Goal: Task Accomplishment & Management: Manage account settings

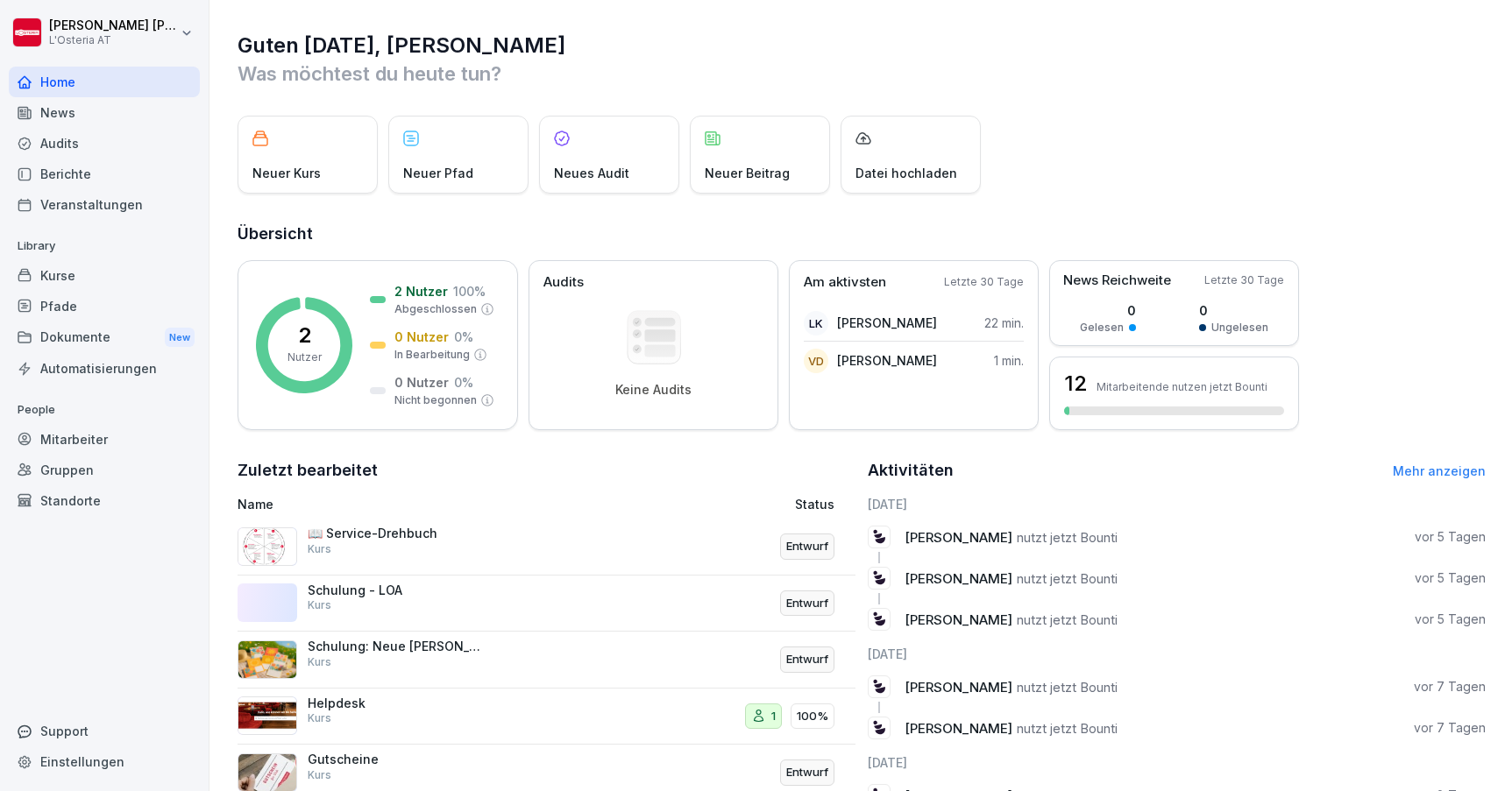
click at [82, 340] on div "Dokumente New" at bounding box center [104, 338] width 192 height 33
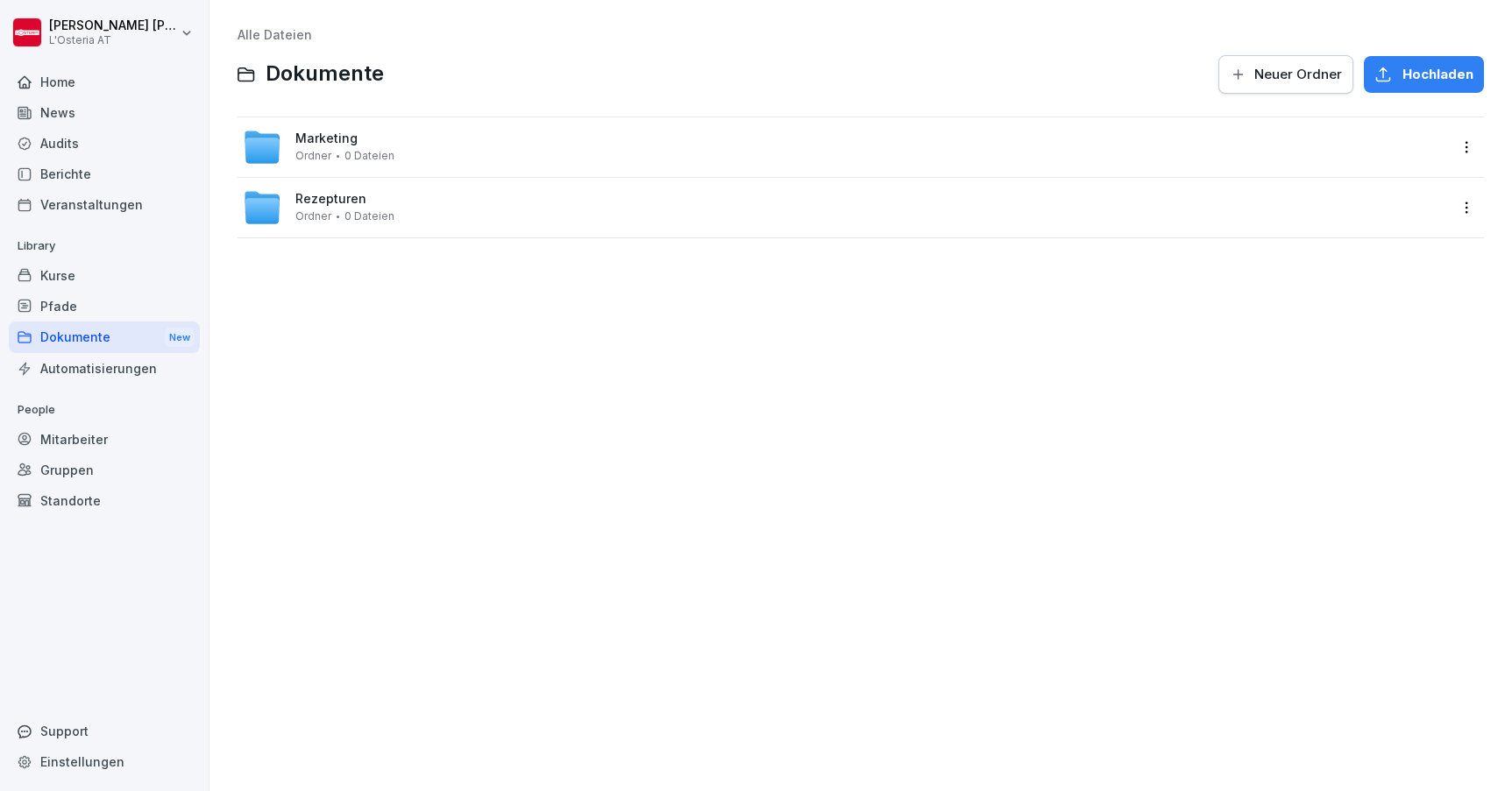
click at [381, 204] on div "Rezepturen Ordner 0 Dateien" at bounding box center [344, 207] width 99 height 31
click at [374, 196] on div "Speciale Ordner 0 Dateien" at bounding box center [344, 207] width 99 height 31
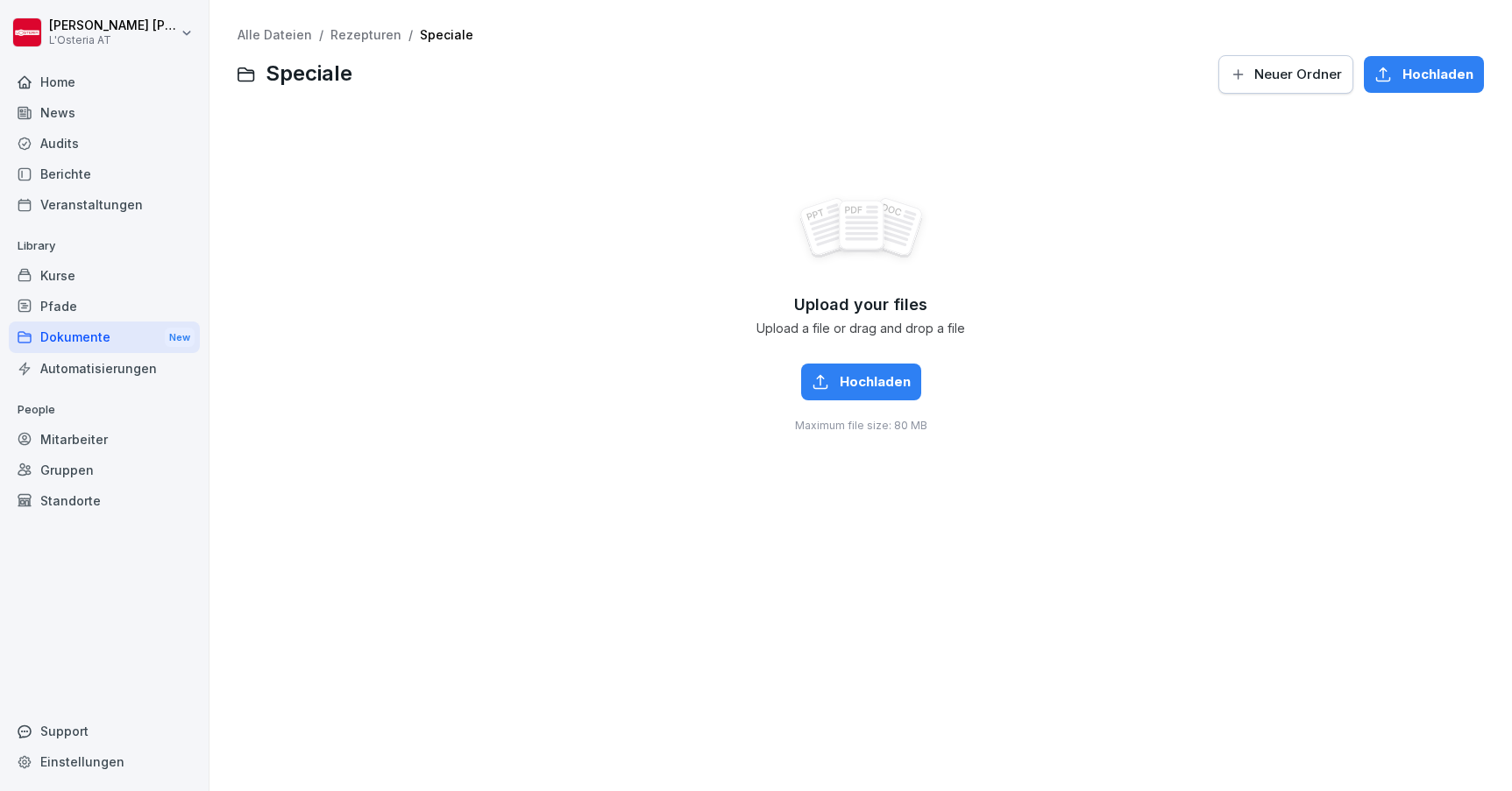
click at [349, 30] on link "Rezepturen" at bounding box center [366, 34] width 71 height 15
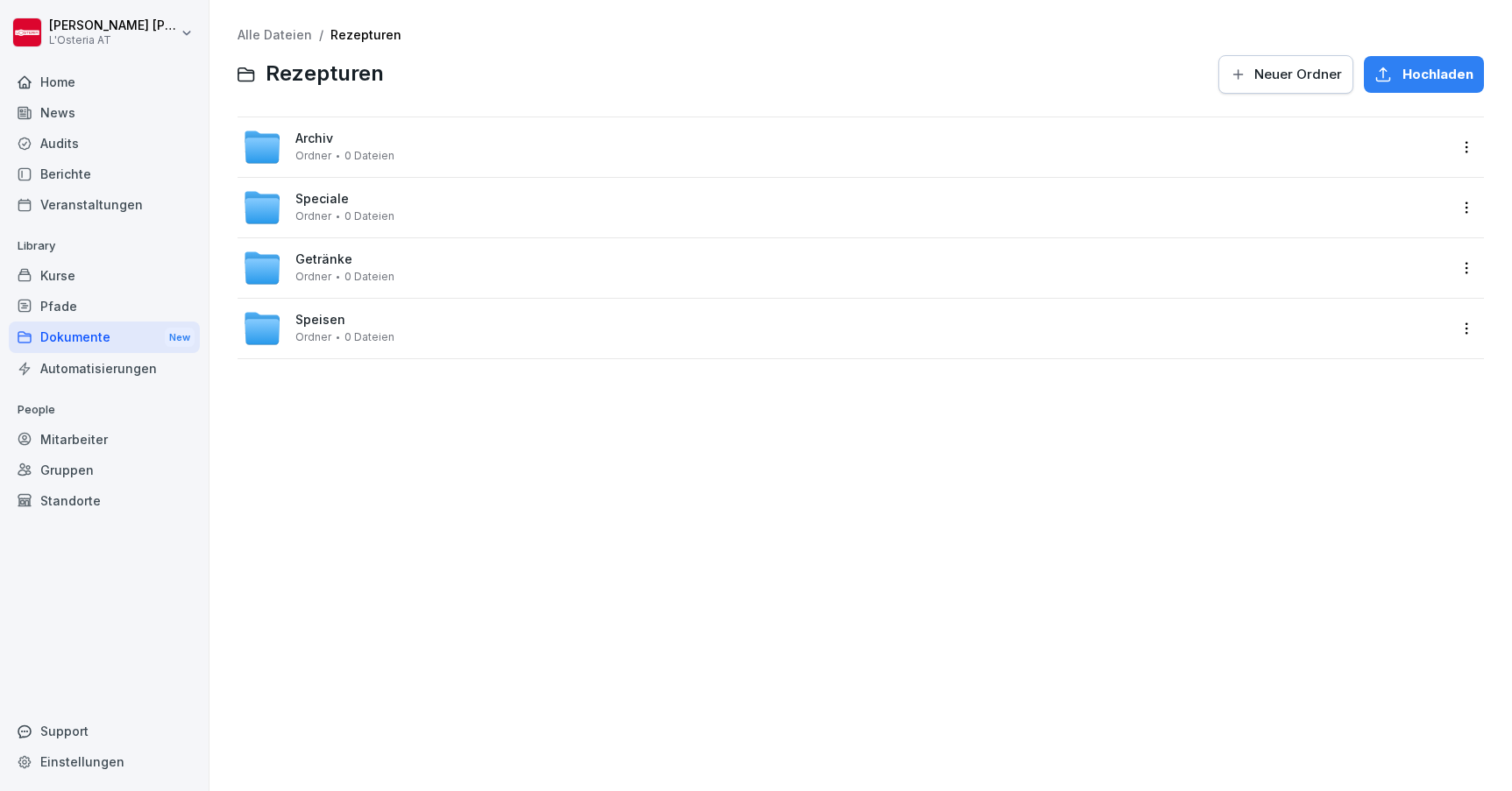
click at [319, 153] on span "Ordner" at bounding box center [312, 156] width 36 height 13
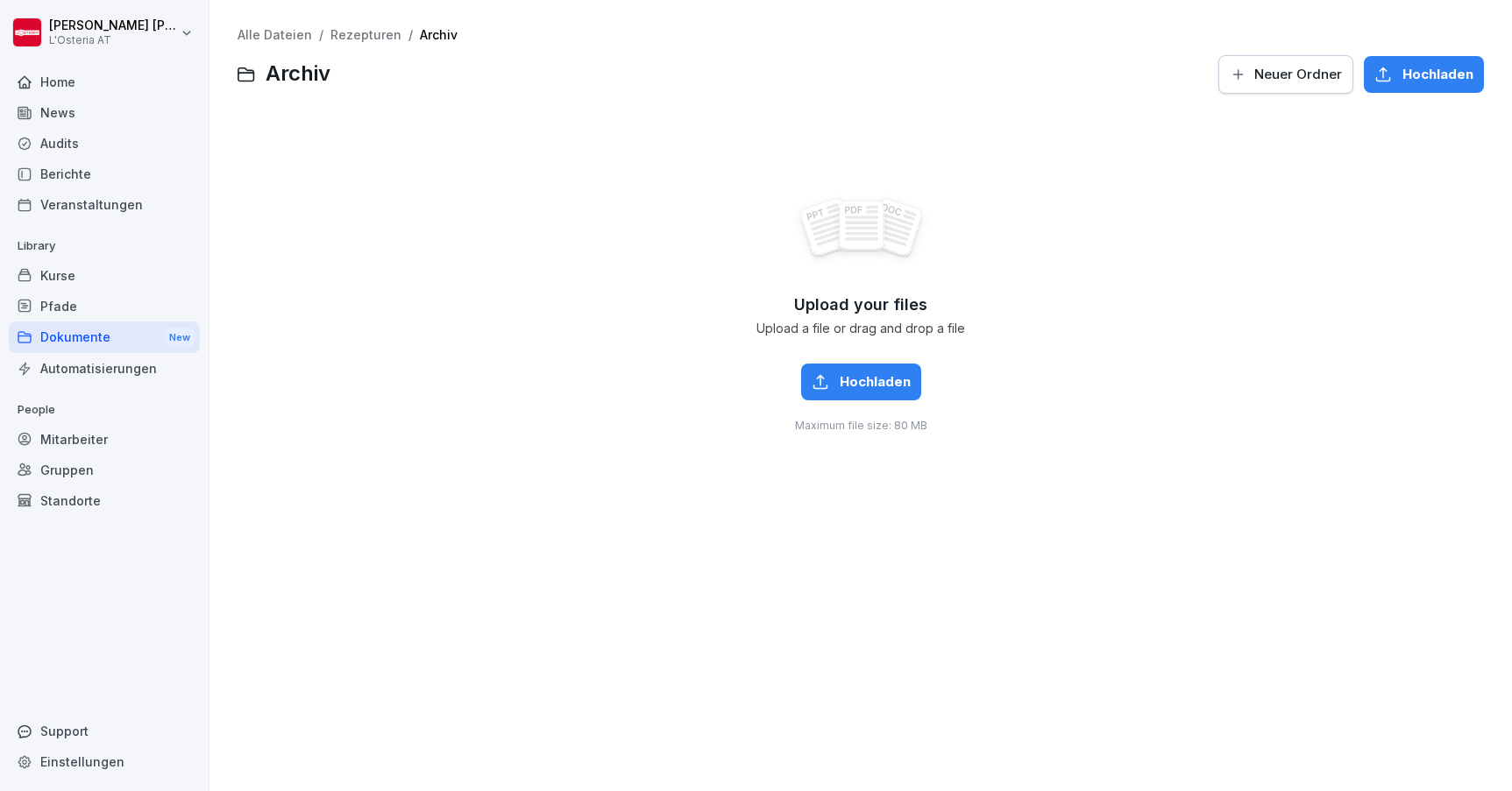
click at [354, 35] on link "Rezepturen" at bounding box center [366, 34] width 71 height 15
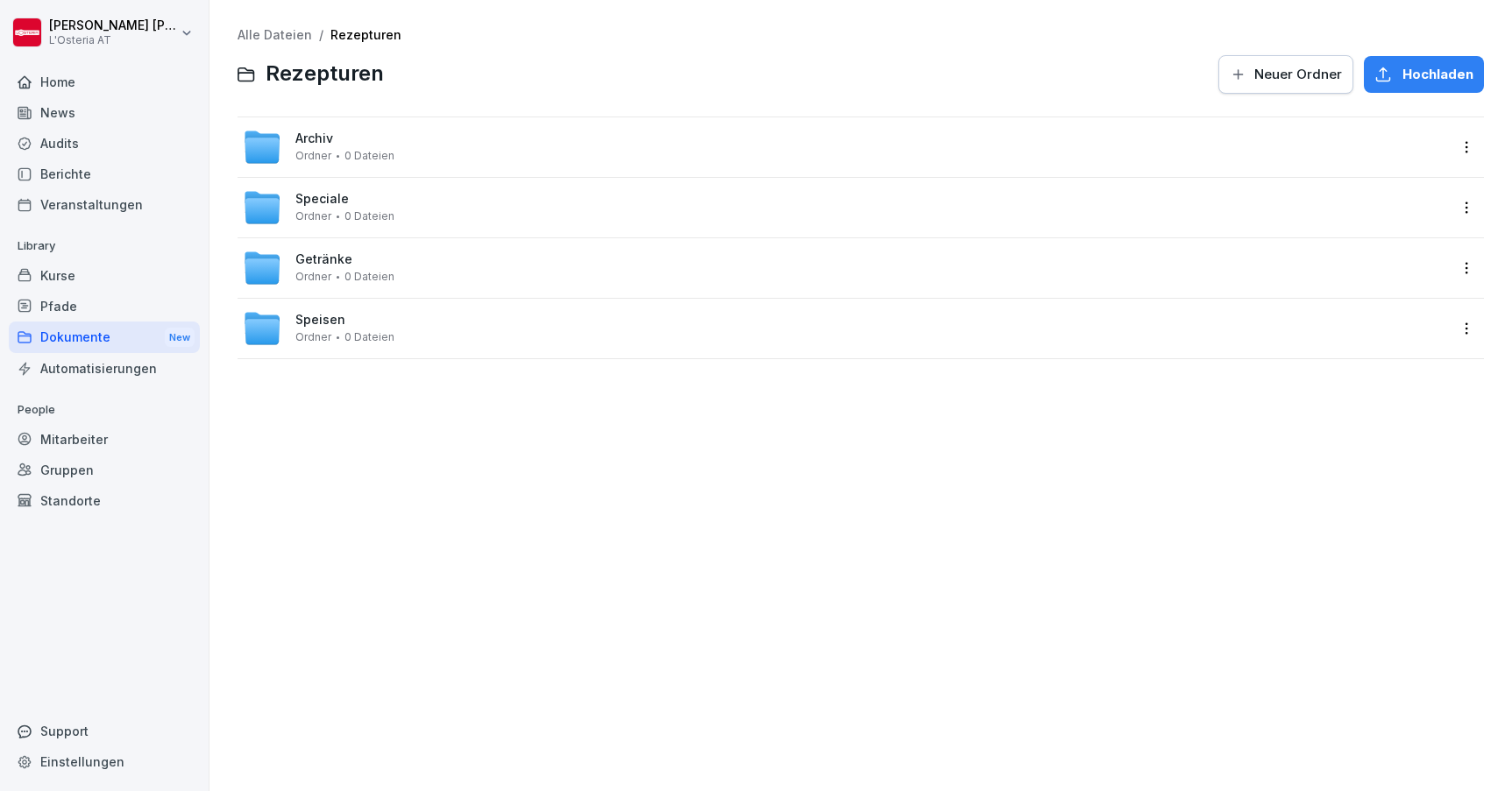
click at [324, 317] on span "Speisen" at bounding box center [320, 319] width 50 height 15
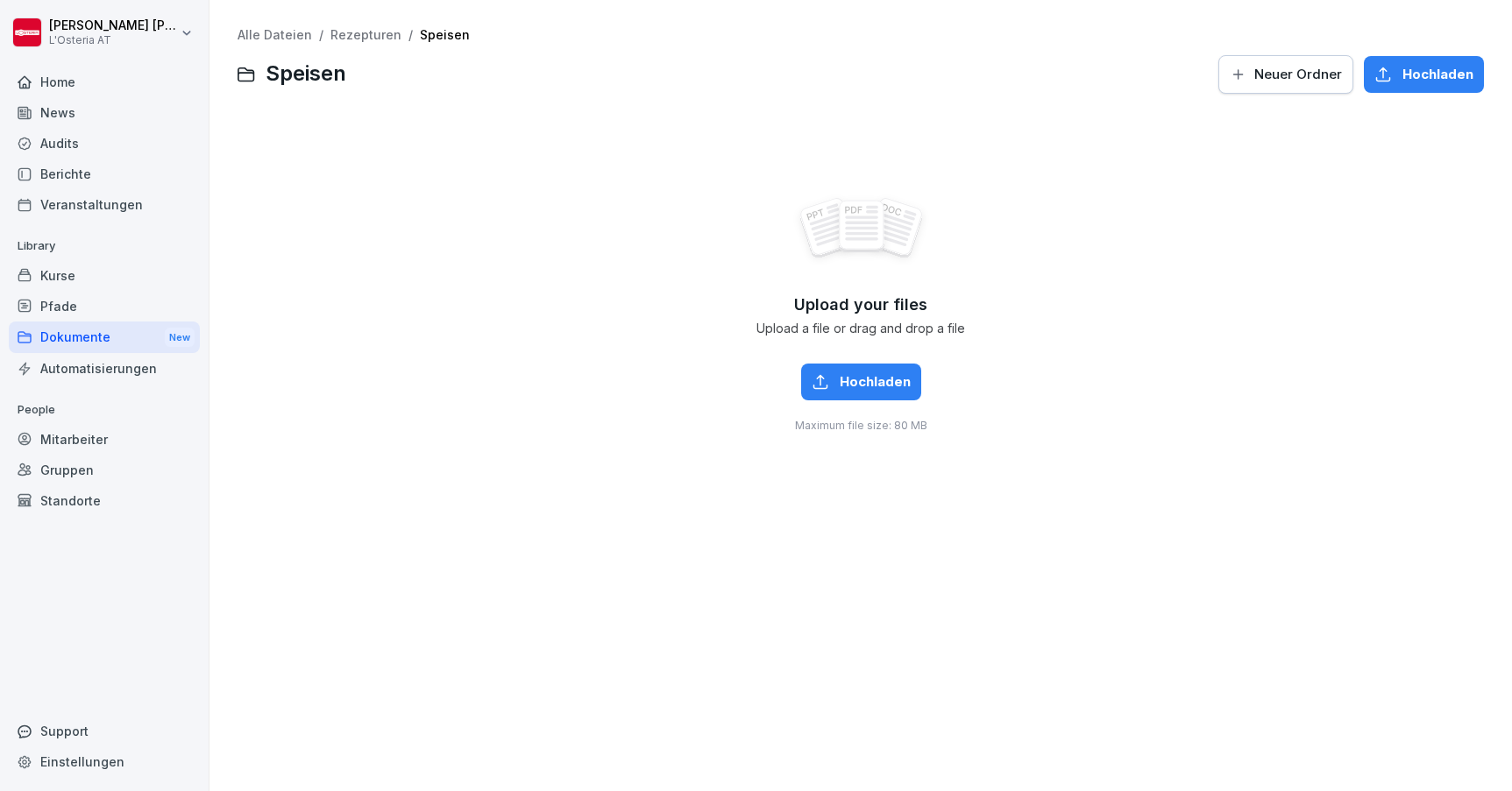
click at [345, 39] on link "Rezepturen" at bounding box center [366, 34] width 71 height 15
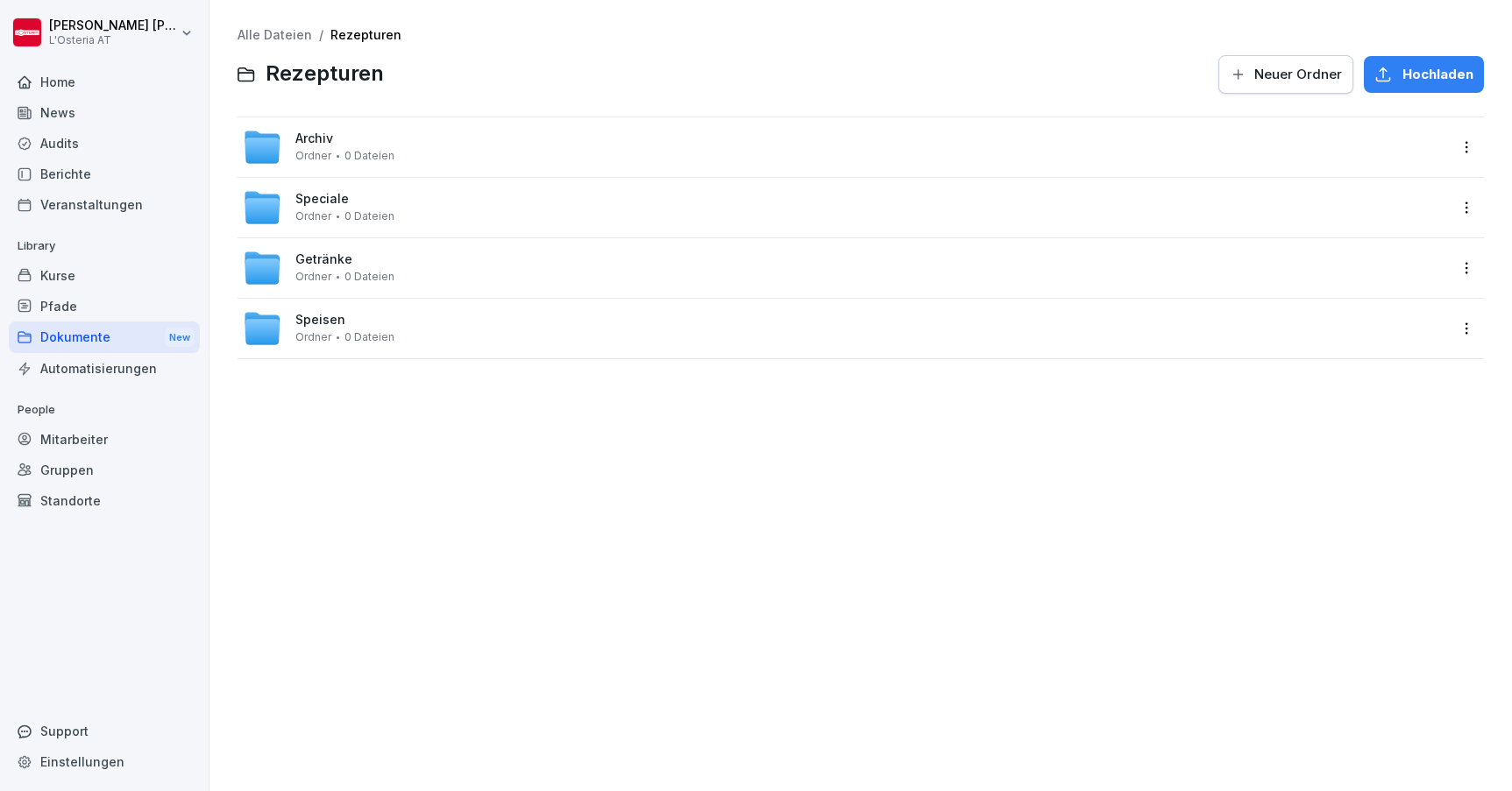
click at [322, 257] on span "Getränke" at bounding box center [323, 259] width 57 height 15
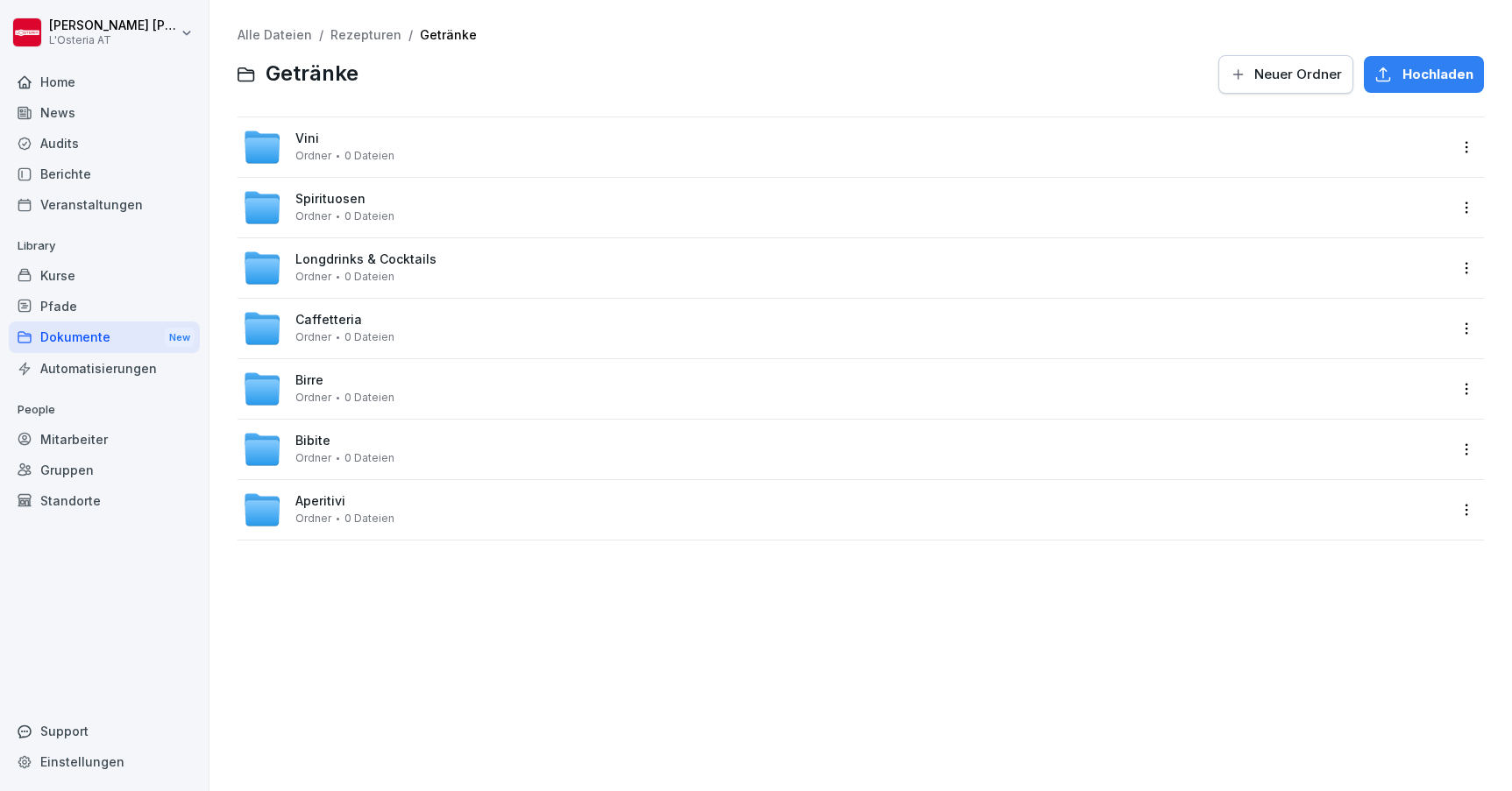
click at [332, 37] on link "Rezepturen" at bounding box center [366, 34] width 71 height 15
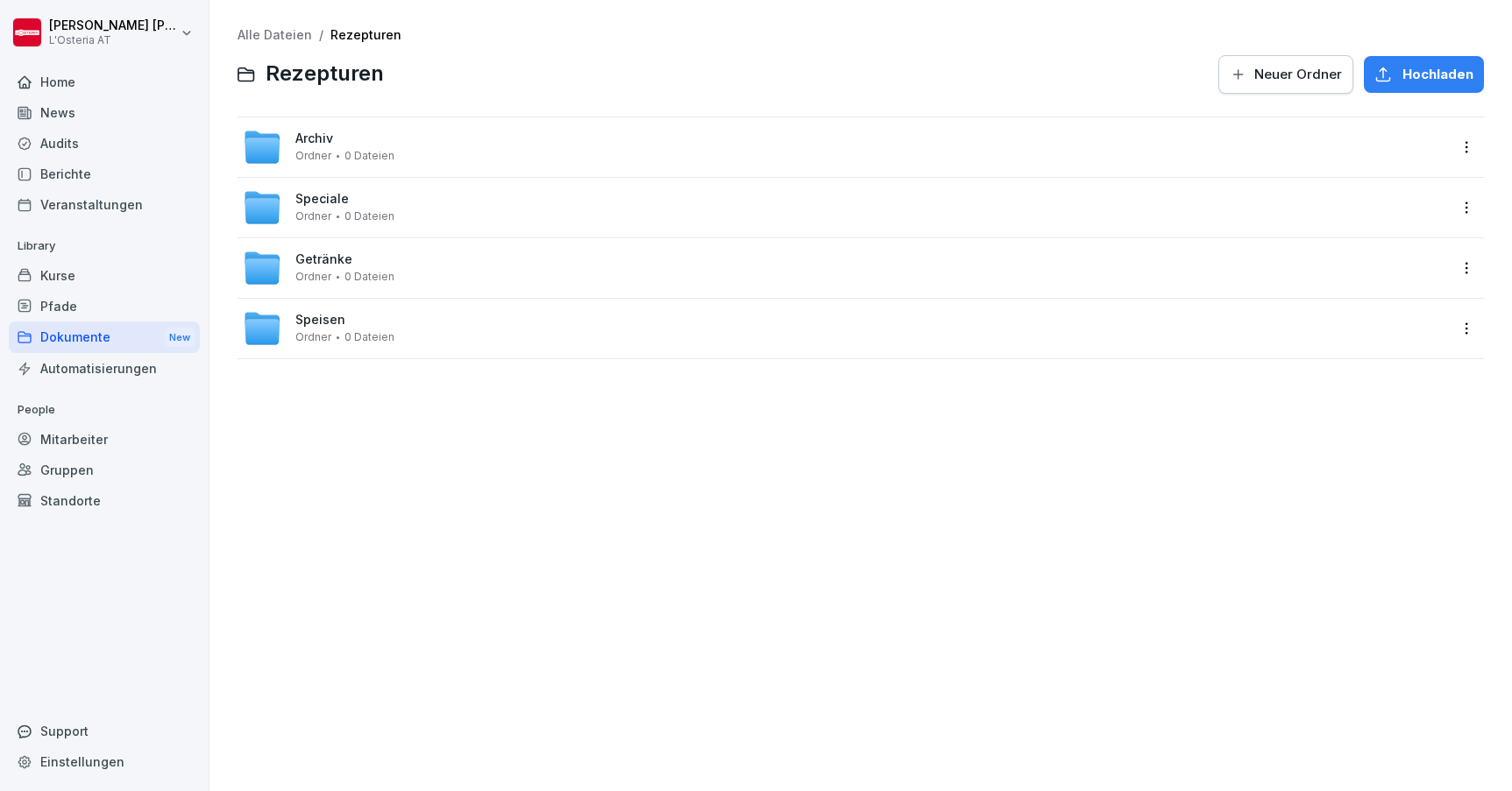
click at [275, 32] on link "Alle Dateien" at bounding box center [275, 34] width 74 height 15
click at [82, 199] on div "Veranstaltungen" at bounding box center [104, 205] width 192 height 31
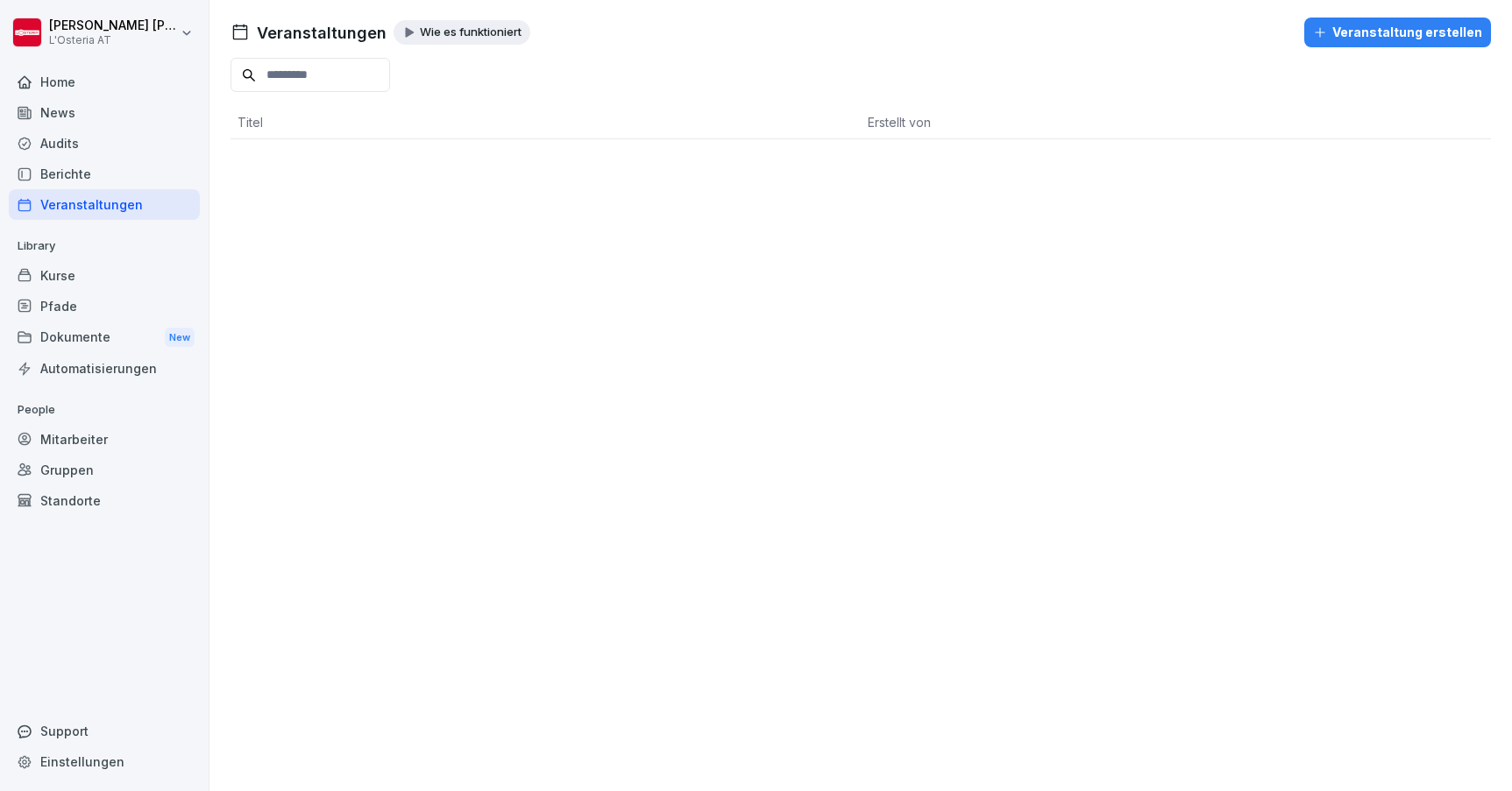
click at [454, 32] on p "Wie es funktioniert" at bounding box center [470, 32] width 102 height 14
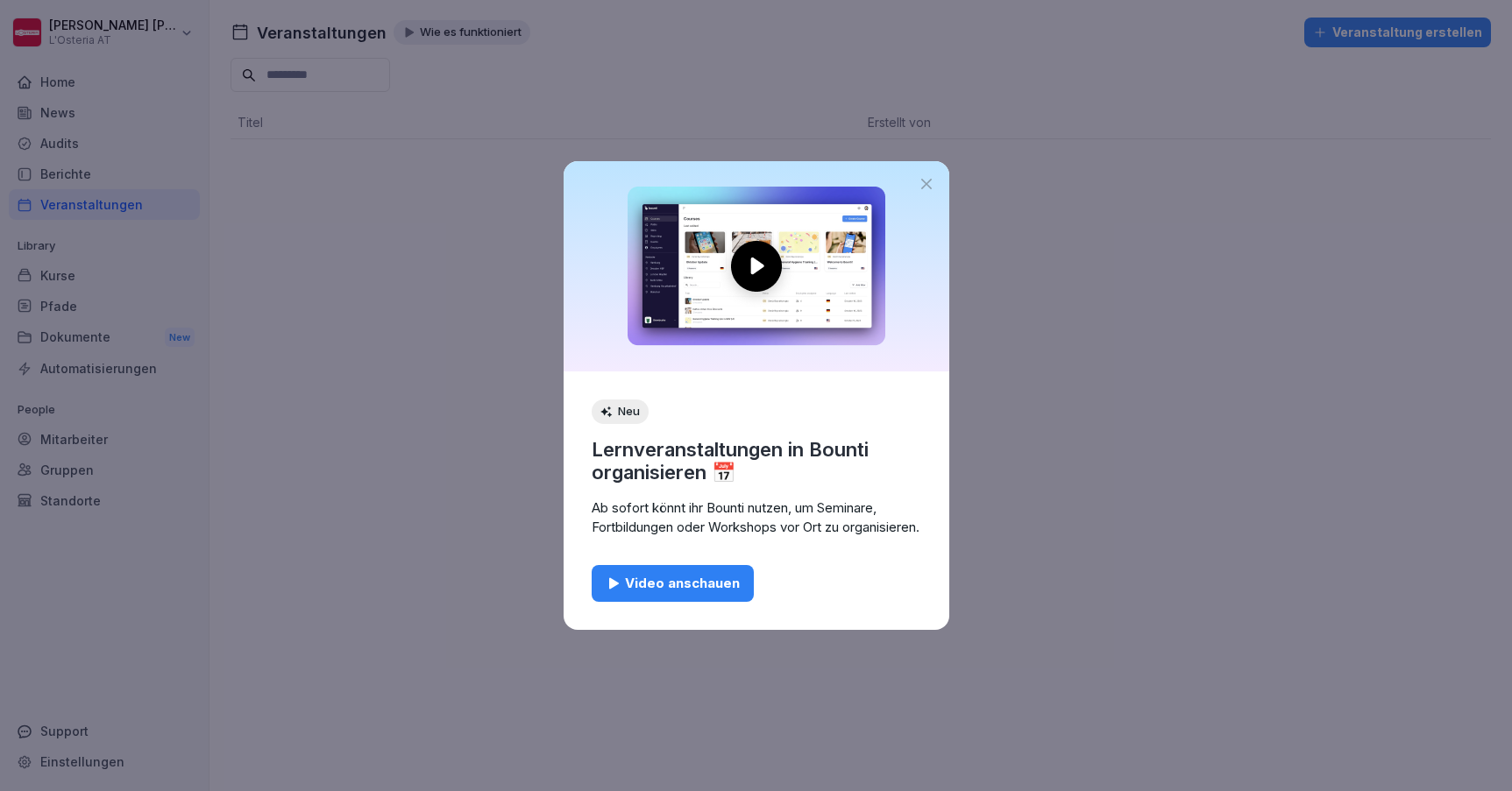
click at [694, 587] on div "Video anschauen" at bounding box center [672, 584] width 134 height 19
click at [930, 175] on icon at bounding box center [927, 184] width 17 height 17
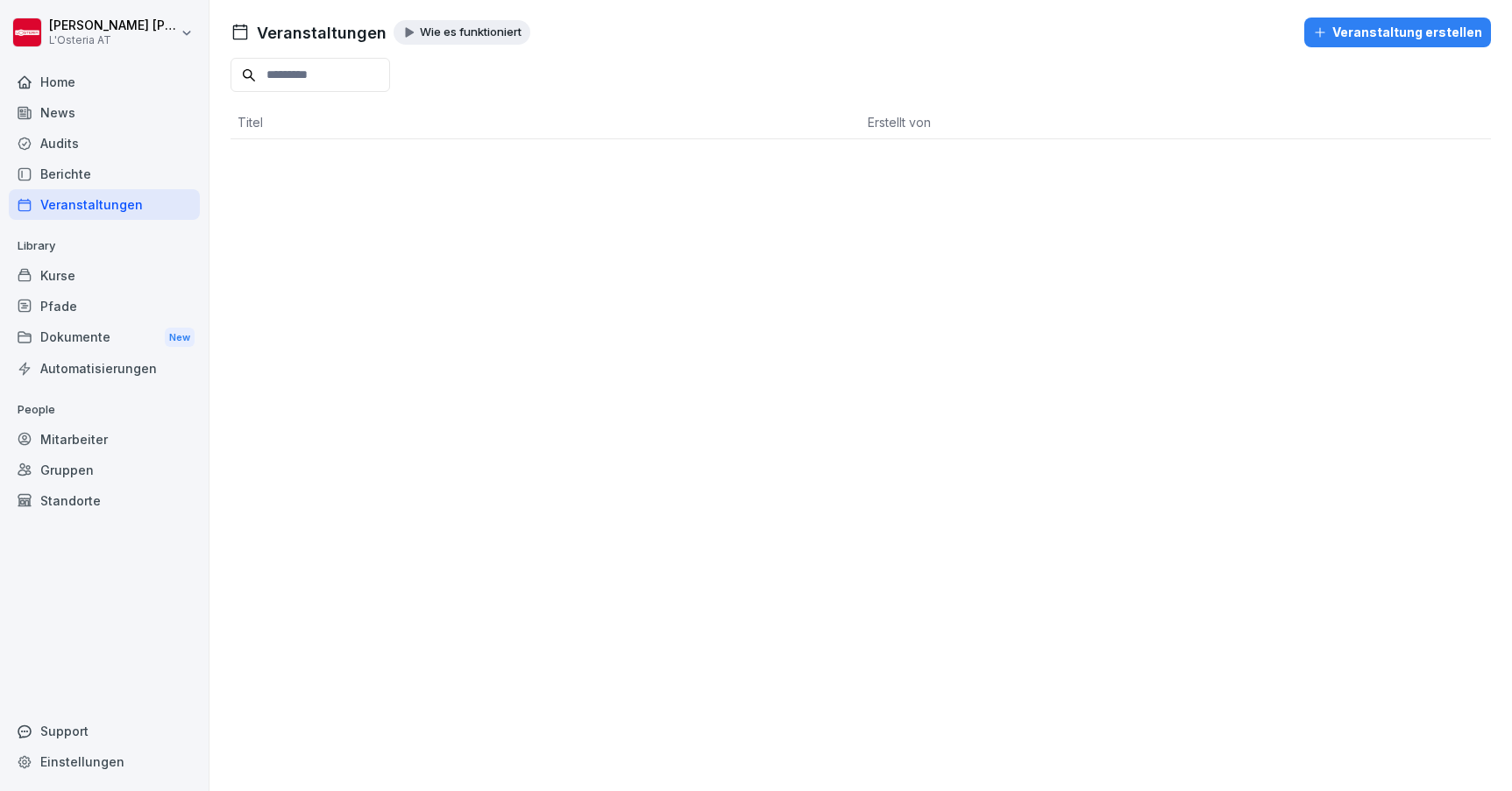
click at [67, 272] on div "Kurse" at bounding box center [104, 276] width 192 height 31
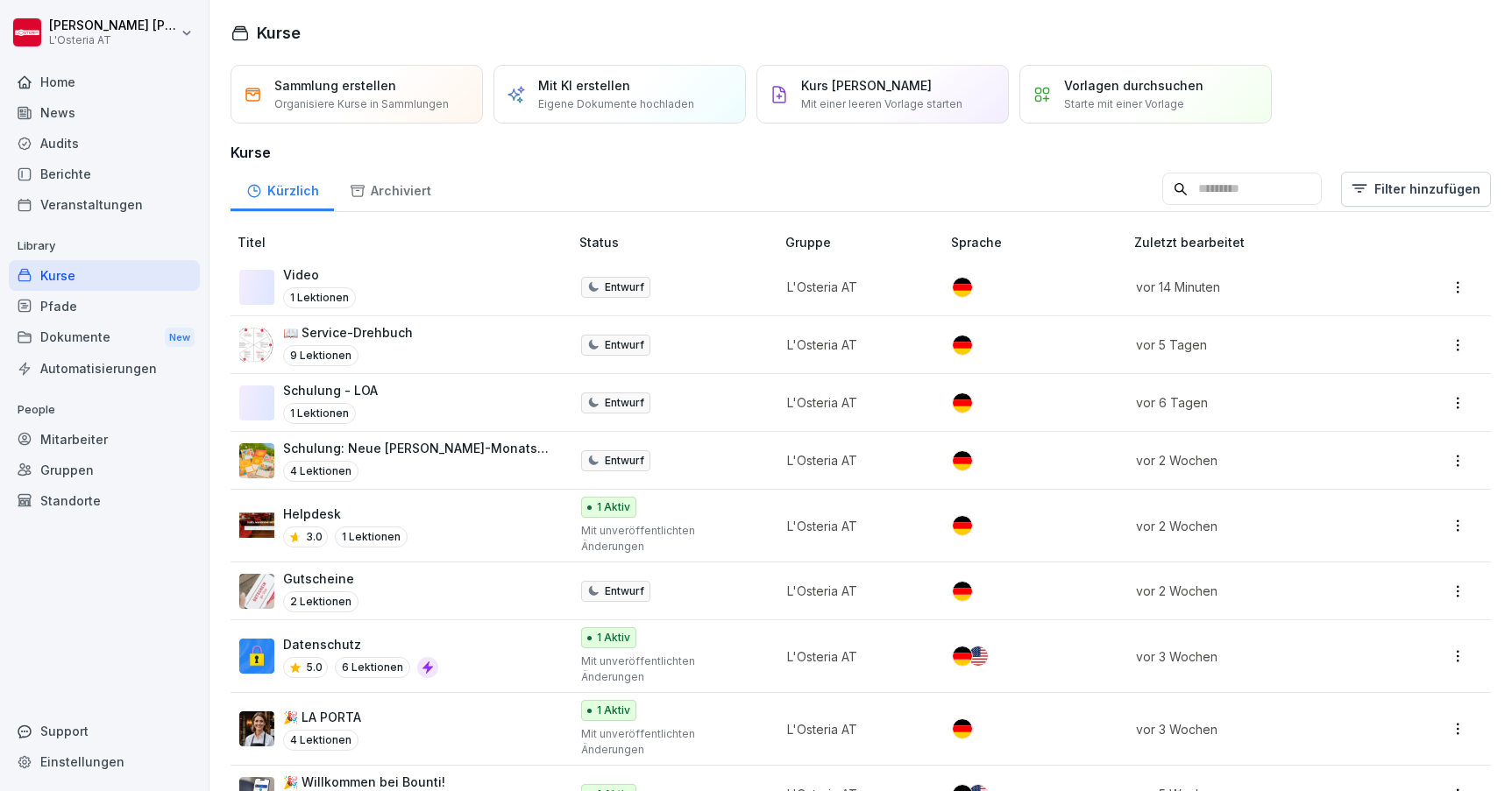
click at [408, 97] on p "Organisiere Kurse in Sammlungen" at bounding box center [362, 104] width 174 height 15
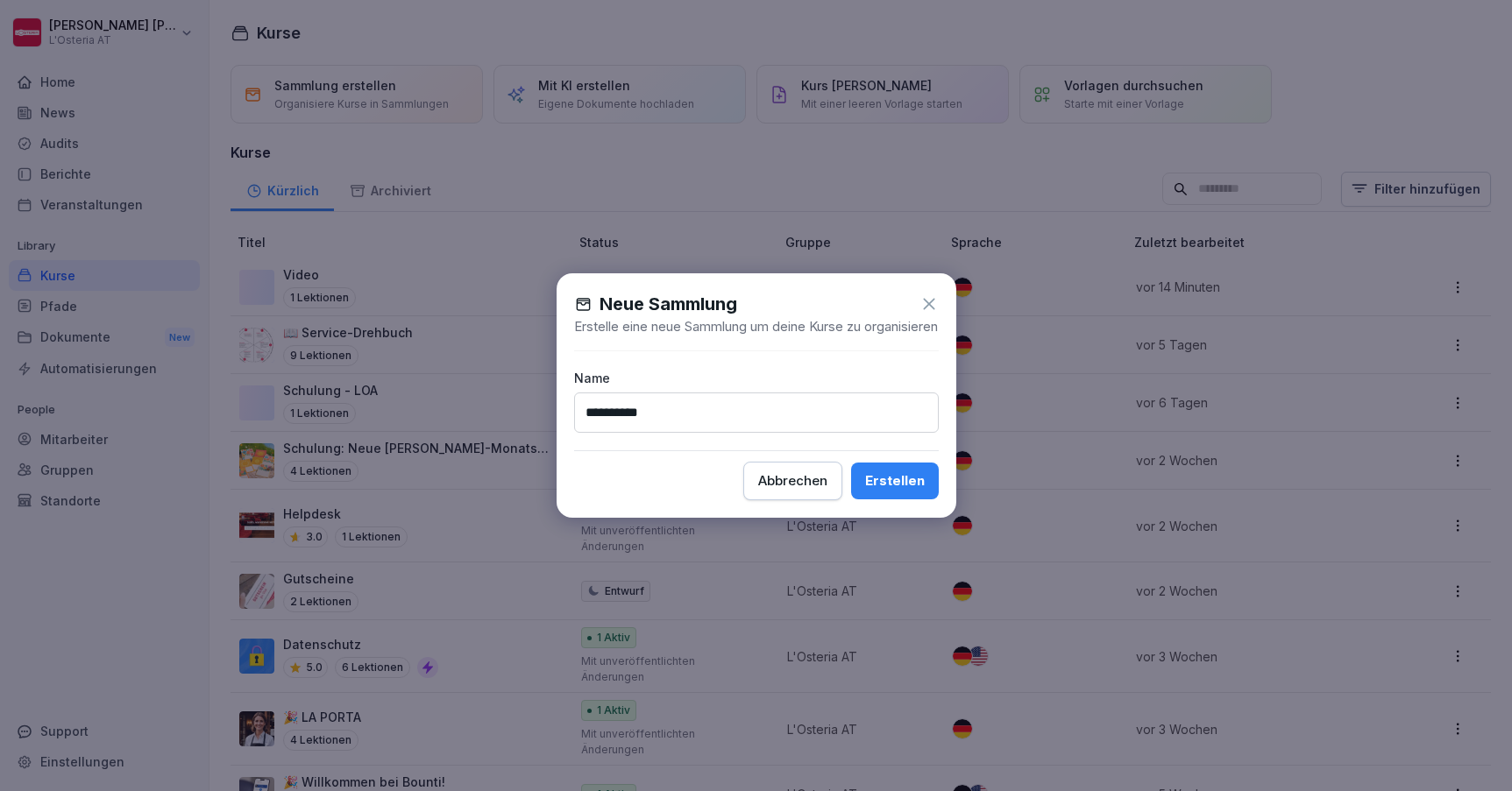
type input "**********"
click at [888, 489] on div "Erstellen" at bounding box center [895, 482] width 60 height 19
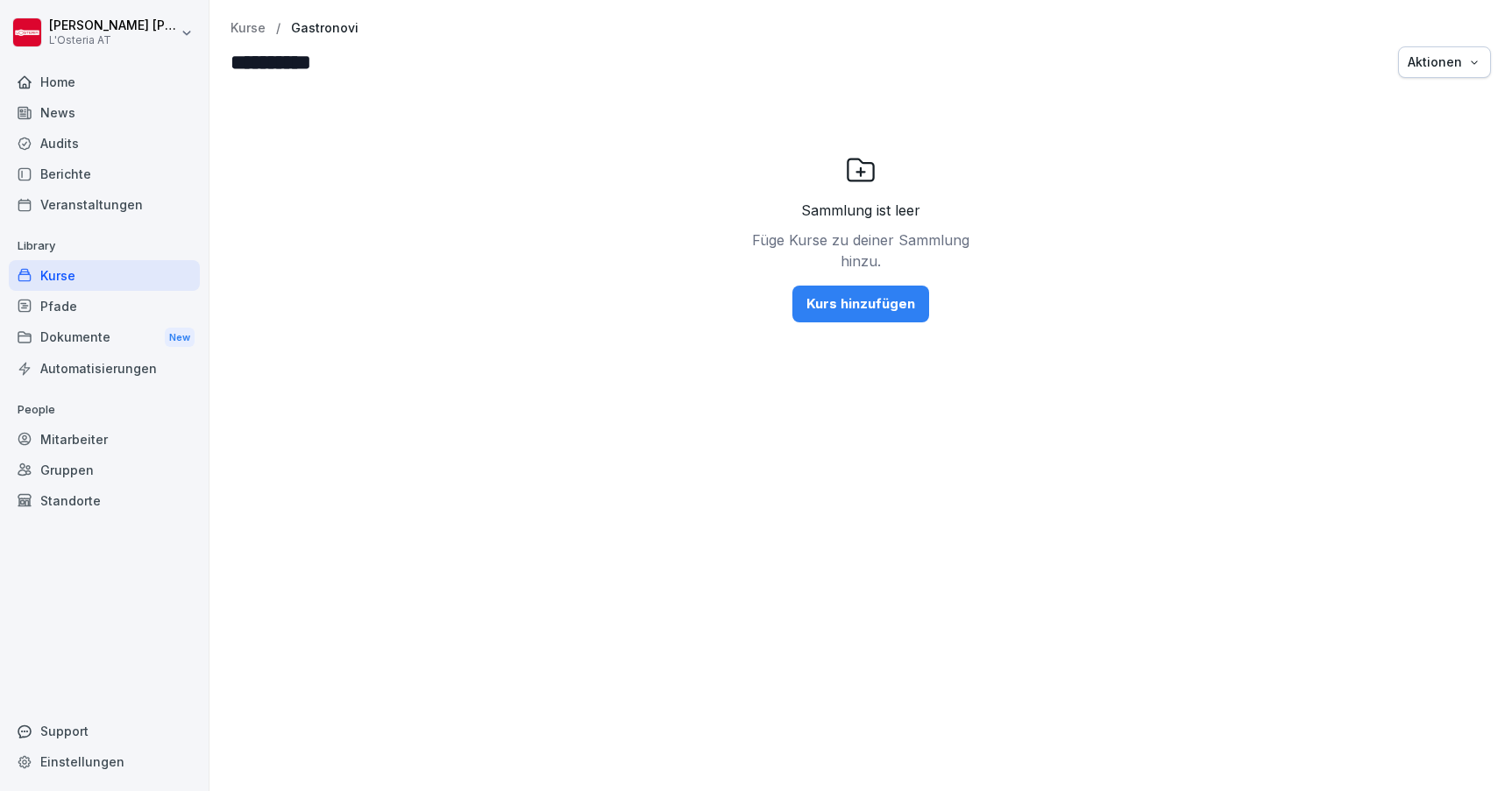
click at [868, 304] on div "Kurs hinzufügen" at bounding box center [861, 304] width 108 height 19
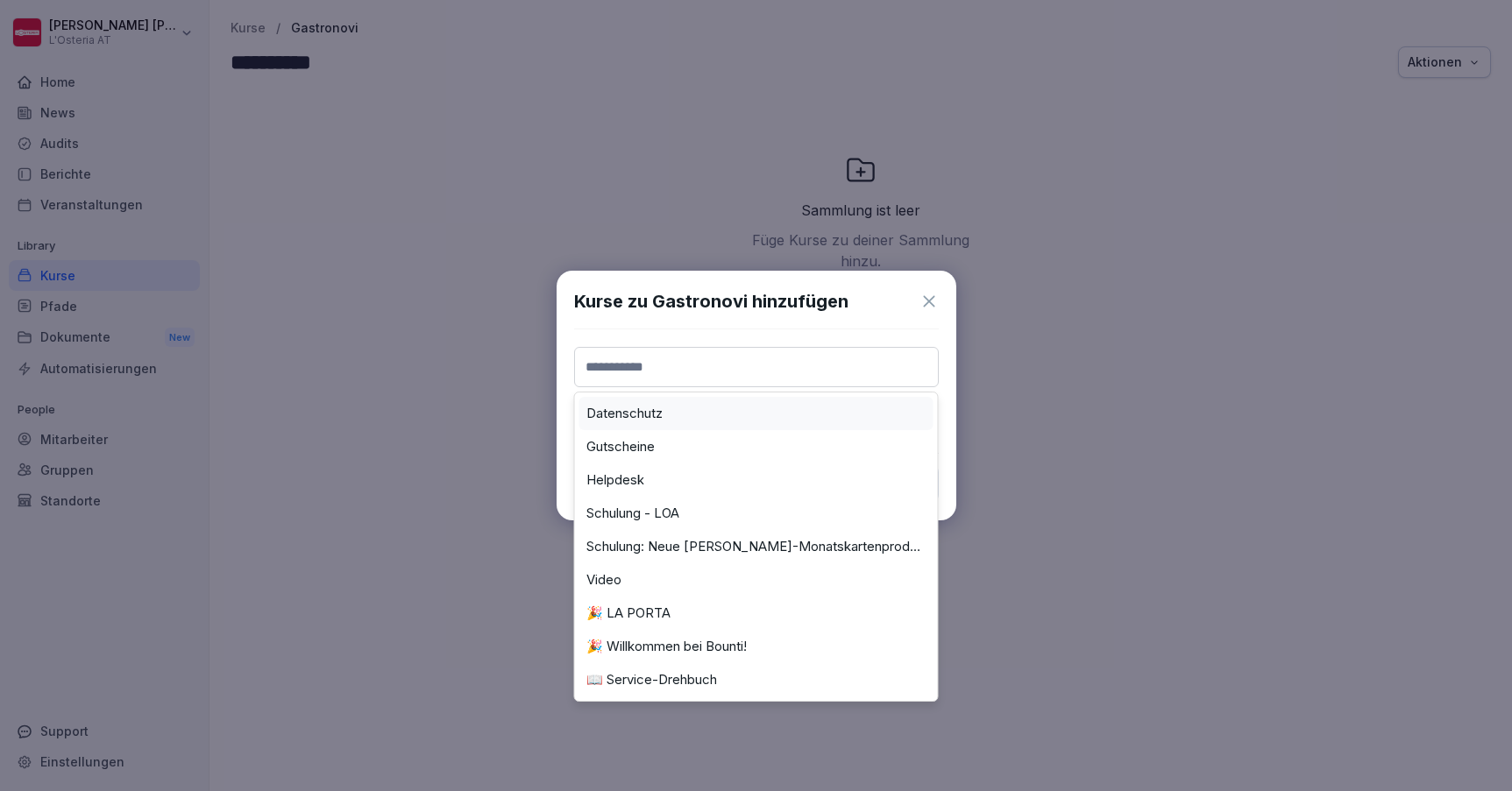
click at [671, 368] on input at bounding box center [756, 367] width 365 height 41
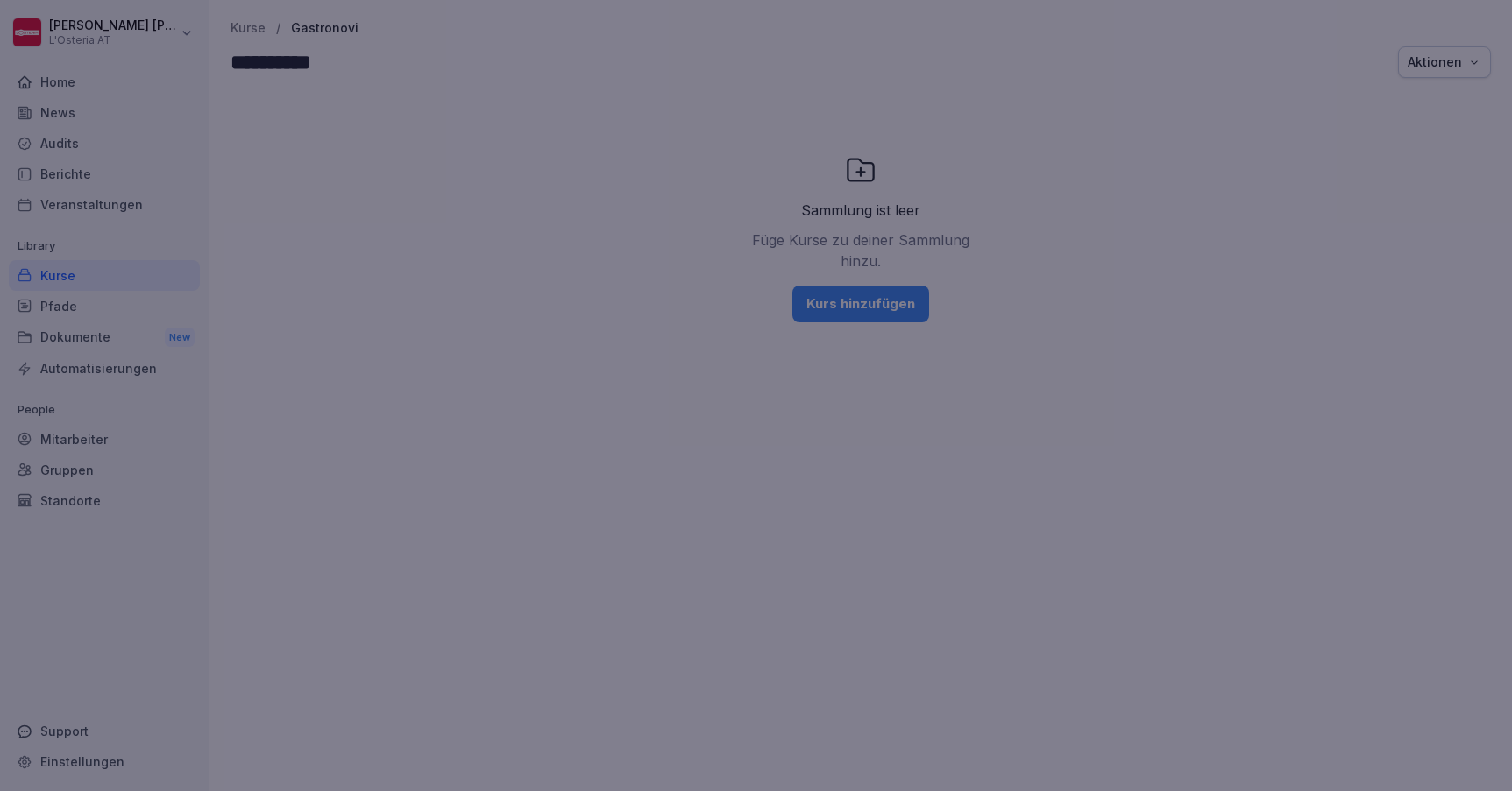
click at [519, 322] on div at bounding box center [756, 396] width 1512 height 791
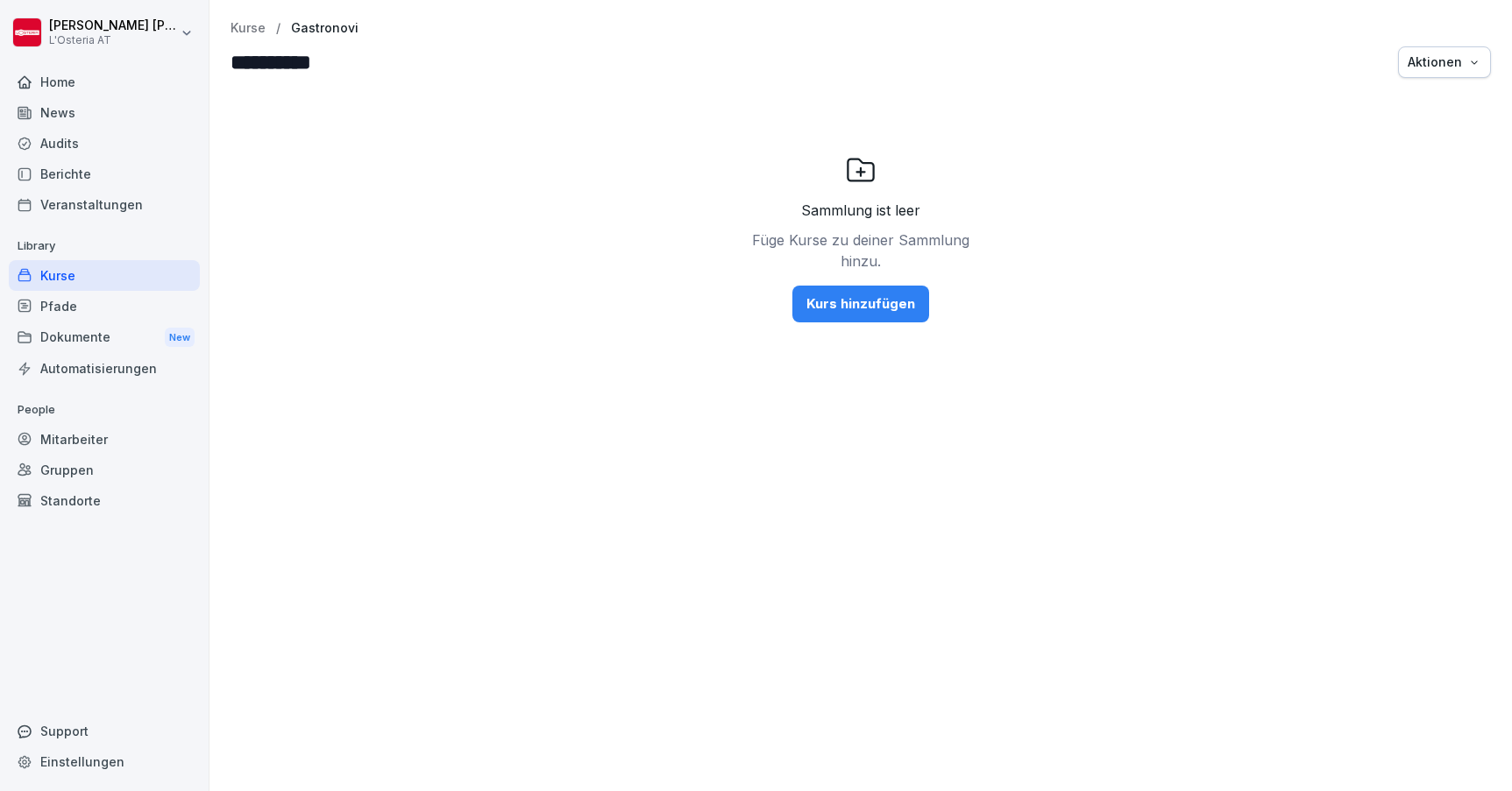
click at [252, 31] on p "Kurse" at bounding box center [248, 28] width 35 height 15
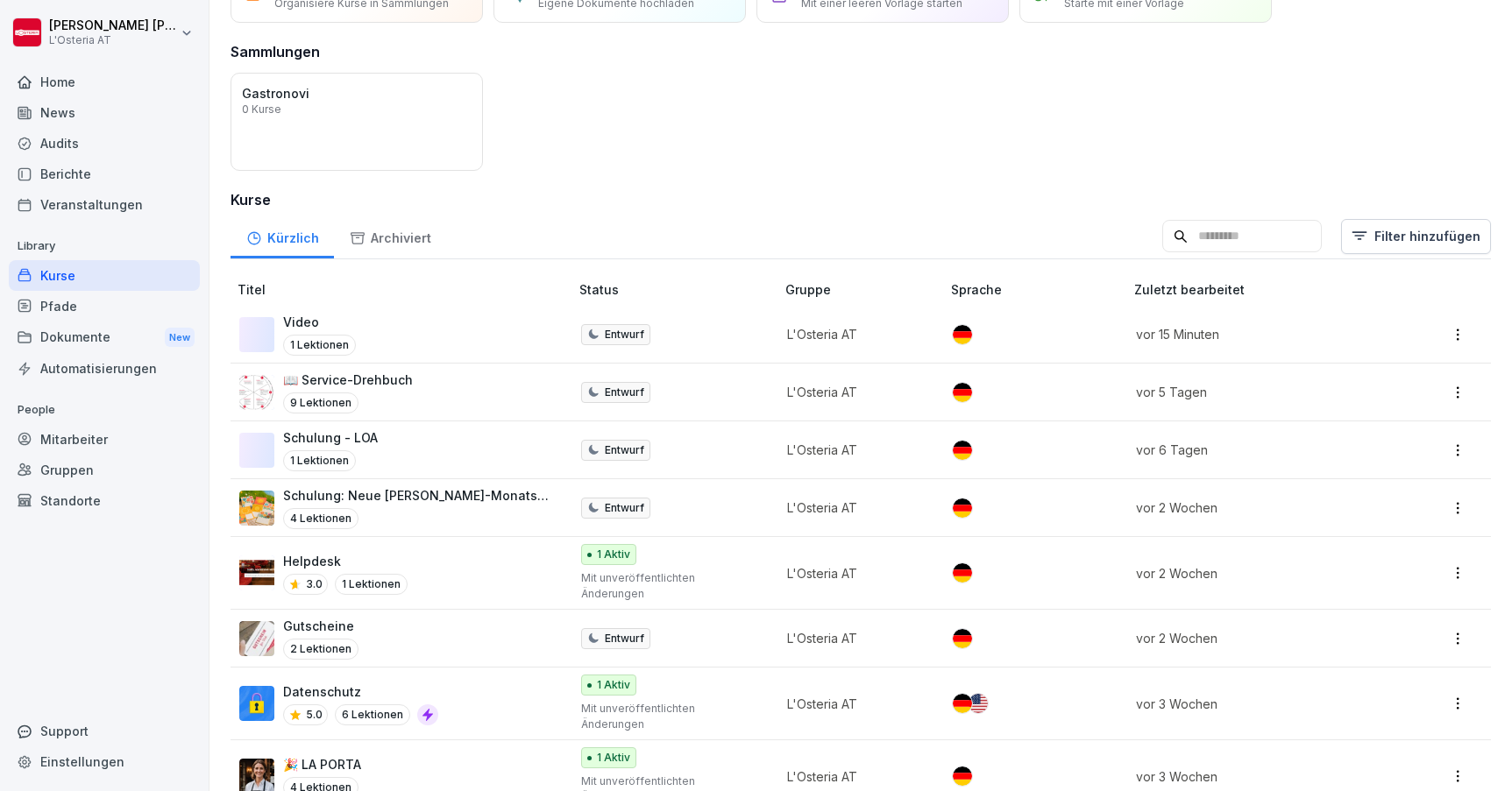
scroll to position [126, 0]
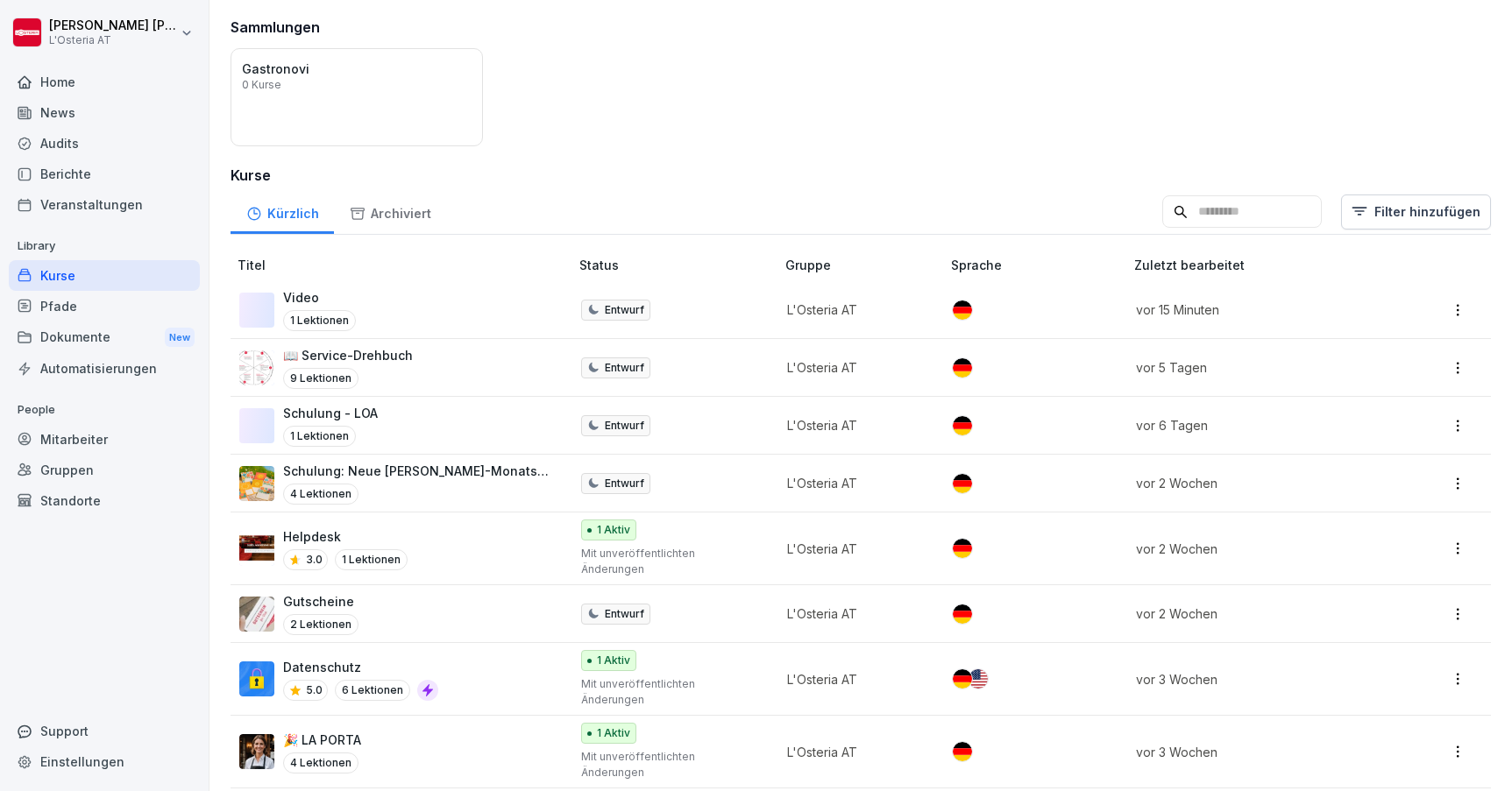
click at [401, 593] on div "Gutscheine 2 Lektionen" at bounding box center [395, 614] width 312 height 43
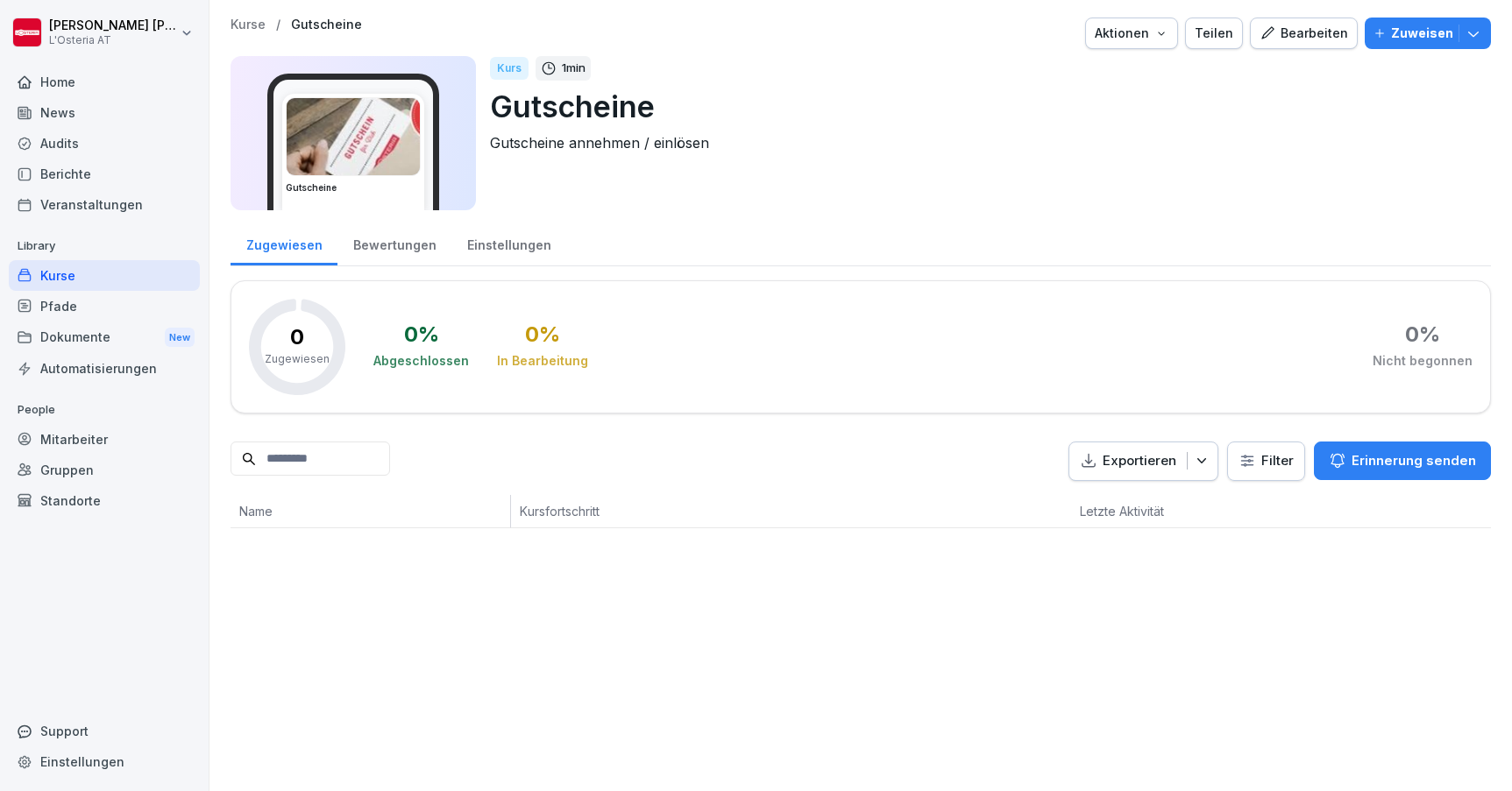
click at [1301, 34] on div "Bearbeiten" at bounding box center [1304, 33] width 89 height 19
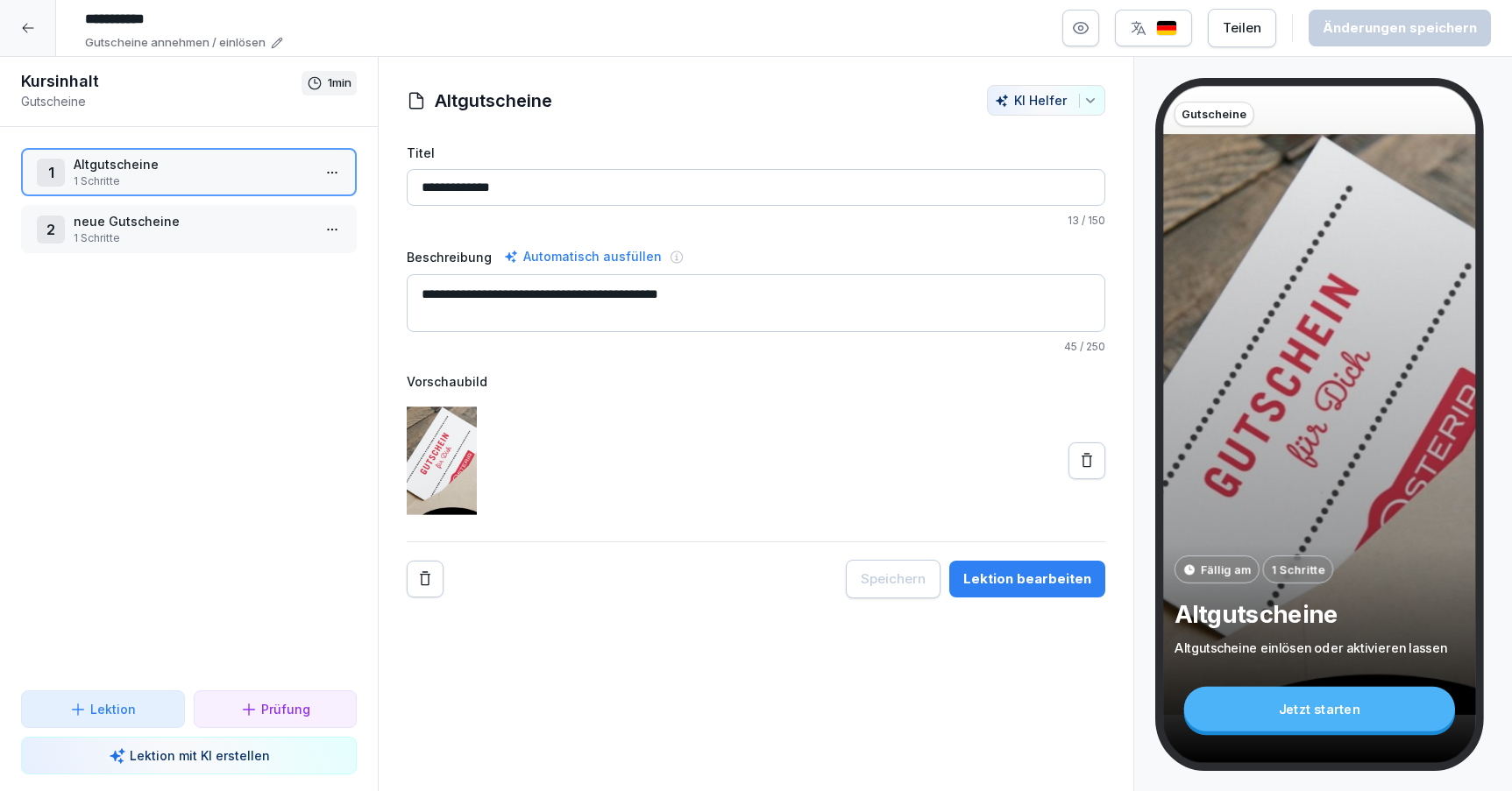
click at [1035, 581] on div "Lektion bearbeiten" at bounding box center [1027, 579] width 128 height 19
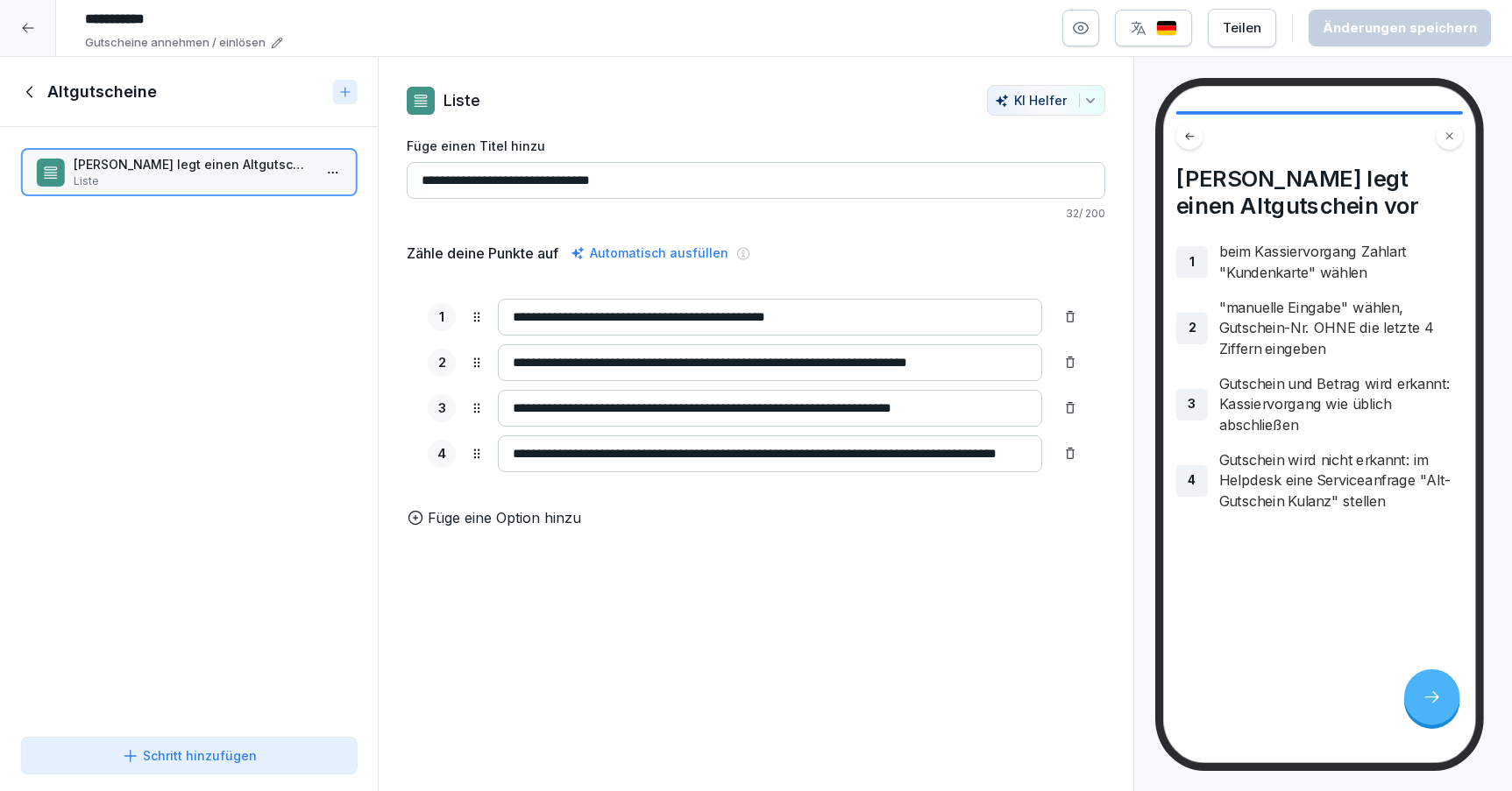
drag, startPoint x: 513, startPoint y: 317, endPoint x: 946, endPoint y: 318, distance: 433.0
click at [946, 318] on input "**********" at bounding box center [770, 317] width 545 height 37
click at [855, 266] on div "**********" at bounding box center [756, 385] width 698 height 285
click at [33, 84] on icon at bounding box center [31, 92] width 19 height 19
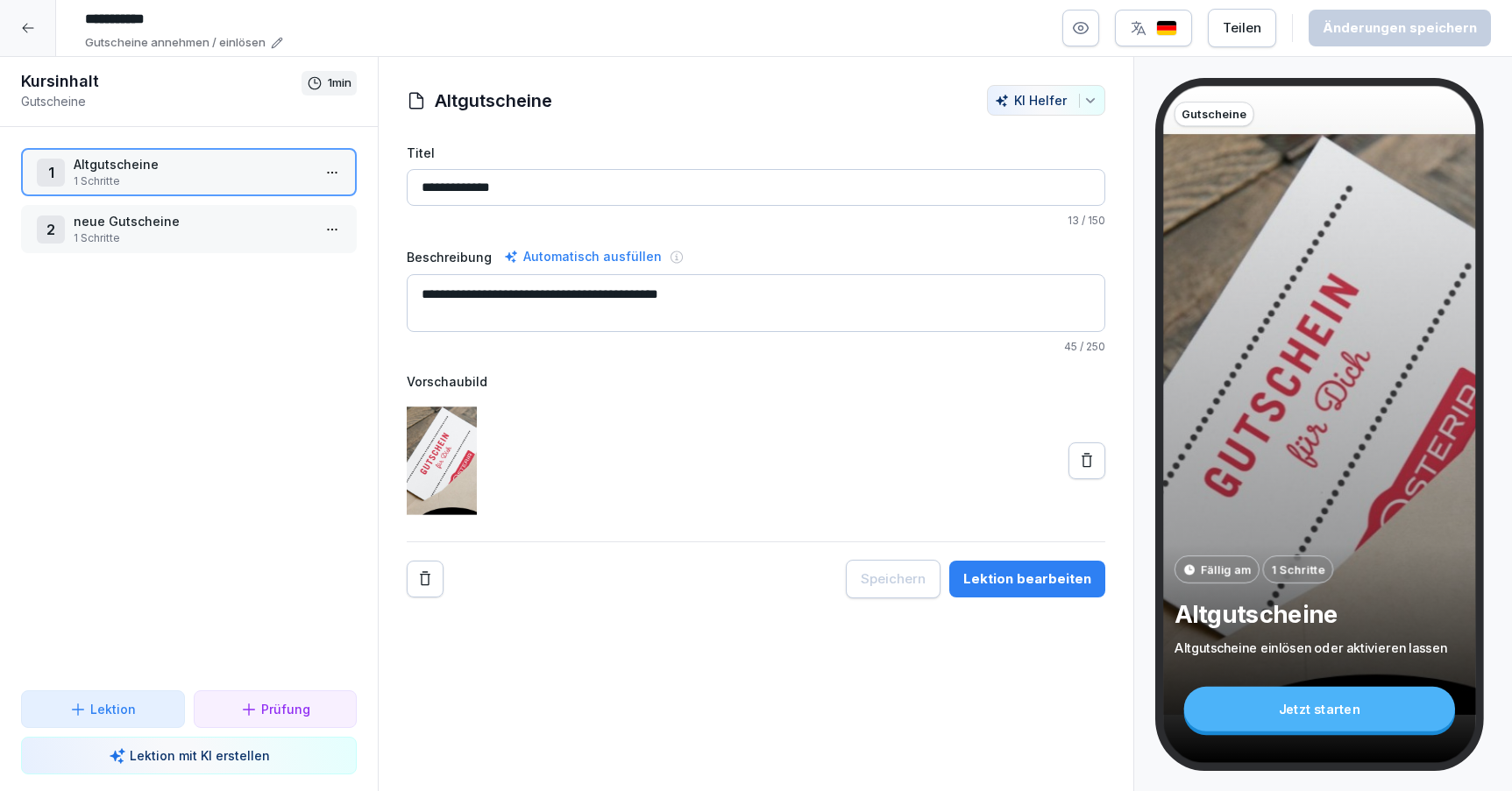
click at [96, 227] on p "neue Gutscheine" at bounding box center [193, 220] width 238 height 18
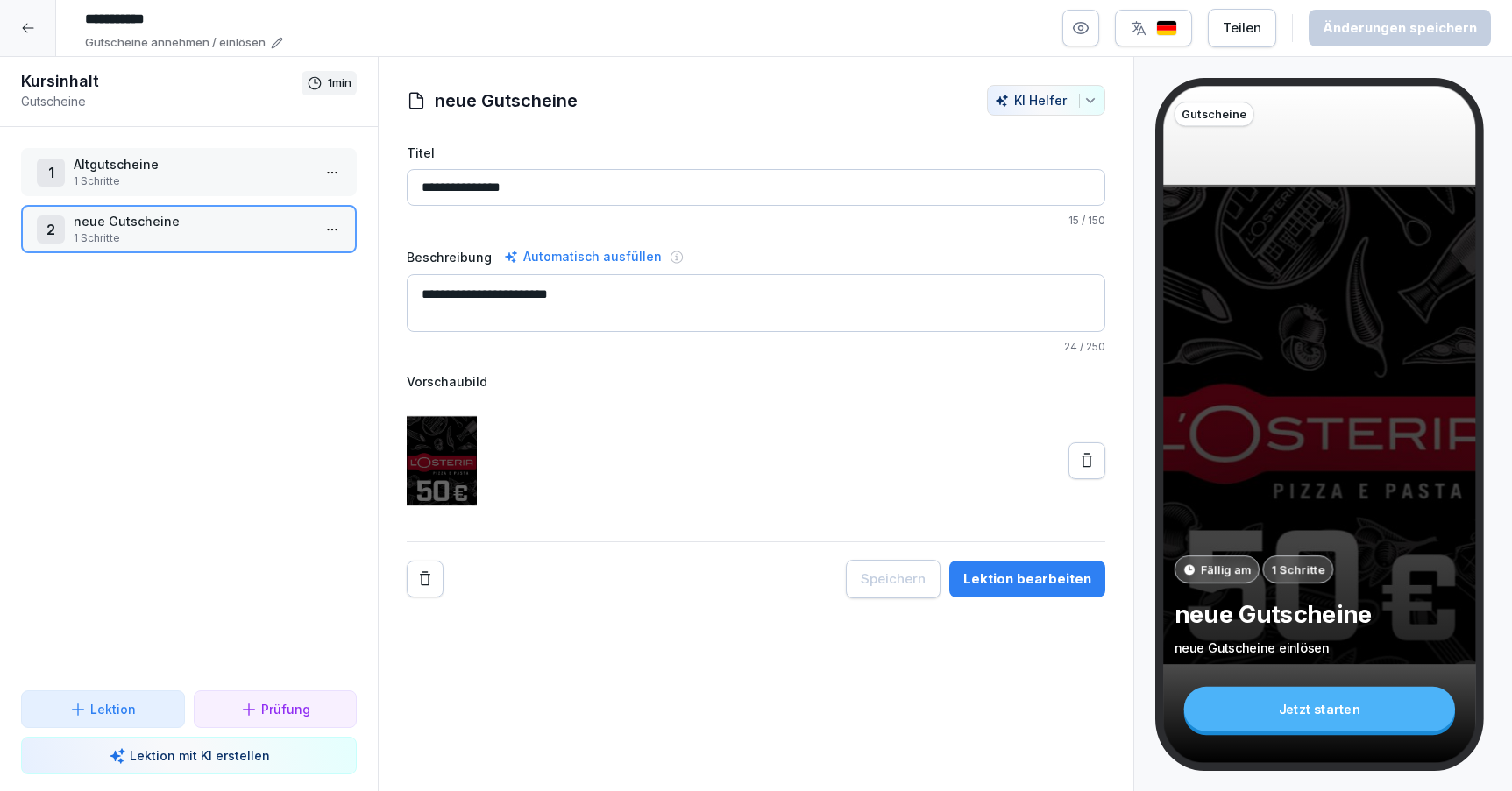
click at [1044, 591] on button "Lektion bearbeiten" at bounding box center [1026, 579] width 156 height 37
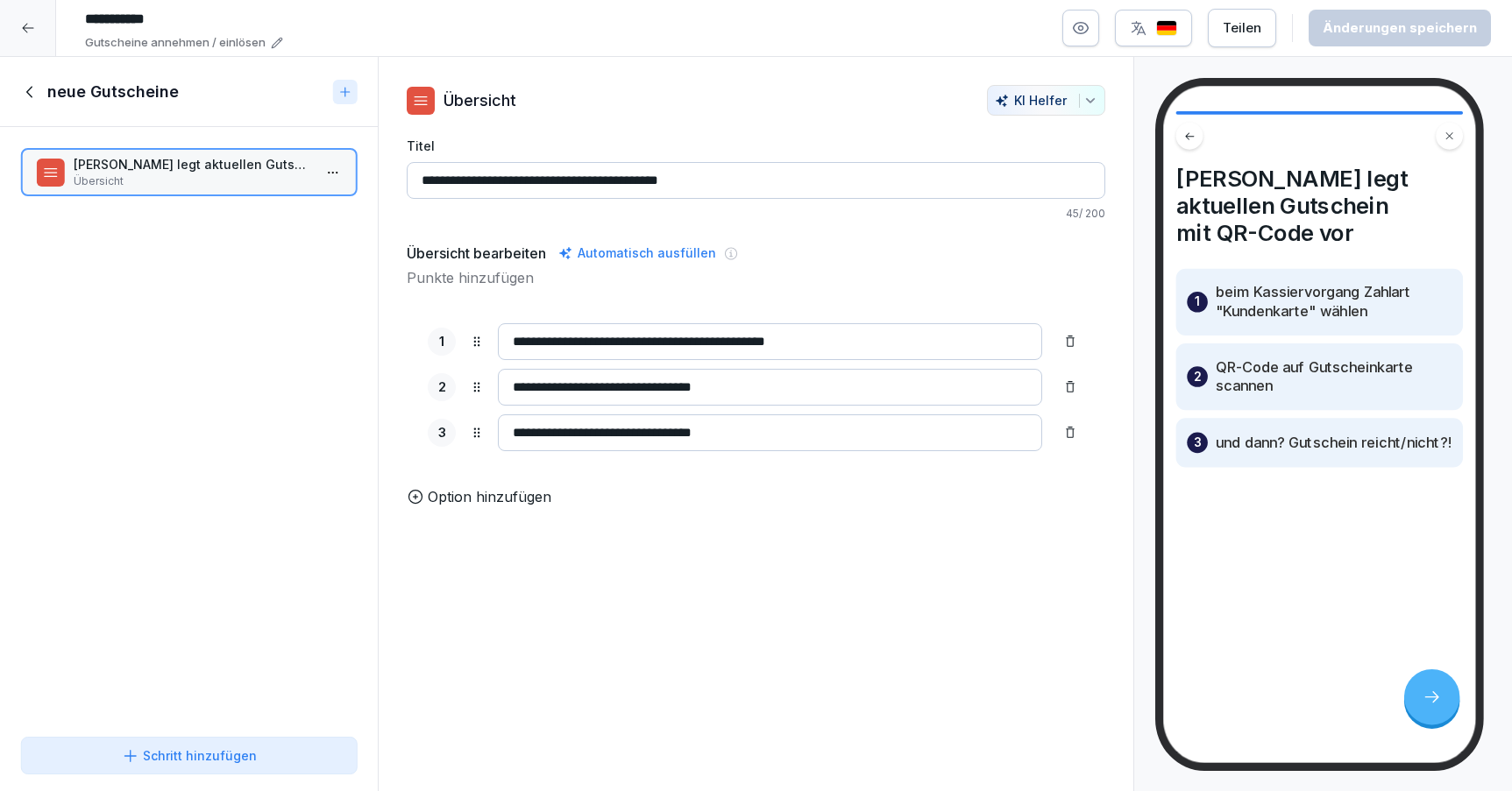
drag, startPoint x: 872, startPoint y: 341, endPoint x: 977, endPoint y: 348, distance: 105.2
click at [977, 348] on input "**********" at bounding box center [770, 341] width 545 height 37
click at [940, 472] on div "**********" at bounding box center [756, 375] width 698 height 265
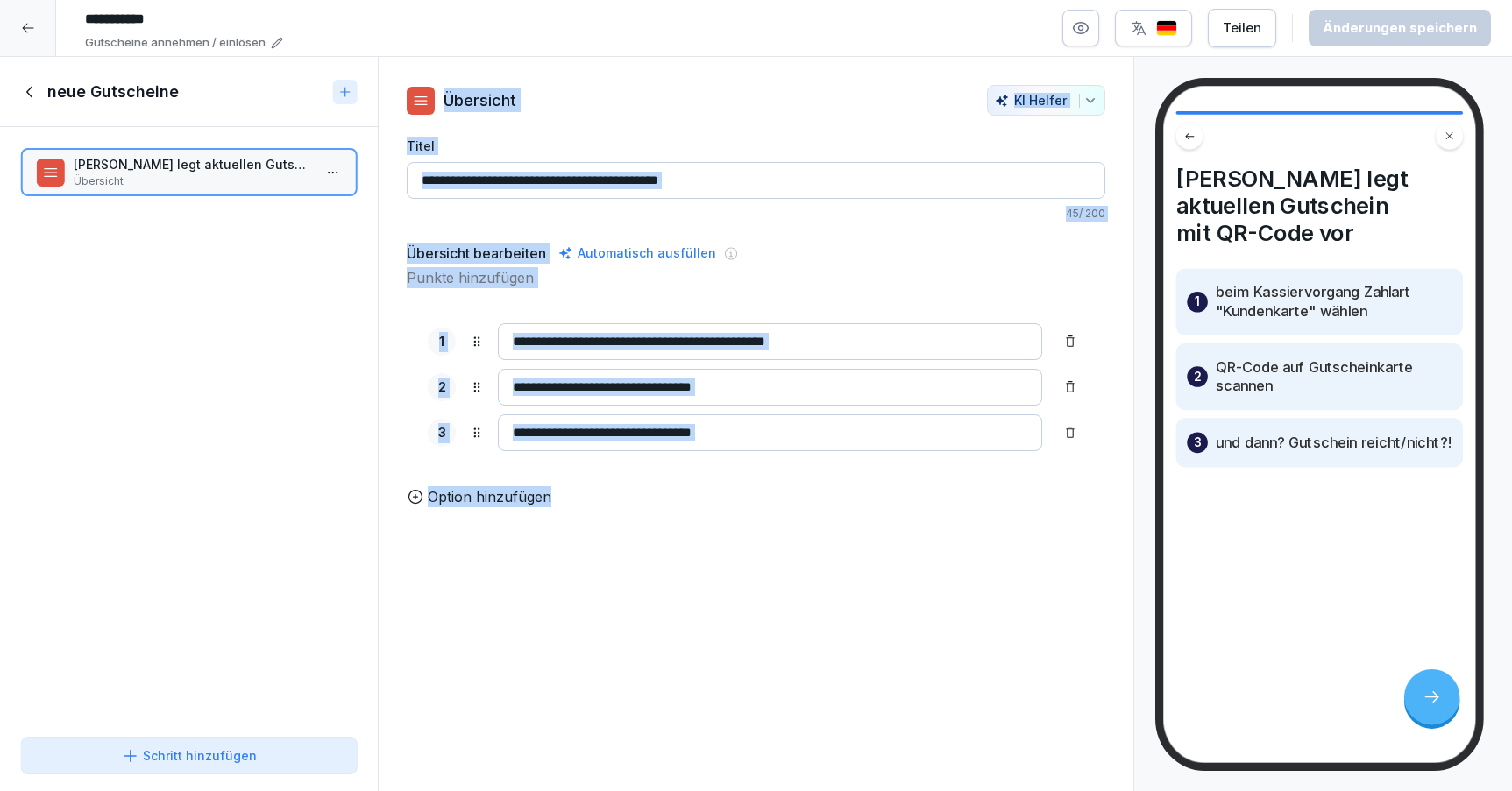
drag, startPoint x: 786, startPoint y: 554, endPoint x: 448, endPoint y: 90, distance: 574.1
click at [448, 90] on div "**********" at bounding box center [756, 425] width 756 height 735
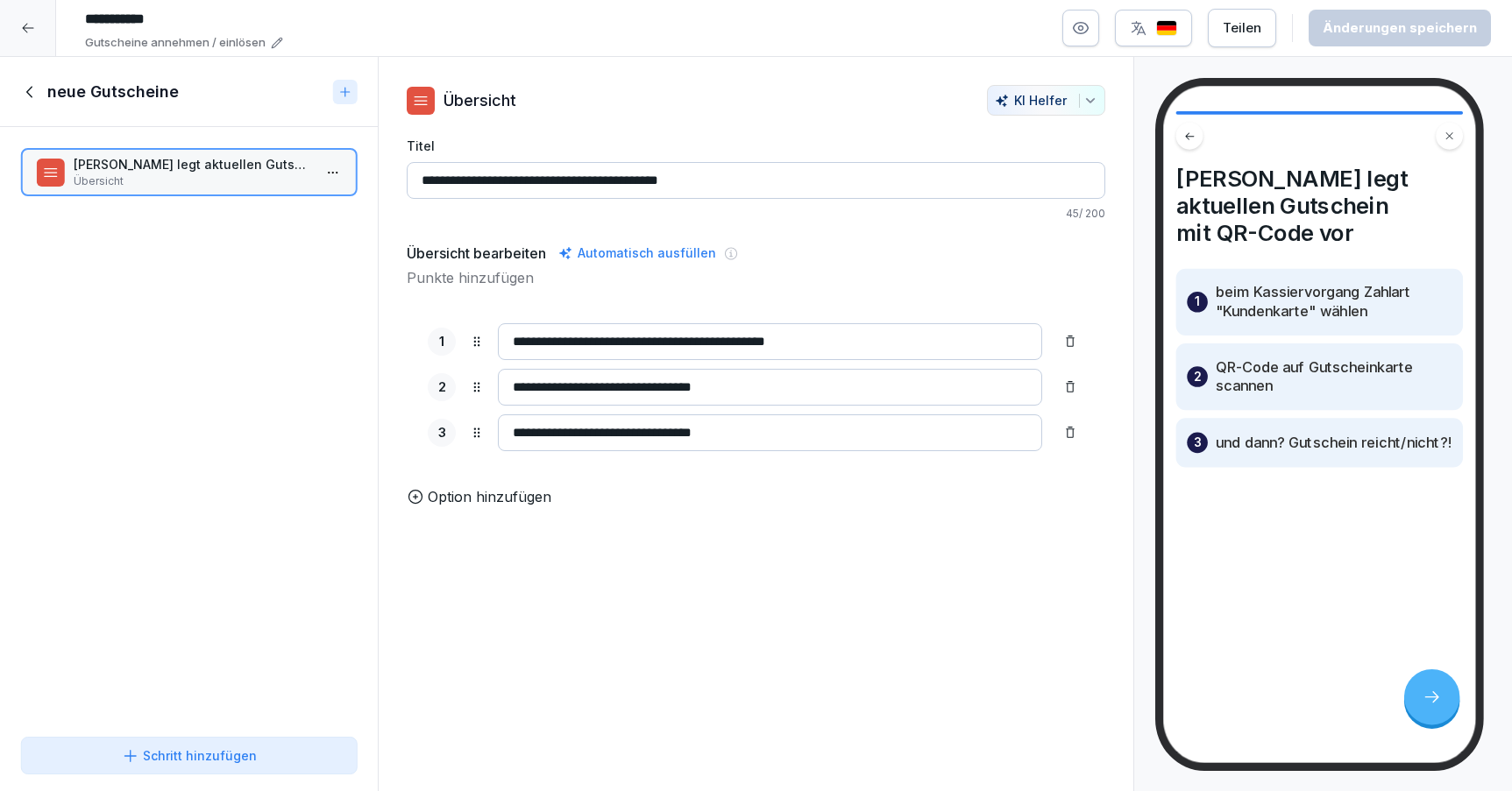
click at [763, 727] on div "**********" at bounding box center [756, 425] width 756 height 735
click at [29, 90] on icon at bounding box center [29, 92] width 6 height 12
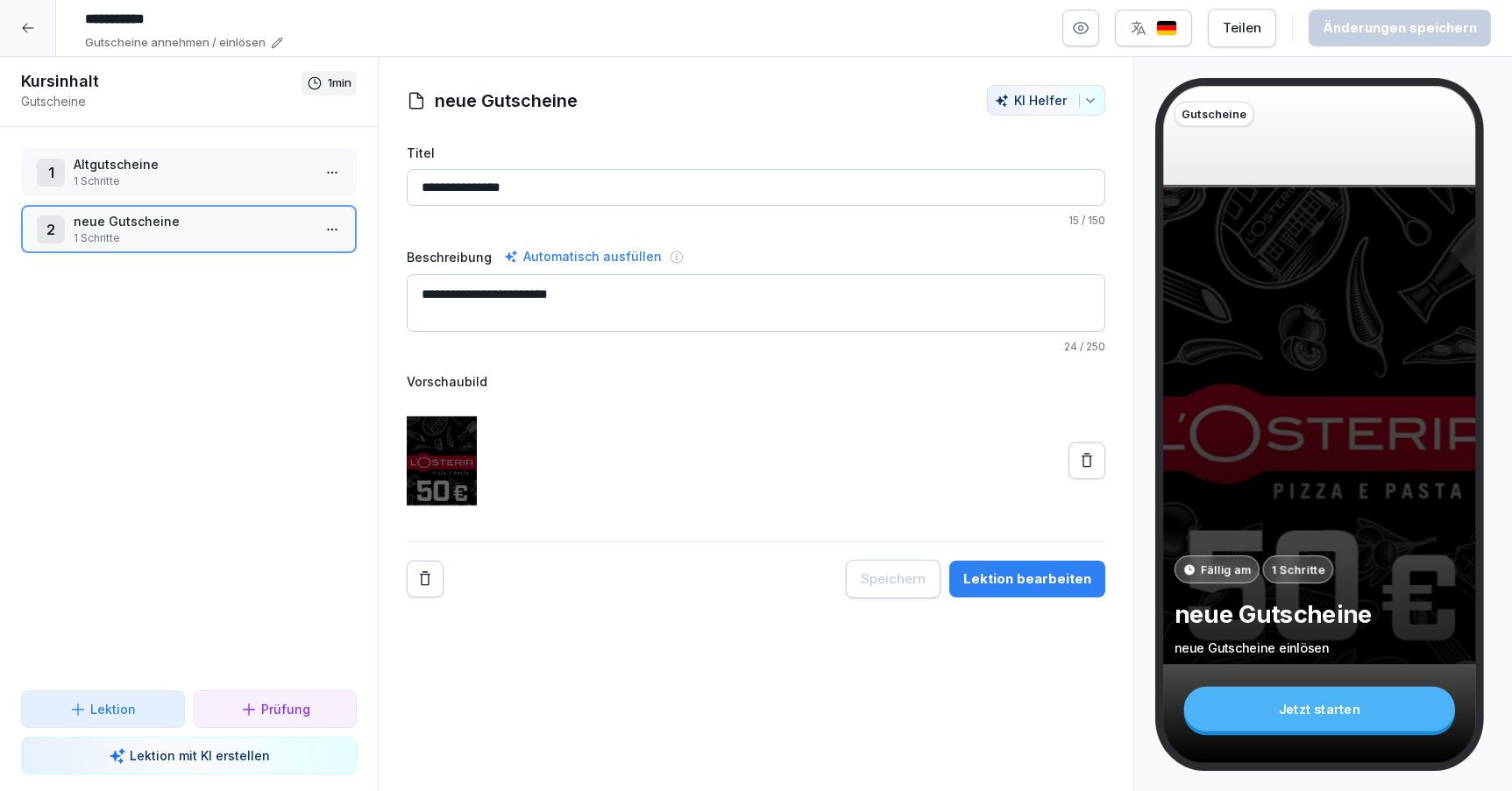
click at [164, 170] on p "Altgutscheine" at bounding box center [193, 163] width 238 height 18
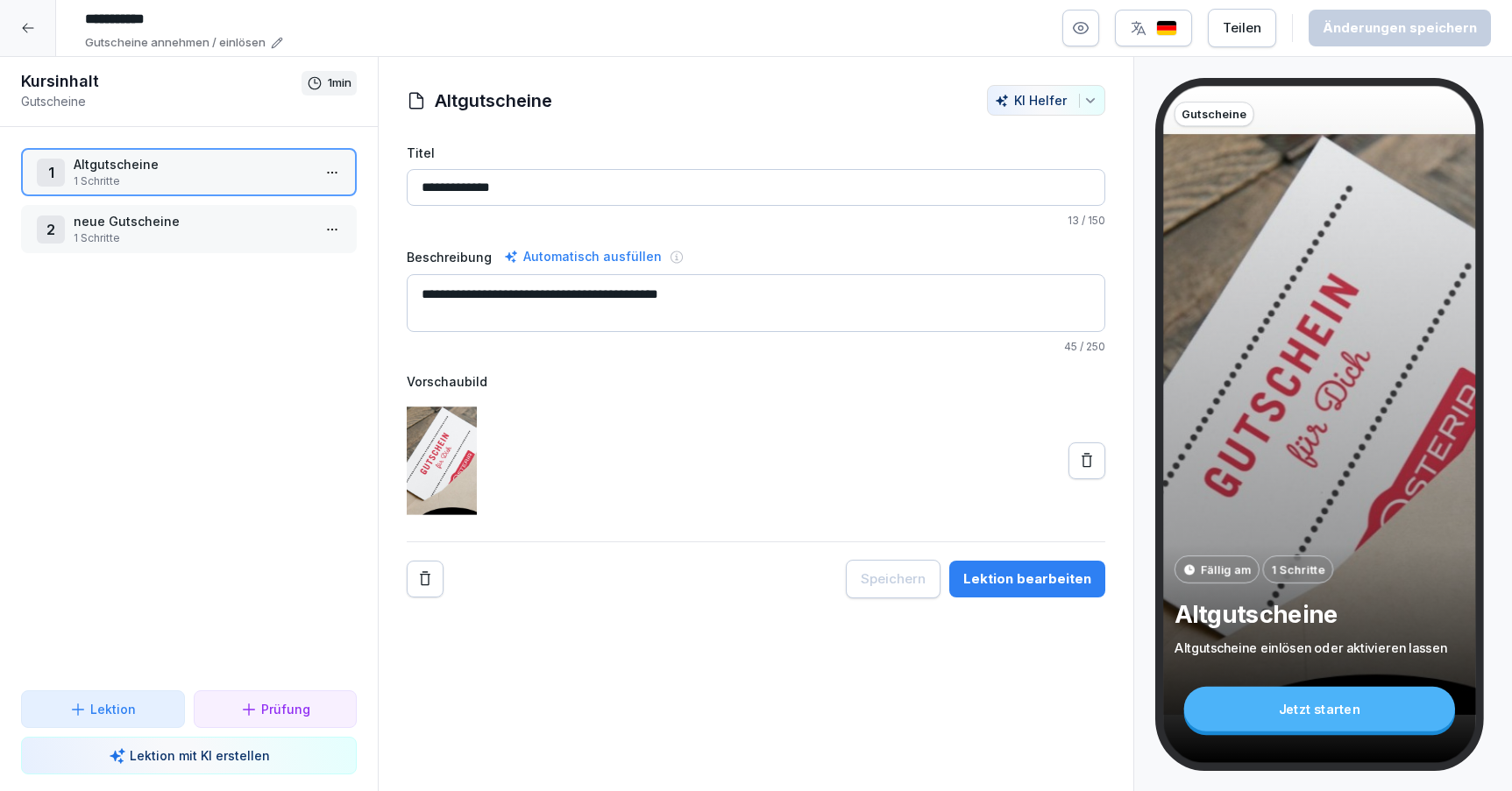
click at [998, 577] on div "Lektion bearbeiten" at bounding box center [1027, 579] width 128 height 19
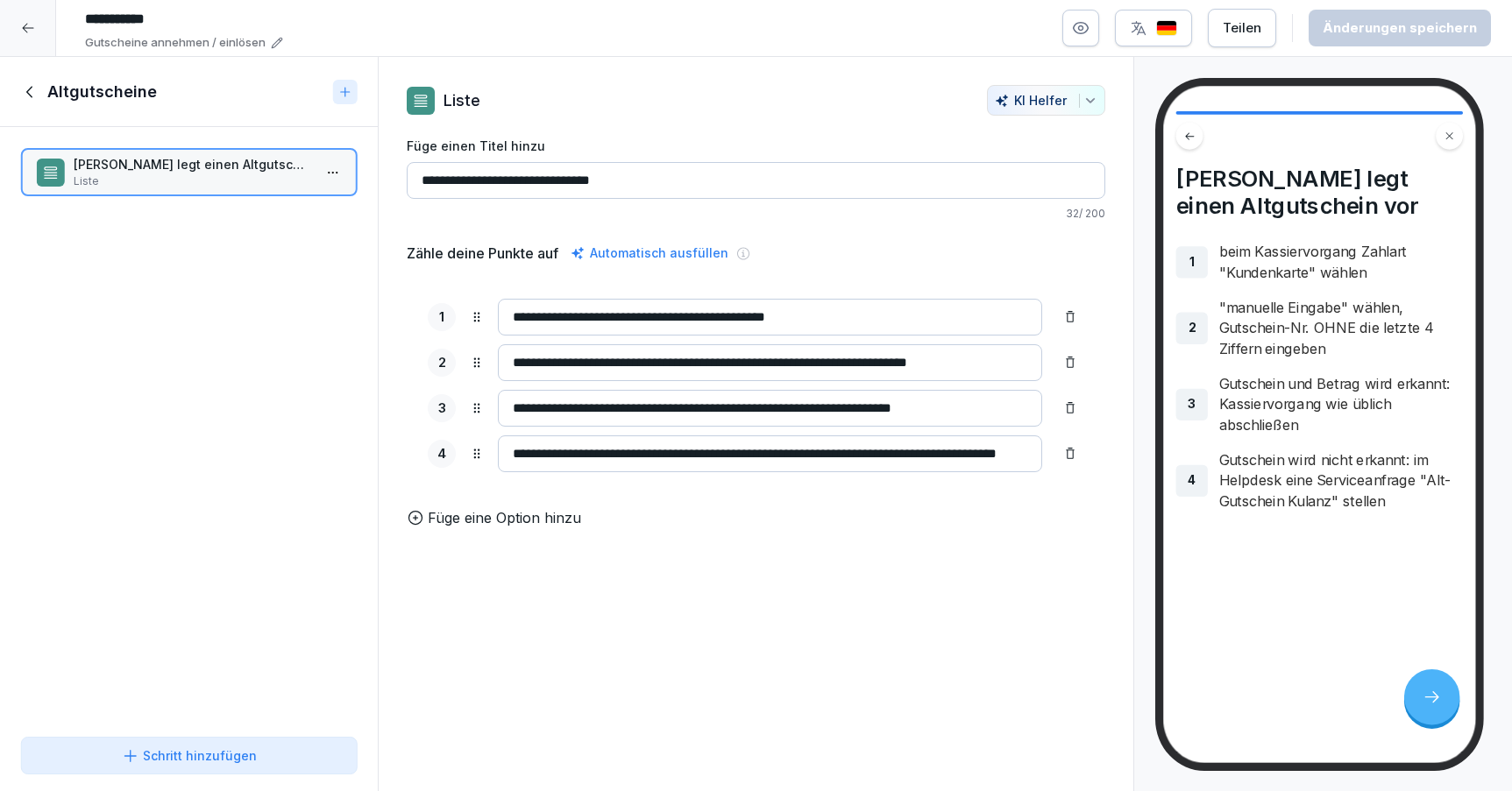
click at [29, 93] on icon at bounding box center [29, 92] width 6 height 12
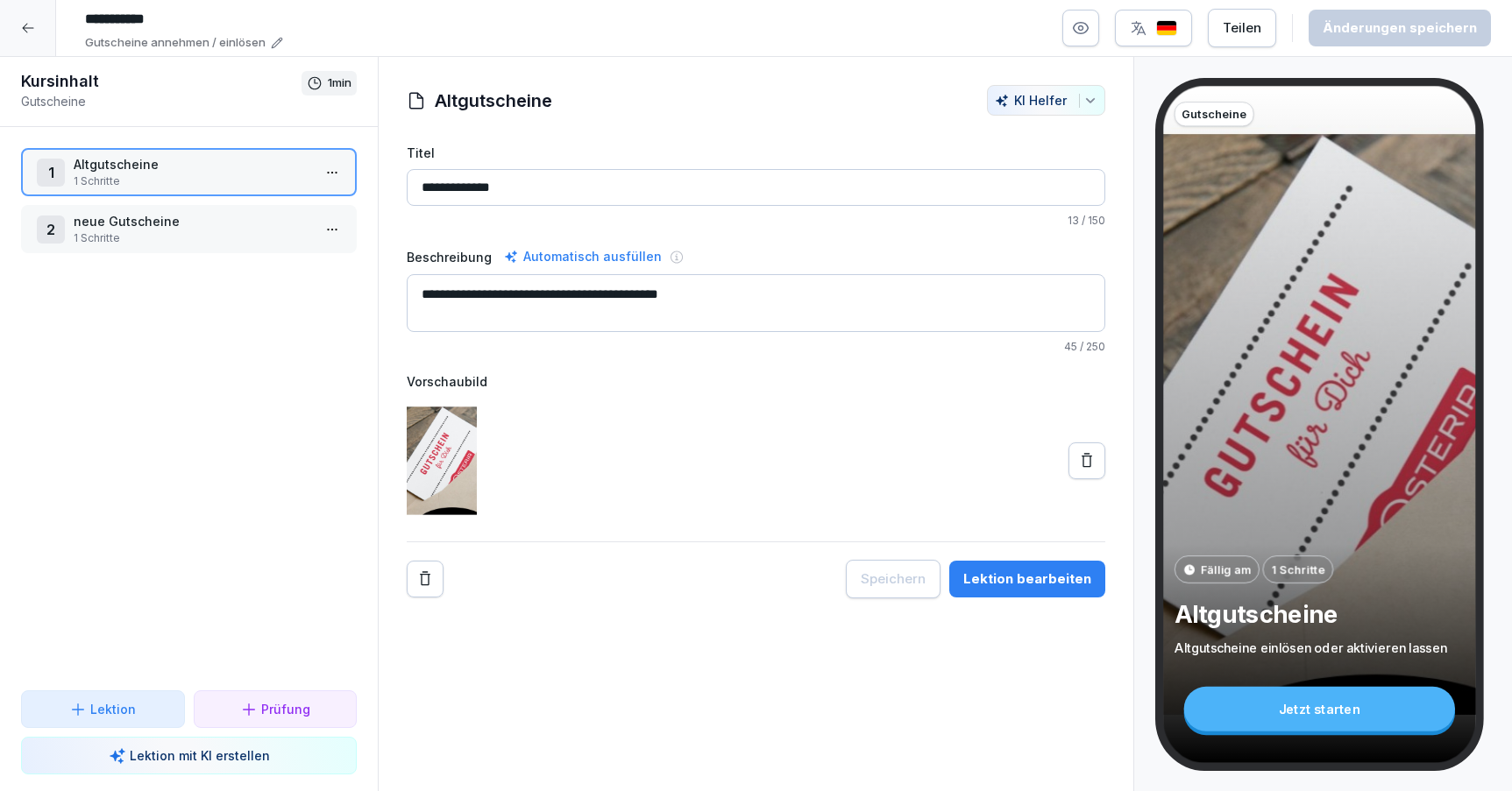
click at [23, 16] on div at bounding box center [28, 28] width 56 height 56
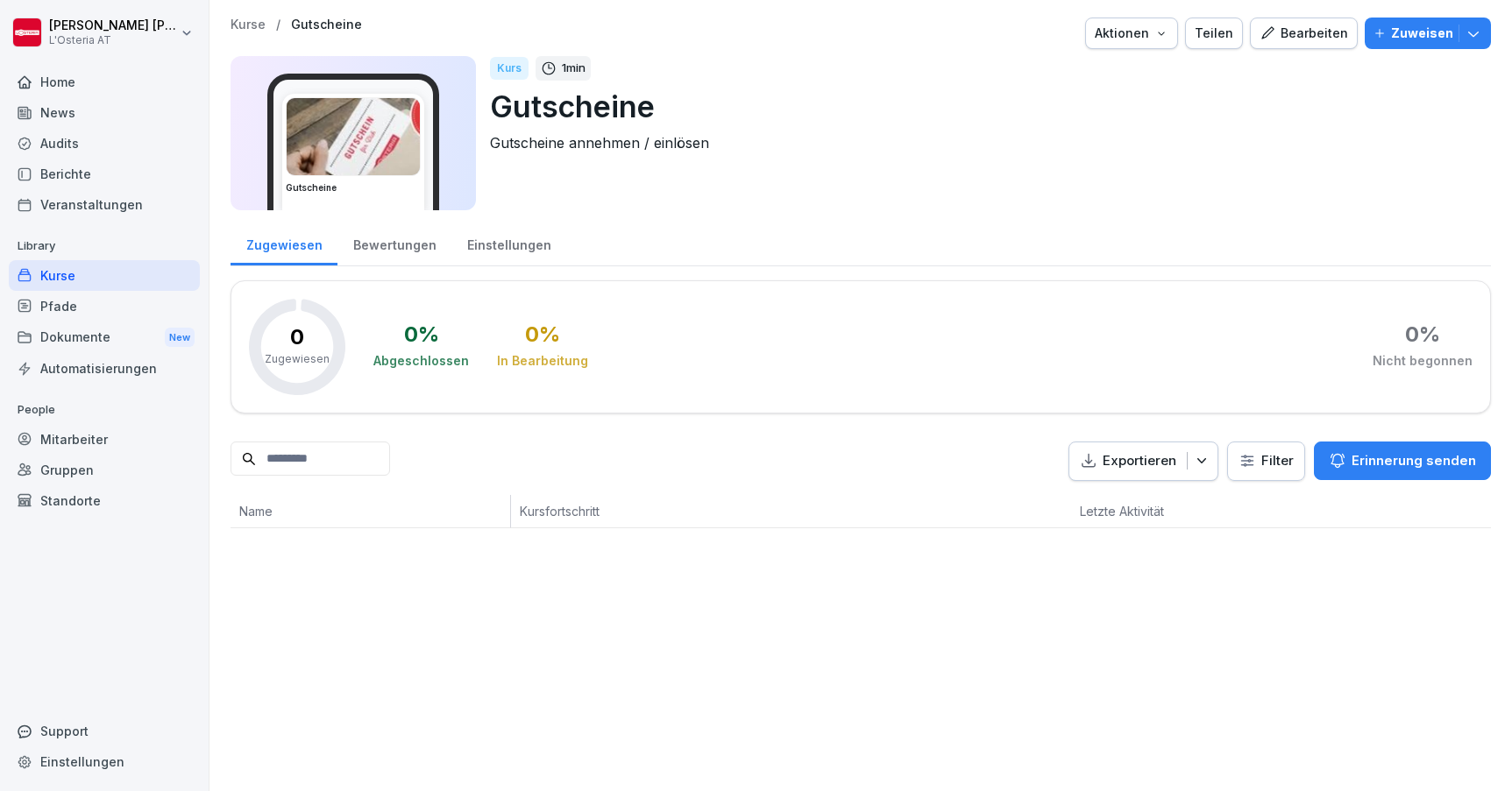
click at [67, 278] on div "Kurse" at bounding box center [104, 276] width 192 height 31
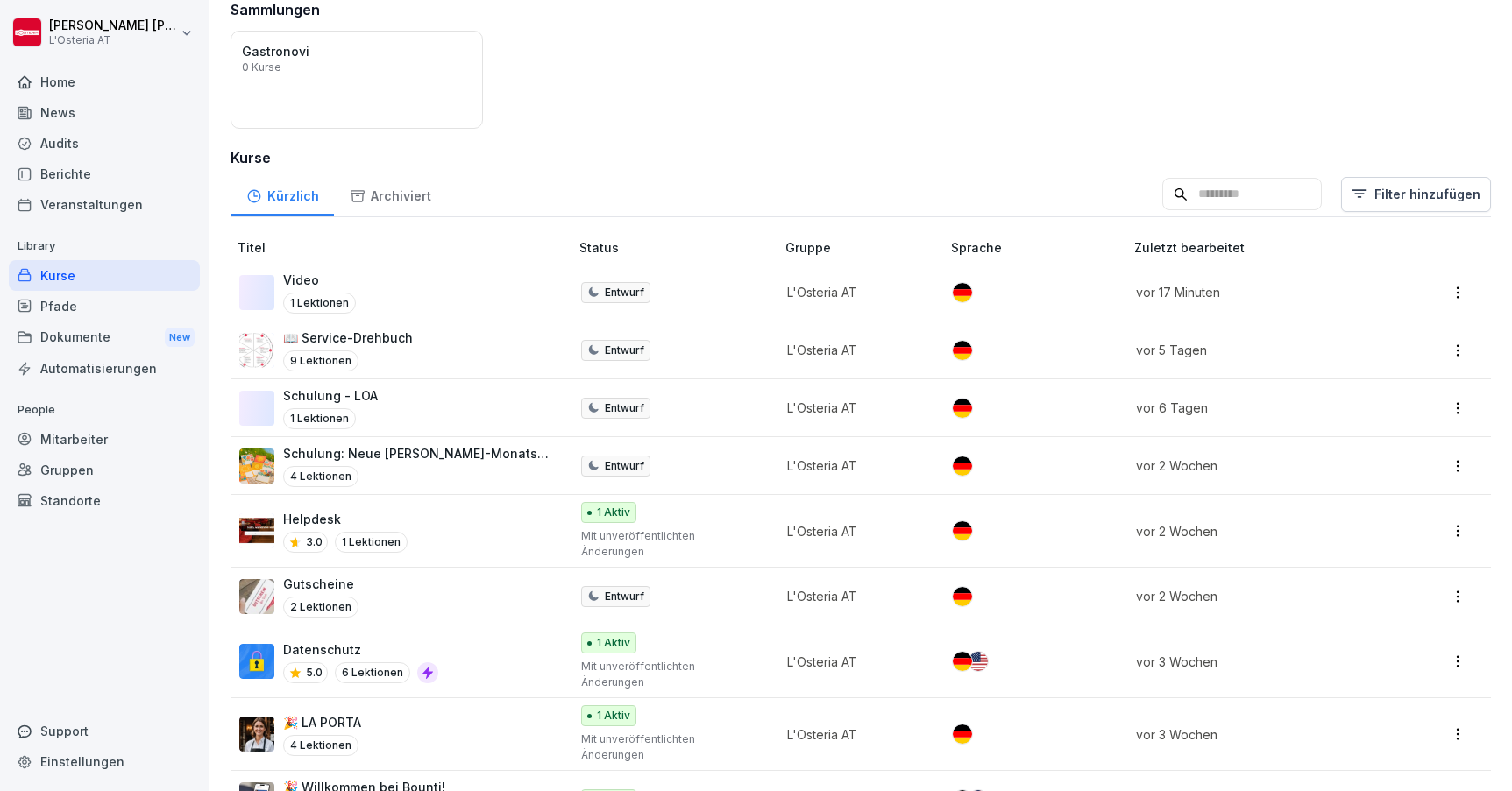
scroll to position [142, 0]
click at [486, 403] on div "Schulung - LOA 1 Lektionen" at bounding box center [395, 409] width 312 height 43
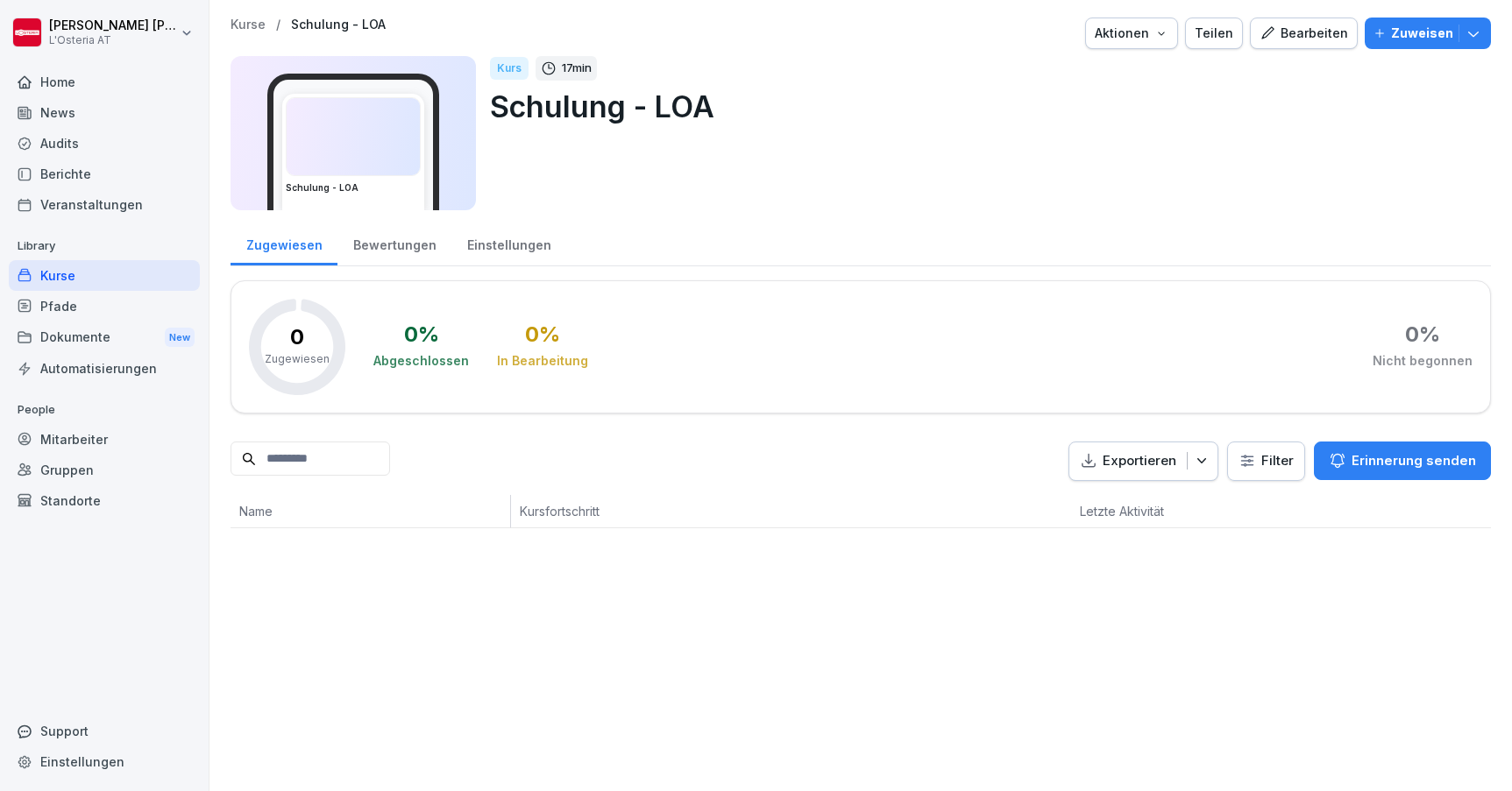
click at [1321, 33] on div "Bearbeiten" at bounding box center [1304, 33] width 89 height 19
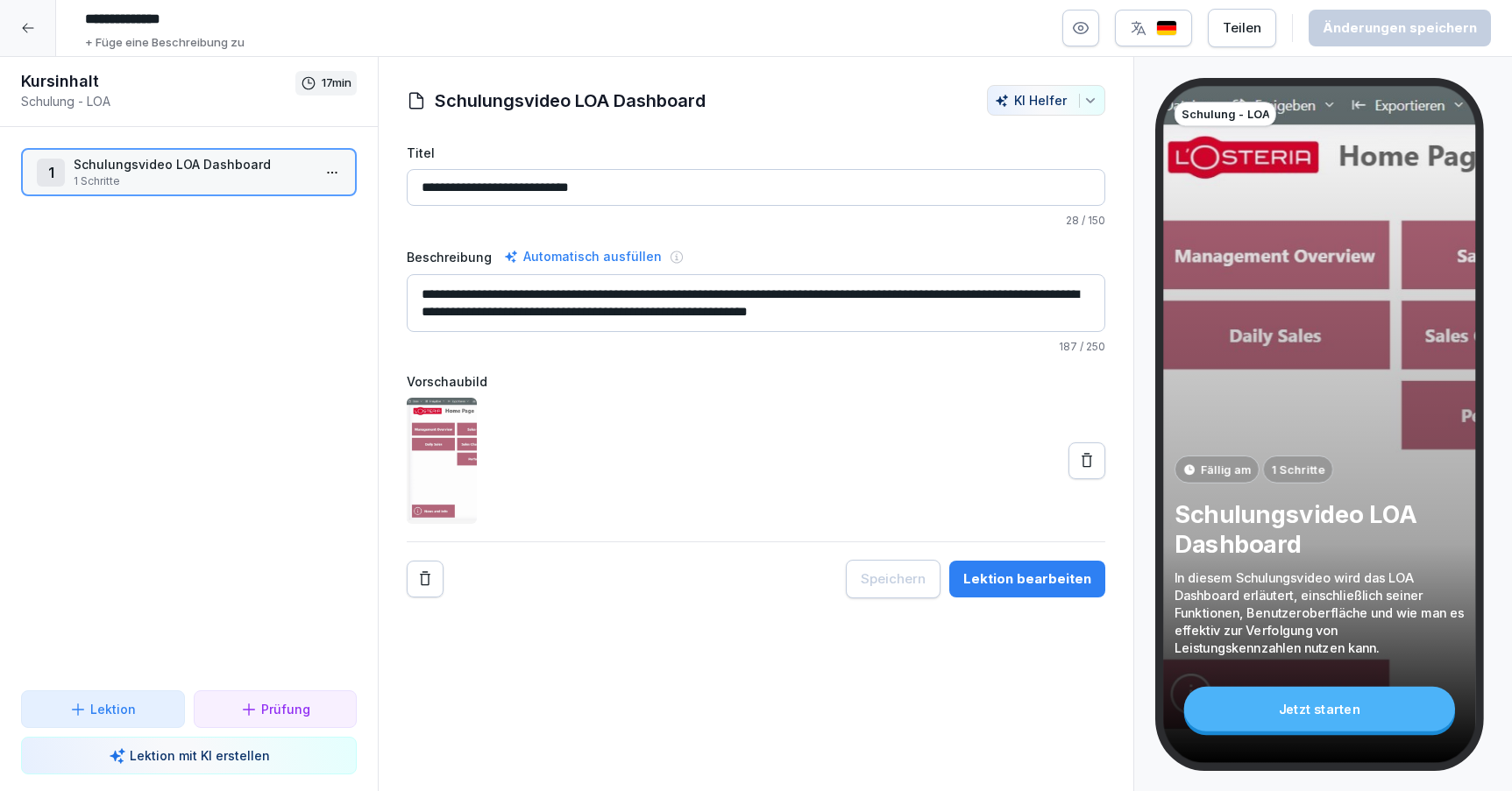
click at [1017, 579] on div "Lektion bearbeiten" at bounding box center [1027, 579] width 128 height 19
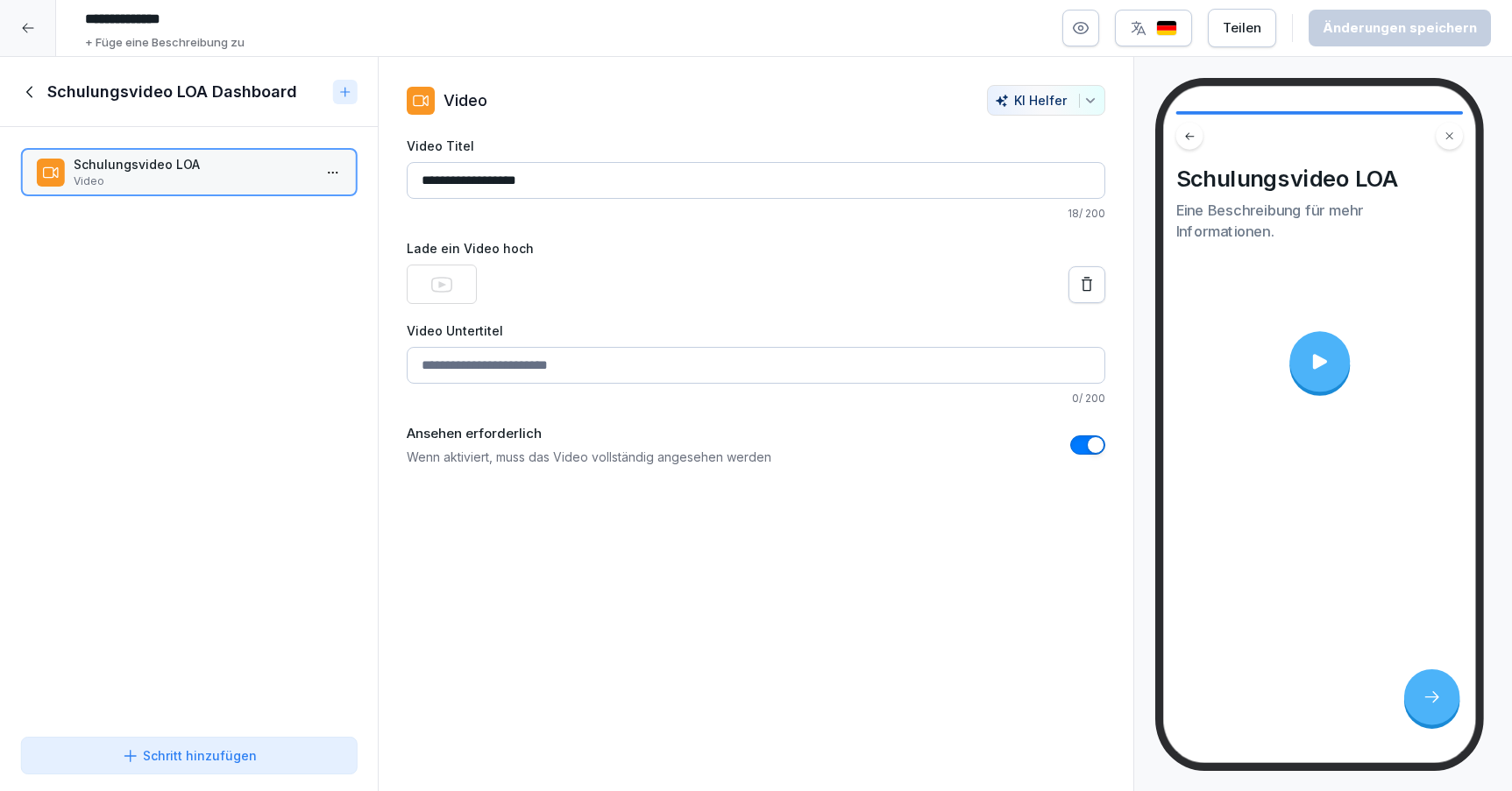
click at [1309, 361] on icon at bounding box center [1319, 361] width 22 height 22
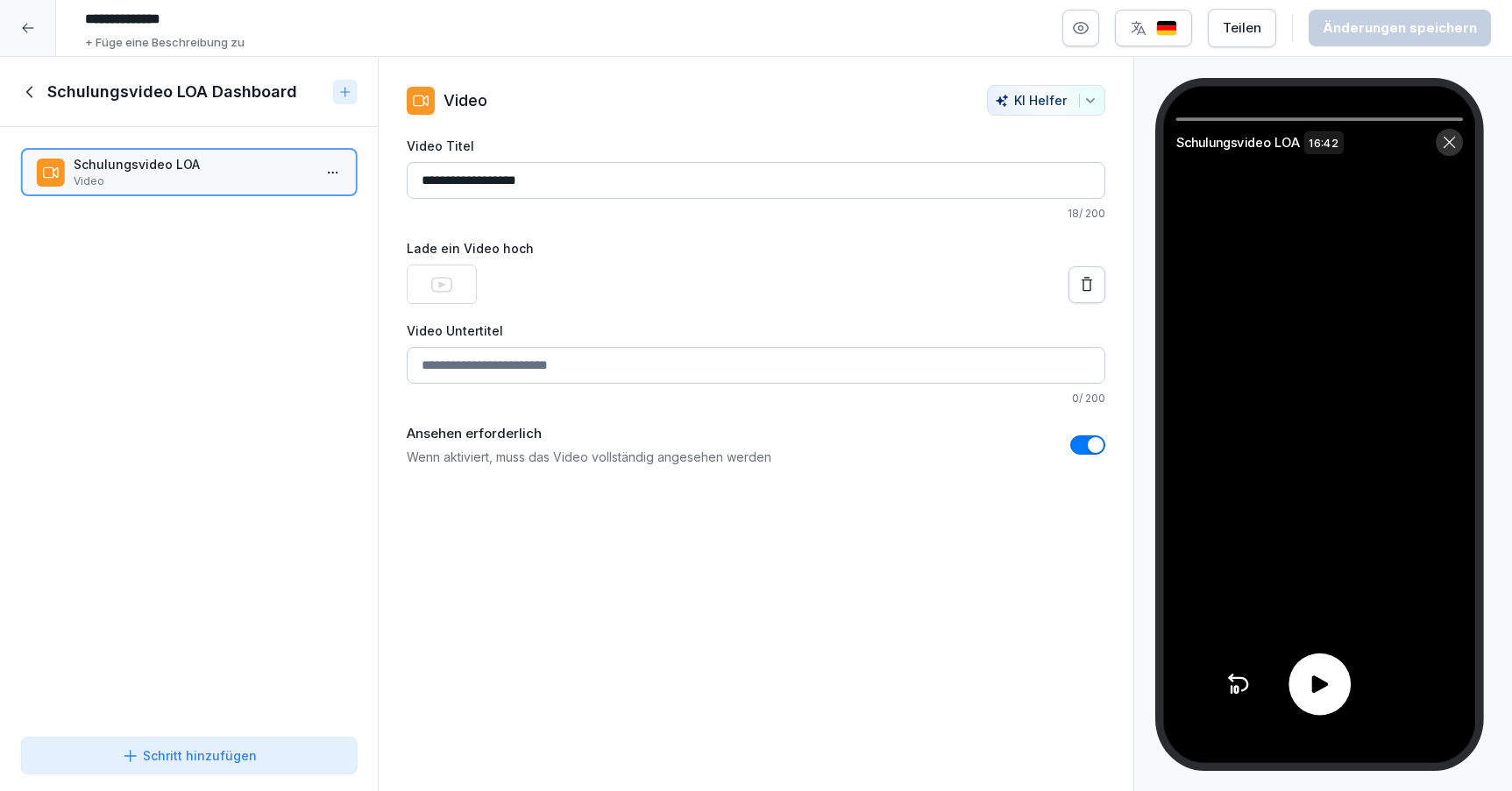
click at [1281, 435] on video at bounding box center [1319, 425] width 312 height 677
click at [1312, 702] on div at bounding box center [1319, 685] width 62 height 62
click at [1321, 687] on icon at bounding box center [1319, 685] width 12 height 15
click at [1446, 140] on icon at bounding box center [1449, 142] width 15 height 15
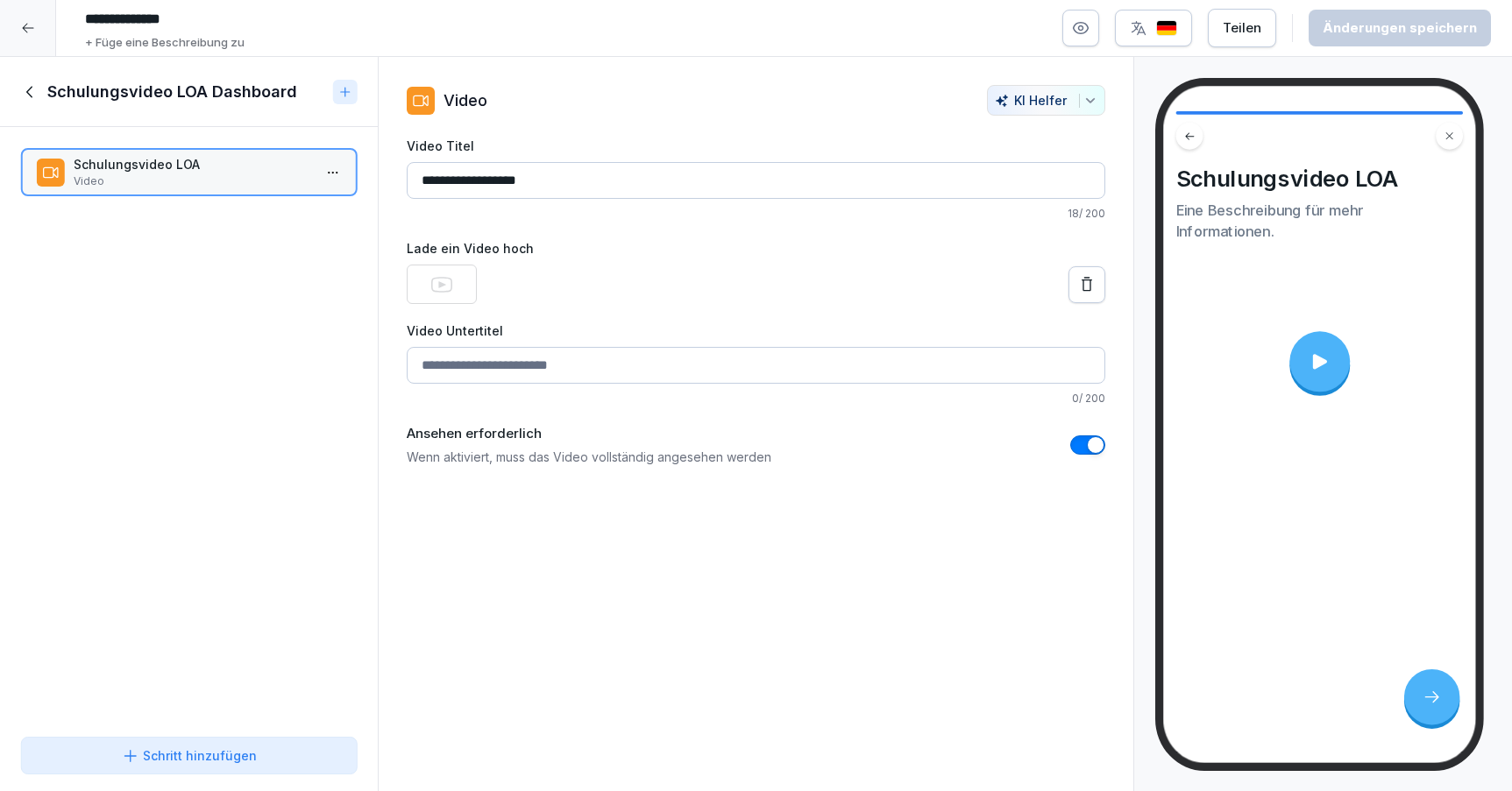
click at [29, 20] on div at bounding box center [28, 28] width 56 height 56
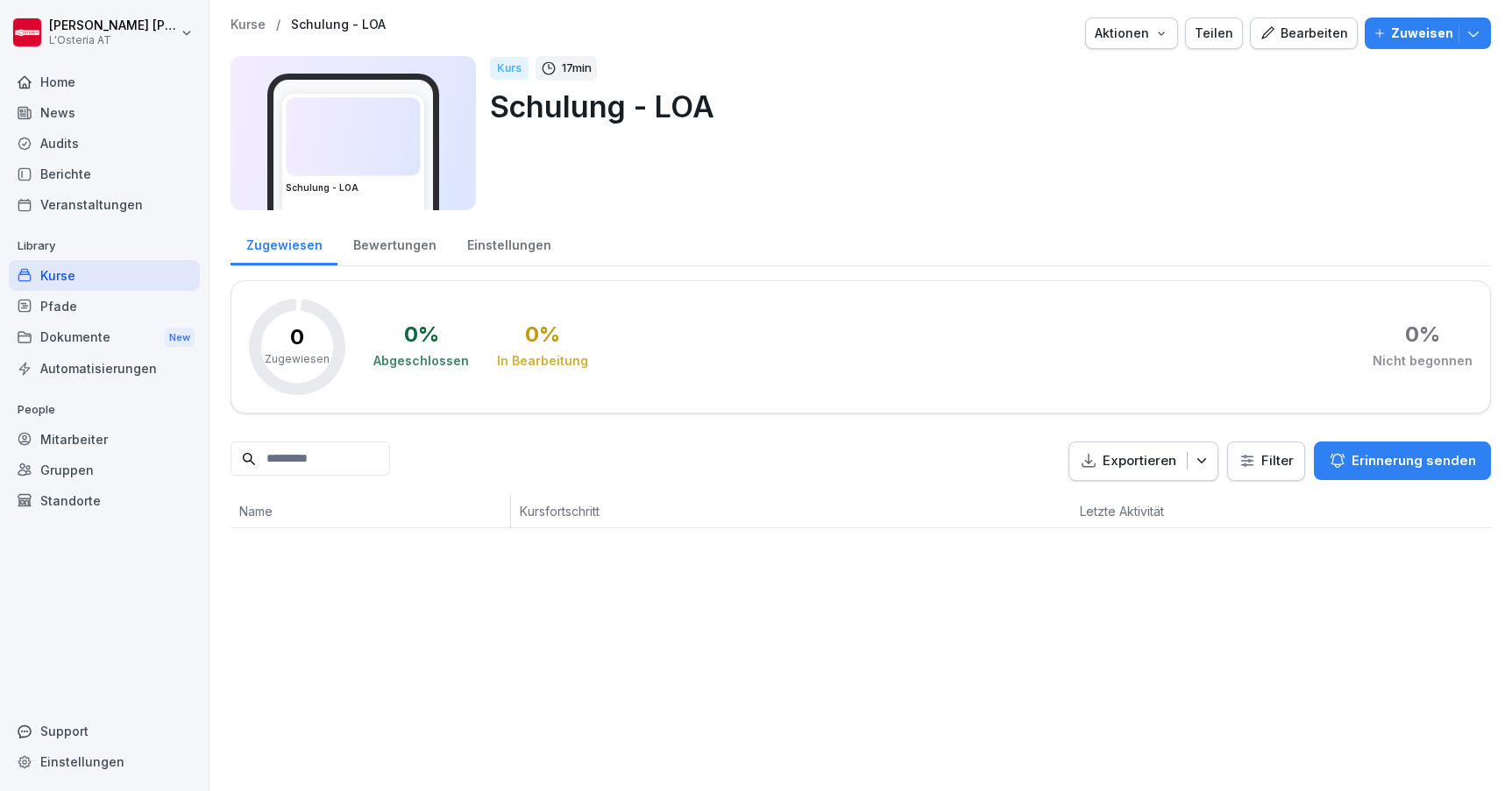
click at [47, 275] on div "Kurse" at bounding box center [104, 276] width 192 height 31
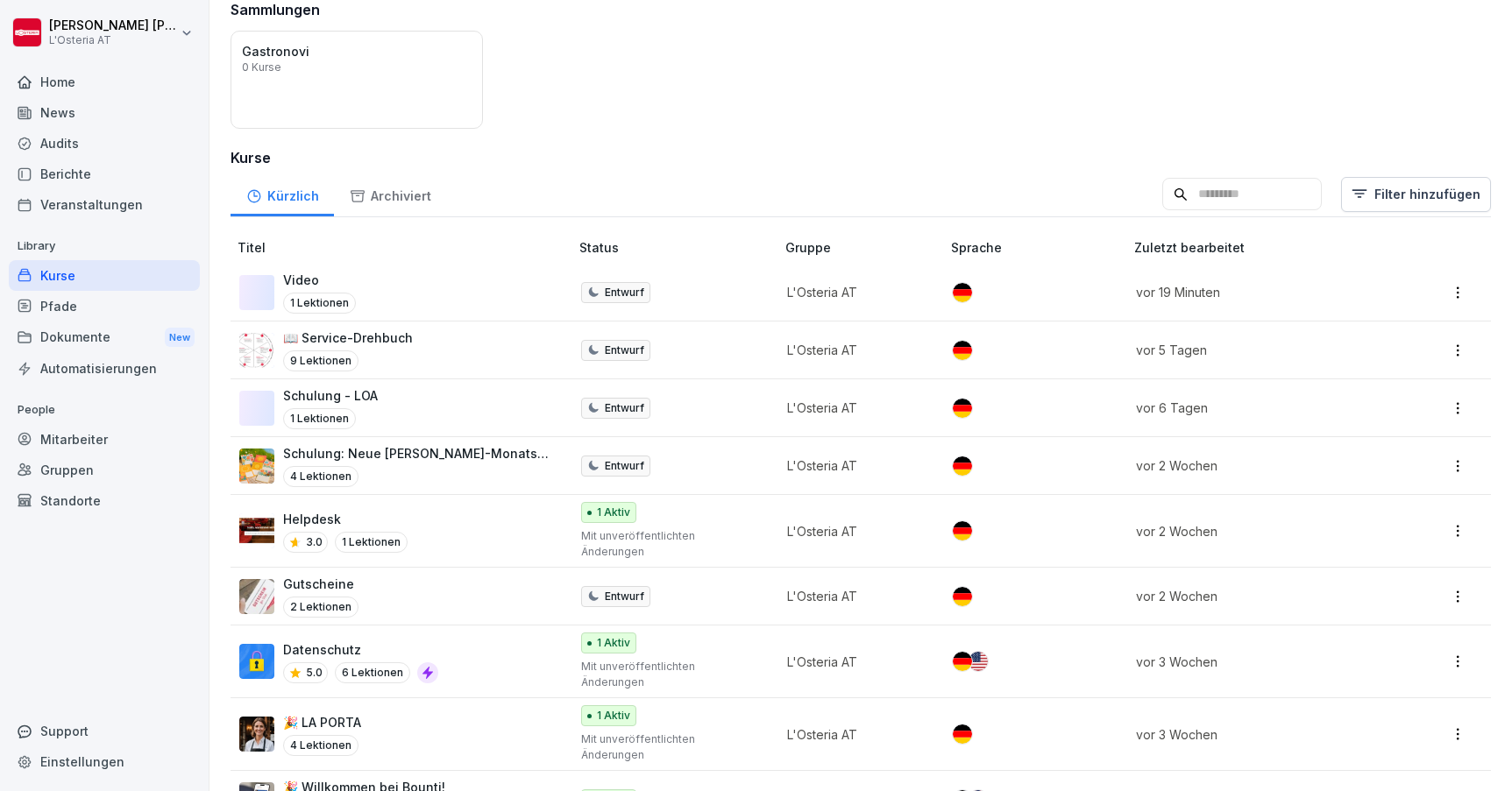
scroll to position [142, 0]
click at [405, 293] on div "Video 1 Lektionen" at bounding box center [395, 293] width 312 height 43
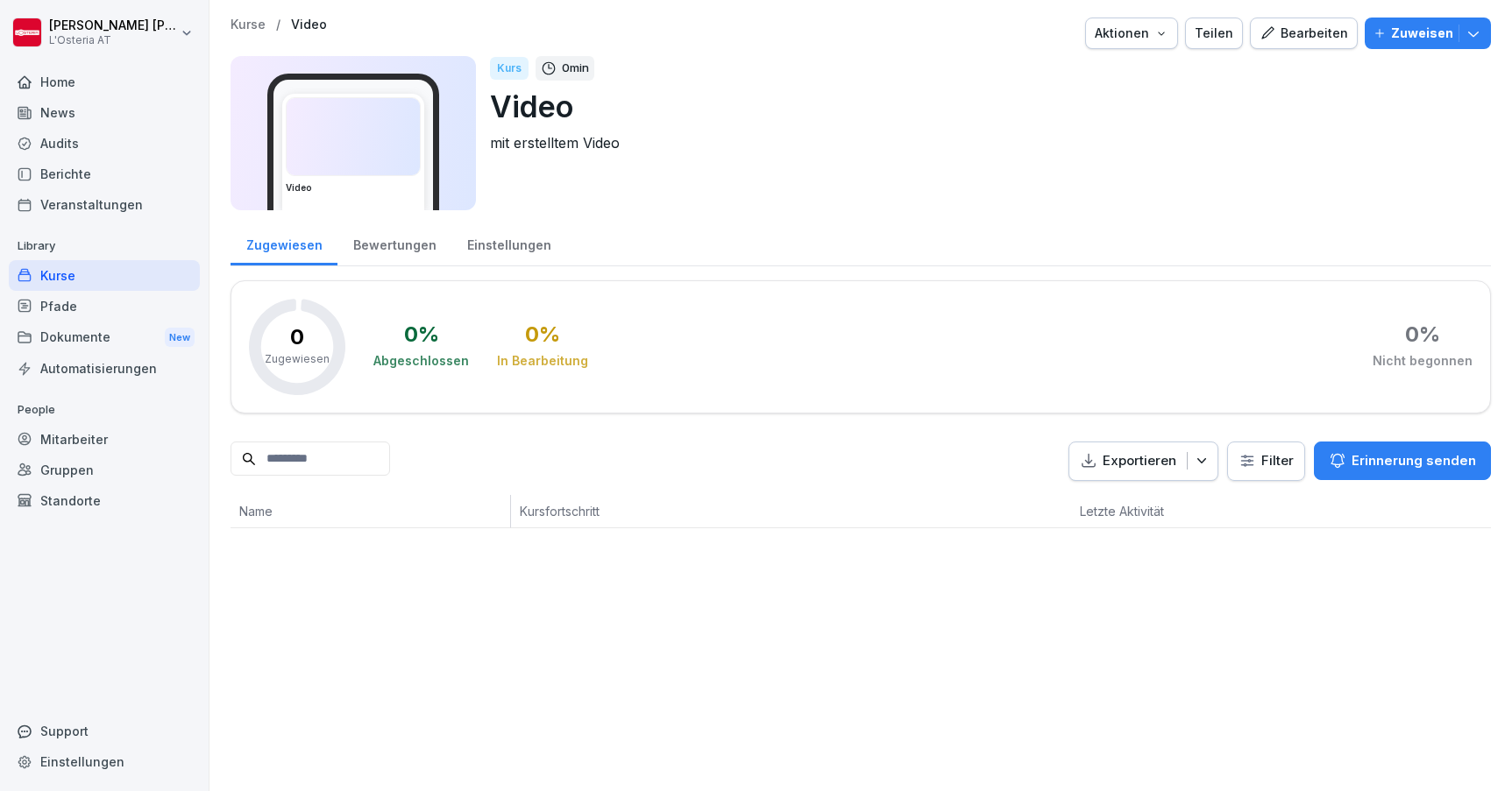
click at [1333, 23] on button "Bearbeiten" at bounding box center [1303, 33] width 107 height 32
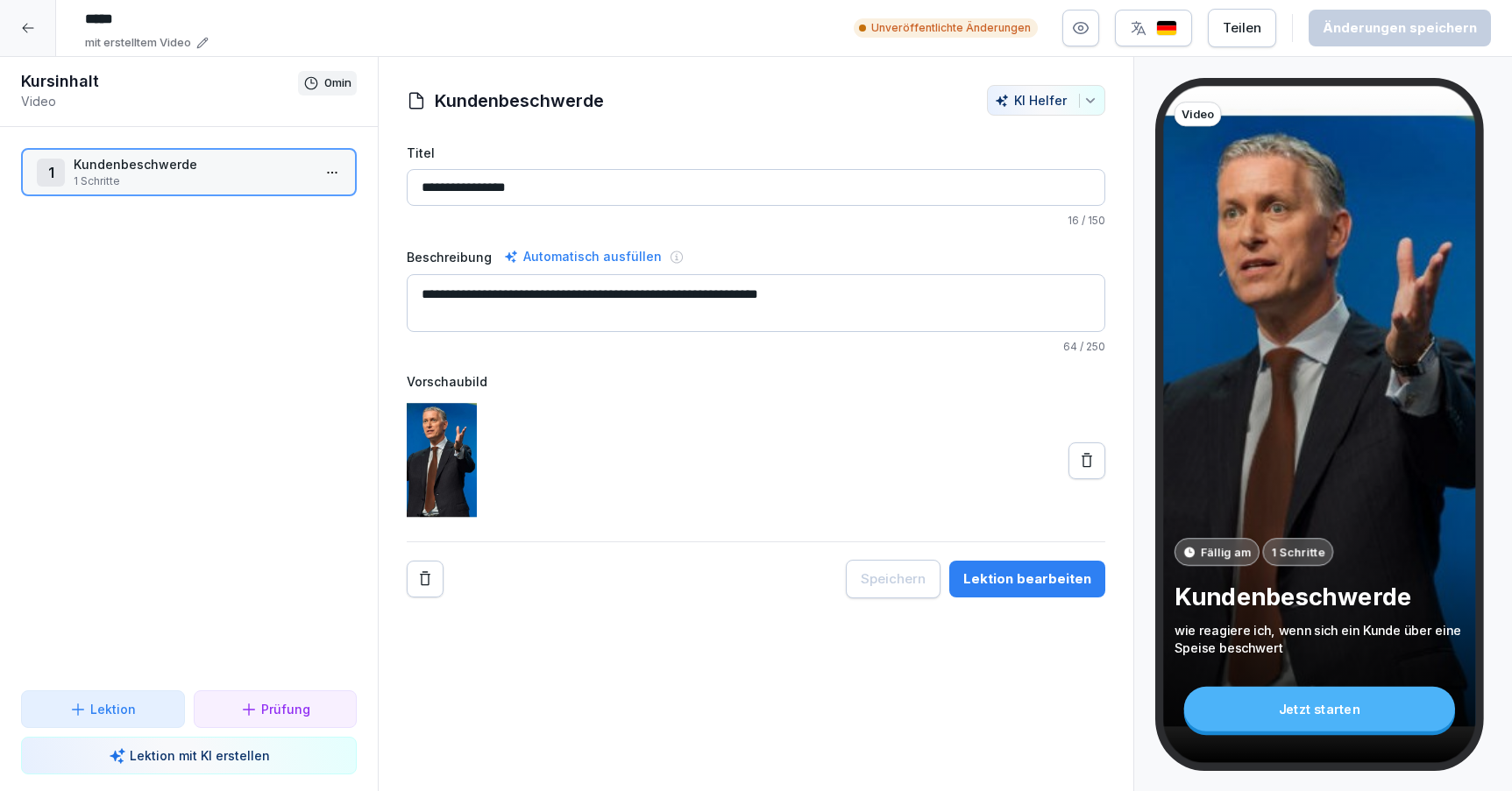
click at [1004, 574] on div "Lektion bearbeiten" at bounding box center [1027, 579] width 128 height 19
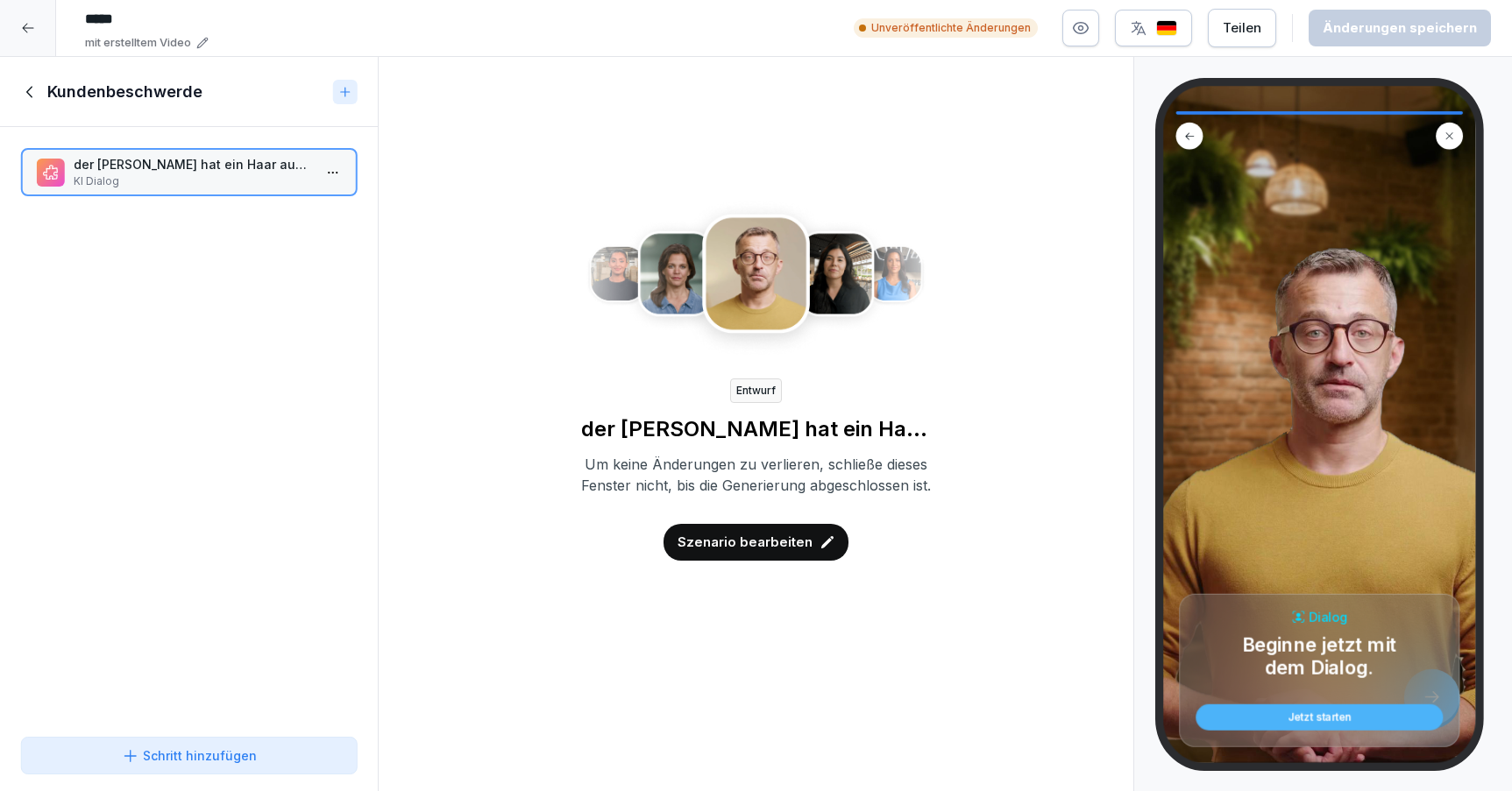
click at [17, 36] on div at bounding box center [28, 28] width 56 height 56
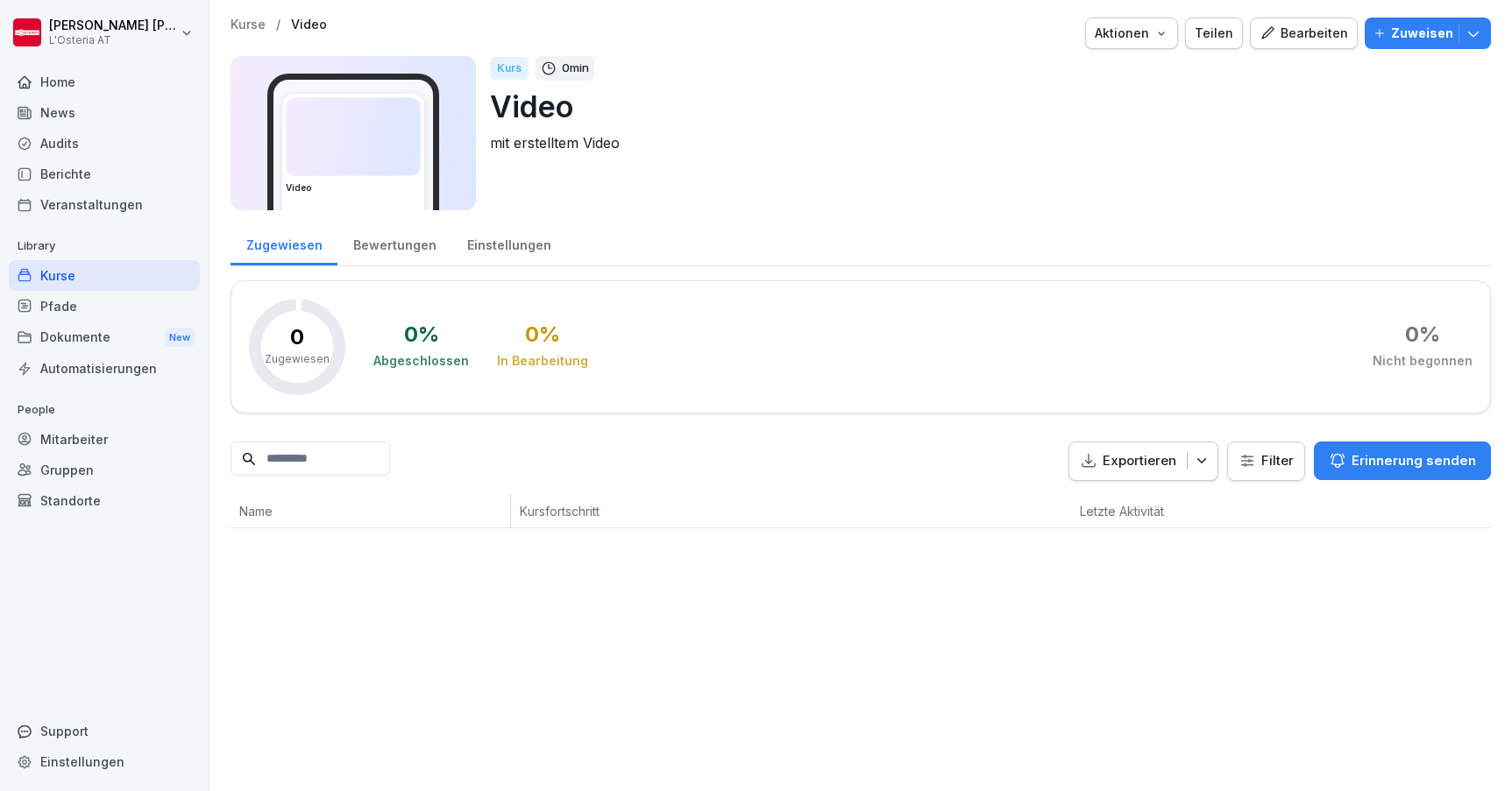
click at [252, 20] on p "Kurse" at bounding box center [248, 24] width 35 height 15
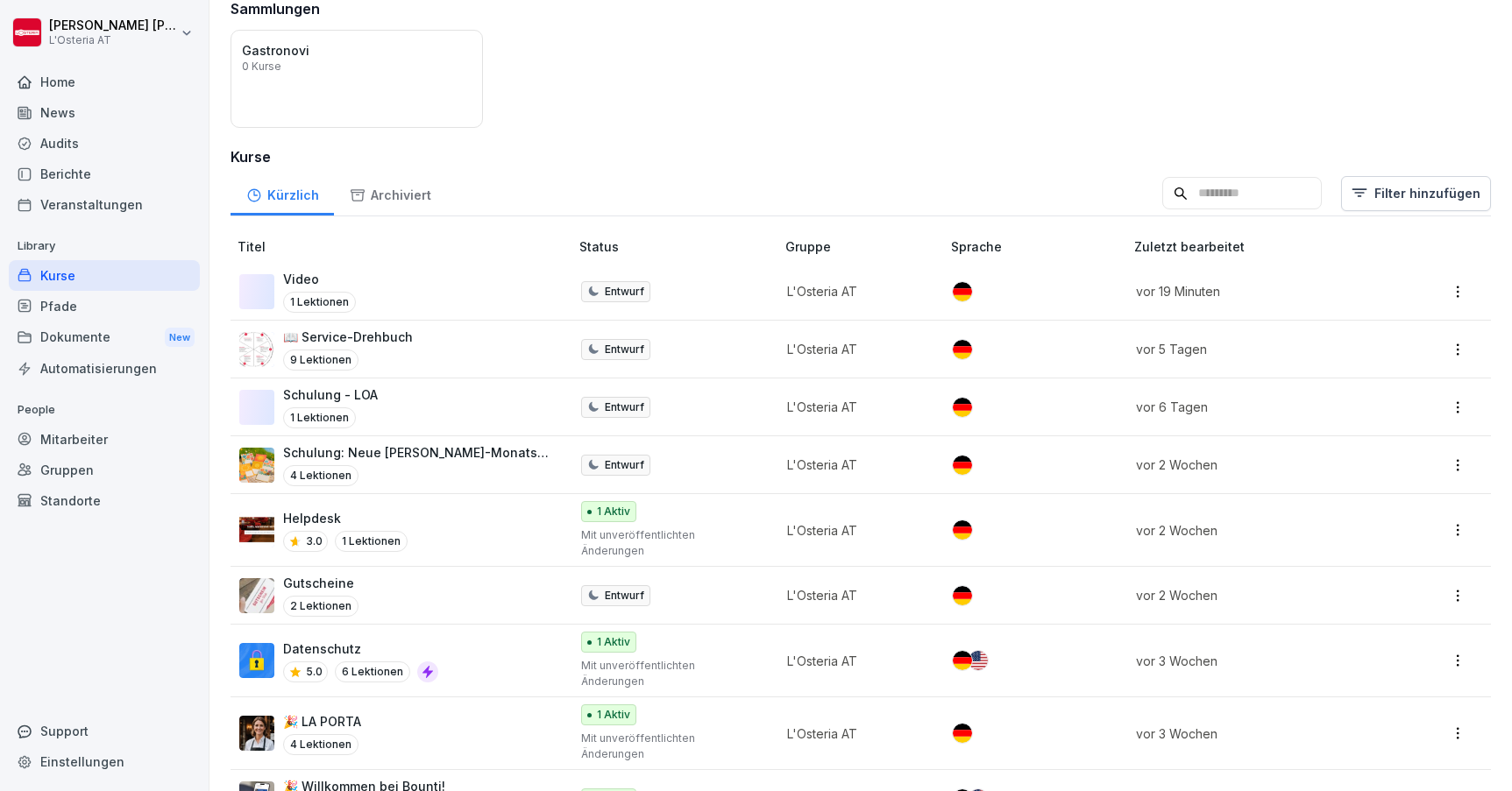
scroll to position [142, 0]
click at [502, 284] on div "Video 1 Lektionen" at bounding box center [395, 293] width 312 height 43
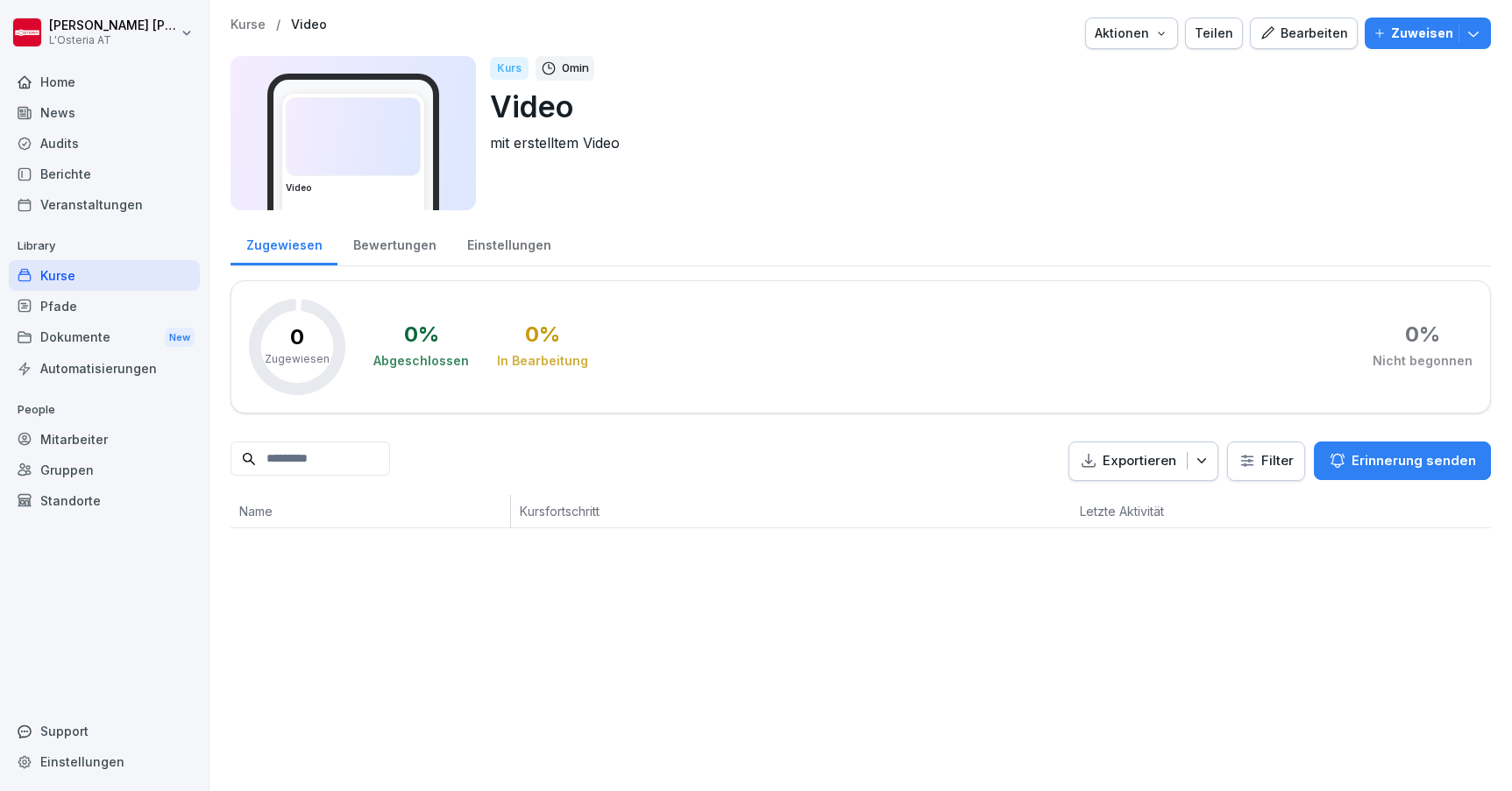
click at [1301, 18] on button "Bearbeiten" at bounding box center [1303, 33] width 107 height 32
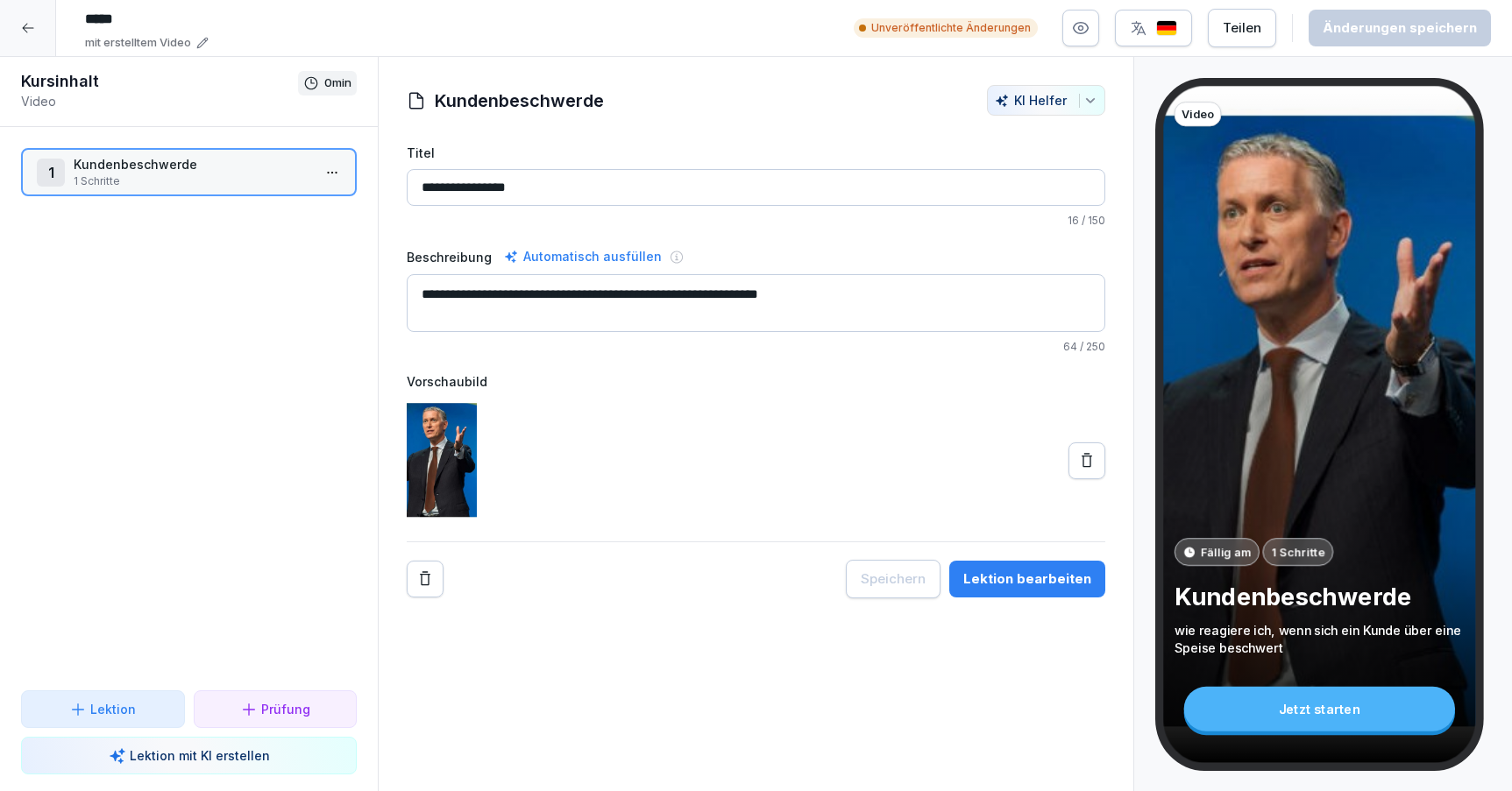
click at [1030, 571] on div "Lektion bearbeiten" at bounding box center [1027, 579] width 128 height 19
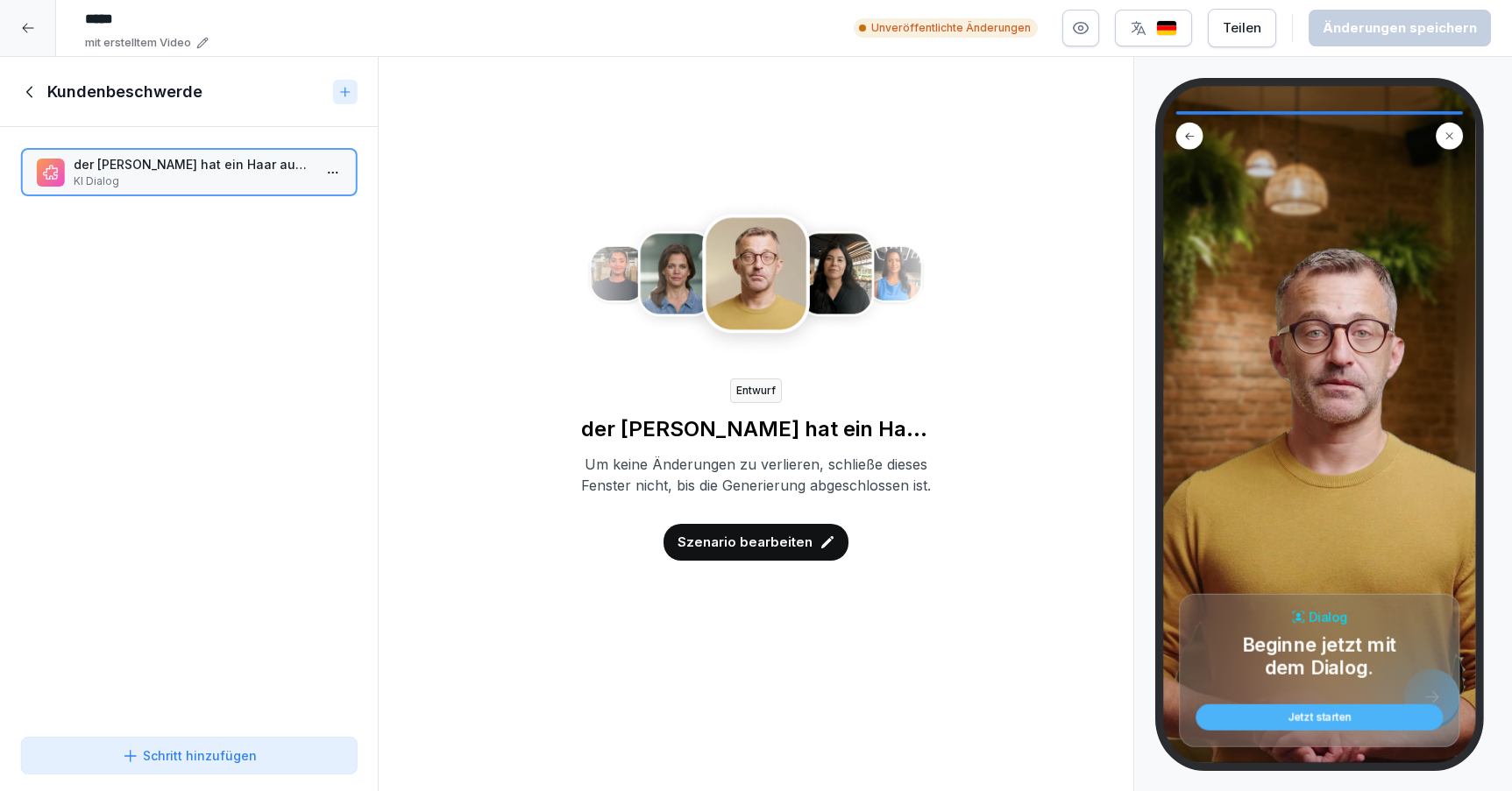
click at [779, 552] on p "Szenario bearbeiten" at bounding box center [745, 542] width 135 height 19
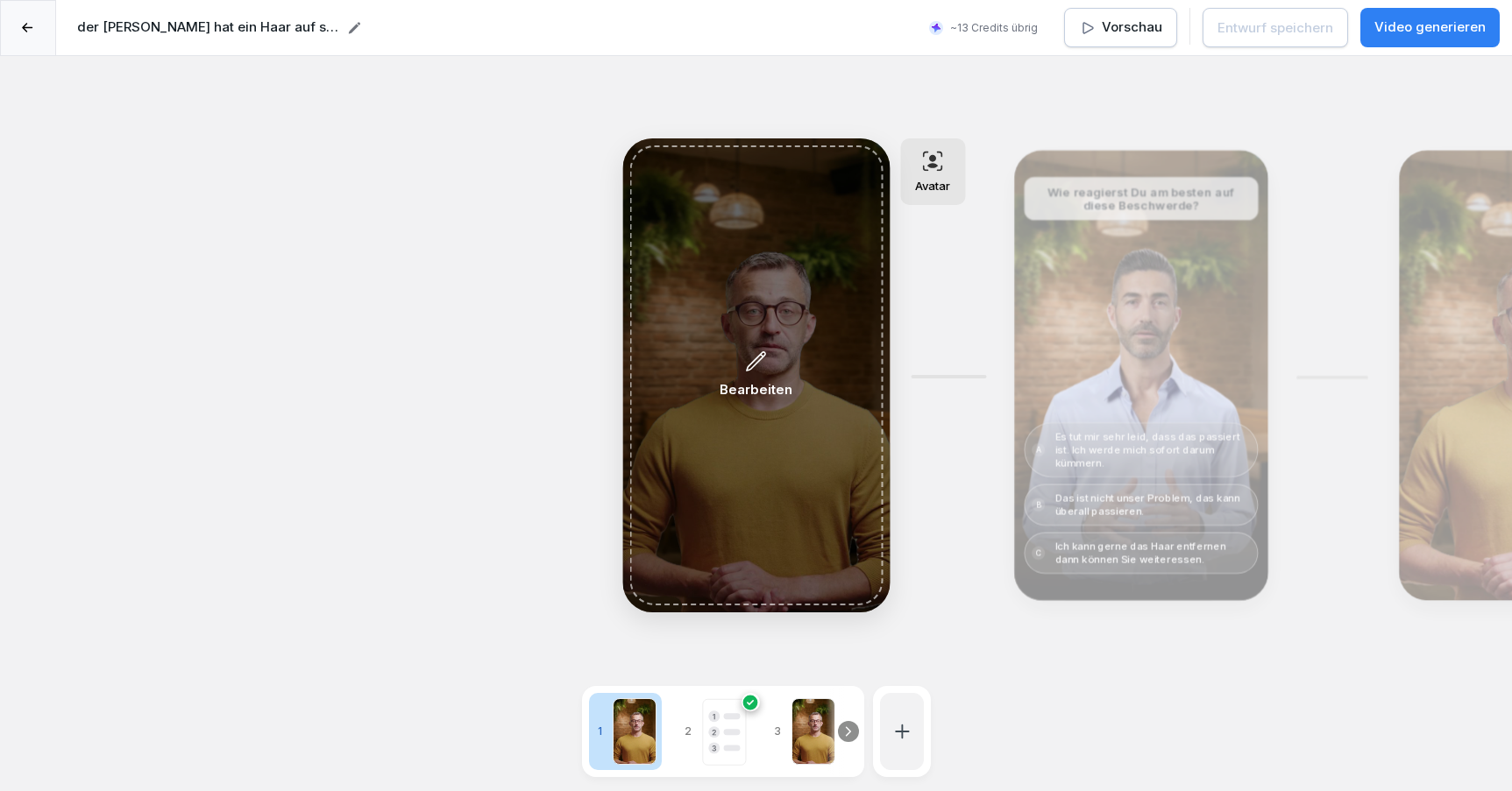
click at [760, 366] on icon at bounding box center [756, 362] width 23 height 23
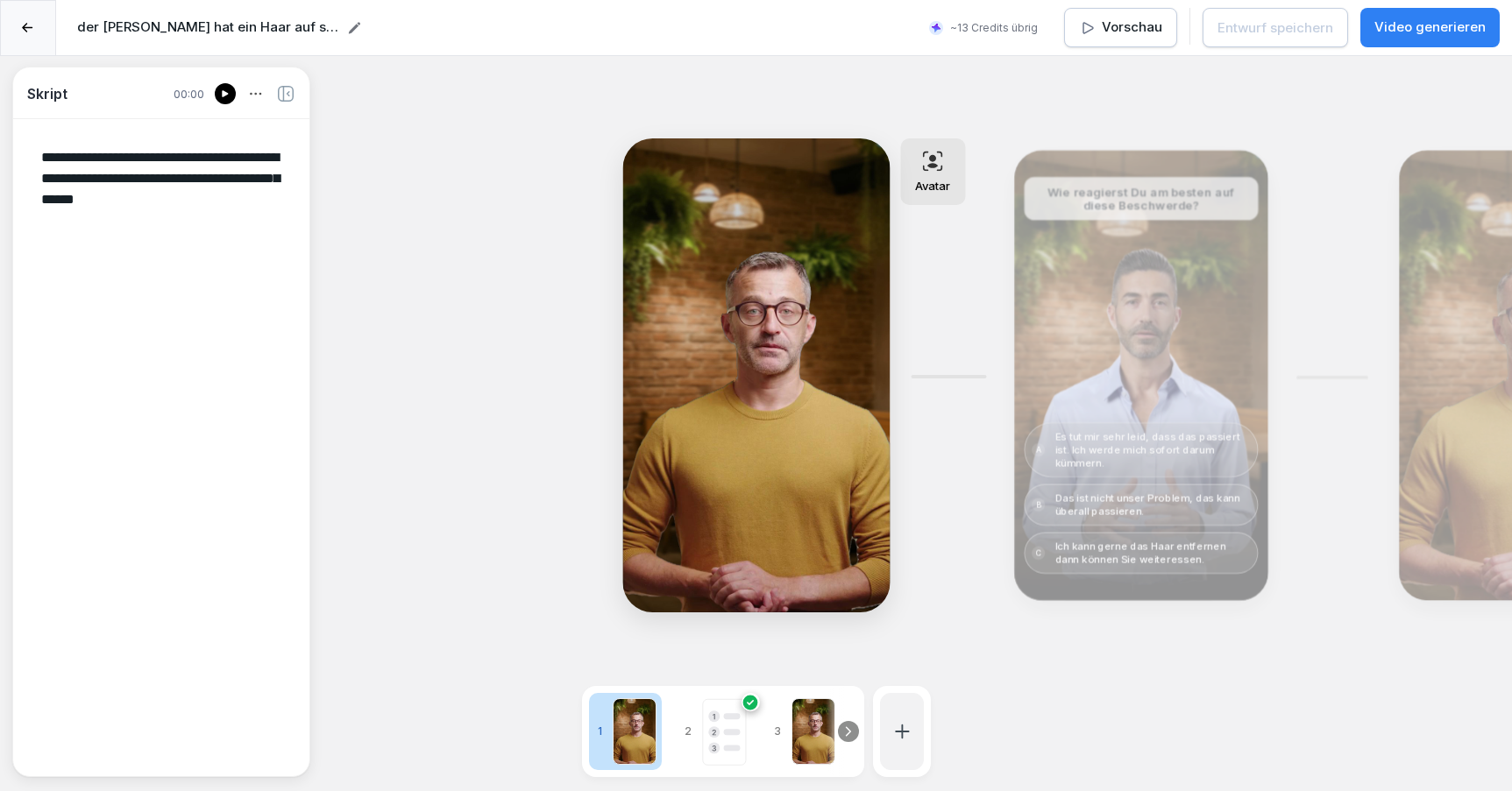
click at [20, 23] on div at bounding box center [28, 28] width 56 height 56
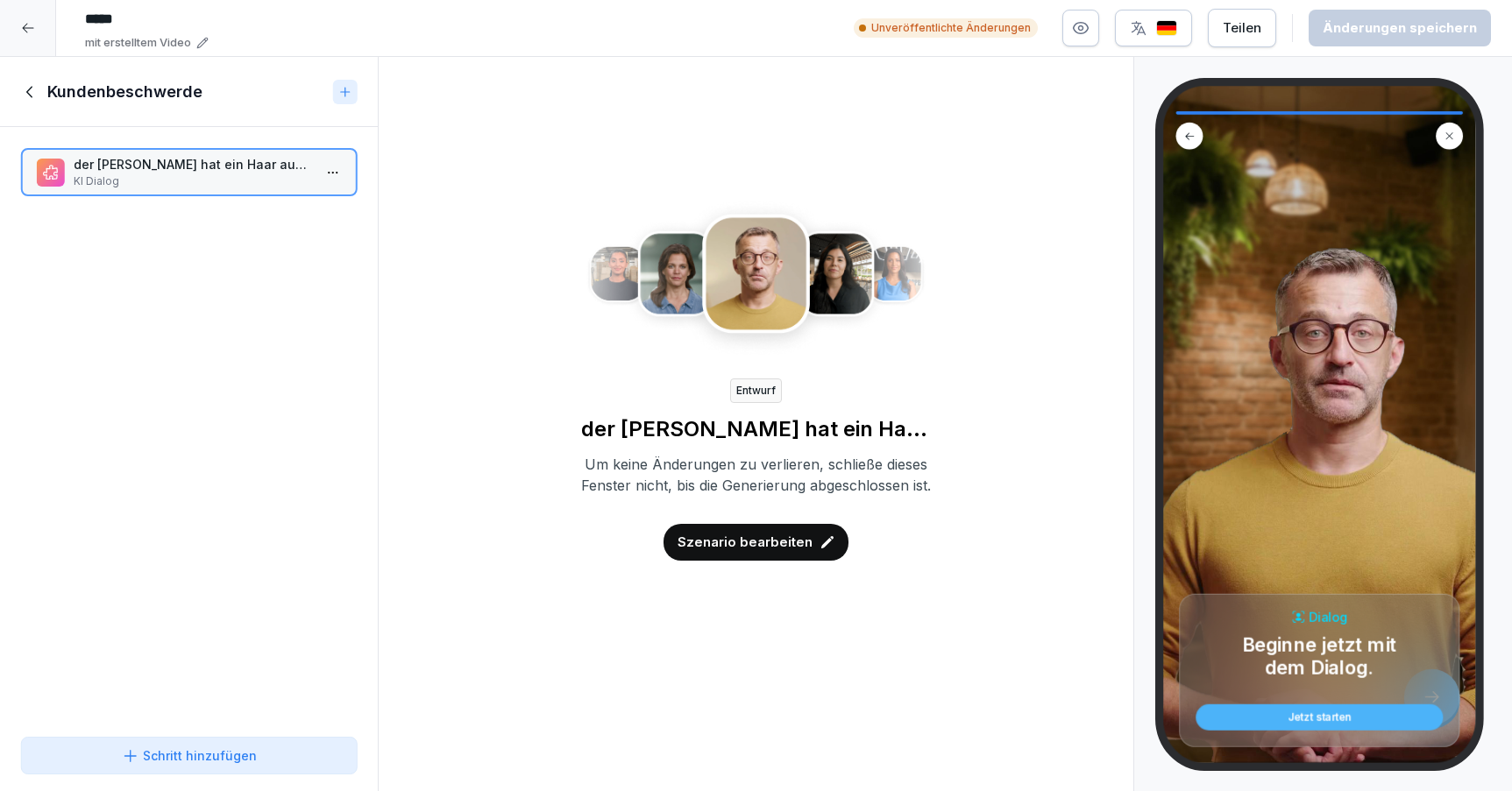
click at [32, 88] on icon at bounding box center [31, 92] width 19 height 19
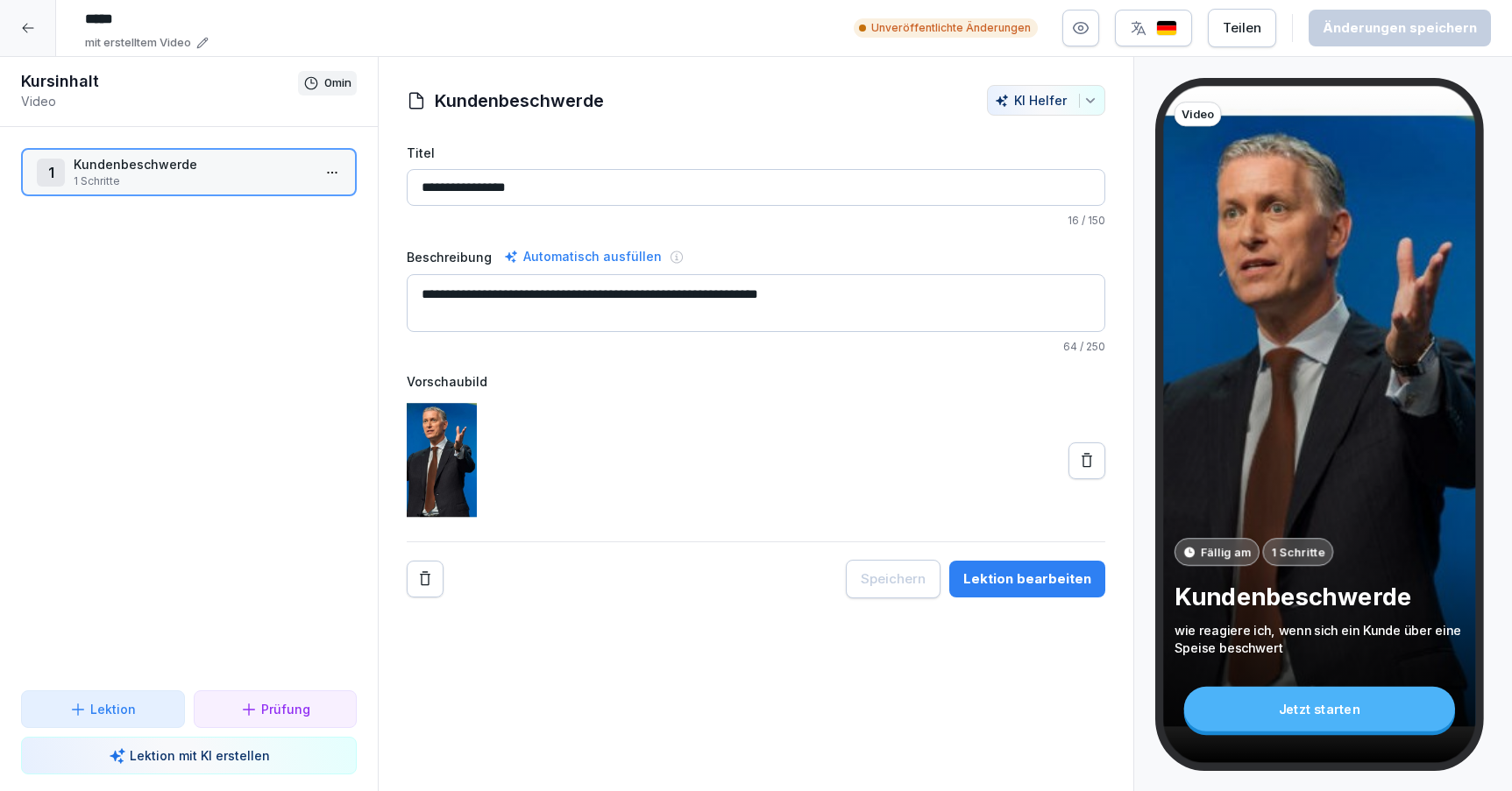
click at [27, 23] on icon at bounding box center [28, 28] width 12 height 10
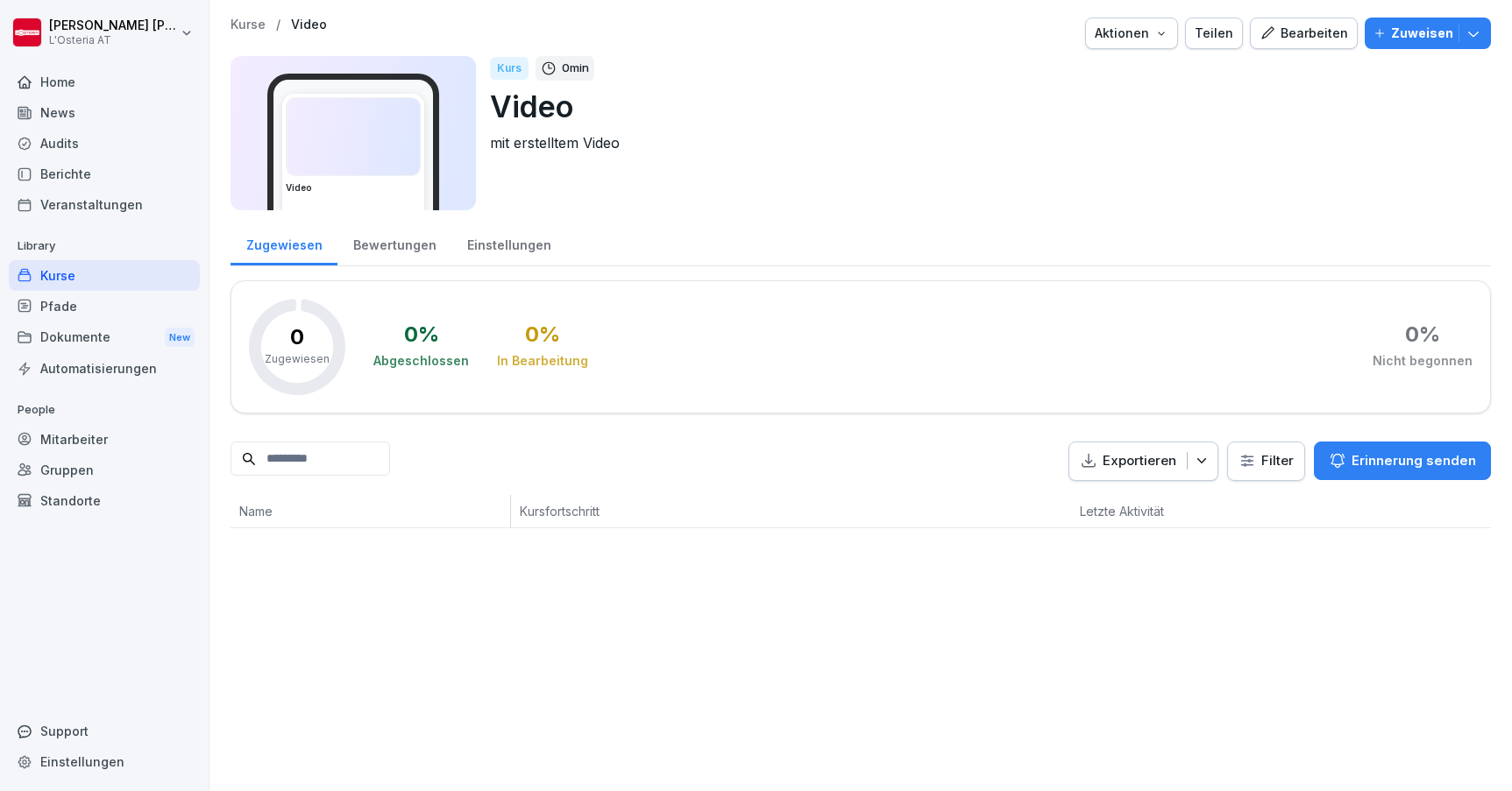
click at [93, 286] on div "Kurse" at bounding box center [104, 276] width 192 height 31
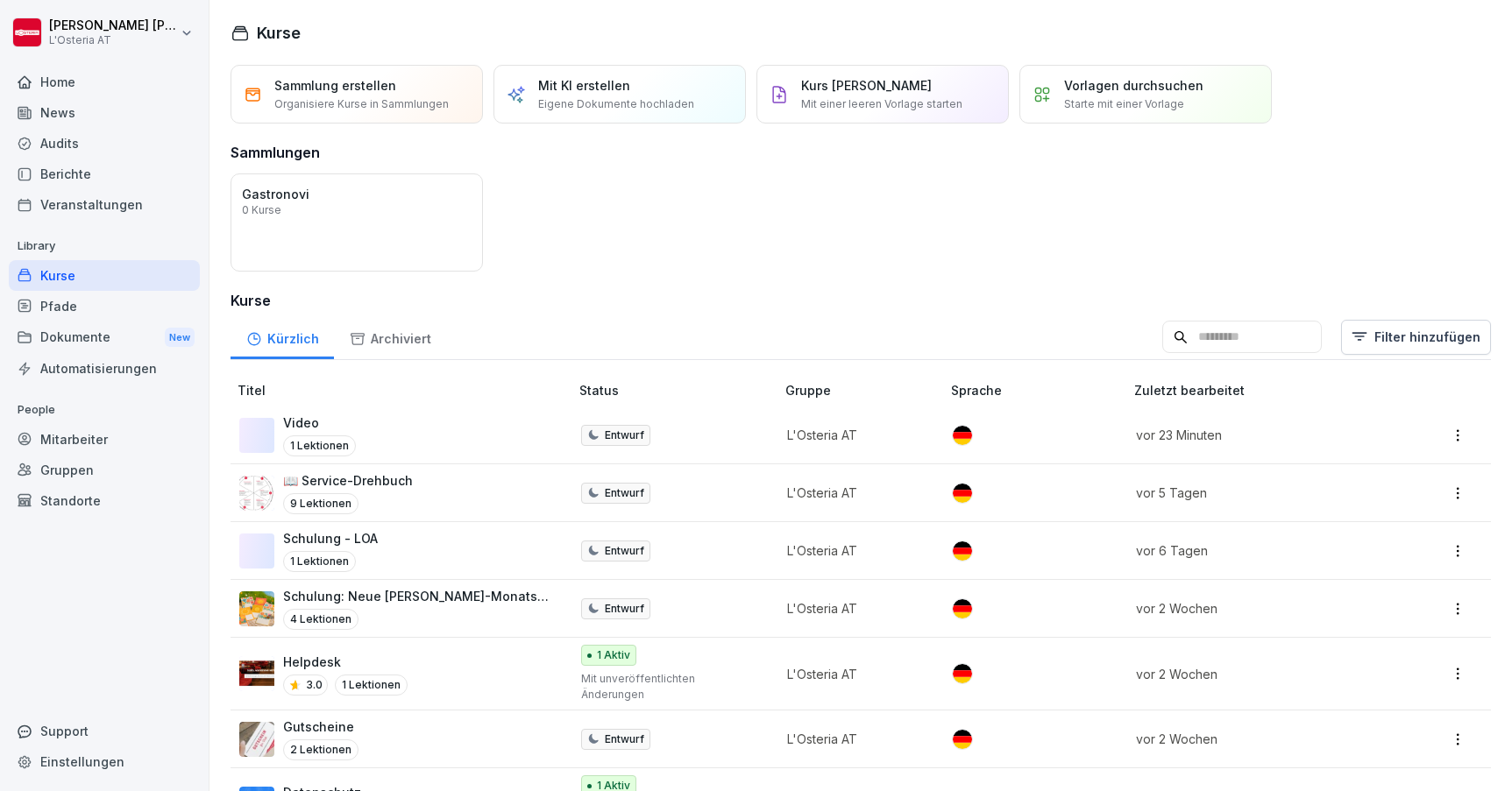
click at [823, 99] on p "Mit einer leeren Vorlage starten" at bounding box center [881, 104] width 162 height 15
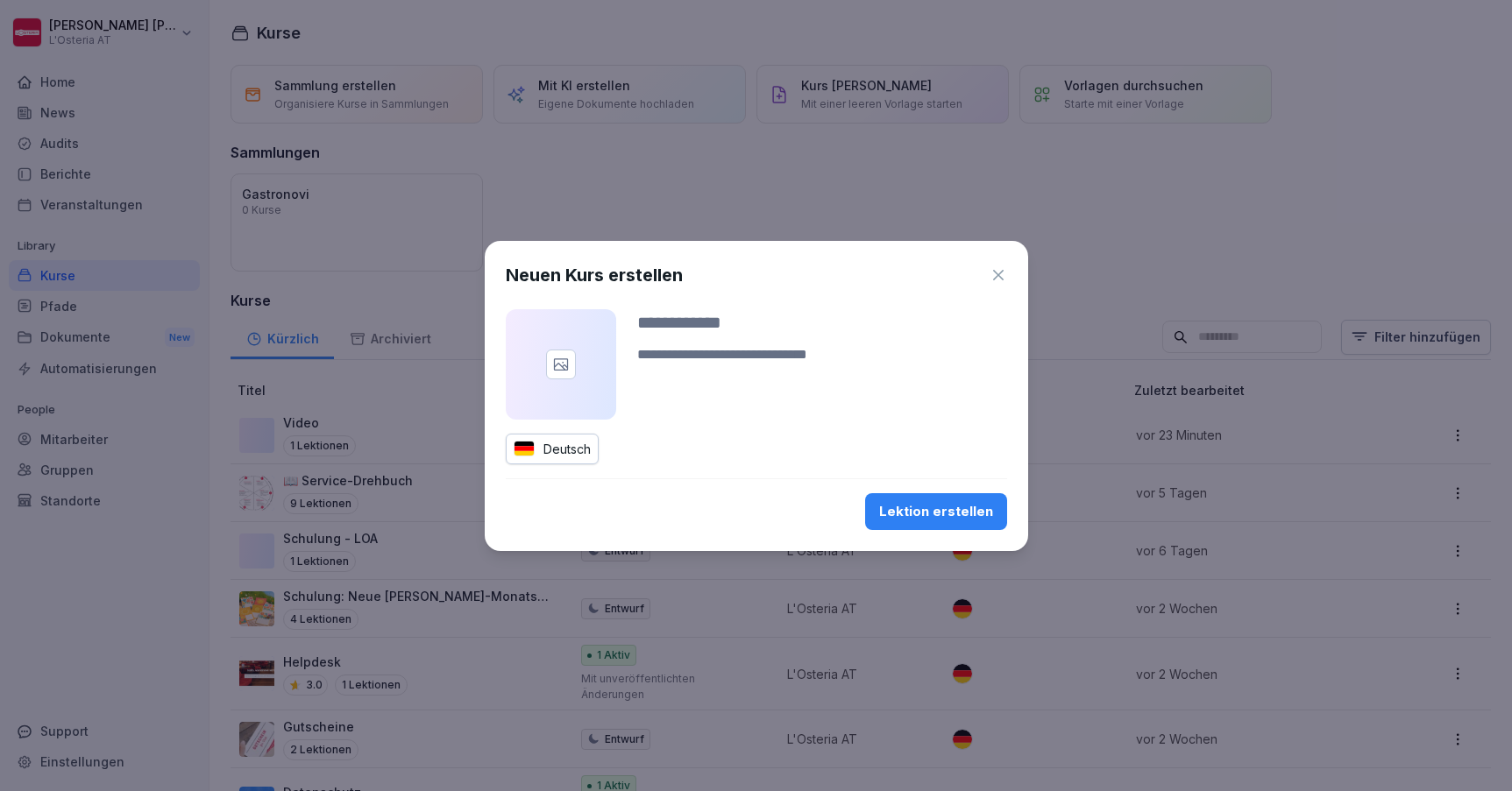
click at [714, 324] on input at bounding box center [822, 322] width 370 height 26
paste input "**********"
type input "**********"
click at [836, 359] on textarea at bounding box center [822, 365] width 370 height 42
paste textarea "**********"
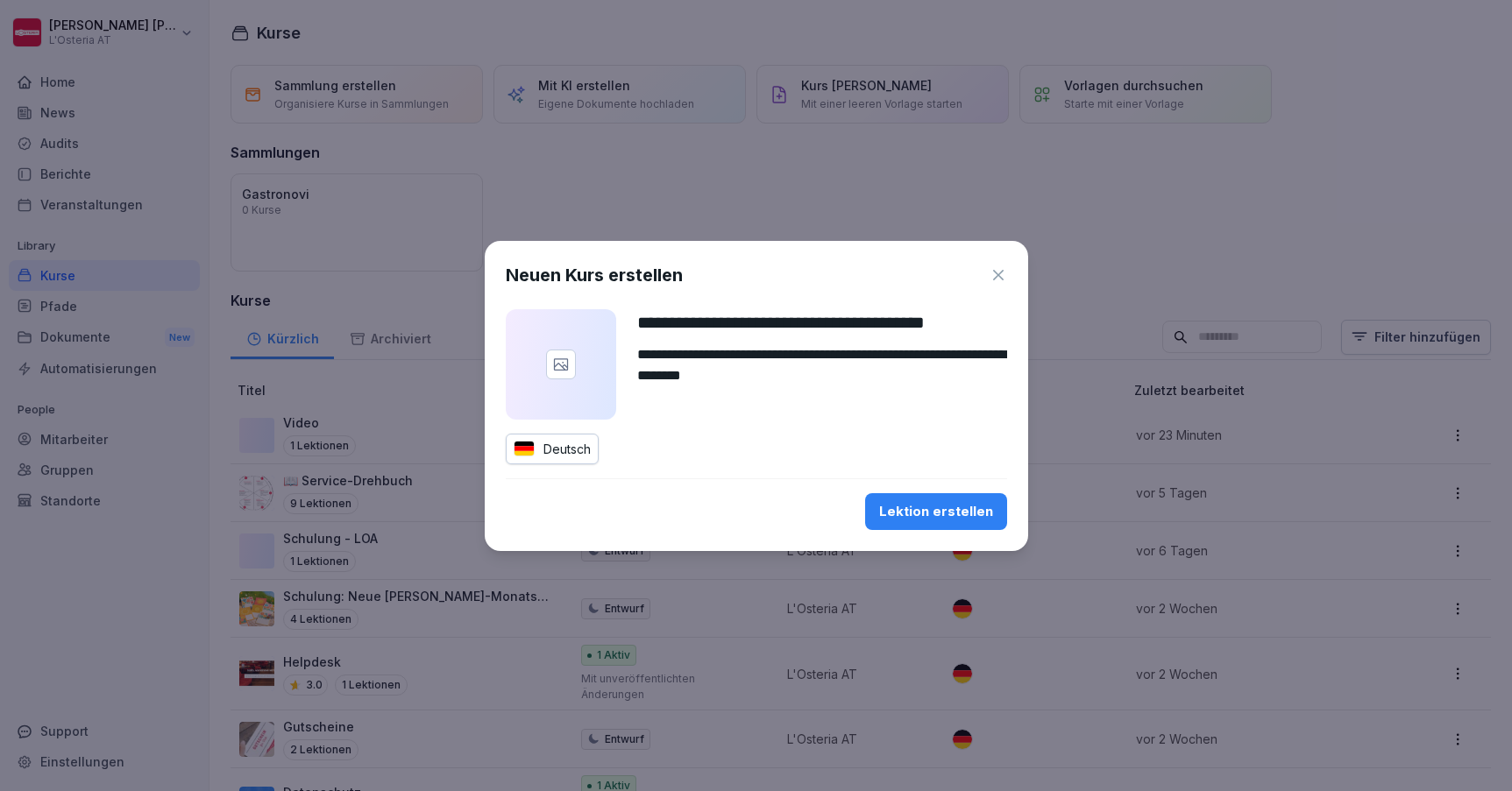
click at [672, 360] on textarea "**********" at bounding box center [822, 365] width 370 height 42
paste textarea "**********"
type textarea "**********"
click at [913, 515] on div "Lektion erstellen" at bounding box center [936, 512] width 114 height 19
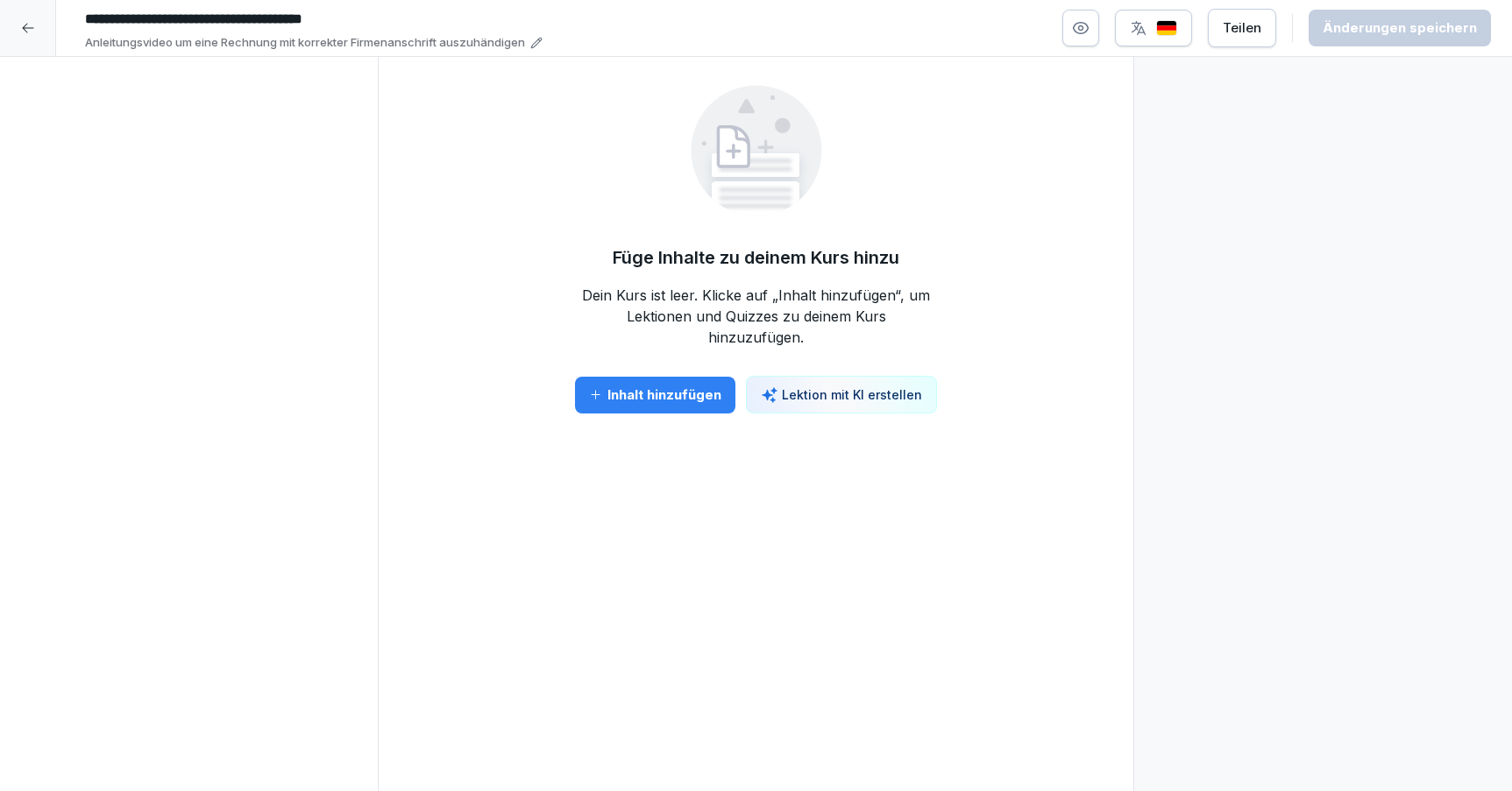
click at [687, 388] on div "Inhalt hinzufügen" at bounding box center [655, 396] width 133 height 19
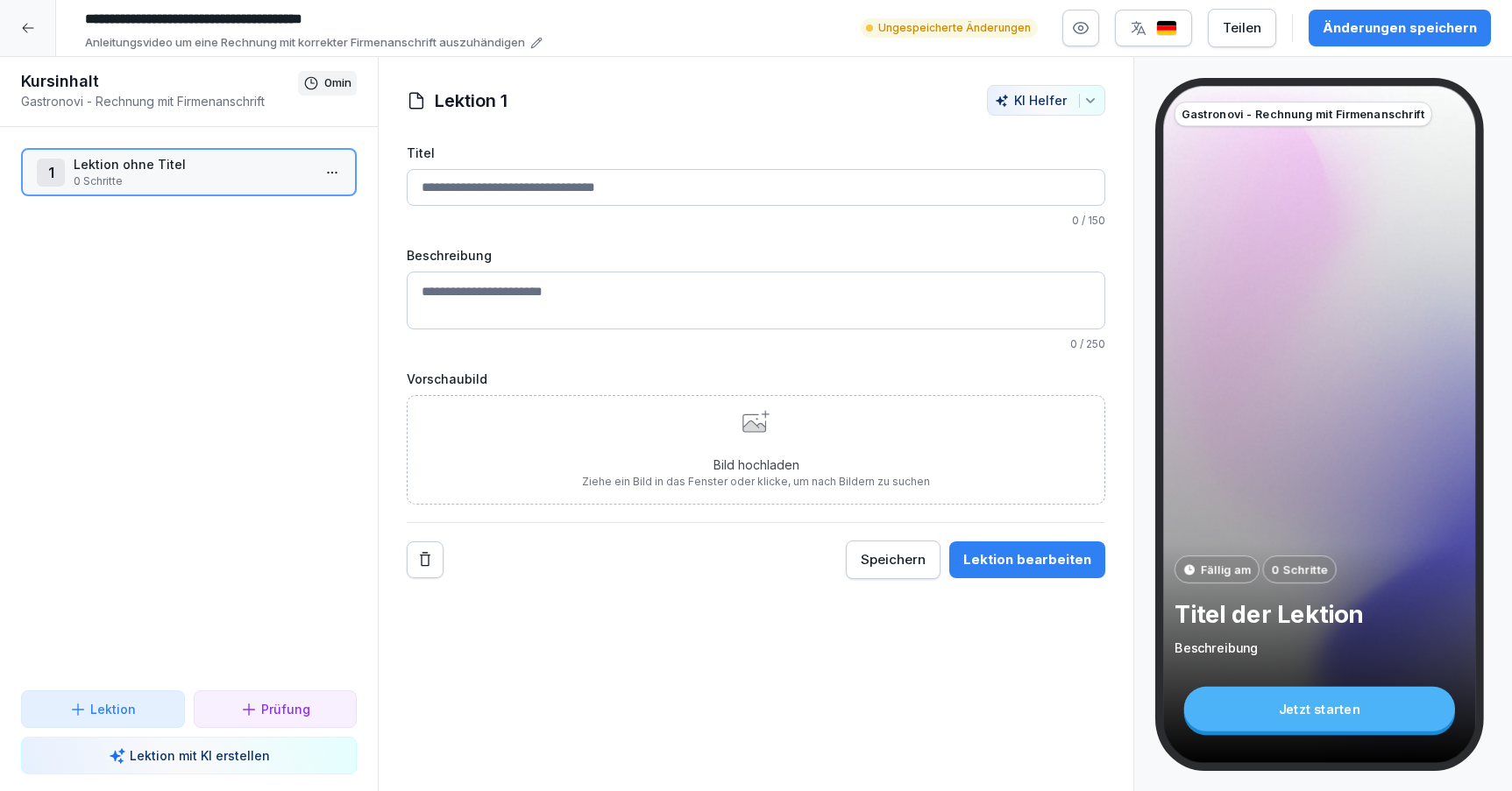
click at [216, 18] on input "**********" at bounding box center [341, 19] width 526 height 30
drag, startPoint x: 175, startPoint y: 19, endPoint x: 411, endPoint y: 20, distance: 236.0
click at [411, 20] on input "**********" at bounding box center [341, 19] width 526 height 30
type input "**********"
click at [536, 42] on icon at bounding box center [536, 43] width 10 height 10
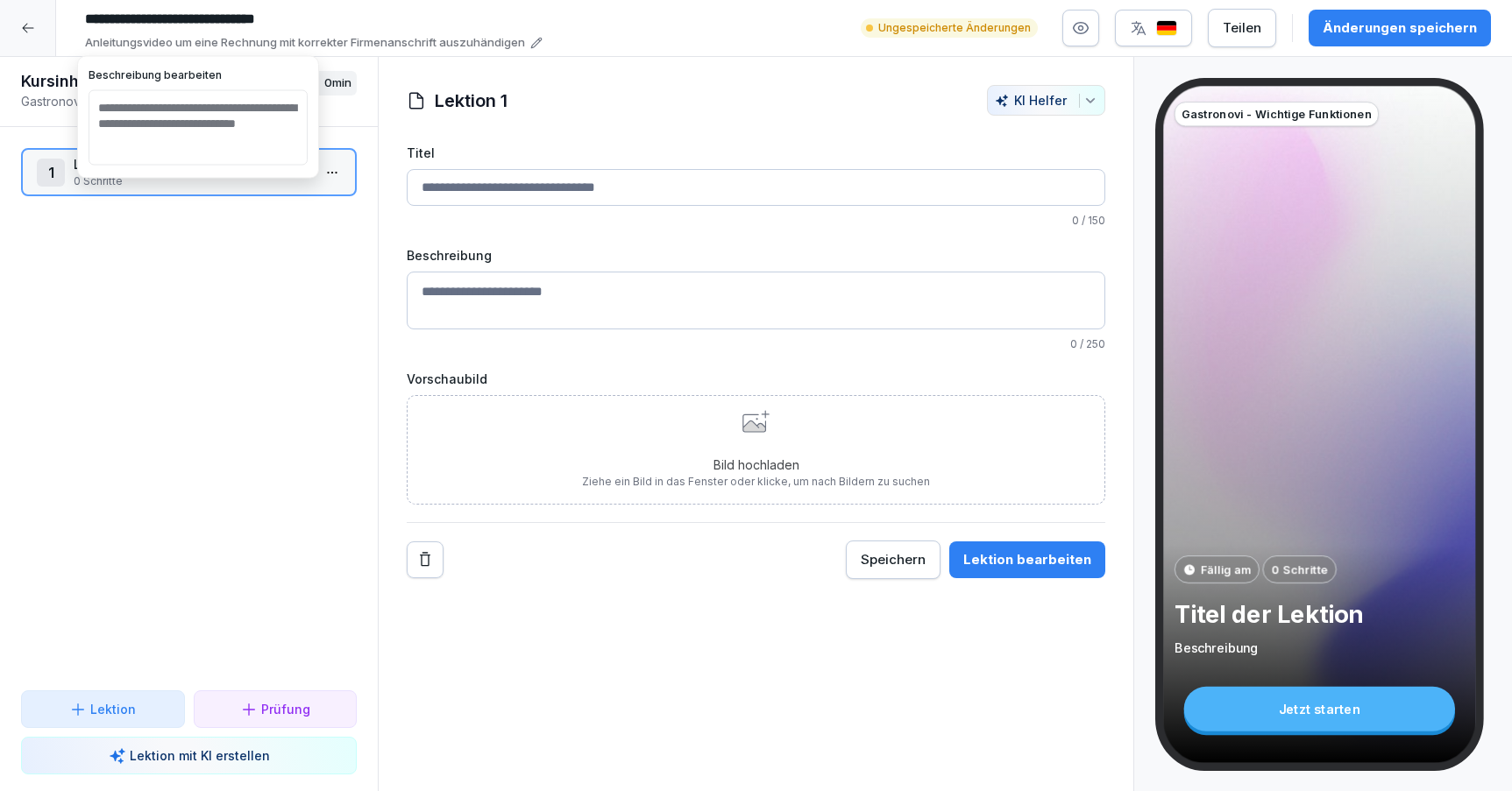
click at [248, 140] on textarea "**********" at bounding box center [198, 128] width 220 height 75
click at [296, 264] on div "1 Lektion ohne Titel 0 Schritte To pick up a draggable item, press the space ba…" at bounding box center [189, 408] width 378 height 564
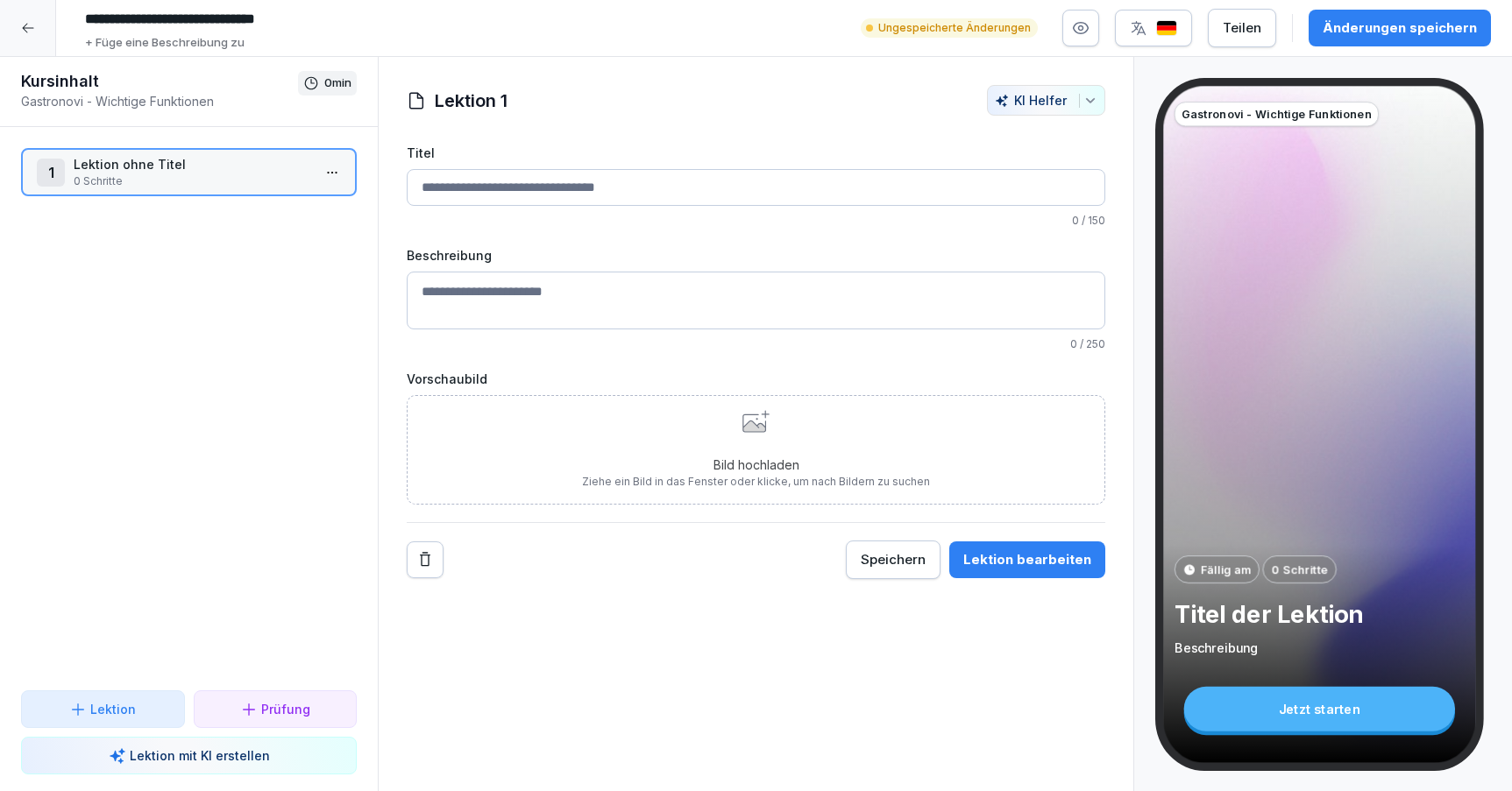
click at [529, 182] on input "Titel" at bounding box center [756, 188] width 698 height 37
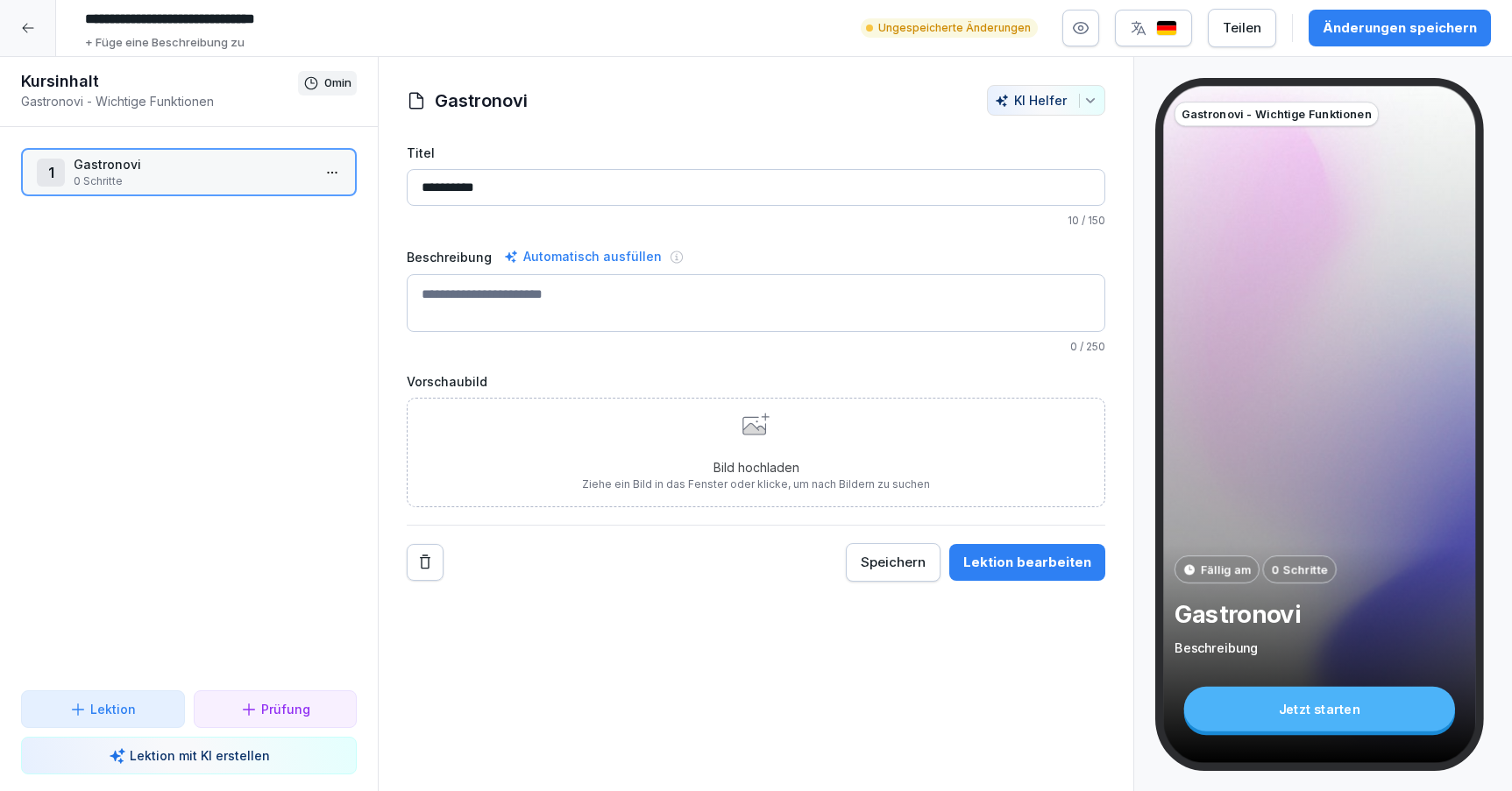
click at [583, 189] on input "**********" at bounding box center [756, 188] width 698 height 37
click at [595, 192] on input "**********" at bounding box center [756, 188] width 698 height 37
drag, startPoint x: 607, startPoint y: 192, endPoint x: 324, endPoint y: 167, distance: 284.1
click at [324, 167] on div "**********" at bounding box center [756, 425] width 1512 height 735
paste input "**********"
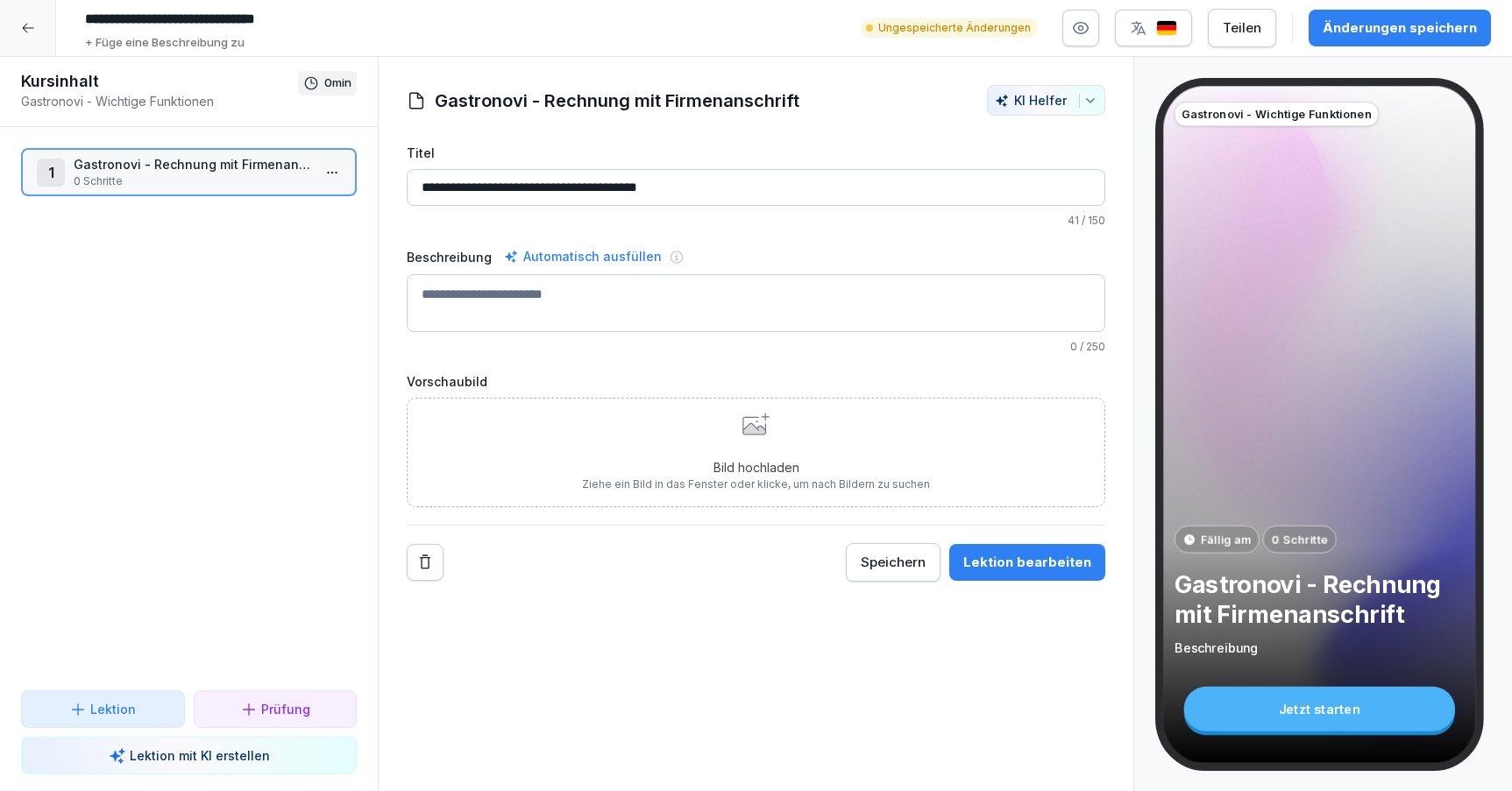
type input "**********"
click at [597, 290] on textarea "Beschreibung" at bounding box center [756, 304] width 698 height 58
paste textarea "**********"
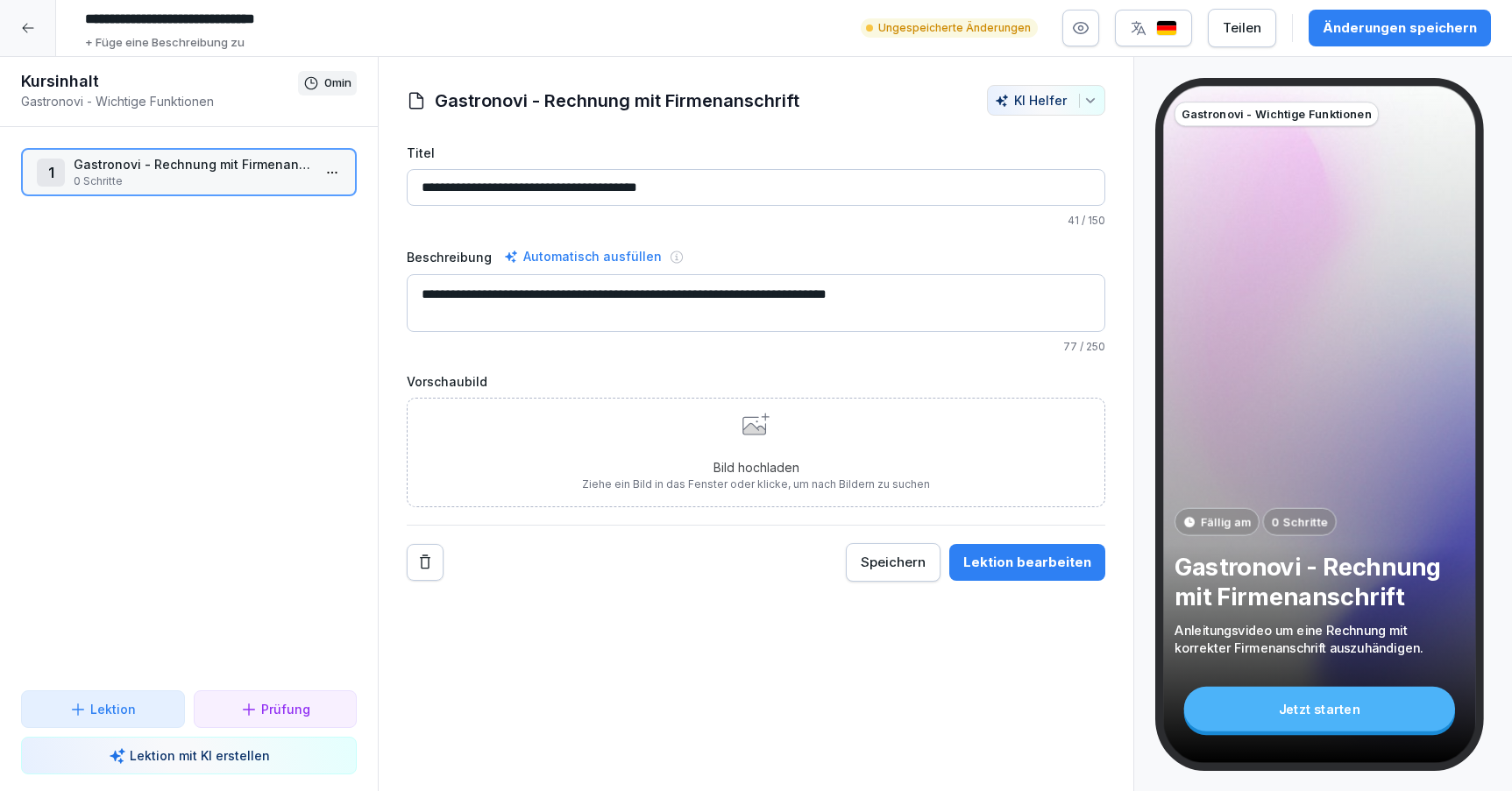
type textarea "**********"
click at [1049, 626] on div "**********" at bounding box center [756, 425] width 756 height 735
click at [231, 14] on input "**********" at bounding box center [341, 19] width 526 height 30
click at [999, 561] on div "Lektion bearbeiten" at bounding box center [1027, 563] width 128 height 19
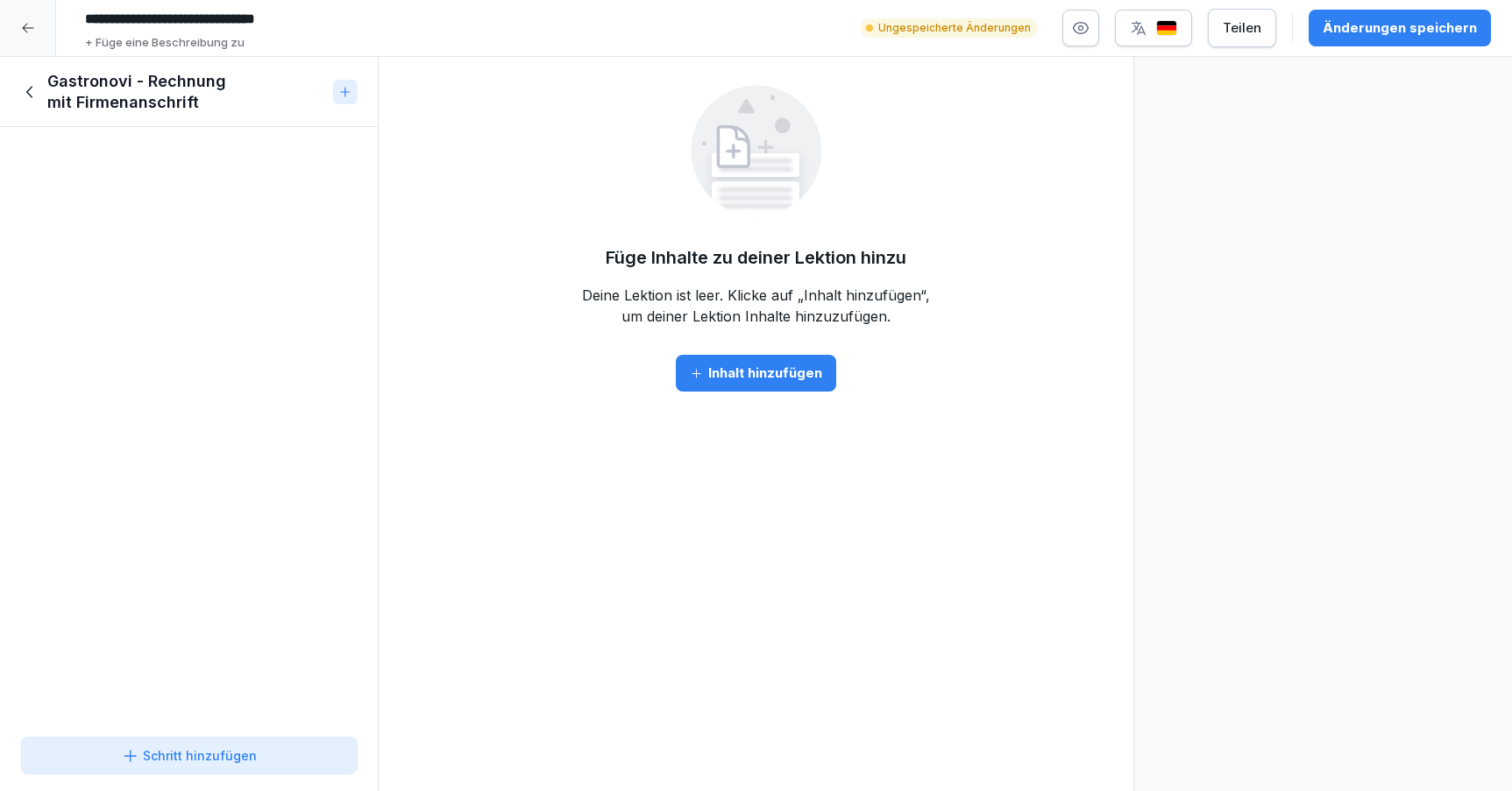
click at [753, 373] on div "Inhalt hinzufügen" at bounding box center [756, 373] width 133 height 19
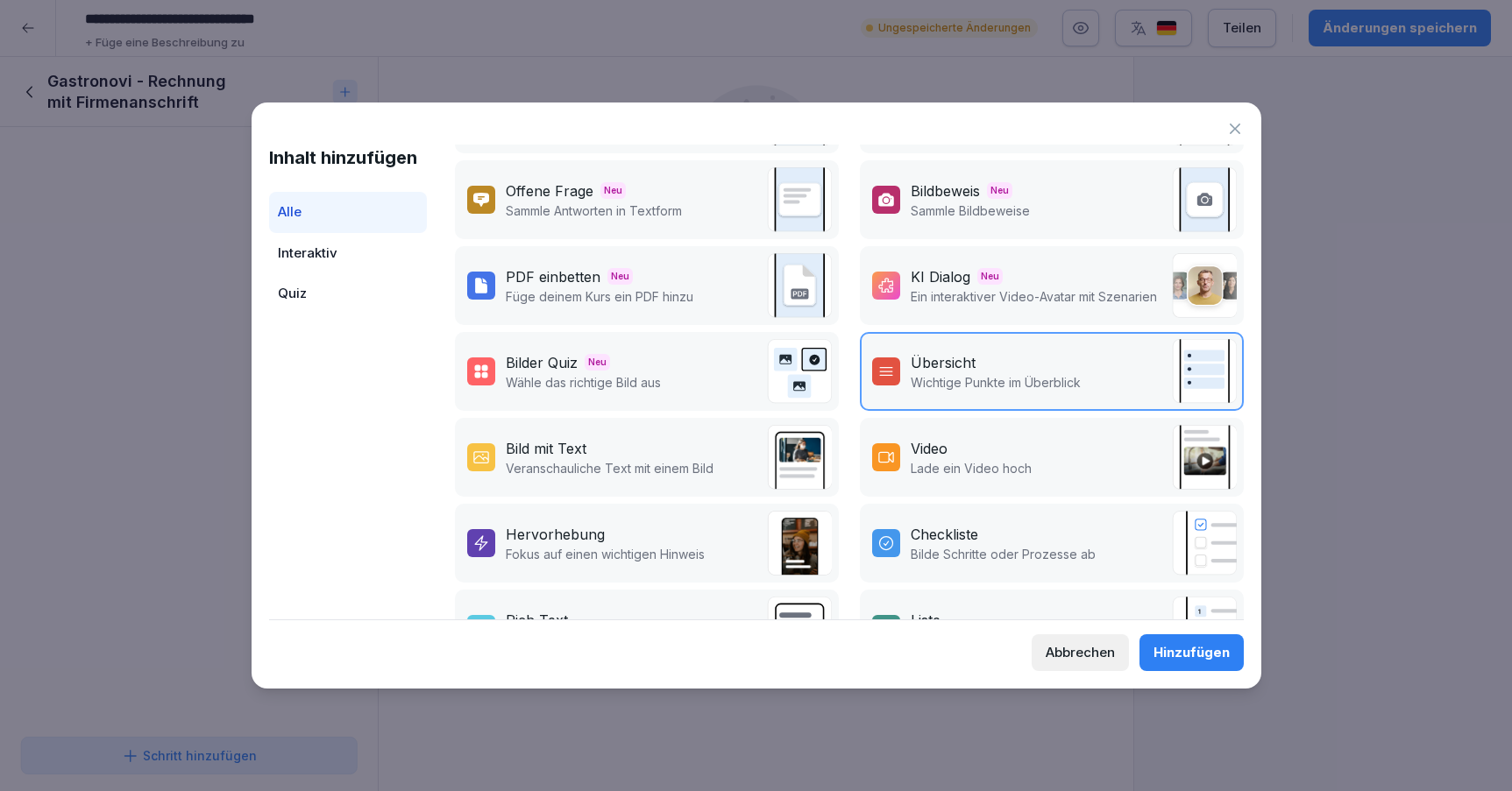
scroll to position [73, 0]
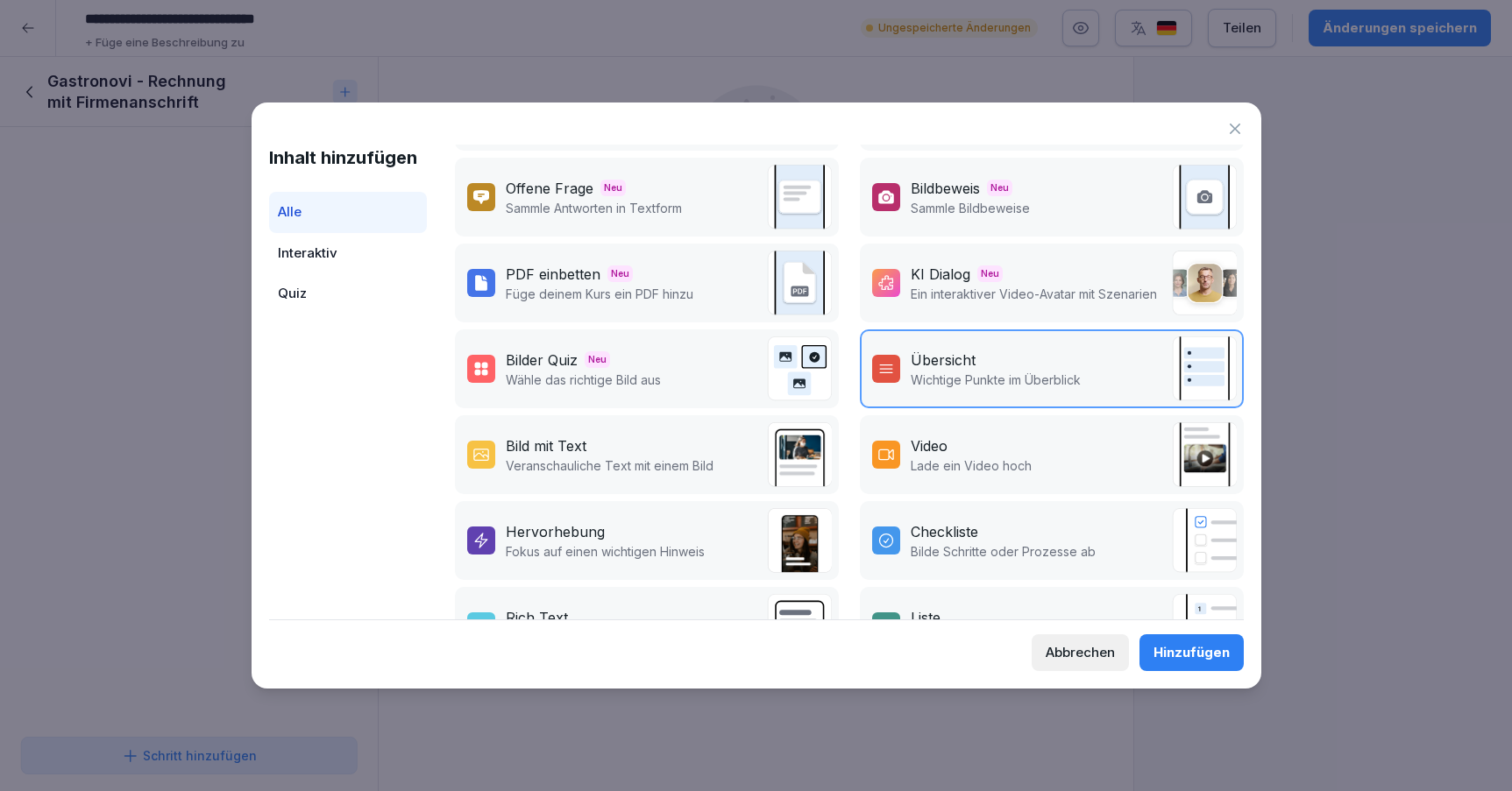
click at [971, 463] on p "Lade ein Video hoch" at bounding box center [970, 465] width 121 height 18
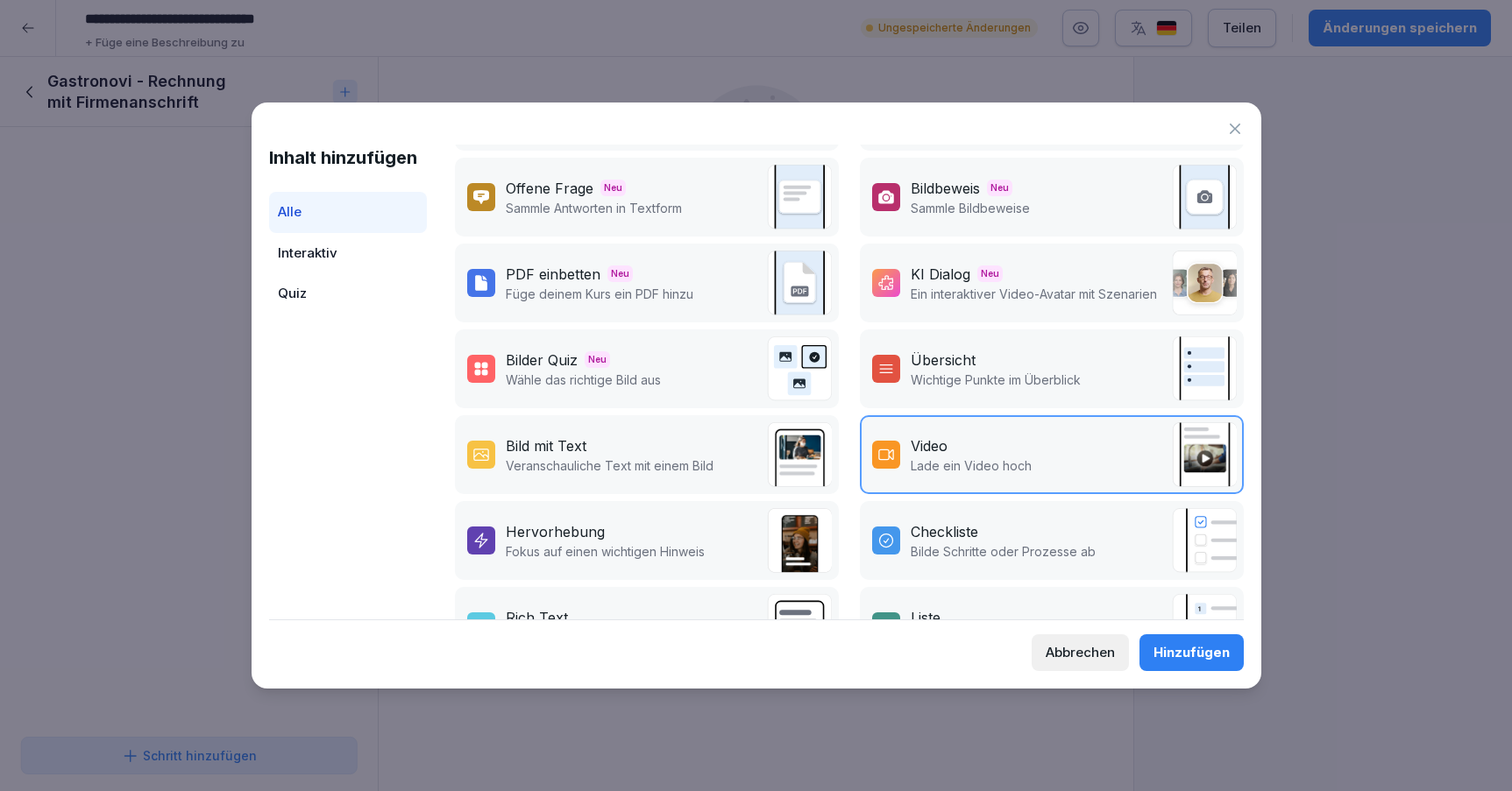
click at [1176, 649] on div "Hinzufügen" at bounding box center [1191, 653] width 76 height 19
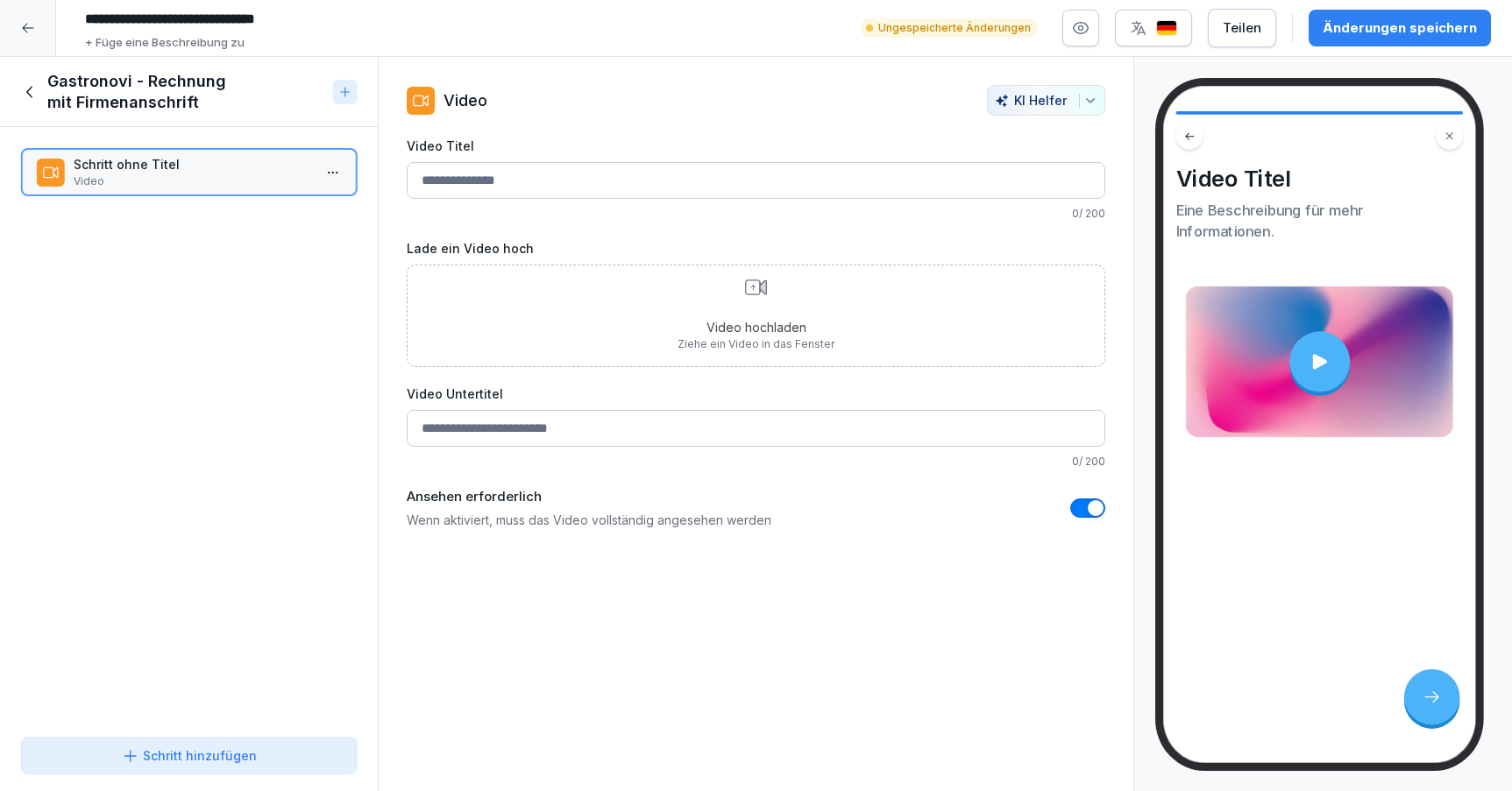
click at [664, 185] on input "Video Titel" at bounding box center [756, 181] width 698 height 37
paste input "**********"
type input "**********"
paste input "**********"
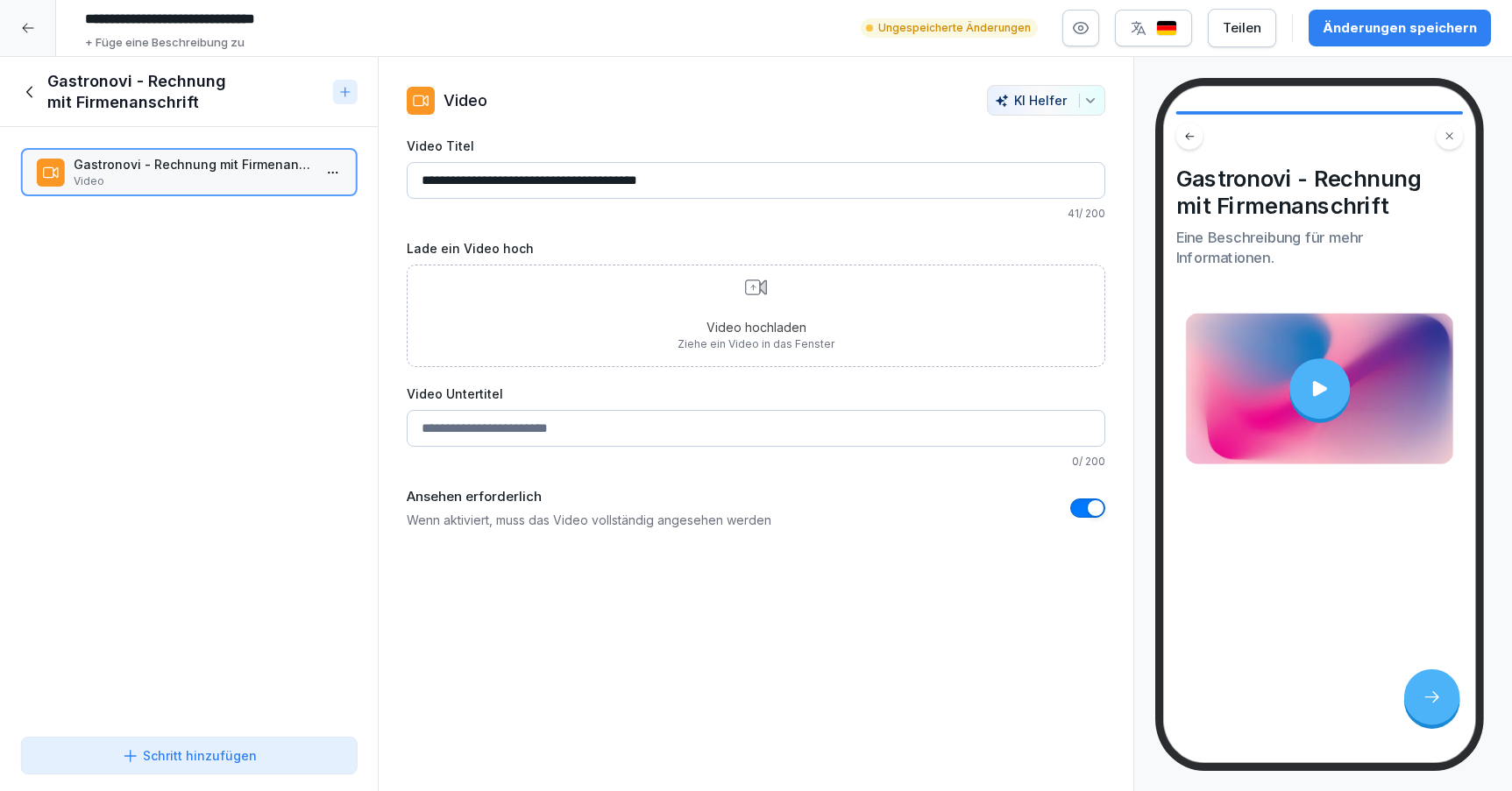
type input "**********"
click at [670, 225] on div "**********" at bounding box center [756, 333] width 698 height 393
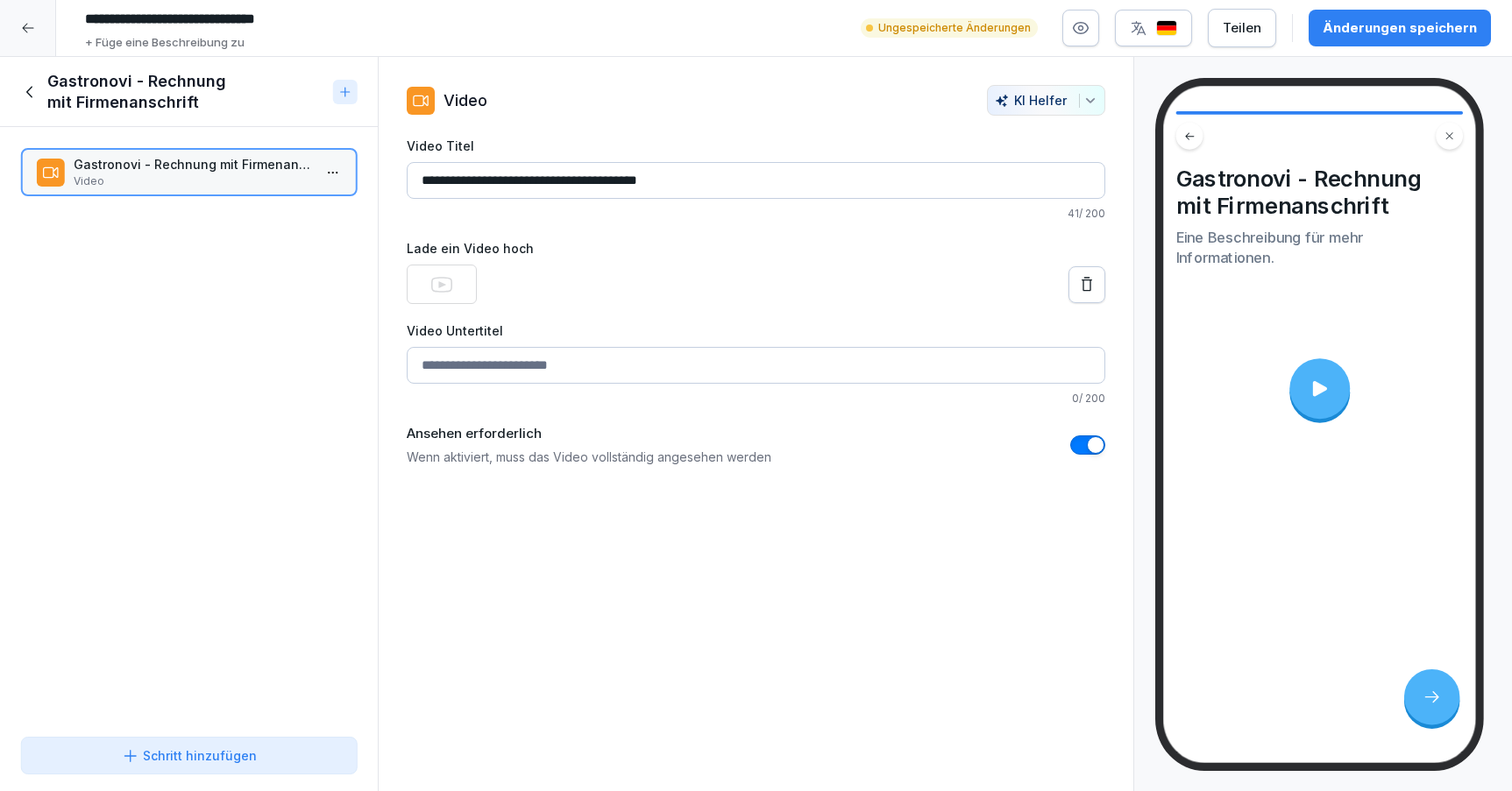
click at [1389, 36] on div "Änderungen speichern" at bounding box center [1399, 28] width 154 height 19
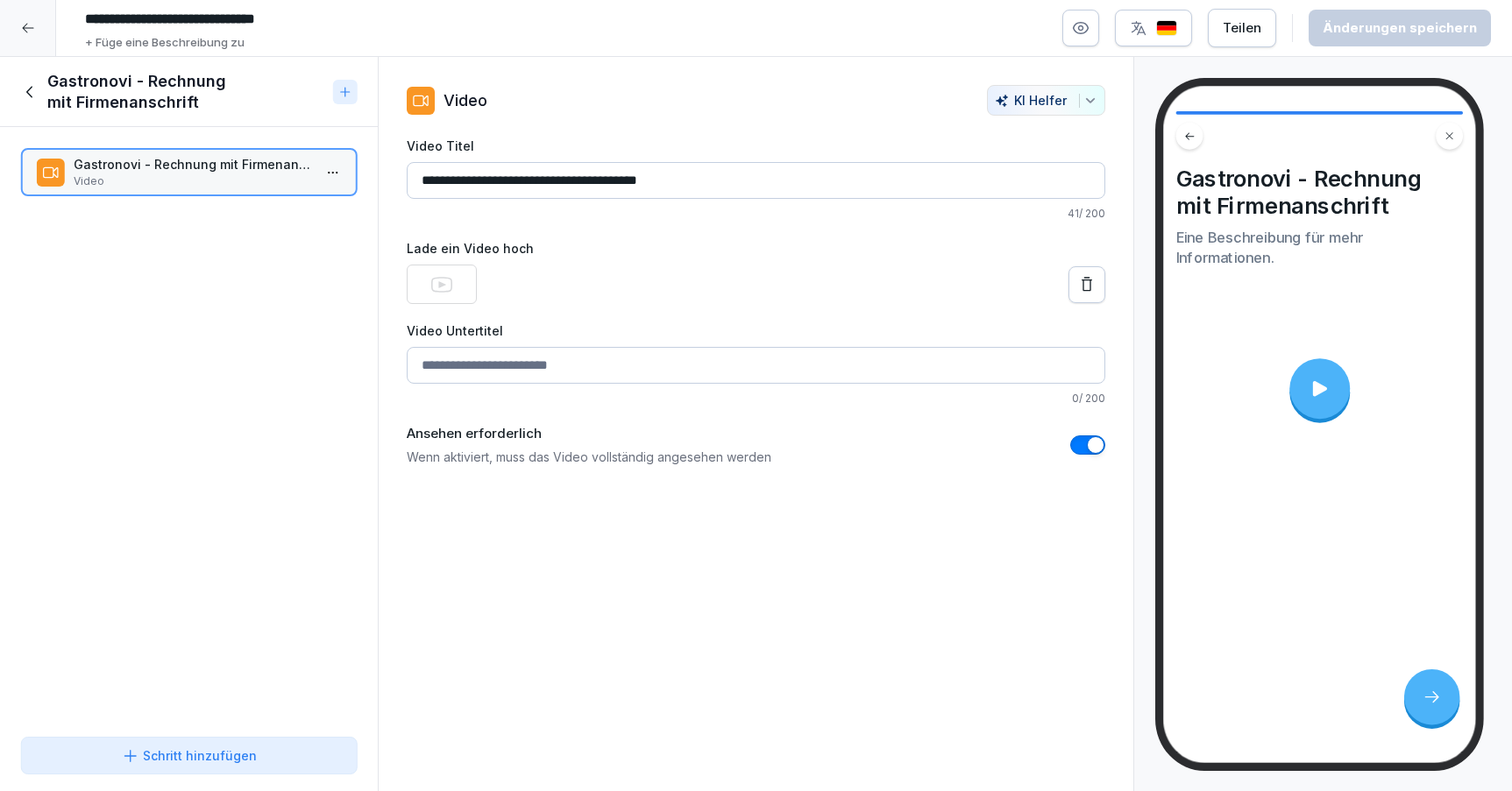
click at [1321, 400] on div at bounding box center [1319, 389] width 61 height 61
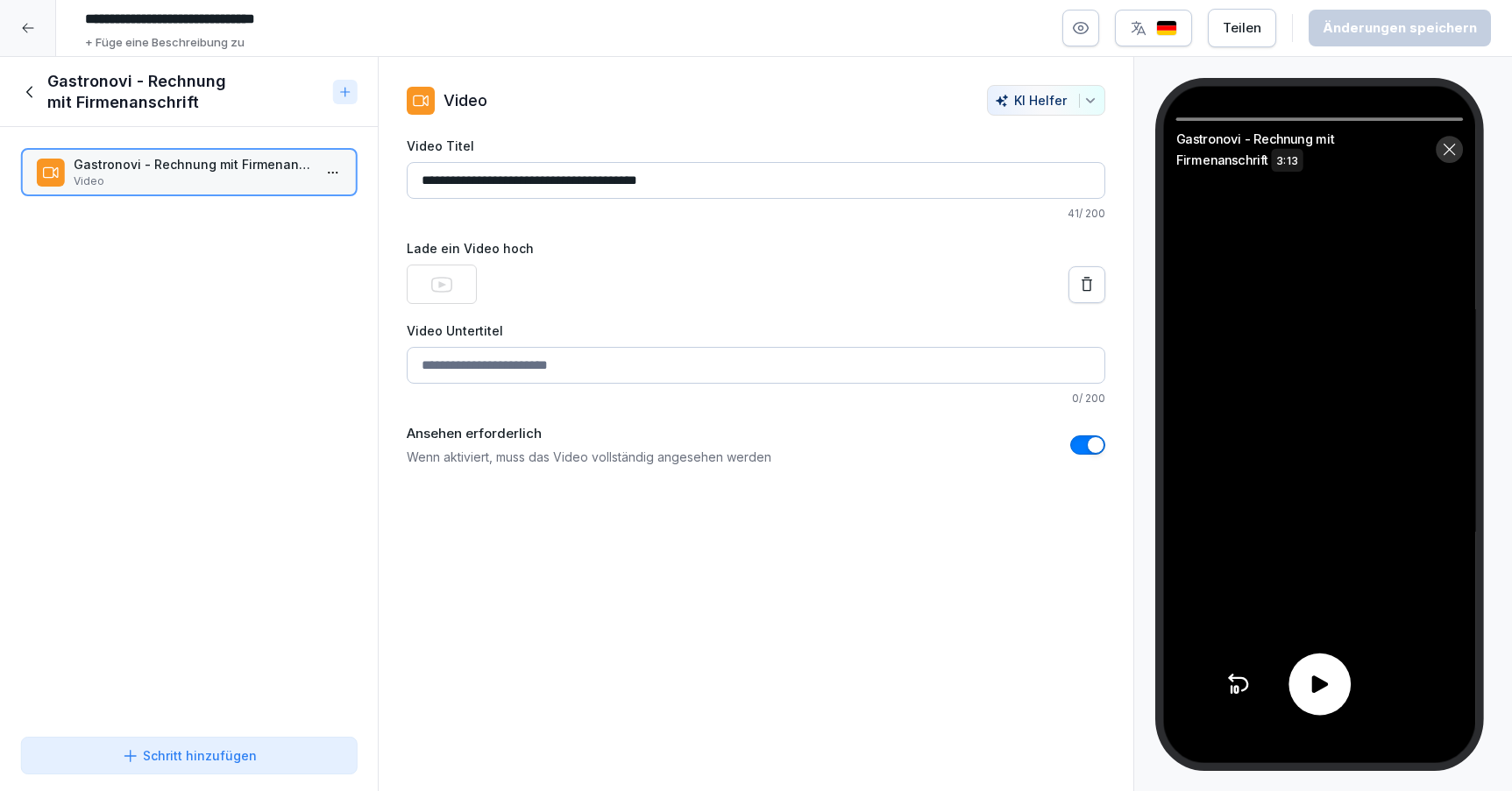
click at [1313, 678] on icon at bounding box center [1319, 685] width 15 height 17
click at [1325, 678] on icon at bounding box center [1319, 685] width 25 height 25
click at [1452, 145] on icon at bounding box center [1449, 150] width 15 height 15
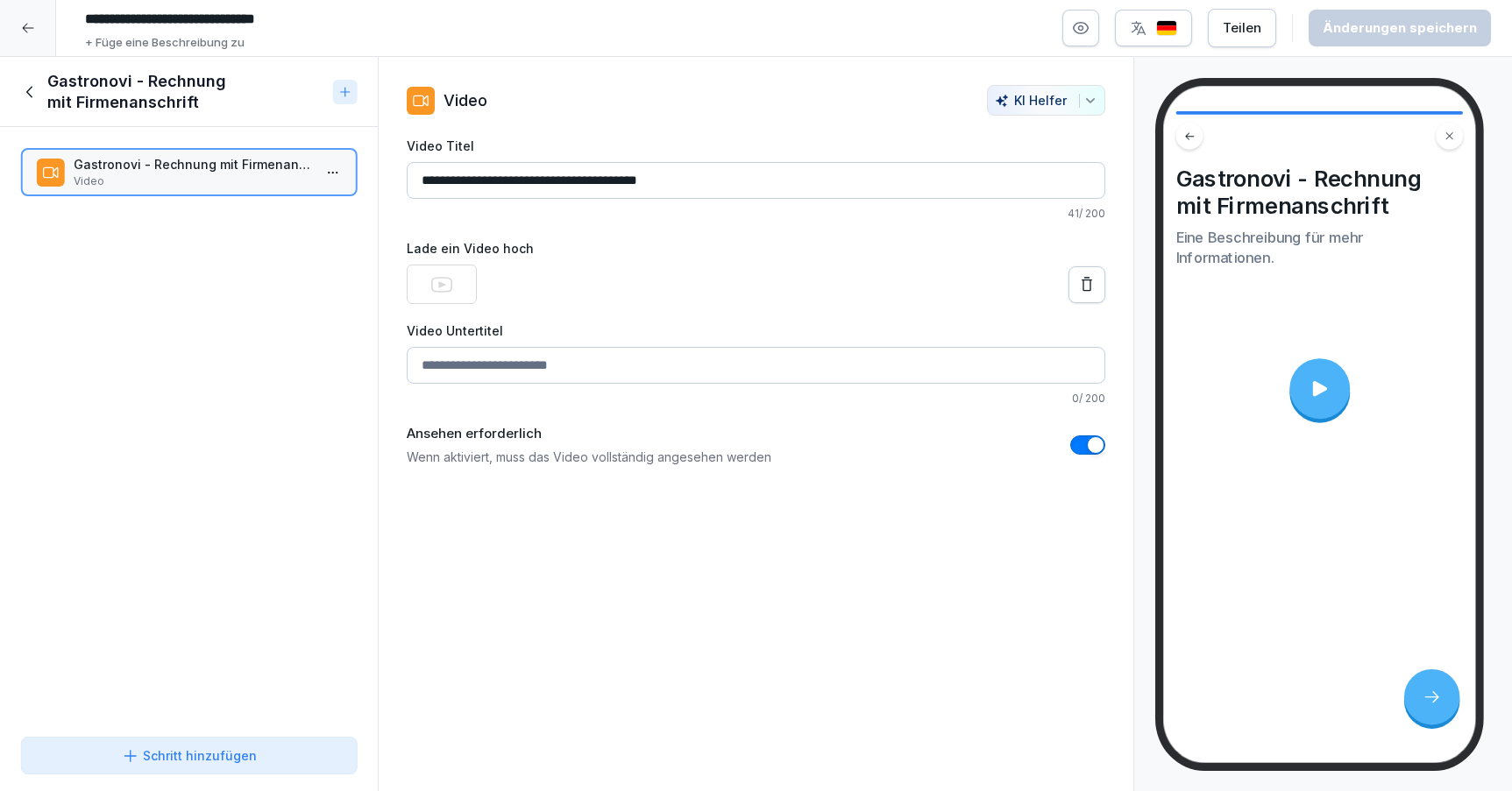
click at [31, 90] on icon at bounding box center [31, 92] width 19 height 19
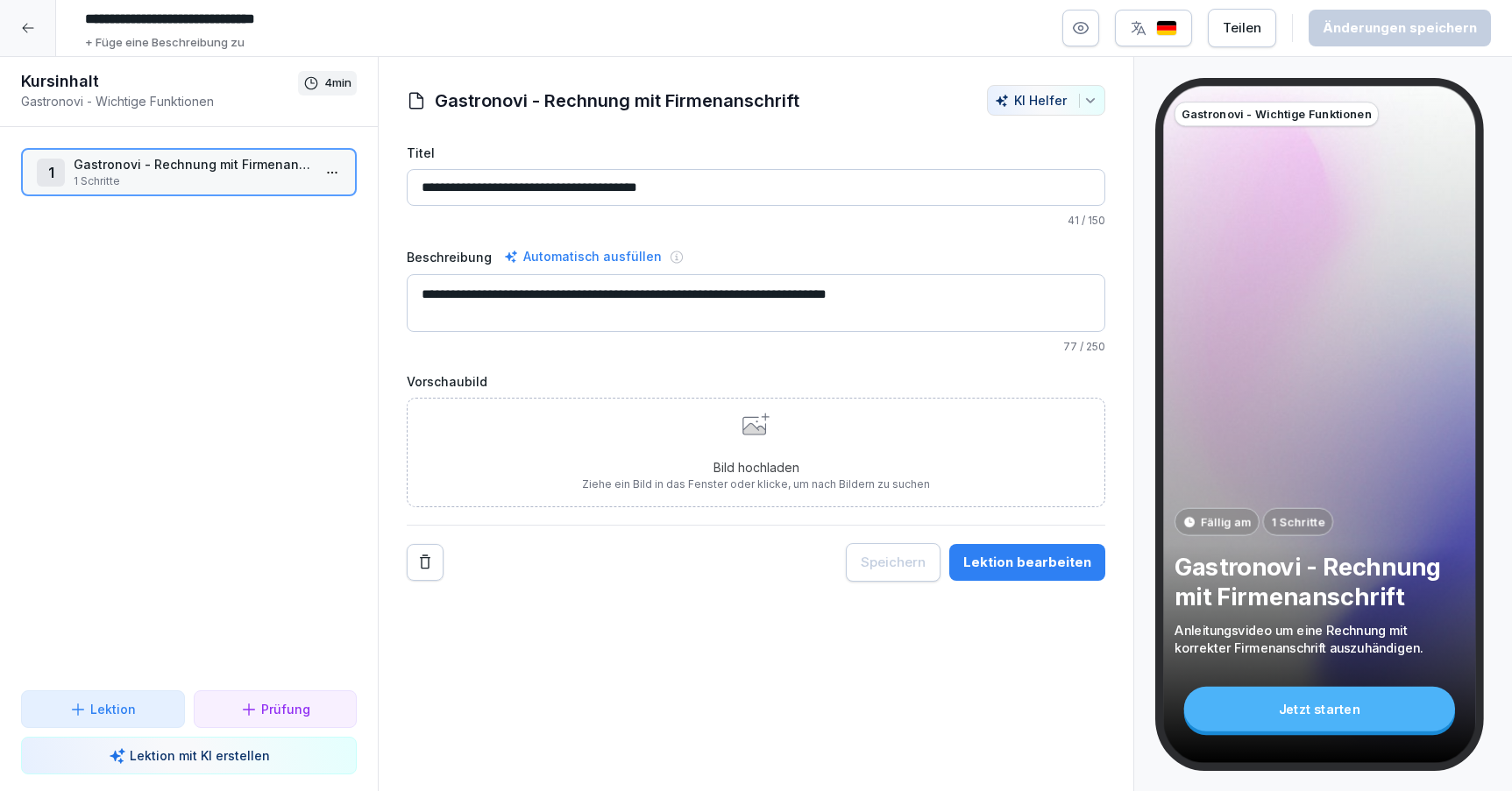
click at [140, 705] on div "Lektion" at bounding box center [103, 709] width 134 height 18
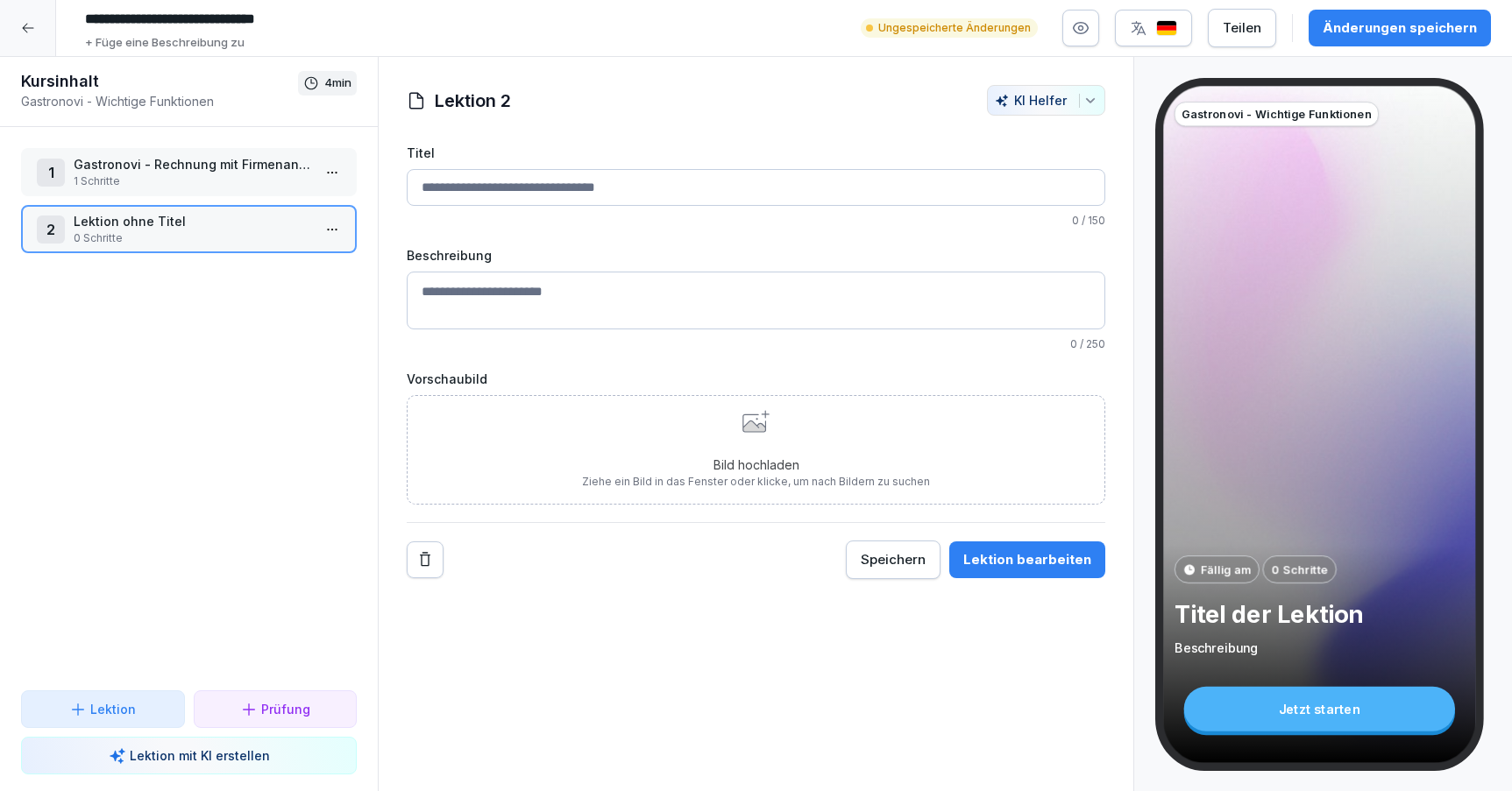
click at [573, 181] on input "Titel" at bounding box center [756, 188] width 698 height 37
paste input "**********"
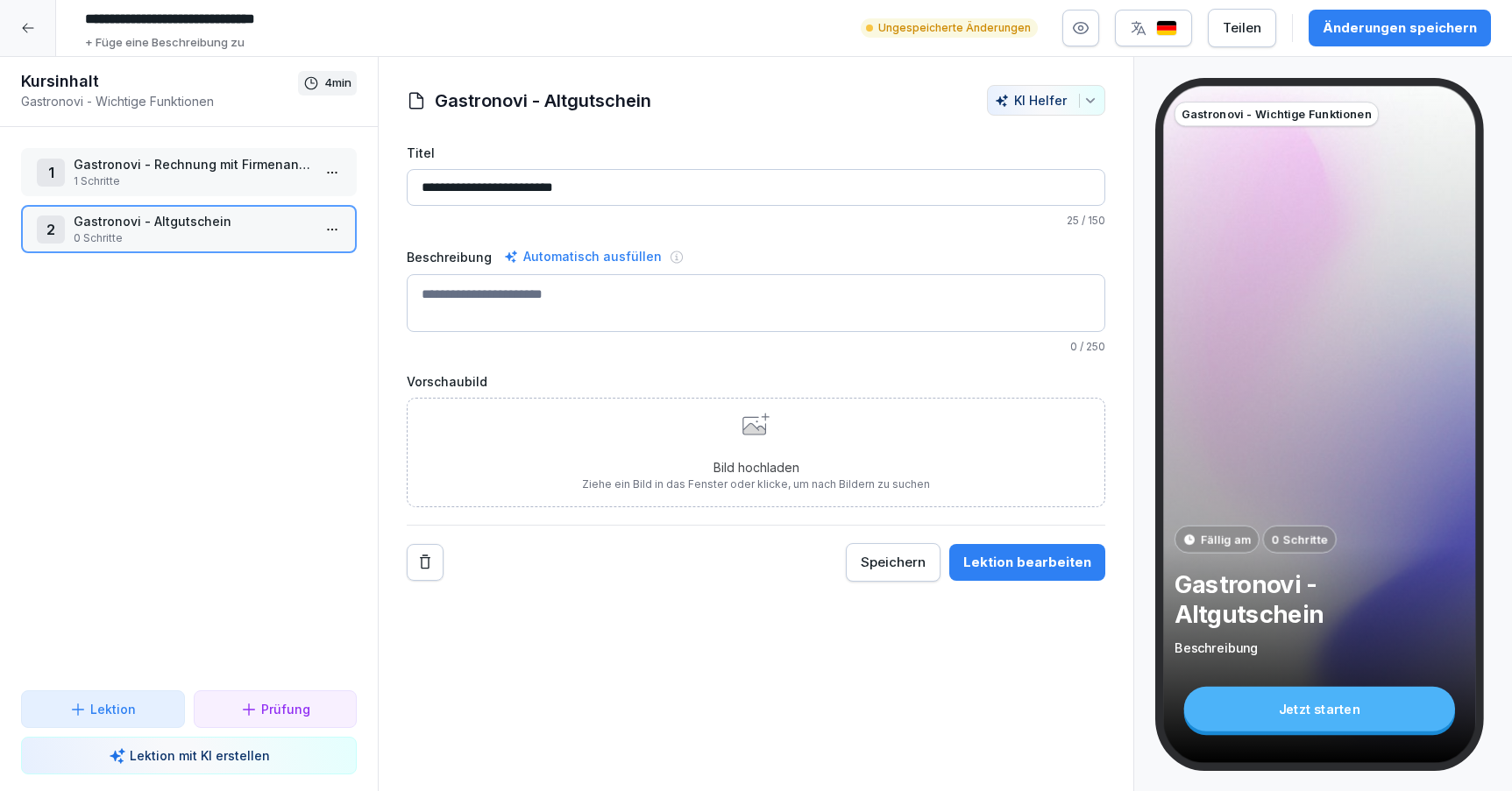
type input "**********"
click at [689, 269] on div "Beschreibung Automatisch ausfüllen 0 / 250" at bounding box center [756, 301] width 698 height 108
click at [689, 283] on textarea "Beschreibung" at bounding box center [756, 304] width 698 height 58
paste textarea "**********"
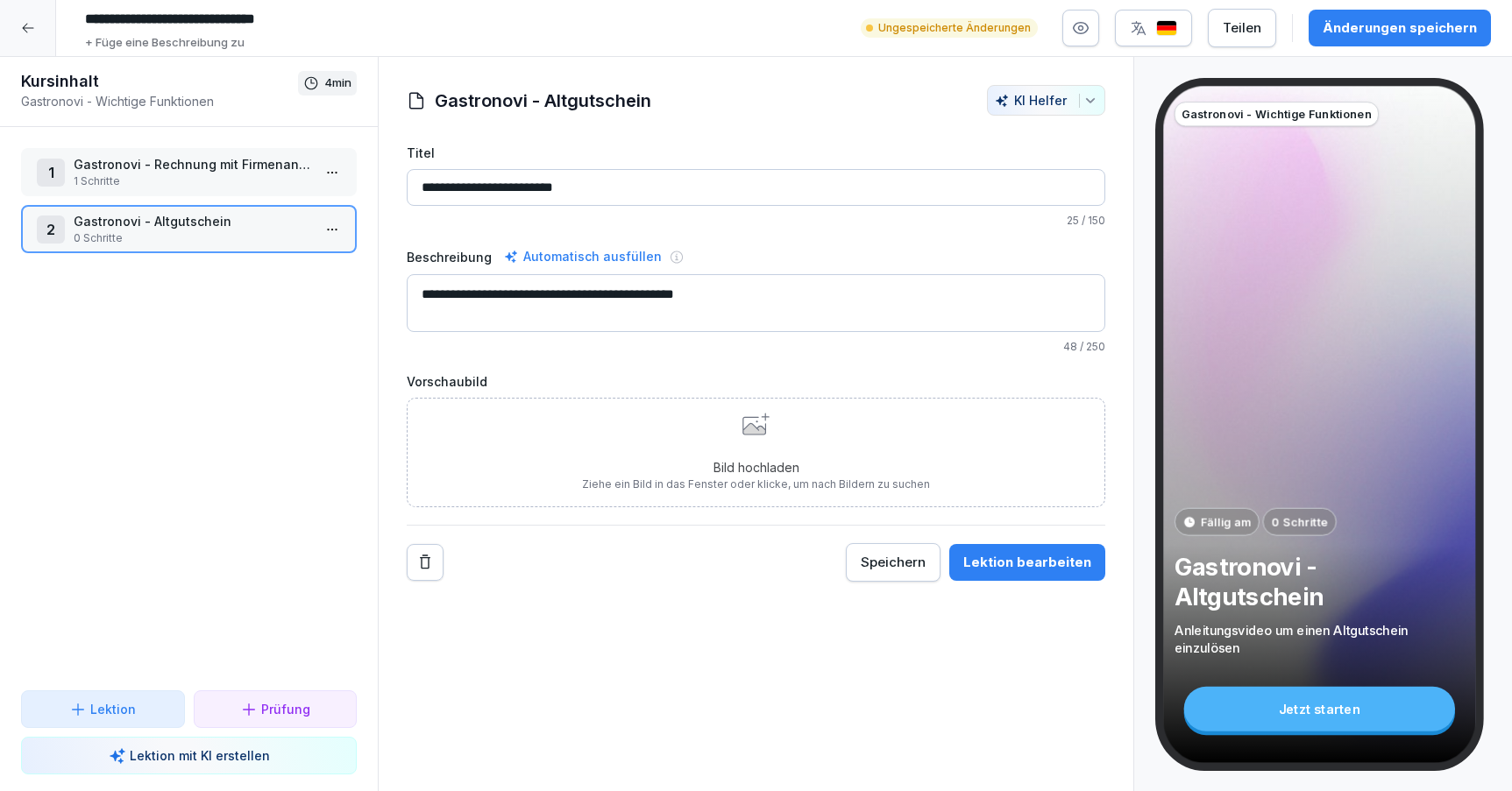
type textarea "**********"
click at [1053, 567] on div "Lektion bearbeiten" at bounding box center [1027, 563] width 128 height 19
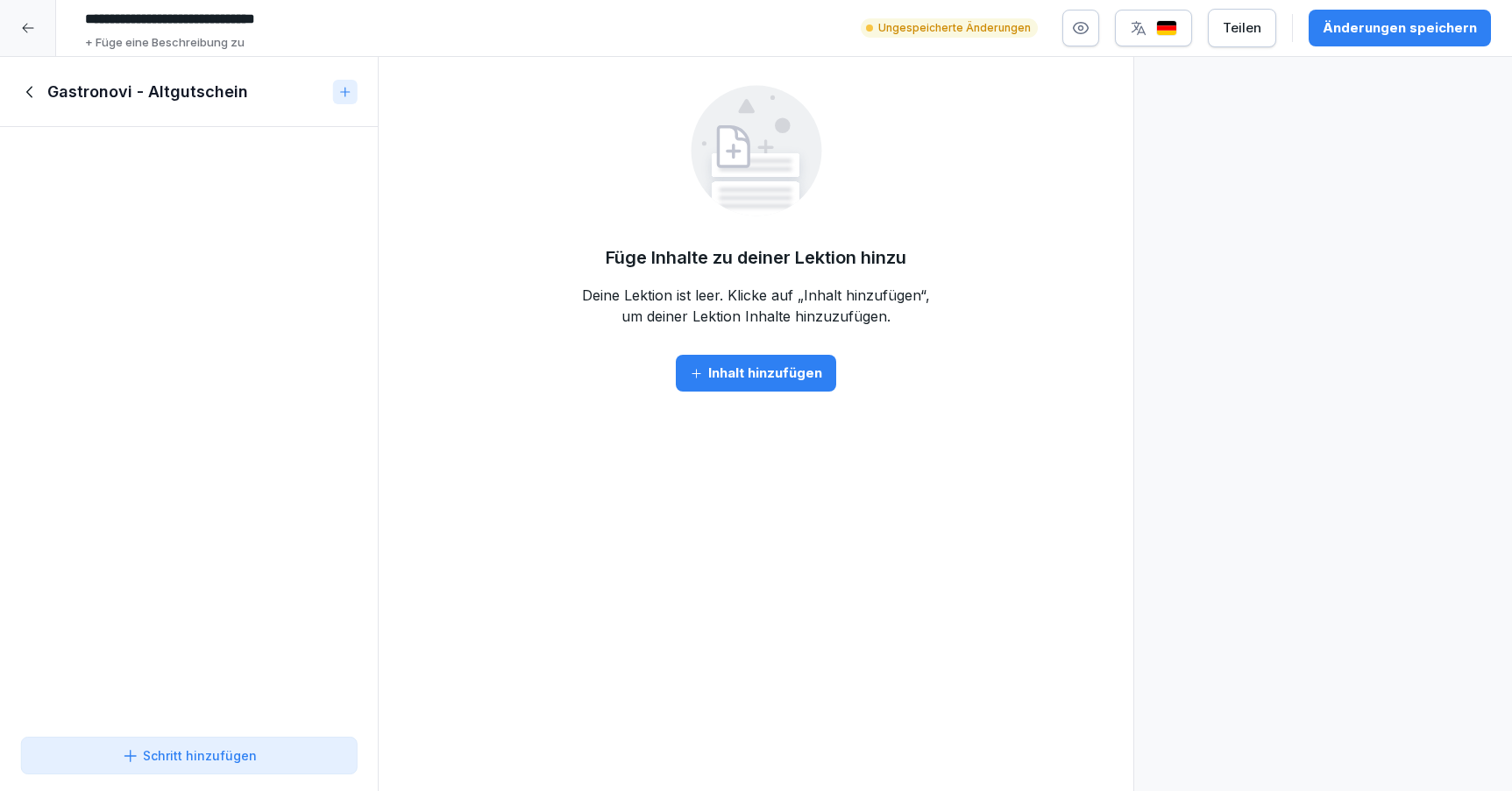
click at [749, 385] on button "Inhalt hinzufügen" at bounding box center [756, 373] width 161 height 37
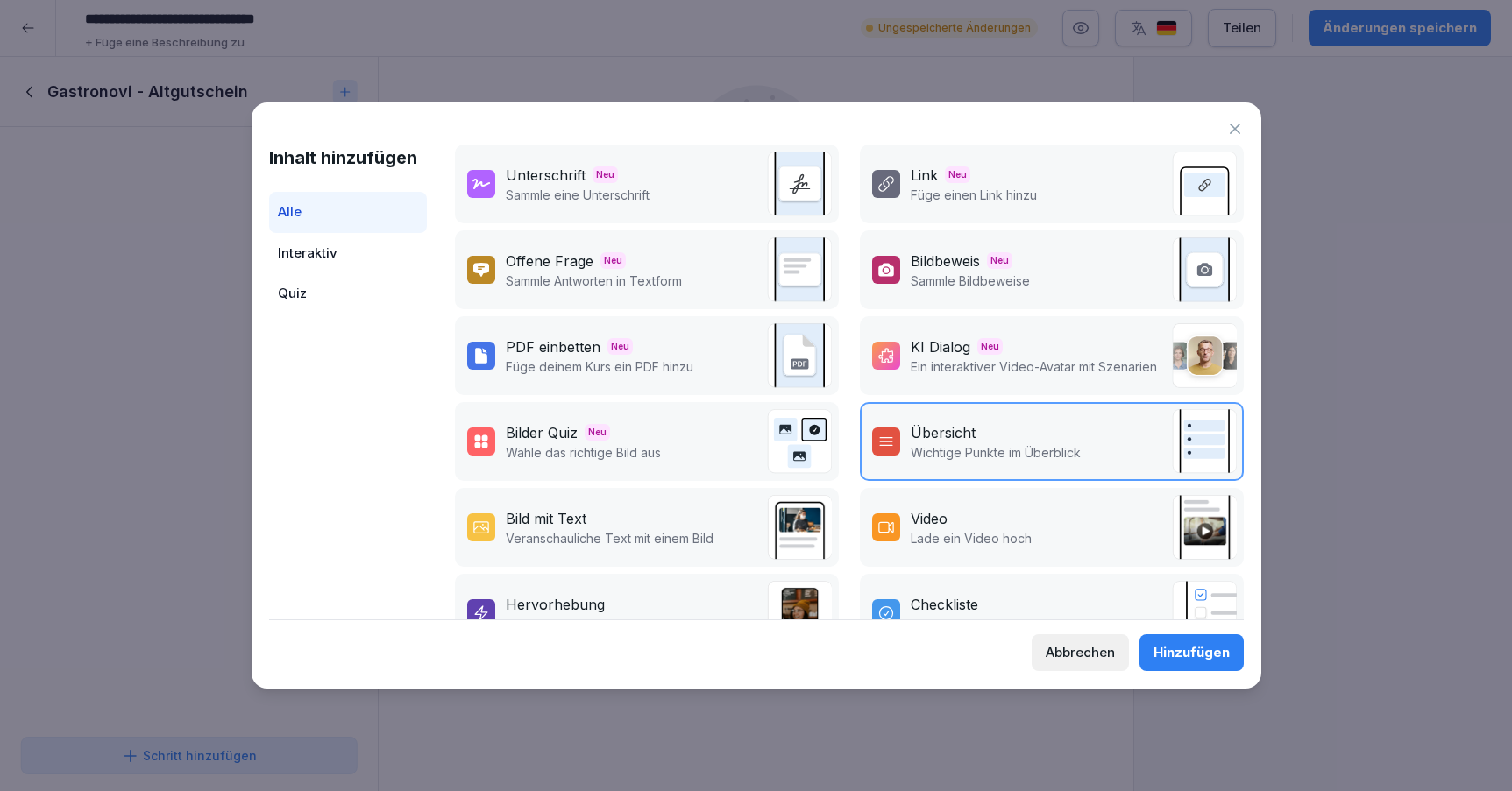
click at [998, 506] on div "Video Lade ein Video hoch" at bounding box center [1052, 528] width 384 height 79
click at [1175, 652] on div "Hinzufügen" at bounding box center [1191, 653] width 76 height 19
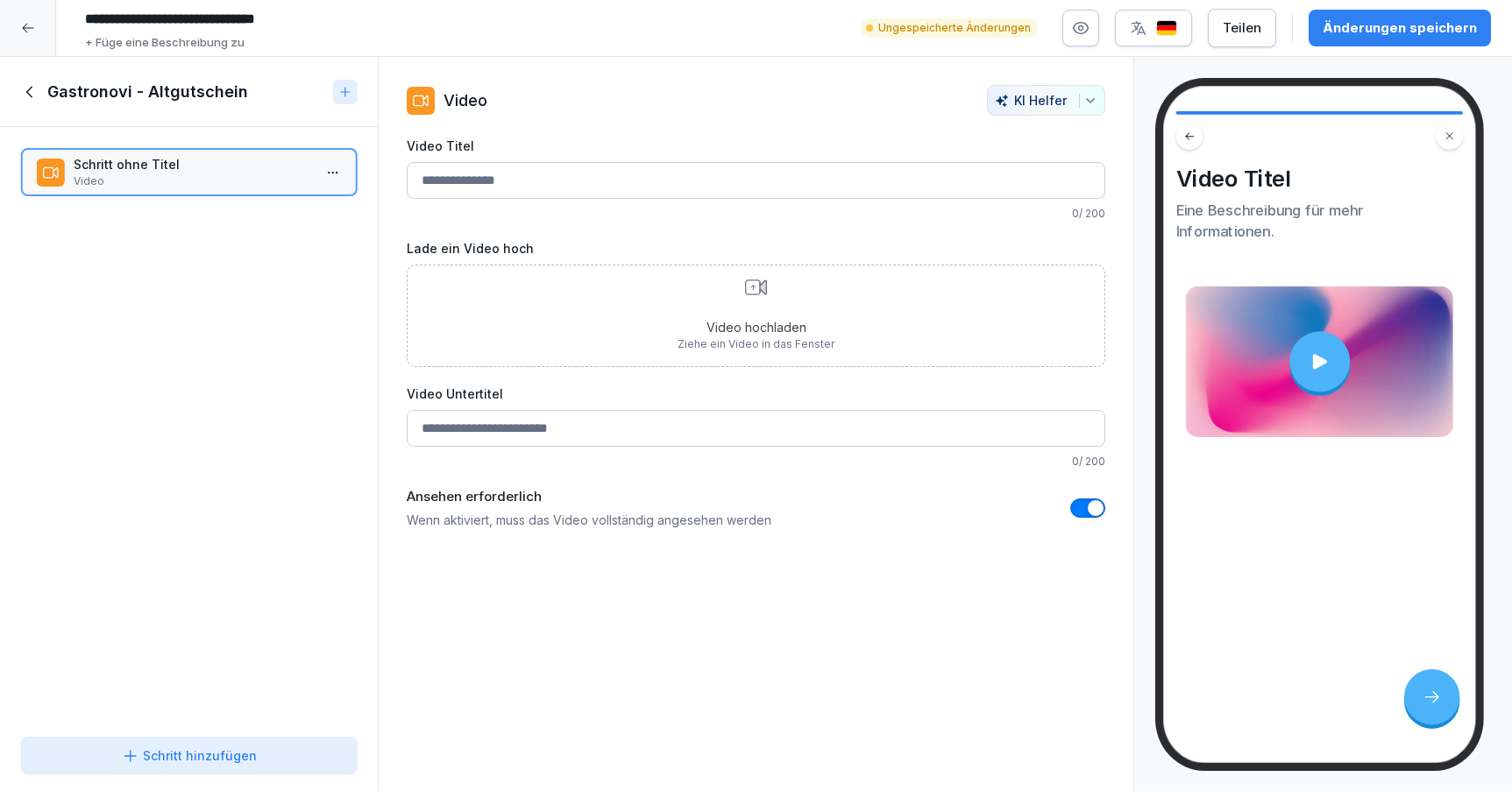
click at [725, 180] on input "Video Titel" at bounding box center [756, 181] width 698 height 37
paste input "**********"
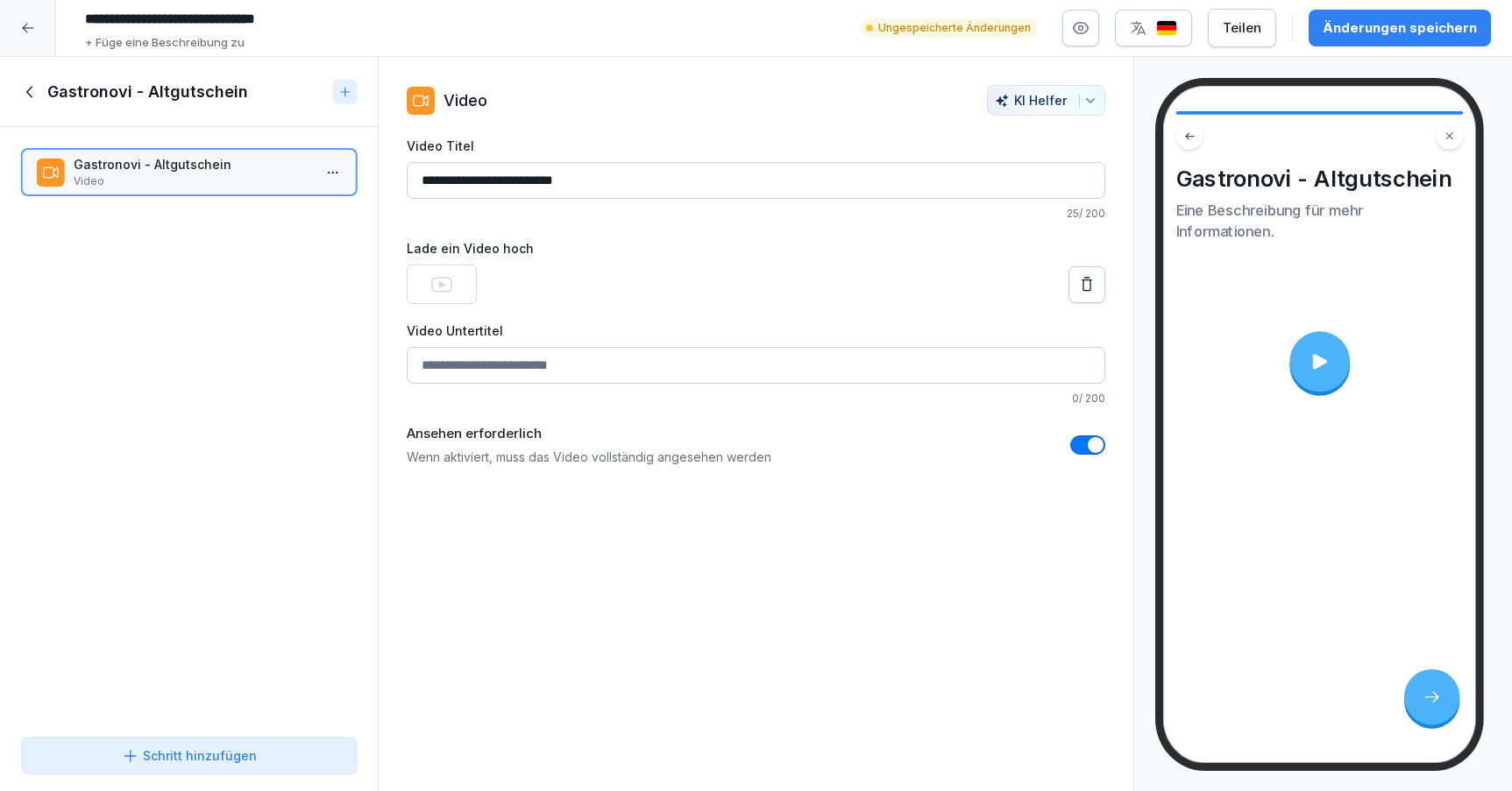
type input "**********"
click at [1379, 35] on div "Änderungen speichern" at bounding box center [1399, 28] width 154 height 19
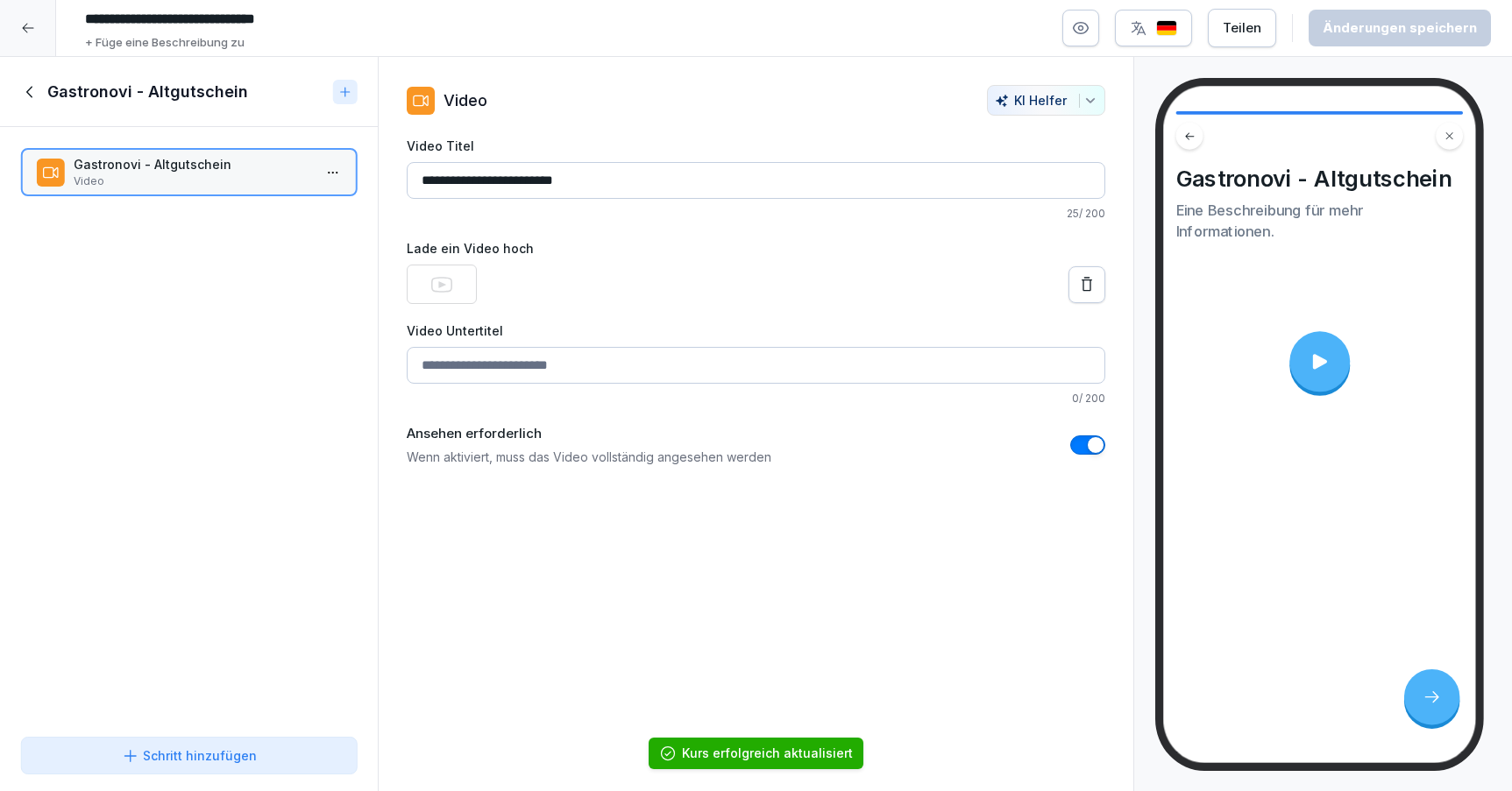
click at [31, 86] on icon at bounding box center [31, 92] width 19 height 19
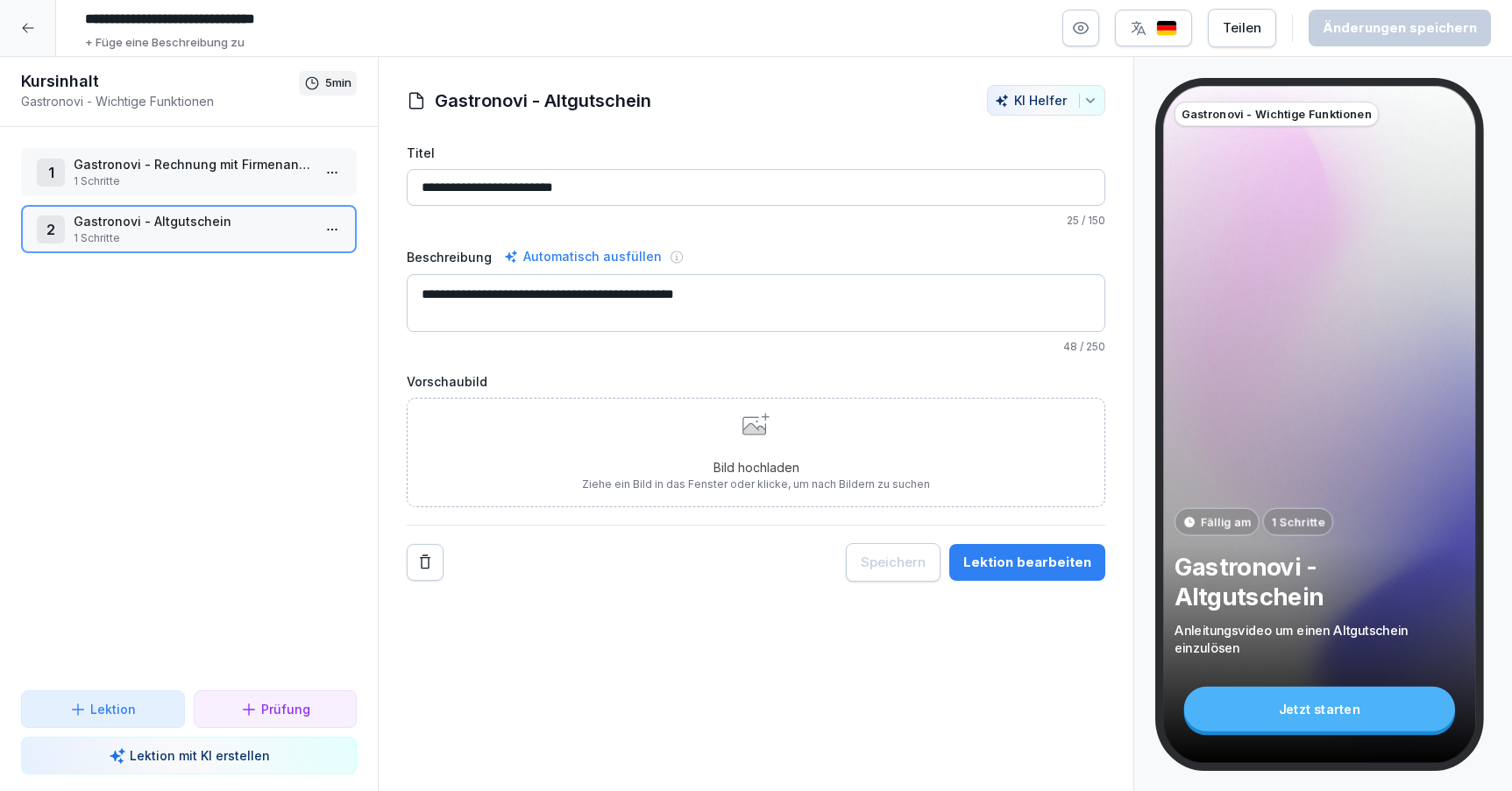
click at [175, 173] on p "1 Schritte" at bounding box center [193, 181] width 238 height 15
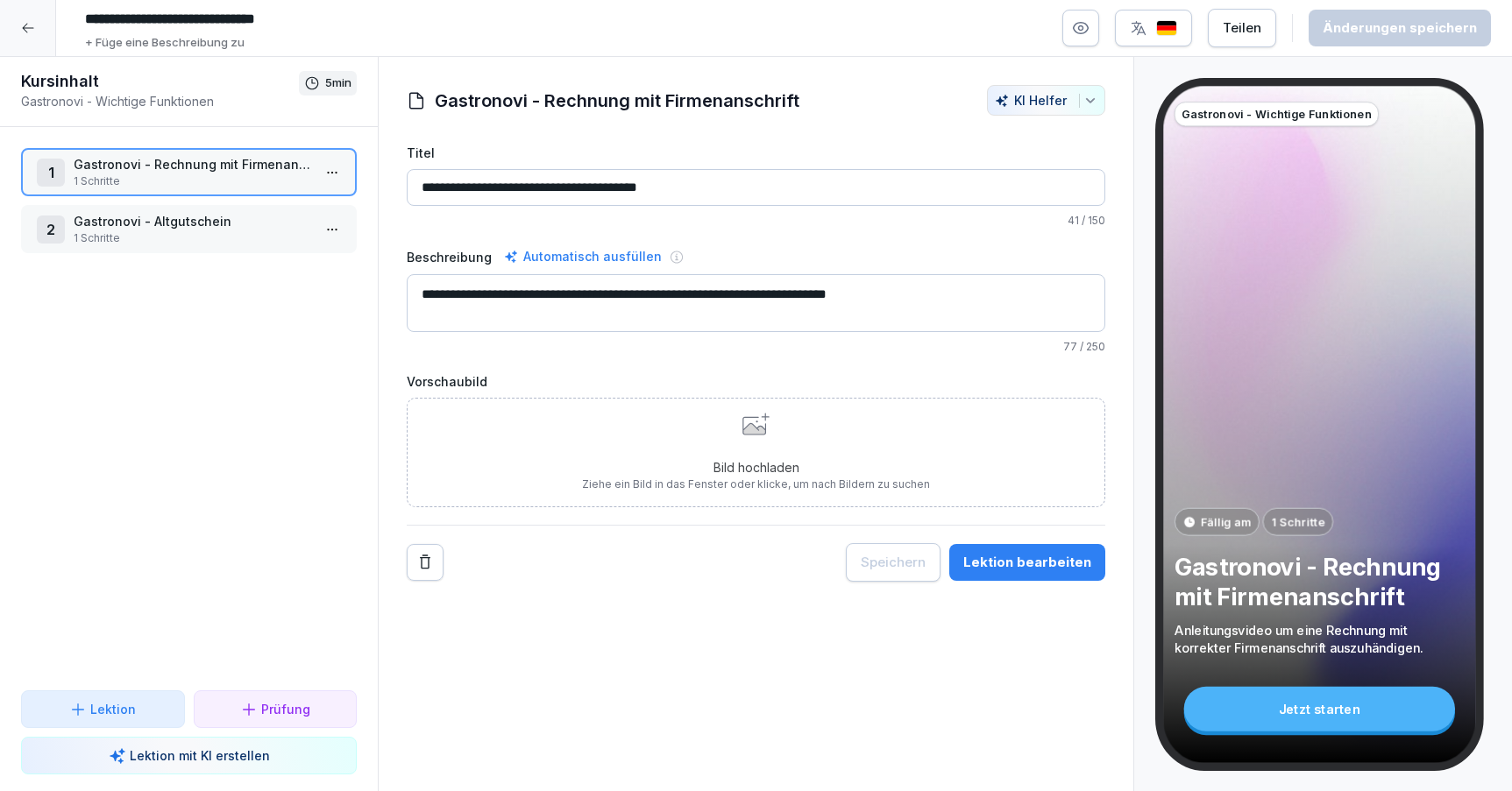
click at [180, 211] on div "2 Gastronovi - Altgutschein 1 Schritte" at bounding box center [189, 229] width 336 height 48
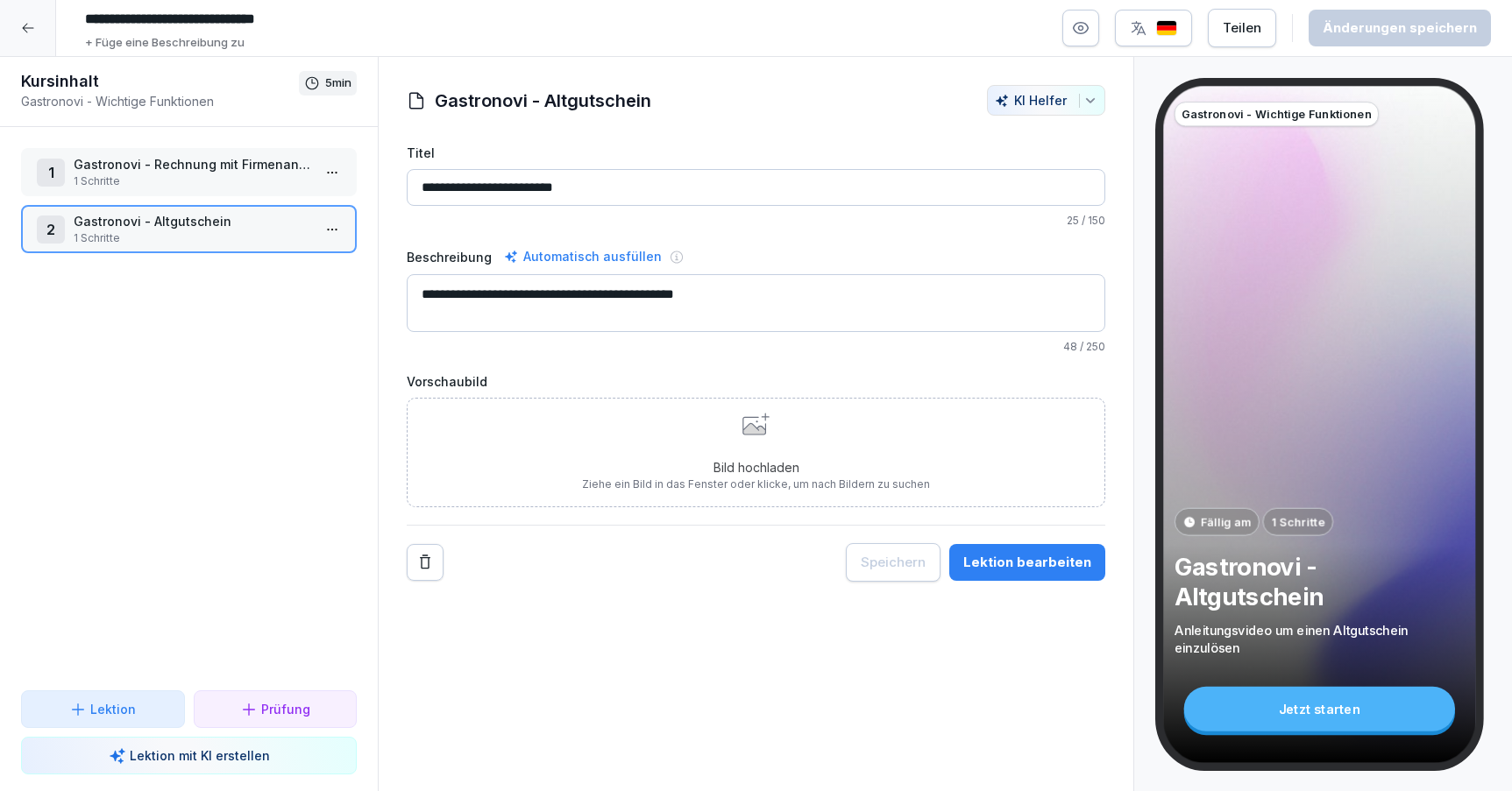
click at [990, 553] on div "Lektion bearbeiten" at bounding box center [1027, 563] width 128 height 19
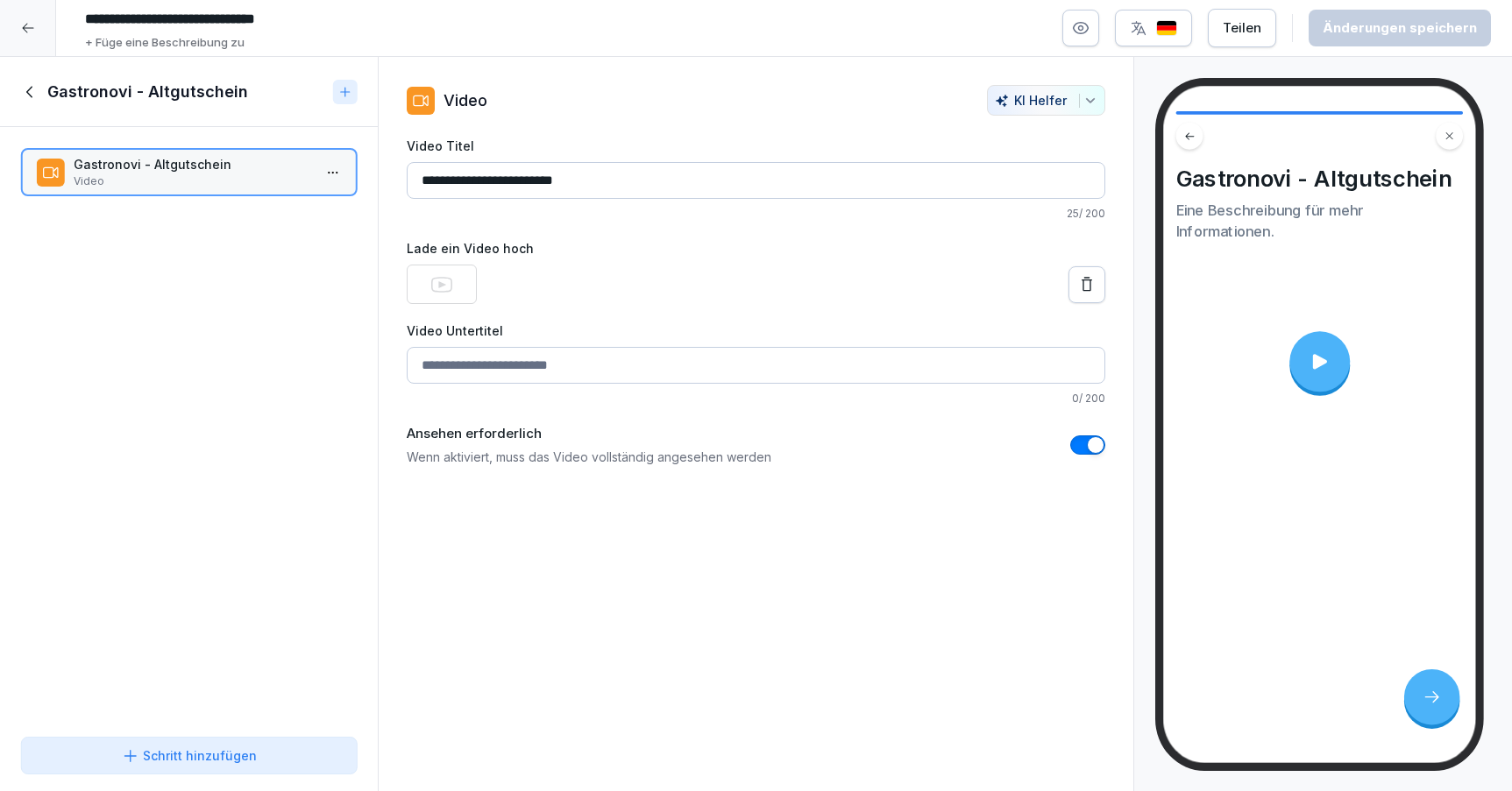
click at [1322, 360] on icon at bounding box center [1319, 361] width 22 height 22
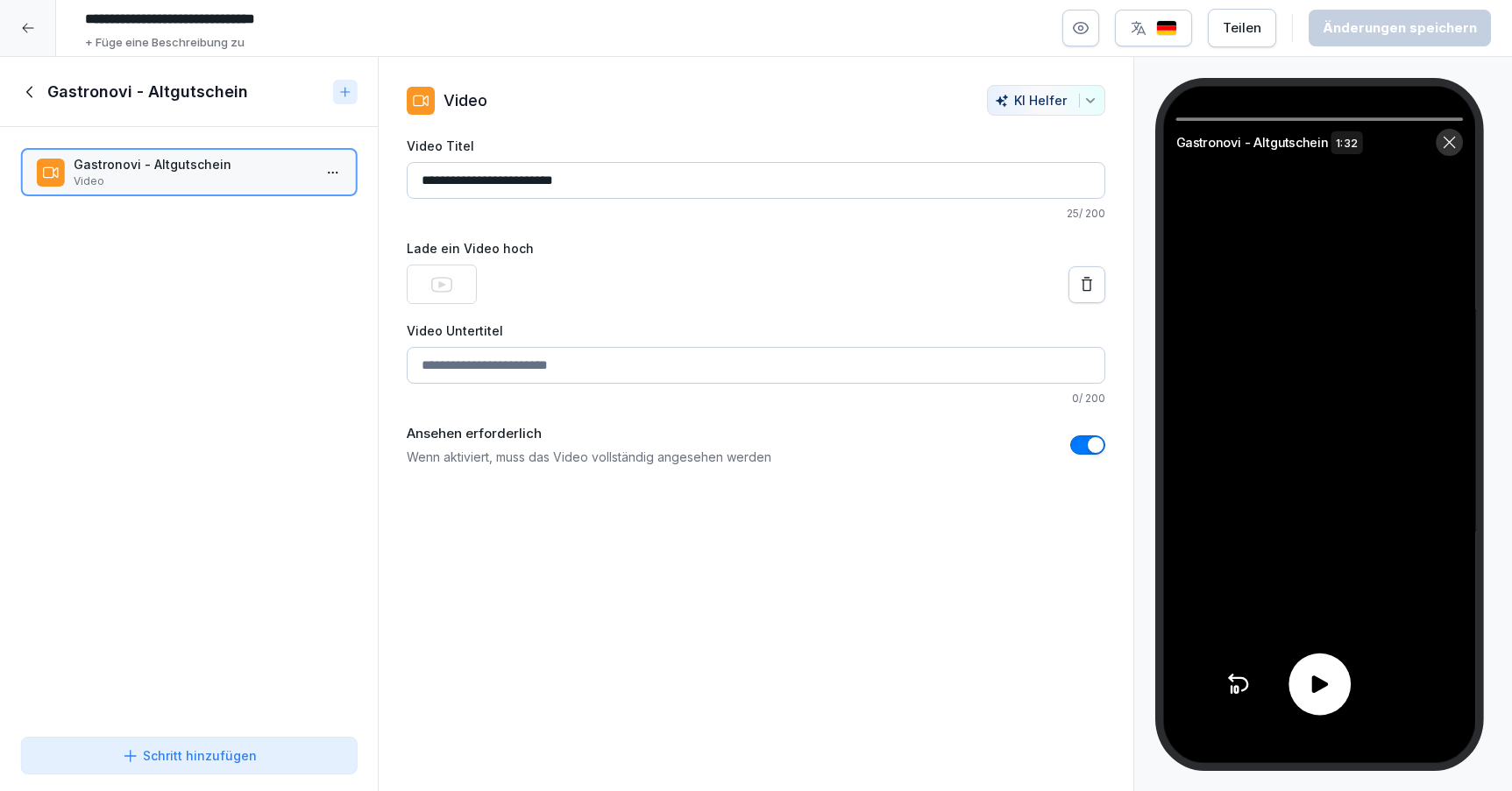
click at [1290, 696] on div at bounding box center [1319, 685] width 62 height 62
click at [1321, 678] on icon at bounding box center [1319, 685] width 25 height 25
click at [1442, 135] on icon at bounding box center [1449, 142] width 15 height 15
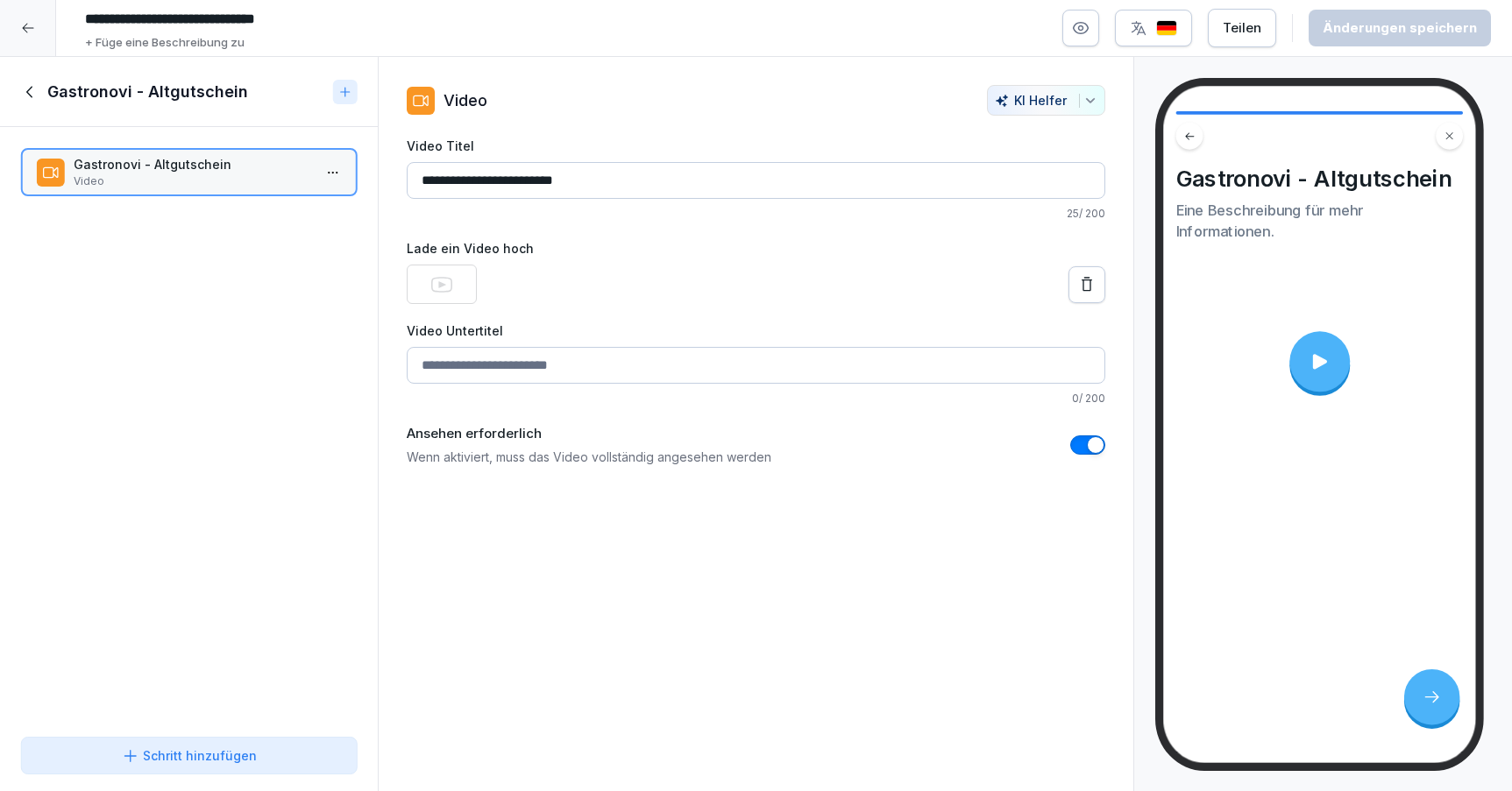
click at [1444, 136] on icon at bounding box center [1449, 136] width 10 height 10
click at [38, 91] on icon at bounding box center [31, 92] width 19 height 19
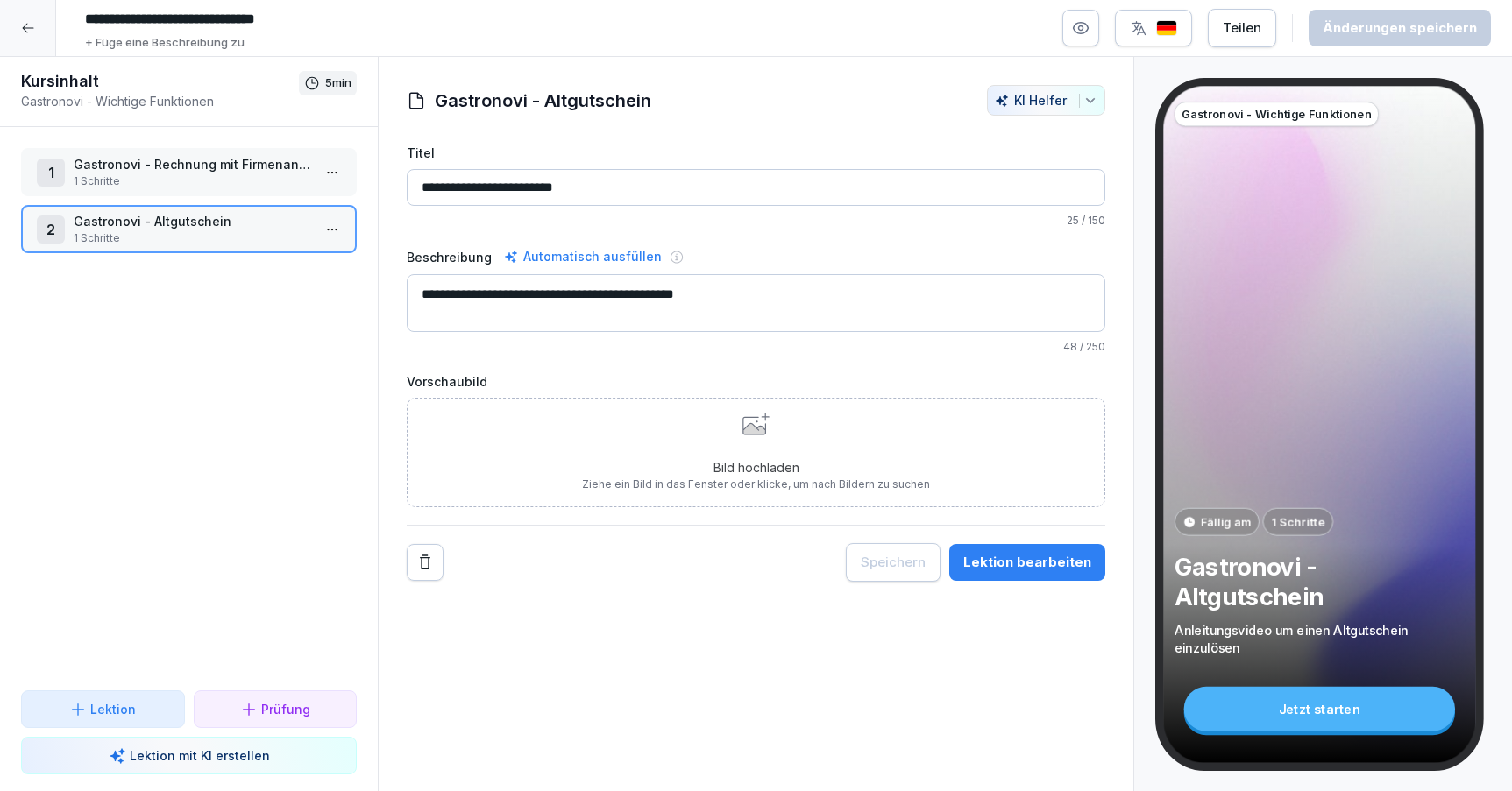
click at [22, 20] on div at bounding box center [28, 28] width 56 height 56
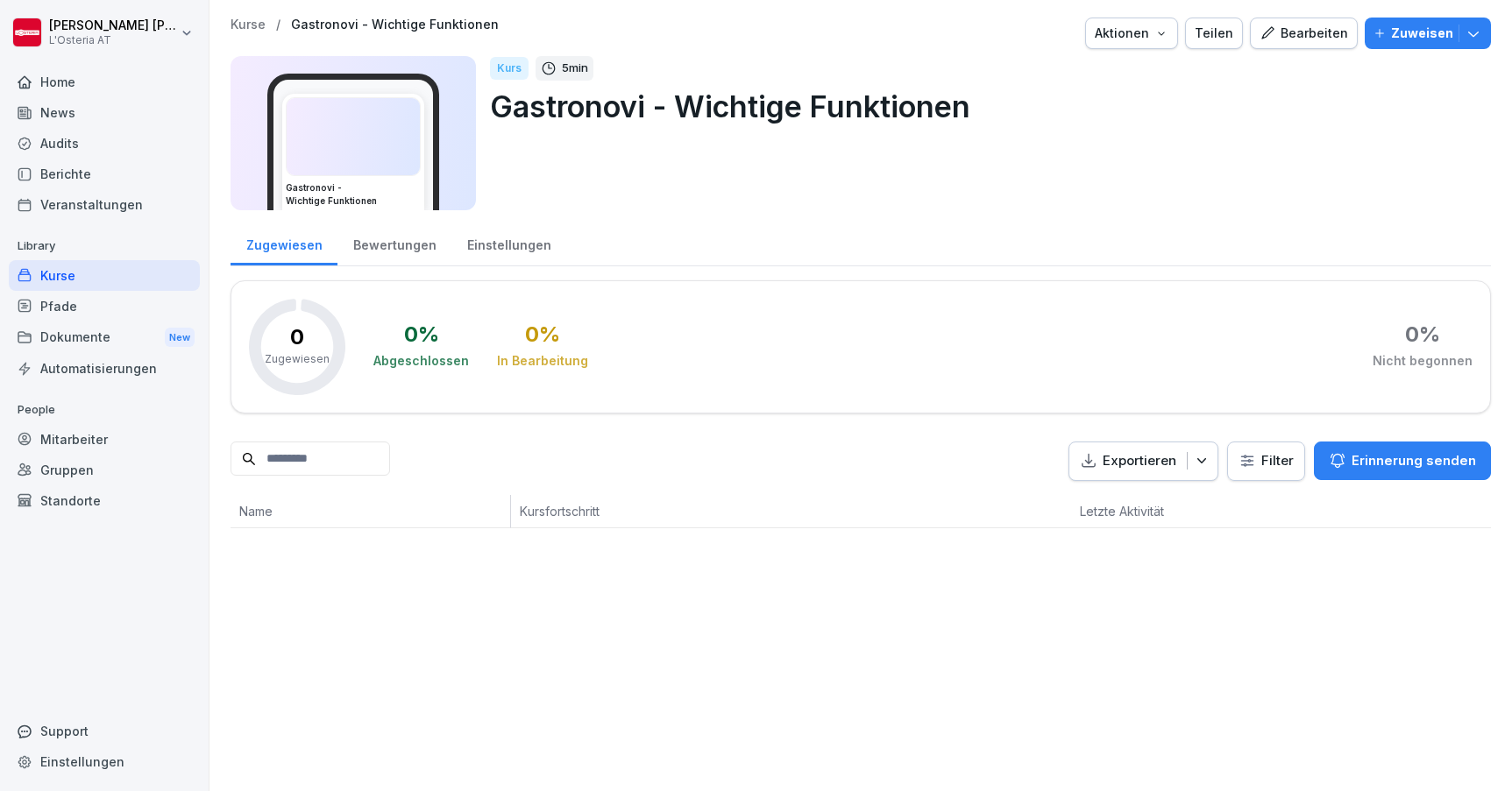
click at [89, 268] on div "Kurse" at bounding box center [104, 276] width 192 height 31
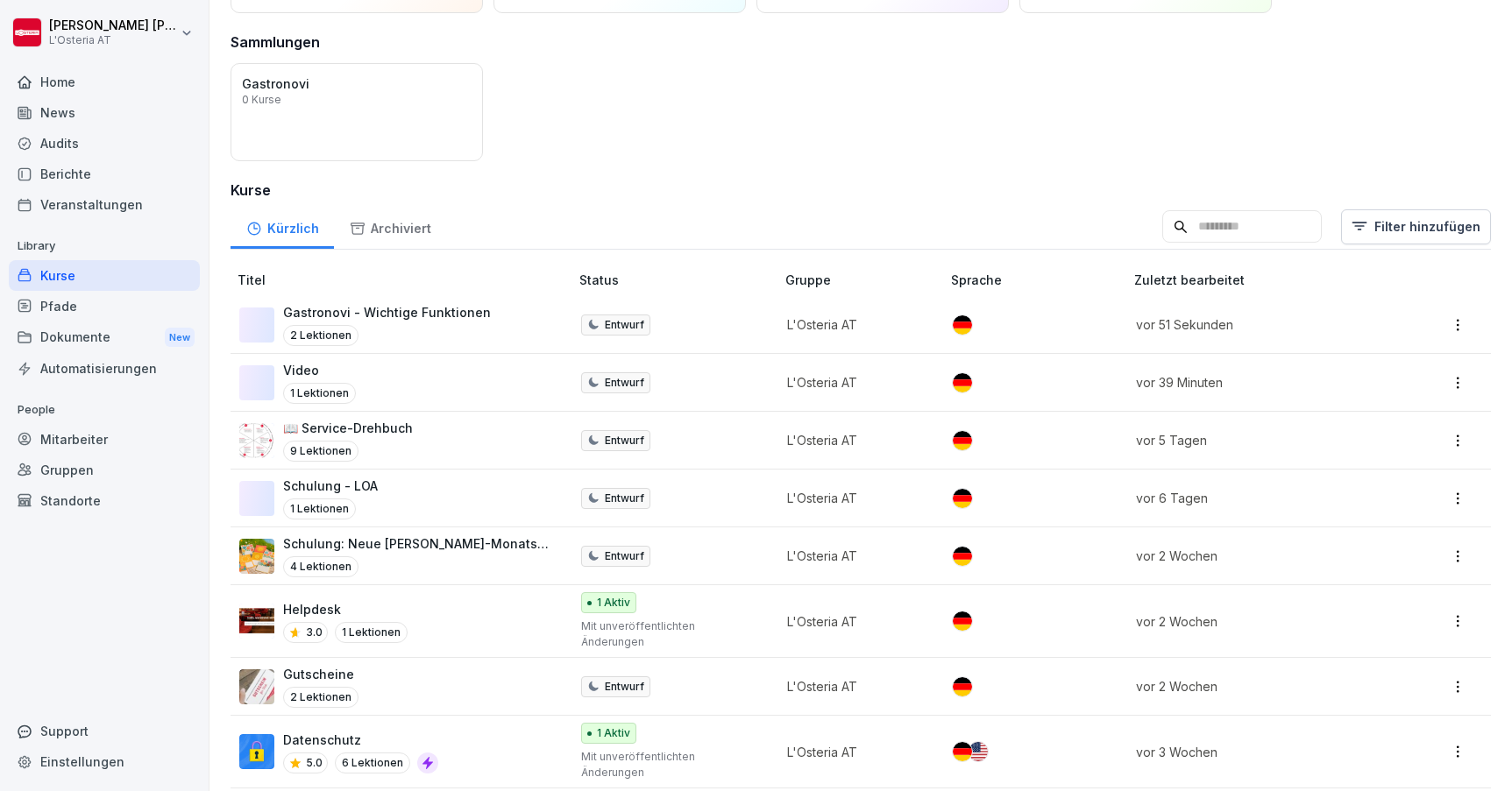
scroll to position [131, 0]
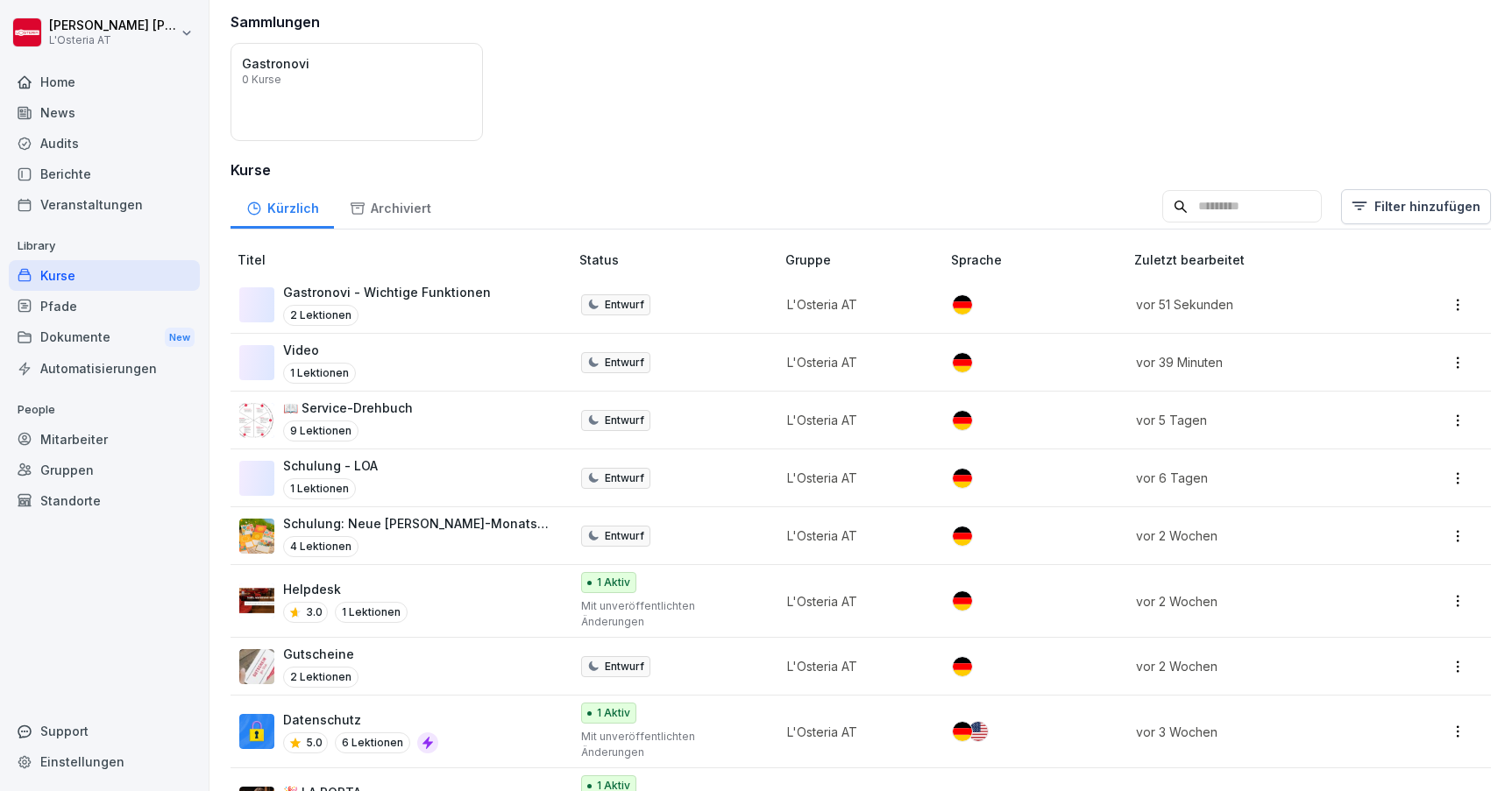
click at [480, 293] on div "Gastronovi - Wichtige Funktionen 2 Lektionen" at bounding box center [395, 305] width 312 height 43
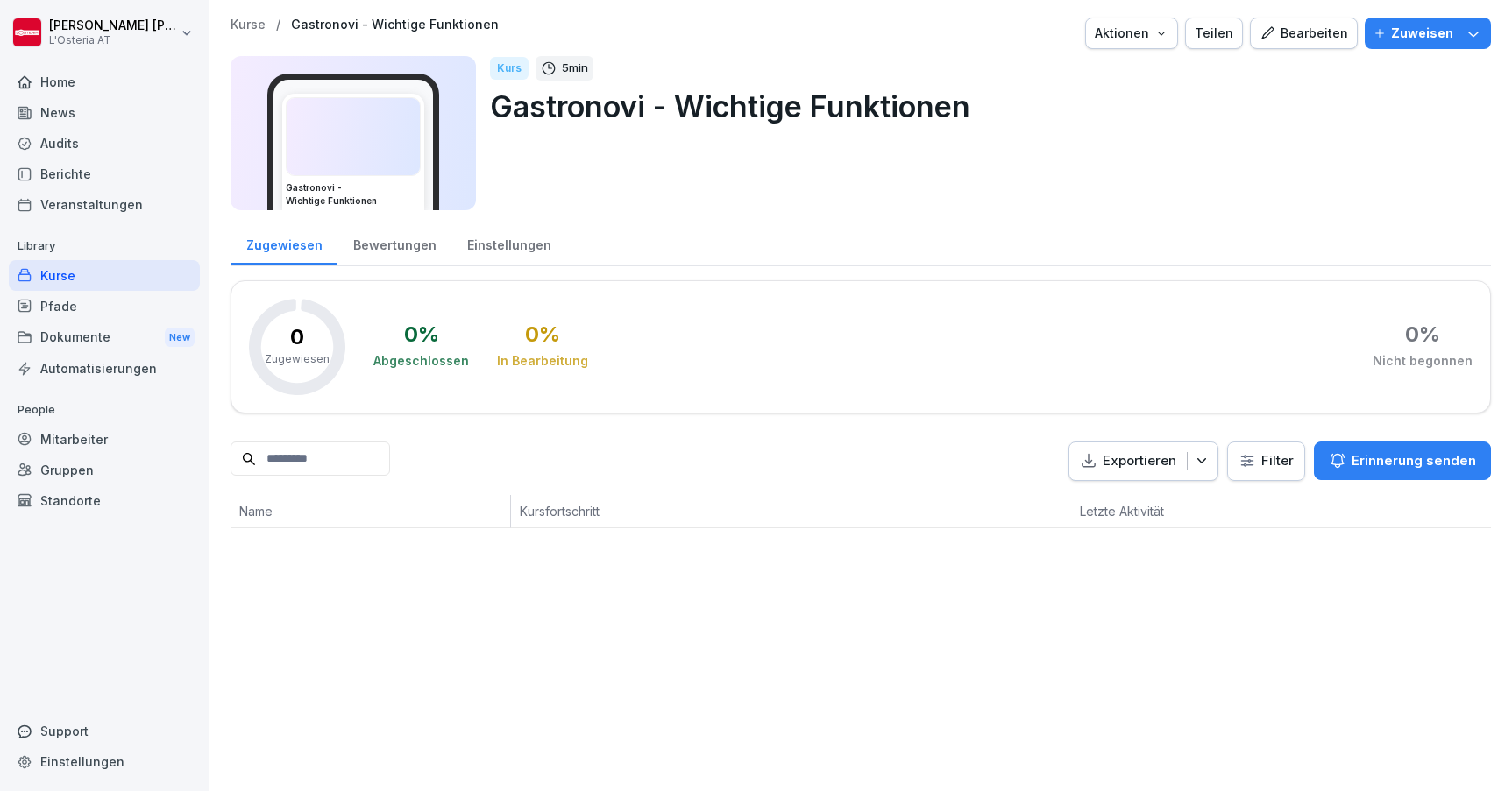
click at [1324, 32] on div "Bearbeiten" at bounding box center [1304, 33] width 89 height 19
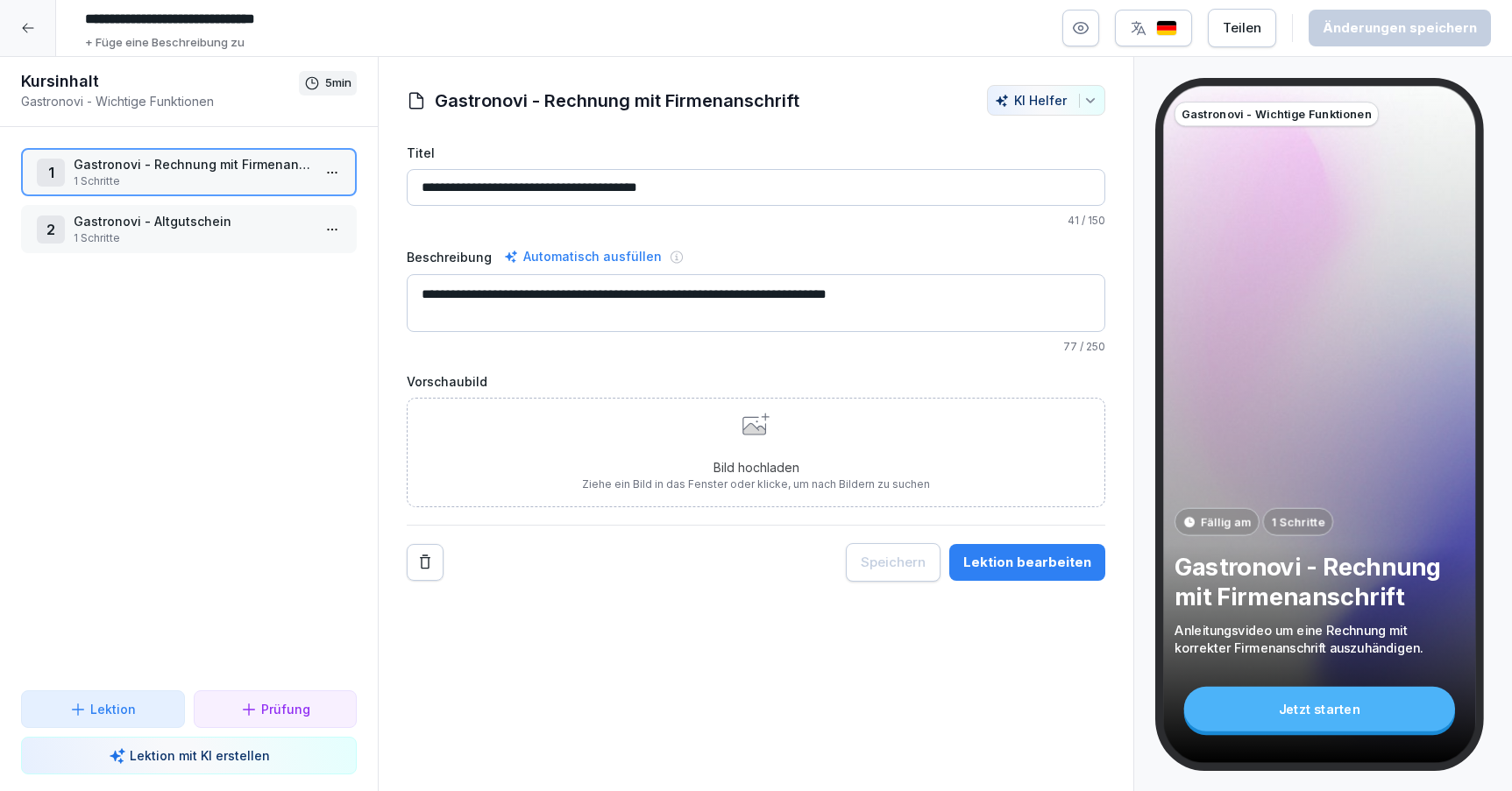
click at [1032, 573] on button "Lektion bearbeiten" at bounding box center [1026, 563] width 156 height 37
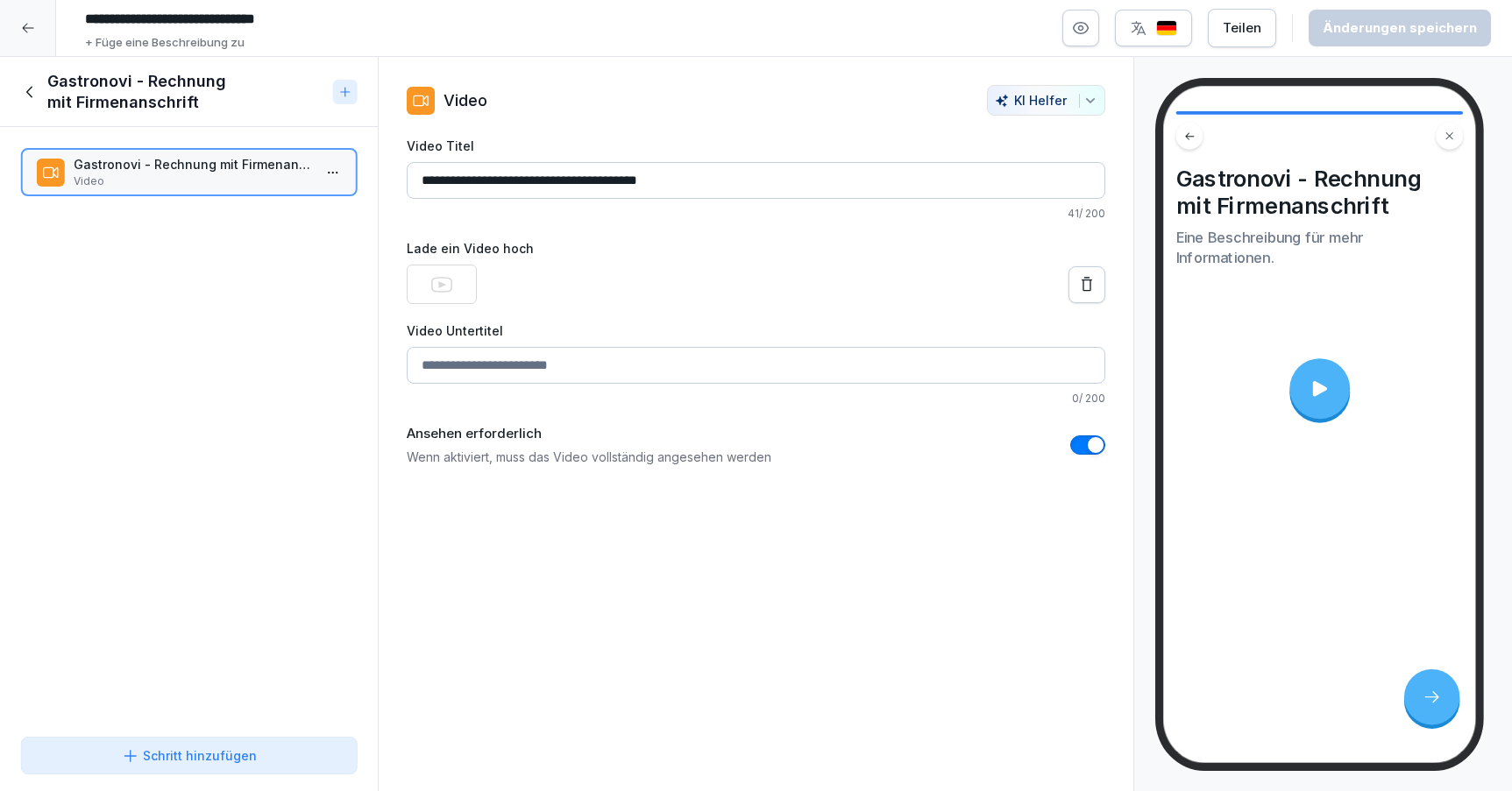
click at [31, 91] on icon at bounding box center [31, 92] width 19 height 19
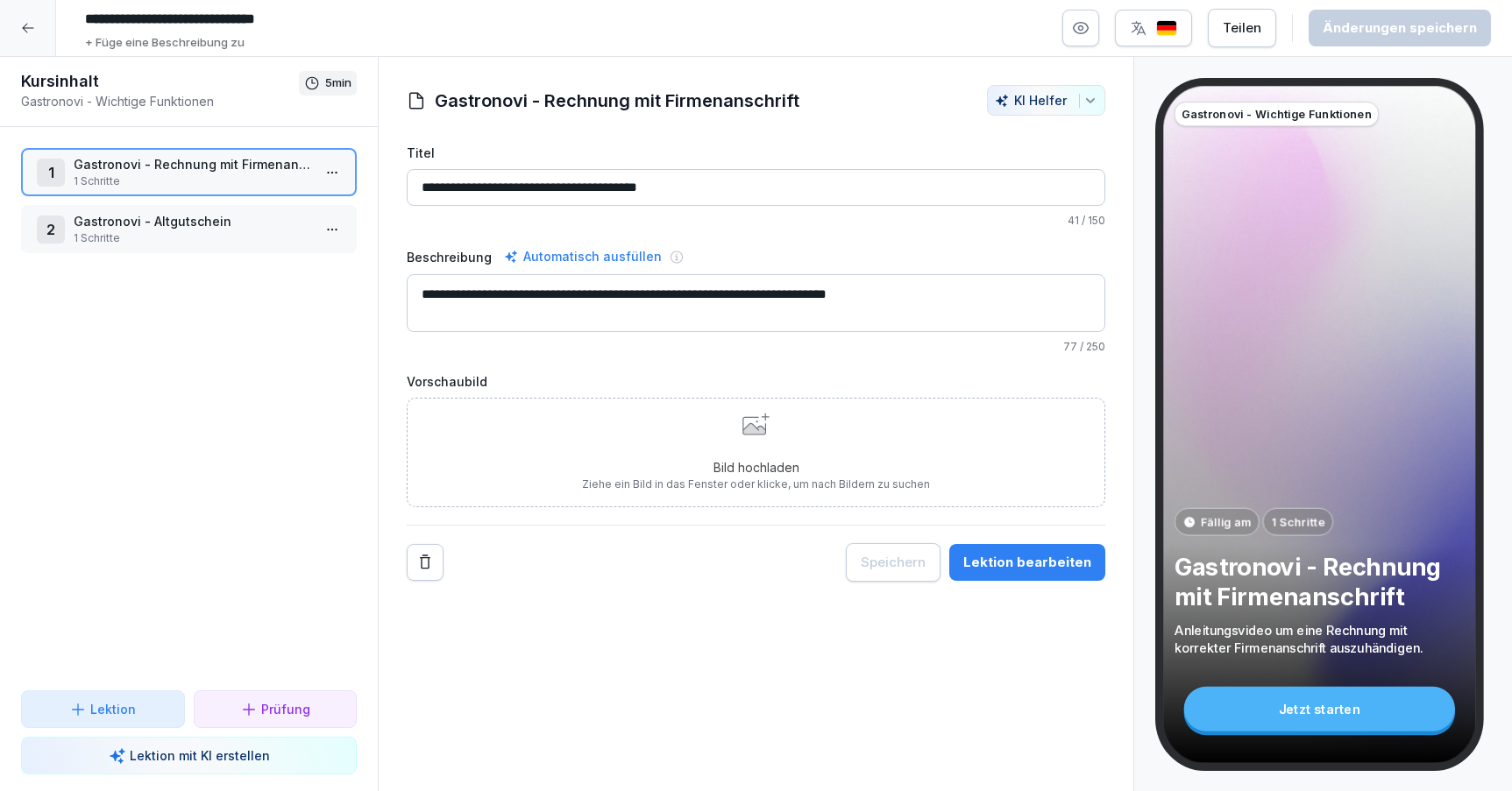
click at [23, 30] on icon at bounding box center [28, 28] width 14 height 14
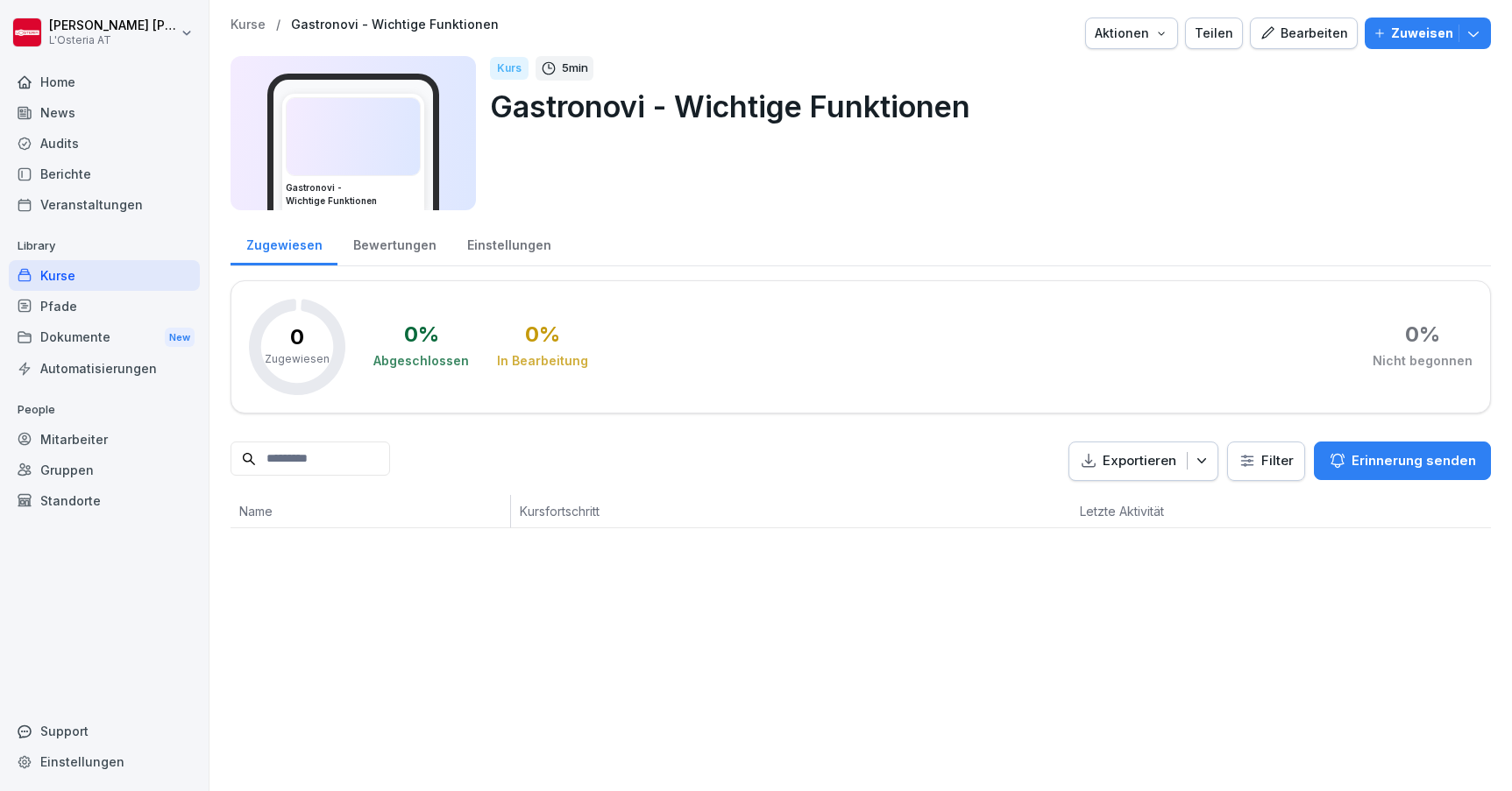
click at [123, 287] on div "Kurse" at bounding box center [104, 276] width 192 height 31
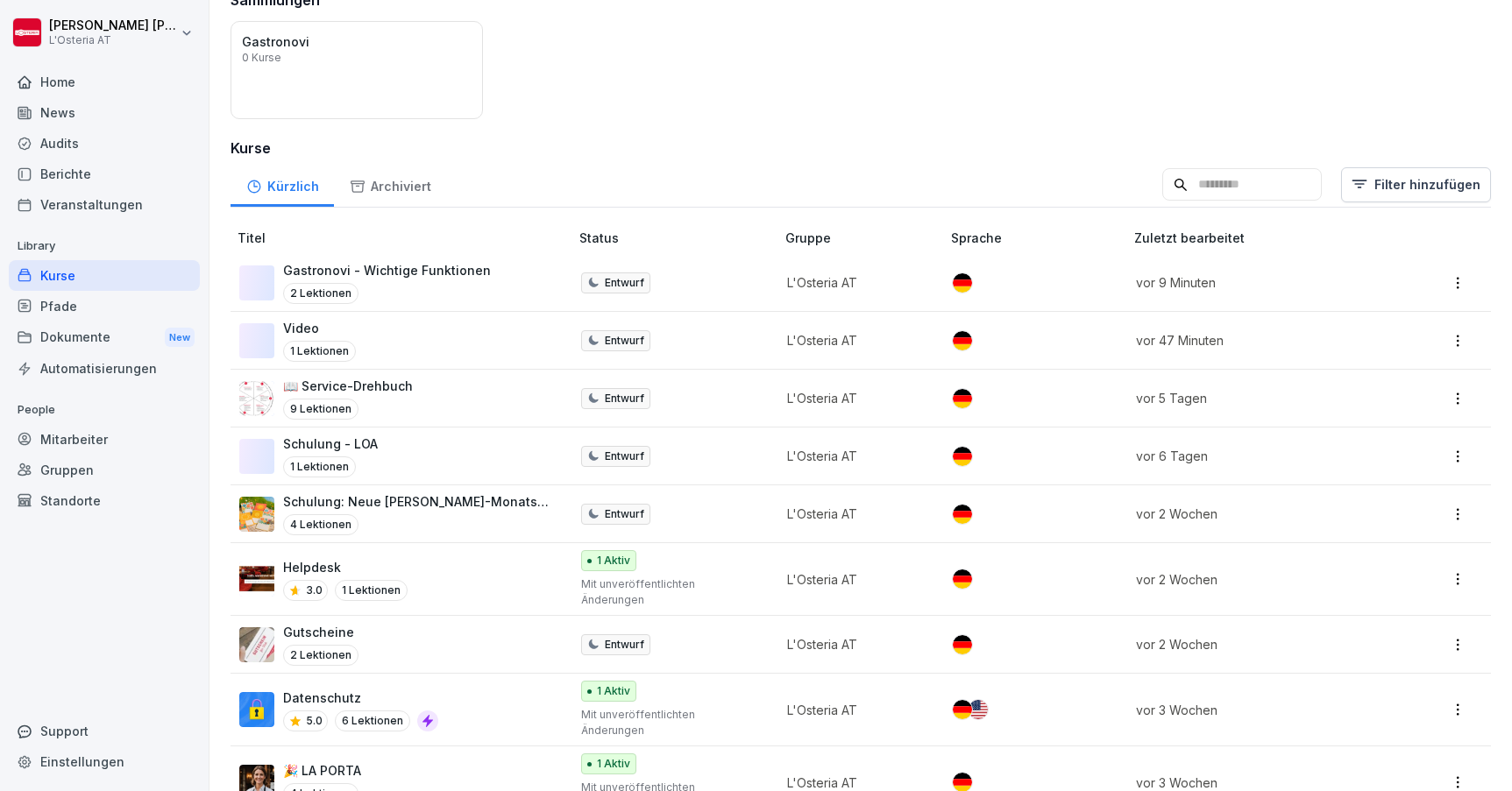
scroll to position [190, 0]
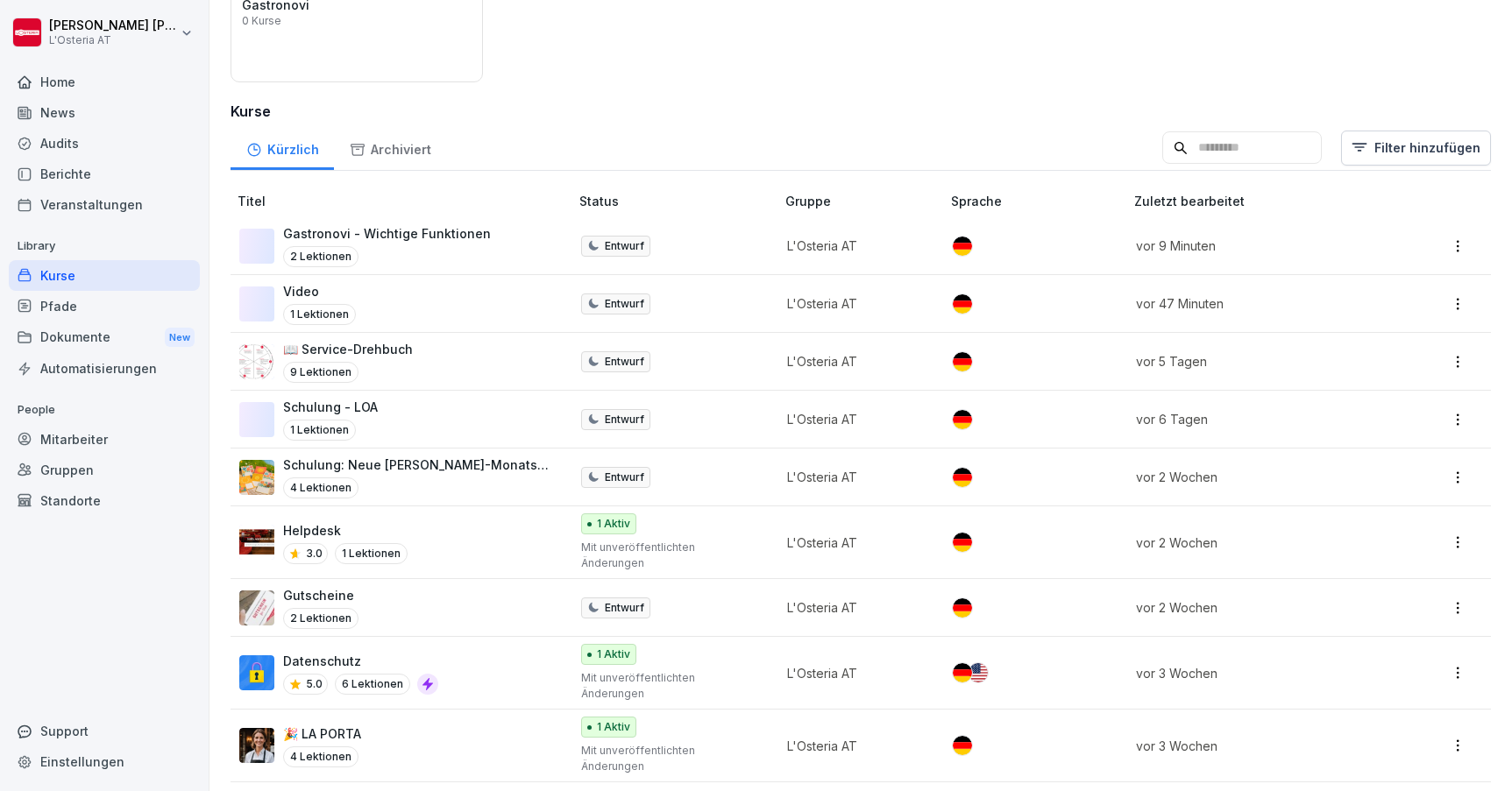
click at [1457, 248] on html "[PERSON_NAME] L'Osteria AT Home News Audits Berichte Veranstaltungen Library Ku…" at bounding box center [756, 396] width 1512 height 791
click at [1338, 421] on div "Löschen" at bounding box center [1335, 417] width 49 height 18
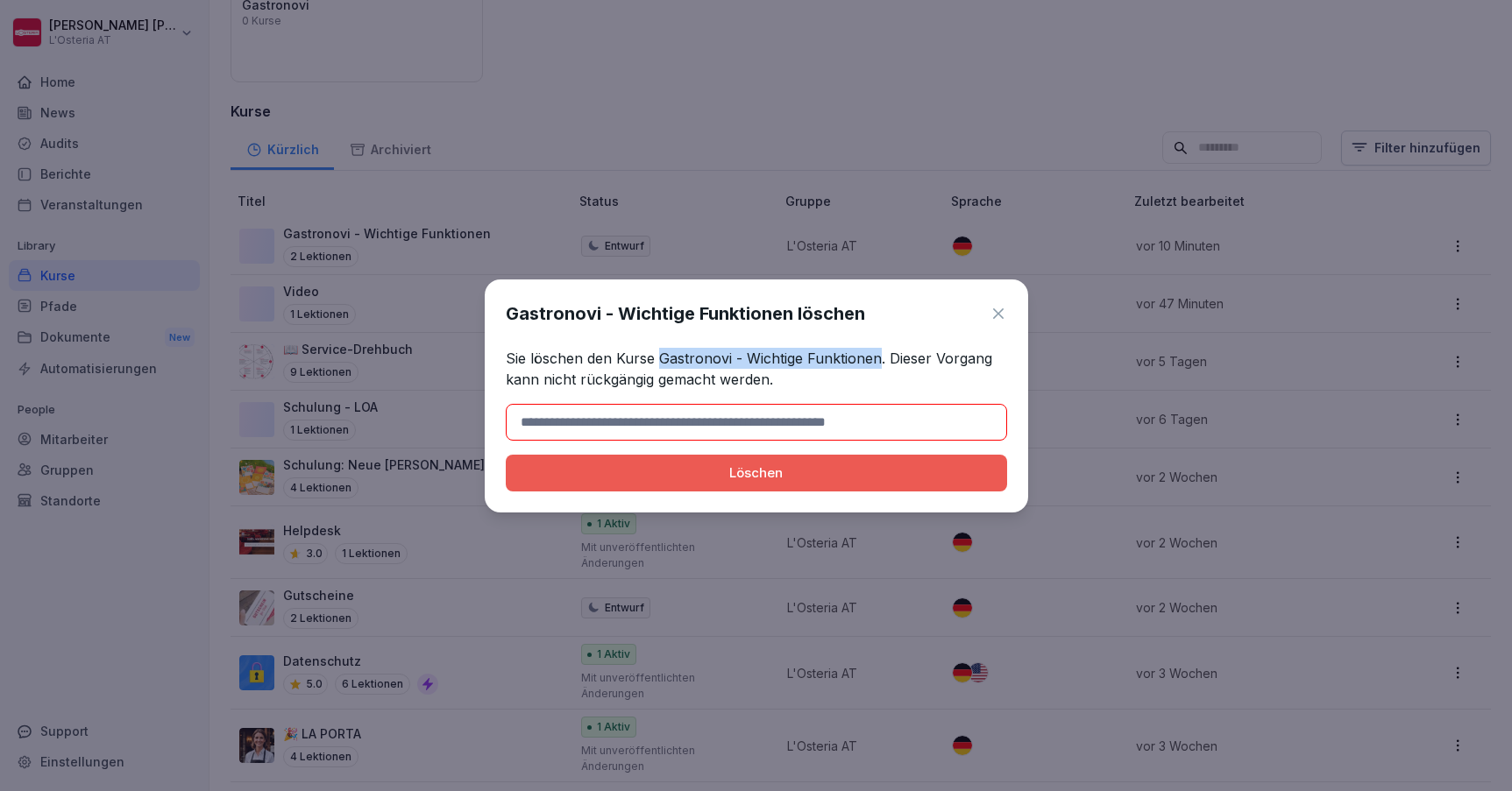
drag, startPoint x: 878, startPoint y: 358, endPoint x: 660, endPoint y: 361, distance: 218.0
click at [660, 361] on p "Sie löschen den Kurse Gastronovi - Wichtige Funktionen. Dieser Vorgang kann nic…" at bounding box center [756, 368] width 501 height 42
copy p "Gastronovi - Wichtige Funktionen"
click at [671, 422] on input at bounding box center [756, 423] width 501 height 37
paste input "**********"
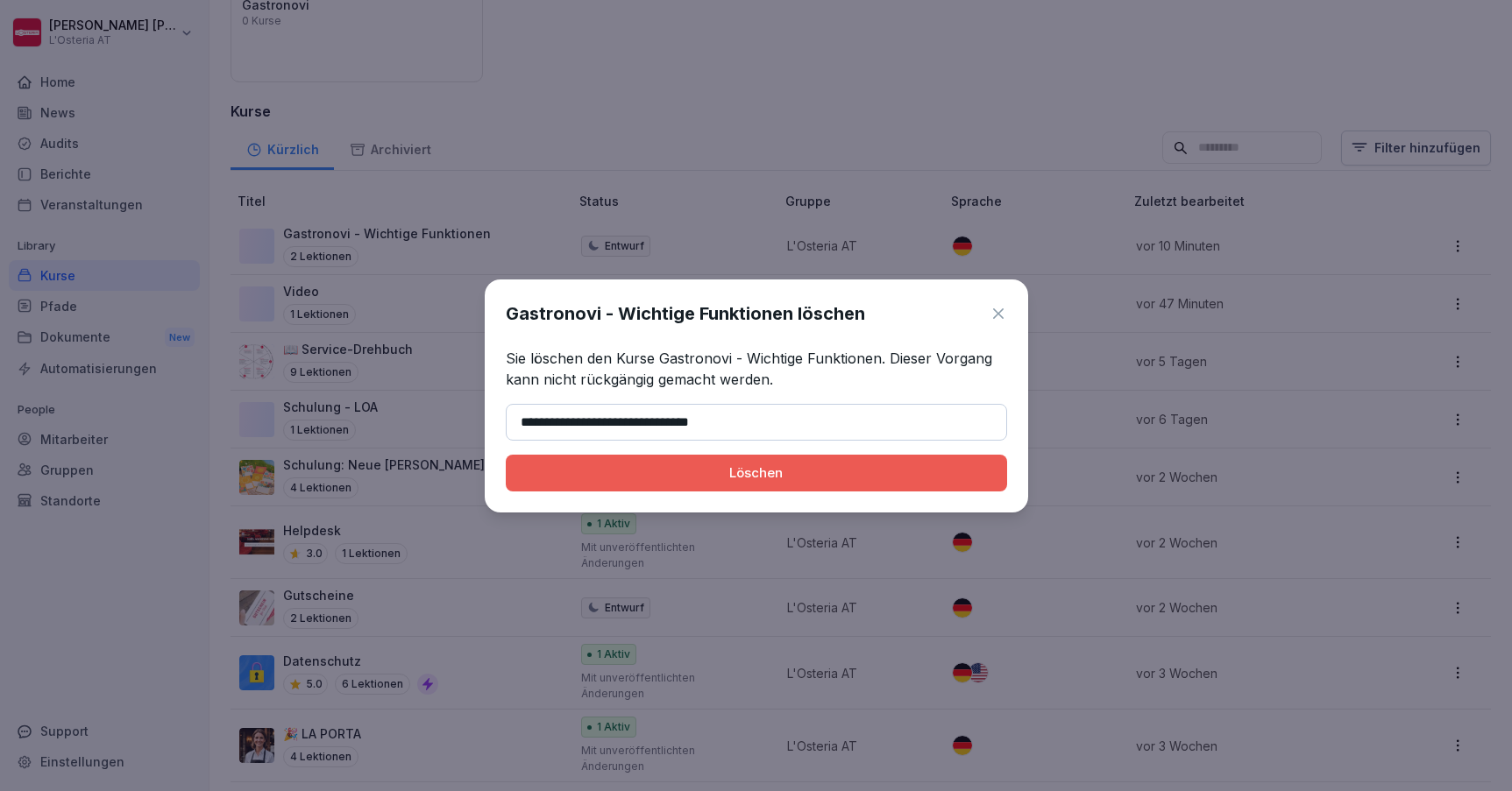
type input "**********"
click at [701, 470] on div "Löschen" at bounding box center [756, 473] width 473 height 19
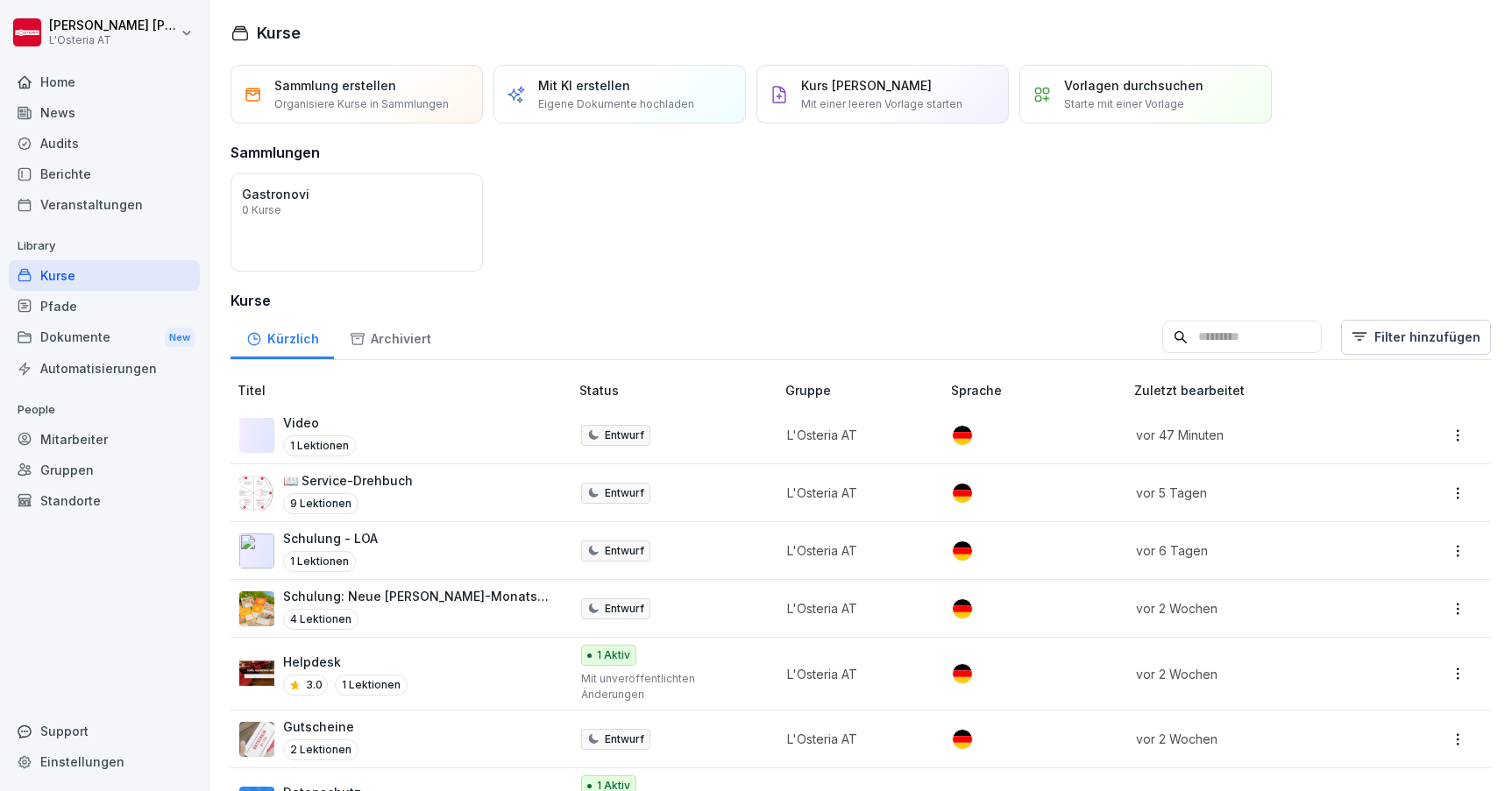
scroll to position [0, 0]
click at [874, 84] on p "Kurs [PERSON_NAME]" at bounding box center [866, 85] width 131 height 18
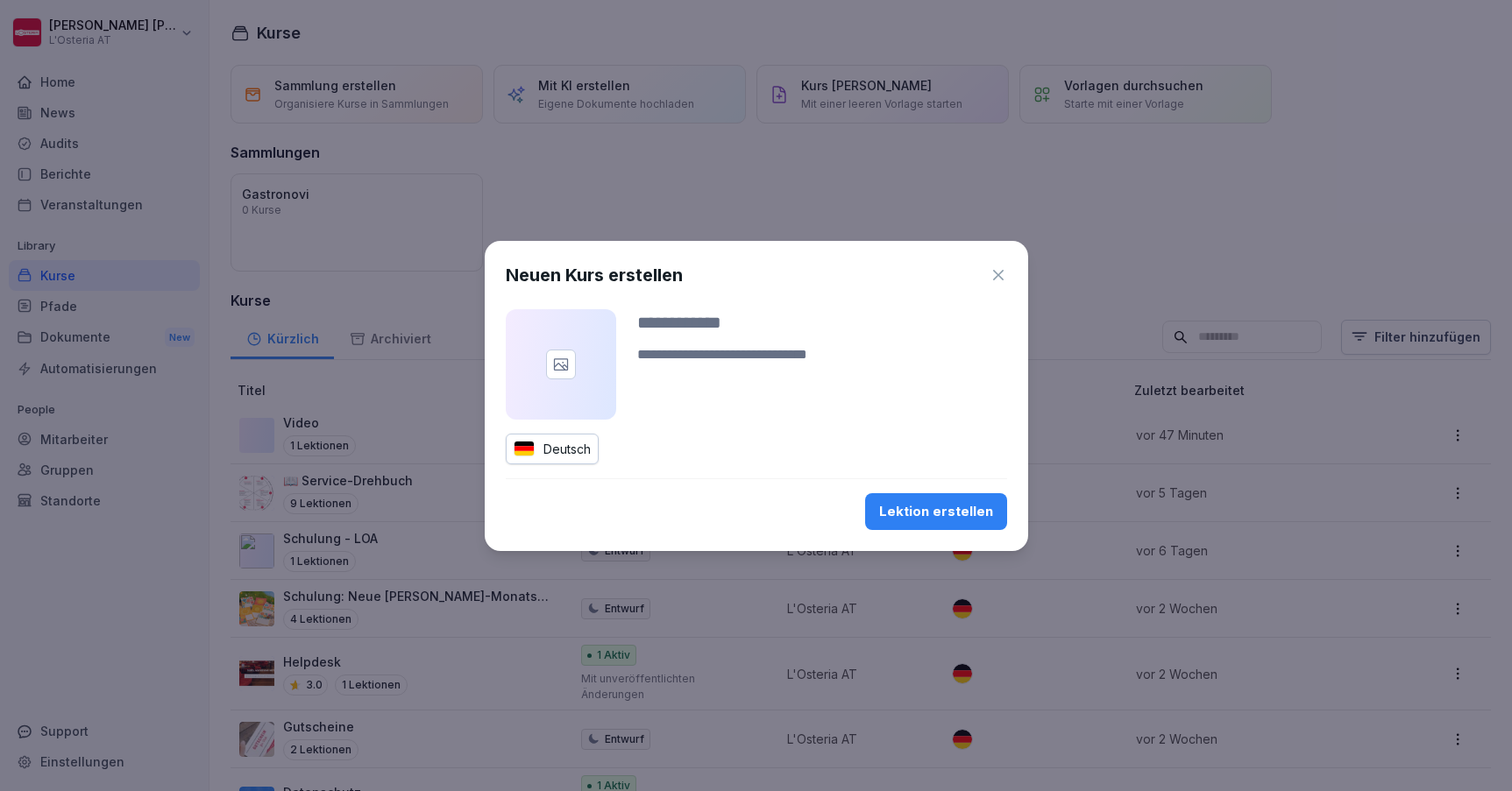
click at [682, 322] on input at bounding box center [822, 322] width 370 height 26
type input "**********"
click at [943, 507] on div "Lektion erstellen" at bounding box center [936, 512] width 114 height 19
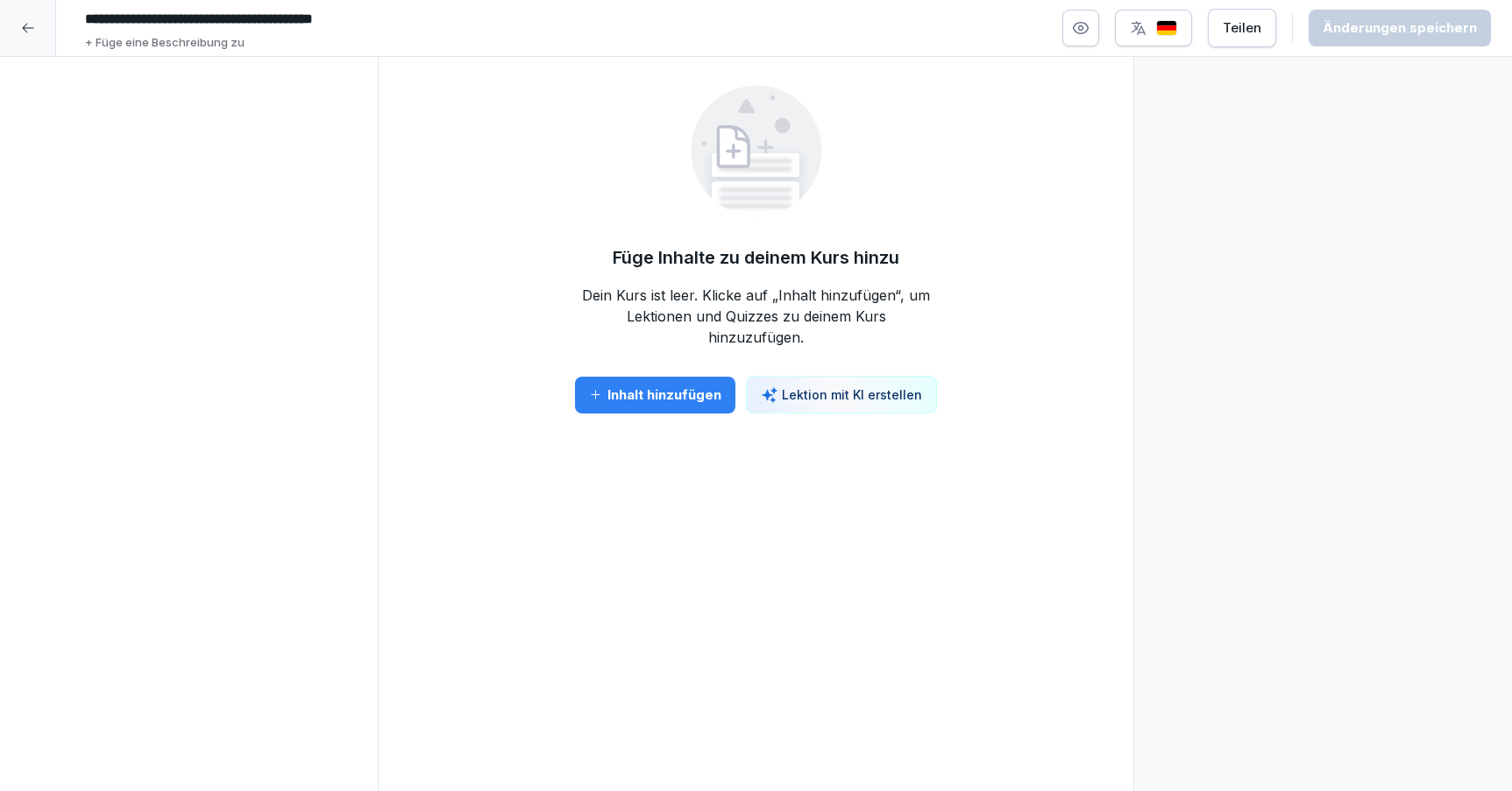
click at [35, 33] on div at bounding box center [28, 28] width 56 height 56
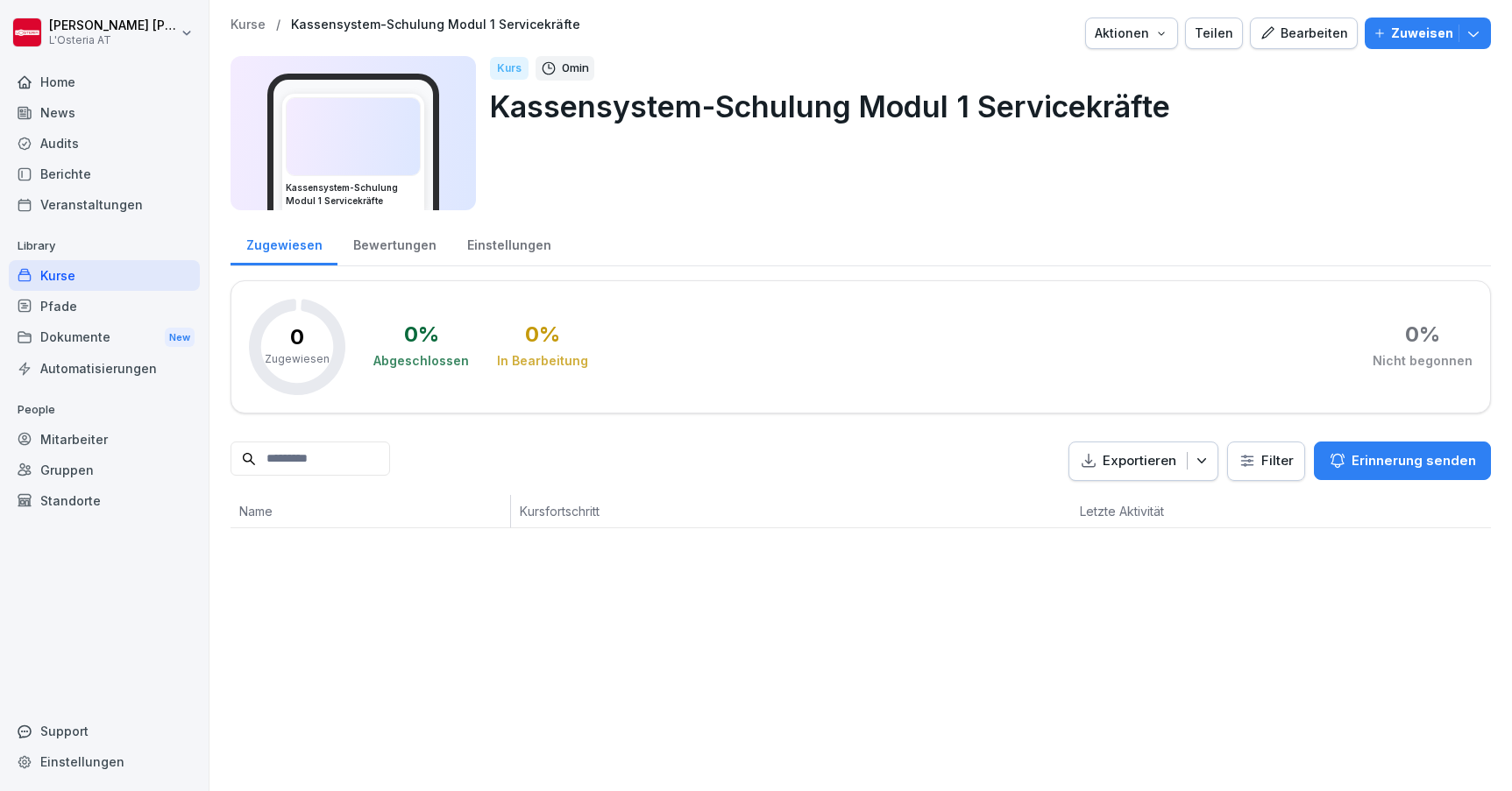
click at [72, 275] on div "Kurse" at bounding box center [104, 276] width 192 height 31
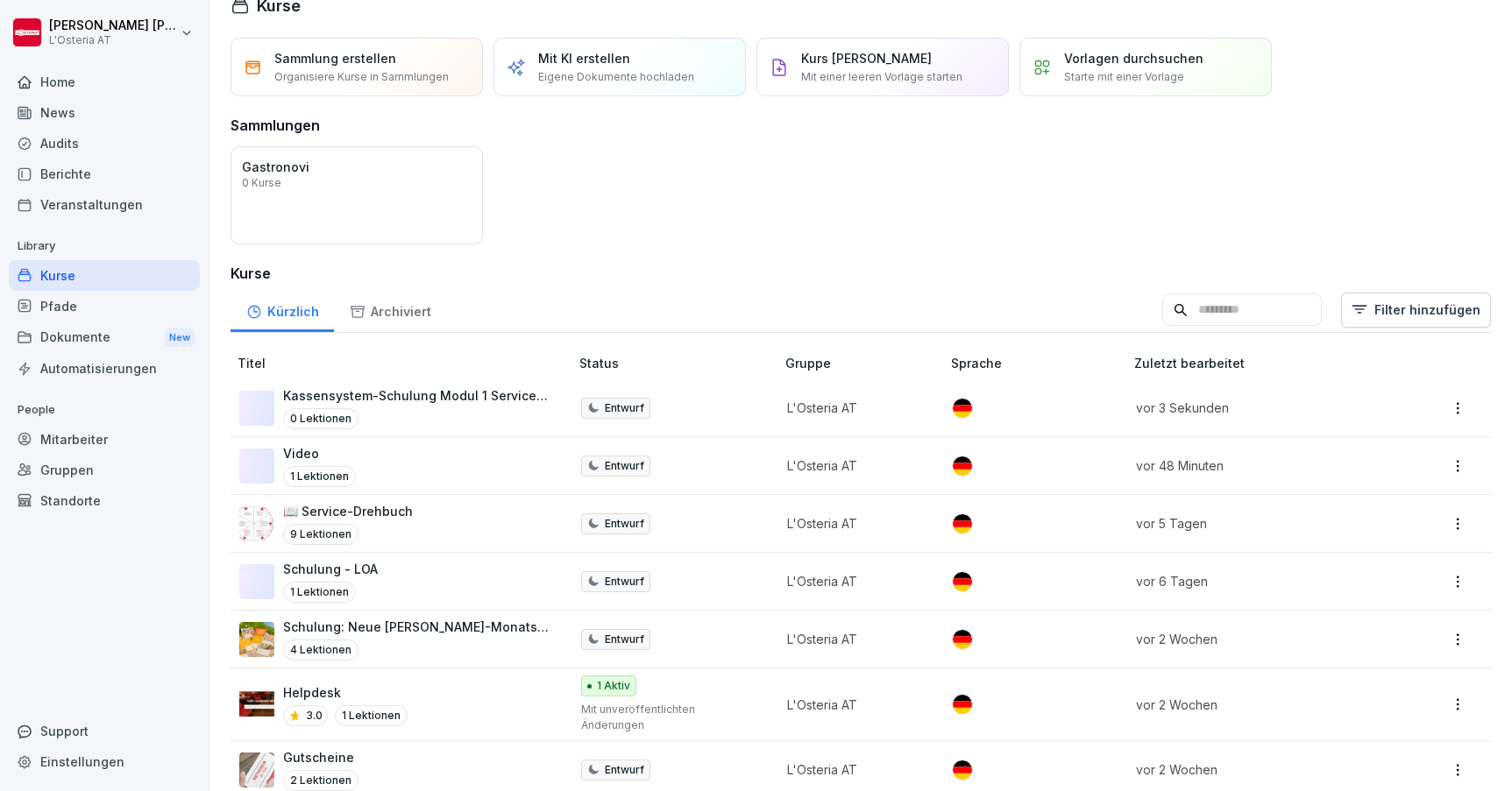
scroll to position [38, 0]
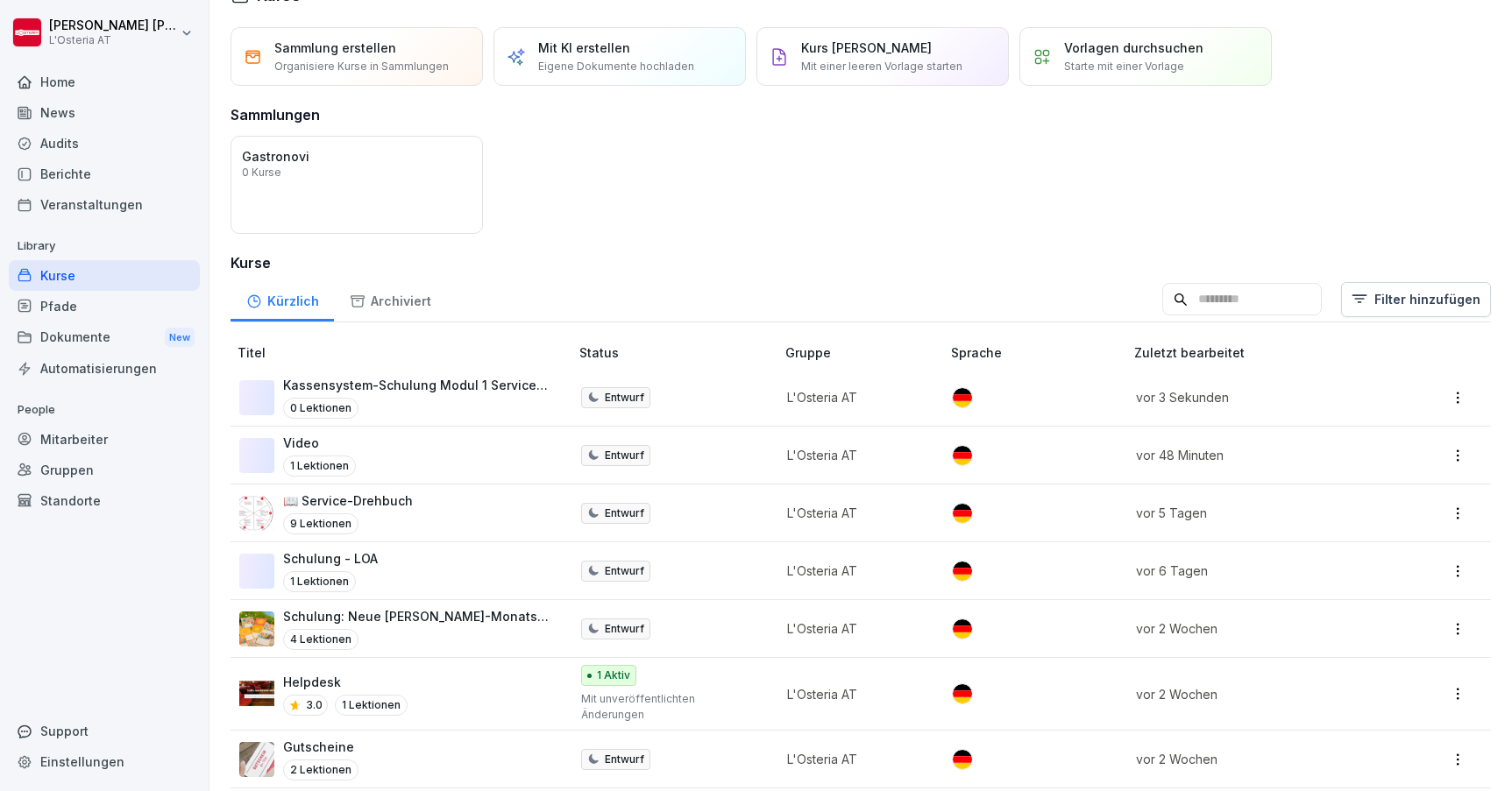
click at [869, 61] on p "Mit einer leeren Vorlage starten" at bounding box center [881, 67] width 162 height 15
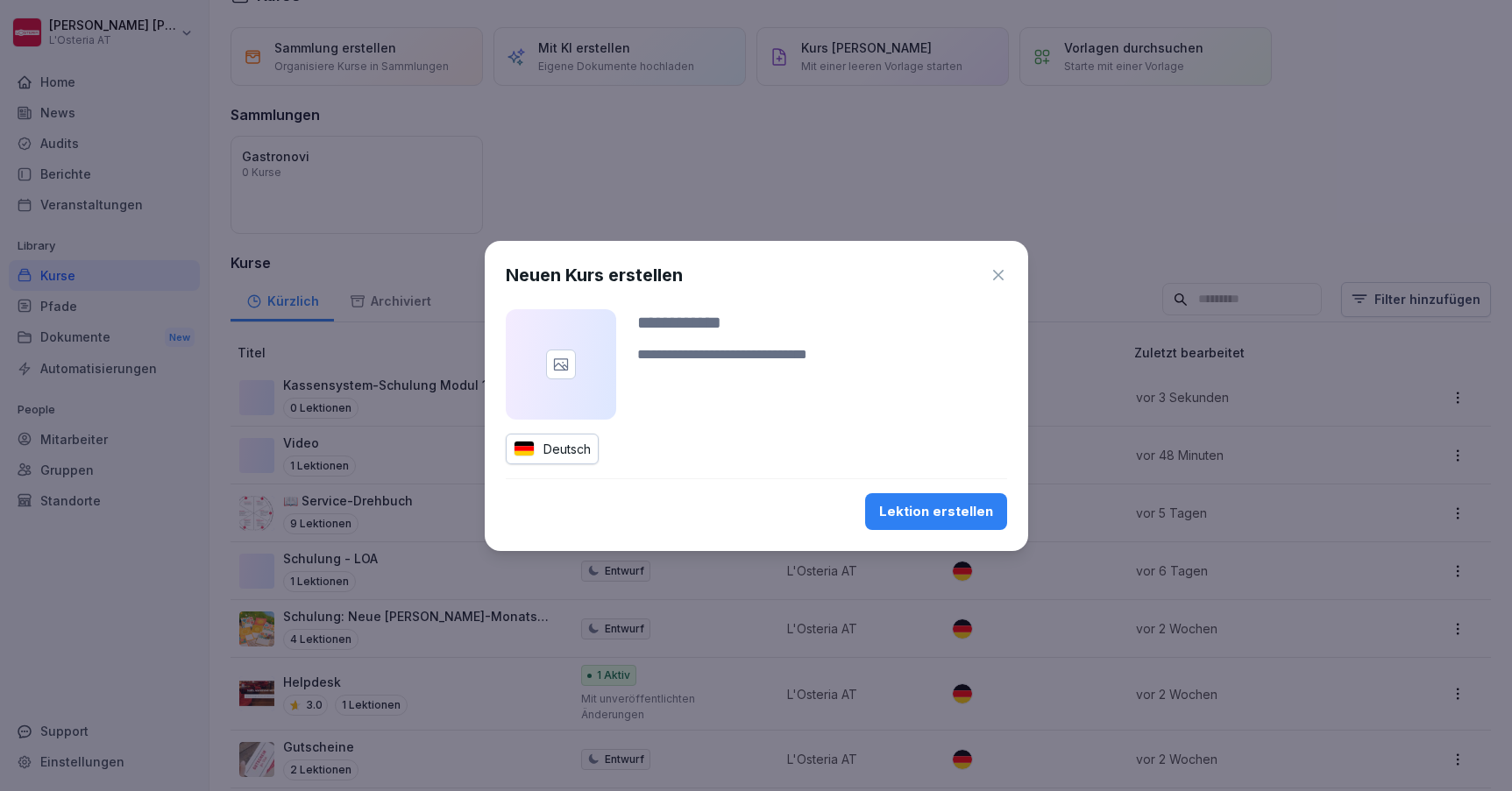
click at [675, 329] on input at bounding box center [822, 322] width 370 height 26
paste input "**********"
click at [889, 317] on input "**********" at bounding box center [822, 322] width 370 height 26
click at [970, 315] on input "**********" at bounding box center [822, 322] width 370 height 26
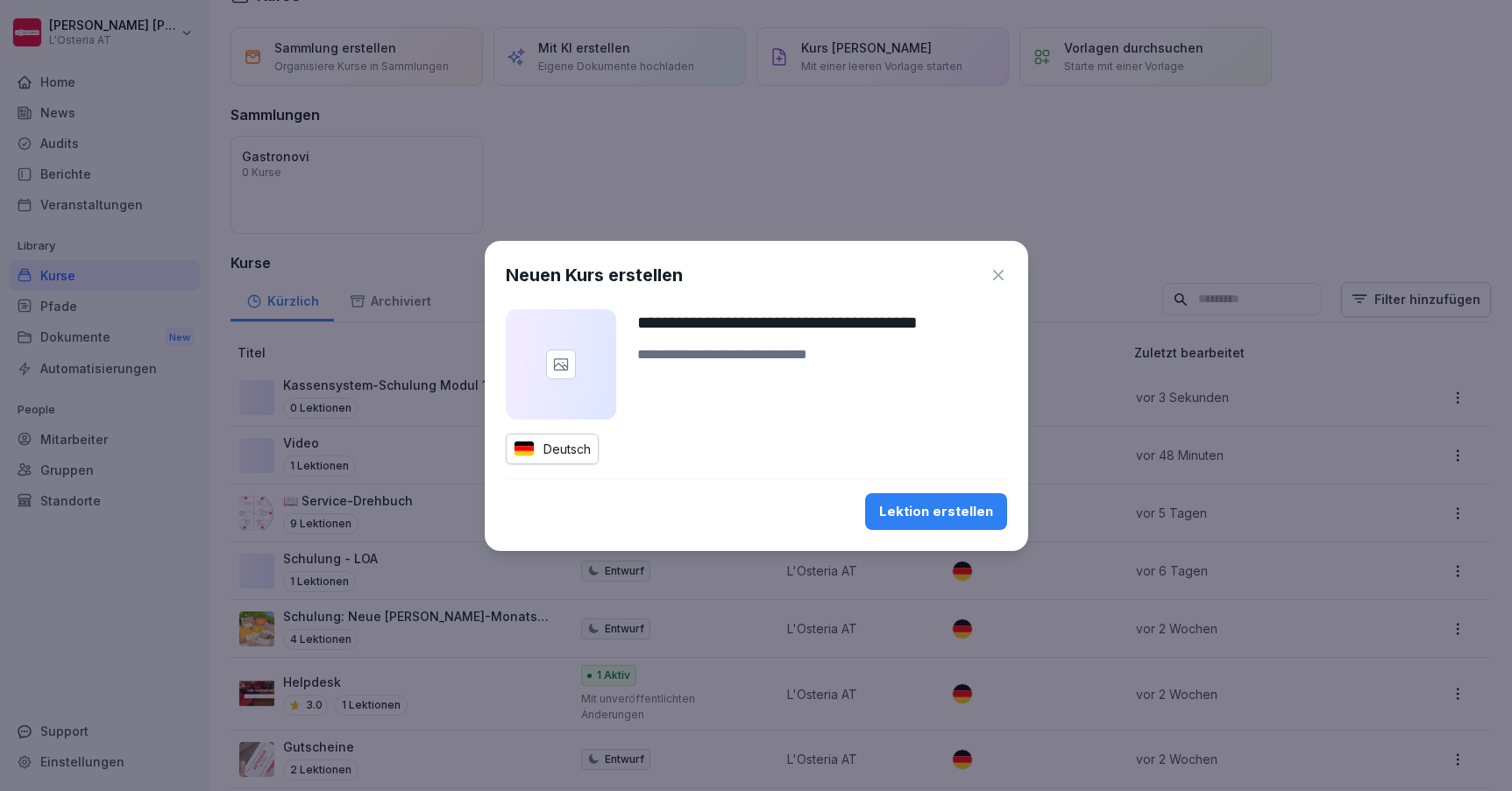
type input "**********"
click at [931, 510] on div "Lektion erstellen" at bounding box center [936, 512] width 114 height 19
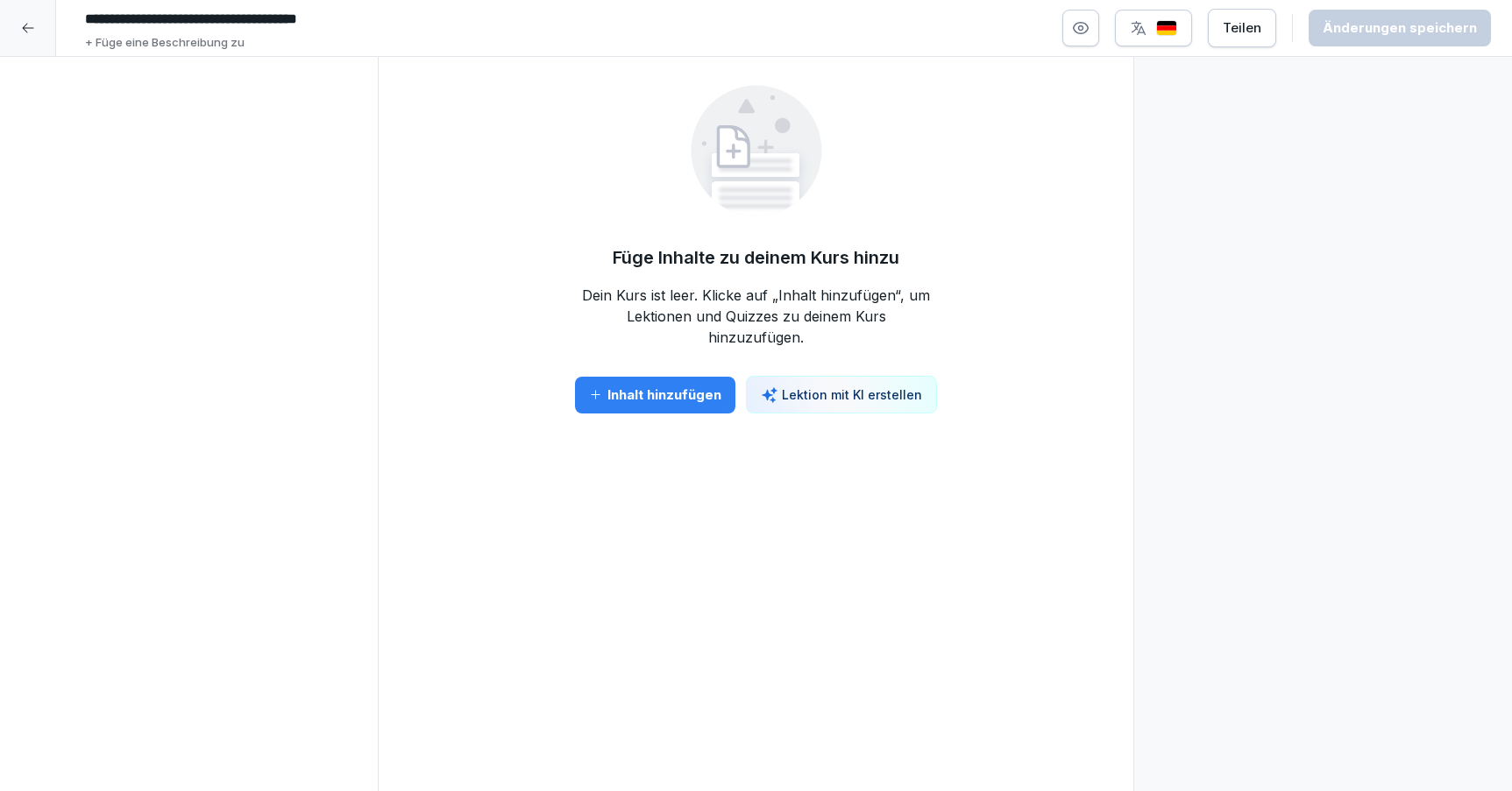
click at [38, 26] on div at bounding box center [28, 28] width 56 height 56
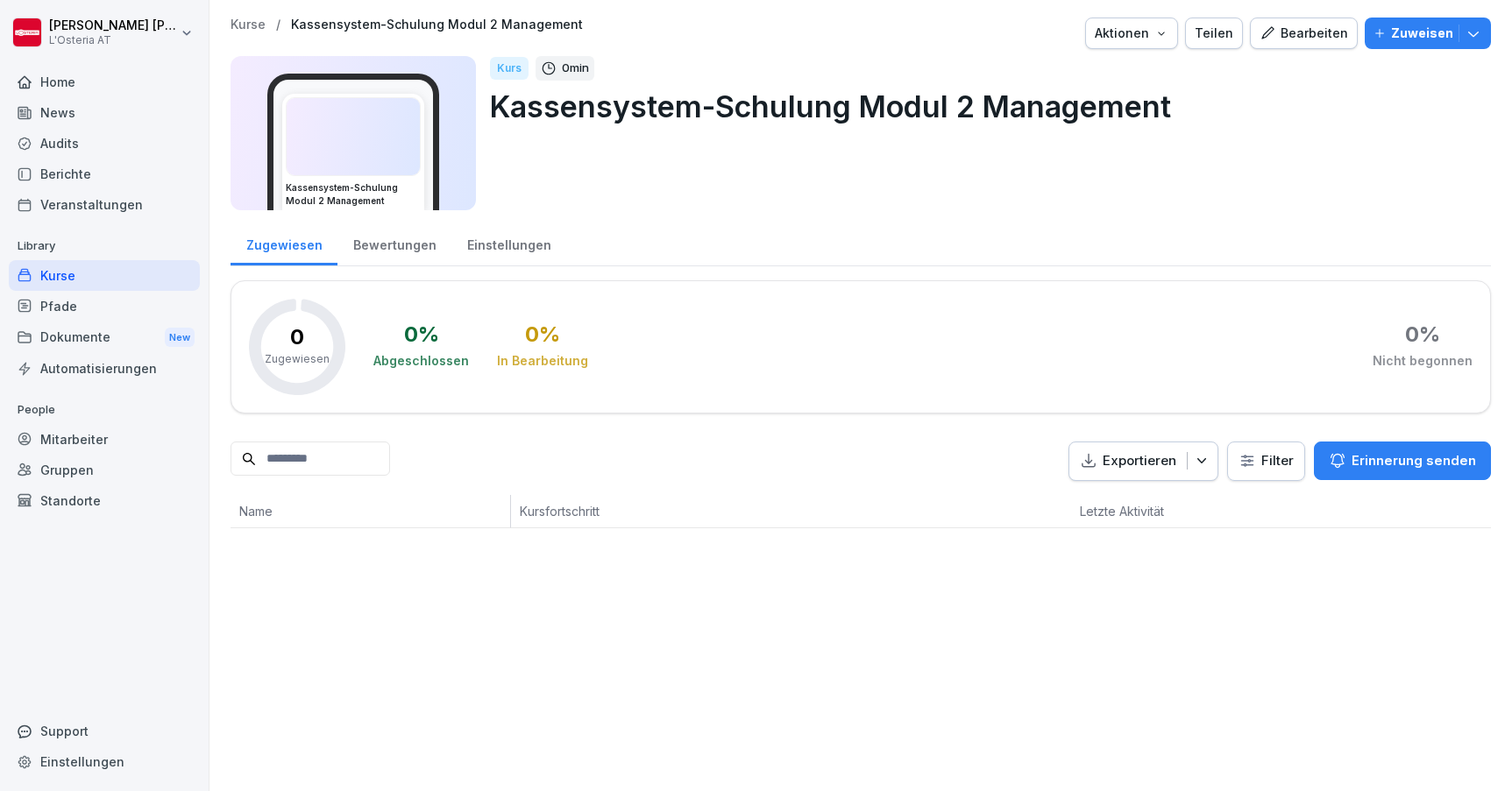
click at [102, 274] on div "Kurse" at bounding box center [104, 276] width 192 height 31
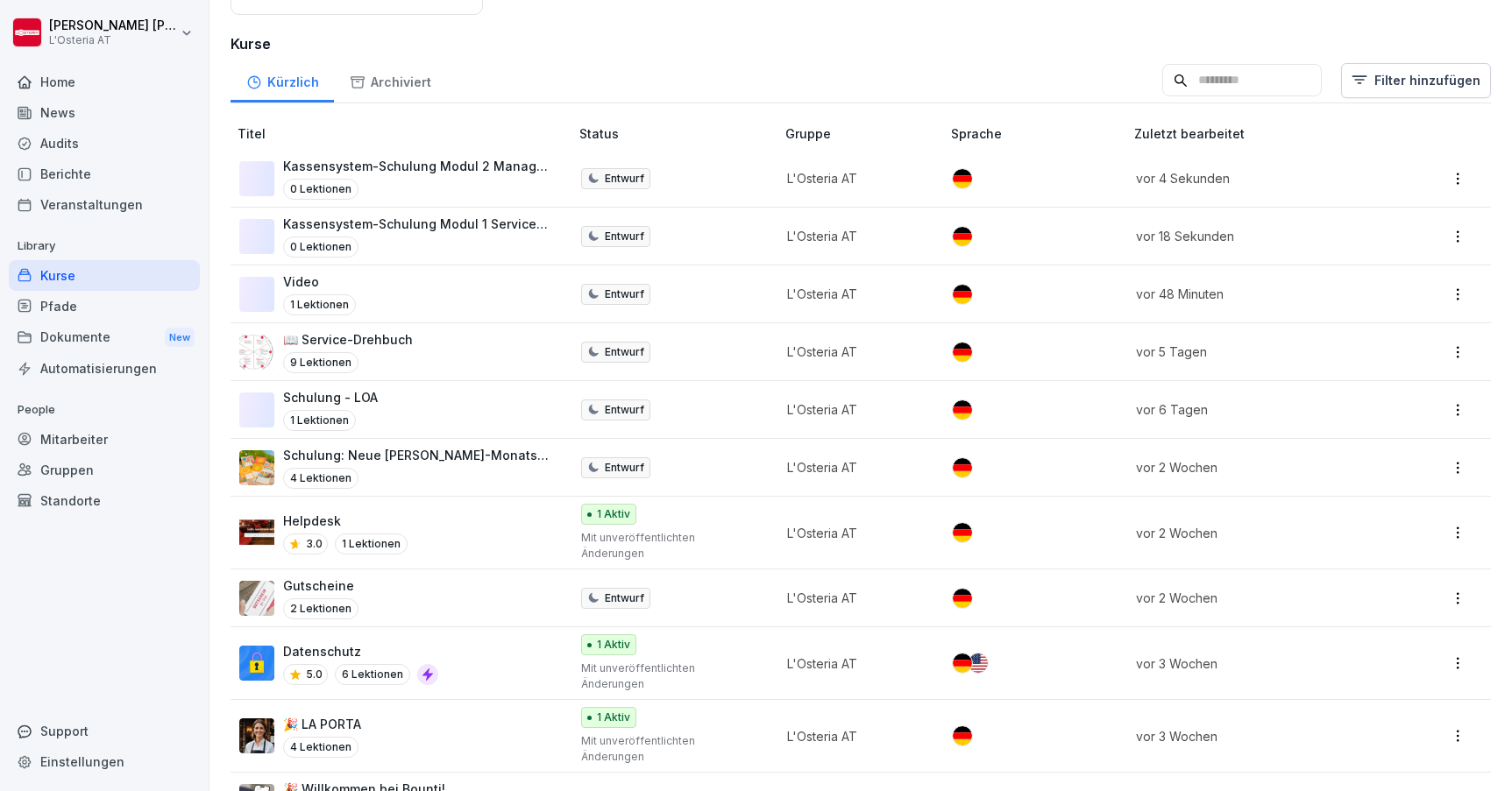
scroll to position [256, 0]
click at [486, 780] on div "🎉 Willkommen bei Bounti! 5.0 2 Lektionen" at bounding box center [395, 802] width 312 height 43
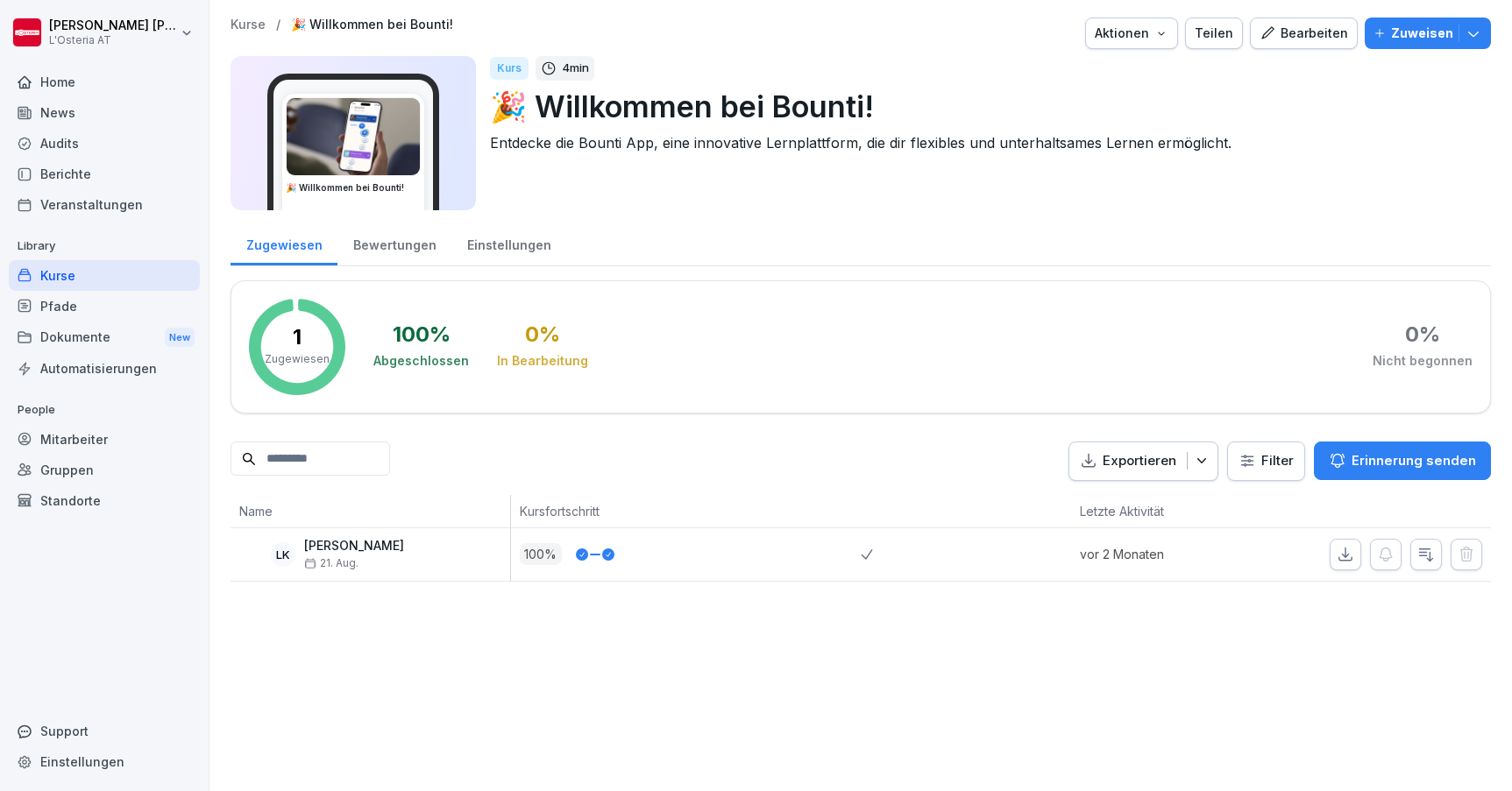
click at [1286, 19] on button "Bearbeiten" at bounding box center [1303, 33] width 107 height 32
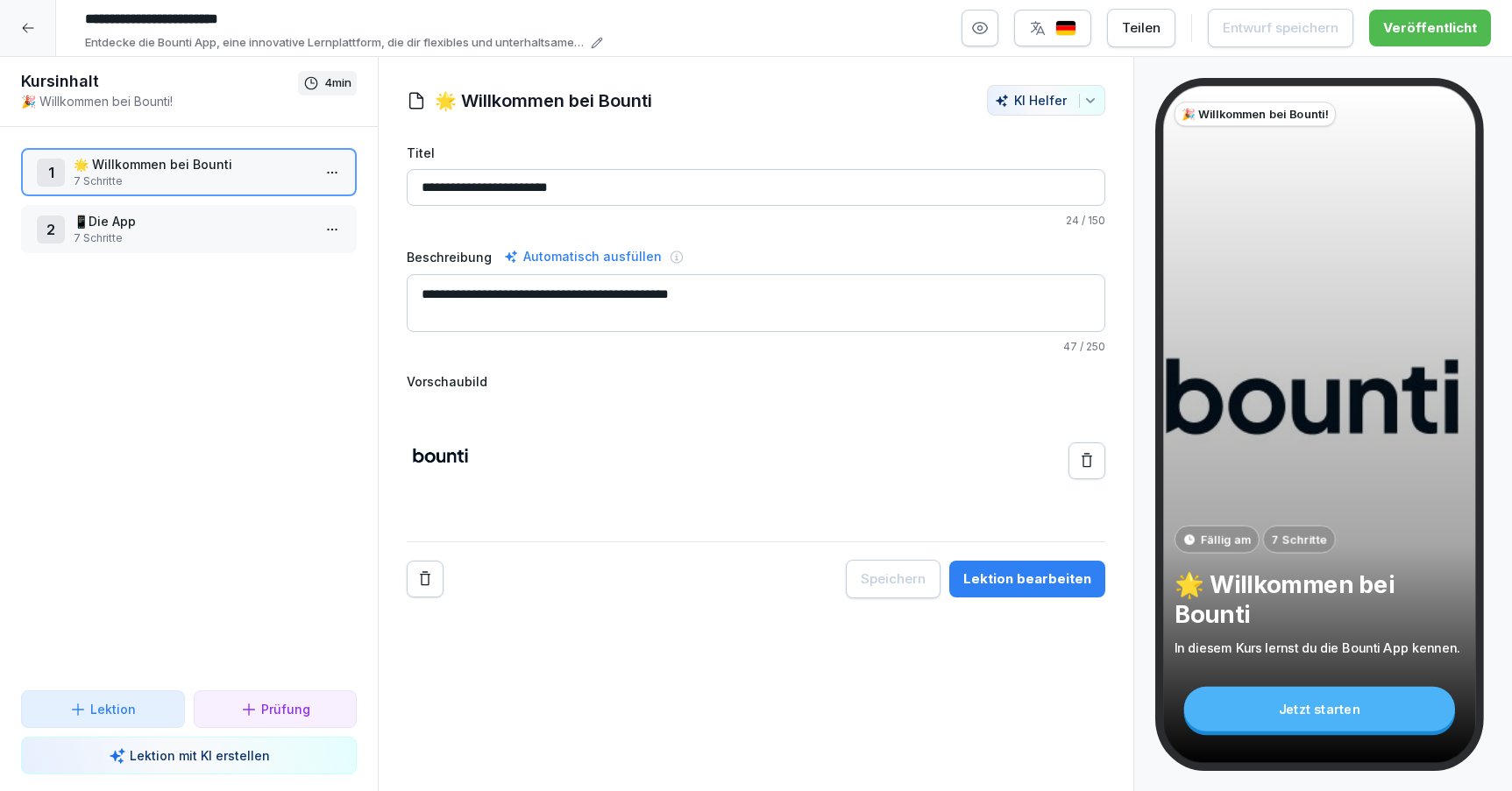
click at [1018, 582] on div "Lektion bearbeiten" at bounding box center [1027, 579] width 128 height 19
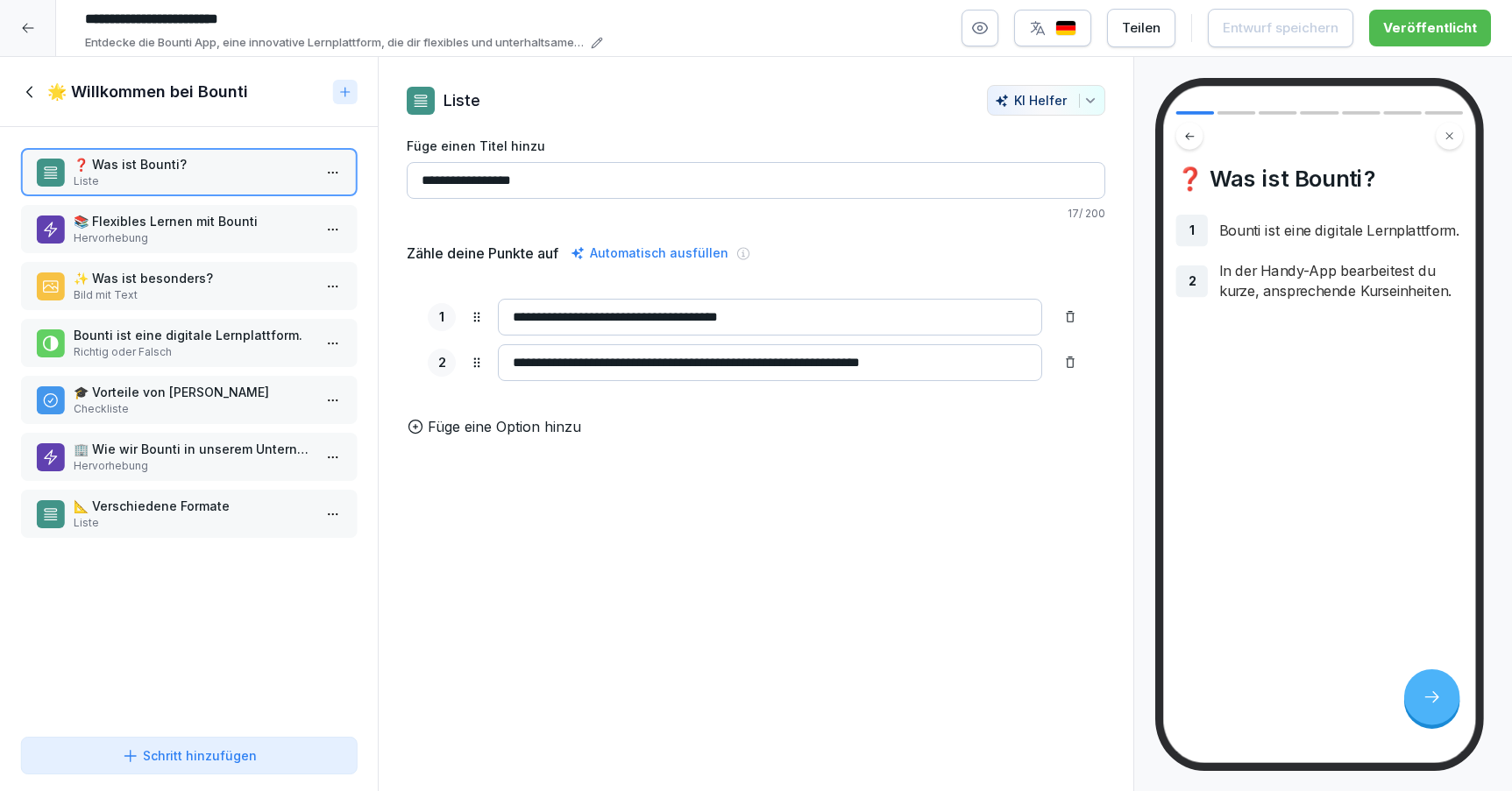
click at [221, 228] on p "📚 Flexibles Lernen mit Bounti" at bounding box center [193, 220] width 238 height 18
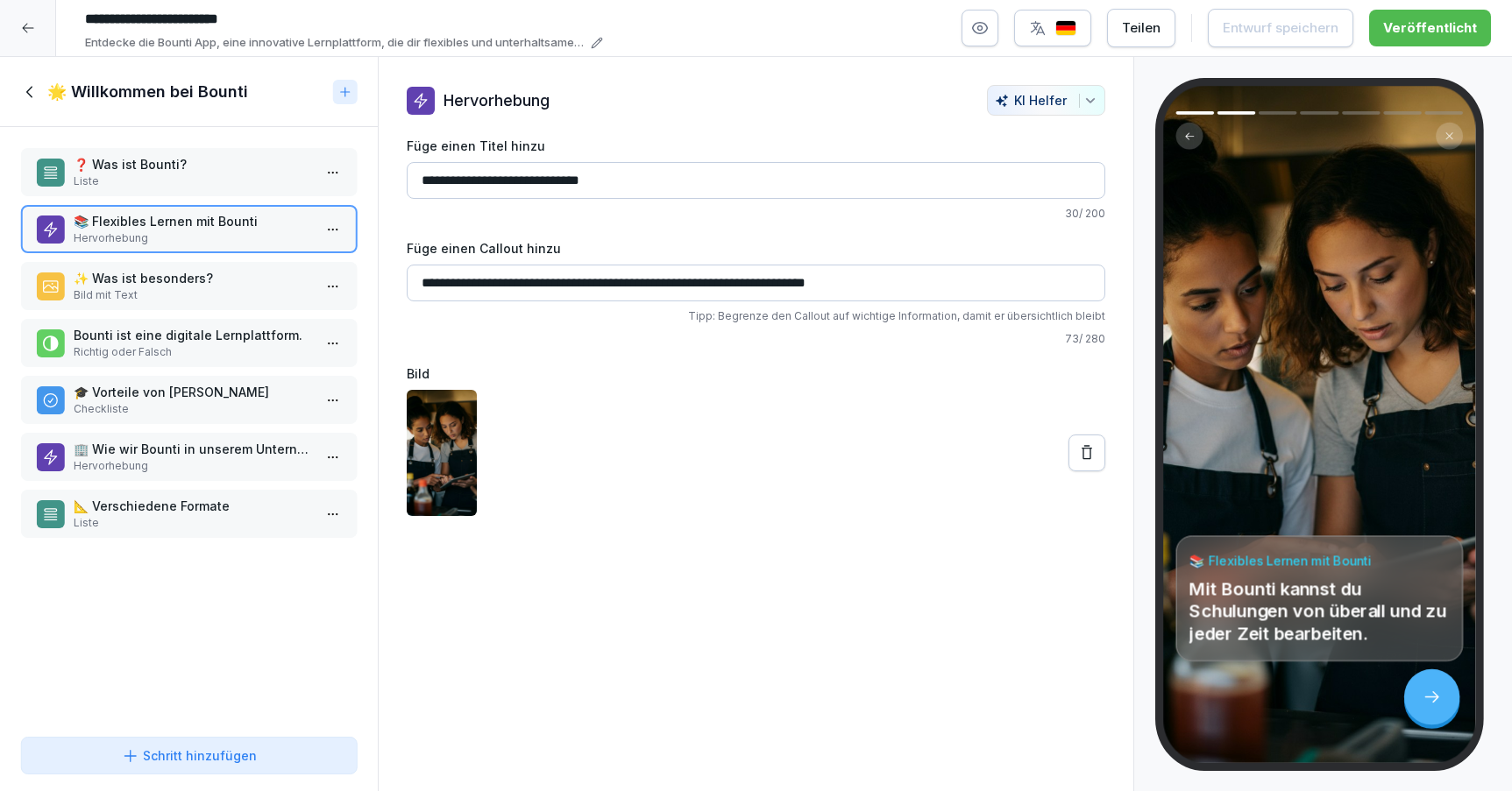
click at [216, 163] on p "❓ Was ist Bounti?" at bounding box center [193, 163] width 238 height 18
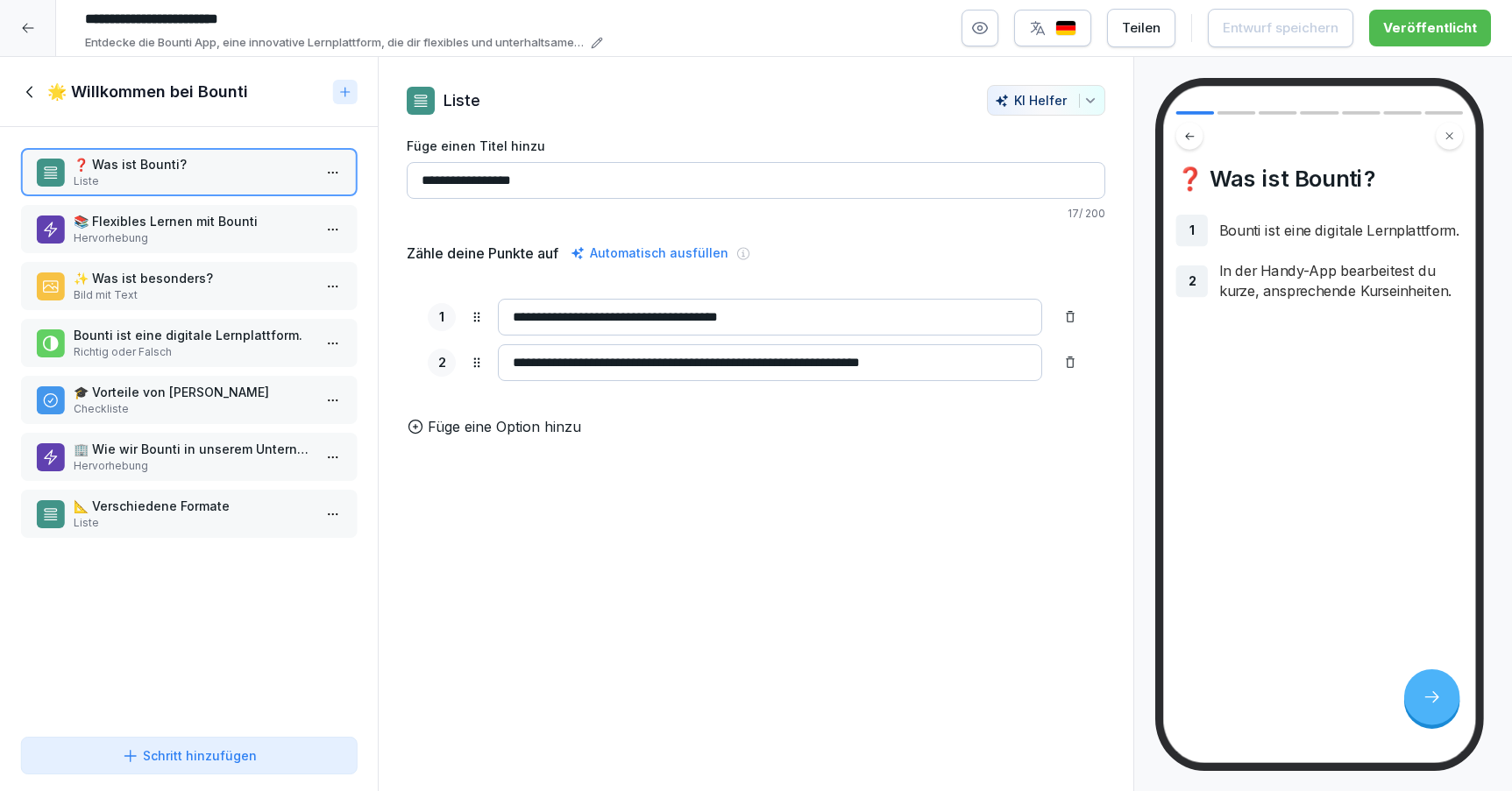
click at [229, 256] on div "❓ Was ist Bounti? Liste 📚 Flexibles Lernen mit Bounti Hervorhebung ✨ Was ist be…" at bounding box center [189, 427] width 378 height 602
click at [229, 282] on p "✨ Was ist besonders?" at bounding box center [193, 278] width 238 height 18
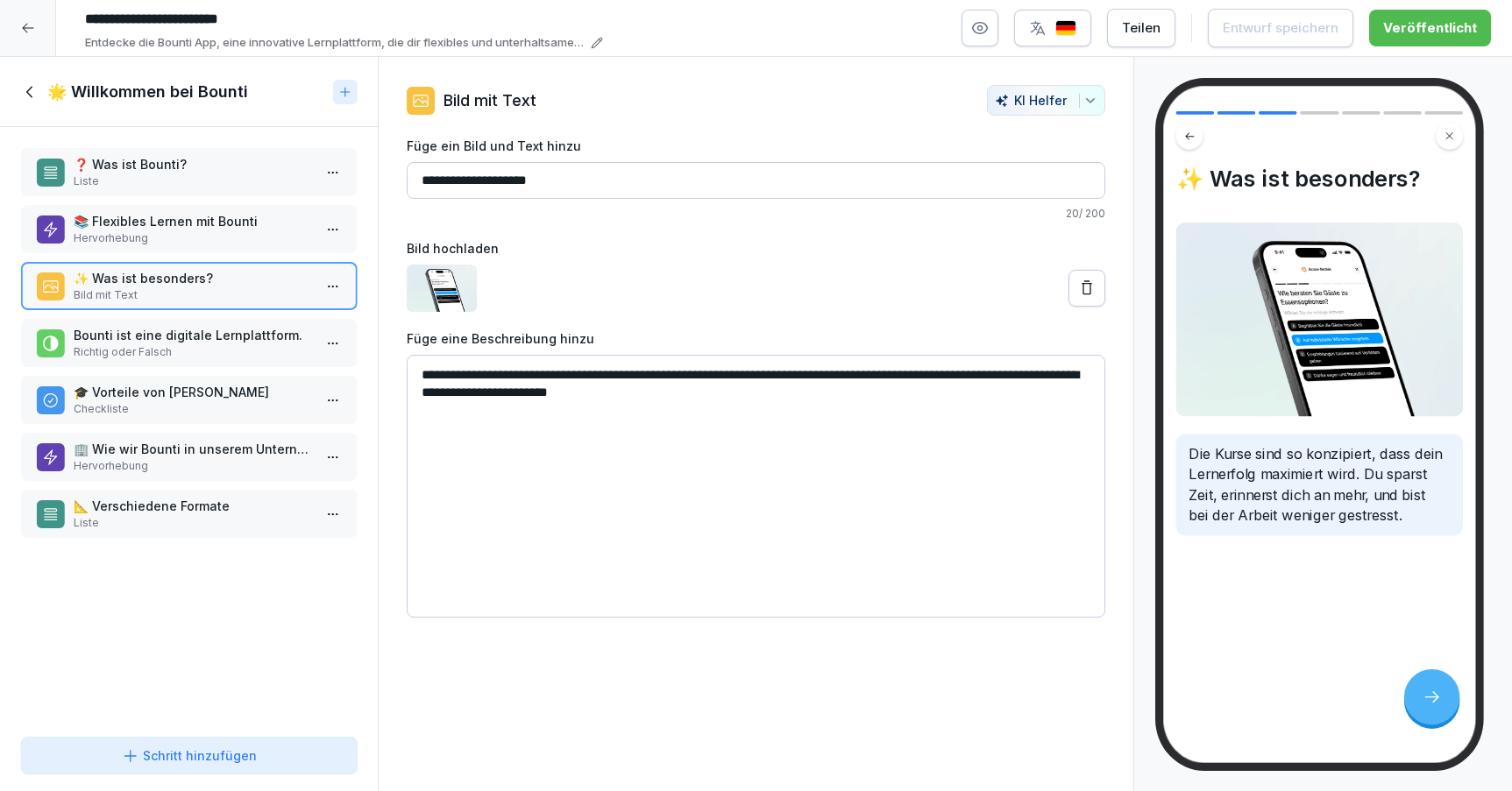
click at [237, 334] on p "Bounti ist eine digitale Lernplattform." at bounding box center [193, 335] width 238 height 18
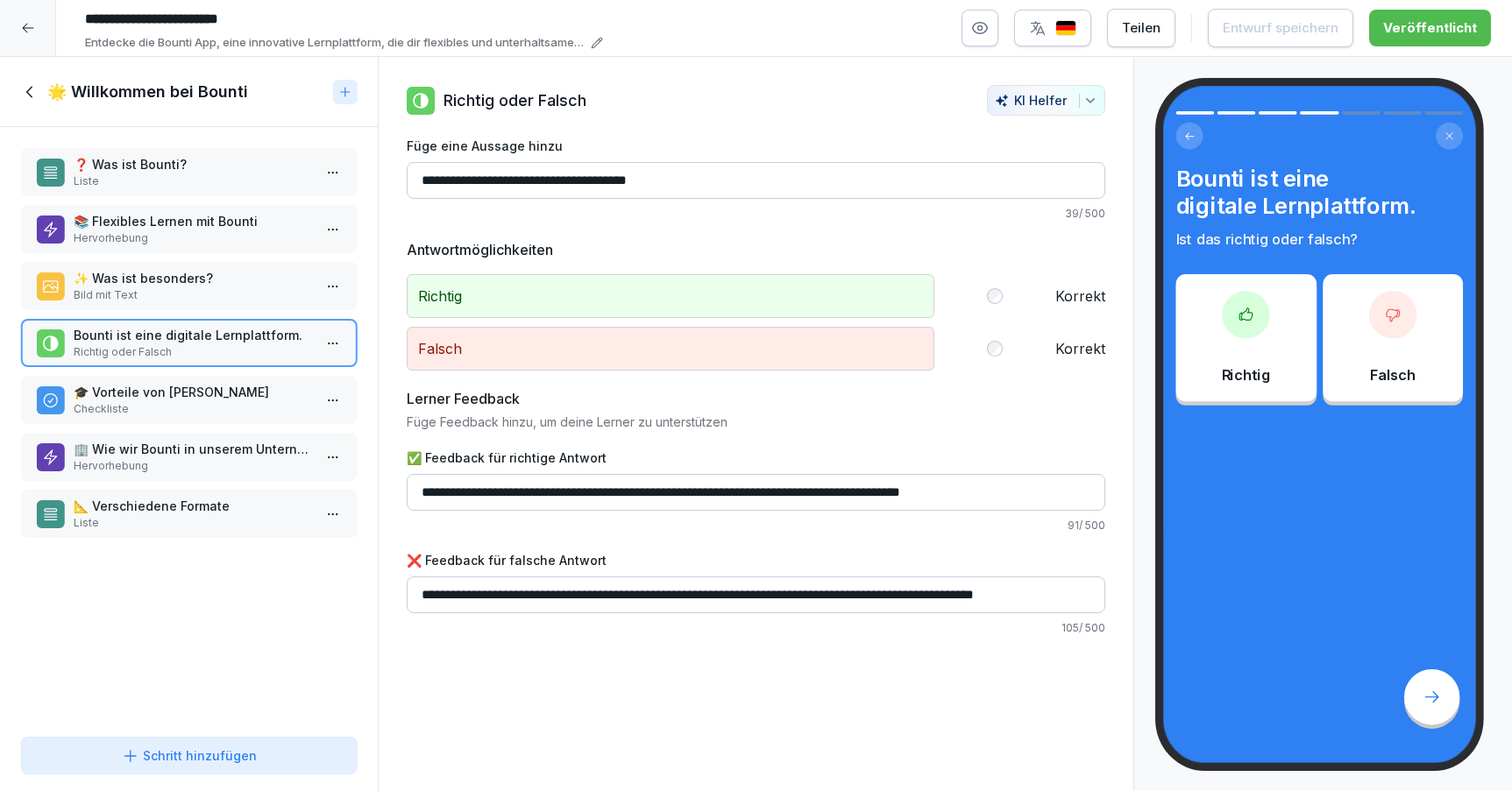
click at [234, 388] on p "🎓 Vorteile von Bountis Kursen" at bounding box center [193, 392] width 238 height 18
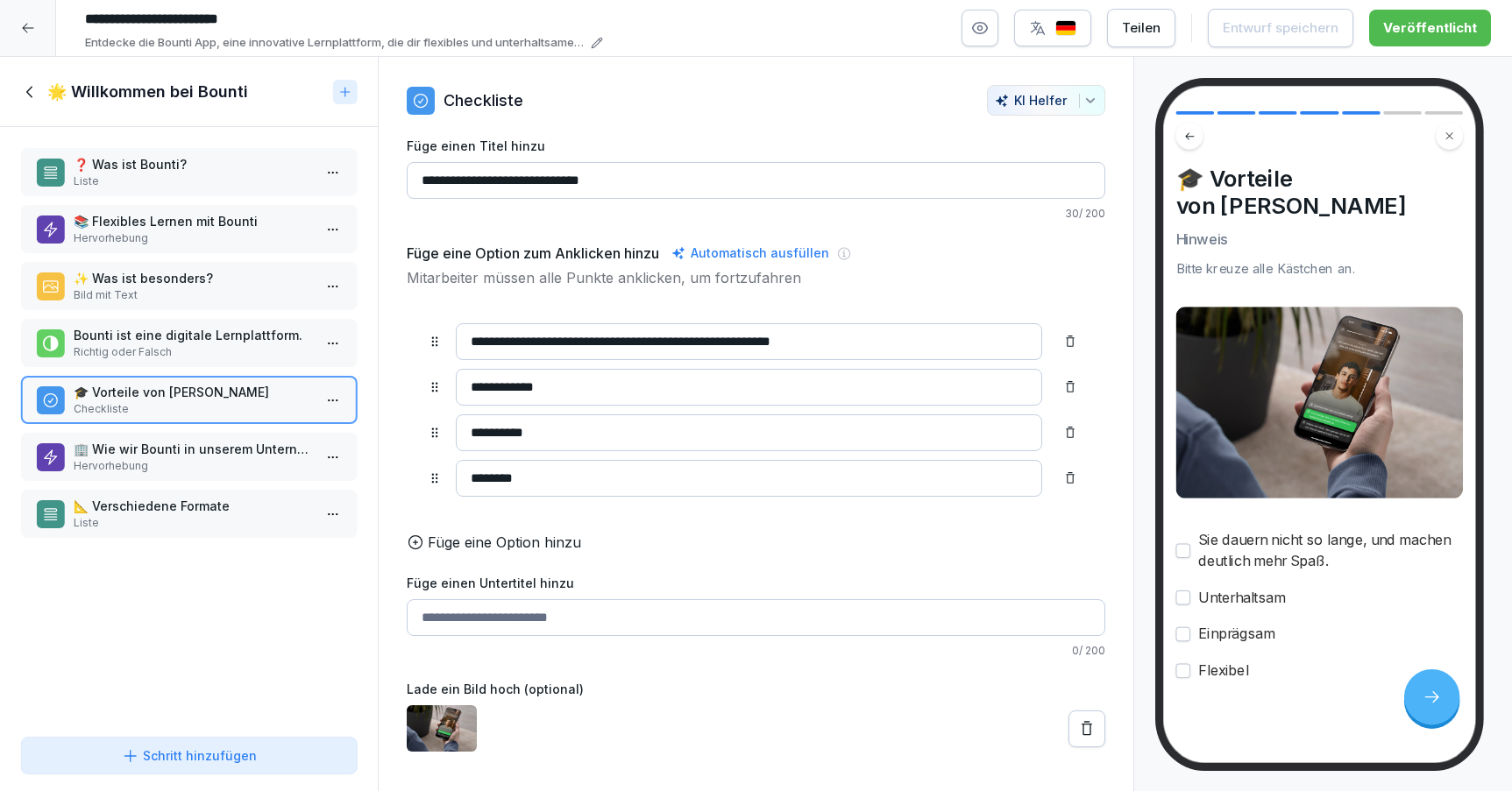
click at [223, 450] on p "🏢 Wie wir Bounti in unserem Unternehmen nutzen" at bounding box center [193, 449] width 238 height 18
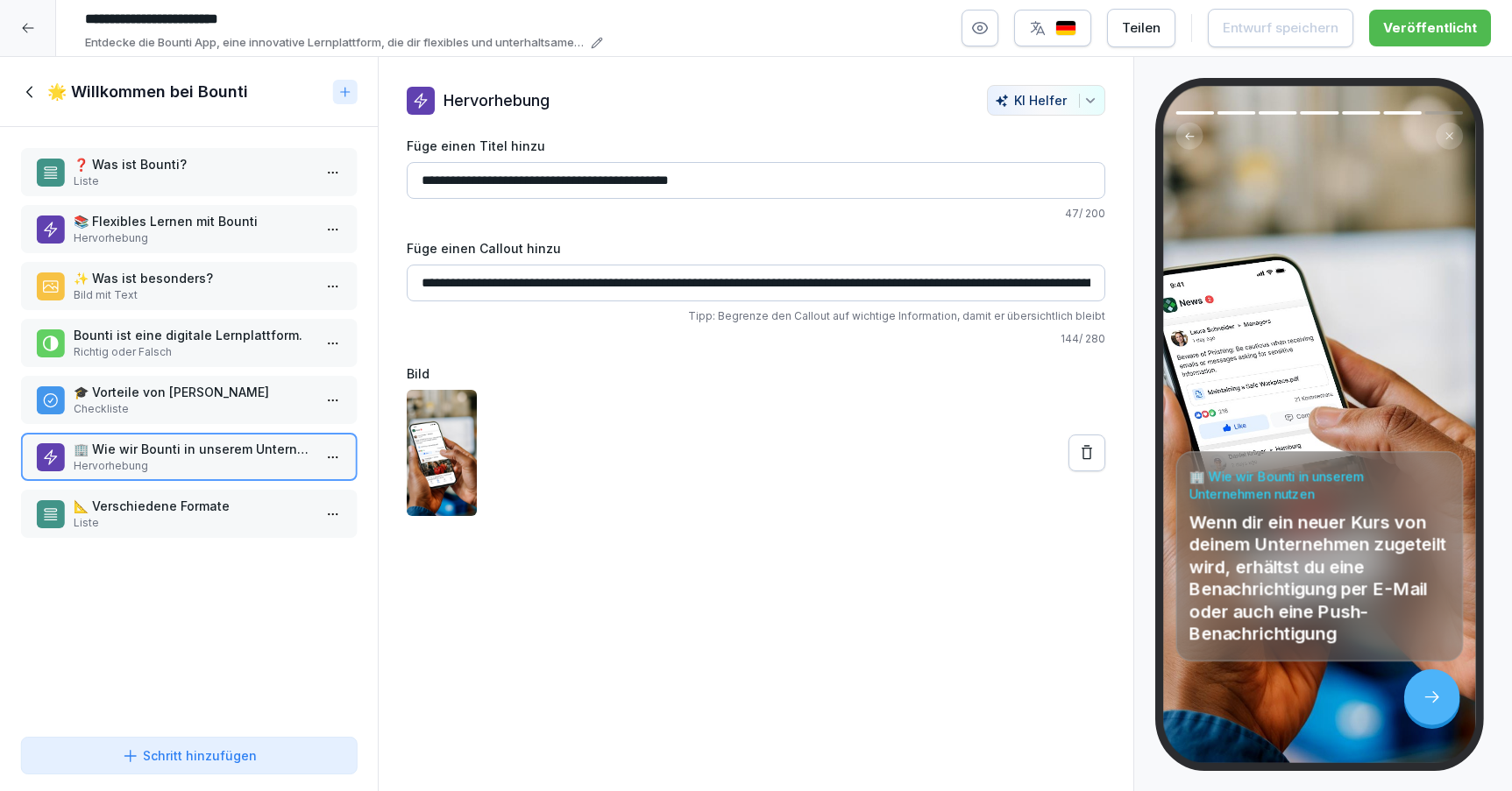
click at [214, 508] on p "📐 Verschiedene Formate" at bounding box center [193, 506] width 238 height 18
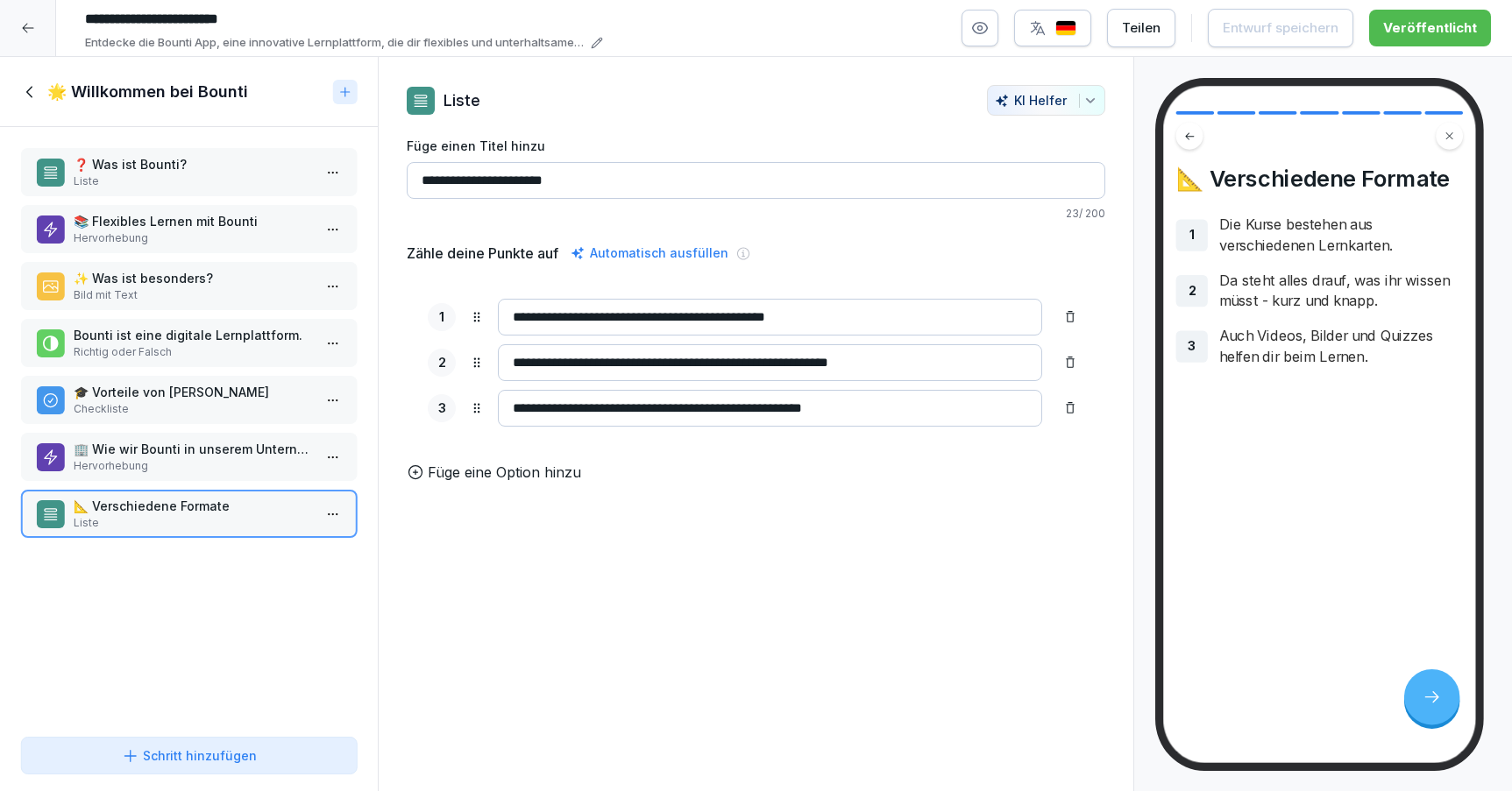
click at [33, 88] on icon at bounding box center [31, 92] width 19 height 19
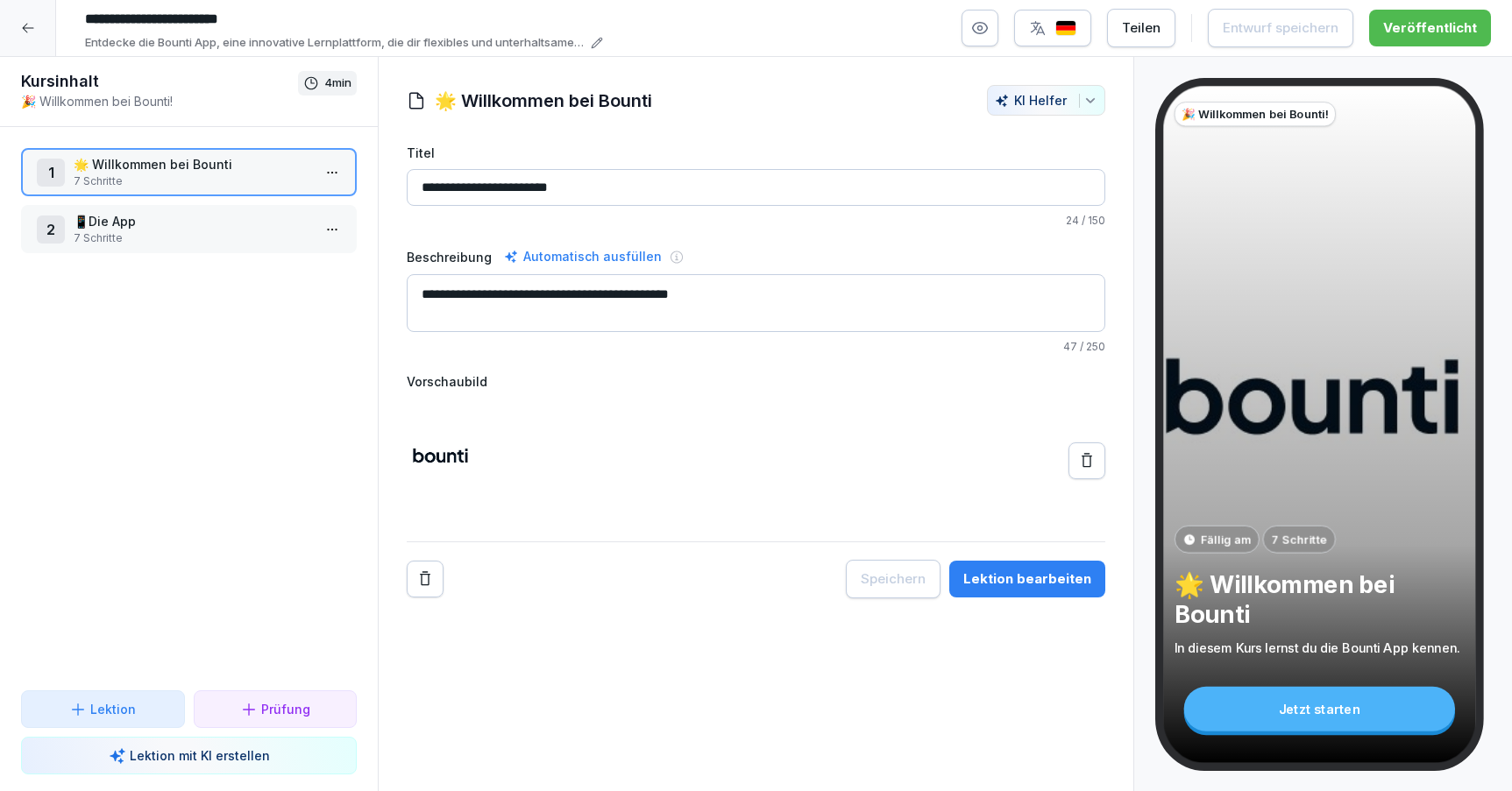
click at [142, 242] on p "7 Schritte" at bounding box center [193, 238] width 238 height 15
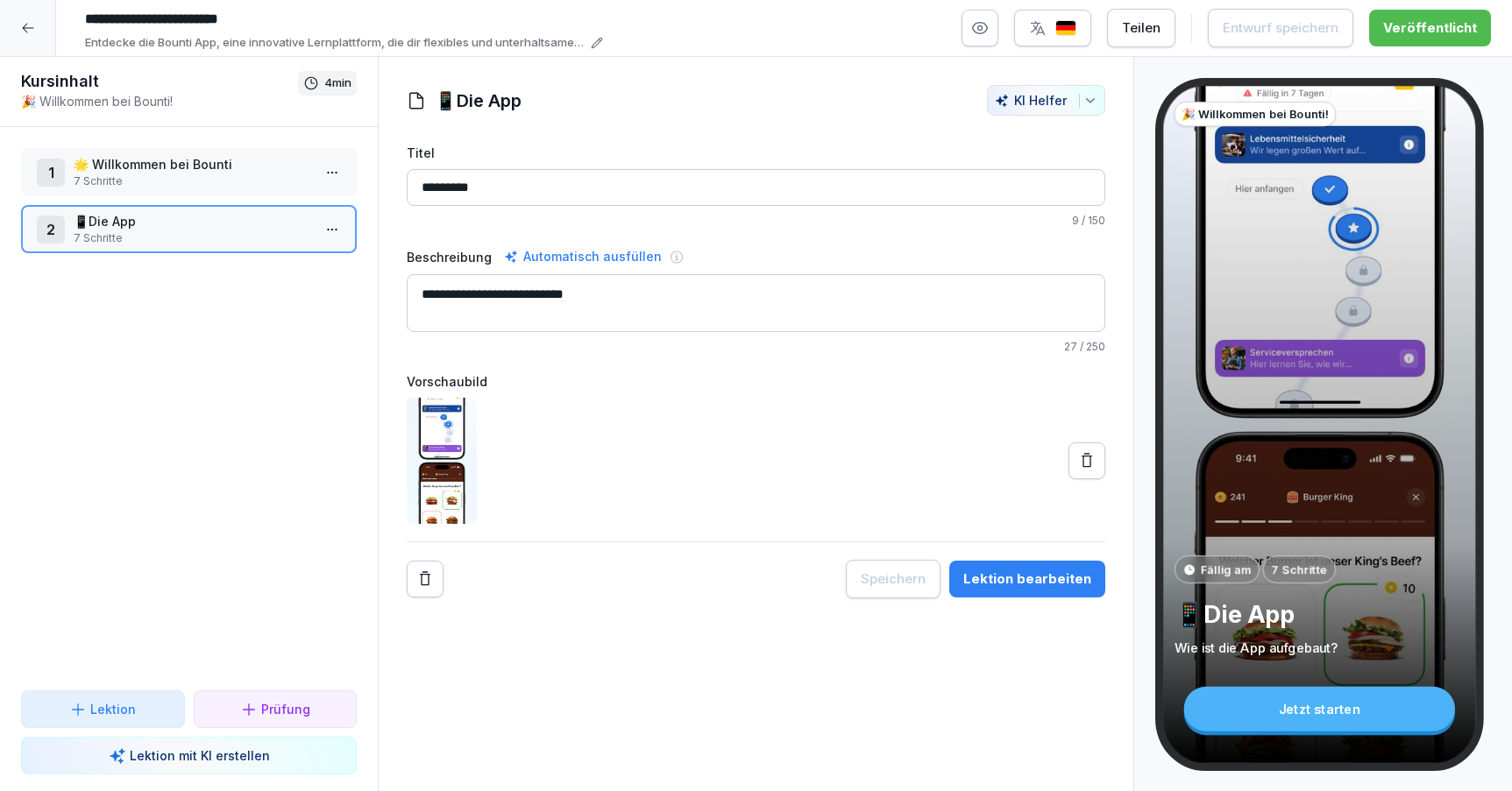
click at [1009, 580] on div "Lektion bearbeiten" at bounding box center [1027, 579] width 128 height 19
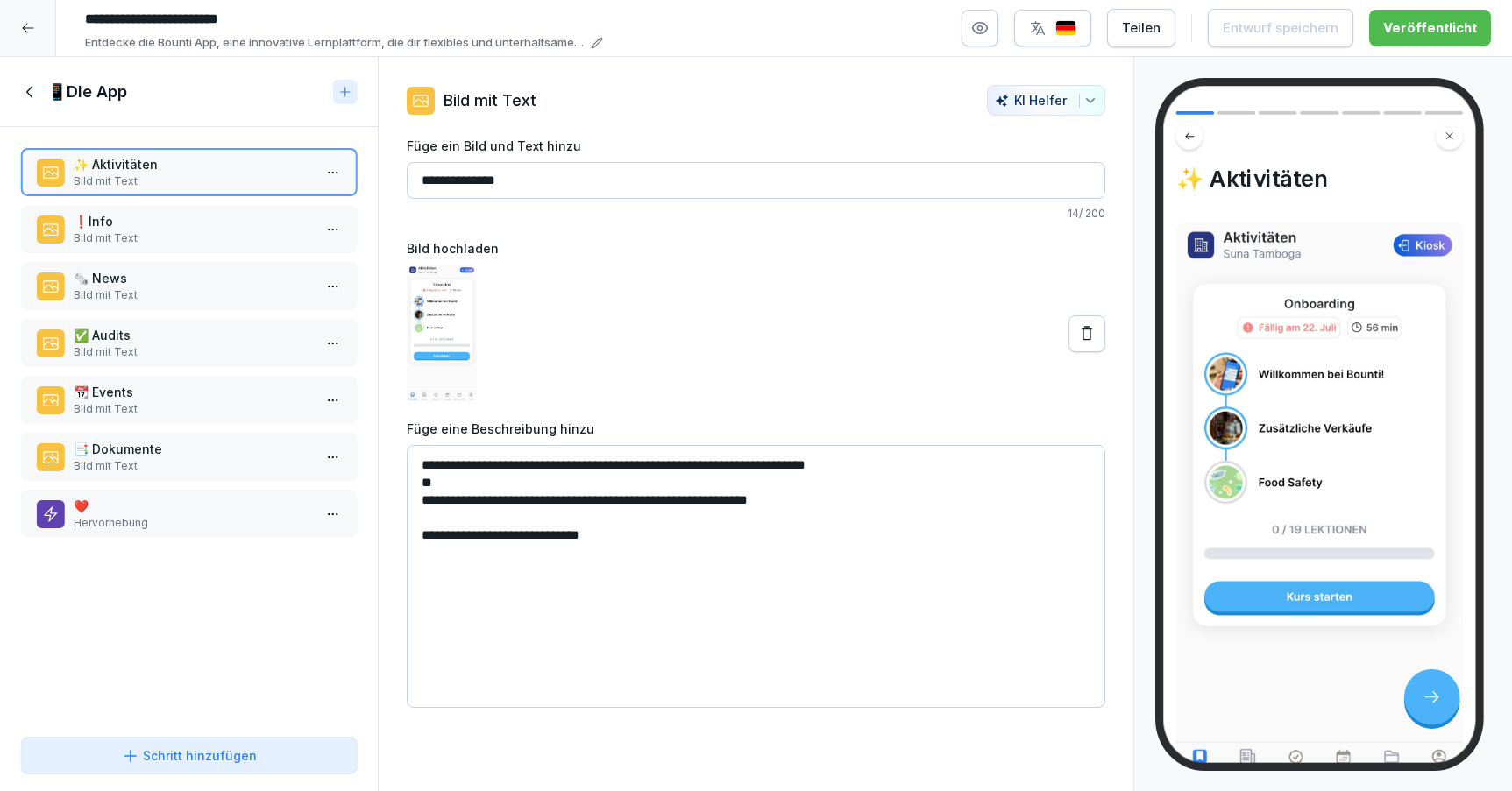
click at [178, 204] on div "✨ Aktivitäten Bild mit Text ❗️Info Bild mit Text 🗞️ News Bild mit Text ✅ Audits…" at bounding box center [189, 427] width 378 height 602
click at [173, 221] on p "❗️Info" at bounding box center [193, 220] width 238 height 18
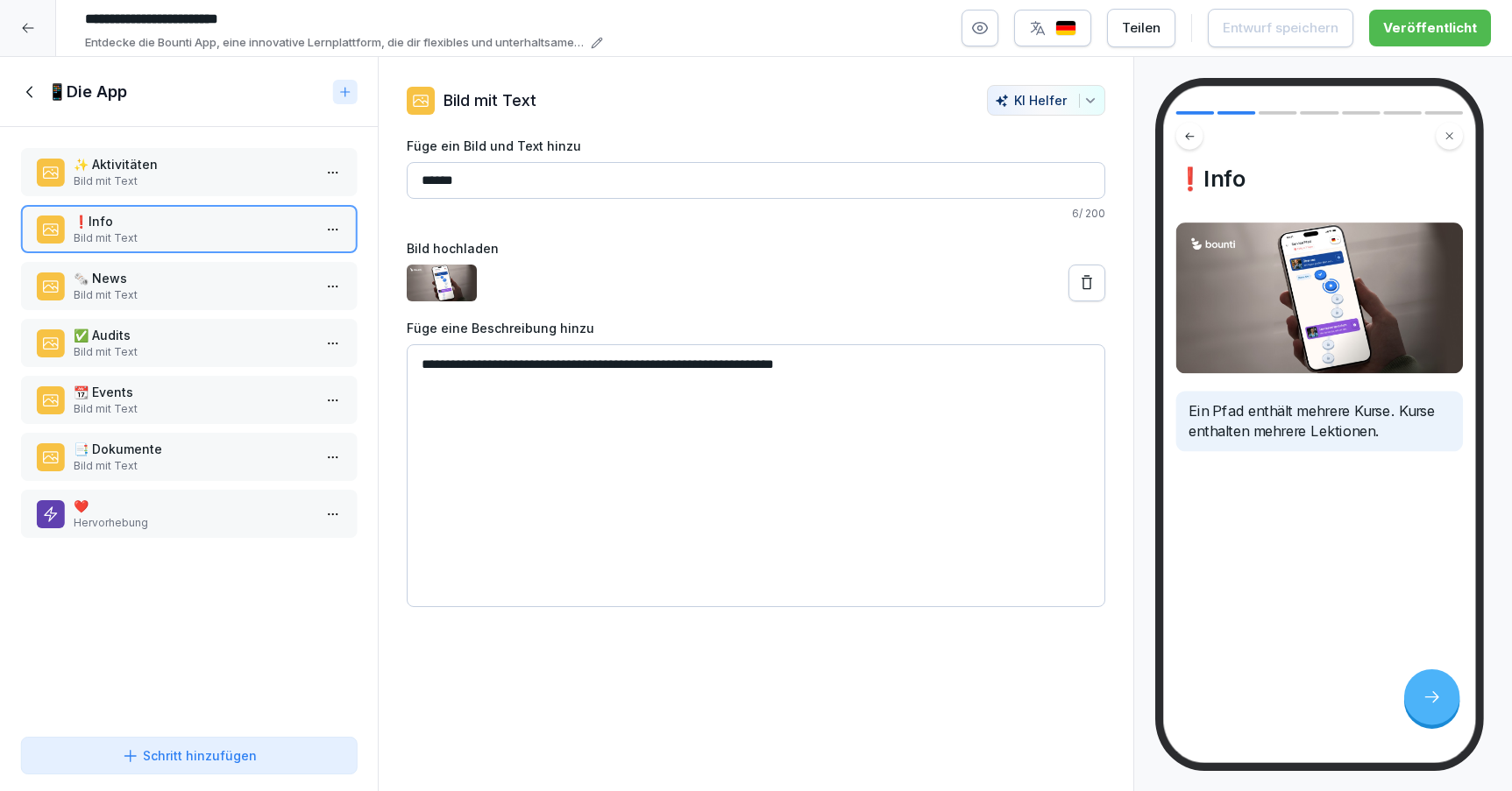
click at [199, 271] on p "🗞️ News" at bounding box center [193, 278] width 238 height 18
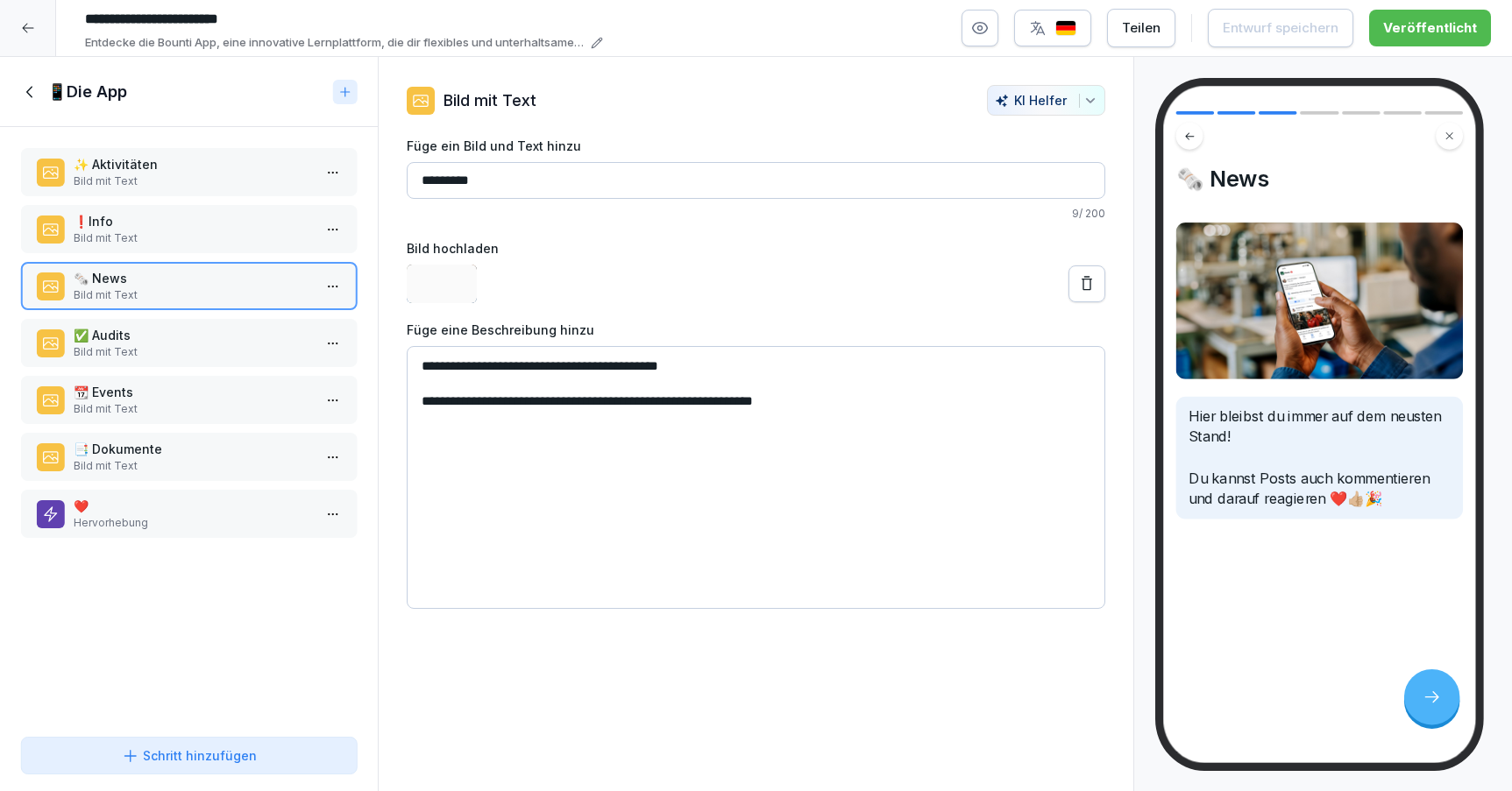
click at [201, 333] on p "✅ Audits" at bounding box center [193, 335] width 238 height 18
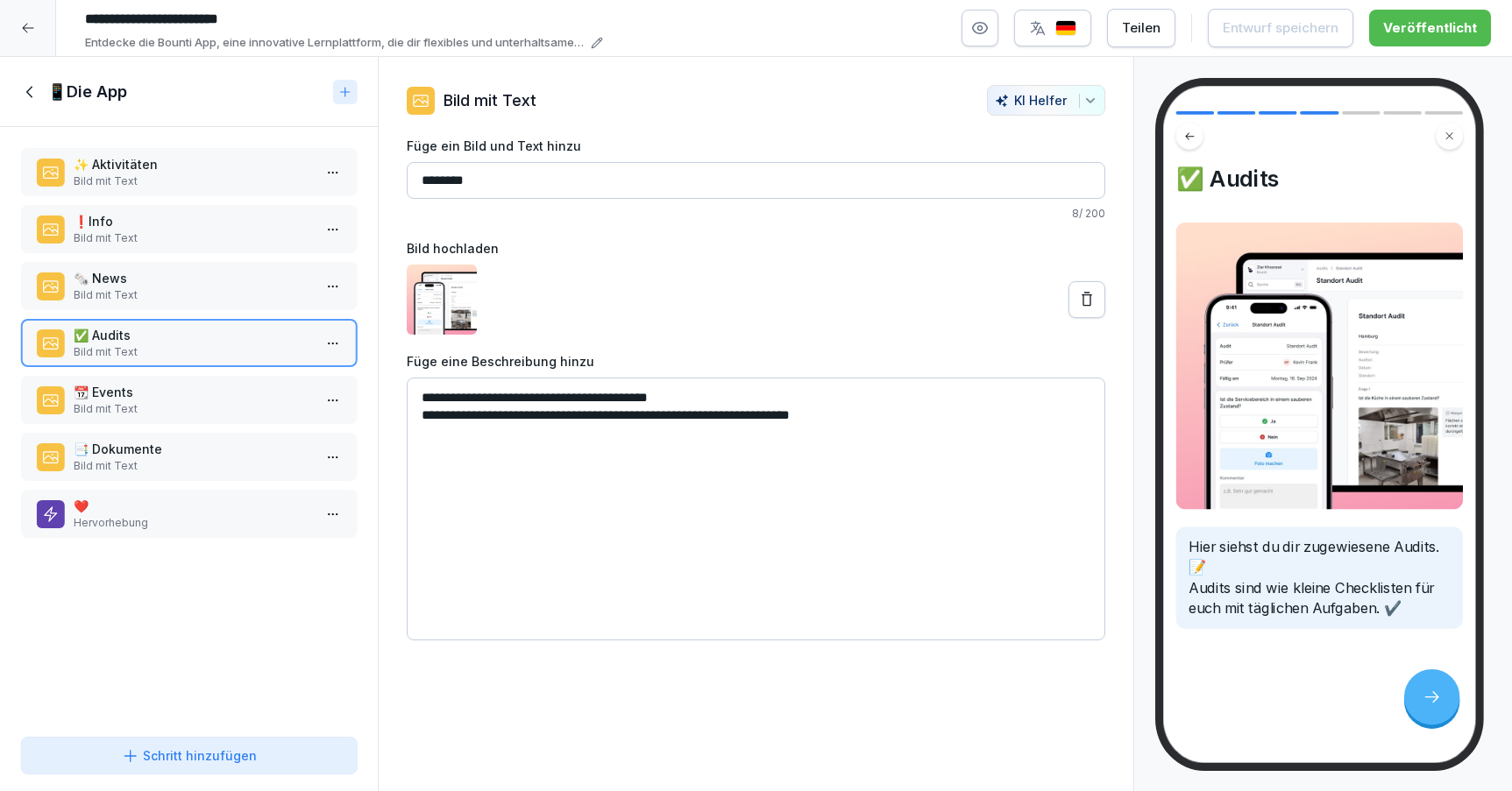
click at [213, 379] on div "📆 Events Bild mit Text" at bounding box center [189, 400] width 336 height 48
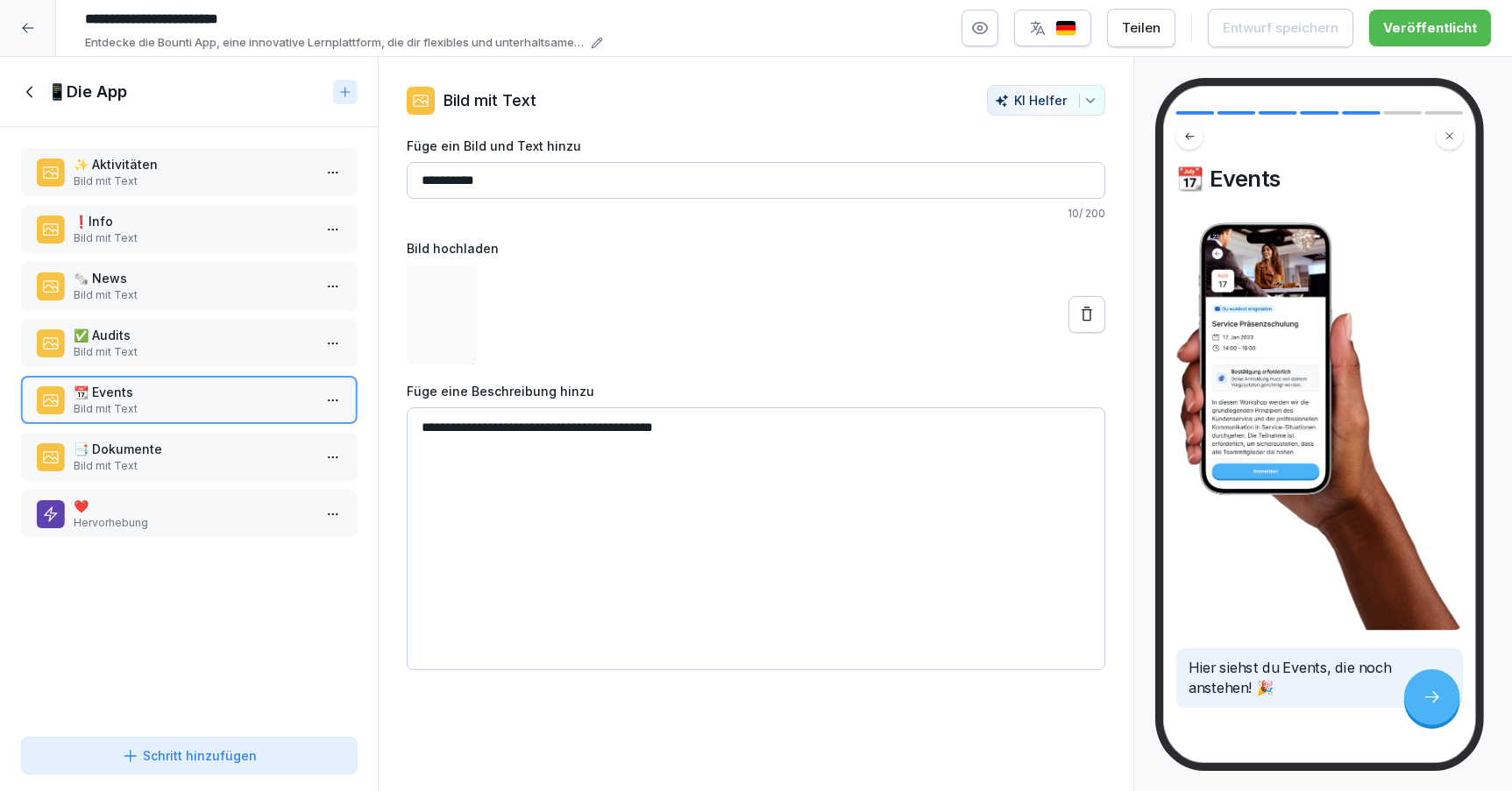
click at [216, 421] on div "📆 Events Bild mit Text" at bounding box center [189, 400] width 336 height 48
click at [216, 439] on div "📑 Dokumente Bild mit Text" at bounding box center [189, 457] width 336 height 48
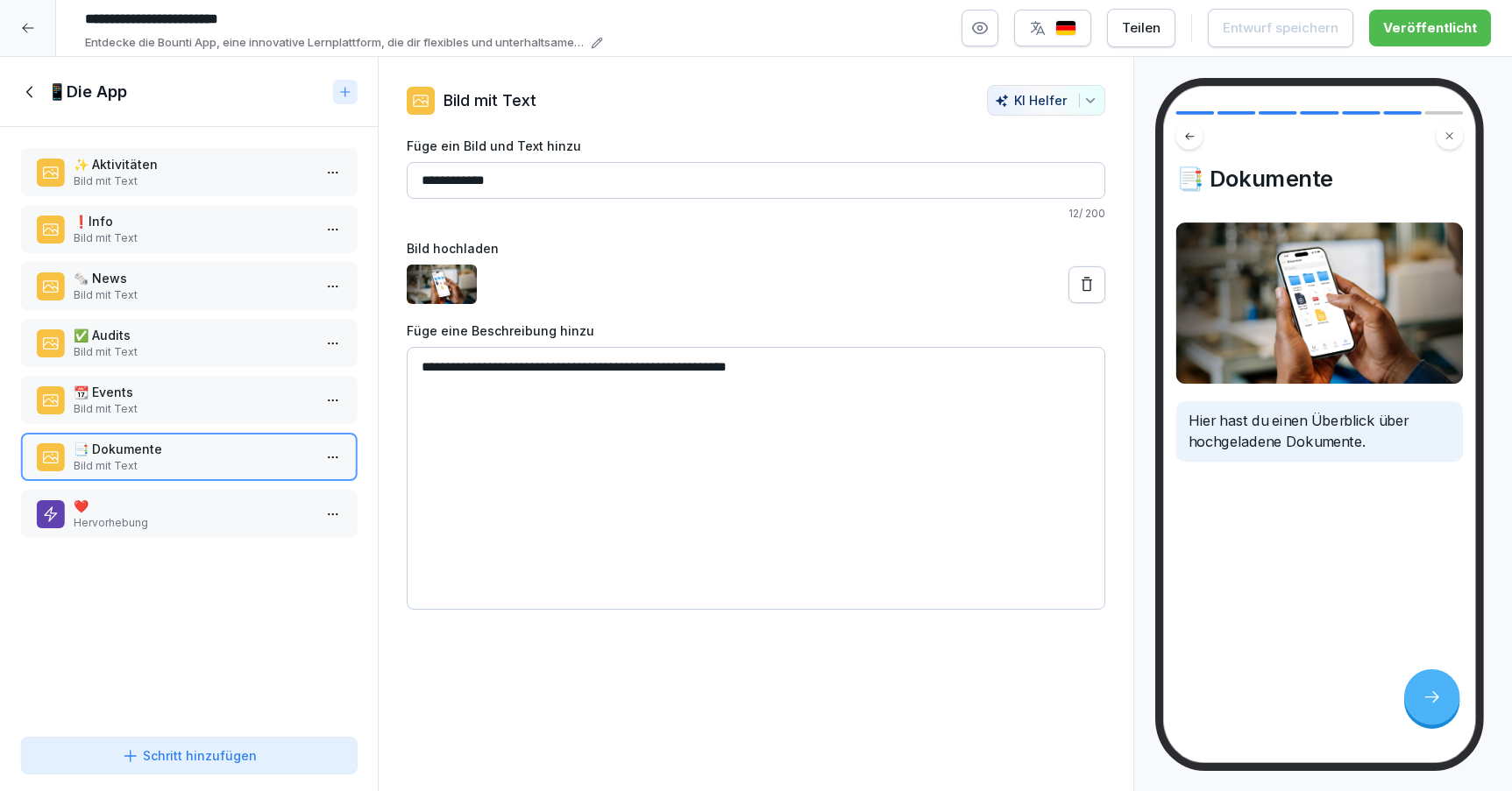
click at [215, 497] on p "❤️" at bounding box center [193, 506] width 238 height 18
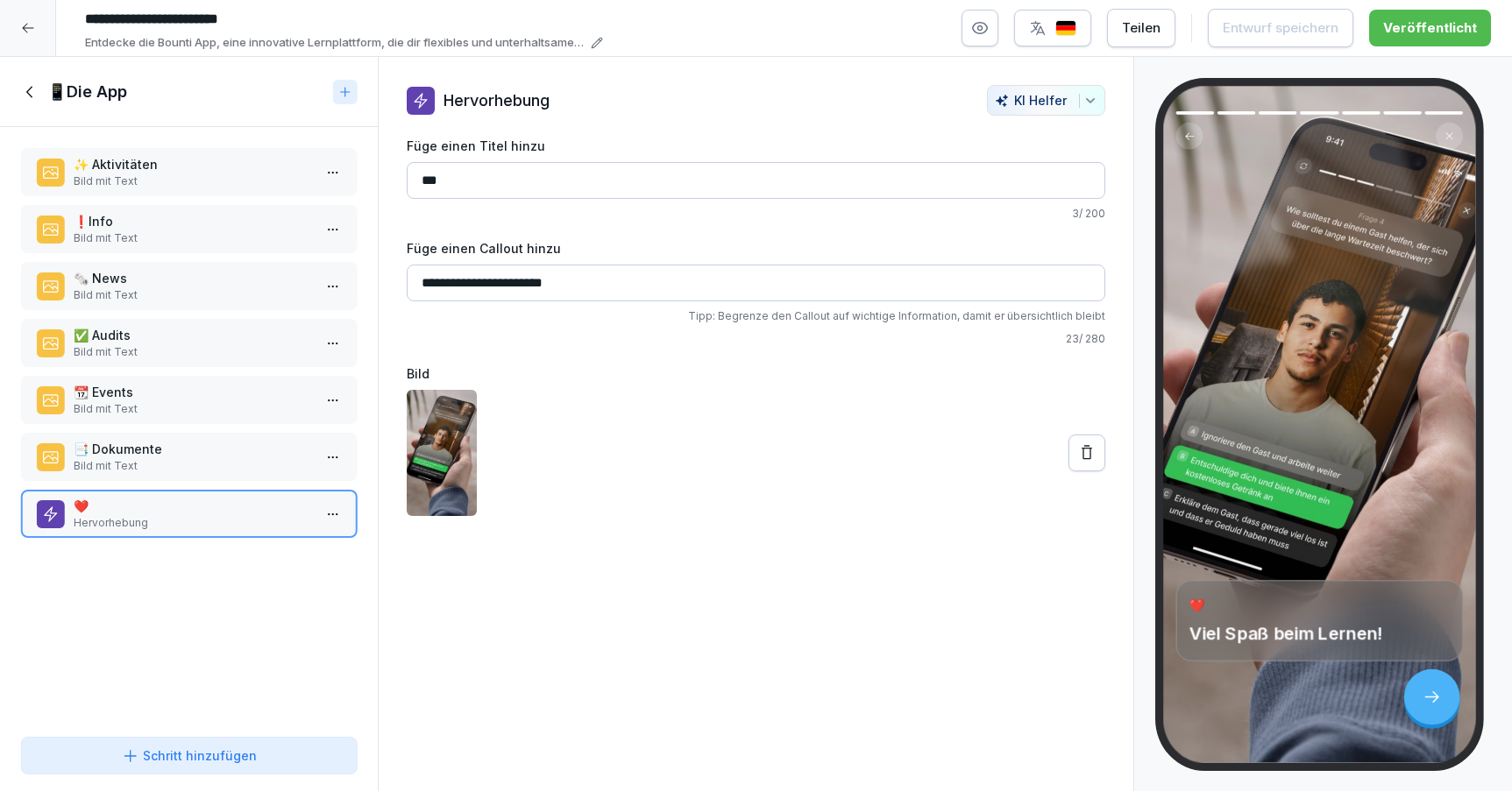
click at [23, 82] on icon at bounding box center [31, 92] width 19 height 19
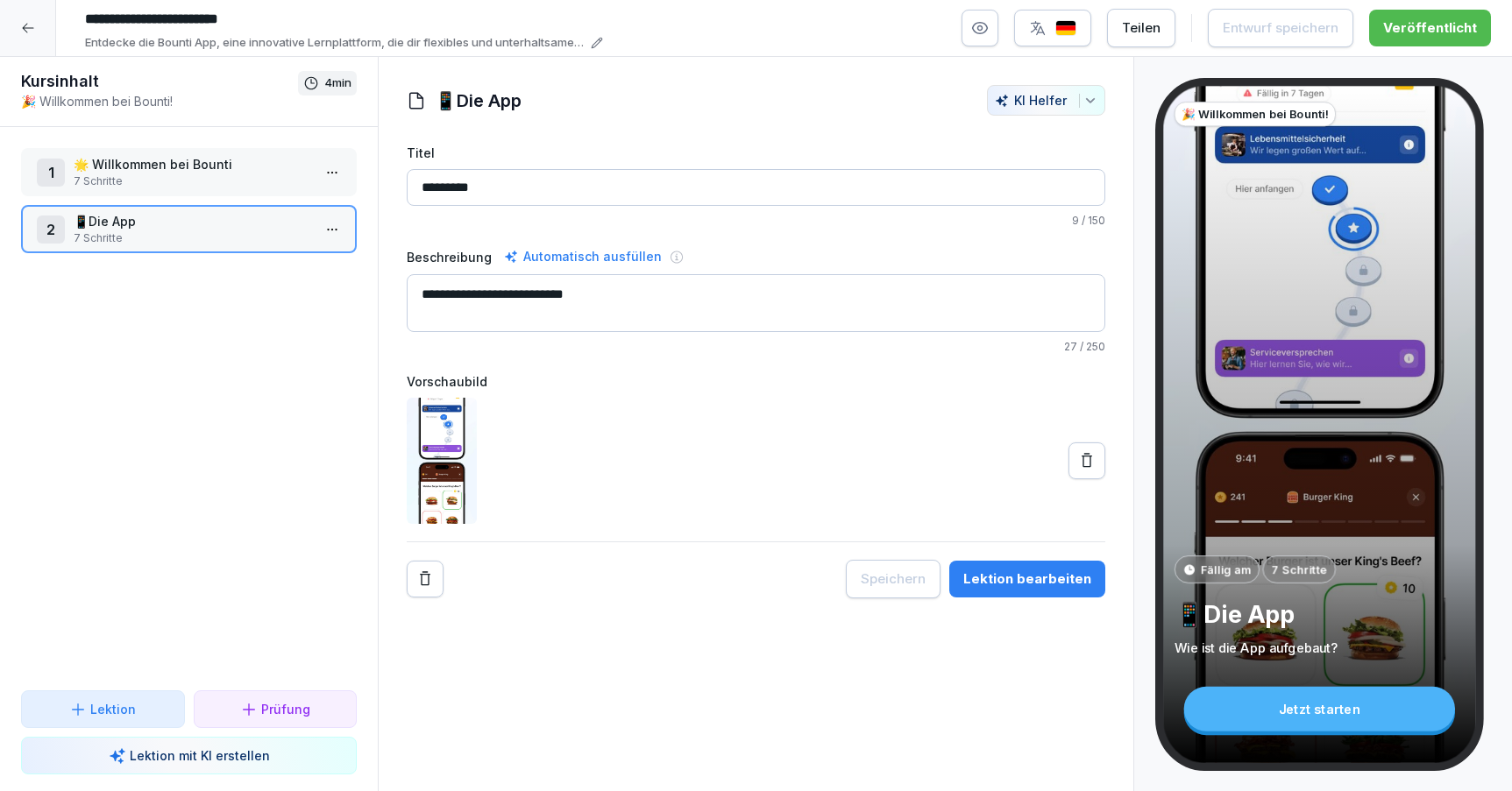
click at [18, 26] on div at bounding box center [28, 28] width 56 height 56
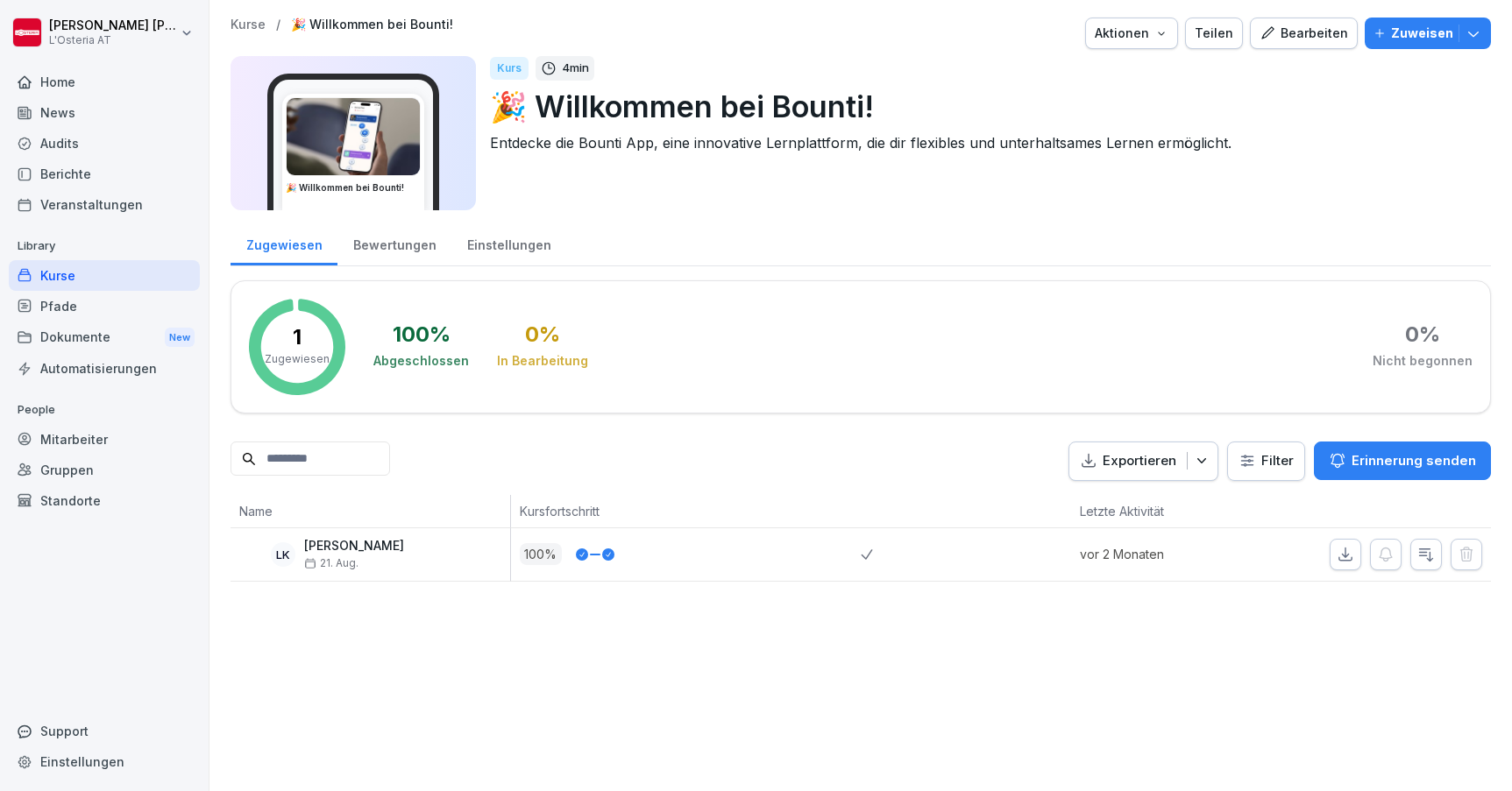
click at [139, 270] on div "Kurse" at bounding box center [104, 276] width 192 height 31
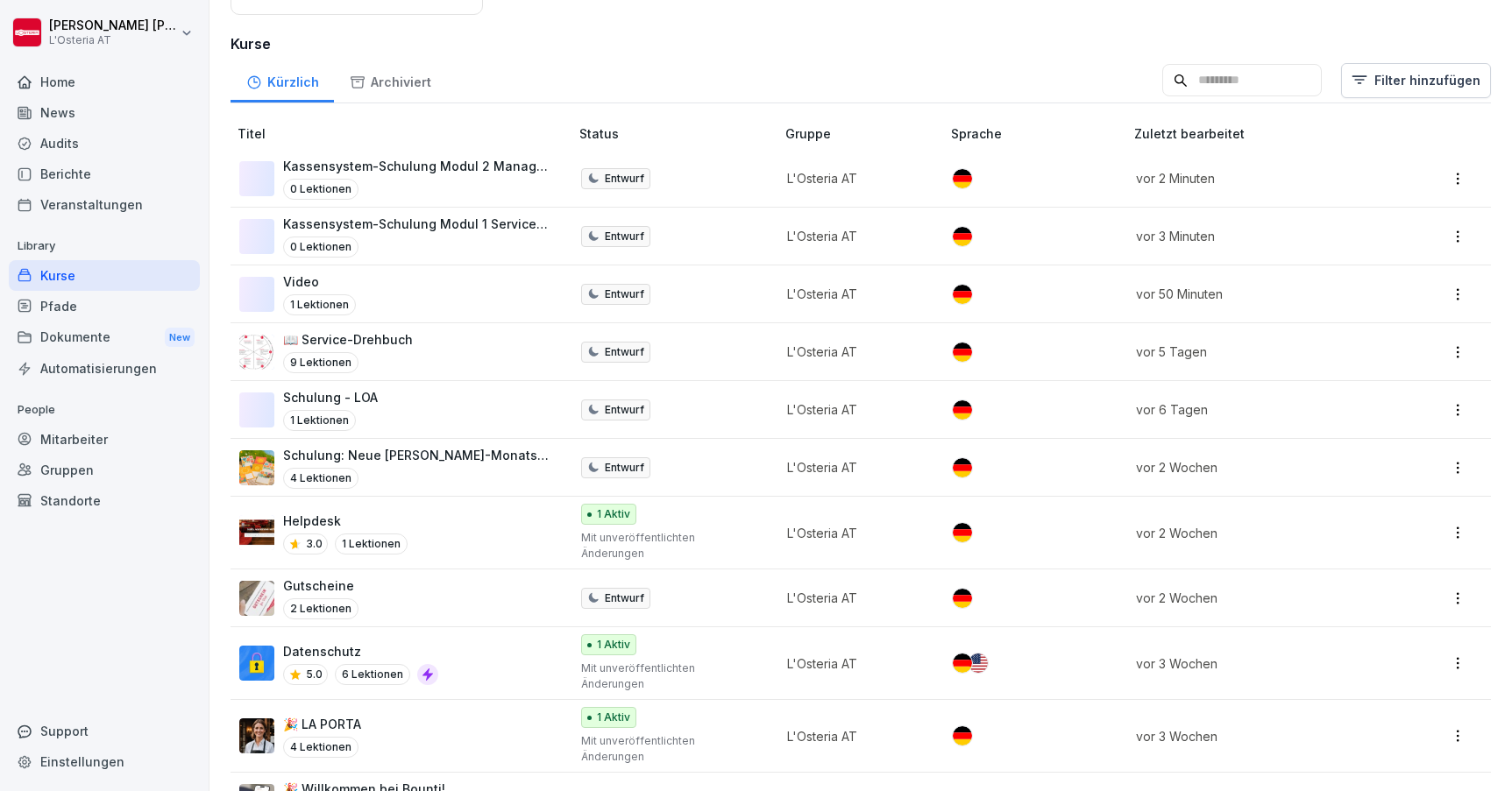
scroll to position [256, 0]
click at [492, 643] on div "Datenschutz 5.0 6 Lektionen" at bounding box center [395, 664] width 312 height 43
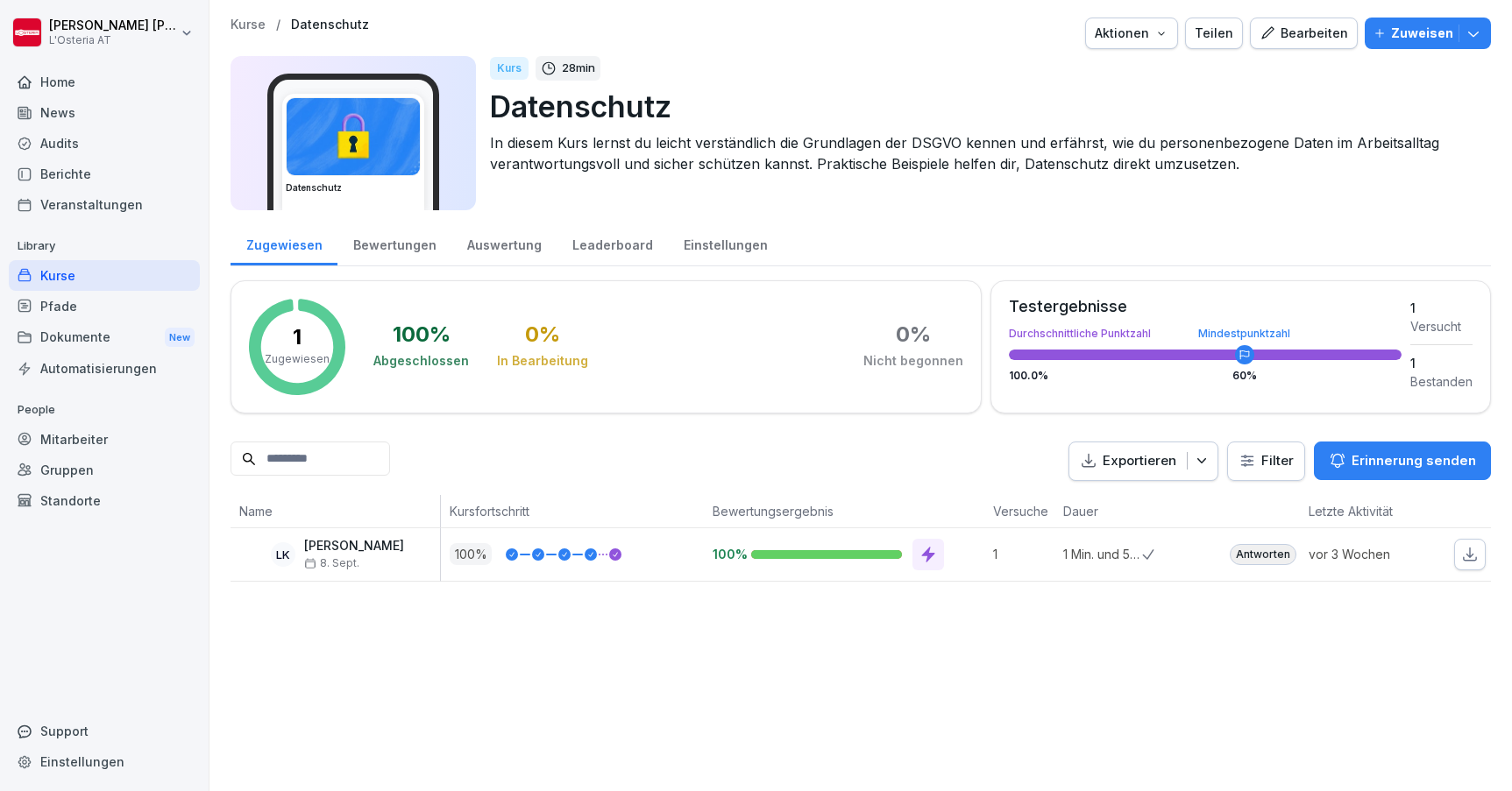
click at [1304, 9] on div "Kurse / Datenschutz Aktionen Teilen Bearbeiten Zuweisen Datenschutz Kurs 28 min…" at bounding box center [861, 300] width 1303 height 600
click at [1302, 19] on button "Bearbeiten" at bounding box center [1303, 33] width 107 height 32
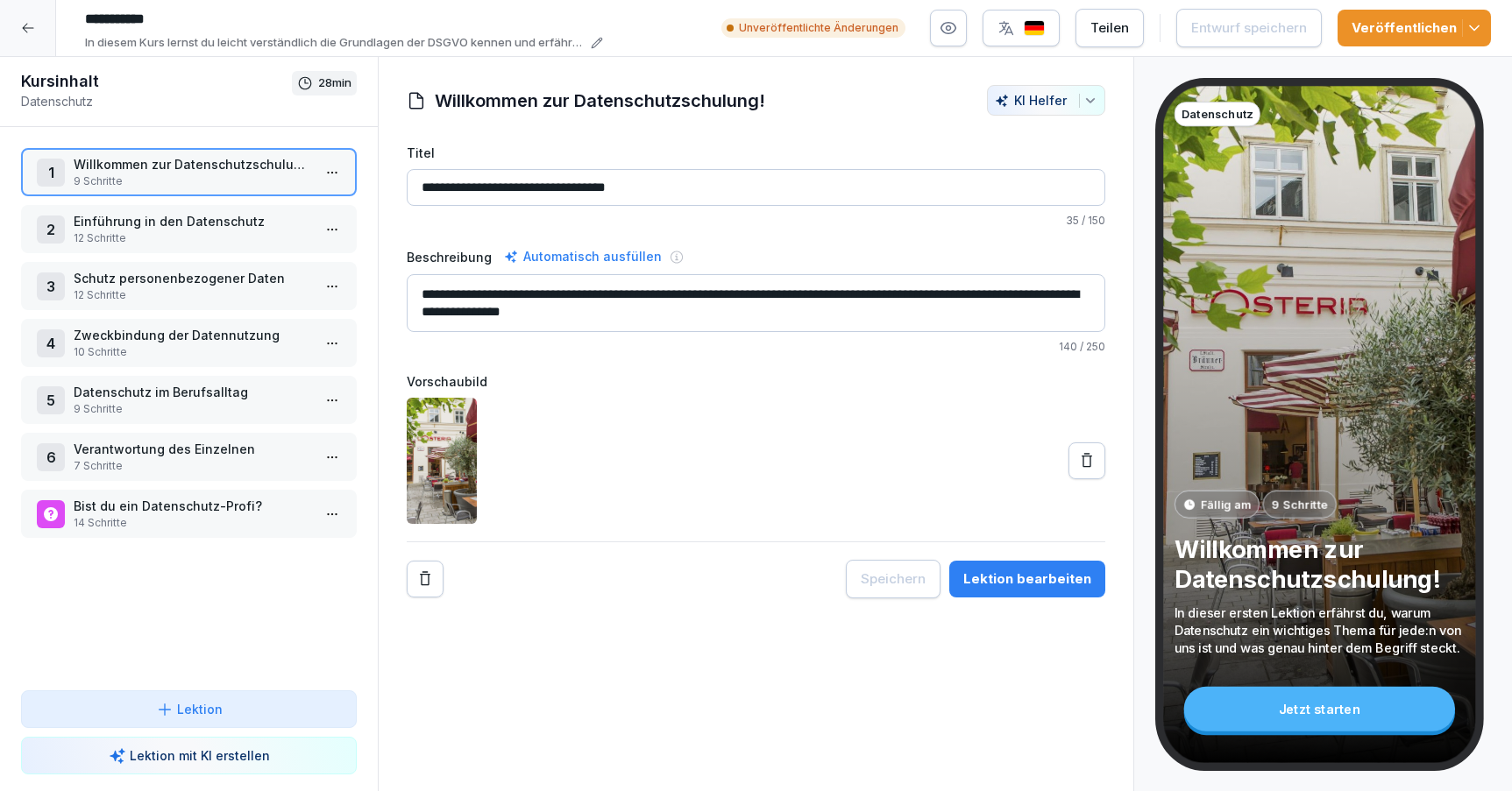
click at [233, 524] on p "14 Schritte" at bounding box center [193, 523] width 238 height 15
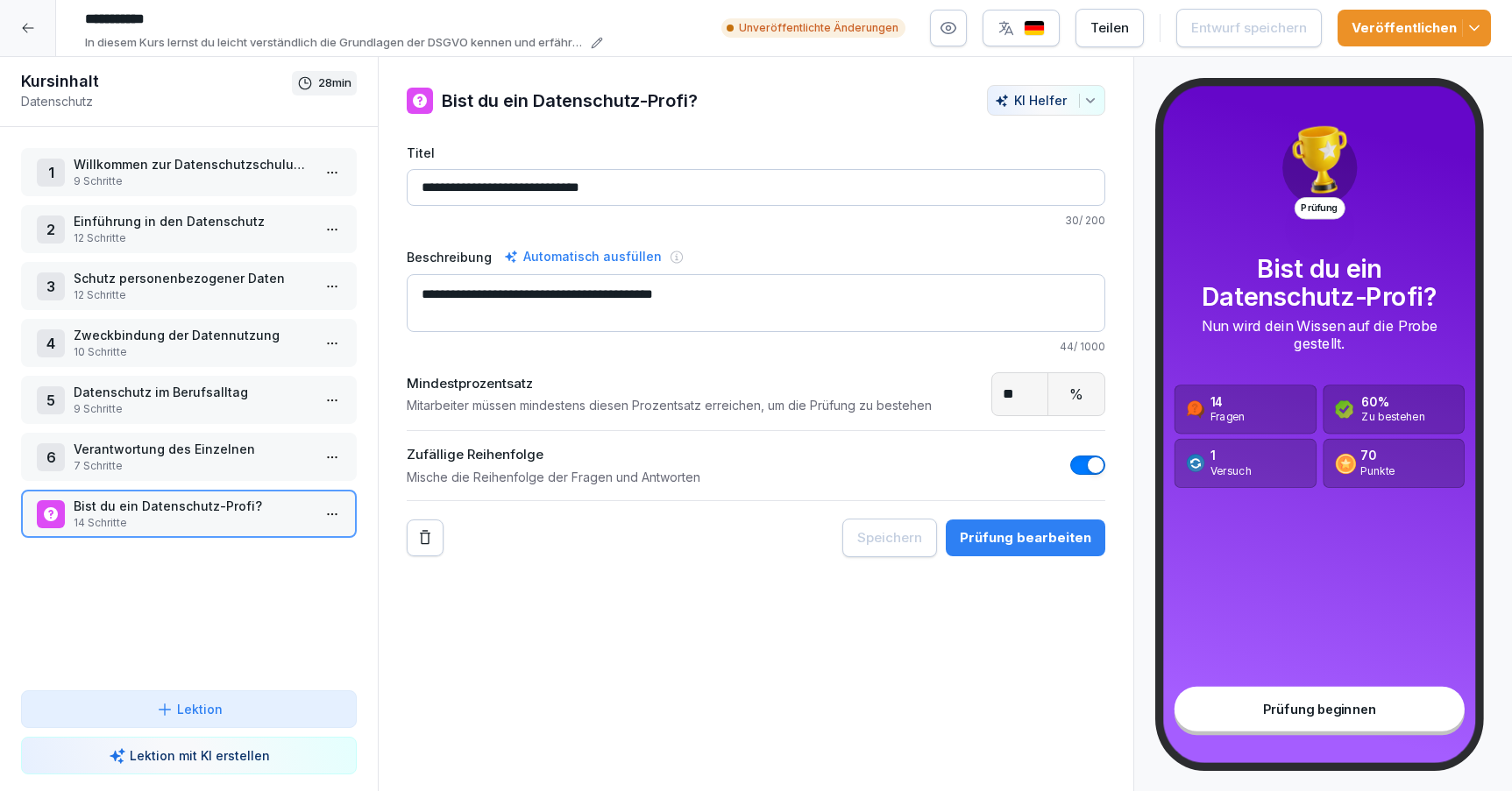
click at [230, 468] on p "7 Schritte" at bounding box center [193, 466] width 238 height 15
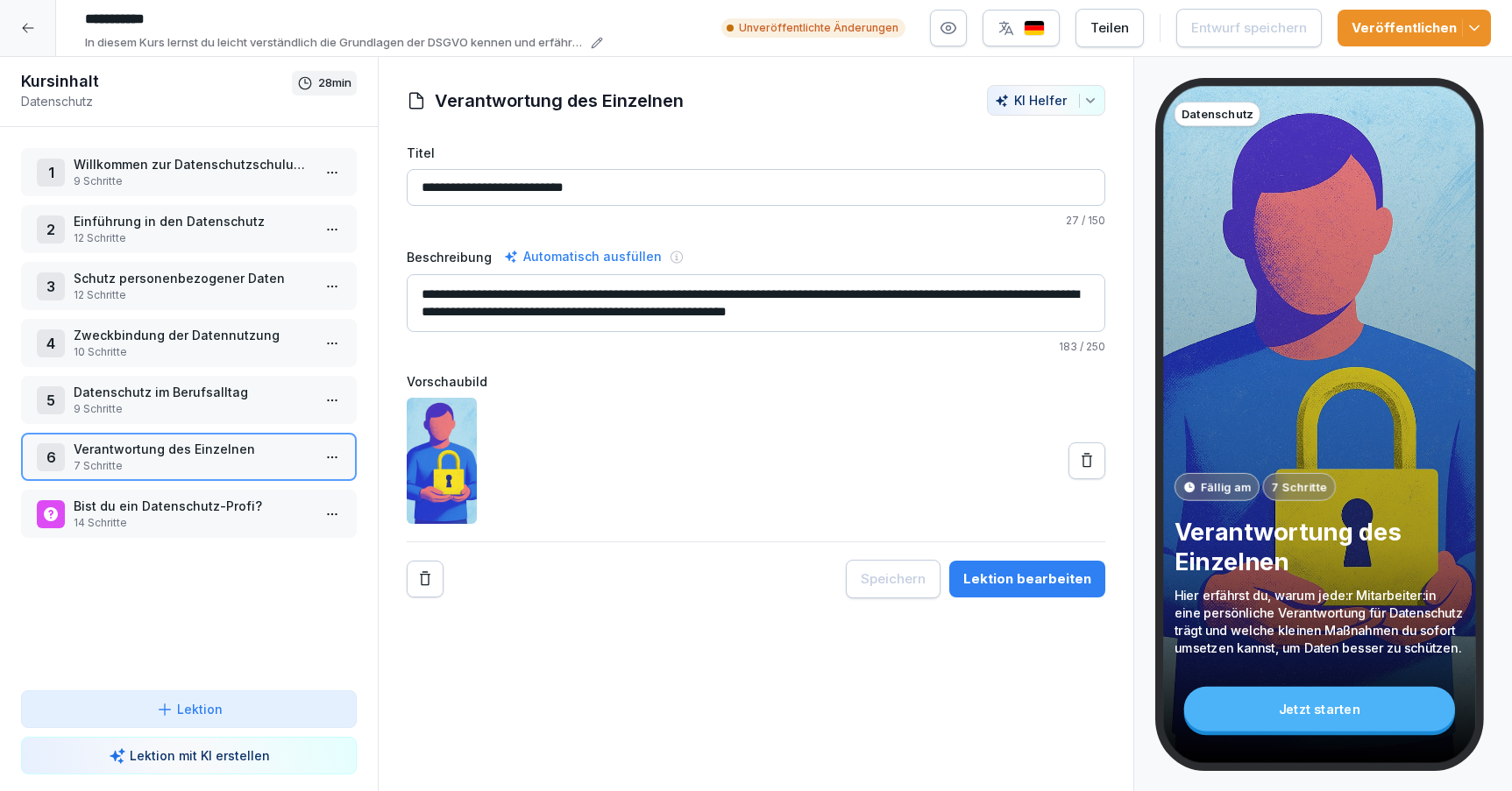
click at [1034, 579] on div "Lektion bearbeiten" at bounding box center [1027, 579] width 128 height 19
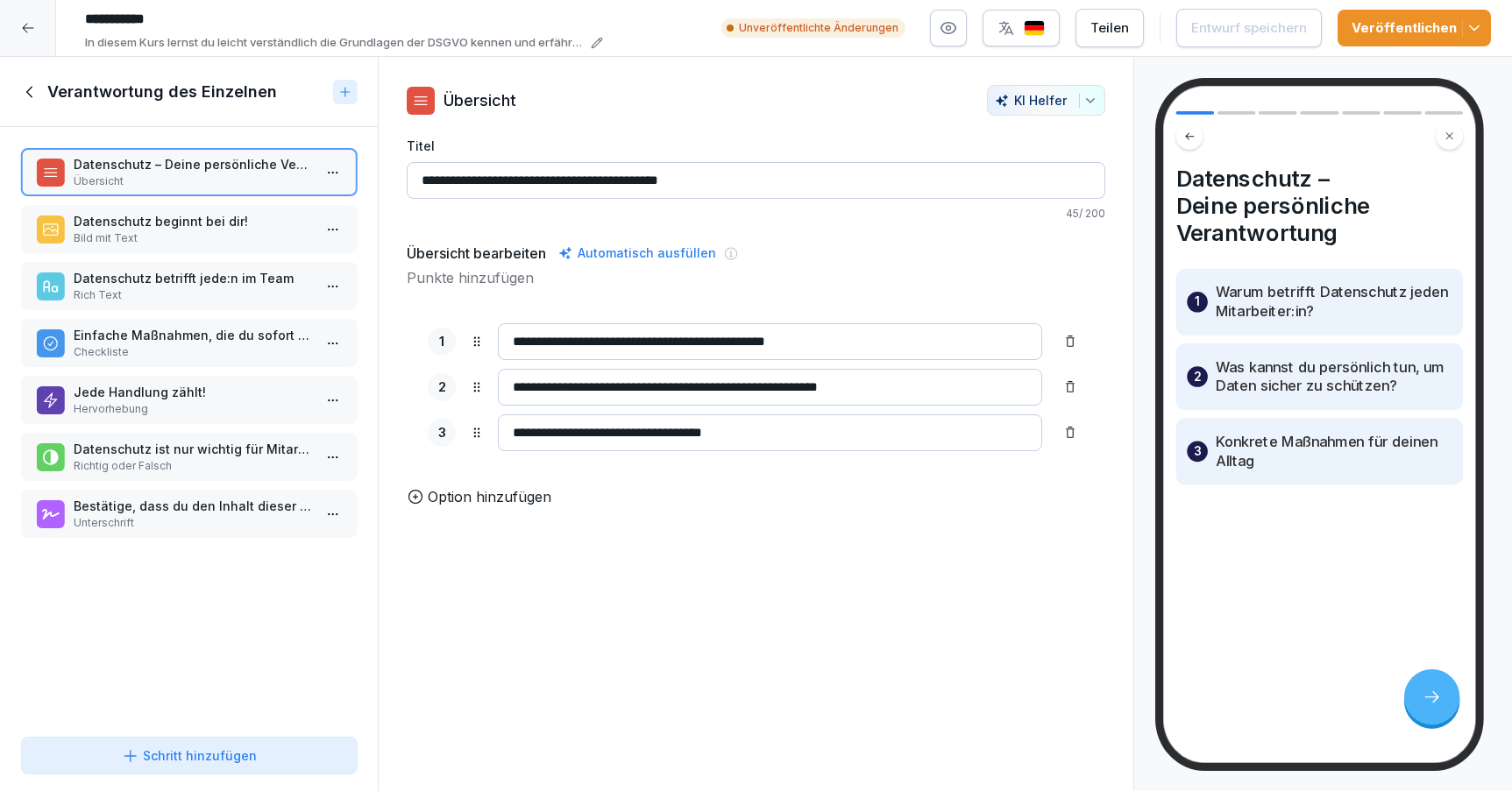
click at [174, 514] on p "Bestätige, dass du den Inhalt dieser Schulung verstanden und verinnerlicht hast." at bounding box center [193, 506] width 238 height 18
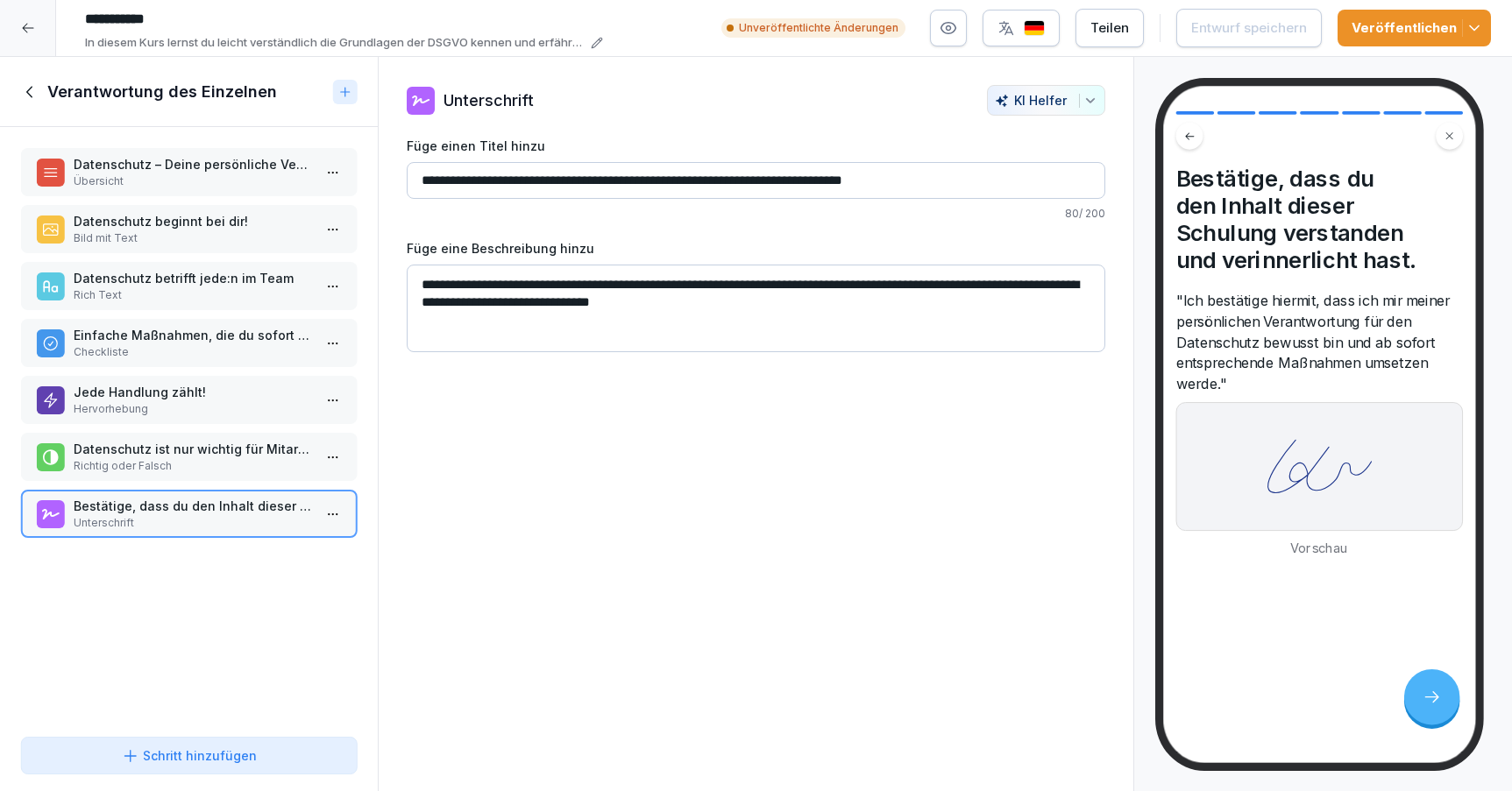
click at [191, 458] on p "Richtig oder Falsch" at bounding box center [193, 466] width 238 height 15
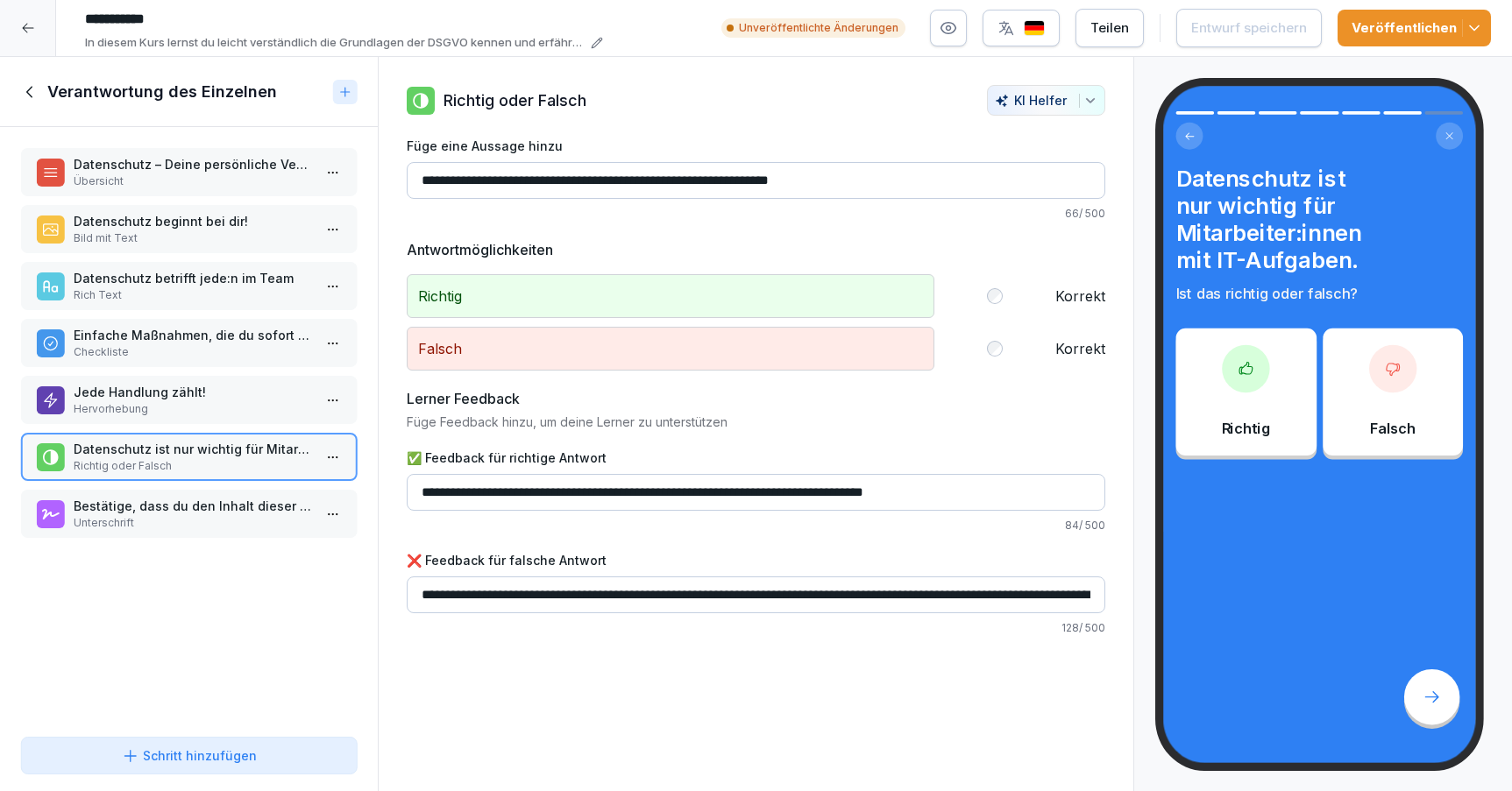
click at [202, 406] on p "Hervorhebung" at bounding box center [193, 409] width 238 height 15
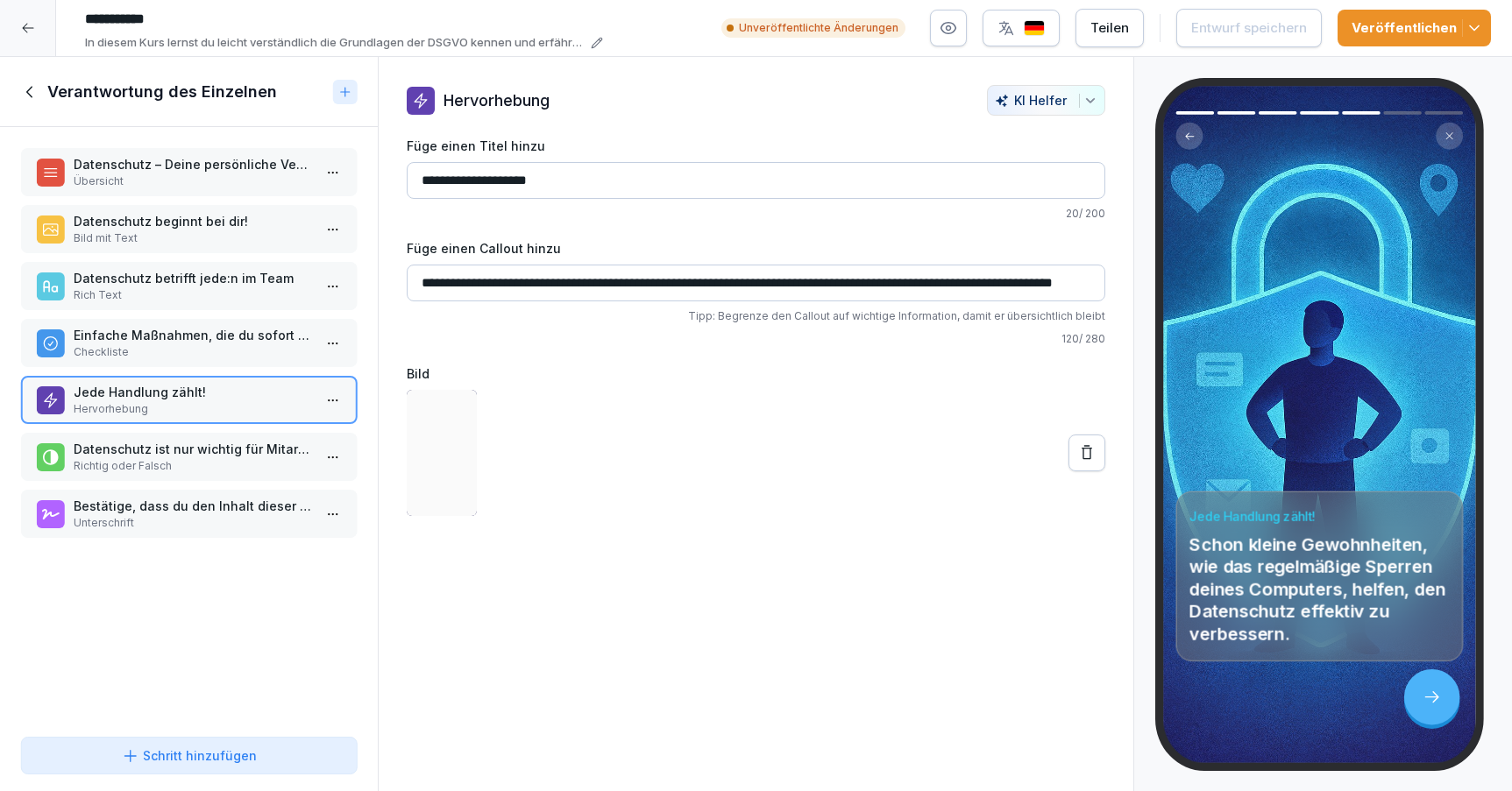
click at [237, 345] on p "Checkliste" at bounding box center [193, 352] width 238 height 15
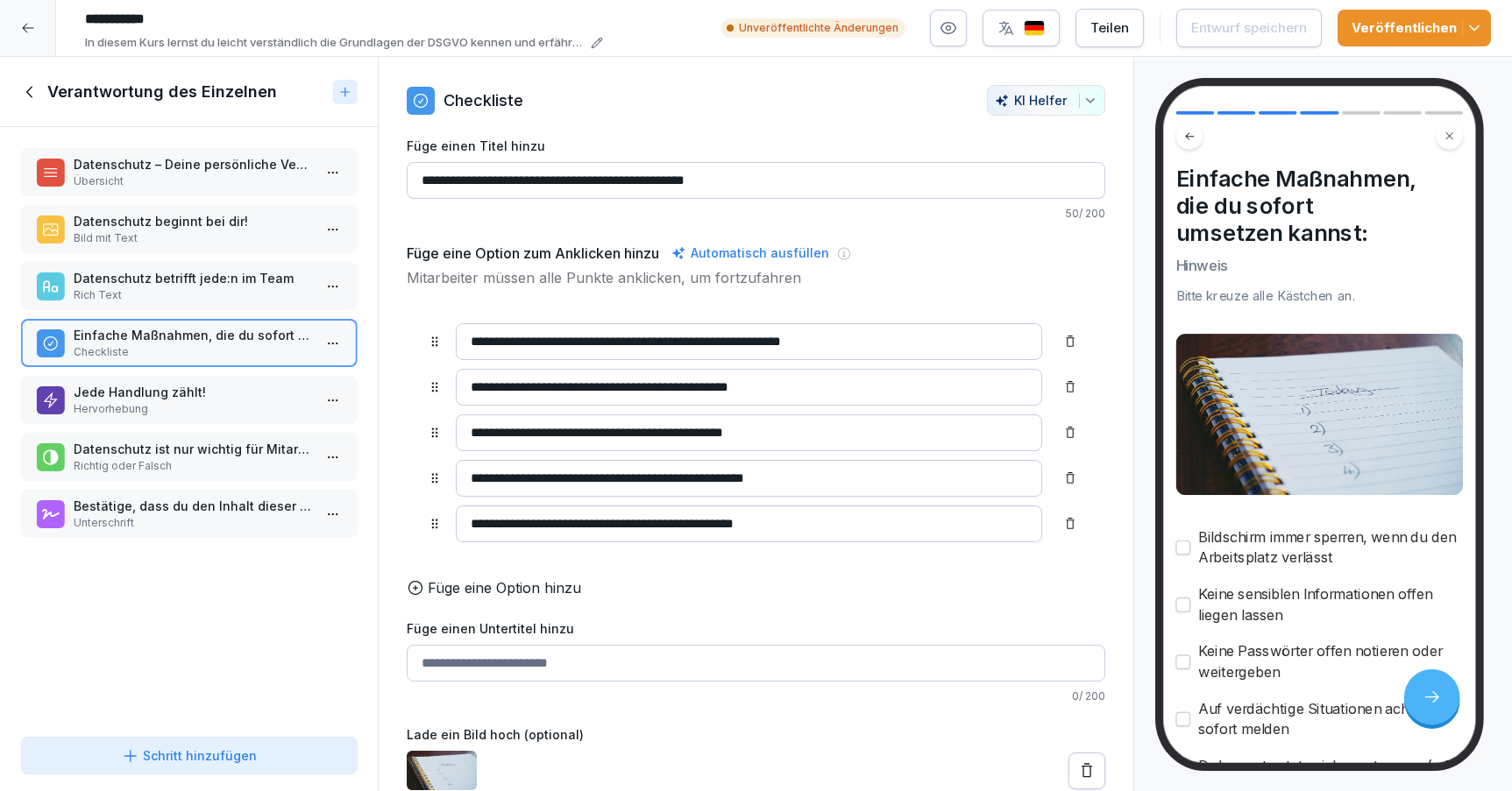
click at [244, 297] on p "Rich Text" at bounding box center [193, 295] width 238 height 15
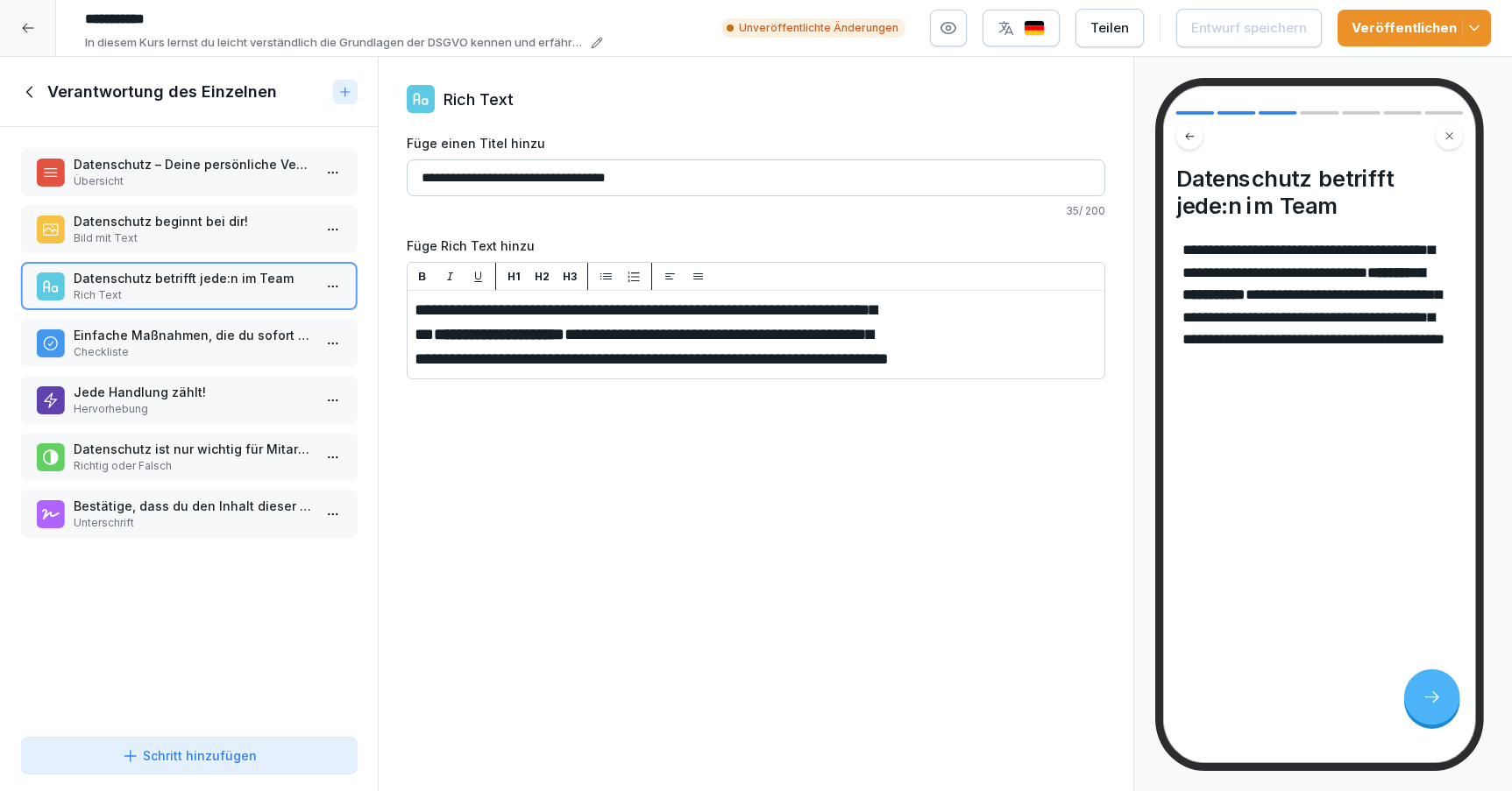
click at [241, 252] on div "Datenschutz beginnt bei dir! Bild mit Text" at bounding box center [189, 229] width 336 height 48
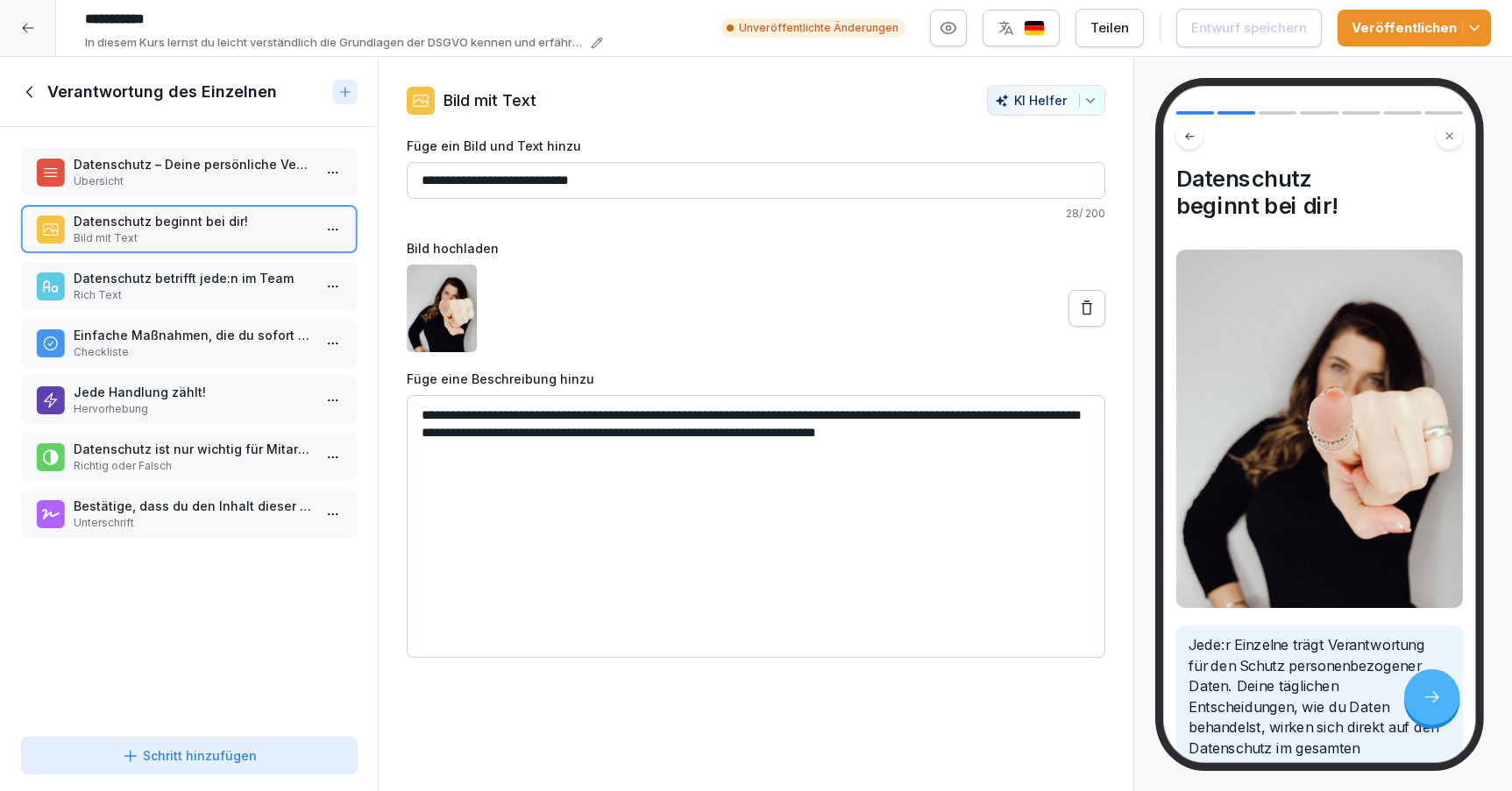
click at [229, 191] on div "Datenschutz – Deine persönliche Verantwortung Übersicht" at bounding box center [189, 172] width 336 height 48
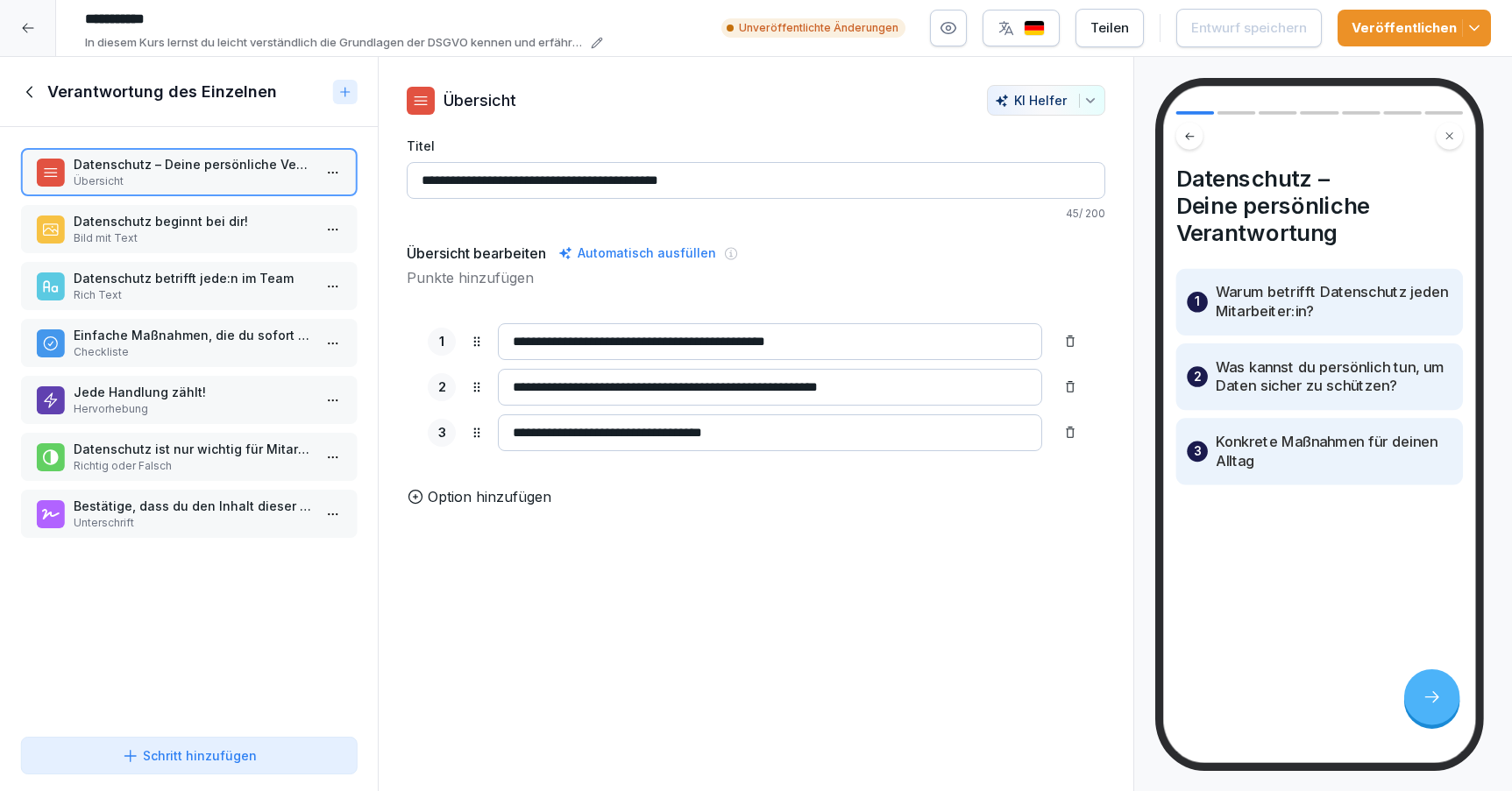
click at [29, 82] on icon at bounding box center [31, 92] width 19 height 19
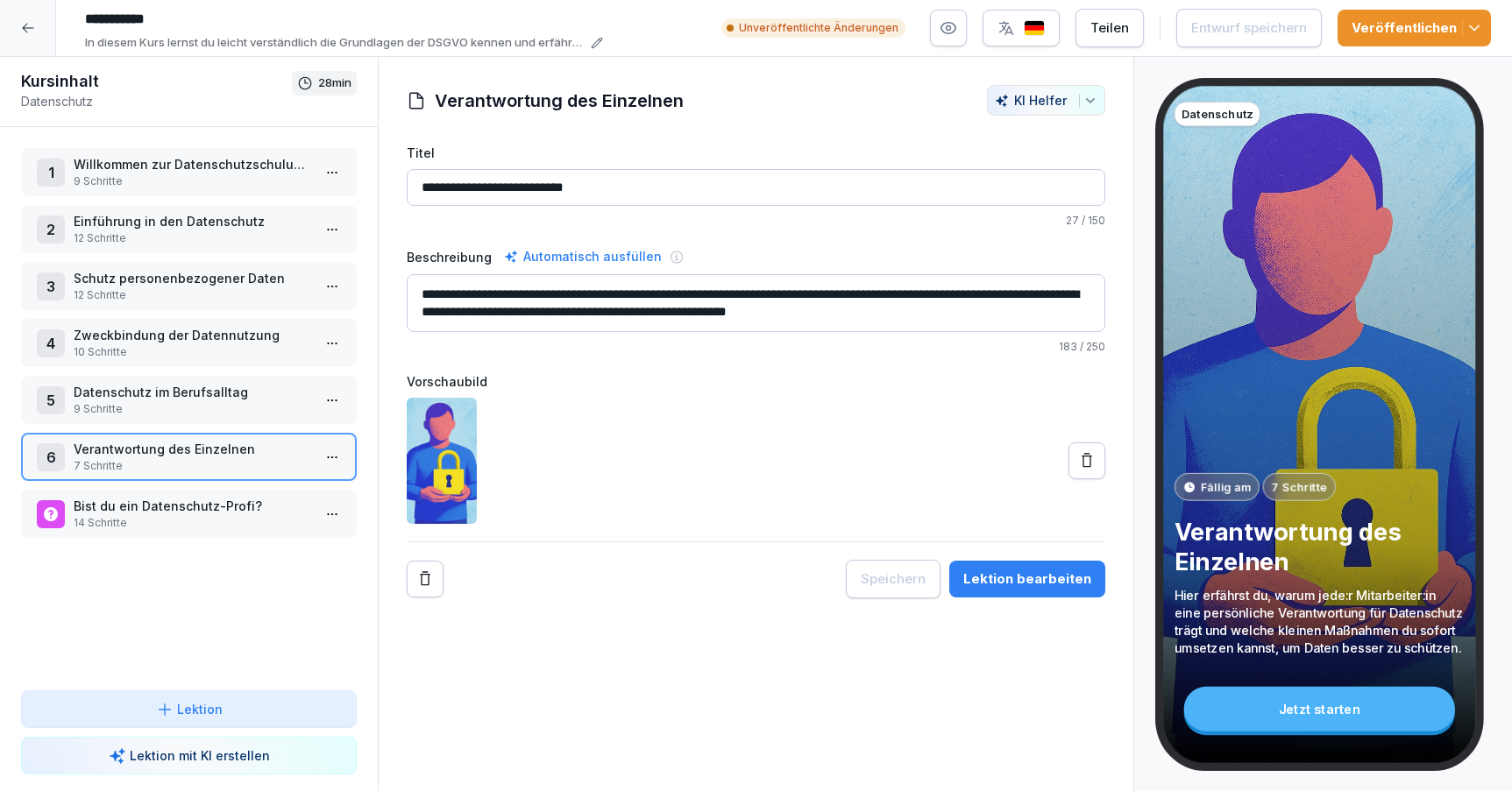
click at [162, 407] on p "9 Schritte" at bounding box center [193, 409] width 238 height 15
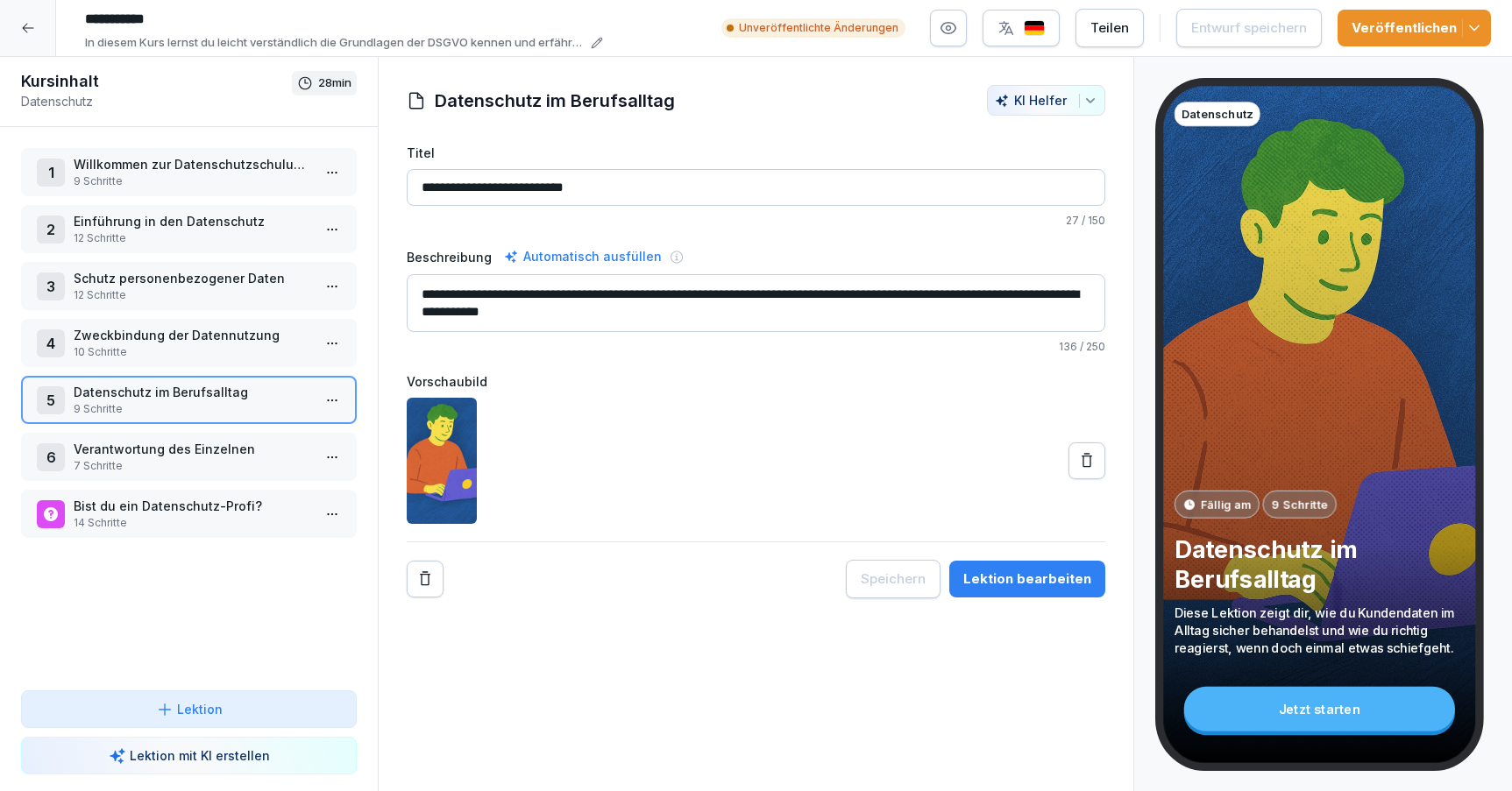
click at [994, 580] on div "Lektion bearbeiten" at bounding box center [1027, 579] width 128 height 19
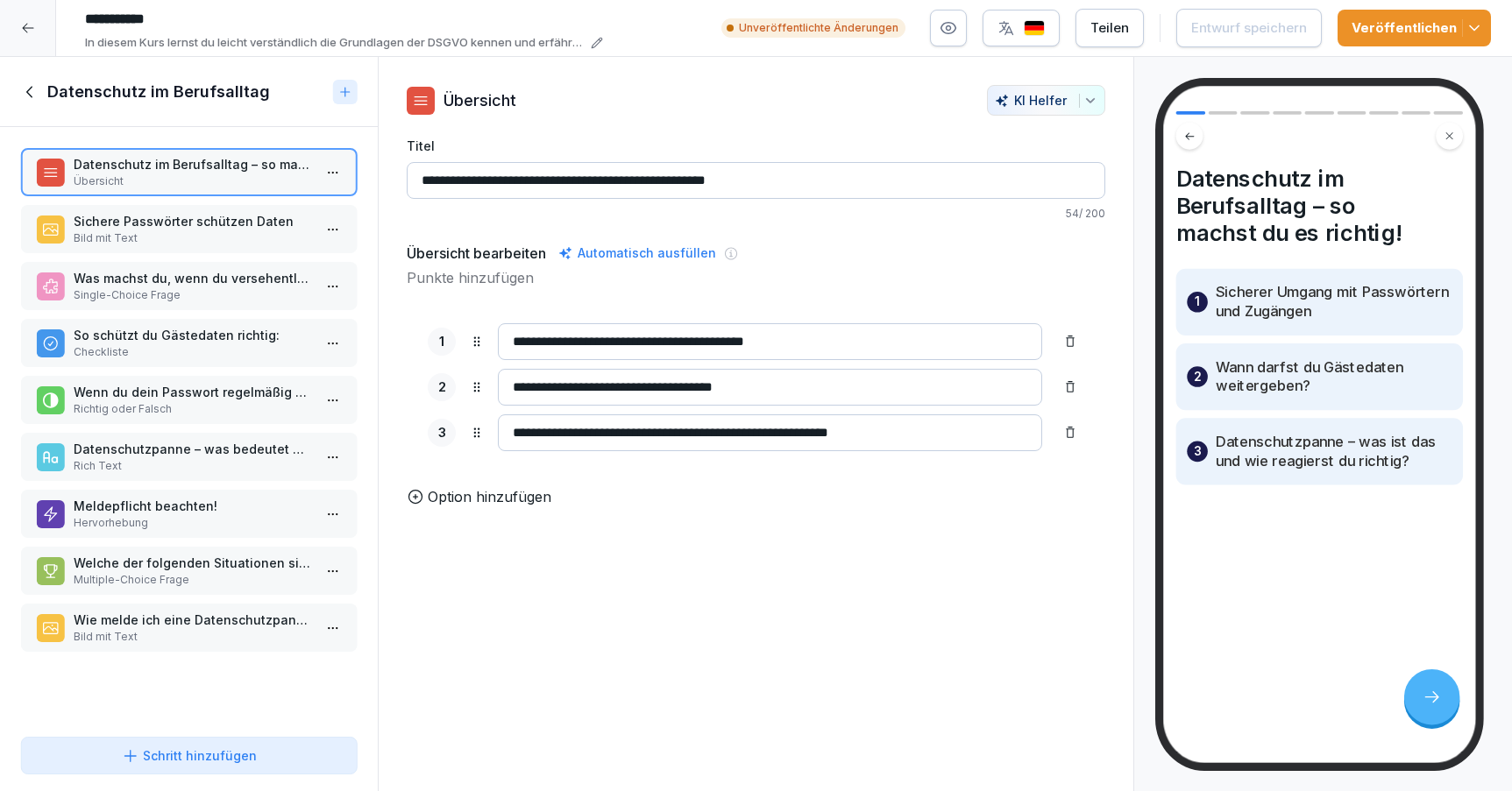
click at [236, 630] on p "Bild mit Text" at bounding box center [193, 637] width 238 height 15
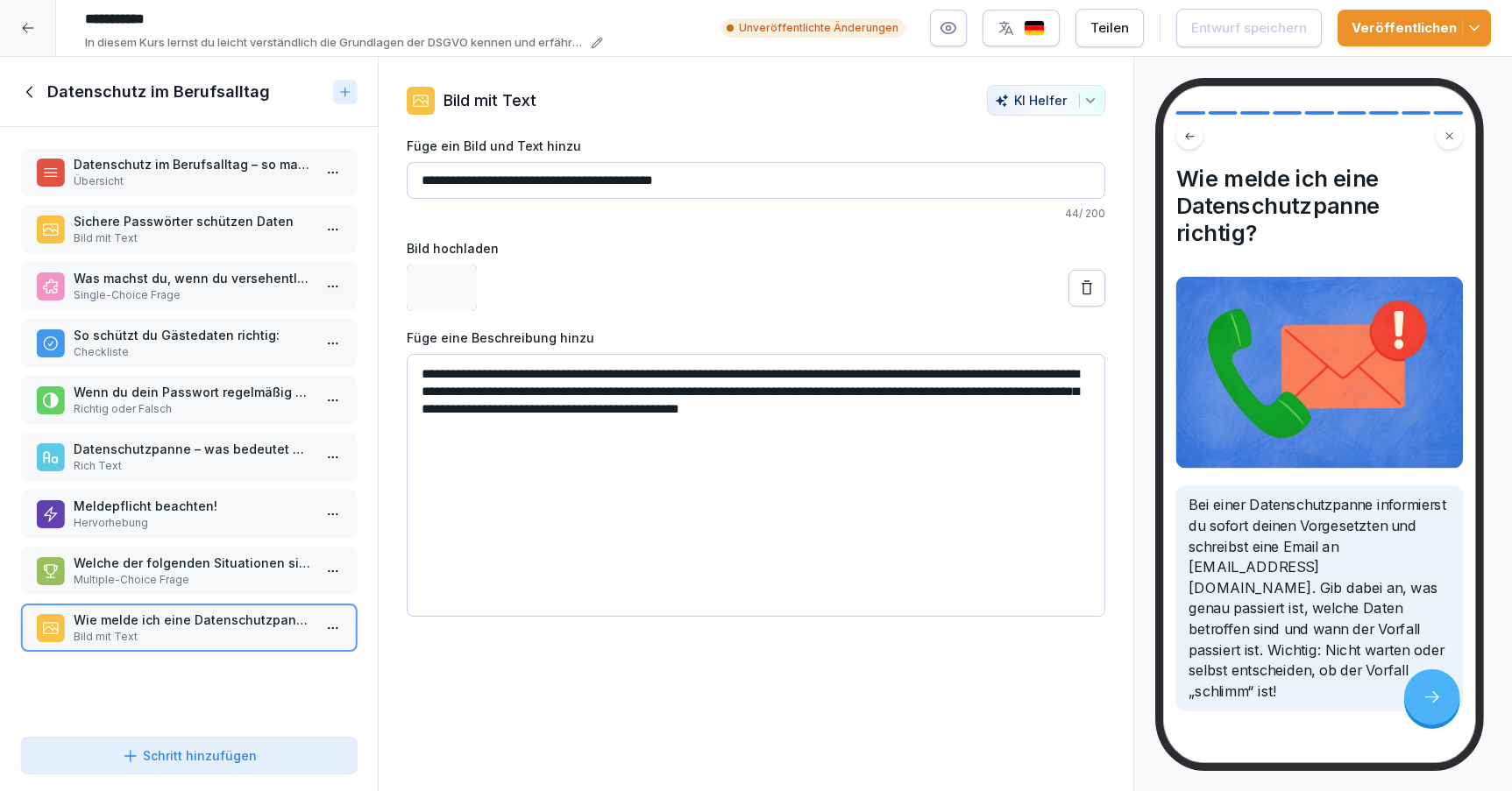
click at [229, 568] on p "Welche der folgenden Situationen sind Datenschutzpannen?" at bounding box center [193, 563] width 238 height 18
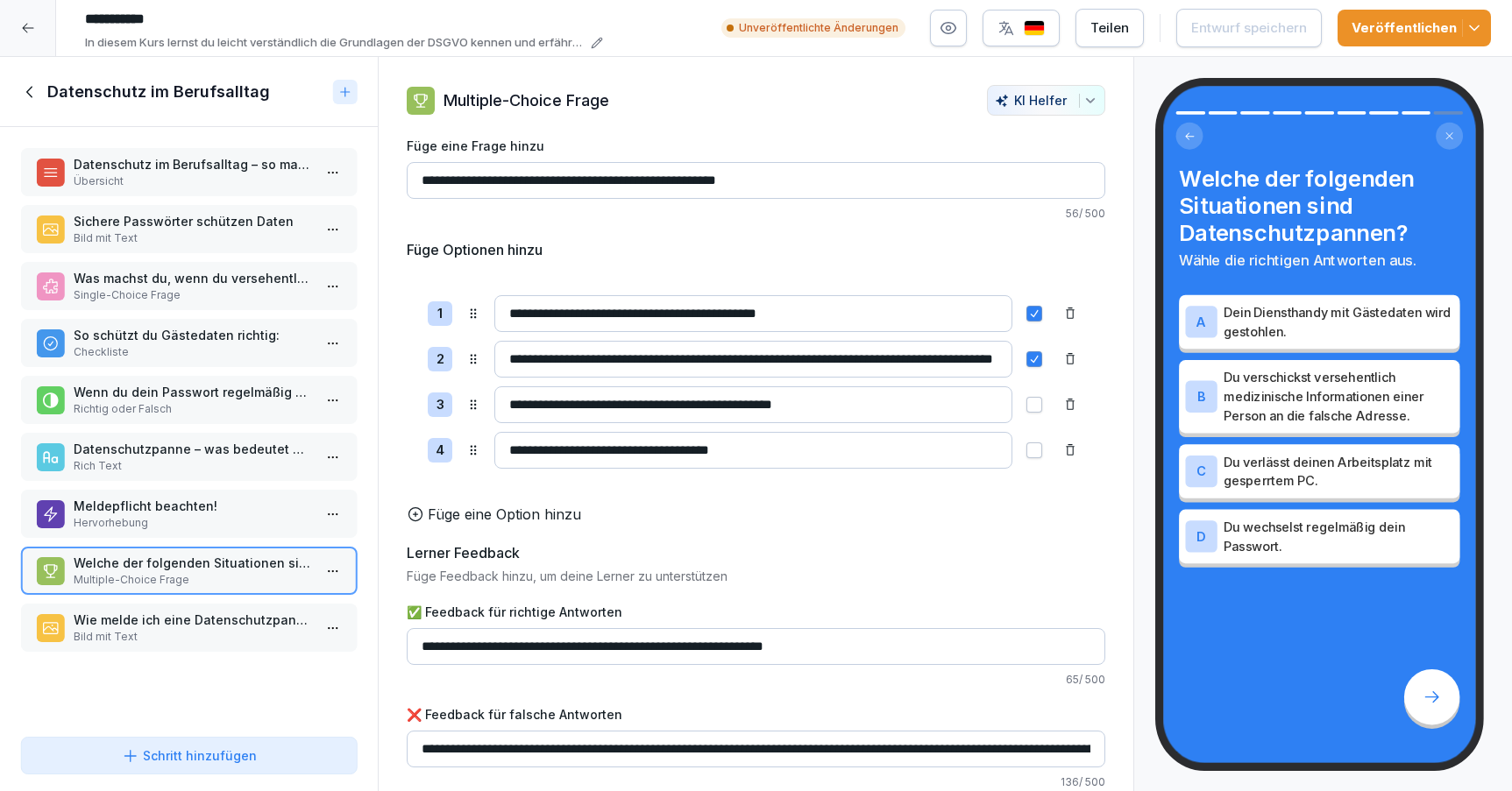
click at [225, 523] on p "Hervorhebung" at bounding box center [193, 523] width 238 height 15
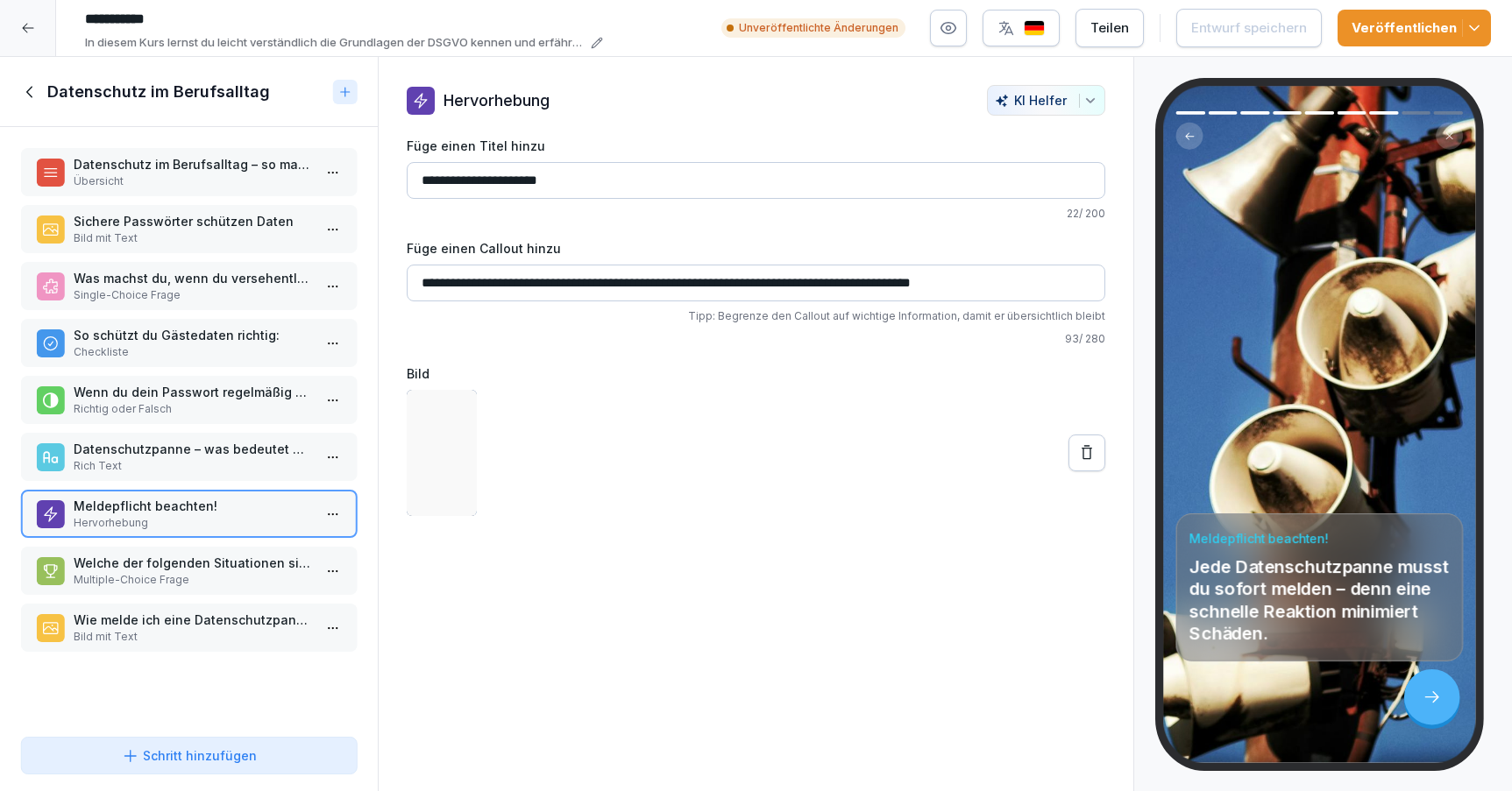
click at [220, 452] on p "Datenschutzpanne – was bedeutet das?" at bounding box center [193, 449] width 238 height 18
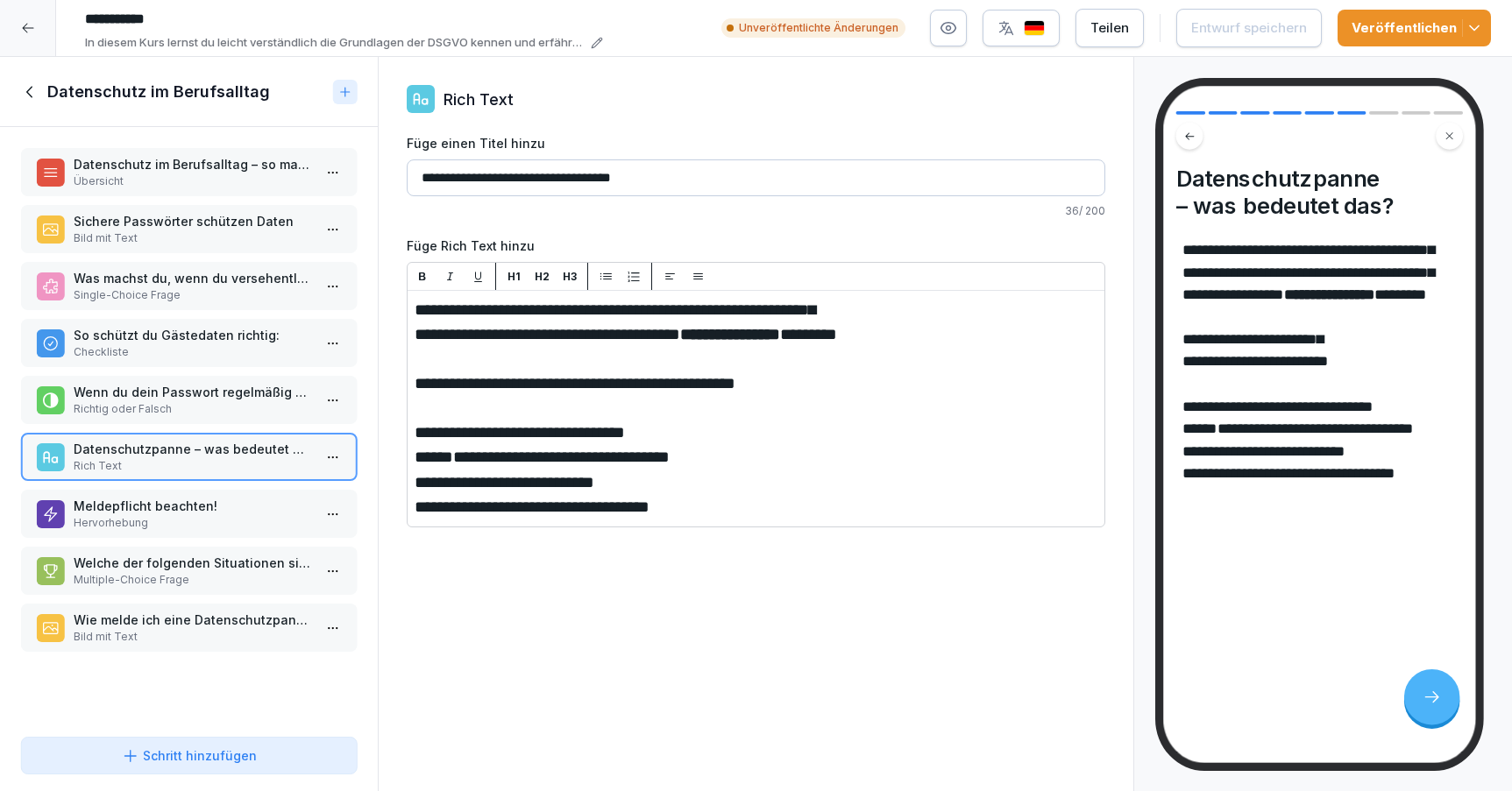
click at [218, 404] on p "Richtig oder Falsch" at bounding box center [193, 409] width 238 height 15
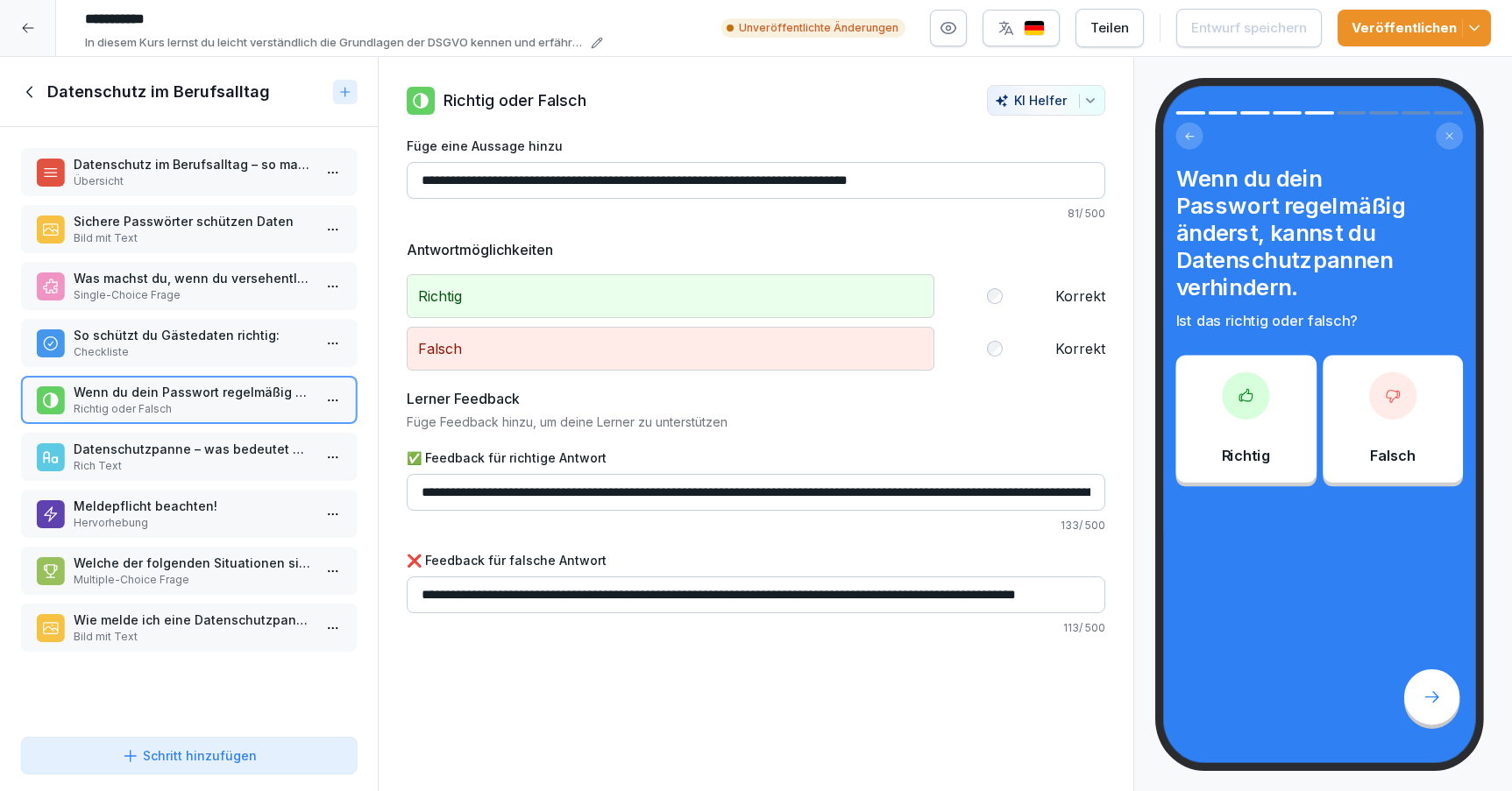
click at [217, 338] on p "So schützt du Gästedaten richtig:" at bounding box center [193, 335] width 238 height 18
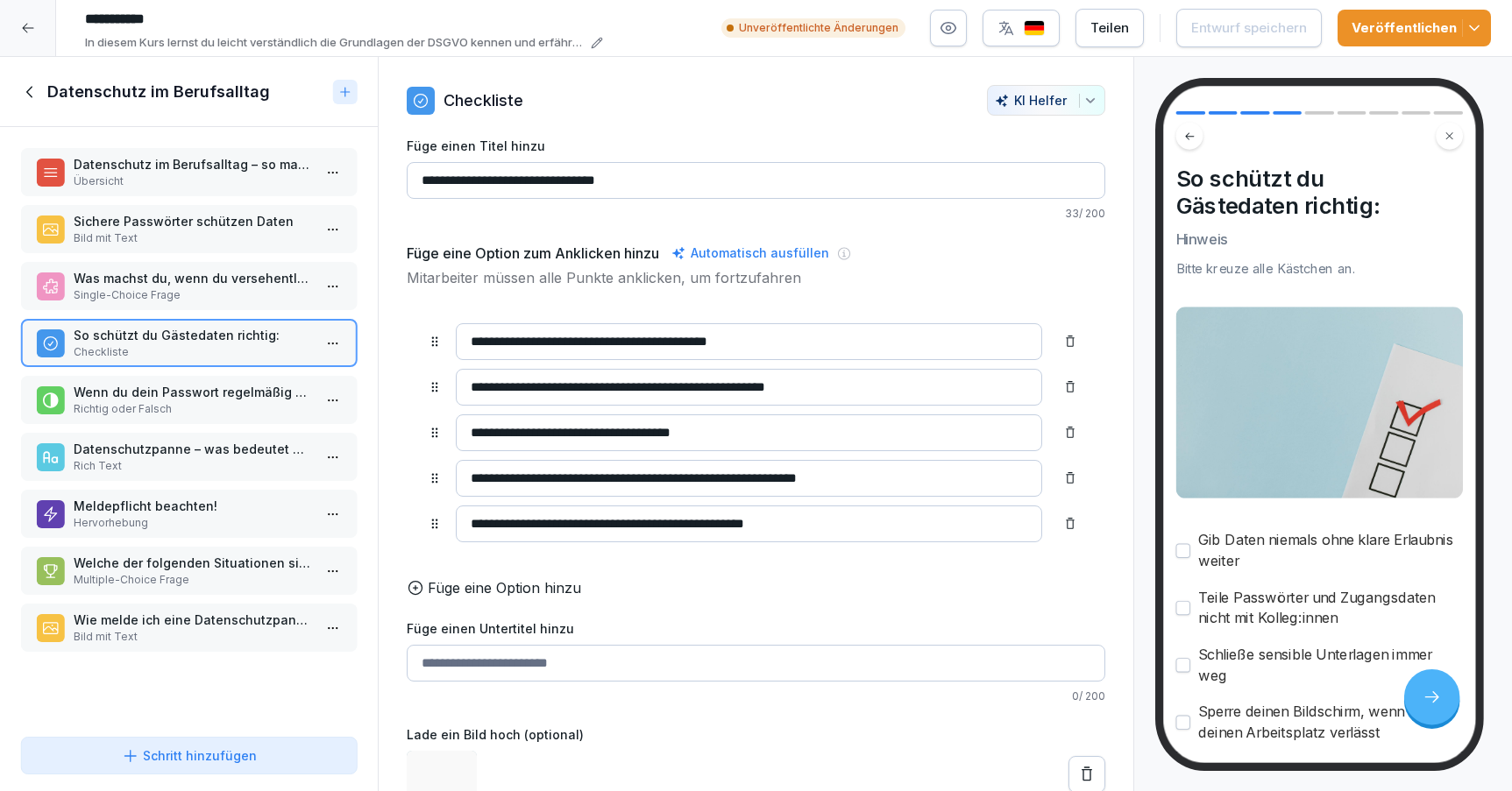
click at [207, 292] on p "Single-Choice Frage" at bounding box center [193, 295] width 238 height 15
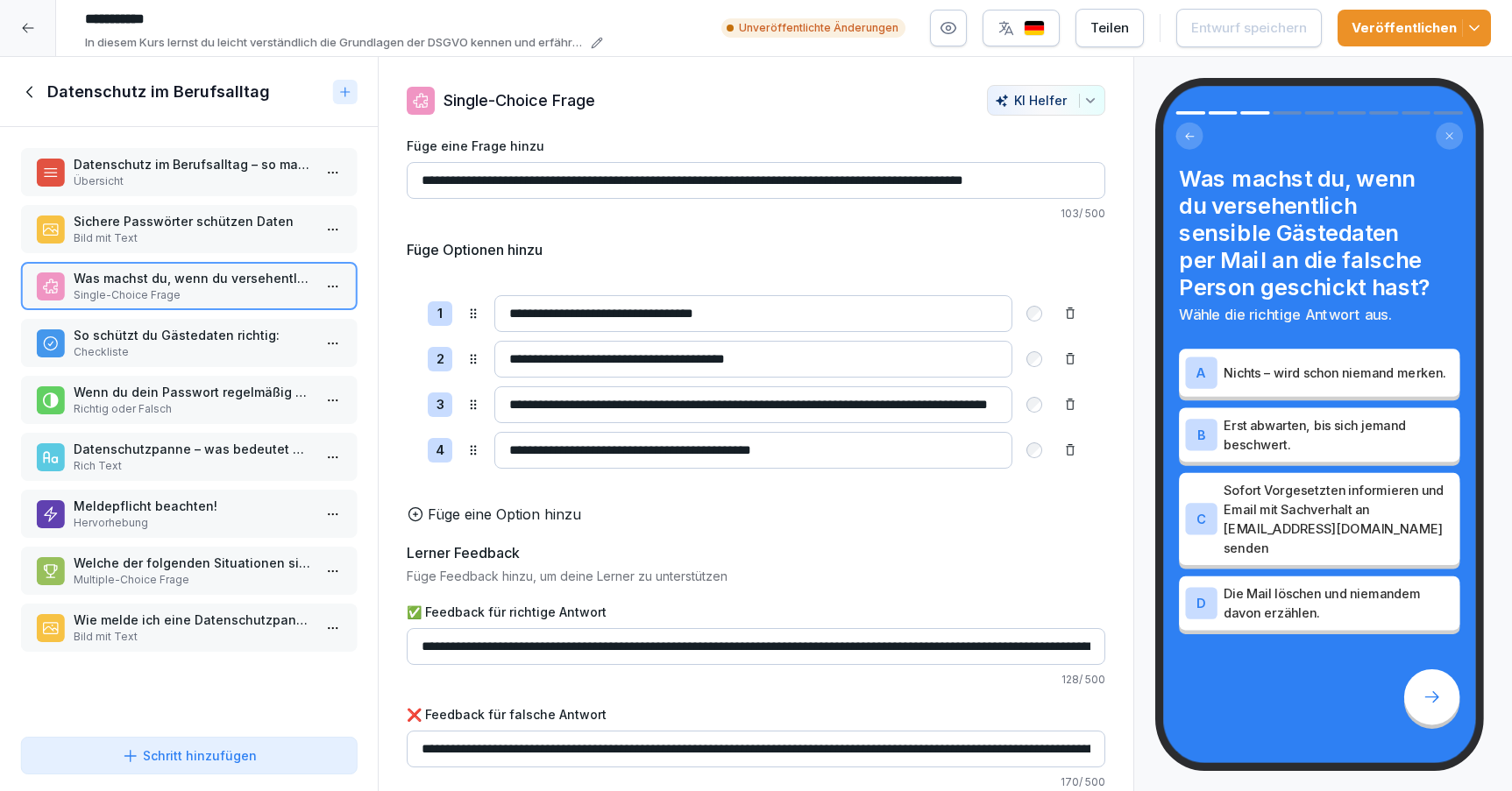
click at [203, 248] on div "Sichere Passwörter schützen Daten Bild mit Text" at bounding box center [189, 229] width 336 height 48
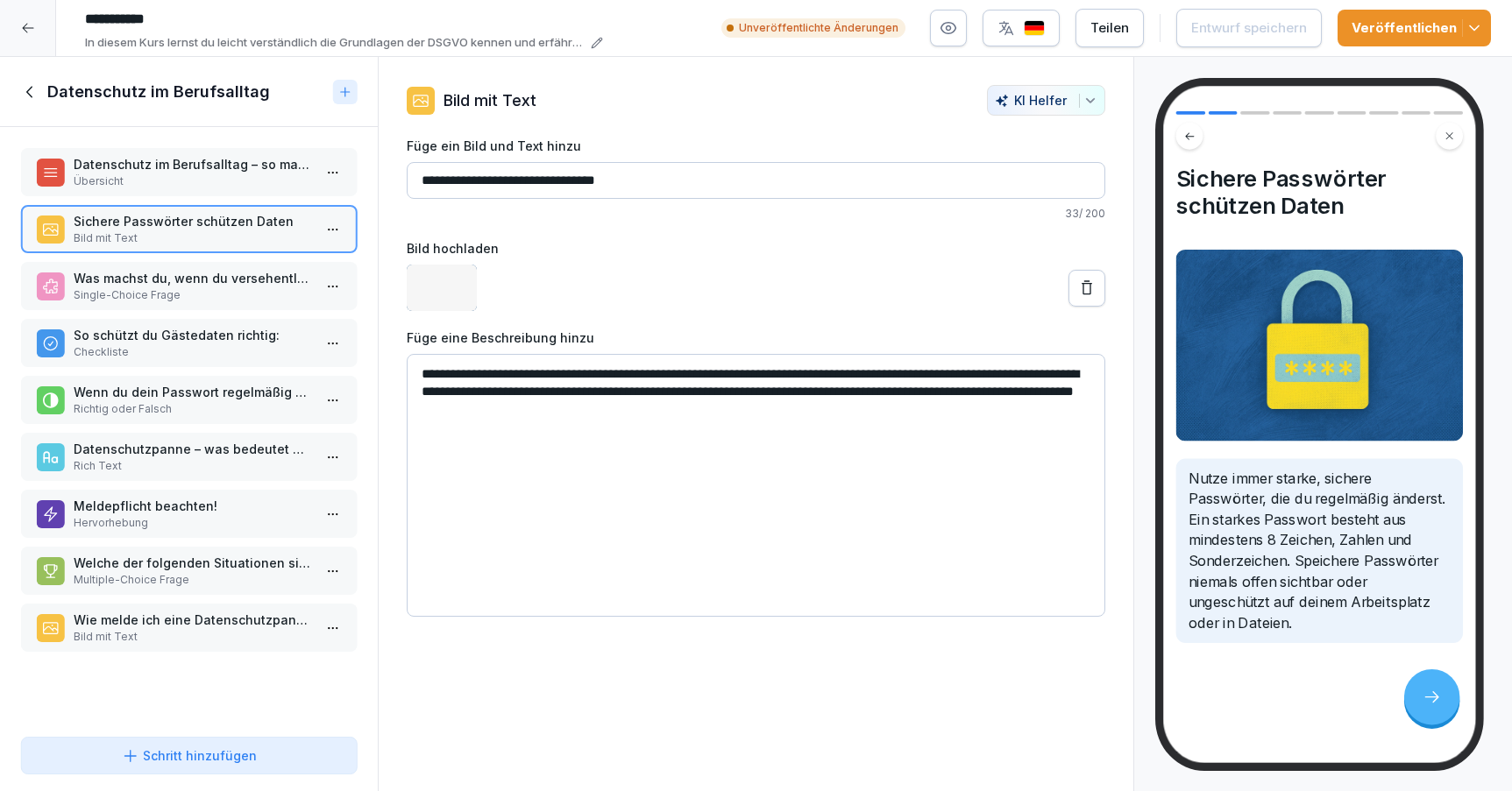
click at [201, 182] on p "Übersicht" at bounding box center [193, 181] width 238 height 15
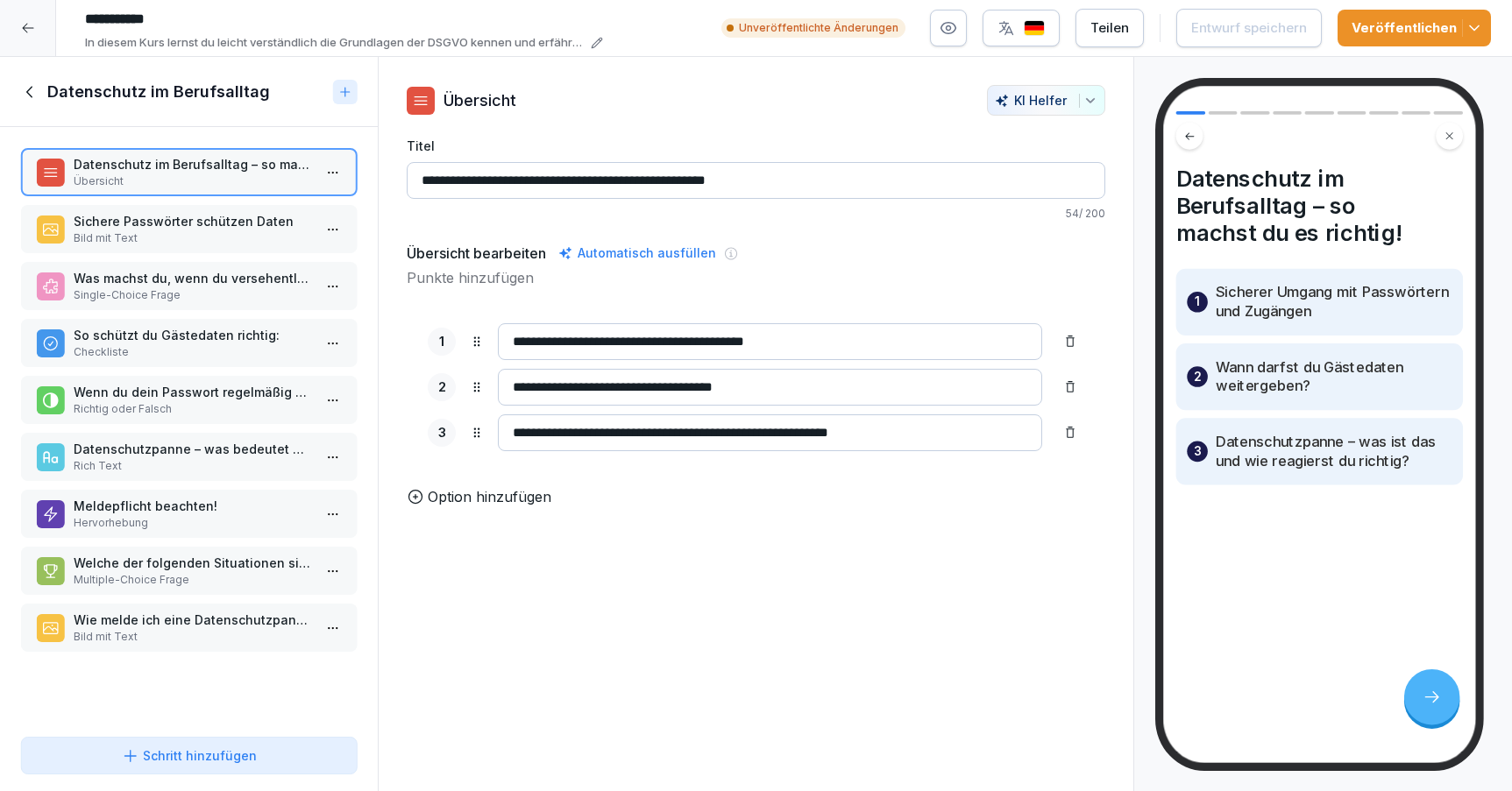
click at [36, 92] on icon at bounding box center [31, 92] width 19 height 19
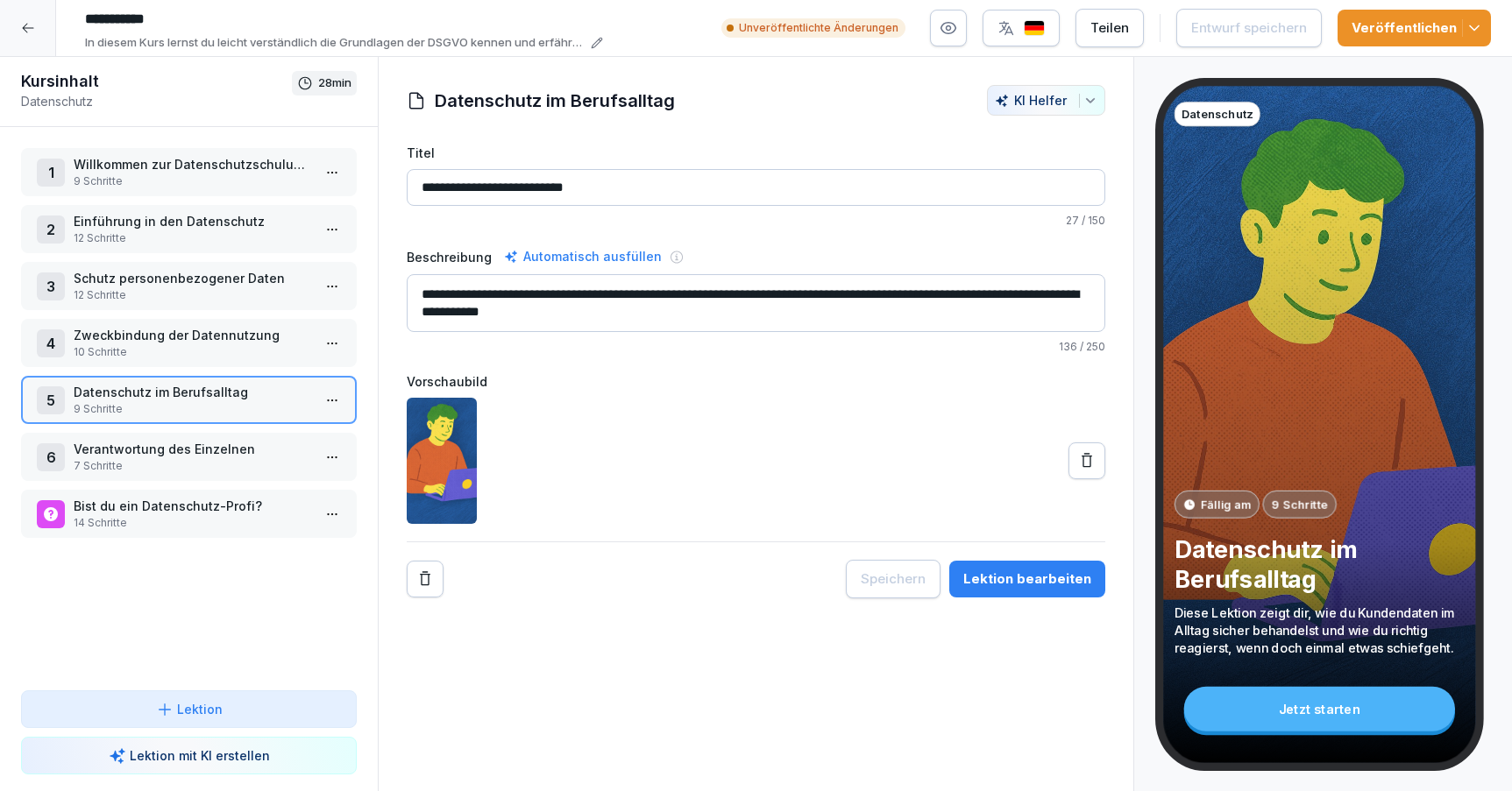
click at [184, 366] on div "4 Zweckbindung der Datennutzung 10 Schritte" at bounding box center [189, 343] width 336 height 48
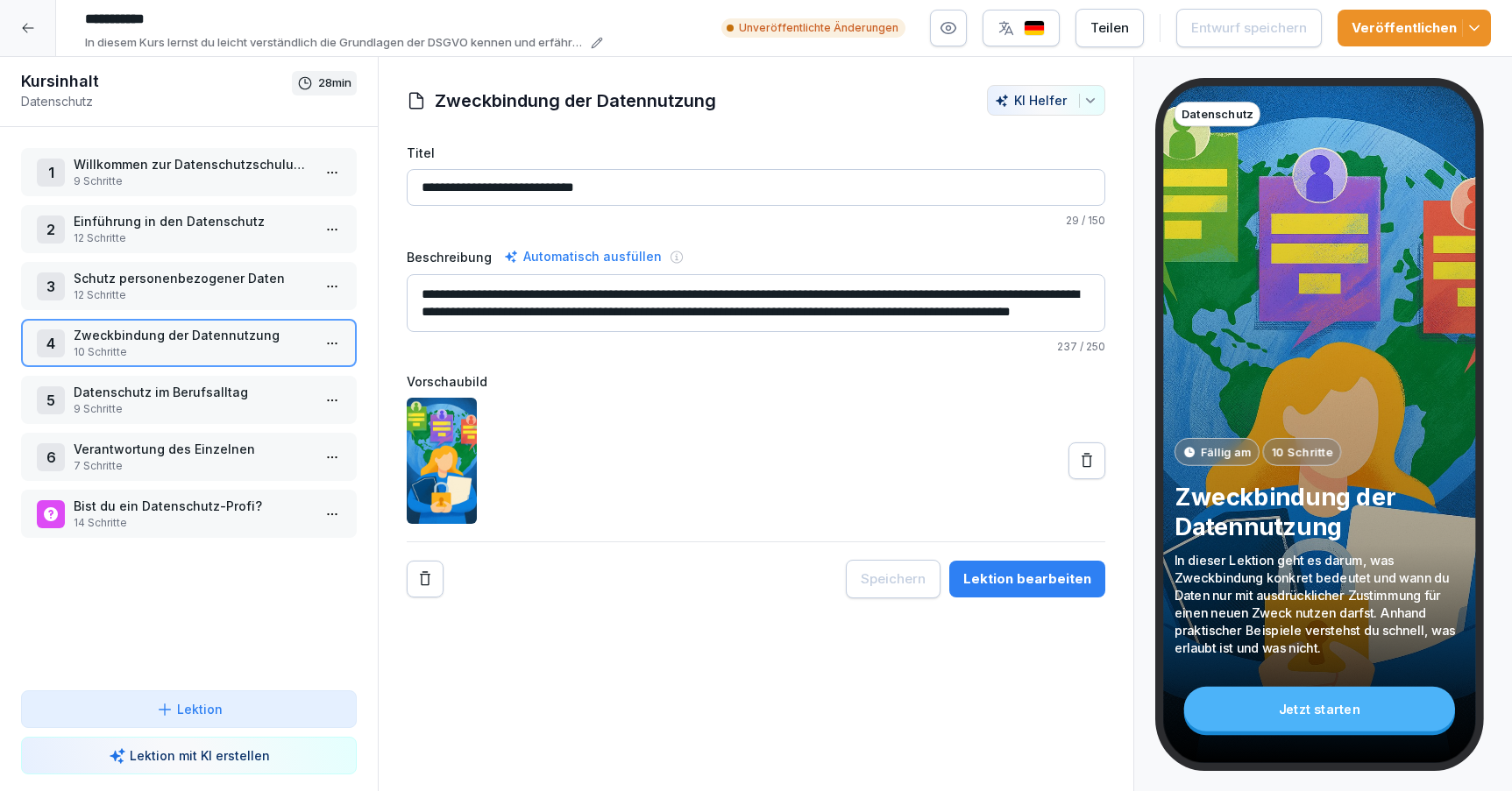
click at [997, 571] on div "Lektion bearbeiten" at bounding box center [1027, 579] width 128 height 19
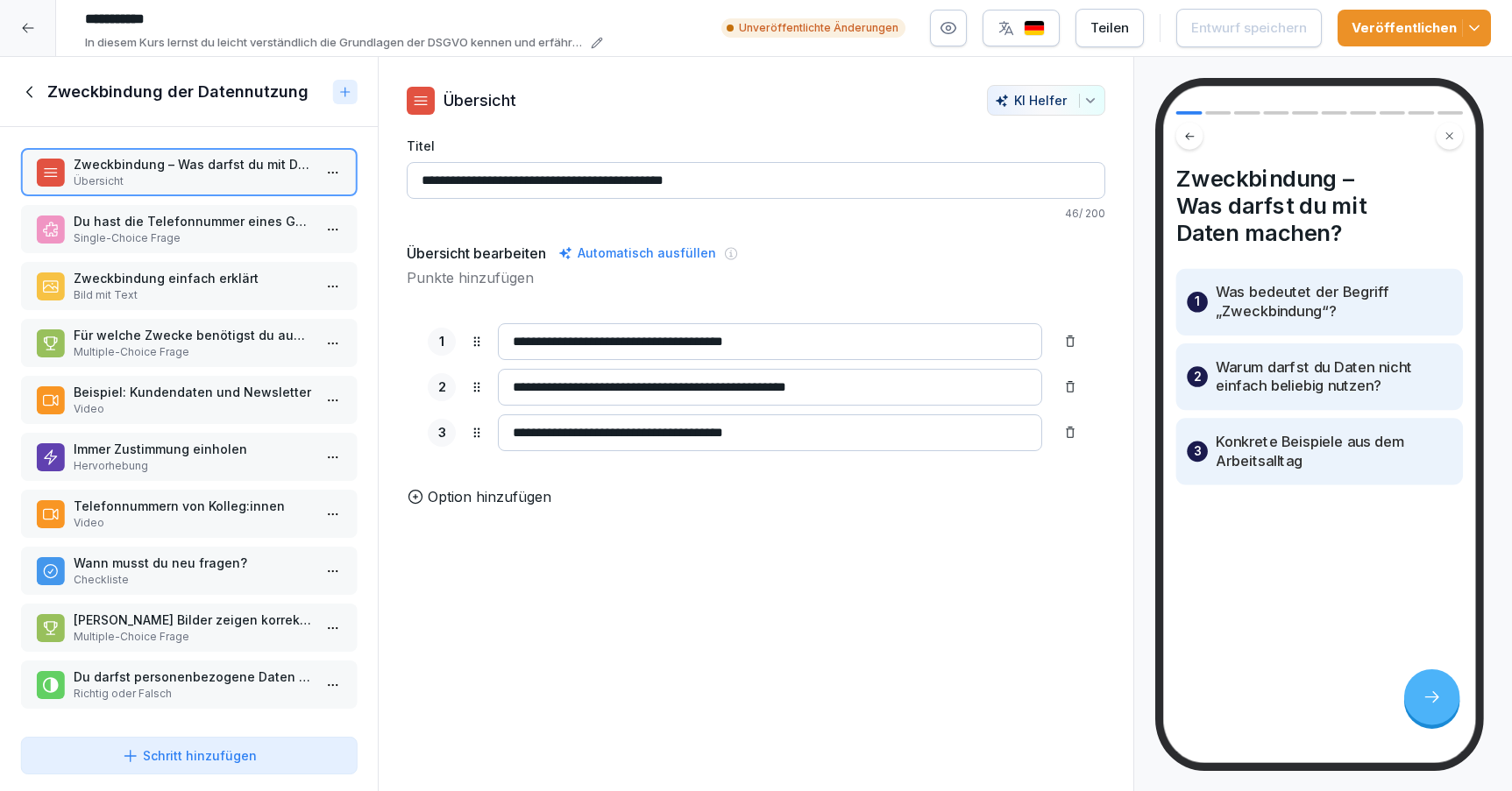
click at [231, 229] on p "Du hast die Telefonnummer eines Gastes, weil er reserviert hat. Darfst du ihn s…" at bounding box center [193, 220] width 238 height 18
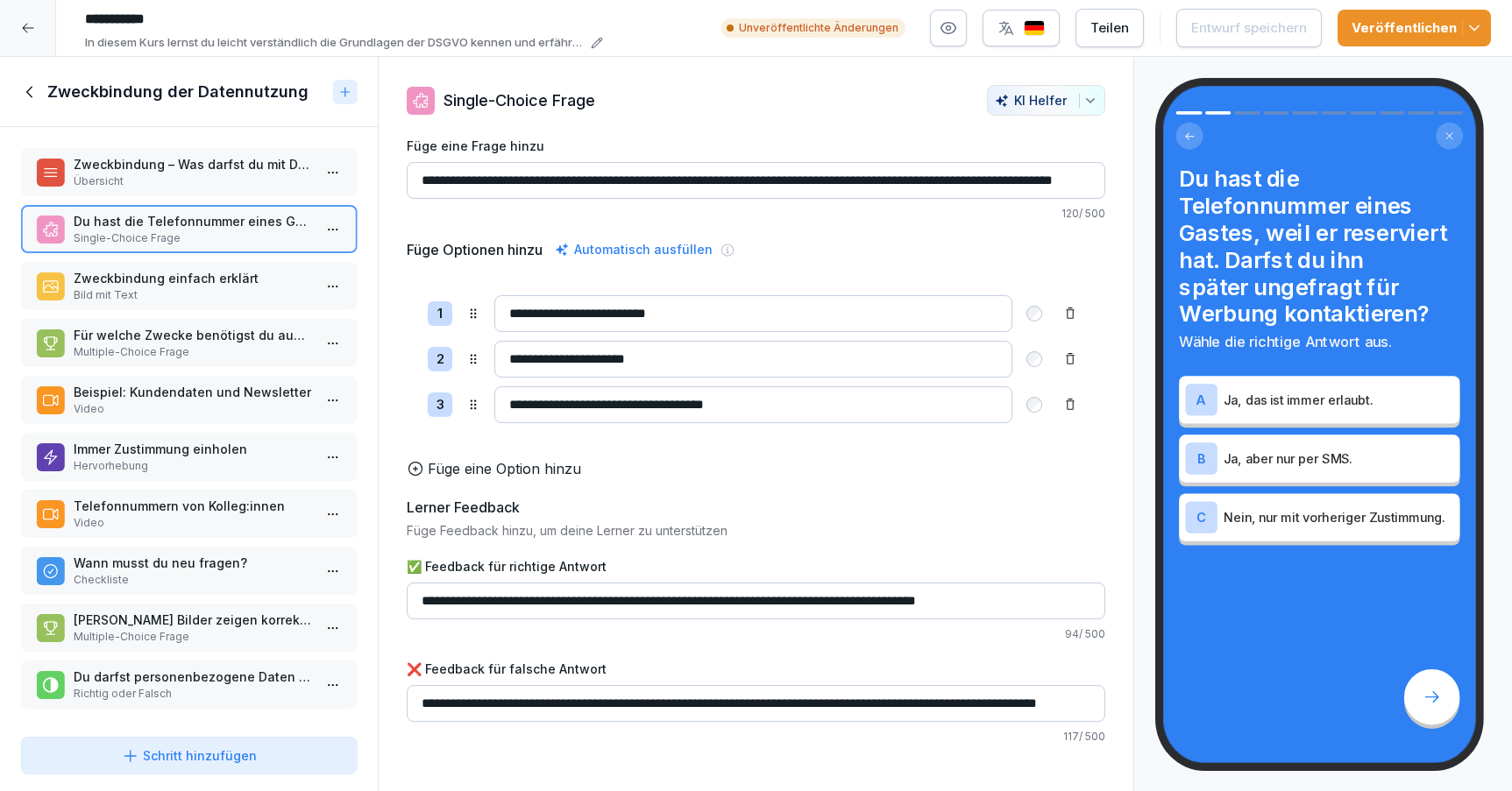
click at [229, 273] on p "Zweckbindung einfach erklärt" at bounding box center [193, 278] width 238 height 18
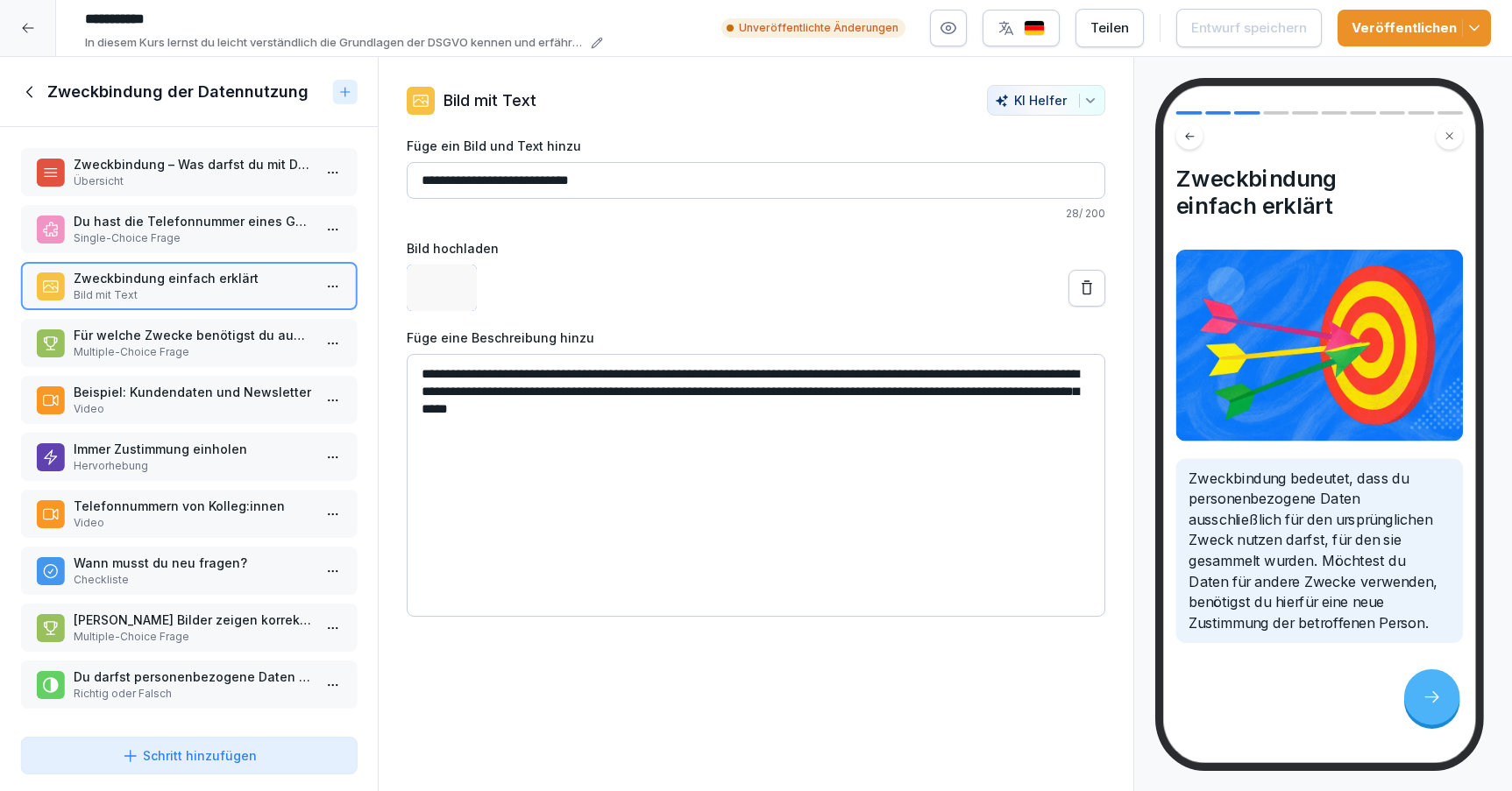
click at [222, 323] on div "Für welche Zwecke benötigst du ausdrücklich die Zustimmung der betroffenen Pers…" at bounding box center [189, 343] width 336 height 48
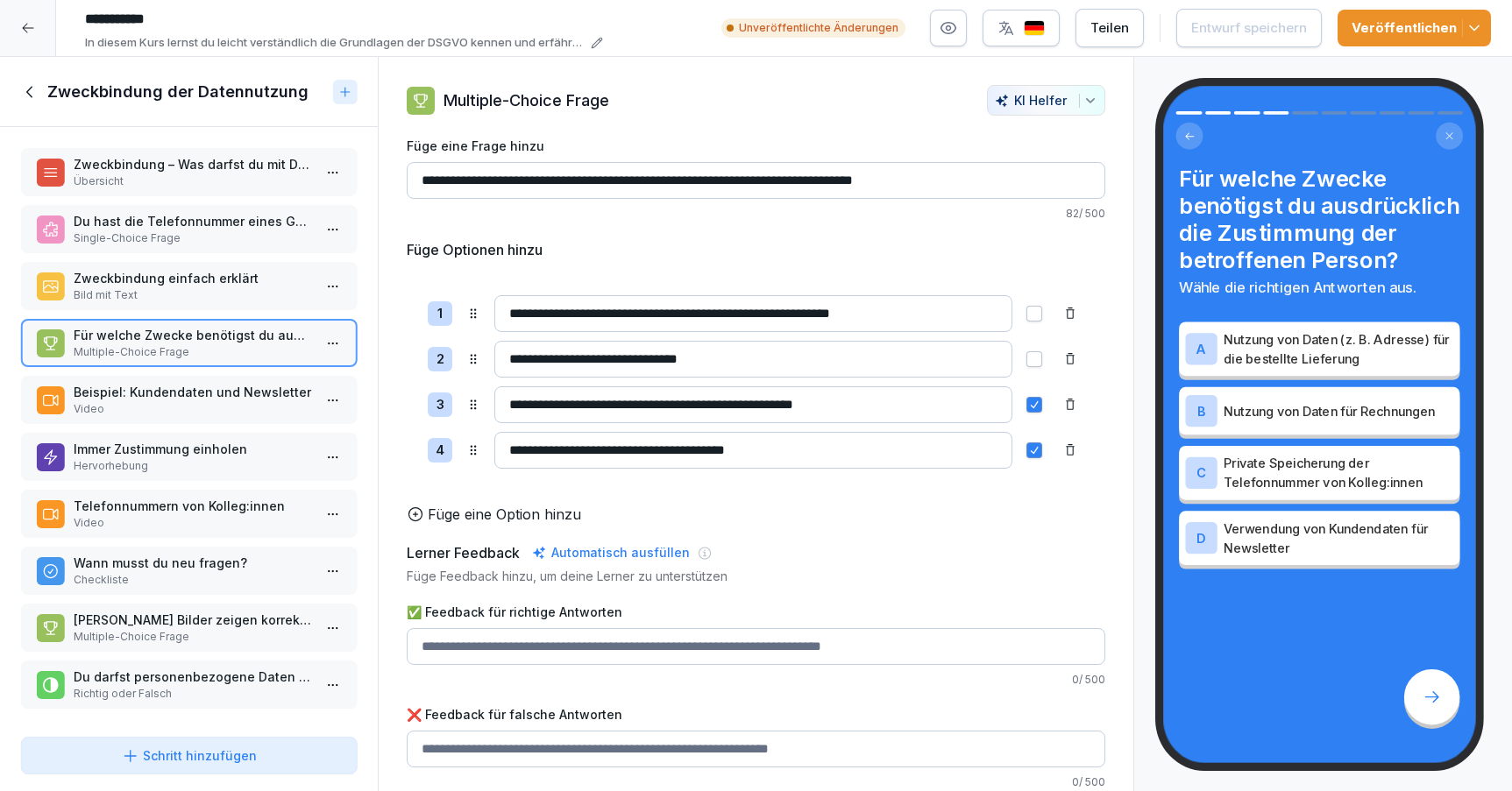
click at [220, 386] on p "Beispiel: Kundendaten und Newsletter" at bounding box center [193, 392] width 238 height 18
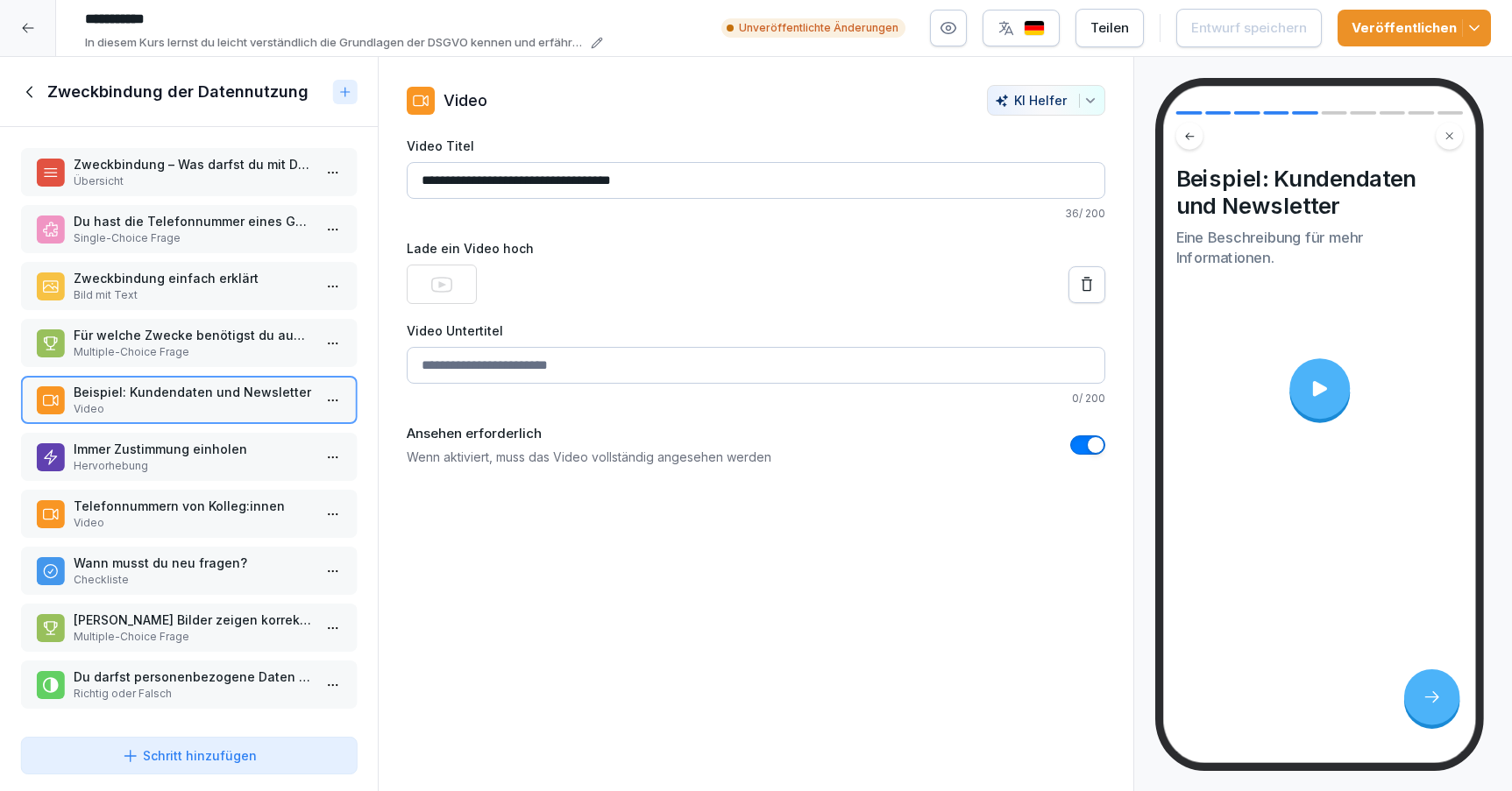
click at [217, 448] on p "Immer Zustimmung einholen" at bounding box center [193, 449] width 238 height 18
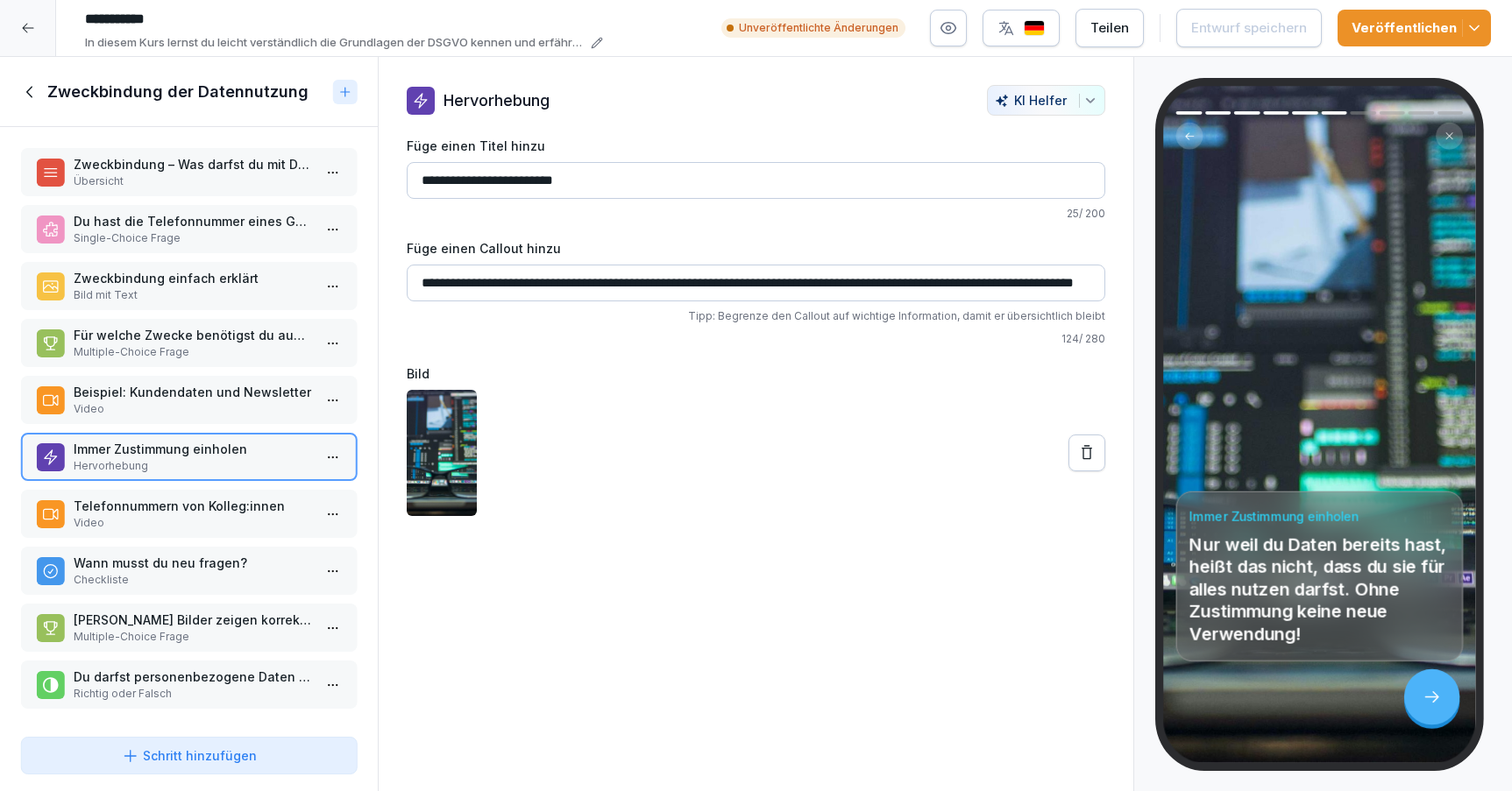
click at [215, 385] on p "Beispiel: Kundendaten und Newsletter" at bounding box center [193, 392] width 238 height 18
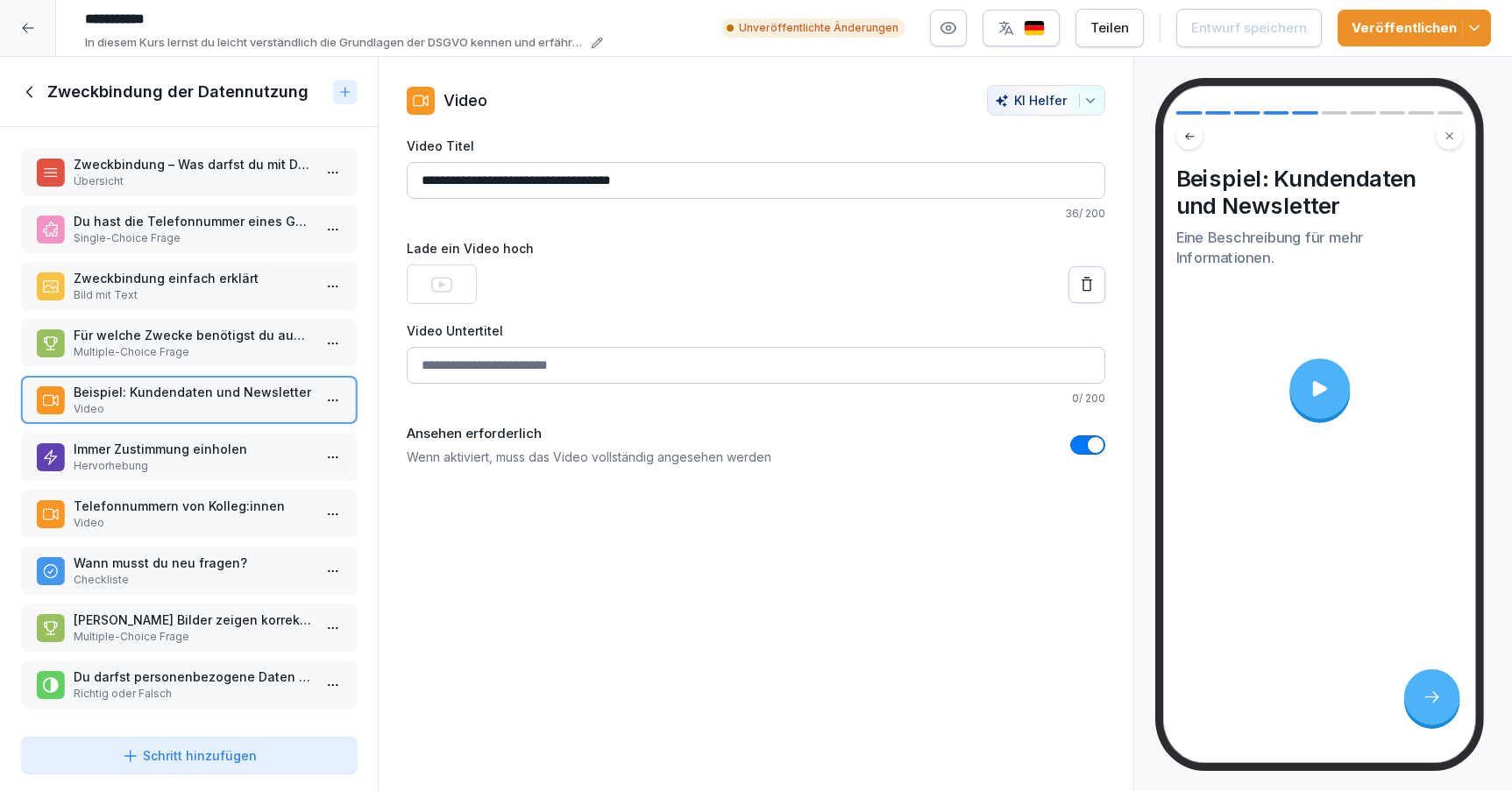
click at [1328, 393] on icon at bounding box center [1319, 389] width 22 height 22
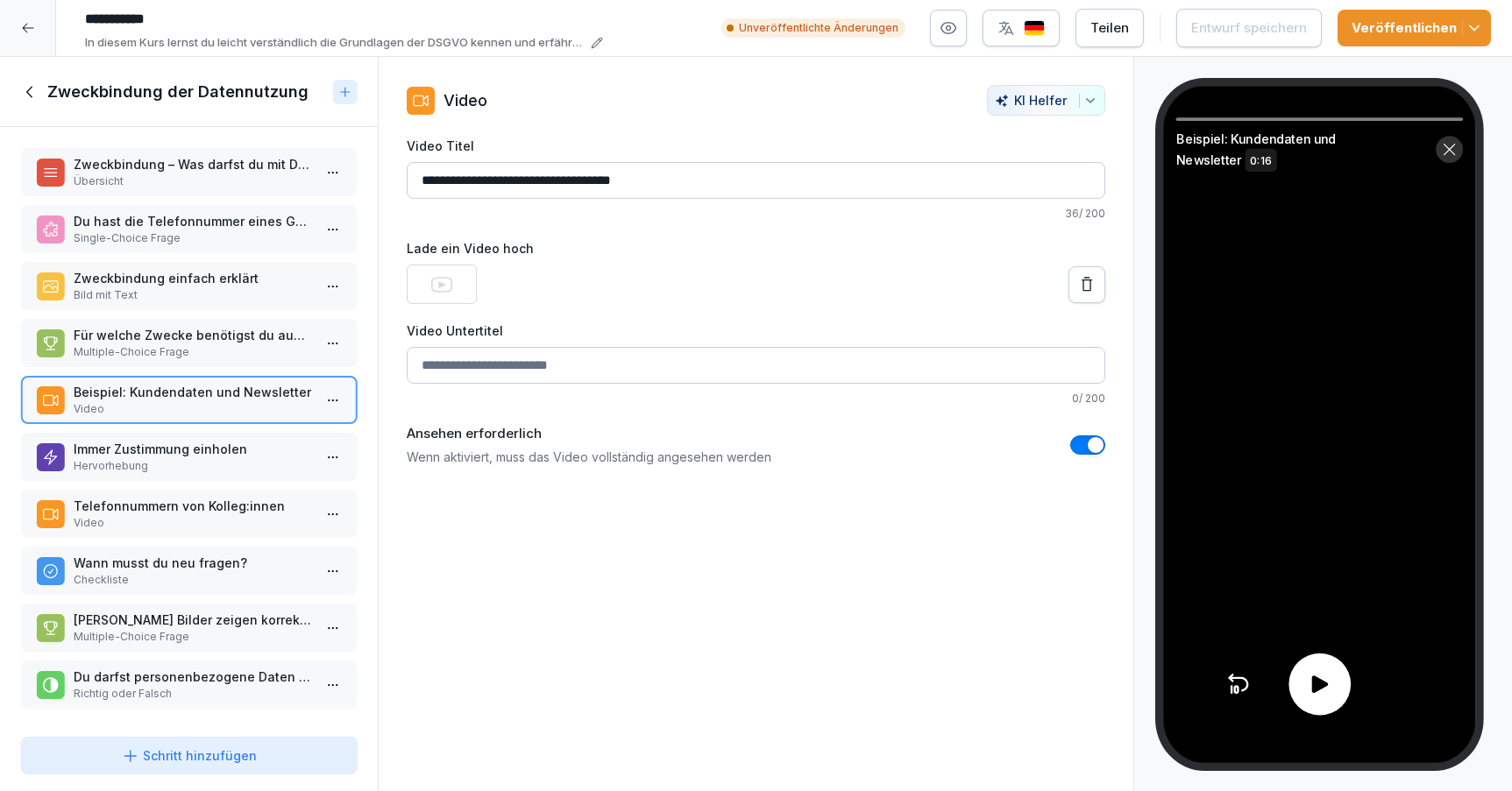
click at [1309, 684] on icon at bounding box center [1319, 685] width 25 height 25
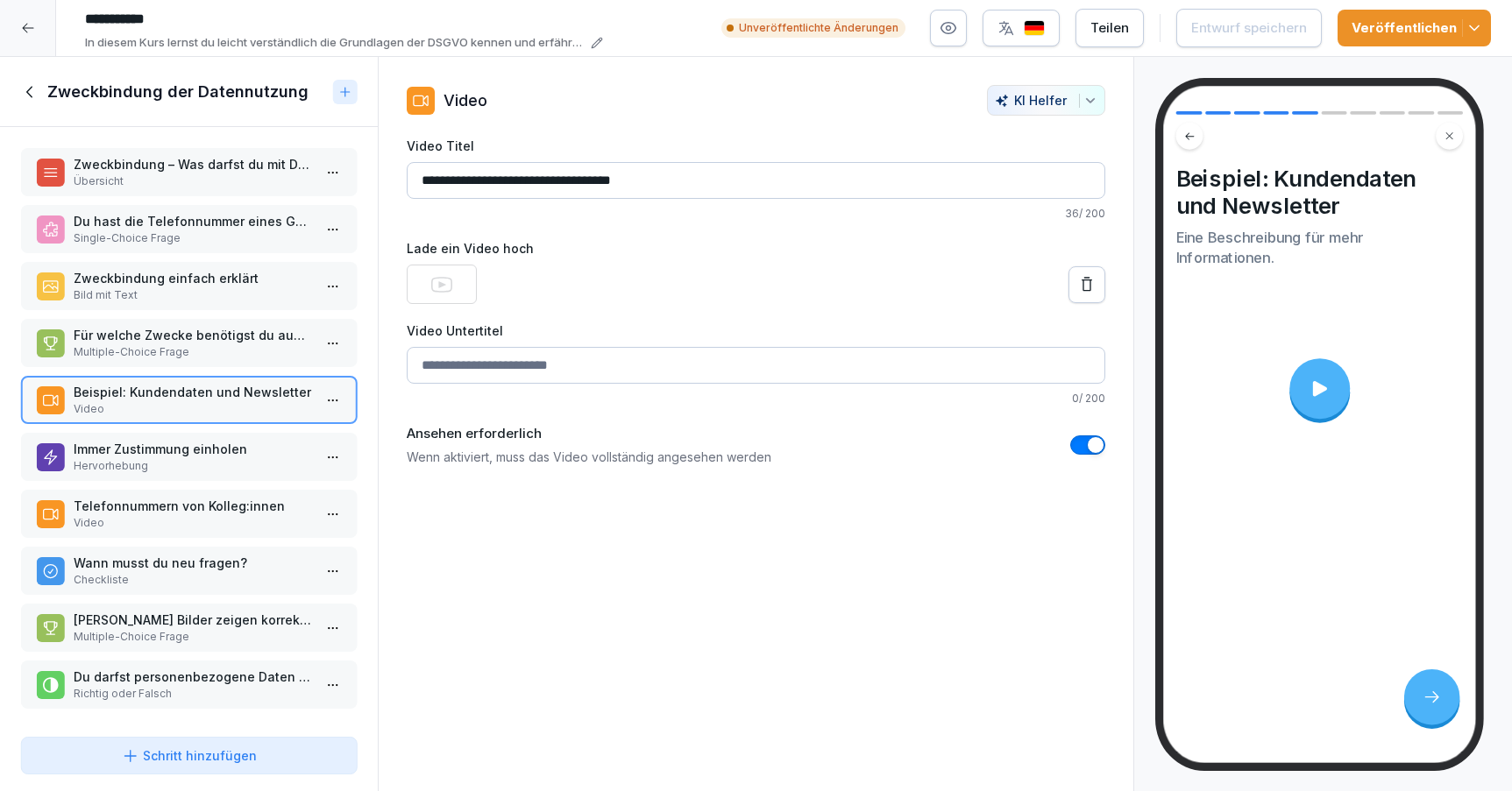
click at [157, 346] on p "Multiple-Choice Frage" at bounding box center [193, 352] width 238 height 15
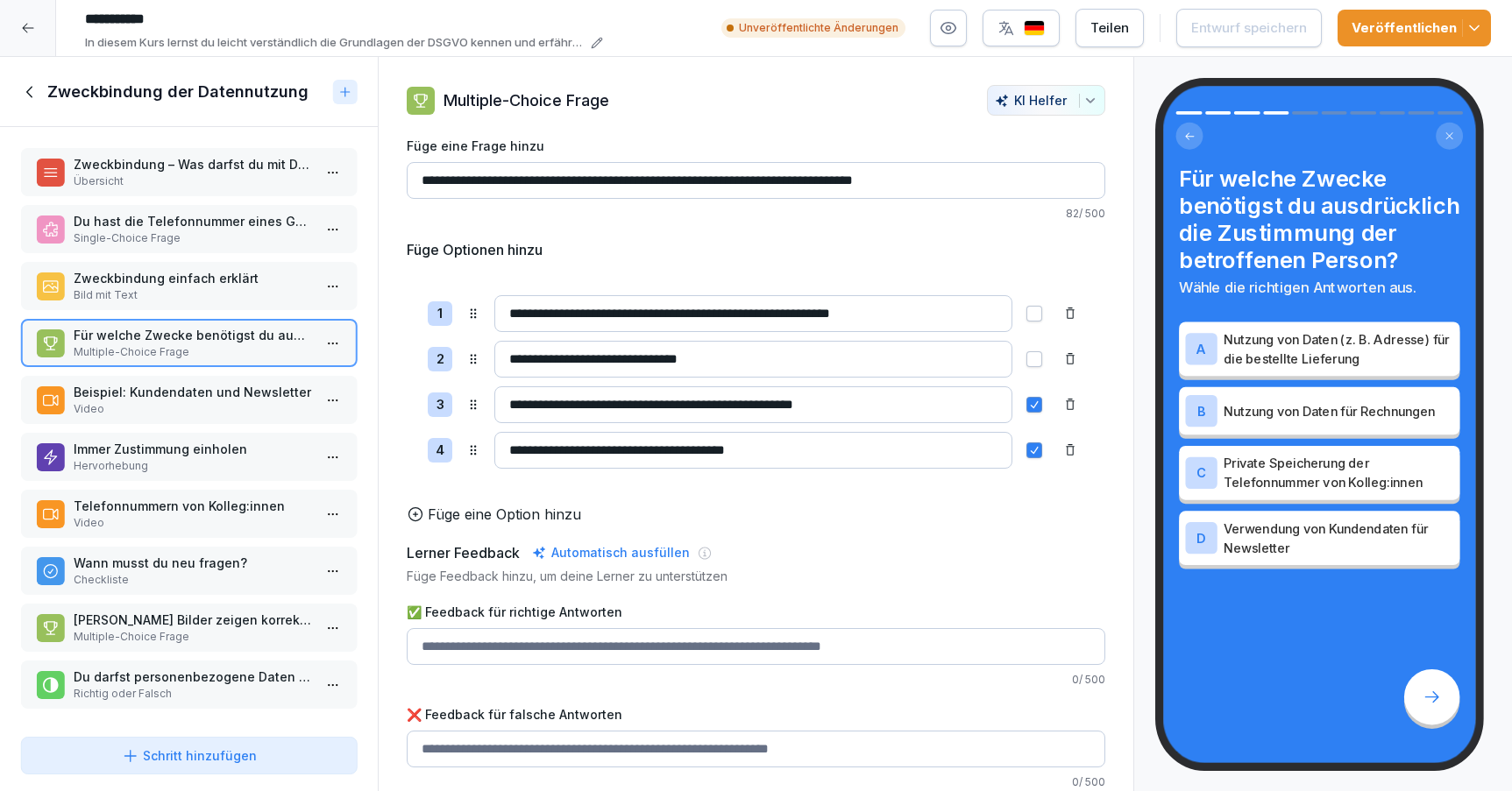
click at [217, 299] on p "Bild mit Text" at bounding box center [193, 295] width 238 height 15
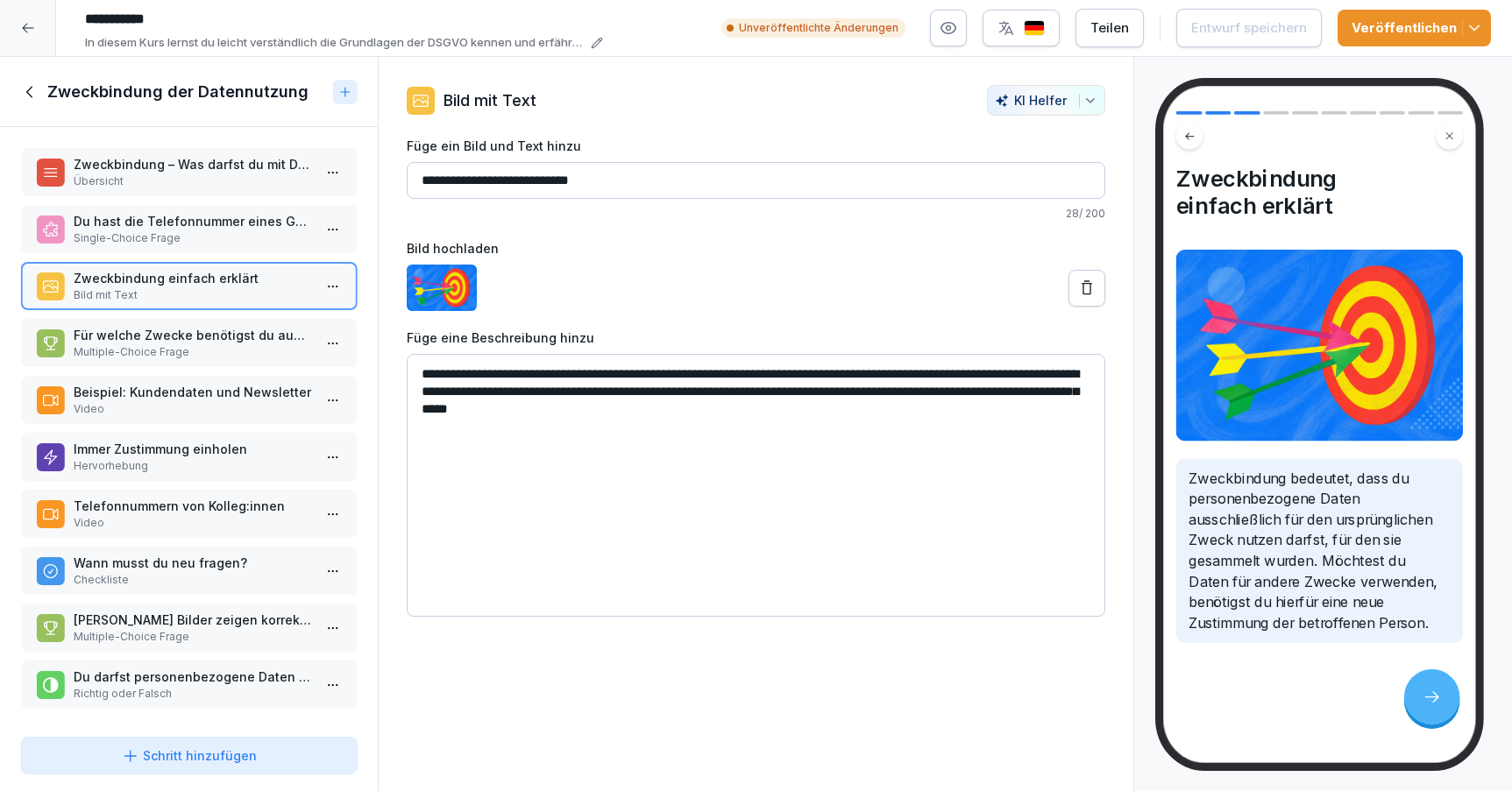
click at [241, 226] on p "Du hast die Telefonnummer eines Gastes, weil er reserviert hat. Darfst du ihn s…" at bounding box center [193, 220] width 238 height 18
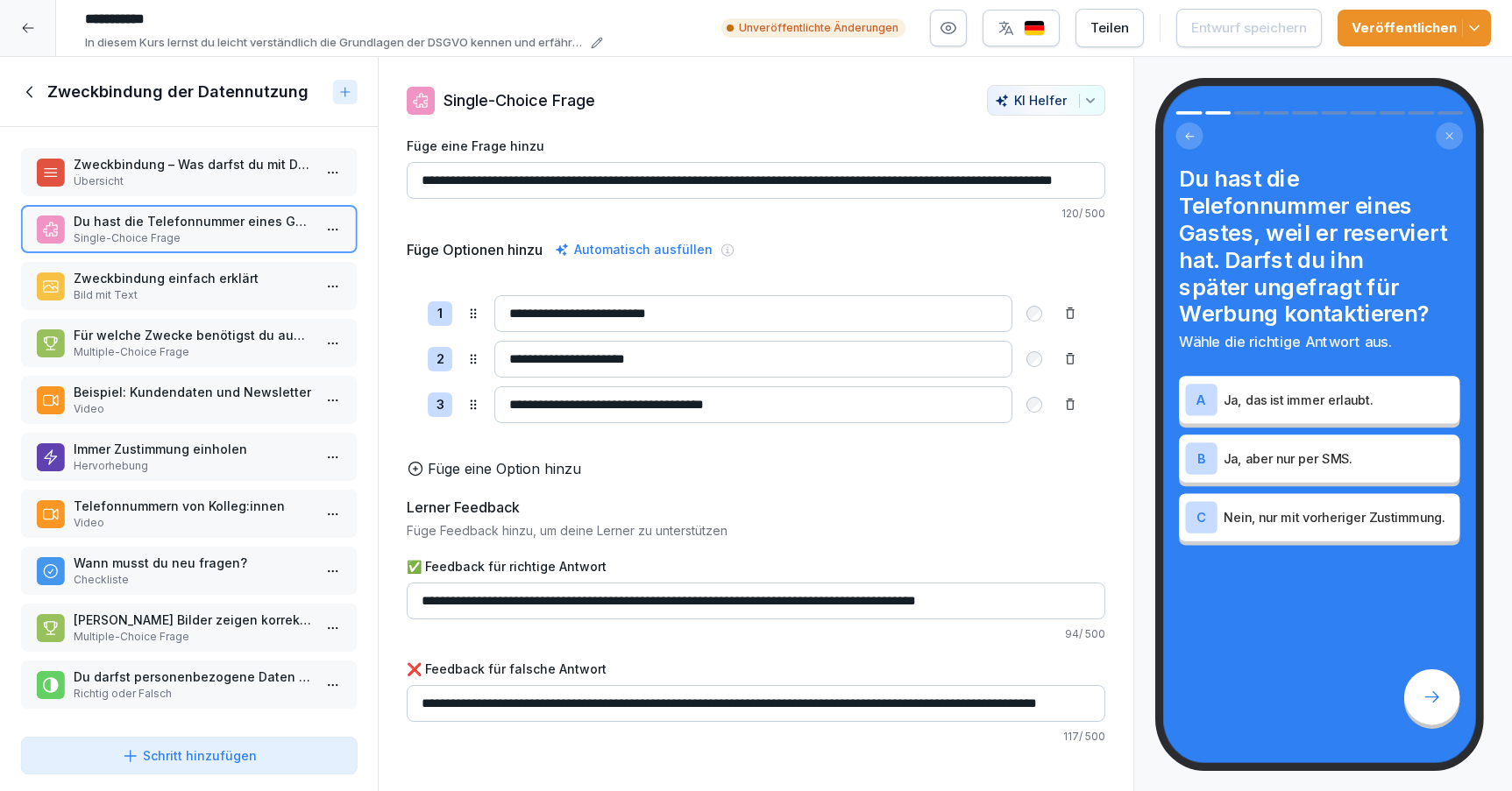
click at [242, 177] on p "Übersicht" at bounding box center [193, 181] width 238 height 15
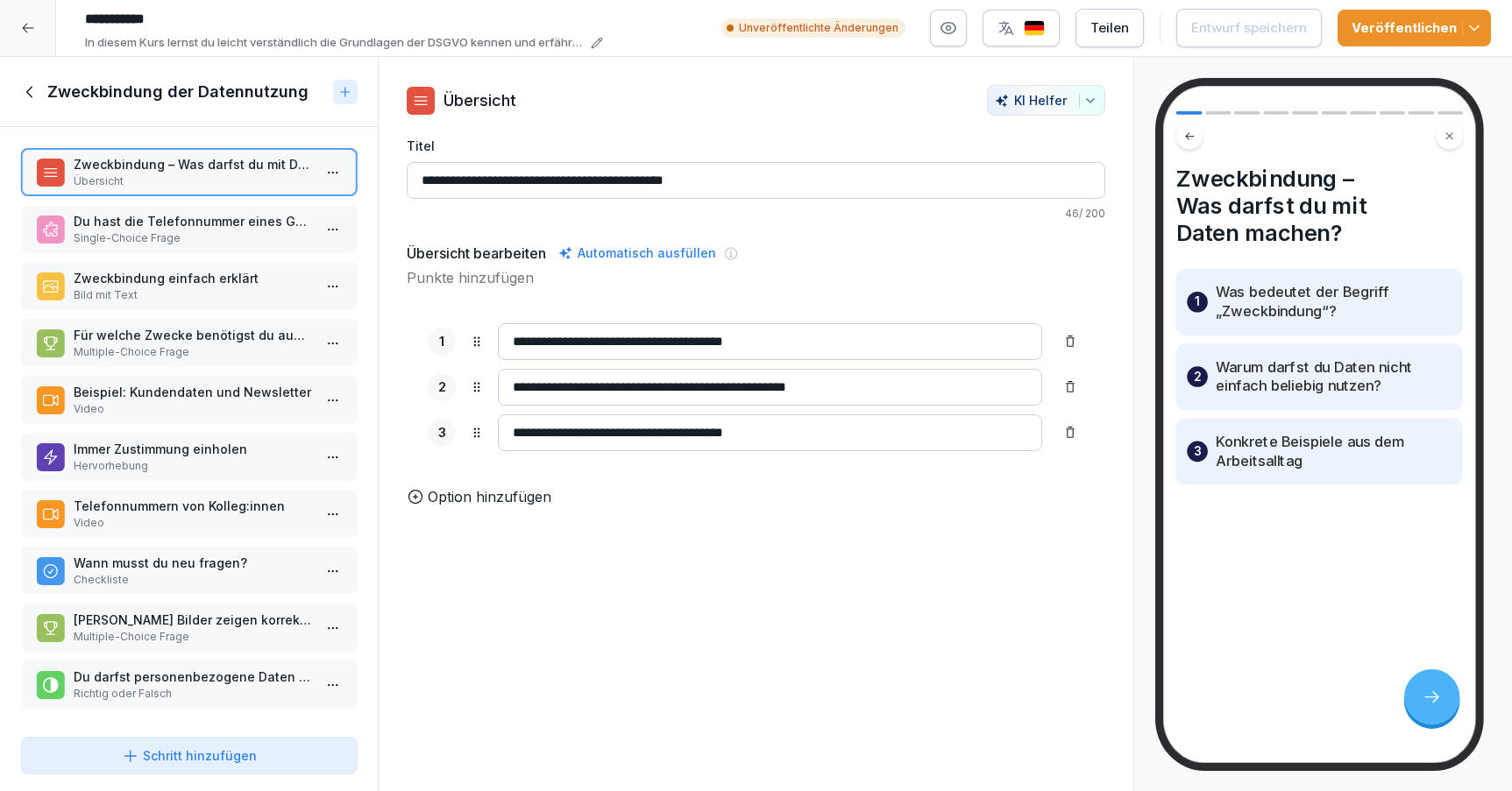
click at [222, 399] on p "Beispiel: Kundendaten und Newsletter" at bounding box center [193, 392] width 238 height 18
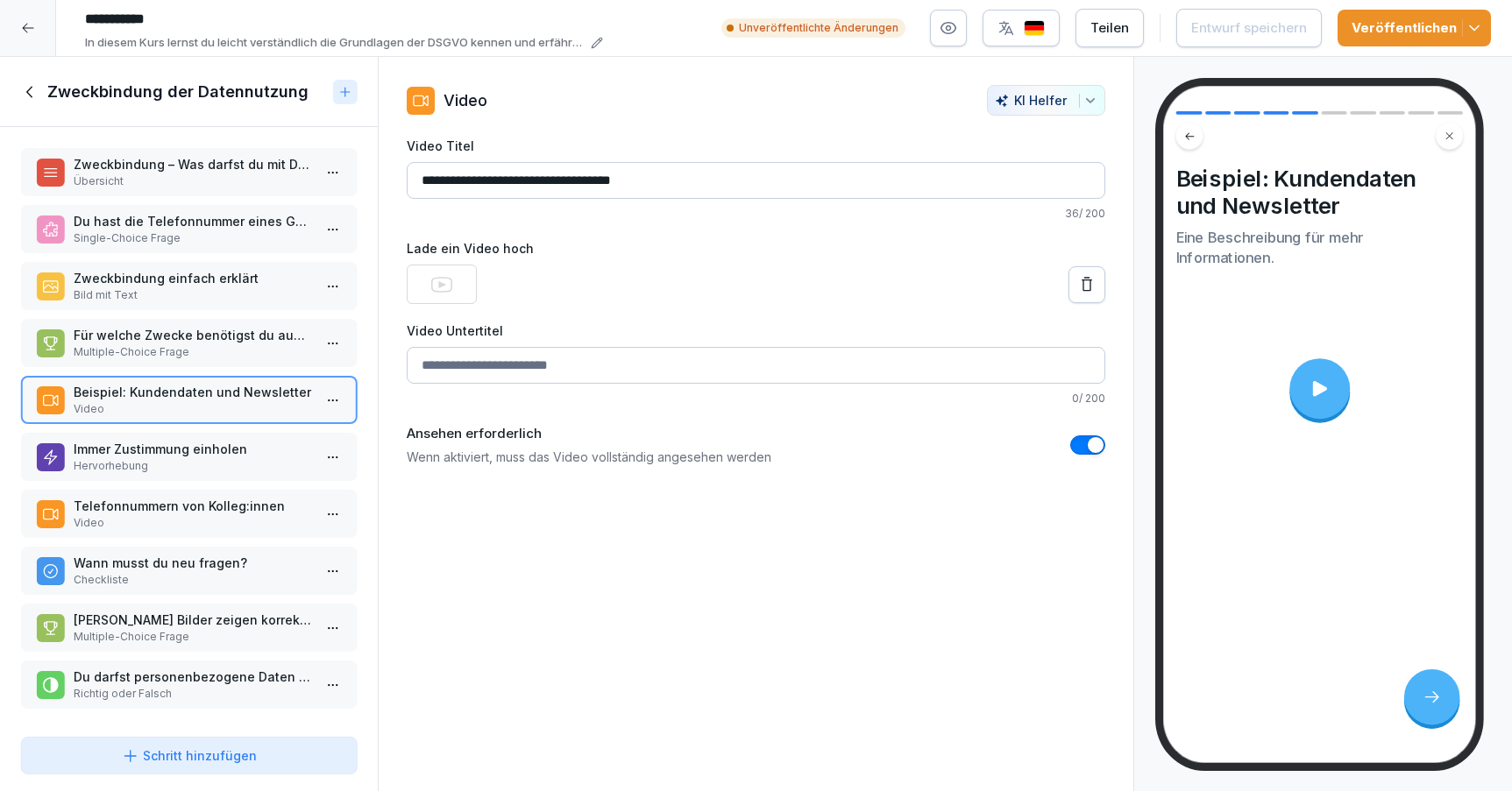
click at [1319, 390] on icon at bounding box center [1319, 388] width 14 height 15
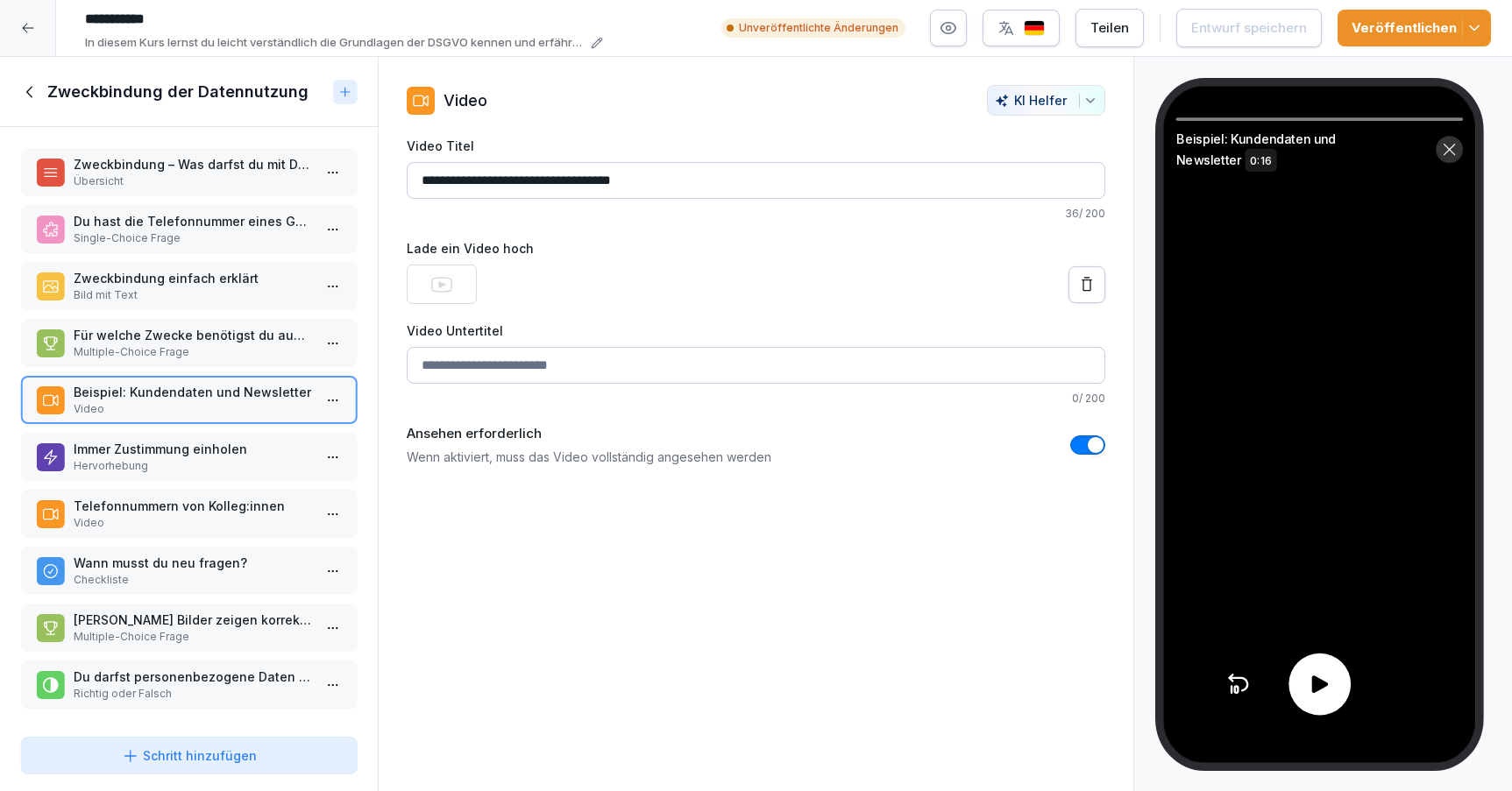
click at [1319, 686] on icon at bounding box center [1319, 685] width 15 height 17
click at [1319, 684] on icon at bounding box center [1319, 685] width 25 height 25
click at [171, 343] on p "Für welche Zwecke benötigst du ausdrücklich die Zustimmung der betroffenen Pers…" at bounding box center [193, 335] width 238 height 18
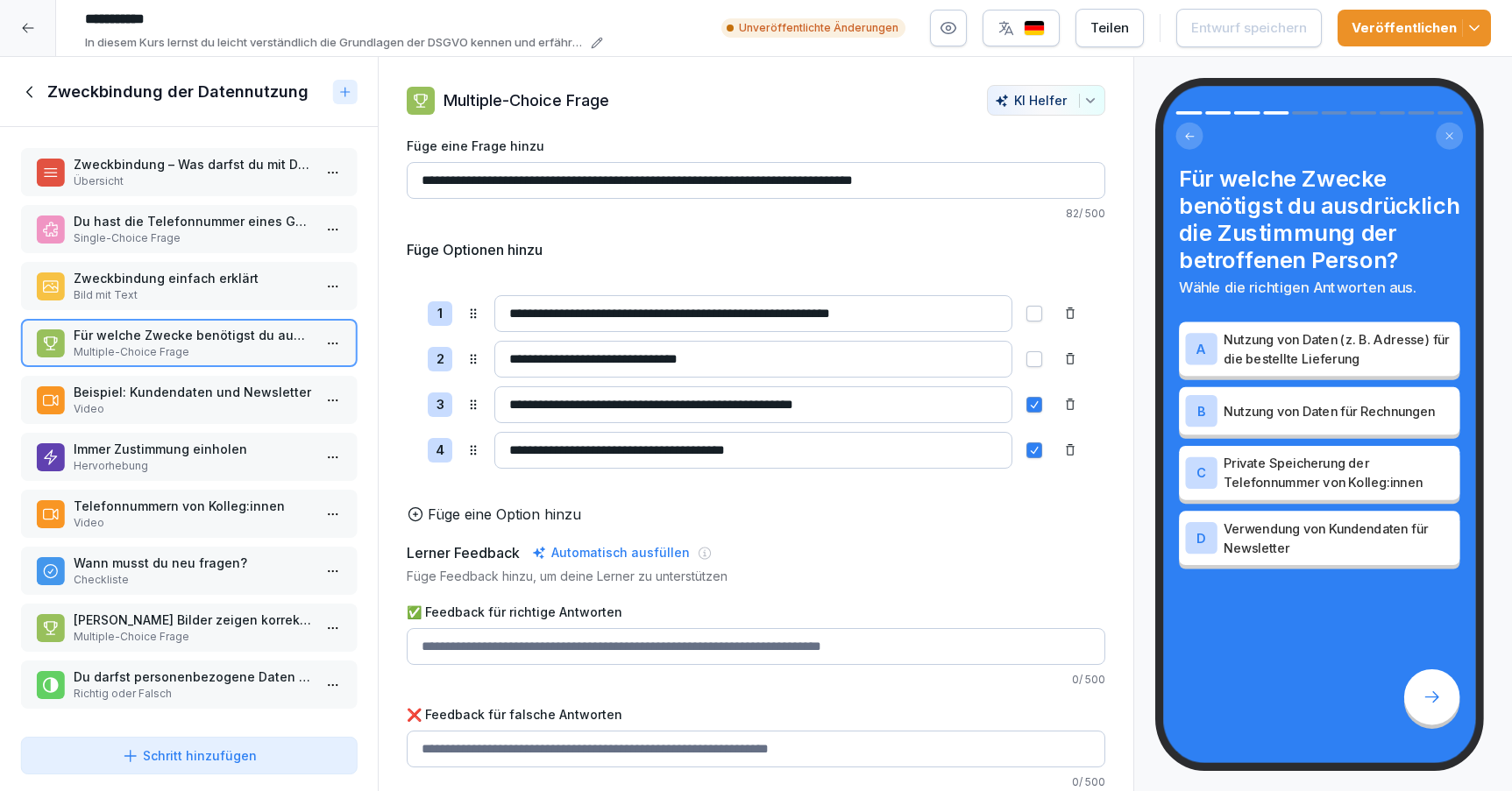
click at [206, 290] on p "Bild mit Text" at bounding box center [193, 295] width 238 height 15
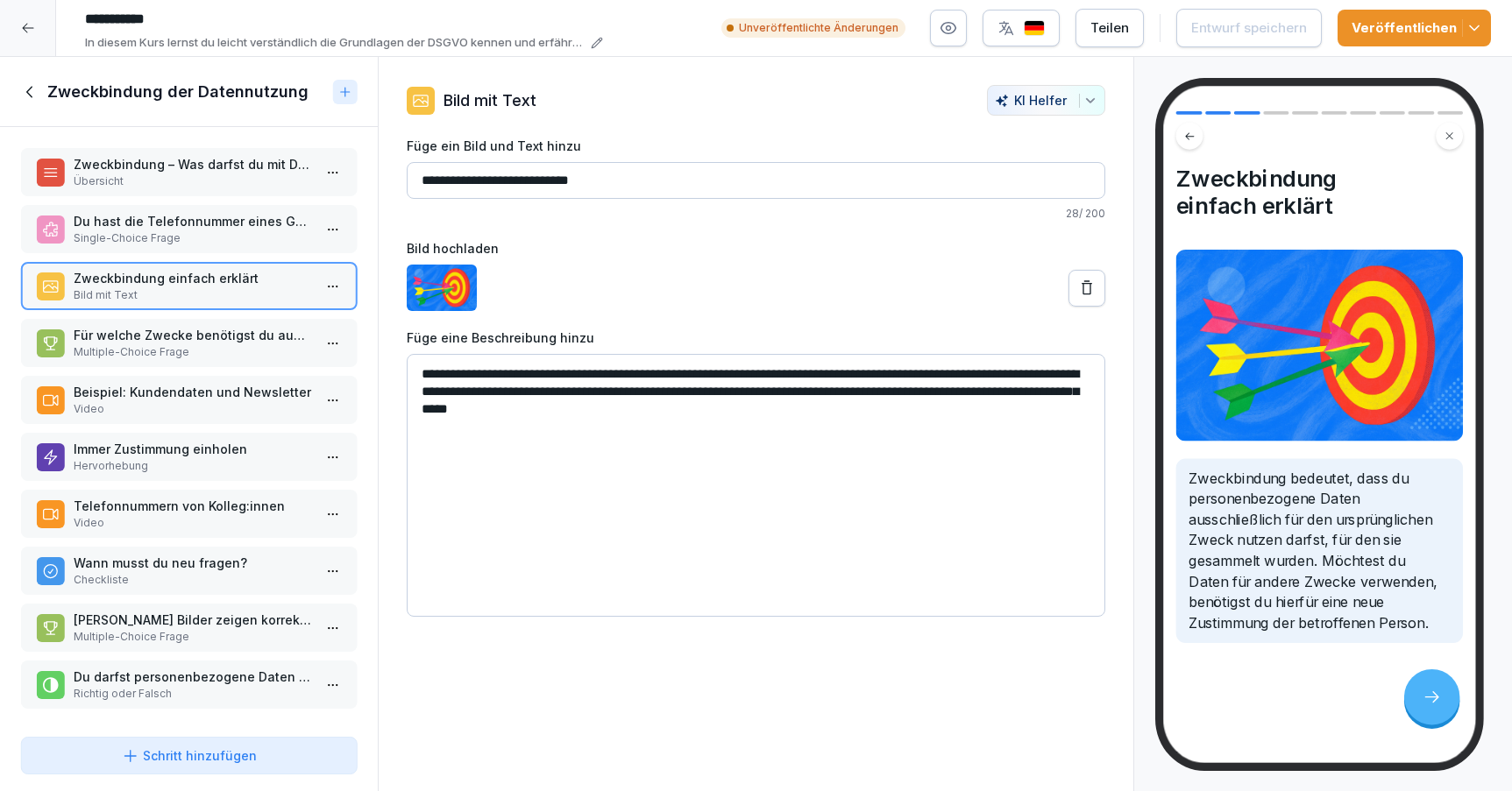
click at [214, 248] on div "Du hast die Telefonnummer eines Gastes, weil er reserviert hat. Darfst du ihn s…" at bounding box center [189, 229] width 336 height 48
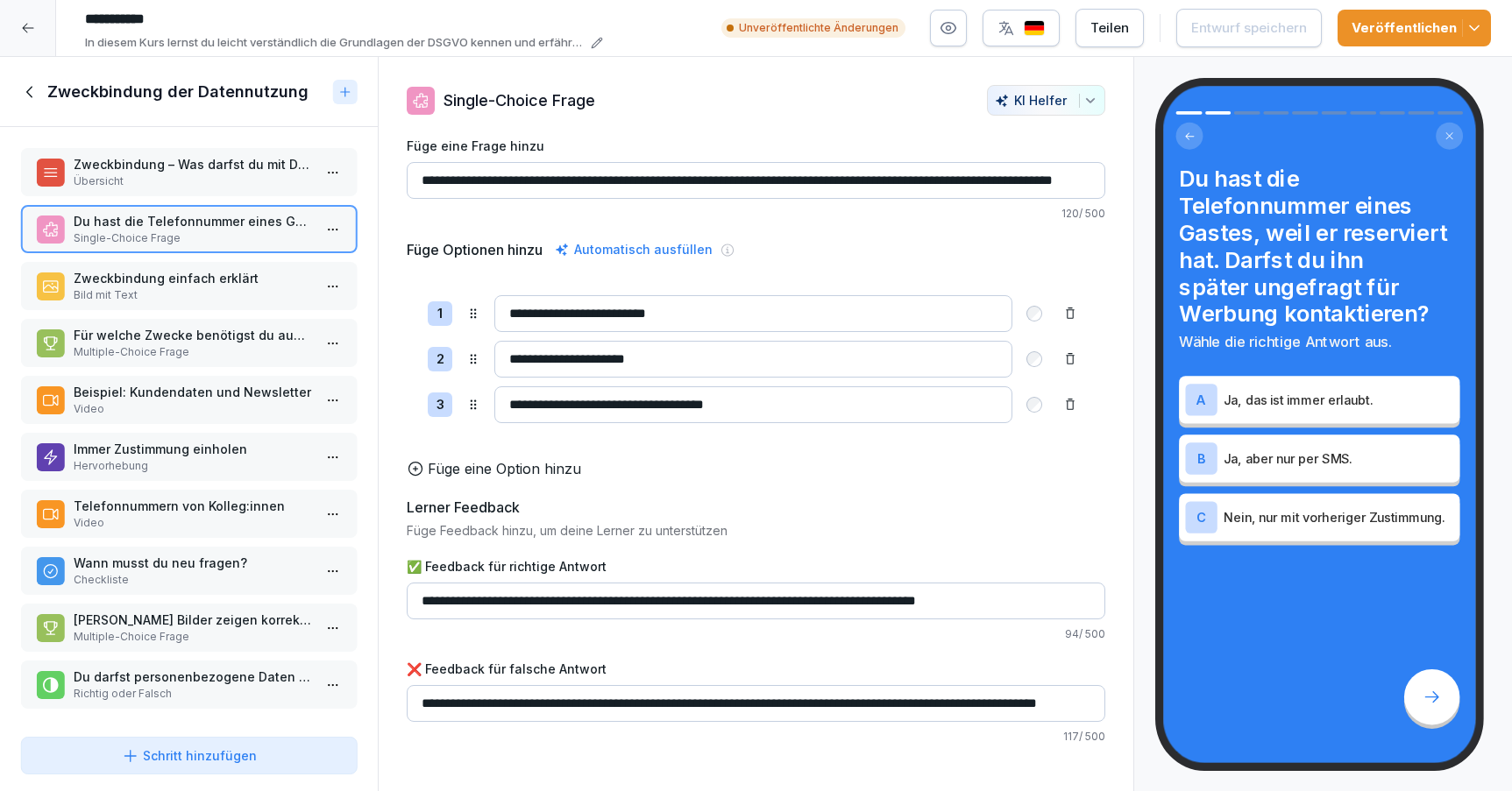
click at [233, 170] on p "Zweckbindung – Was darfst du mit Daten machen?" at bounding box center [193, 163] width 238 height 18
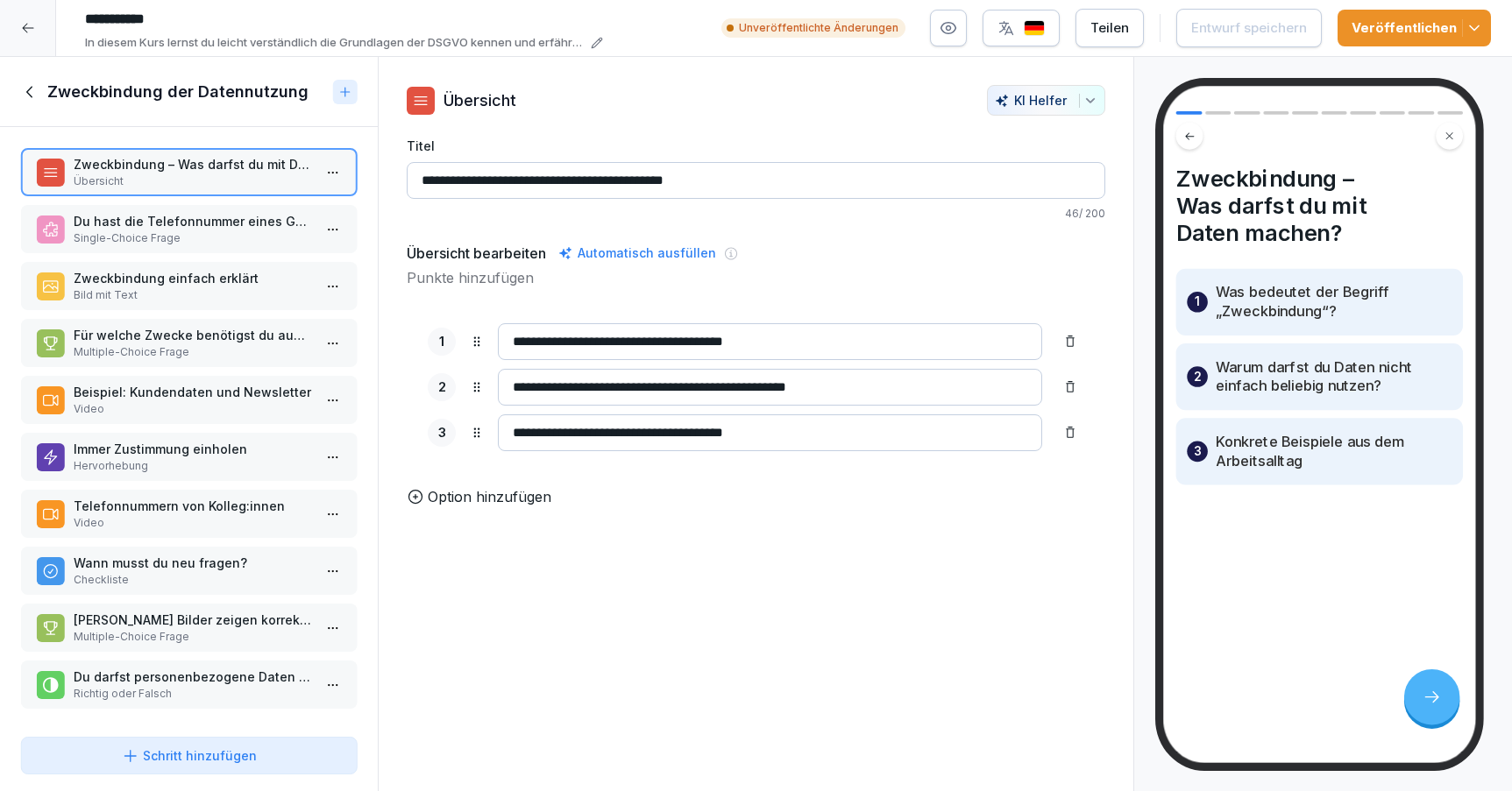
click at [21, 87] on icon at bounding box center [31, 92] width 19 height 19
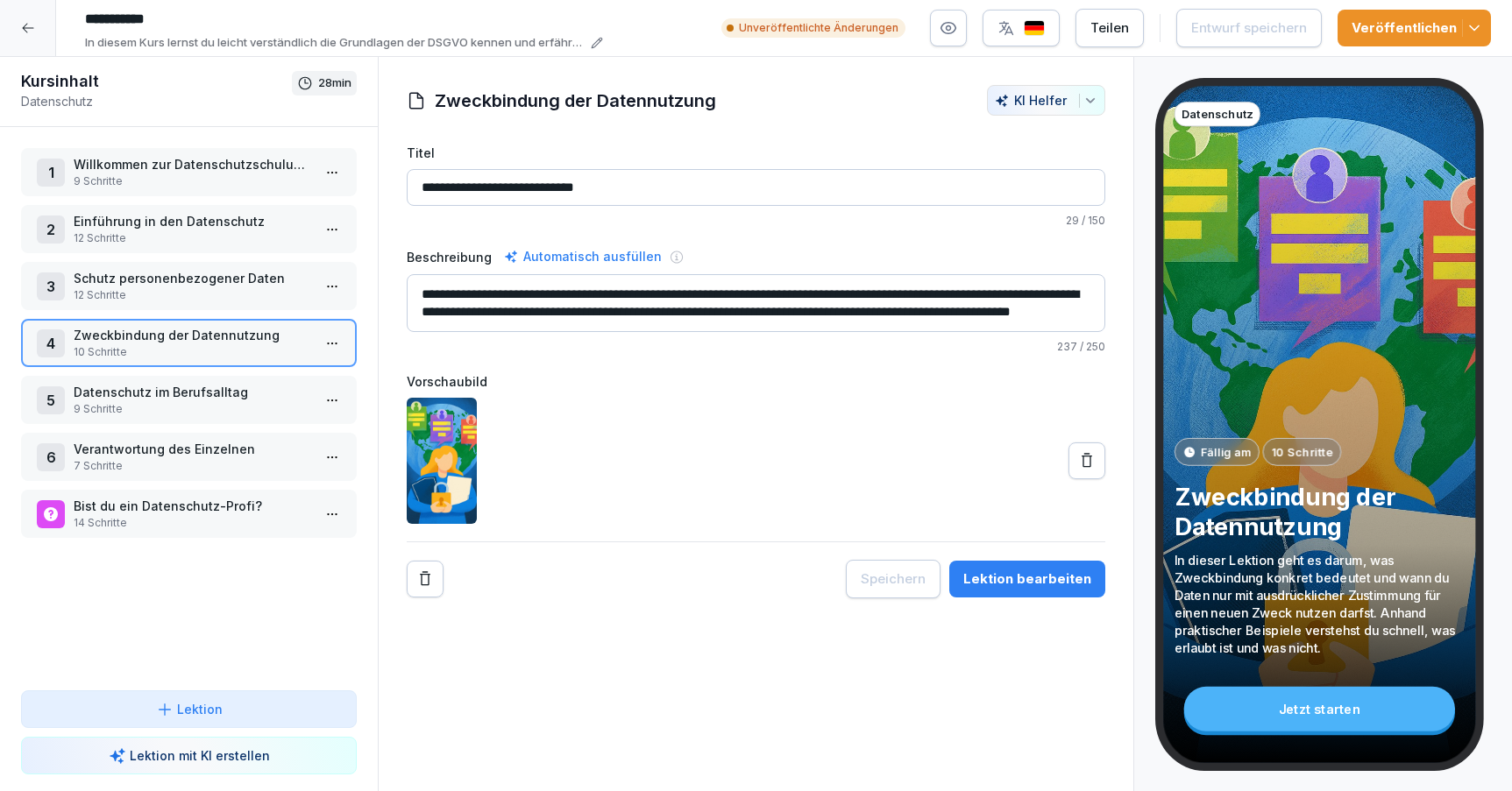
click at [228, 284] on p "Schutz personenbezogener Daten" at bounding box center [193, 278] width 238 height 18
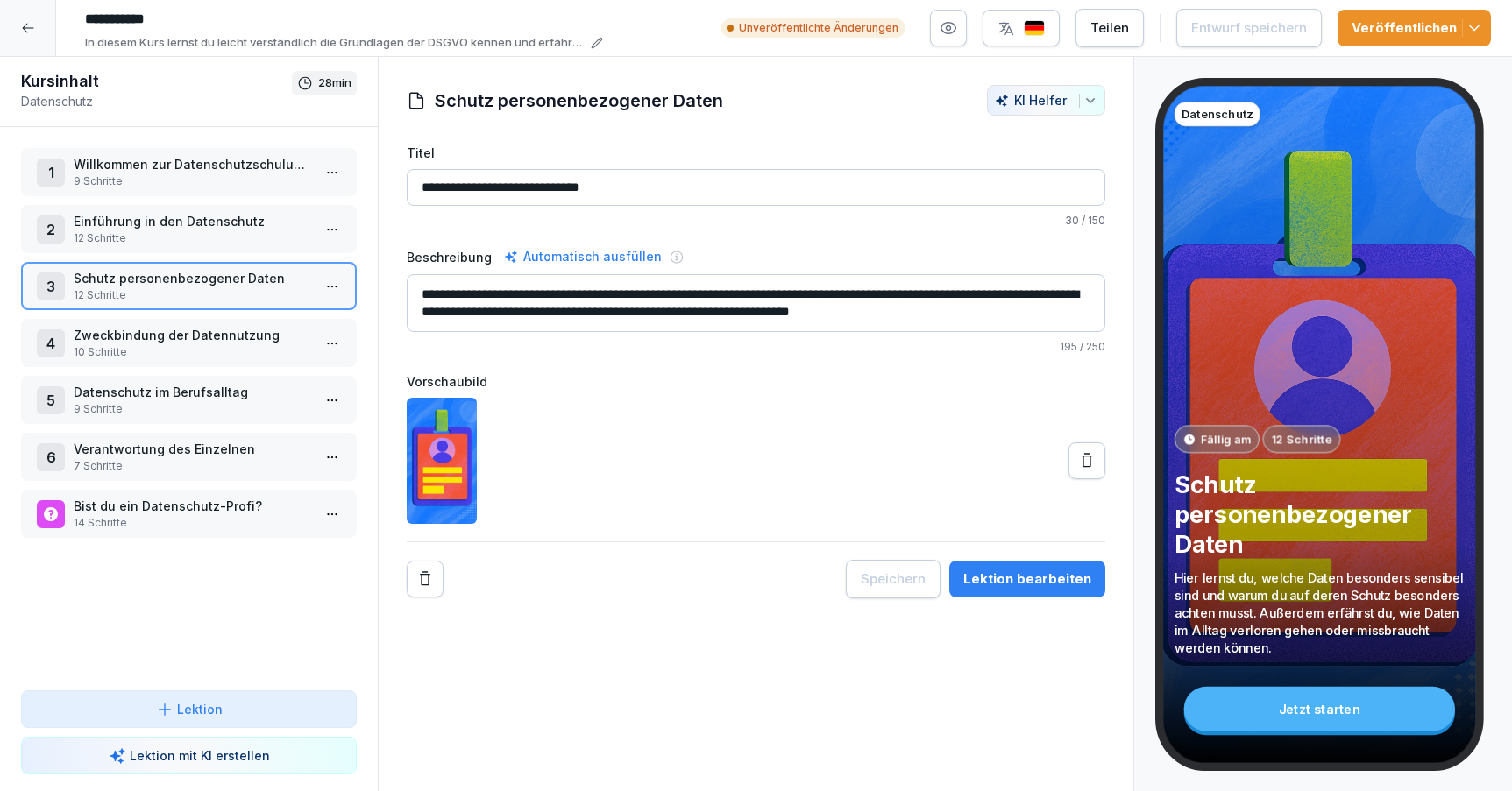
click at [1023, 584] on div "Lektion bearbeiten" at bounding box center [1027, 579] width 128 height 19
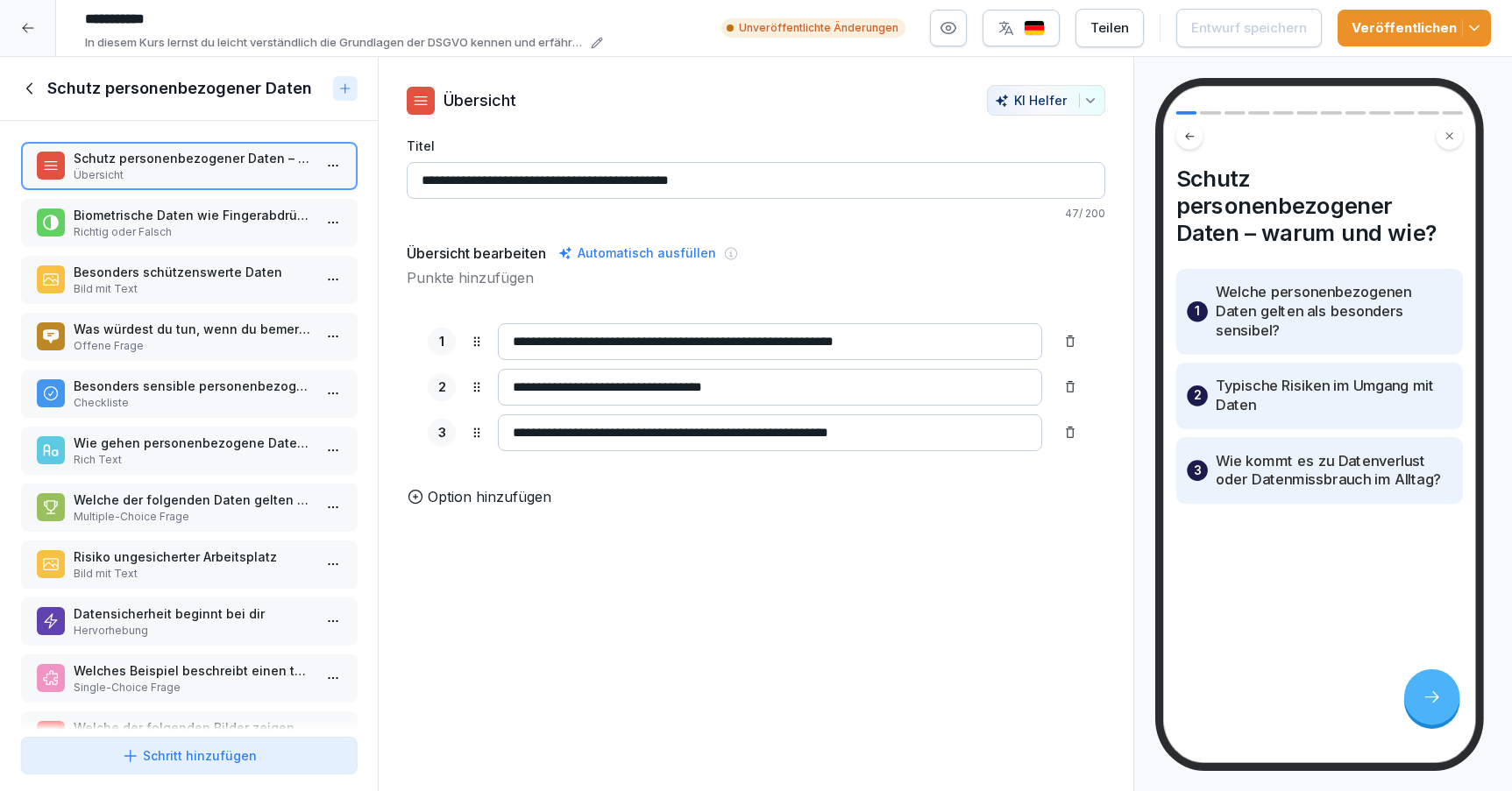
click at [198, 216] on p "Biometrische Daten wie Fingerabdrücke sind nicht besonders schützenswert." at bounding box center [193, 215] width 238 height 18
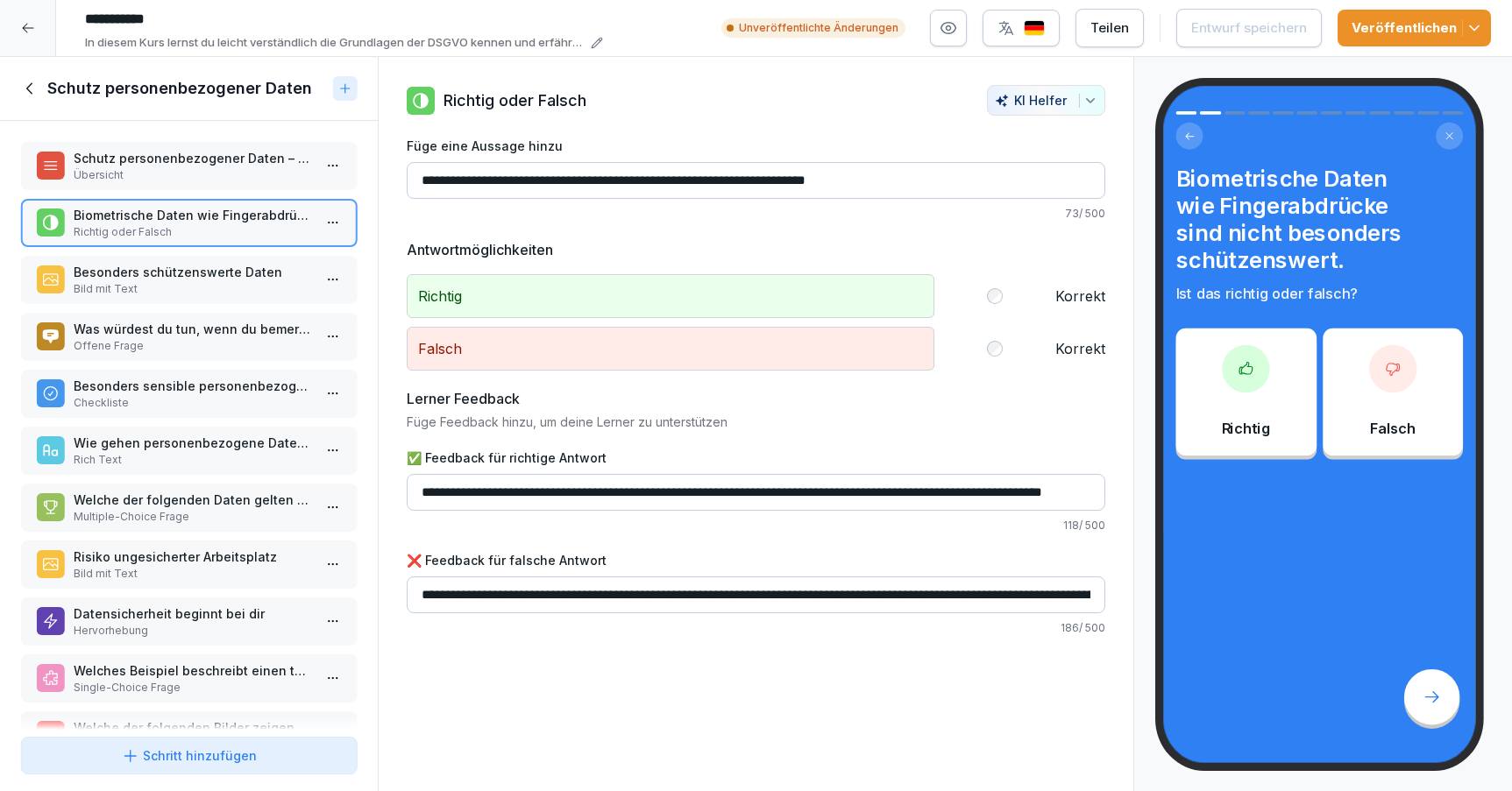
click at [201, 292] on p "Bild mit Text" at bounding box center [193, 289] width 238 height 15
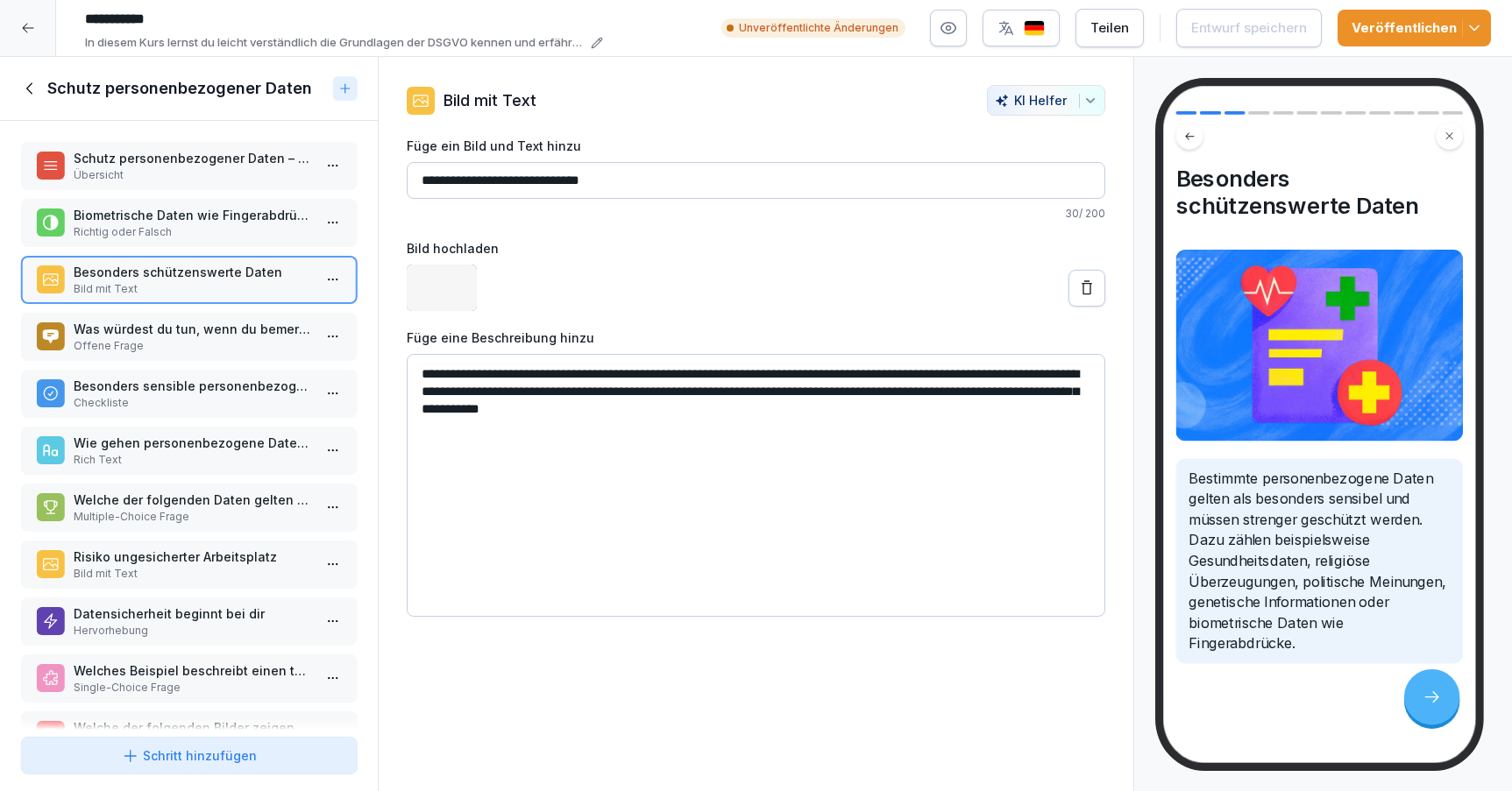
click at [208, 332] on p "Was würdest du tun, wenn du bemerkst, dass dein Arbeitshandy mit sensiblen Date…" at bounding box center [193, 329] width 238 height 18
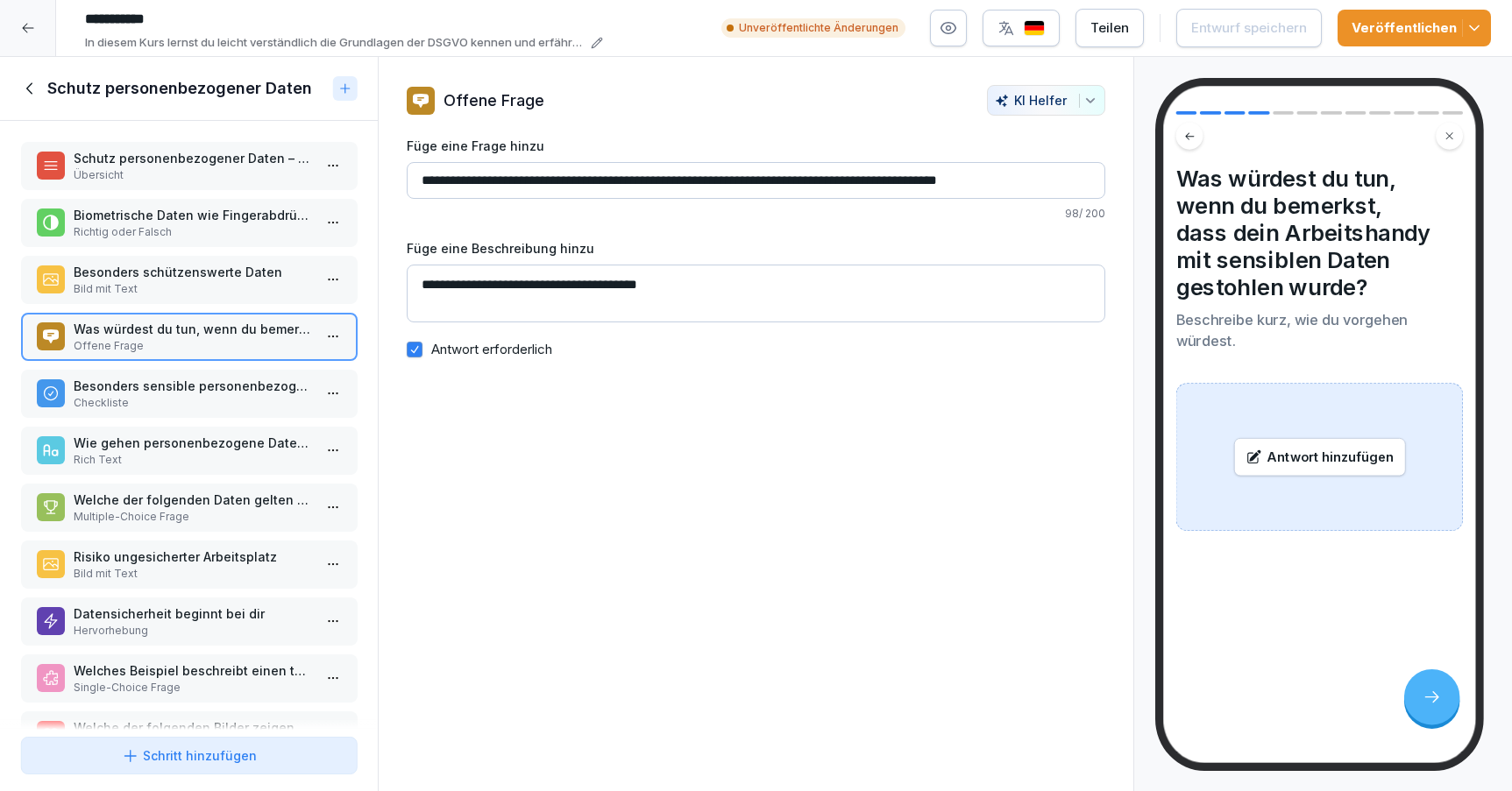
click at [210, 378] on div "Besonders sensible personenbezogene Daten Checkliste" at bounding box center [189, 394] width 336 height 48
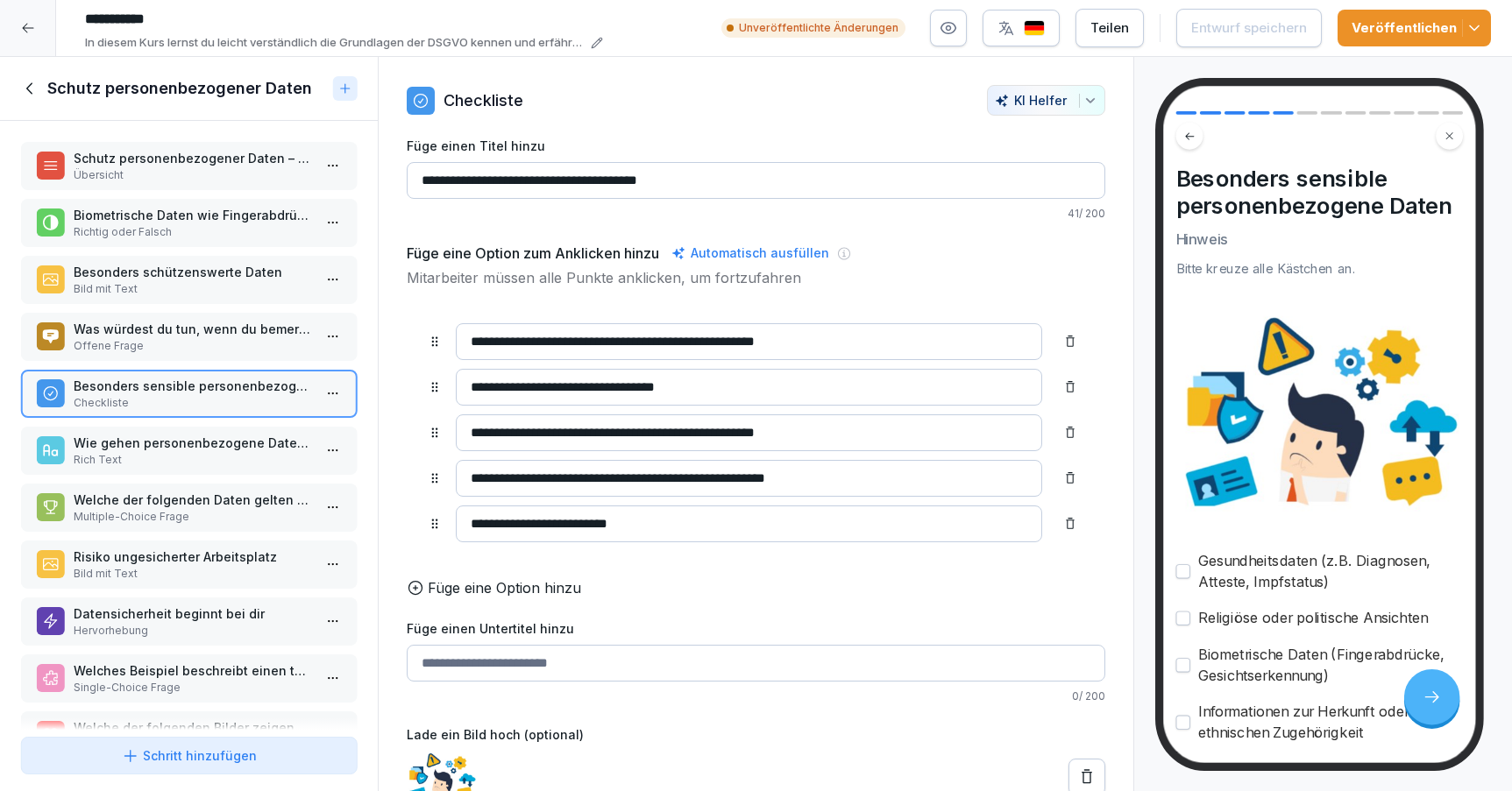
click at [218, 439] on div "Wie gehen personenbezogene Daten verloren? Rich Text" at bounding box center [189, 451] width 336 height 48
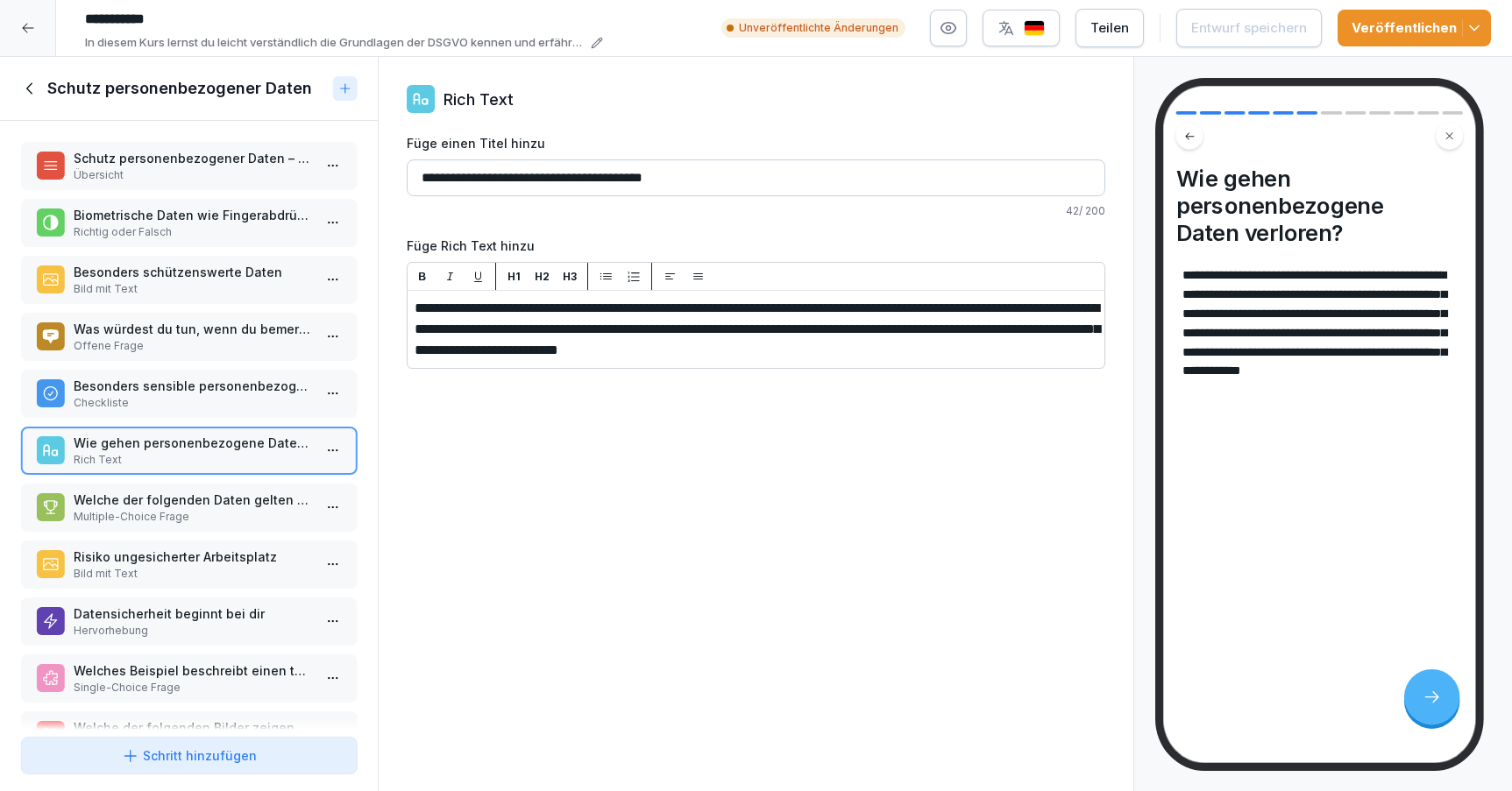
click at [226, 500] on p "Welche der folgenden Daten gelten als besonders sensibel und müssen extra gesch…" at bounding box center [193, 499] width 238 height 18
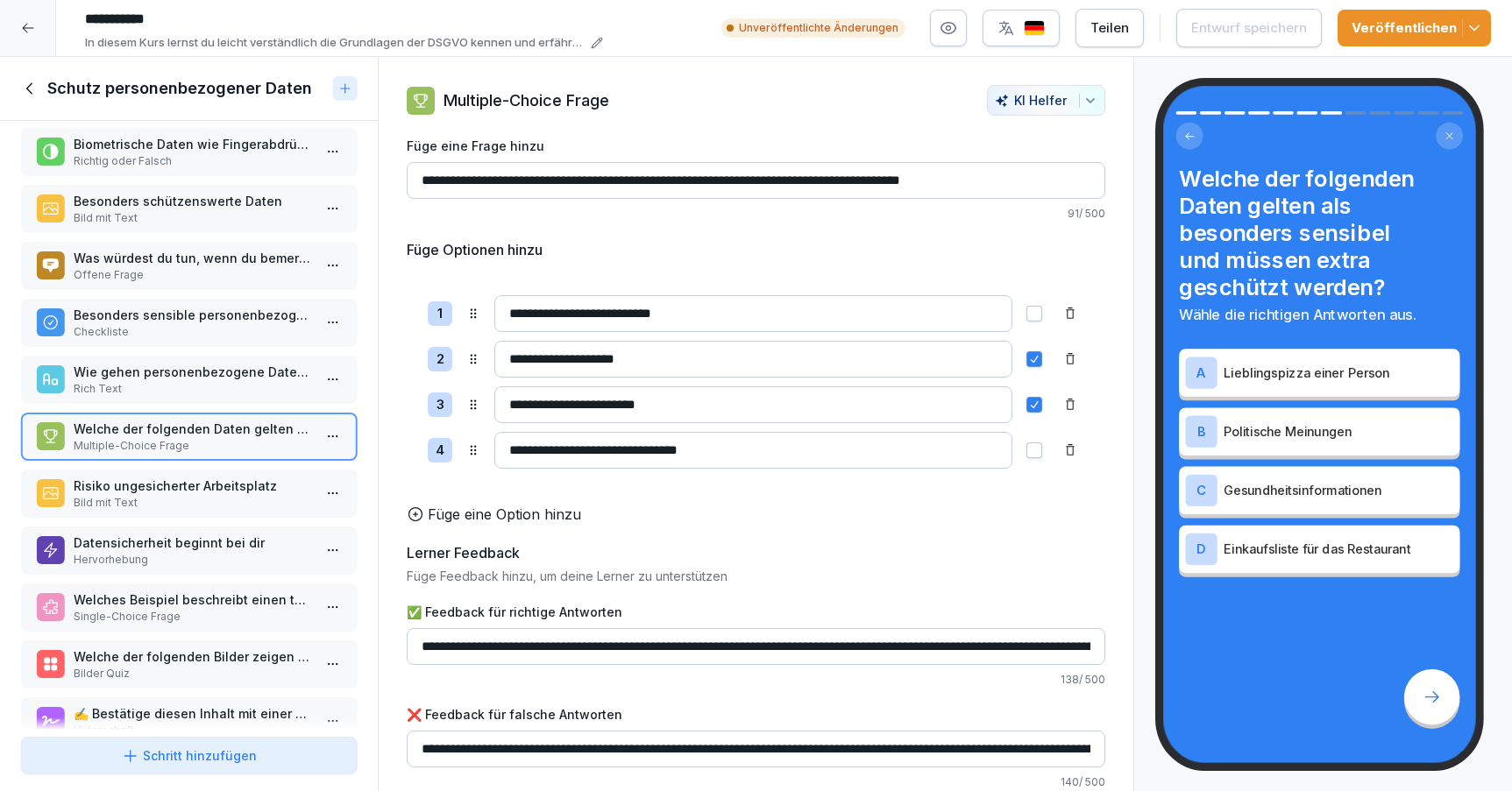
scroll to position [73, 0]
click at [217, 484] on p "Risiko ungesicherter Arbeitsplatz" at bounding box center [193, 483] width 238 height 18
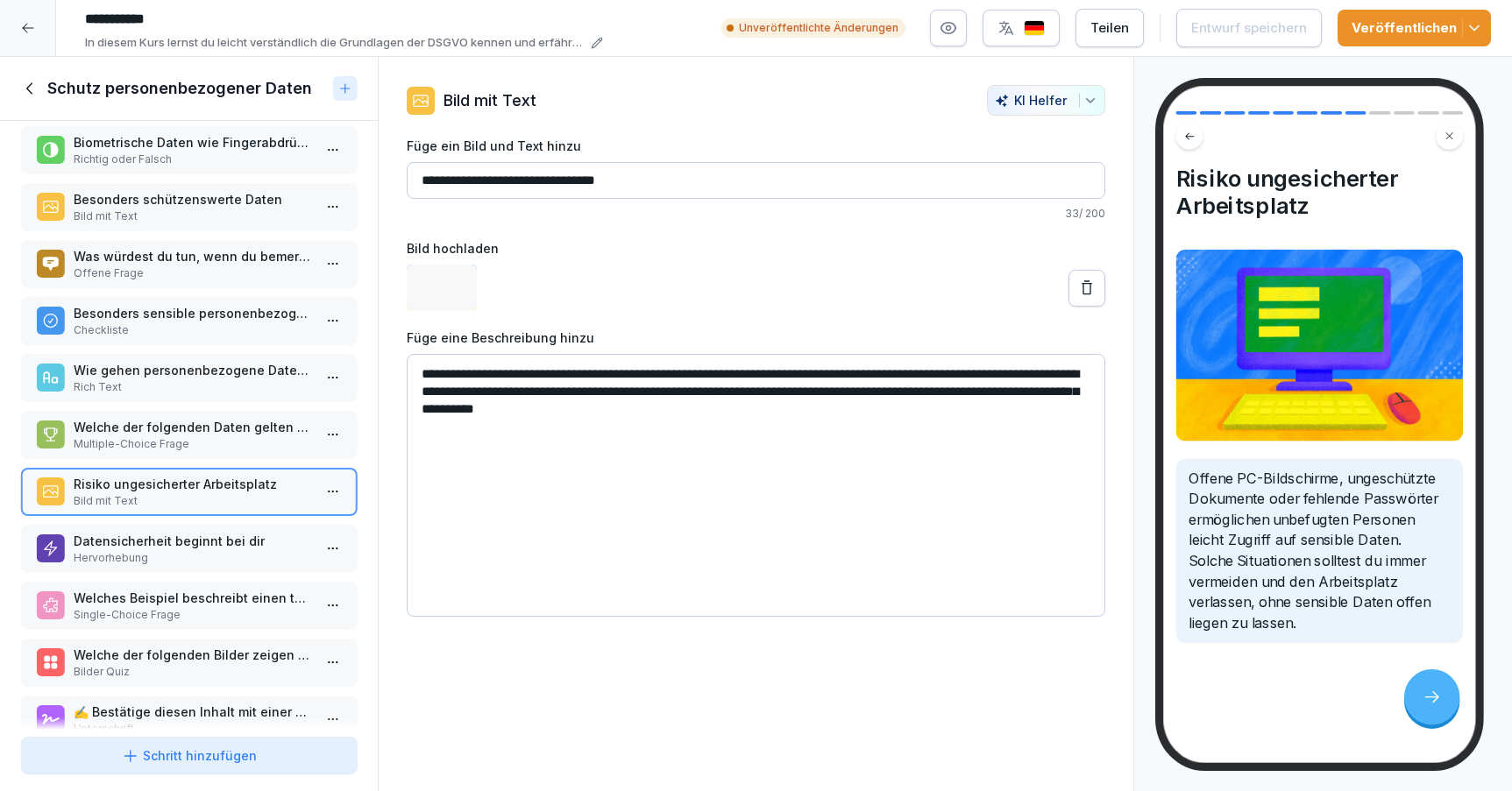
click at [224, 542] on p "Datensicherheit beginnt bei dir" at bounding box center [193, 541] width 238 height 18
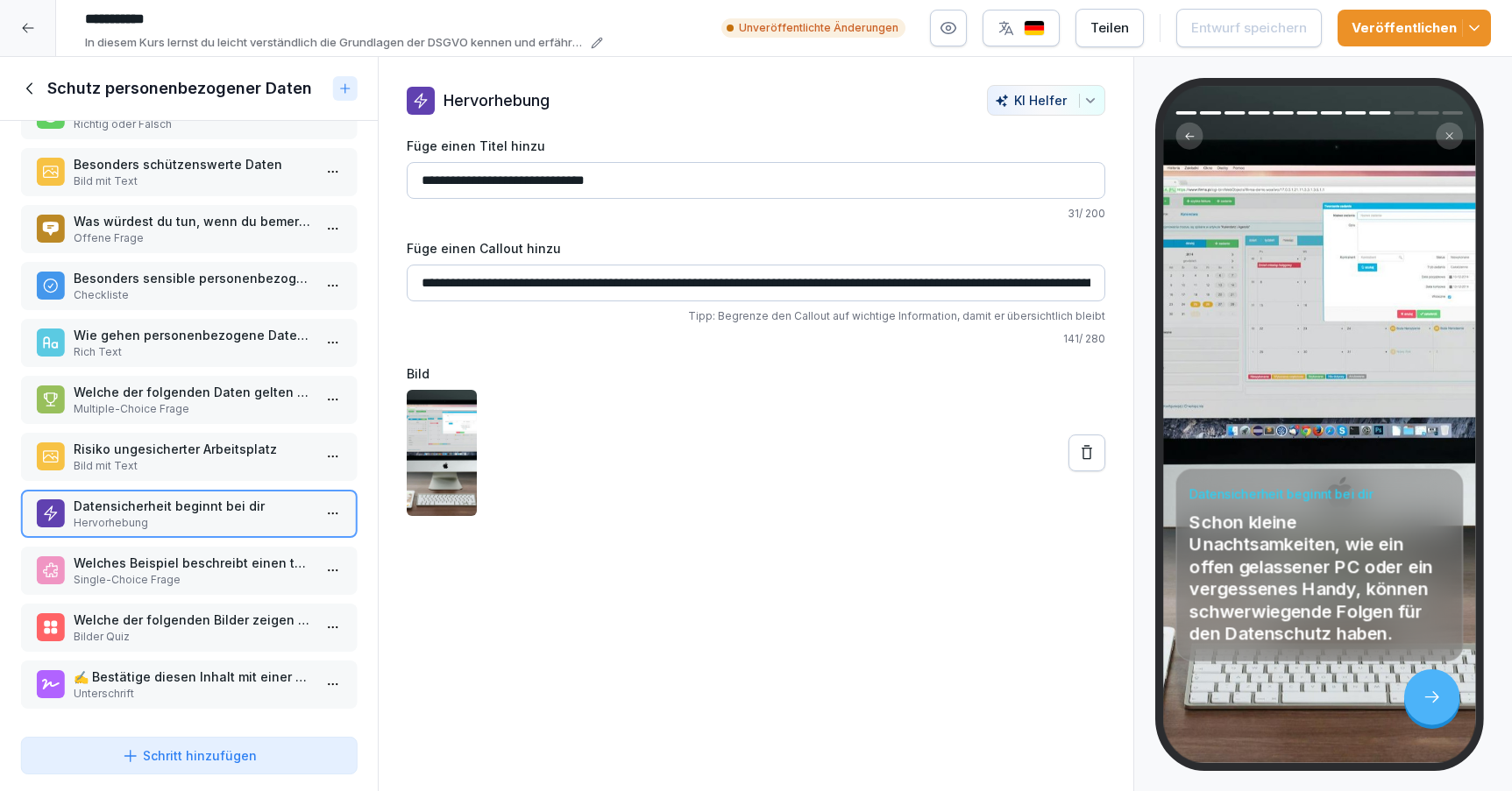
scroll to position [114, 0]
click at [223, 561] on p "Welches Beispiel beschreibt einen typischen Fall von Datenverlust?" at bounding box center [193, 563] width 238 height 18
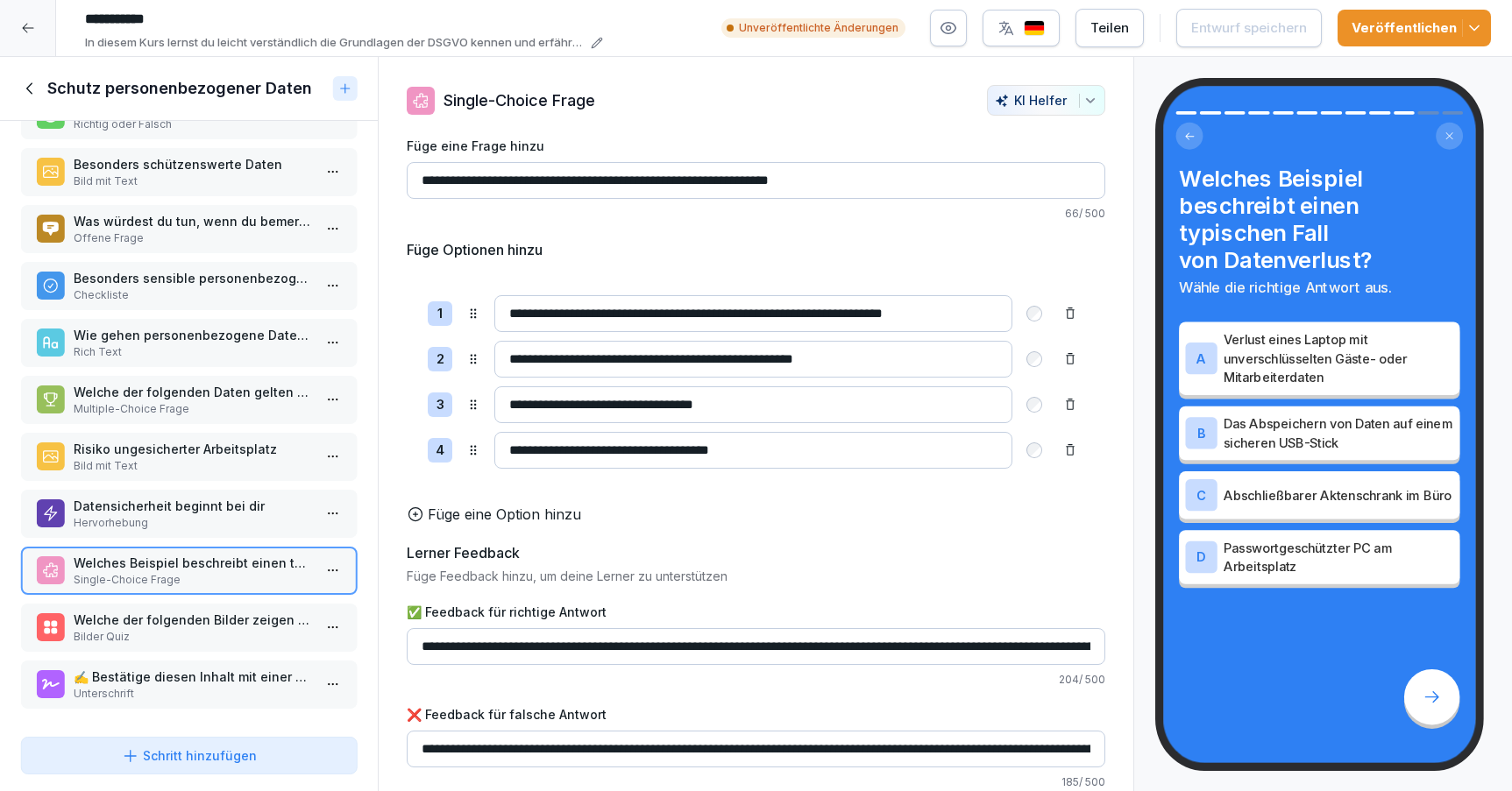
click at [222, 614] on p "Welche der folgenden Bilder zeigen Situationen mit hohem Risiko für Datenverlus…" at bounding box center [193, 620] width 238 height 18
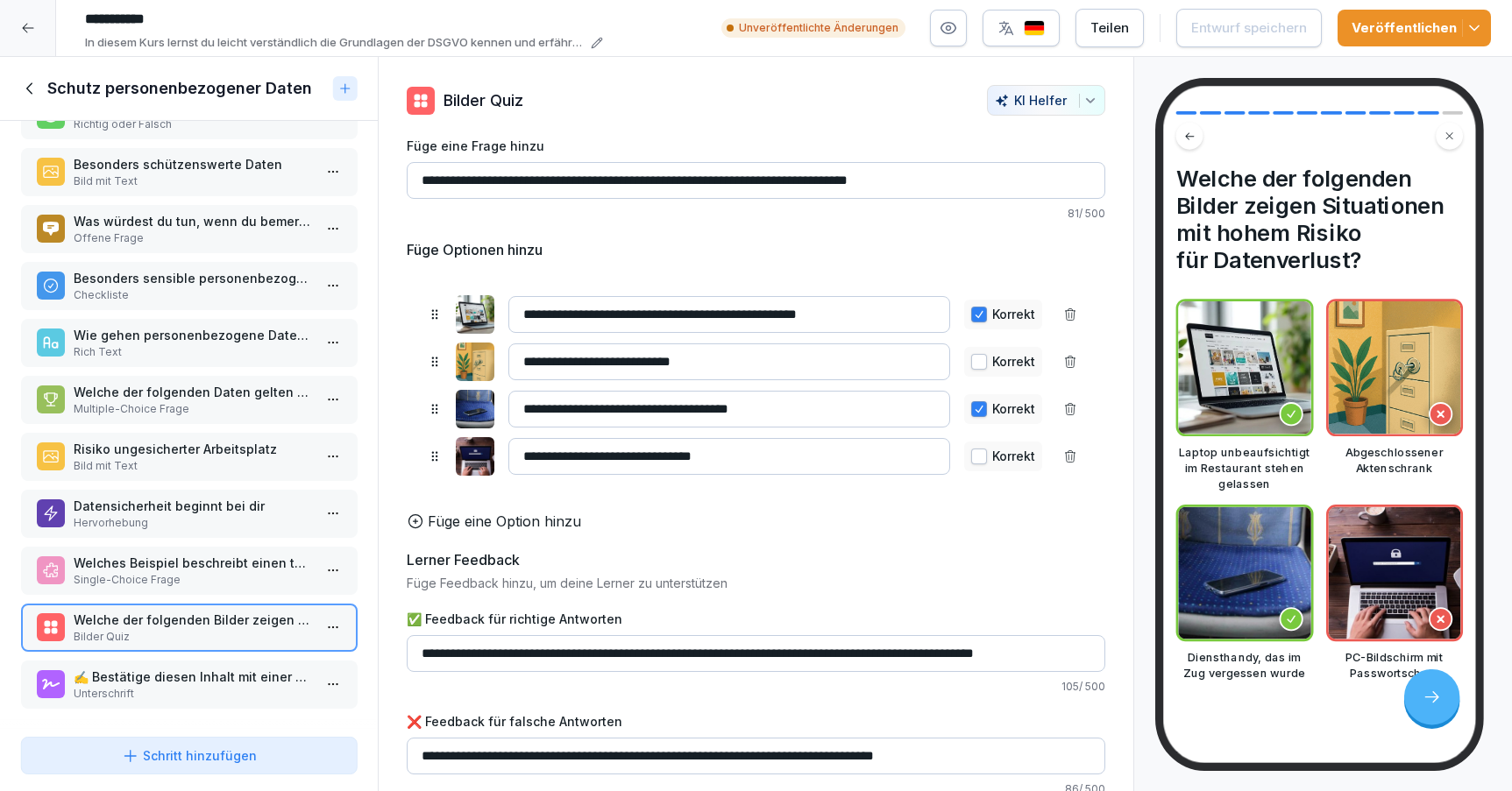
click at [238, 674] on p "✍️ Bestätige diesen Inhalt mit einer kurzen Unterschrift." at bounding box center [193, 676] width 238 height 18
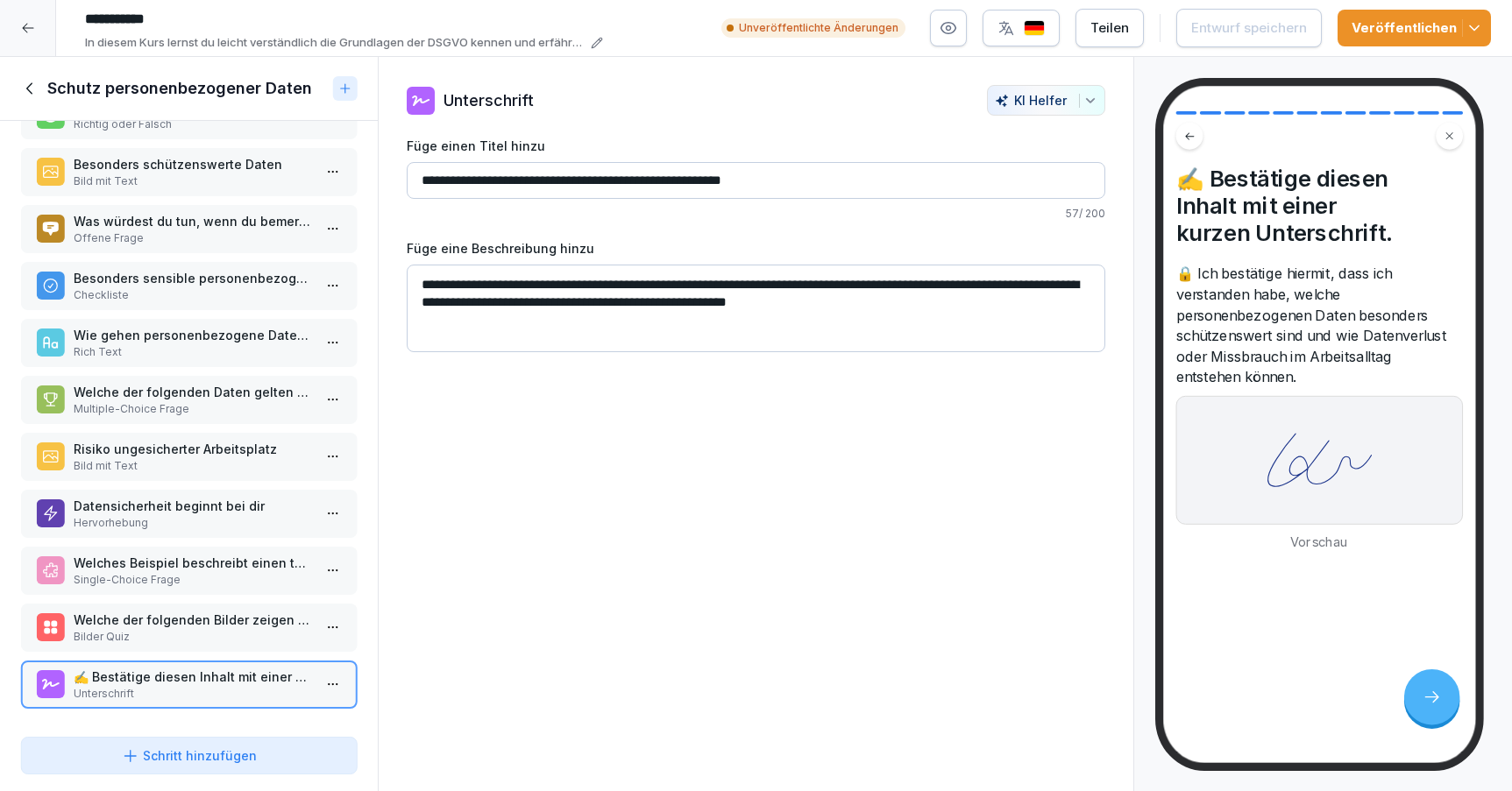
click at [32, 98] on icon at bounding box center [31, 89] width 19 height 19
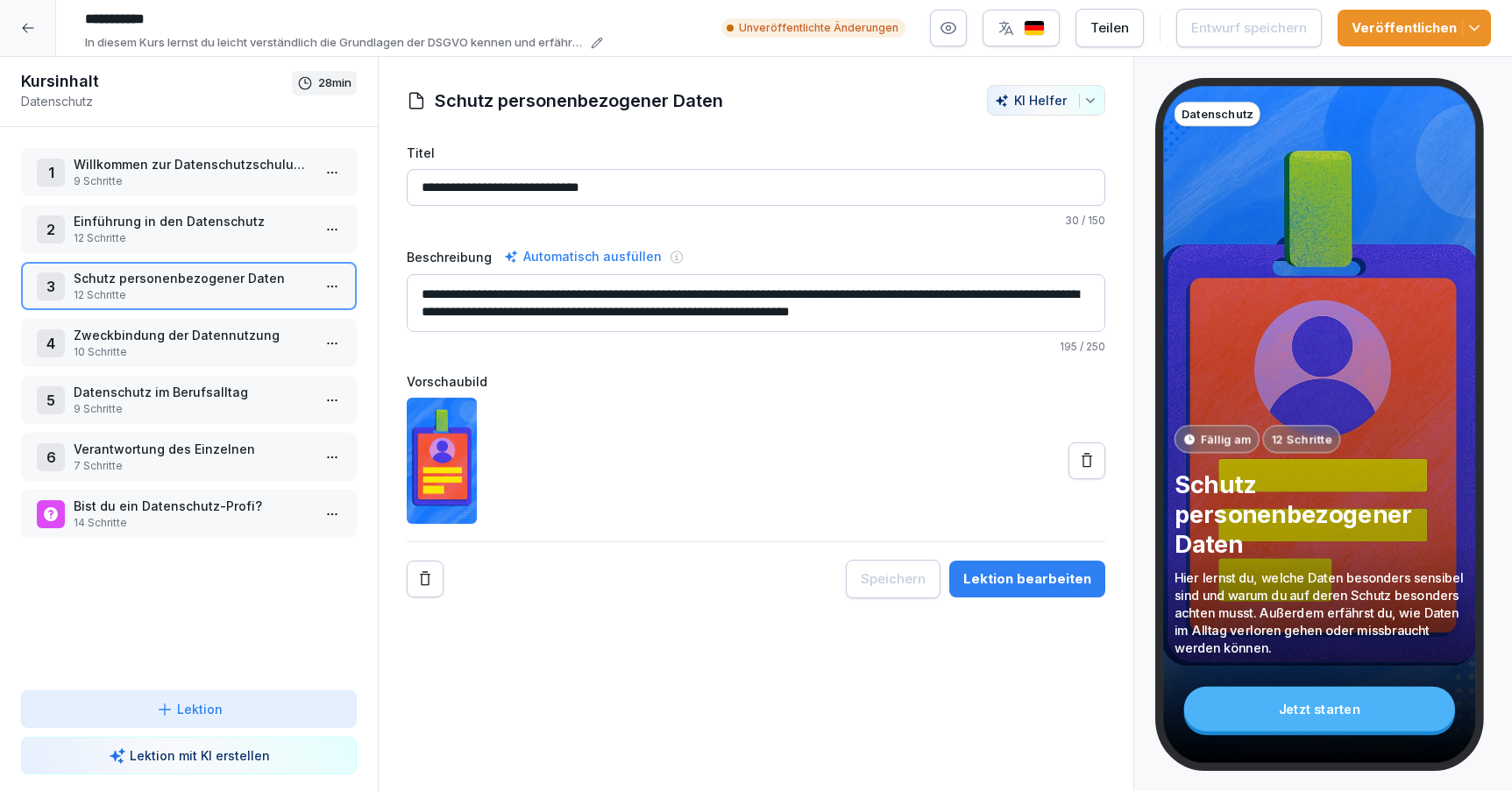
click at [120, 223] on p "Einführung in den Datenschutz" at bounding box center [193, 220] width 238 height 18
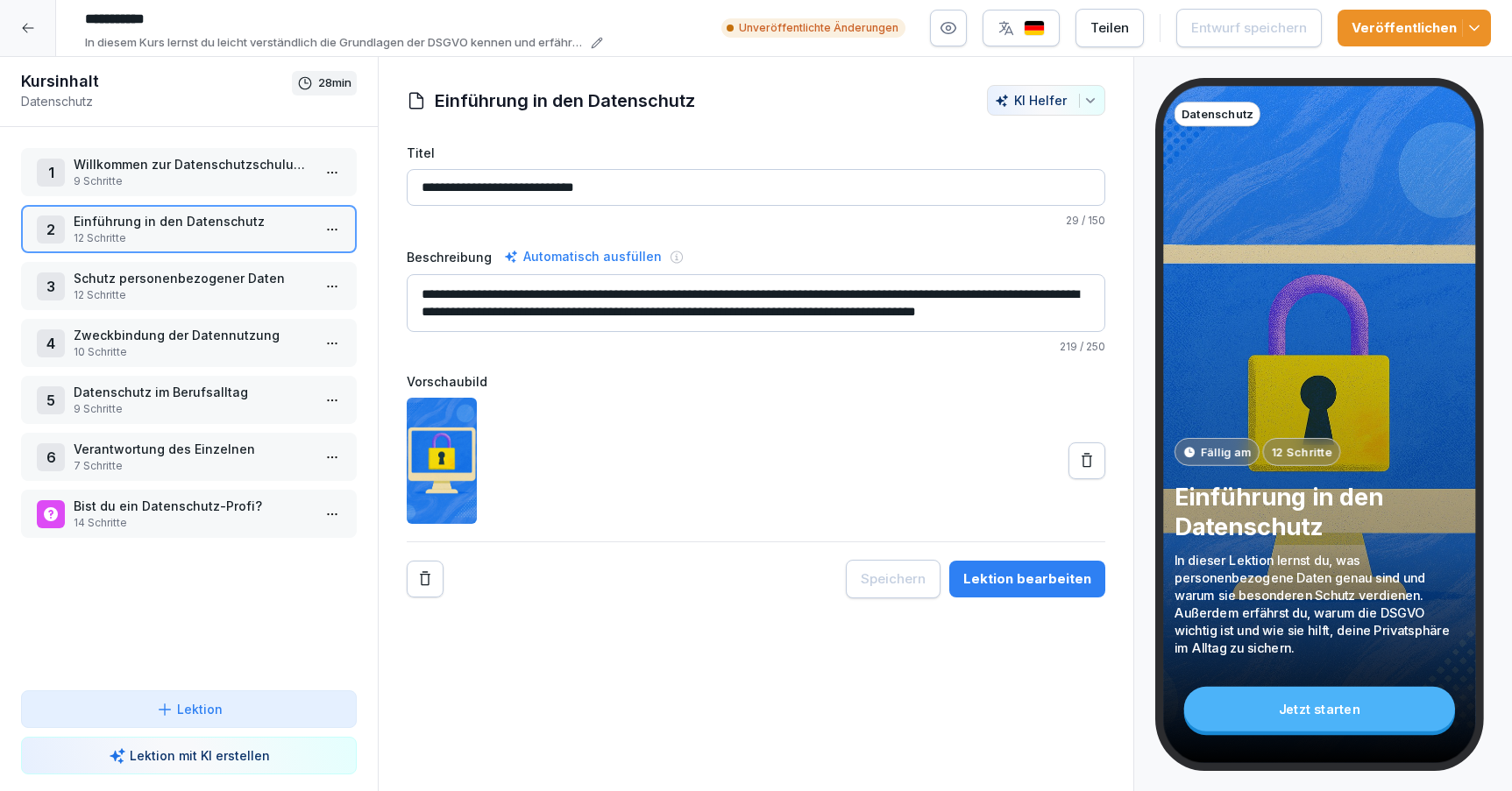
click at [1046, 595] on button "Lektion bearbeiten" at bounding box center [1026, 579] width 156 height 37
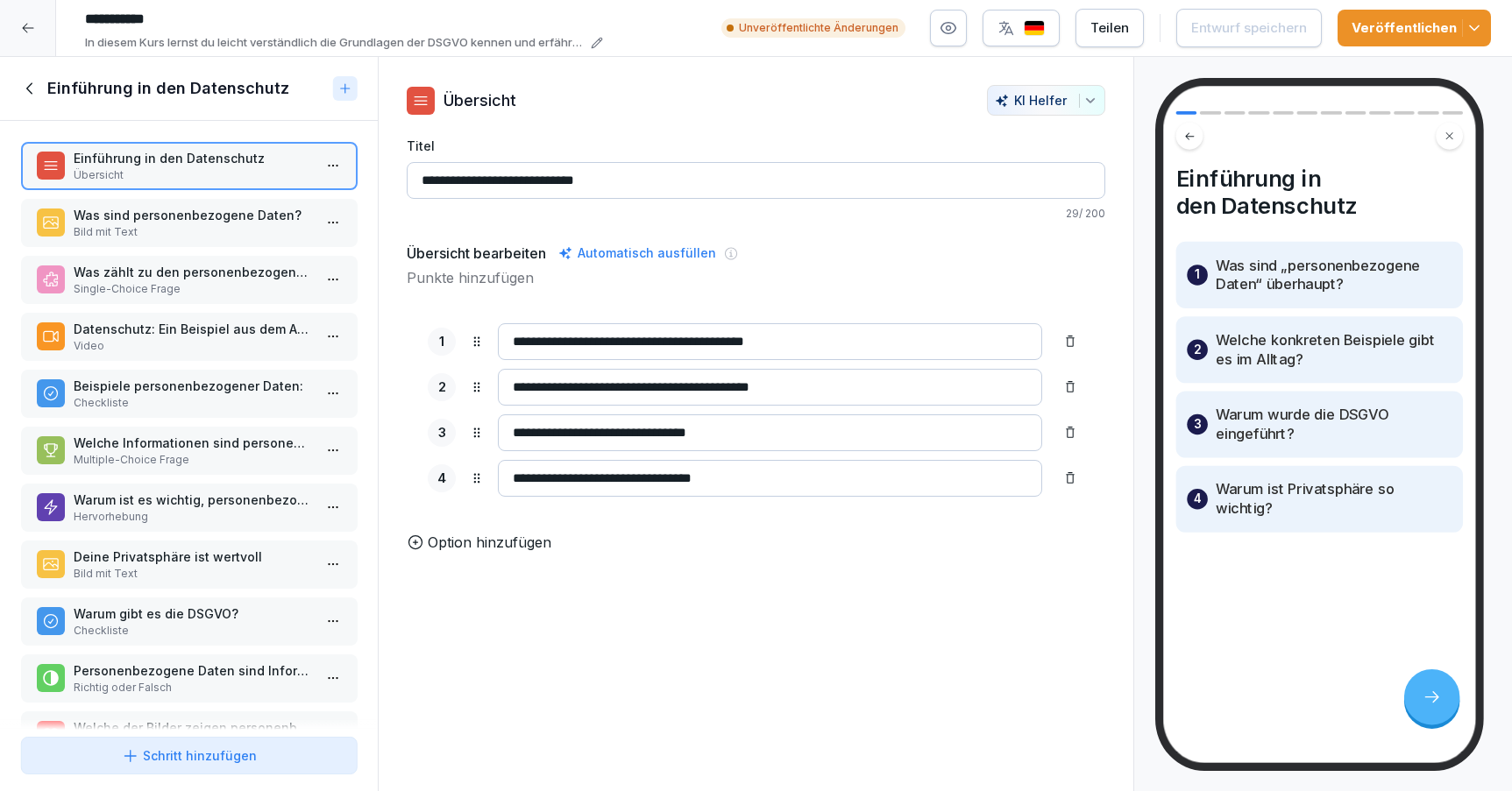
click at [199, 224] on p "Was sind personenbezogene Daten?" at bounding box center [193, 215] width 238 height 18
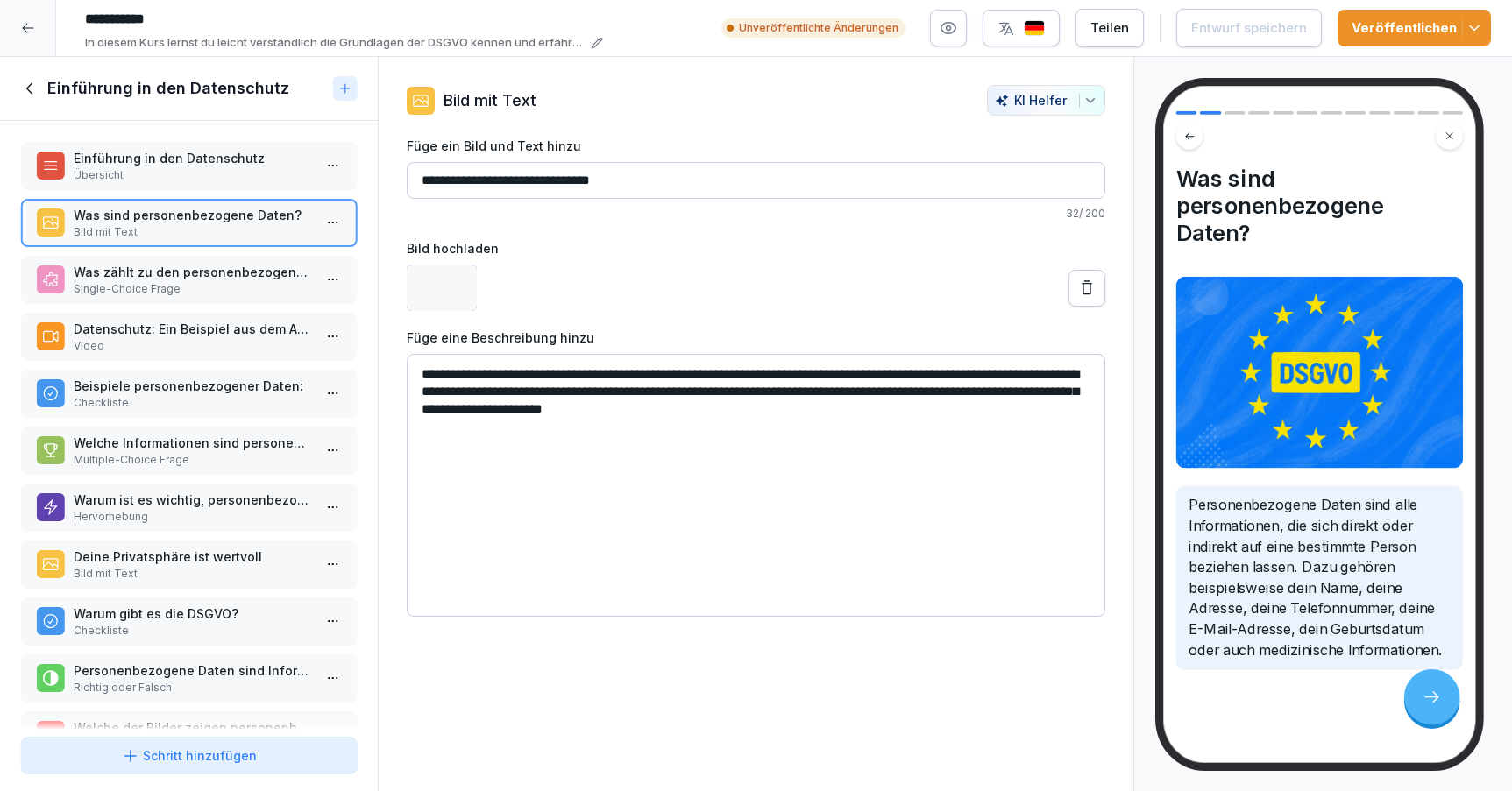
click at [201, 278] on p "Was zählt zu den personenbezogenen Daten?" at bounding box center [193, 272] width 238 height 18
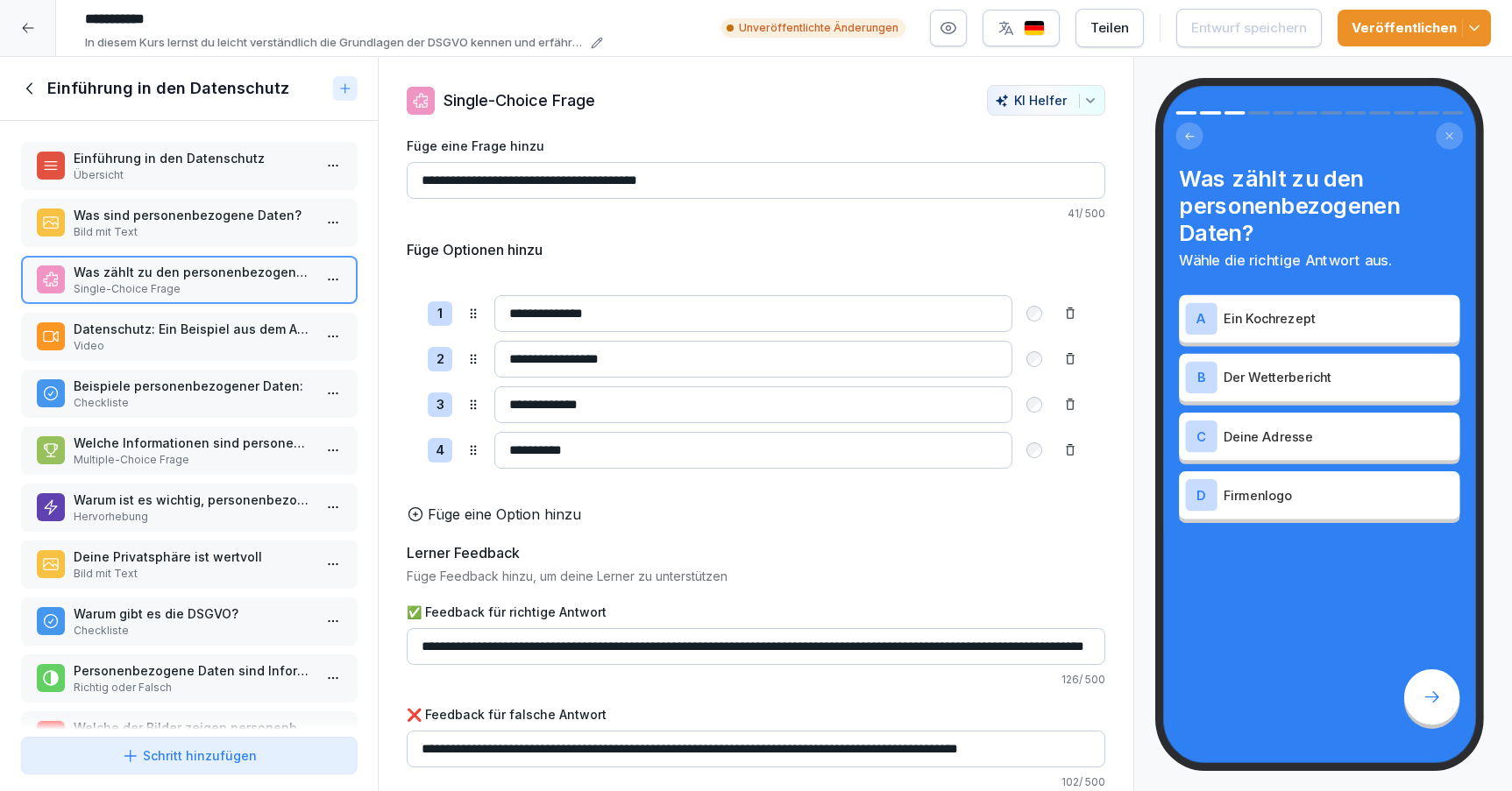
click at [205, 332] on p "Datenschutz: Ein Beispiel aus dem Alltag" at bounding box center [193, 329] width 238 height 18
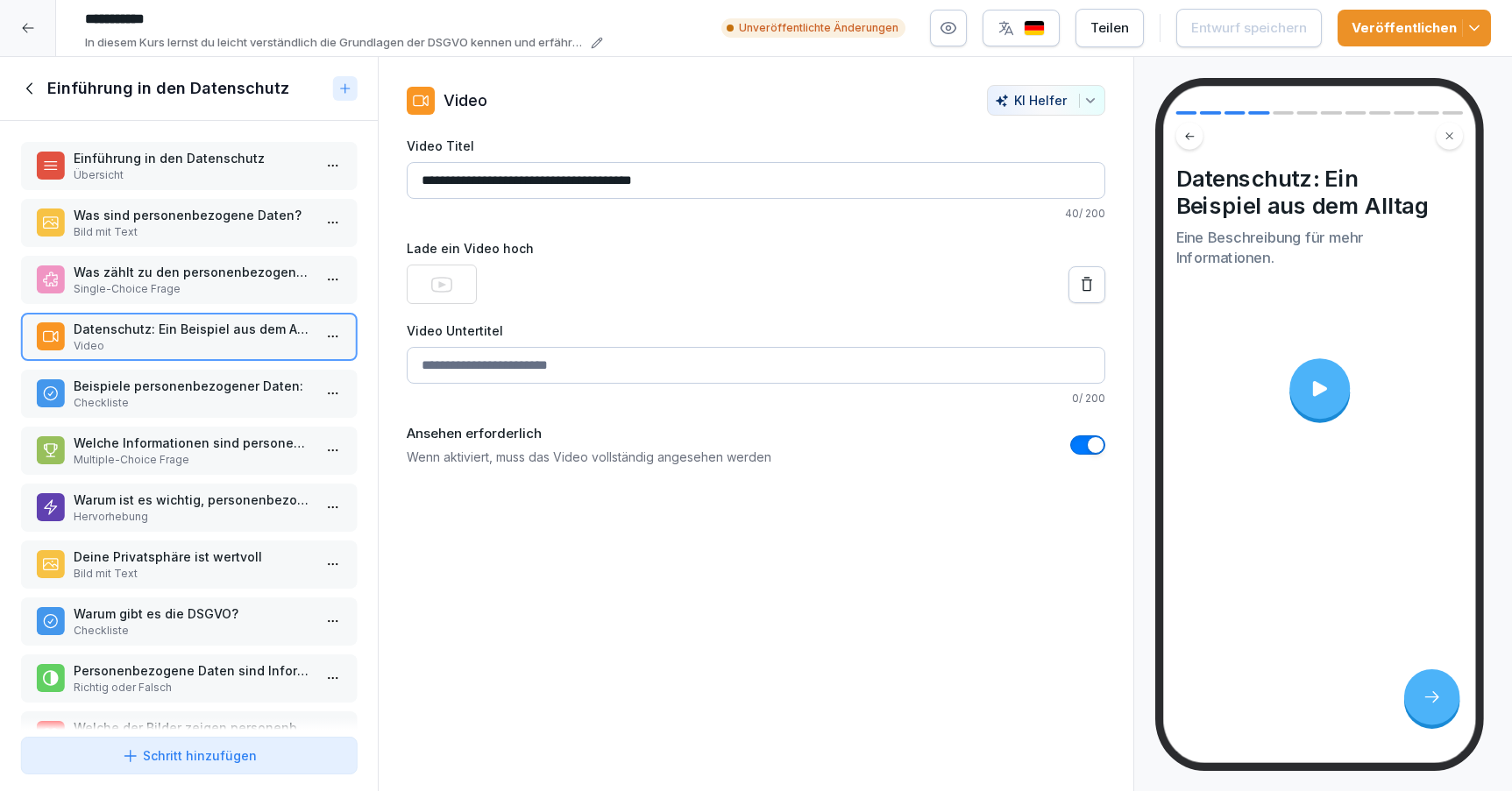
click at [1321, 397] on icon at bounding box center [1319, 389] width 22 height 22
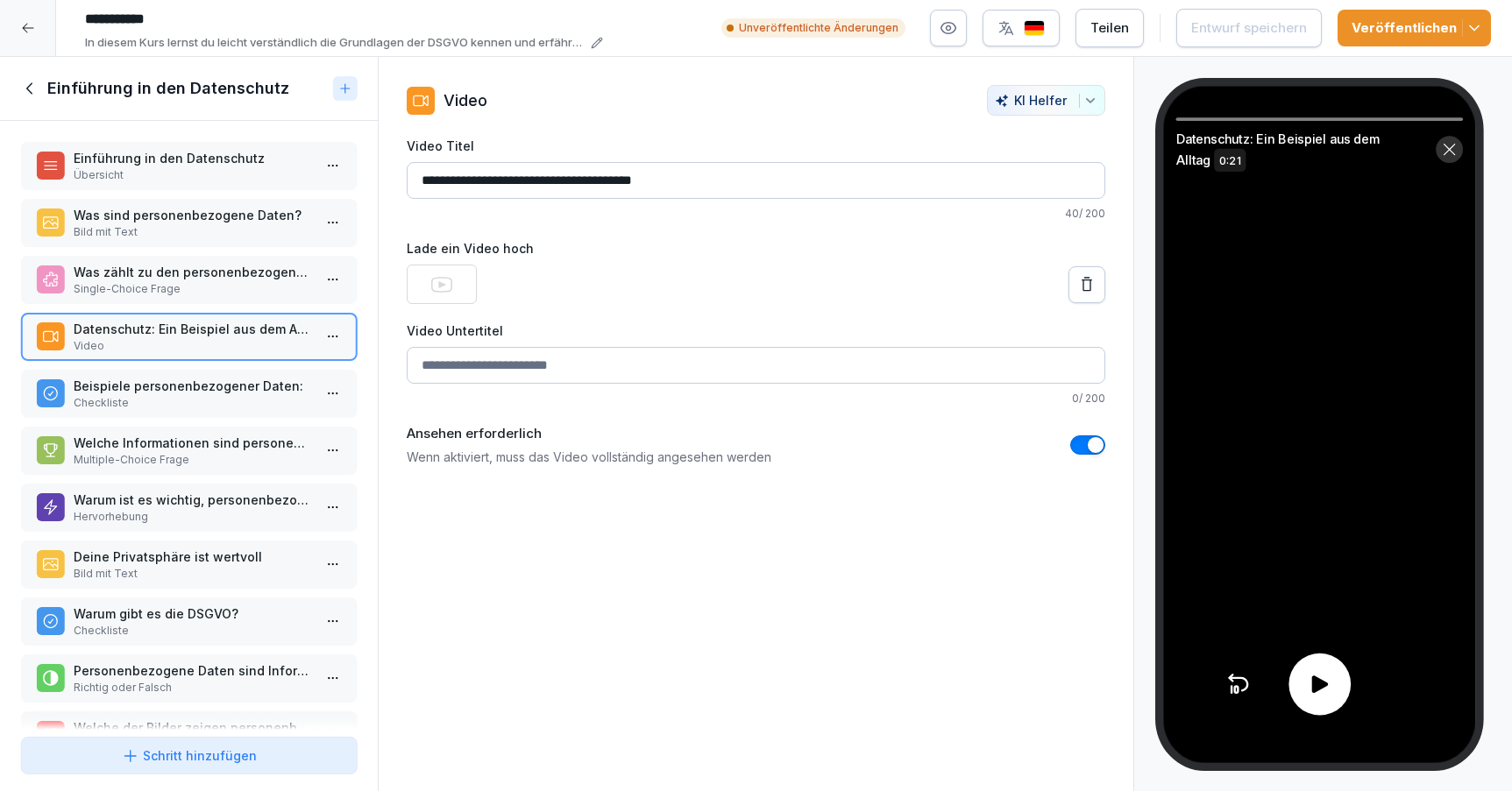
click at [1336, 695] on div at bounding box center [1319, 685] width 62 height 62
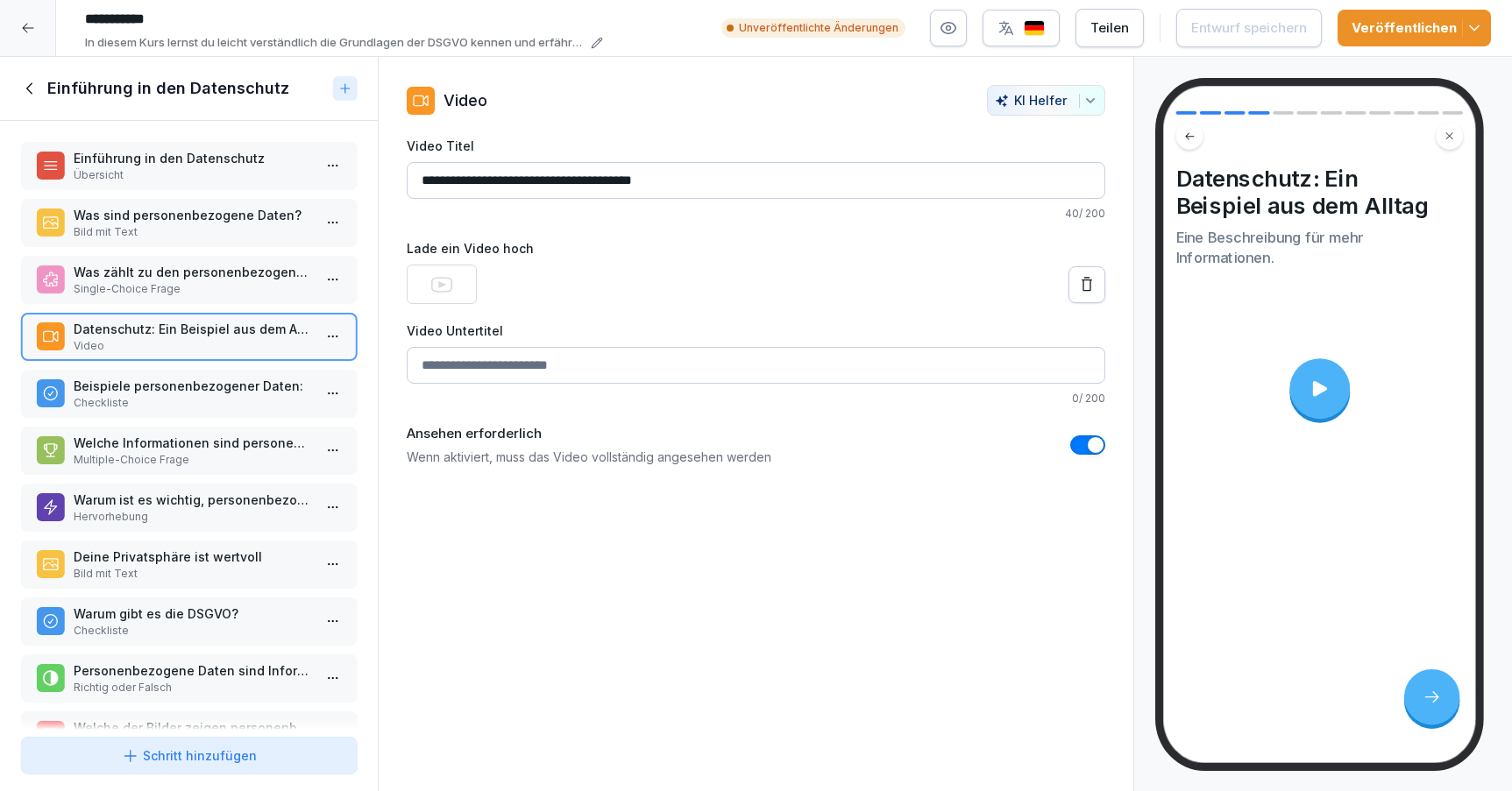
click at [232, 304] on div "Was zählt zu den personenbezogenen Daten? Single-Choice Frage" at bounding box center [189, 280] width 336 height 48
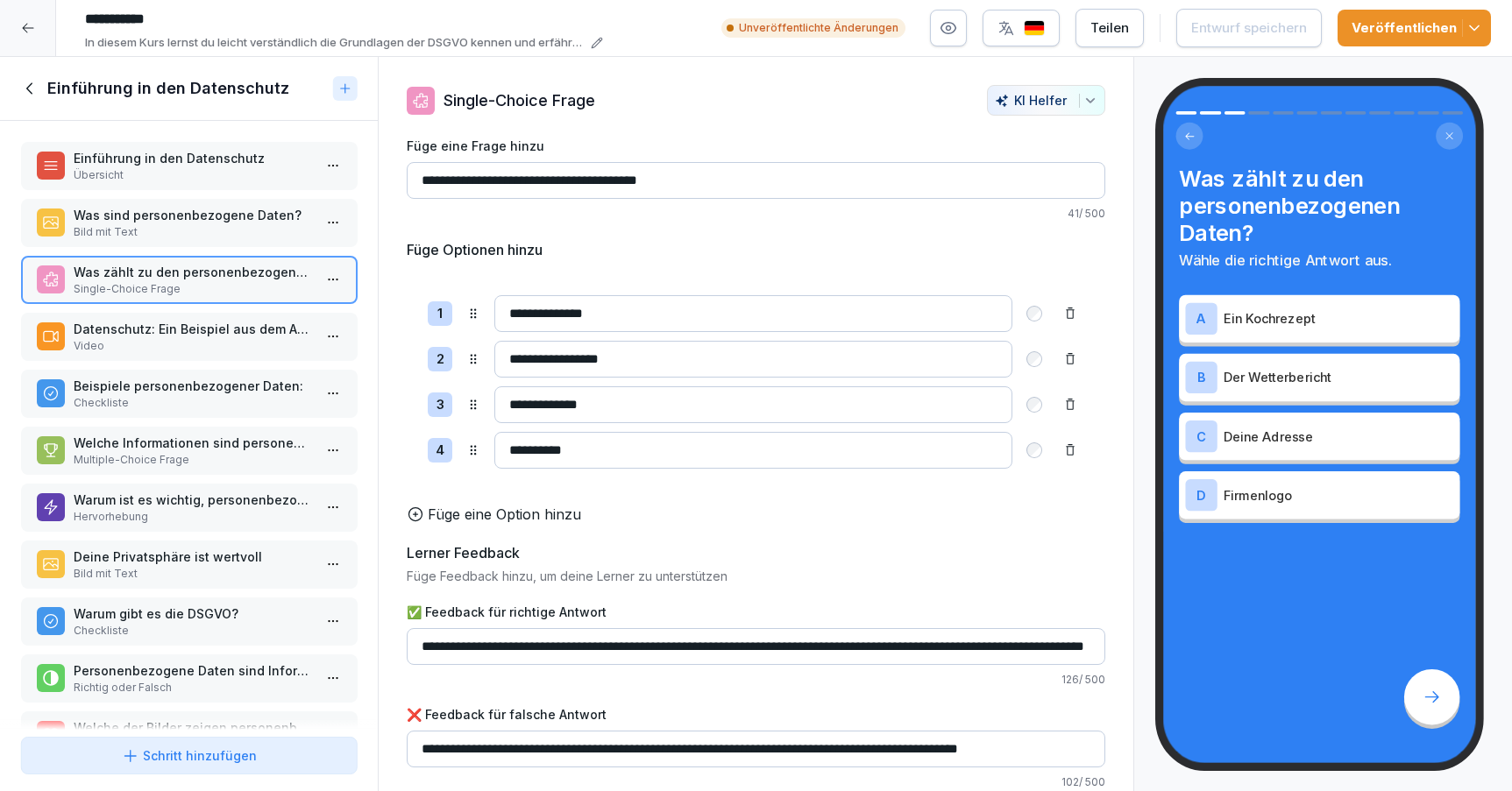
click at [217, 224] on p "Was sind personenbezogene Daten?" at bounding box center [193, 215] width 238 height 18
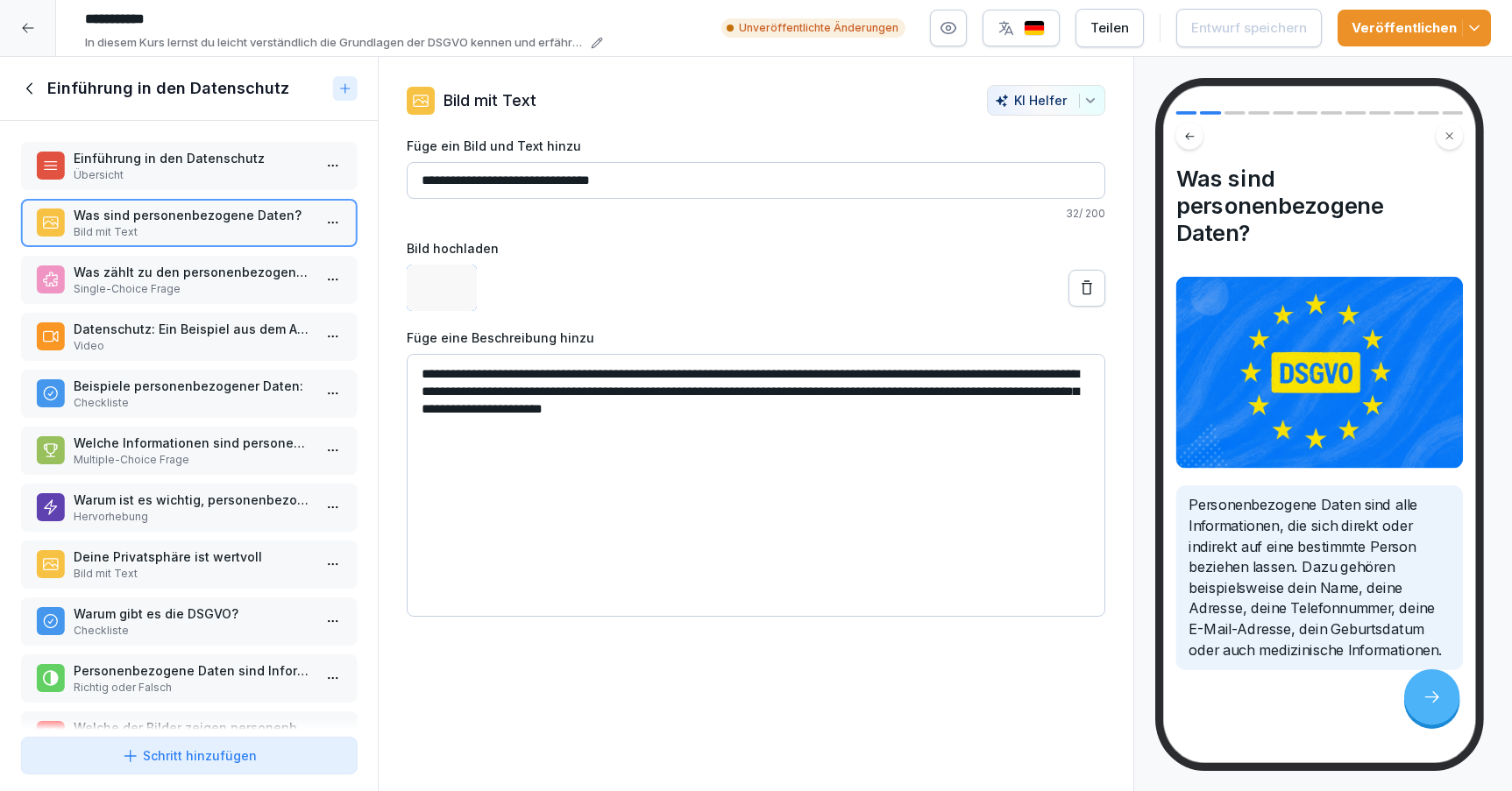
click at [209, 167] on p "Einführung in den Datenschutz" at bounding box center [193, 158] width 238 height 18
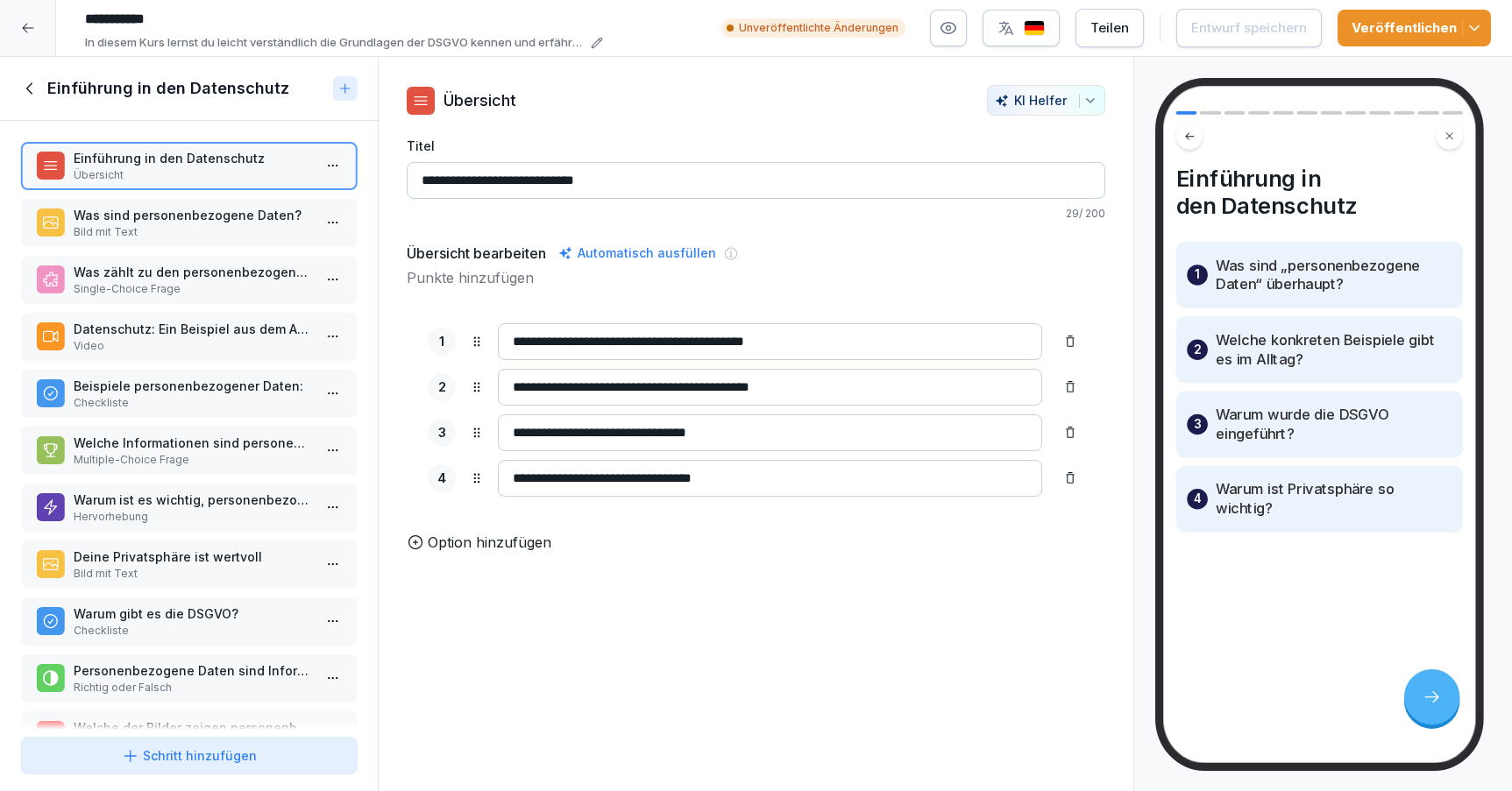
click at [25, 87] on icon at bounding box center [31, 89] width 19 height 19
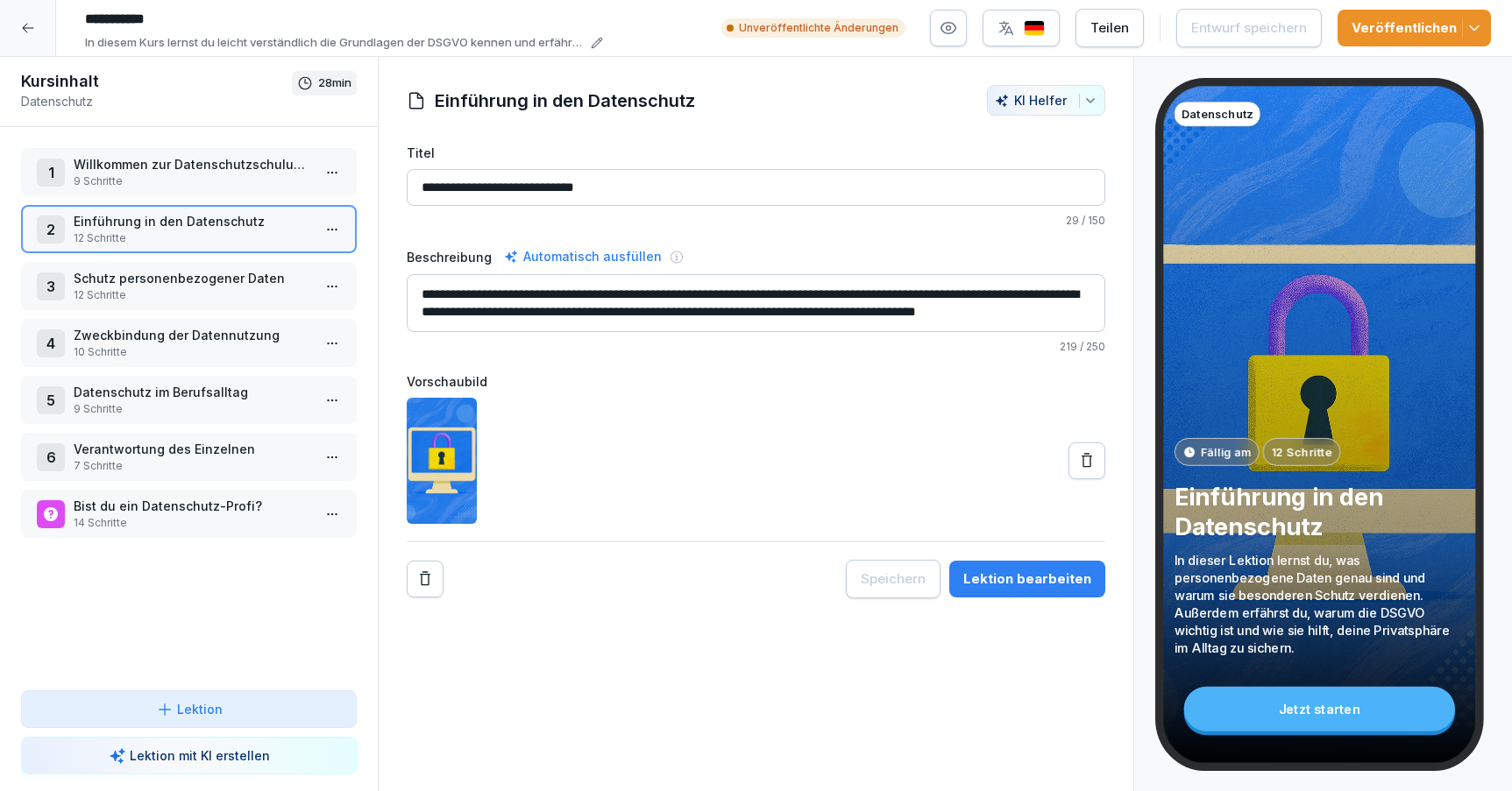
click at [178, 175] on p "9 Schritte" at bounding box center [193, 181] width 238 height 15
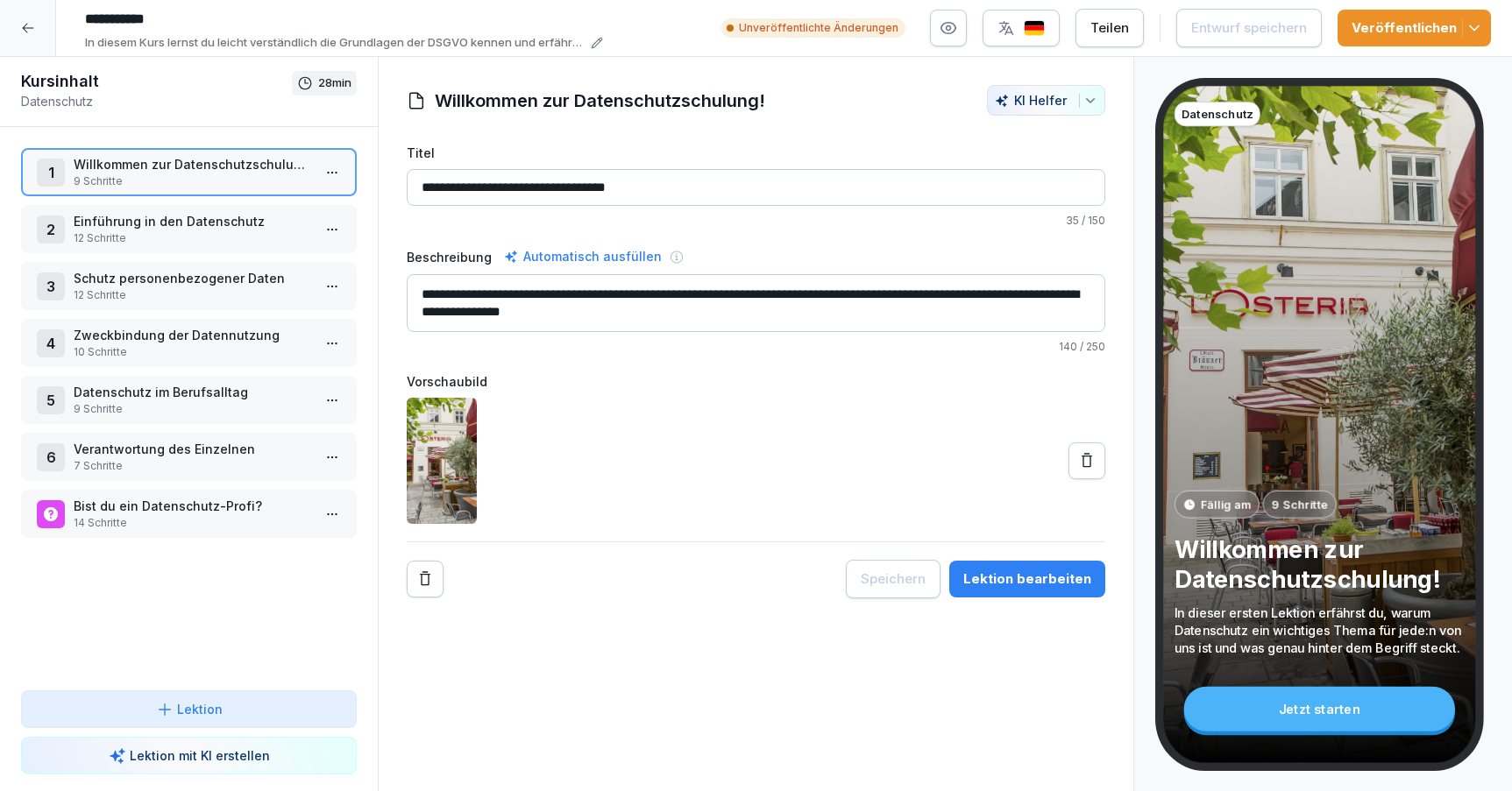
click at [217, 220] on p "Einführung in den Datenschutz" at bounding box center [193, 220] width 238 height 18
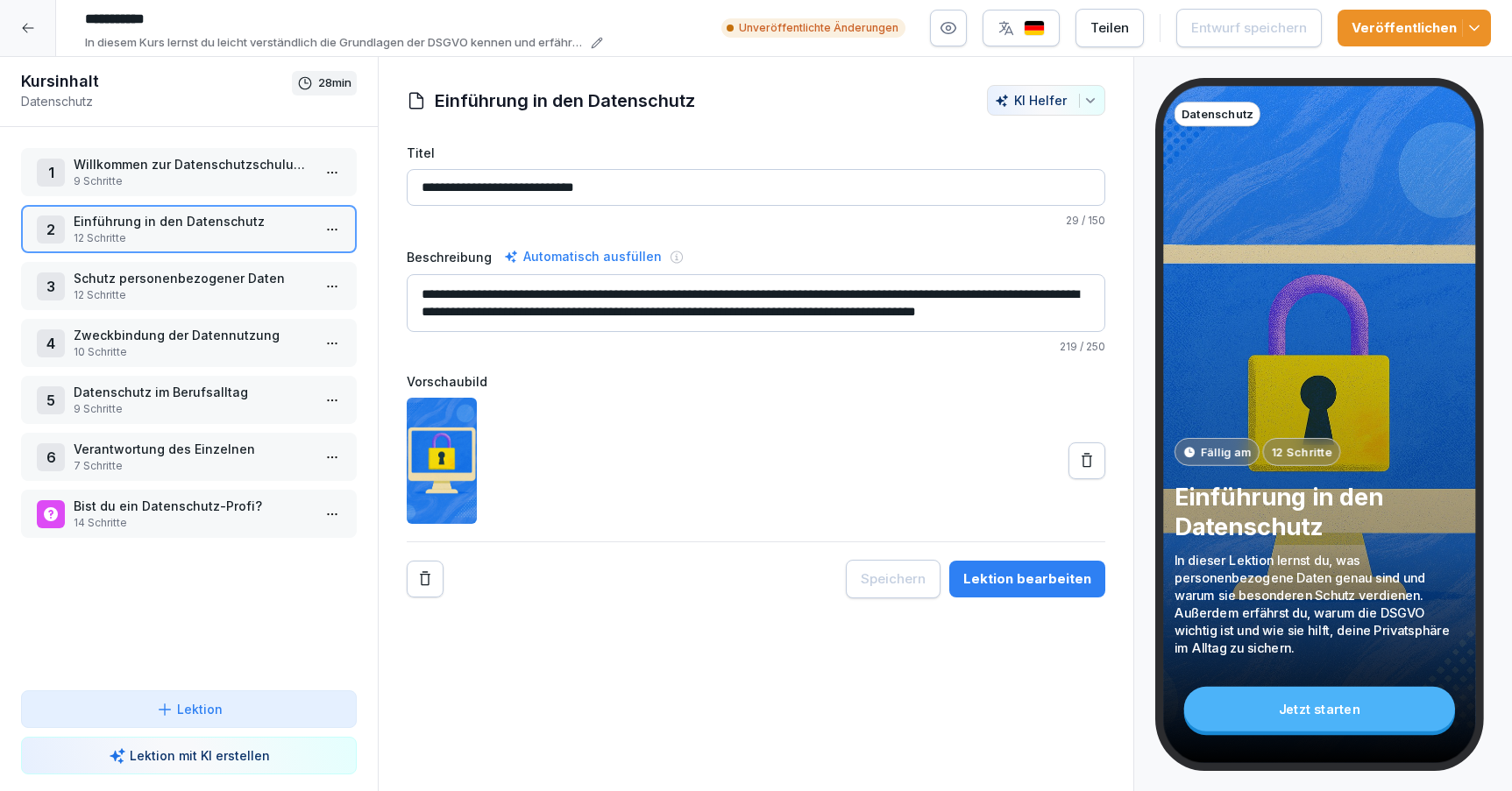
click at [997, 571] on div "Lektion bearbeiten" at bounding box center [1027, 579] width 128 height 19
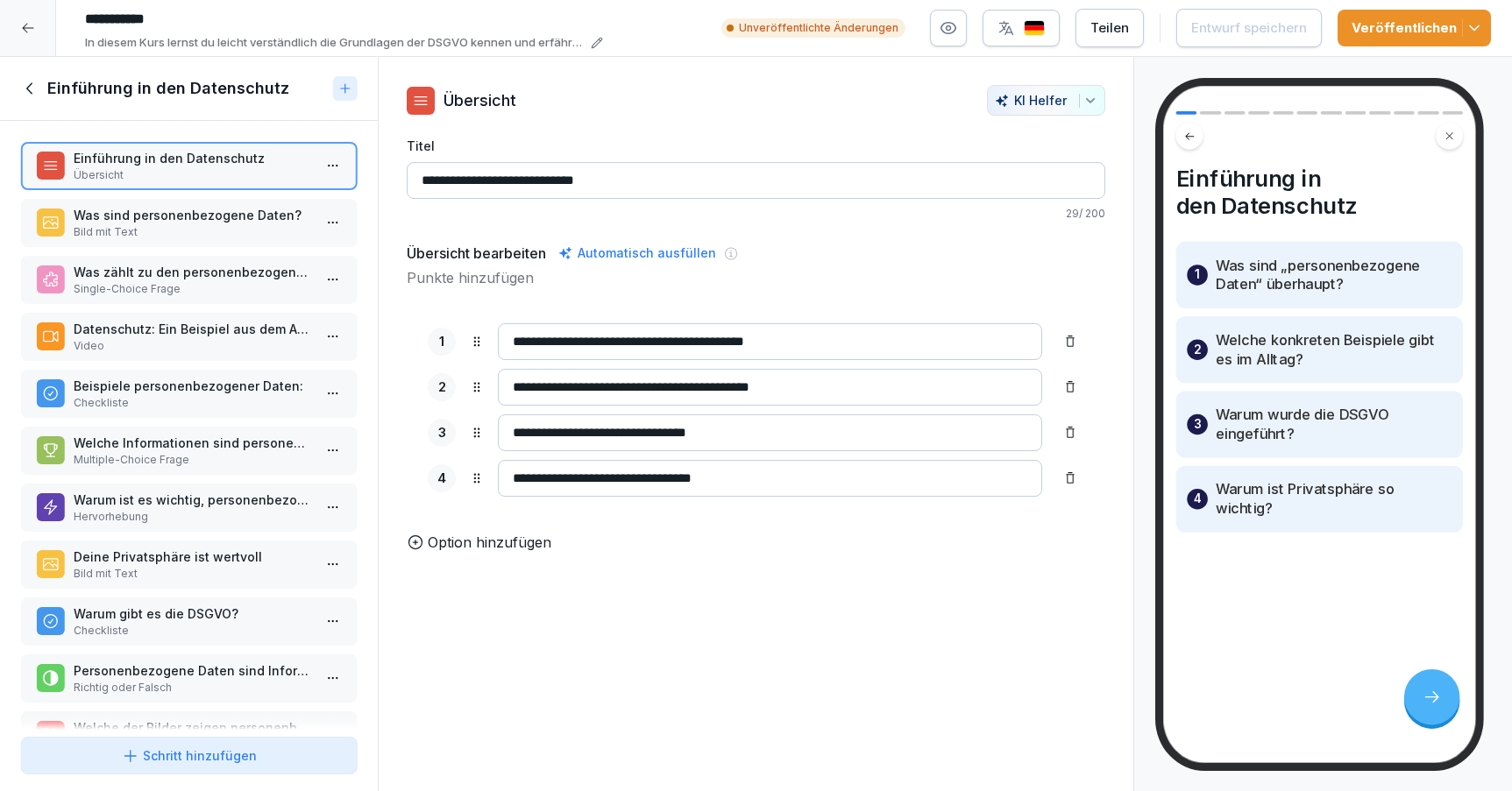
click at [183, 350] on p "Video" at bounding box center [193, 346] width 238 height 15
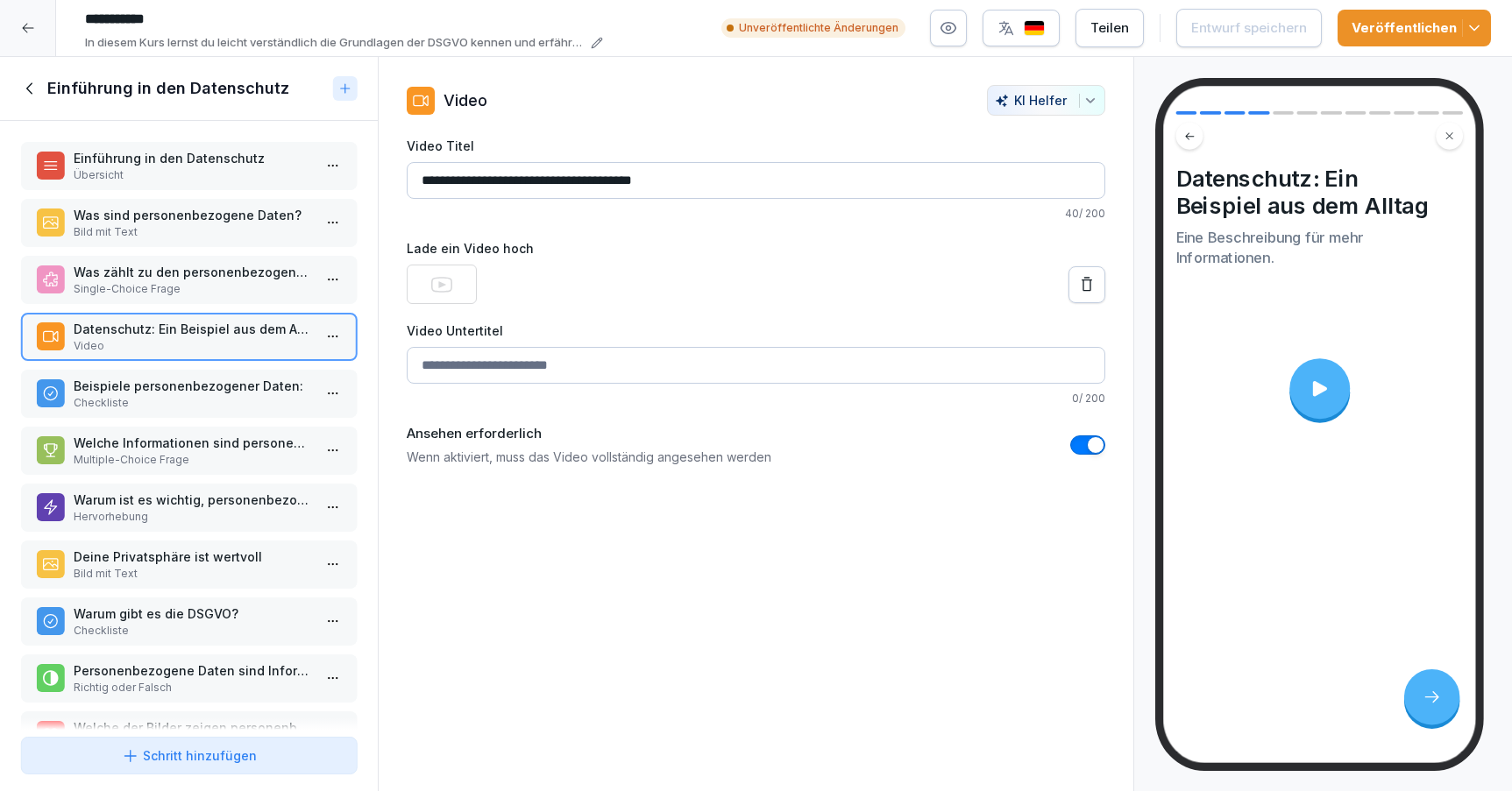
click at [34, 90] on icon at bounding box center [31, 89] width 19 height 19
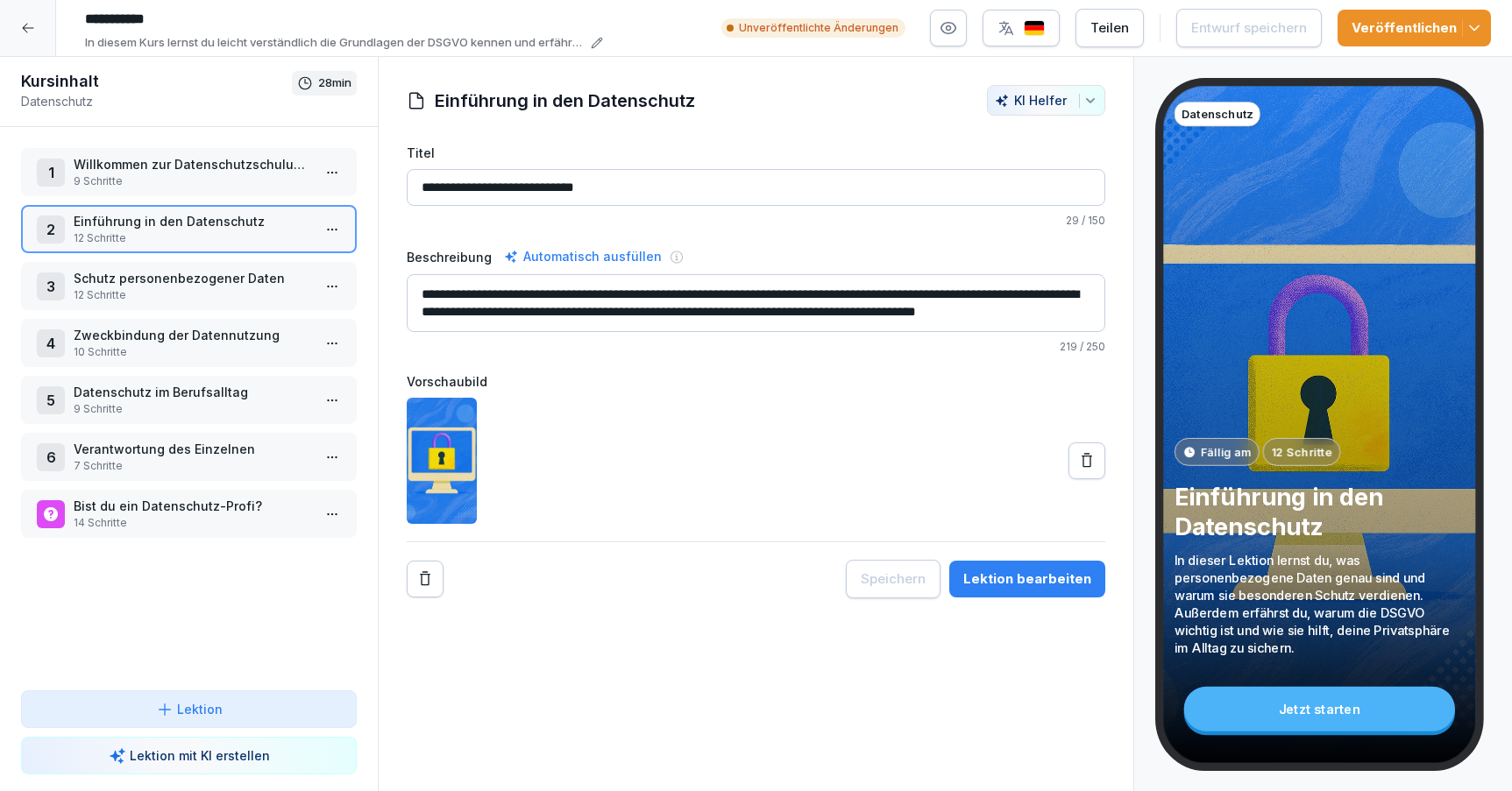
click at [131, 167] on p "Willkommen zur Datenschutzschulung!" at bounding box center [193, 163] width 238 height 18
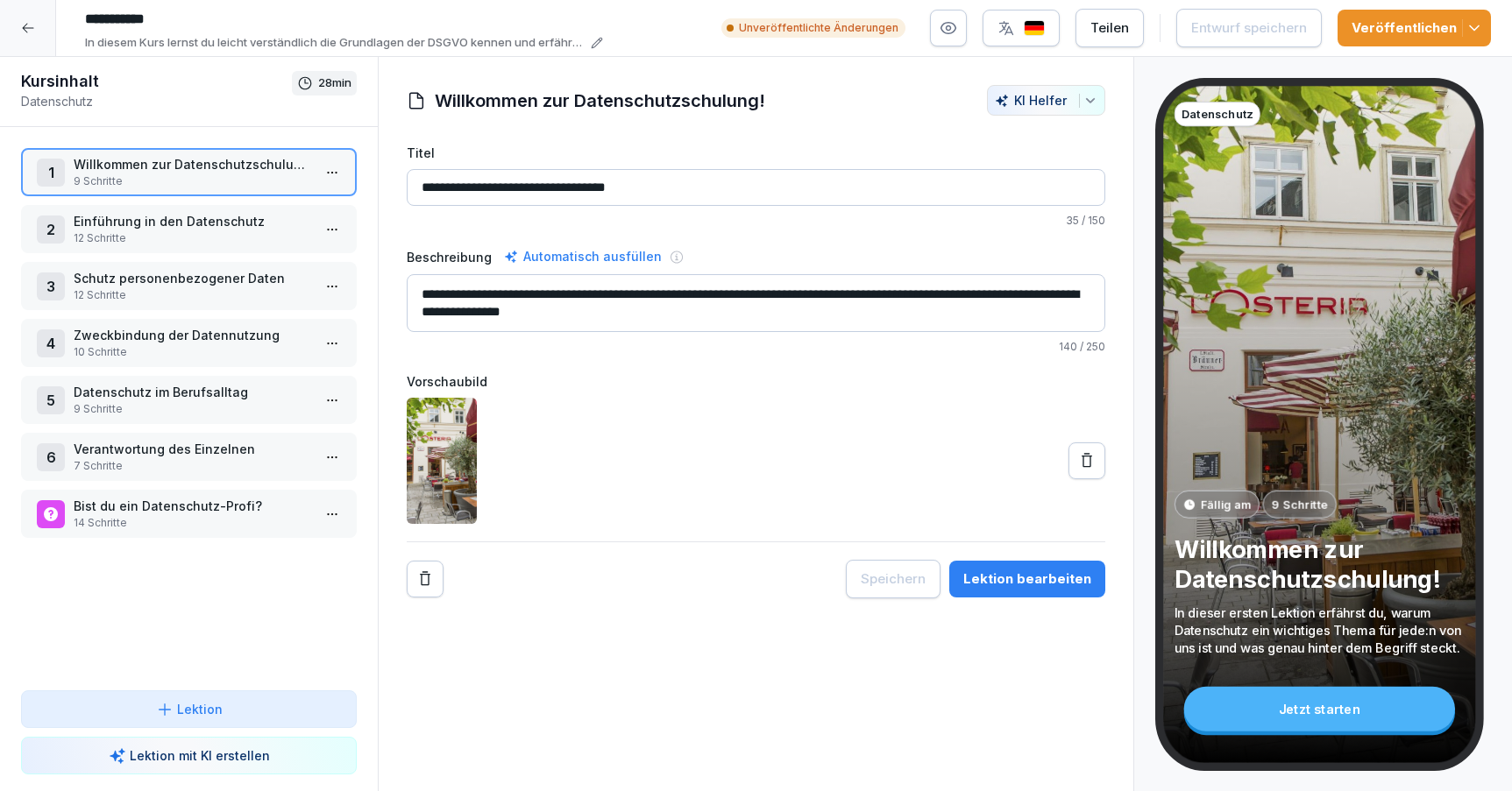
click at [23, 24] on icon at bounding box center [28, 28] width 14 height 14
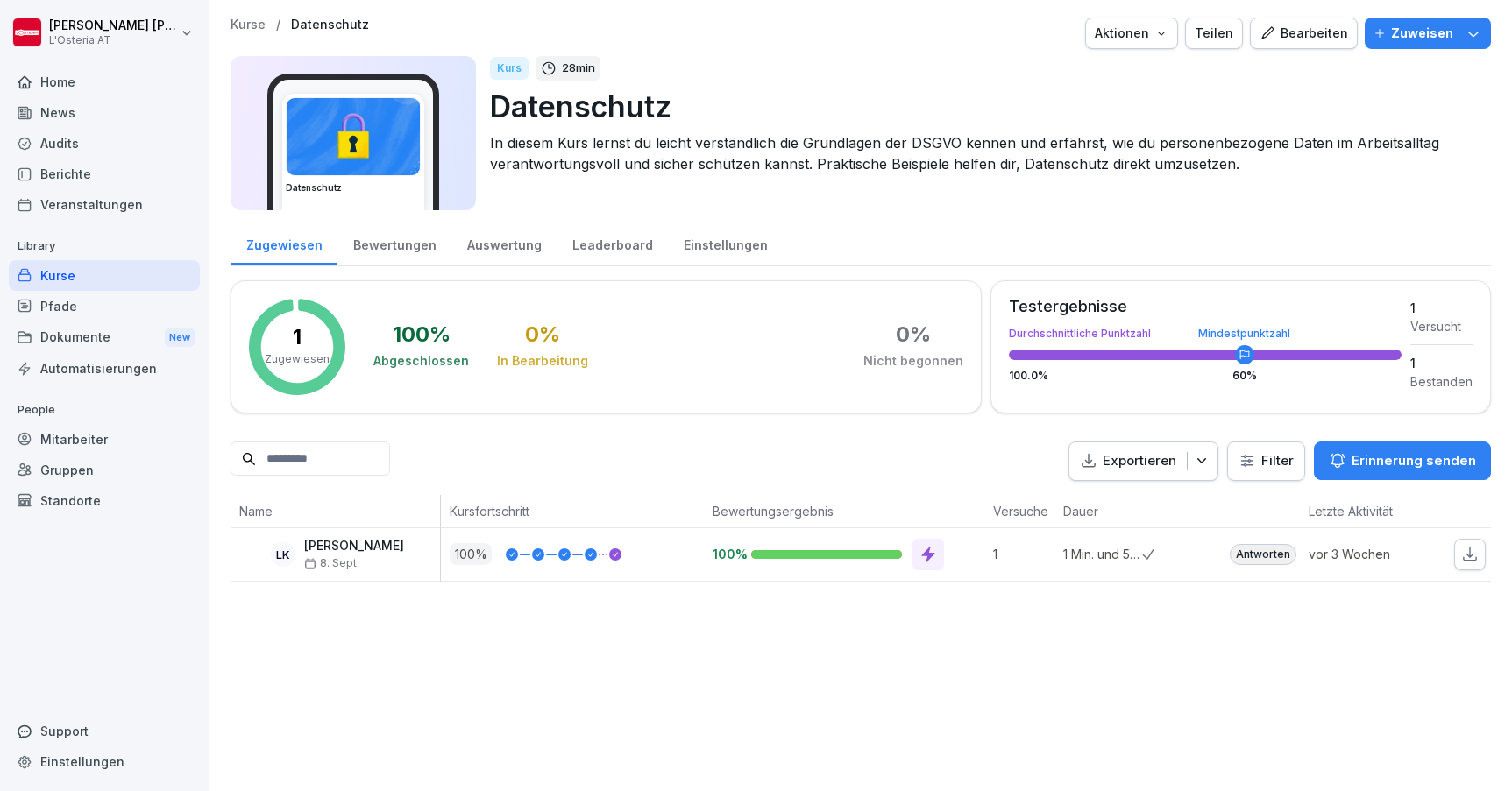
click at [111, 277] on div "Kurse" at bounding box center [104, 276] width 192 height 31
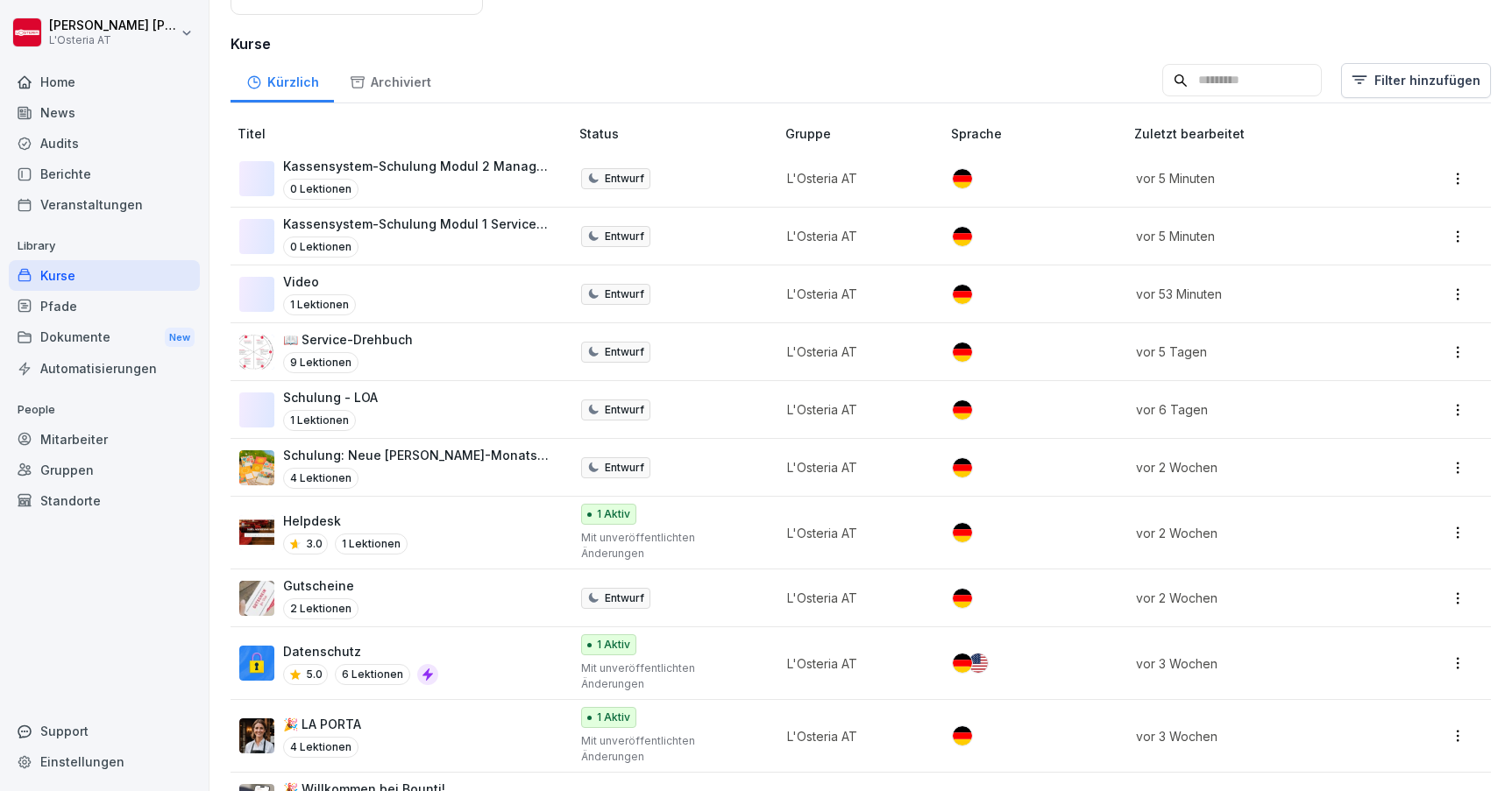
scroll to position [256, 0]
click at [485, 643] on div "Datenschutz 5.0 6 Lektionen" at bounding box center [395, 664] width 312 height 43
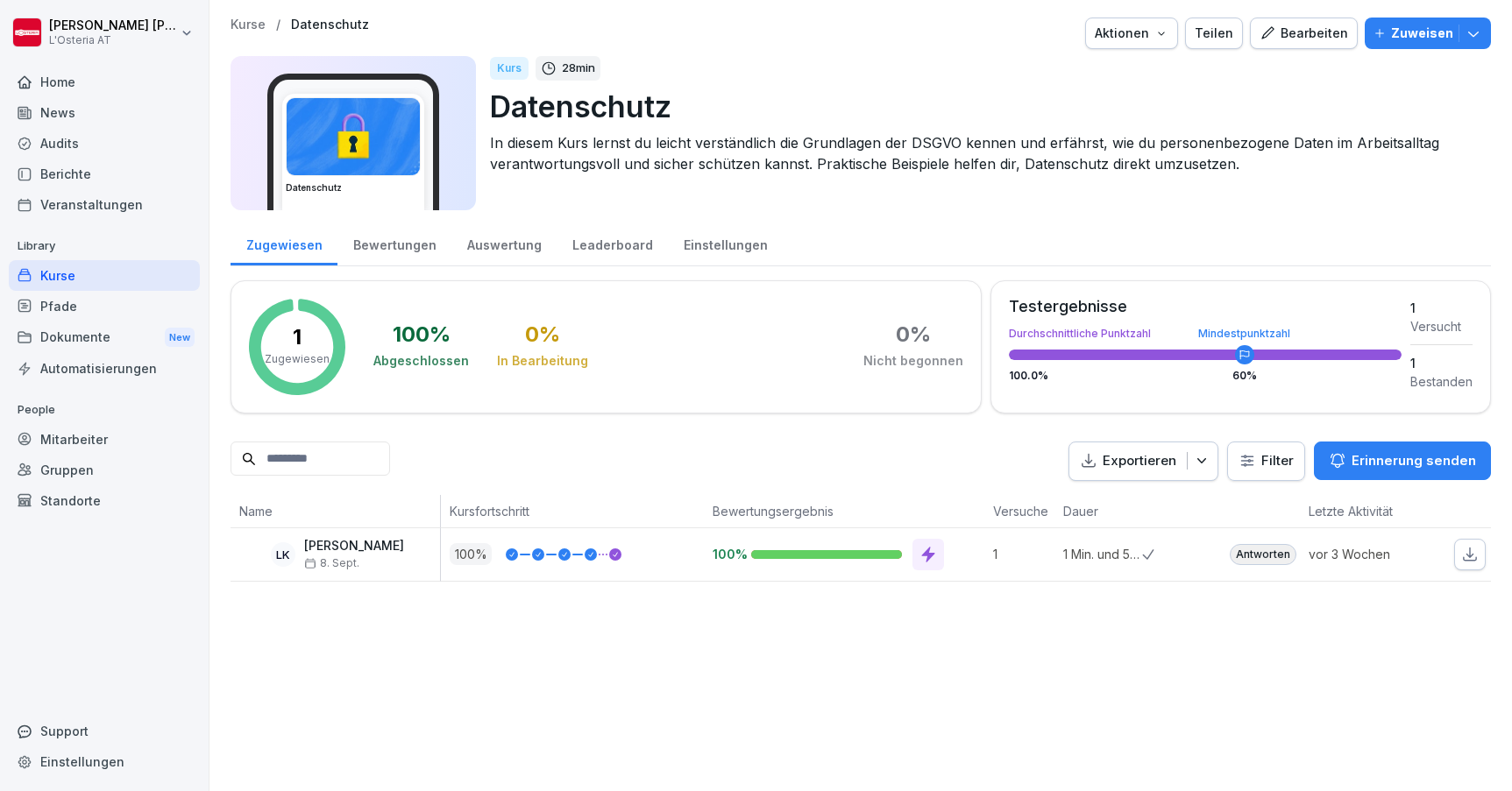
click at [1326, 28] on div "Bearbeiten" at bounding box center [1304, 33] width 89 height 19
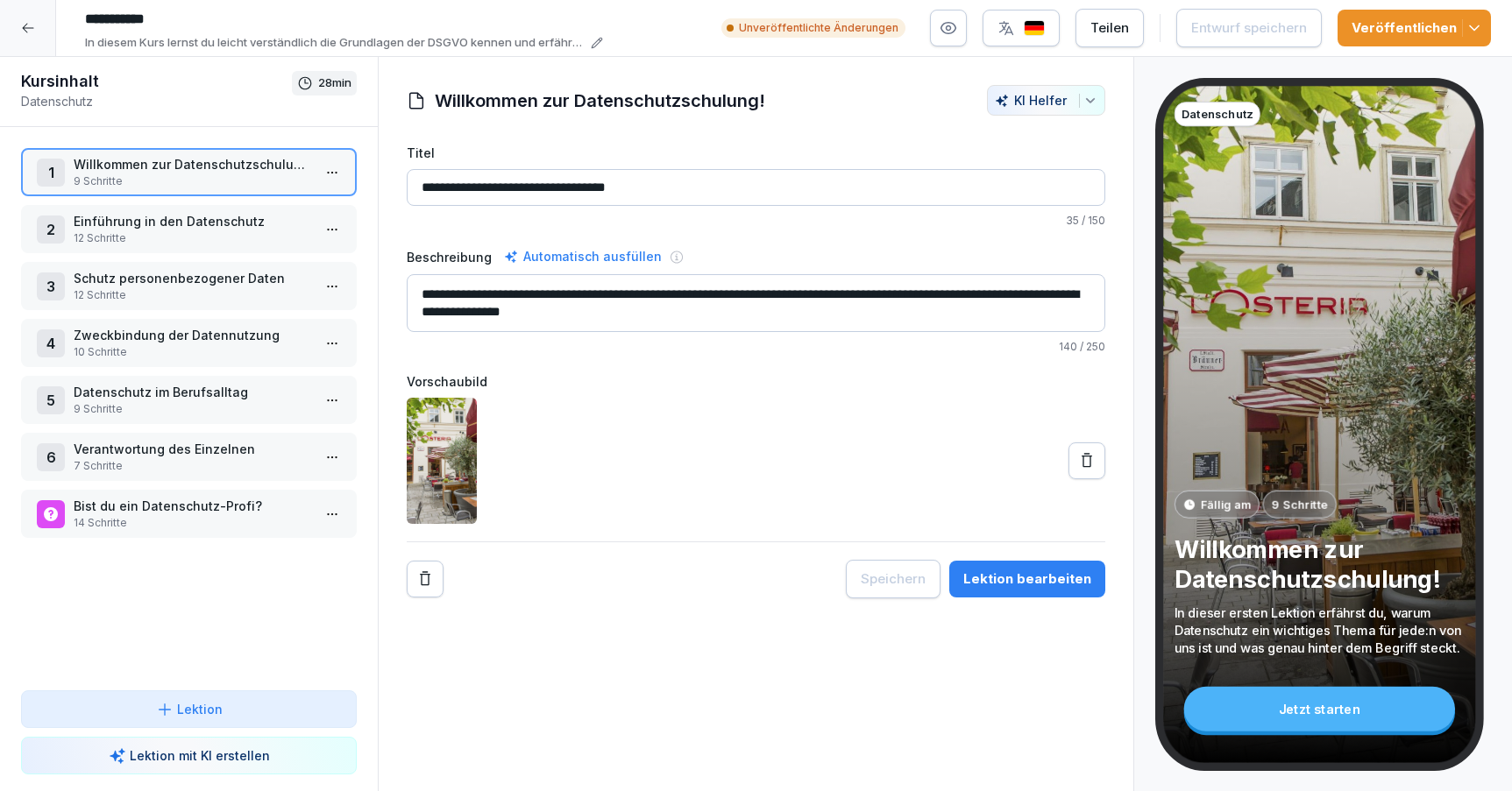
click at [201, 237] on p "12 Schritte" at bounding box center [193, 238] width 238 height 15
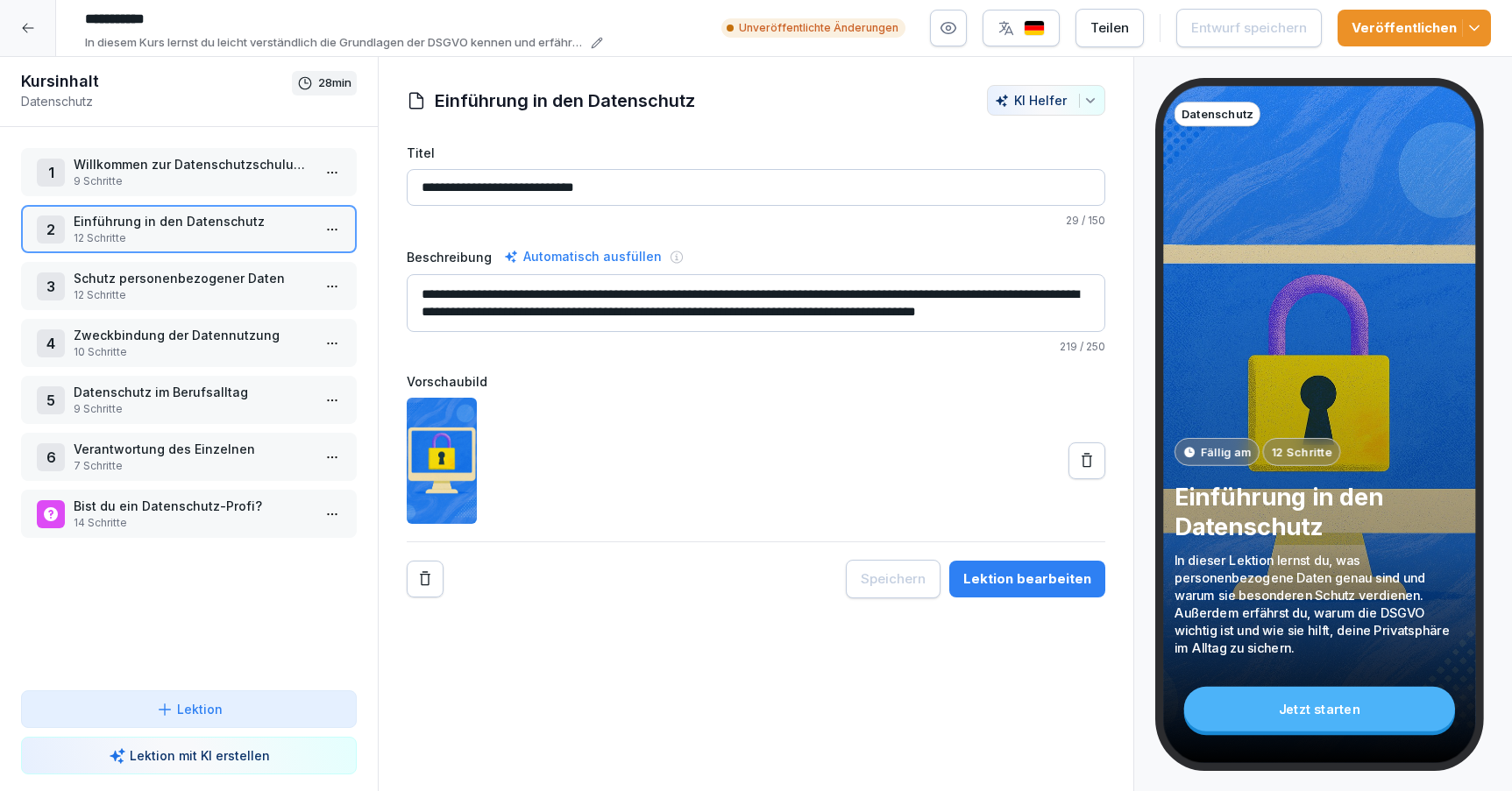
click at [189, 160] on p "Willkommen zur Datenschutzschulung!" at bounding box center [193, 163] width 238 height 18
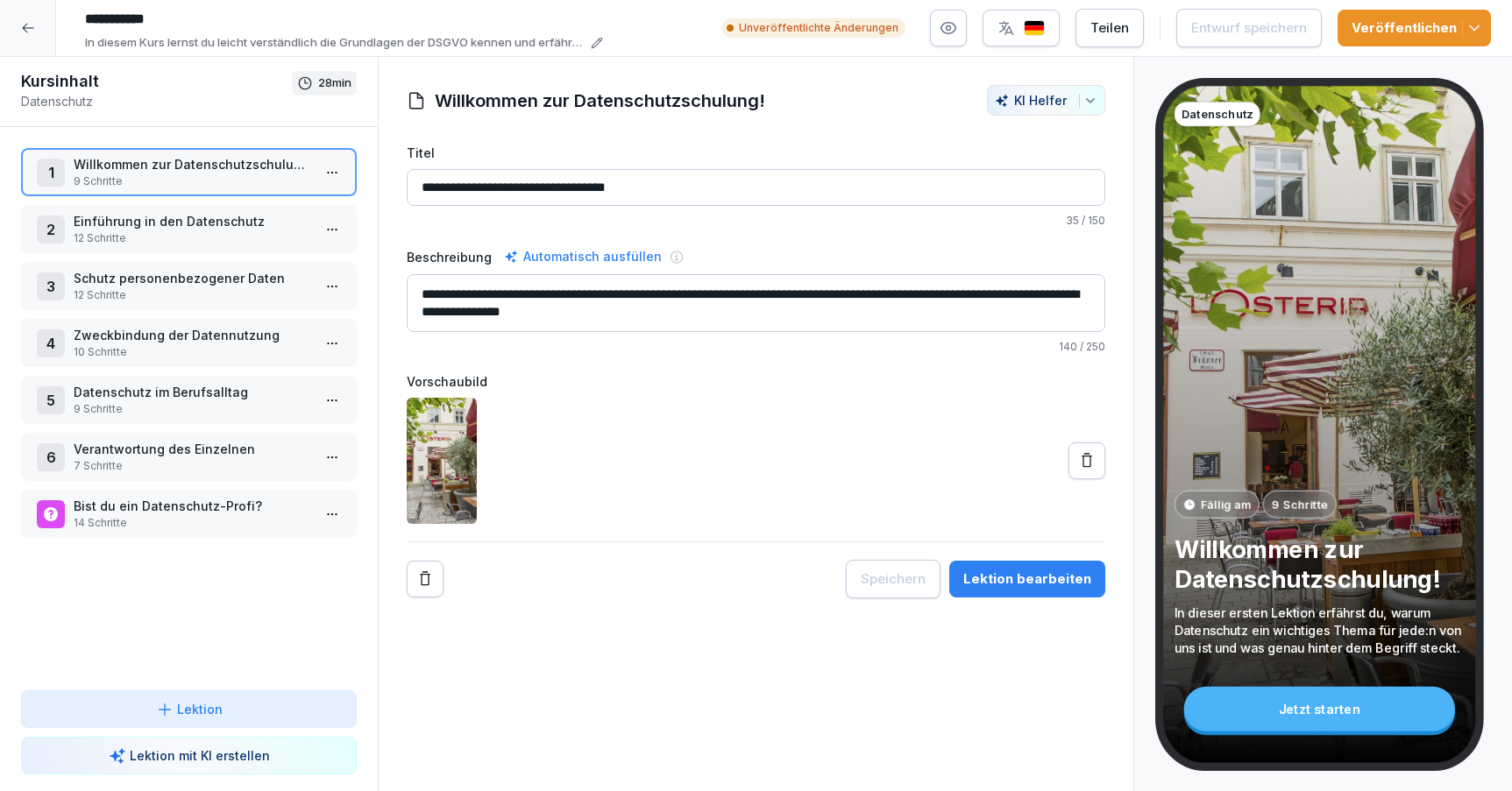
click at [1052, 583] on div "Lektion bearbeiten" at bounding box center [1027, 579] width 128 height 19
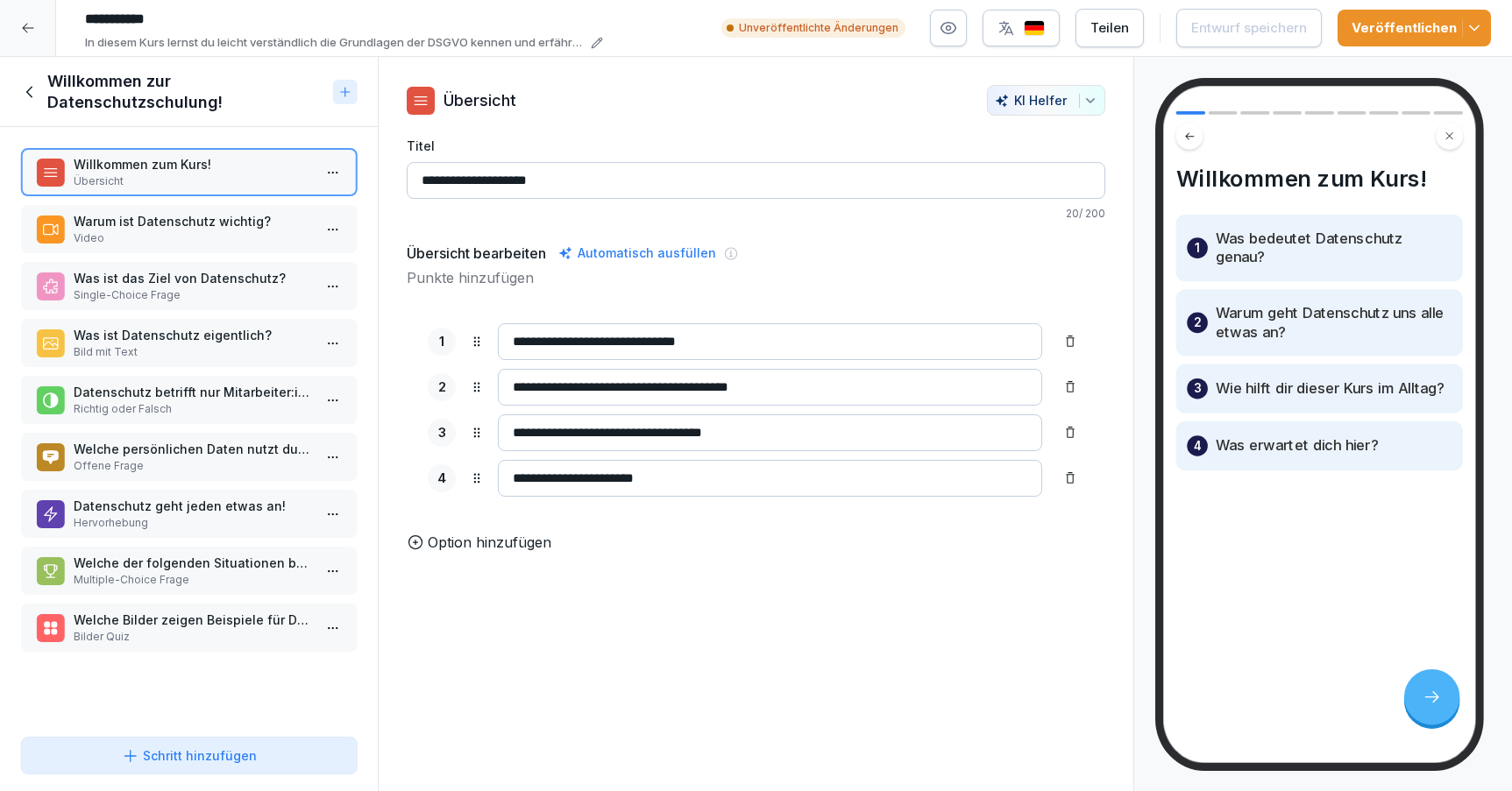
click at [25, 86] on icon at bounding box center [31, 92] width 19 height 19
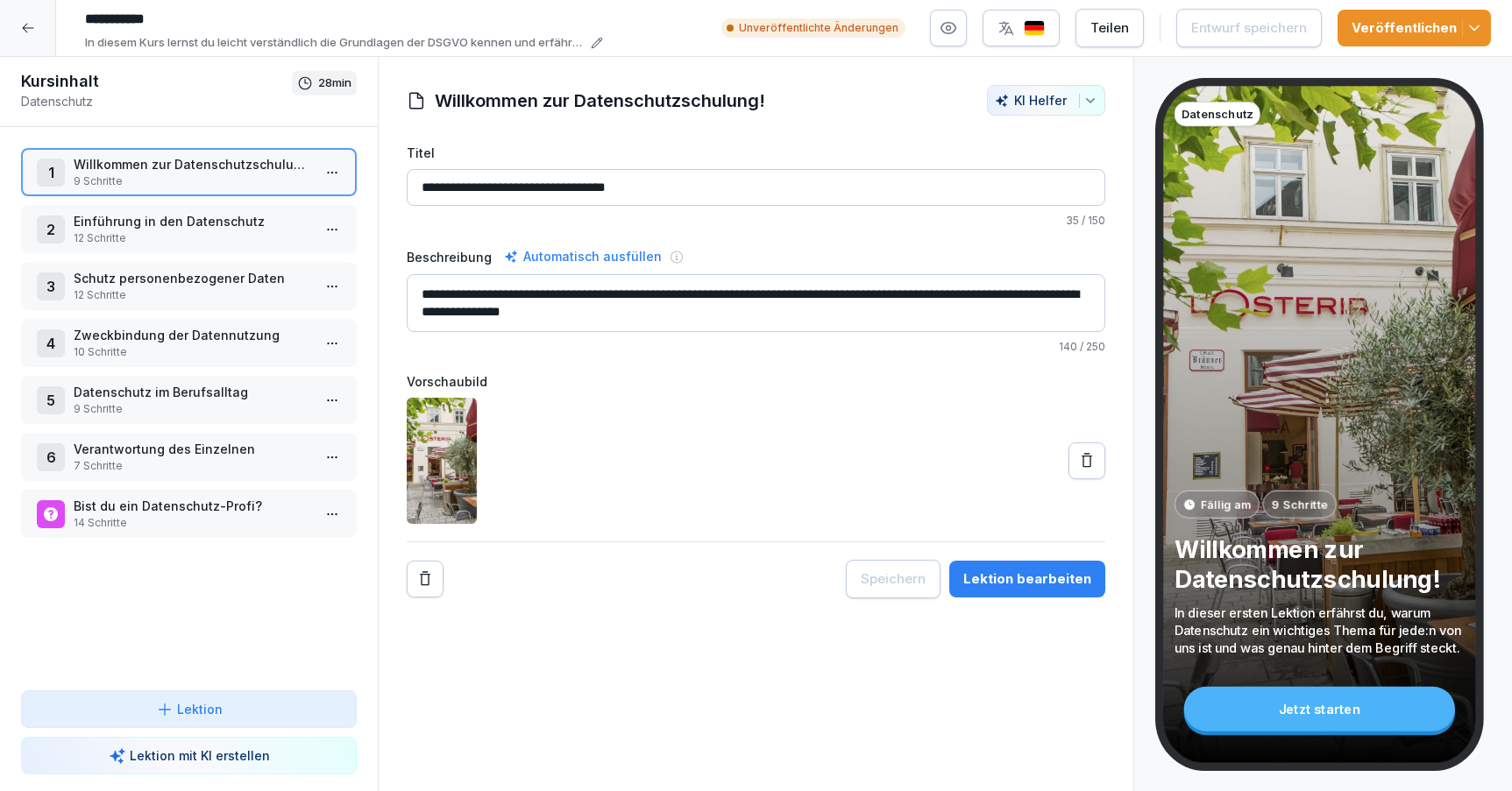
click at [25, 27] on icon at bounding box center [28, 28] width 14 height 14
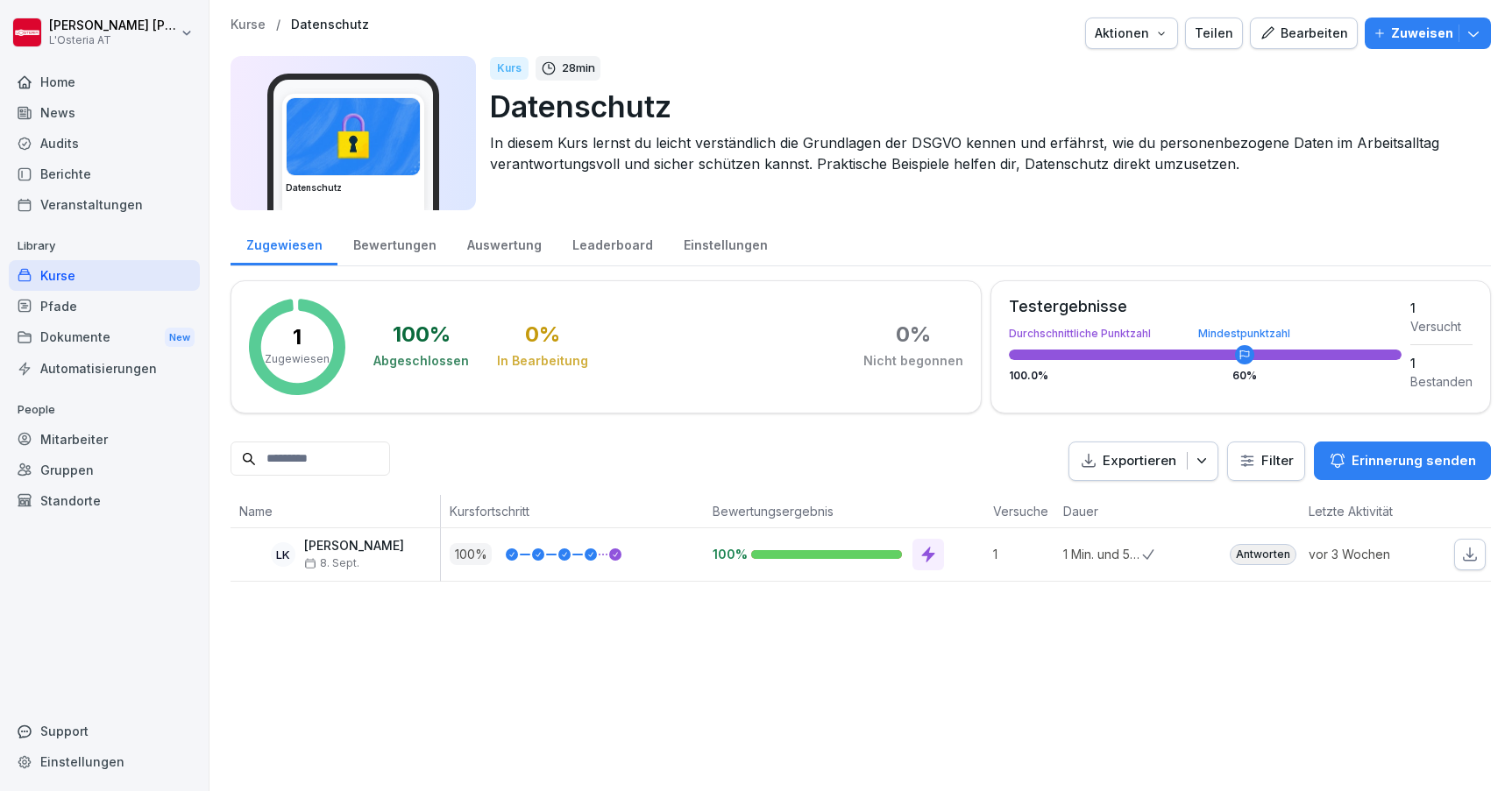
click at [79, 266] on div "Kurse" at bounding box center [104, 276] width 192 height 31
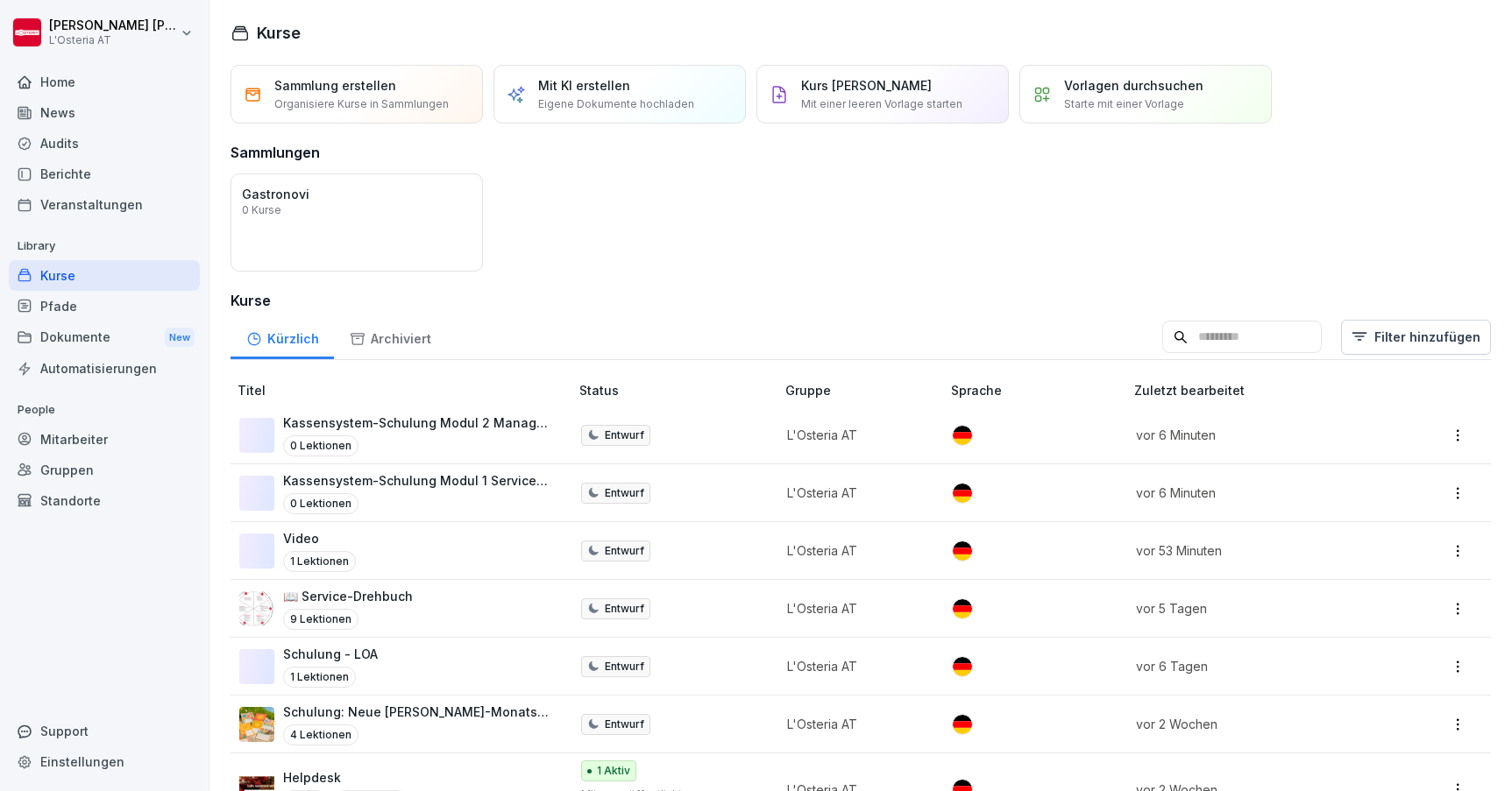
scroll to position [47, 0]
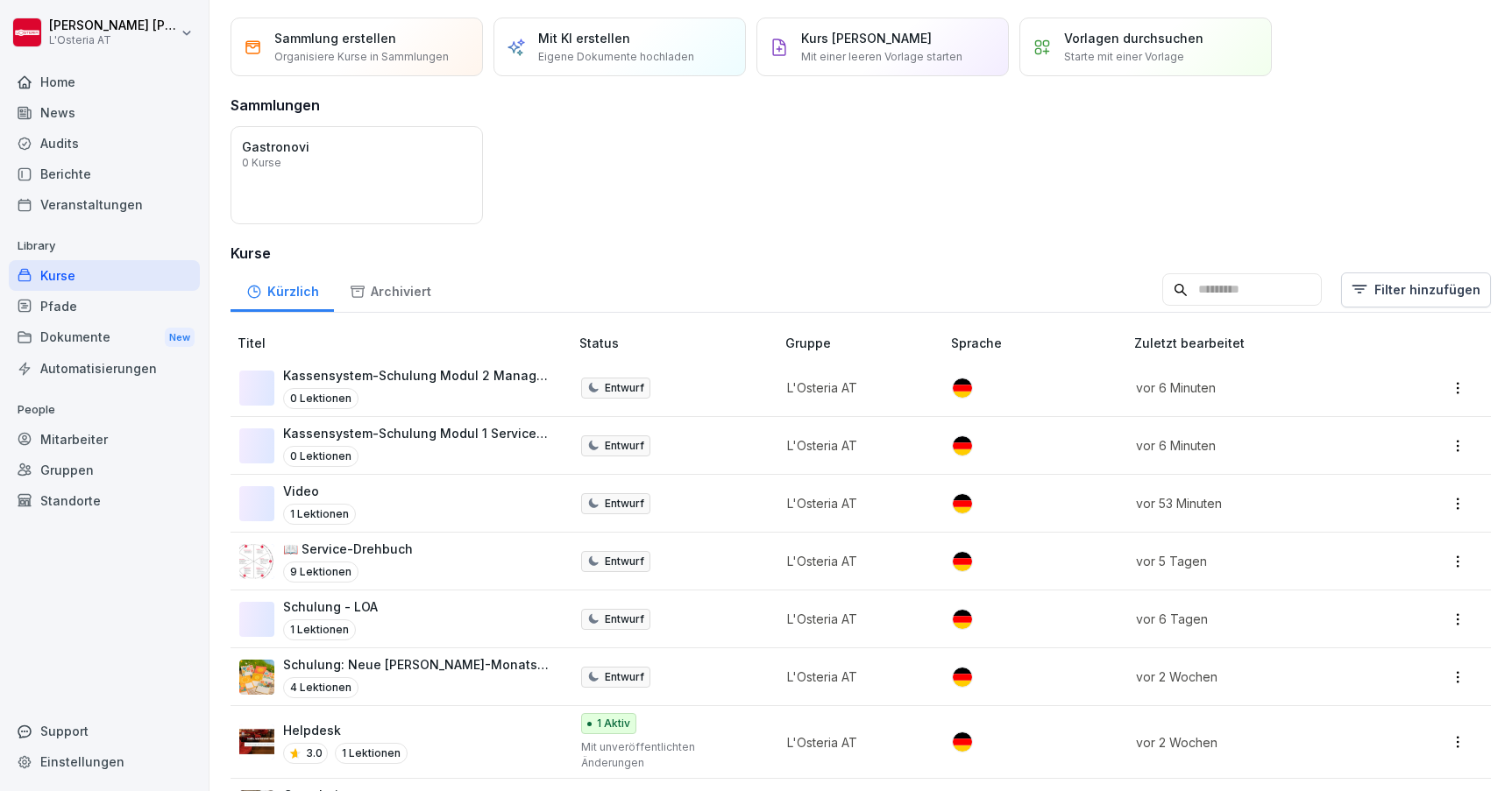
click at [75, 279] on div "Kurse" at bounding box center [104, 276] width 192 height 31
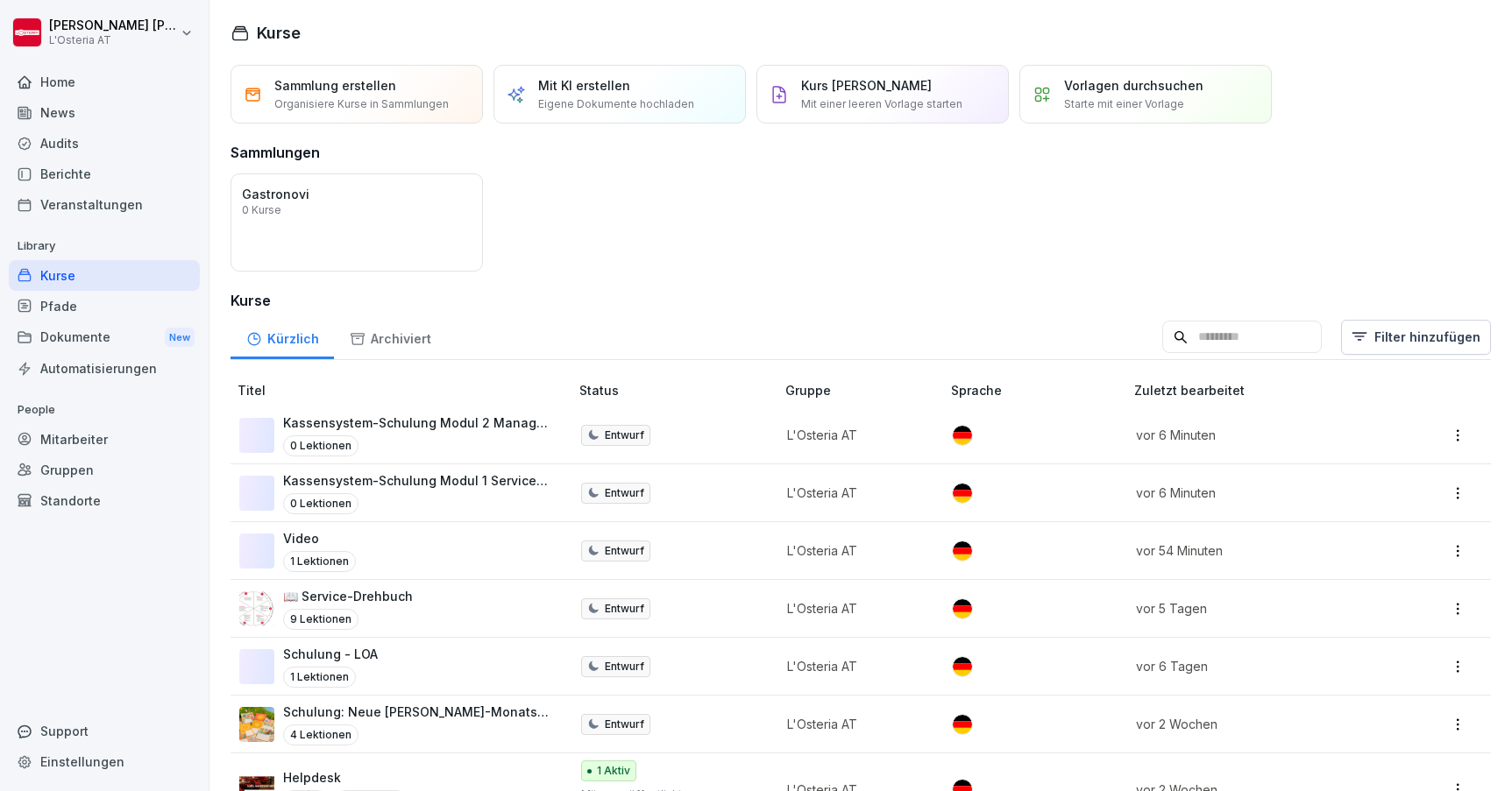
click at [127, 79] on div "Home" at bounding box center [104, 82] width 192 height 31
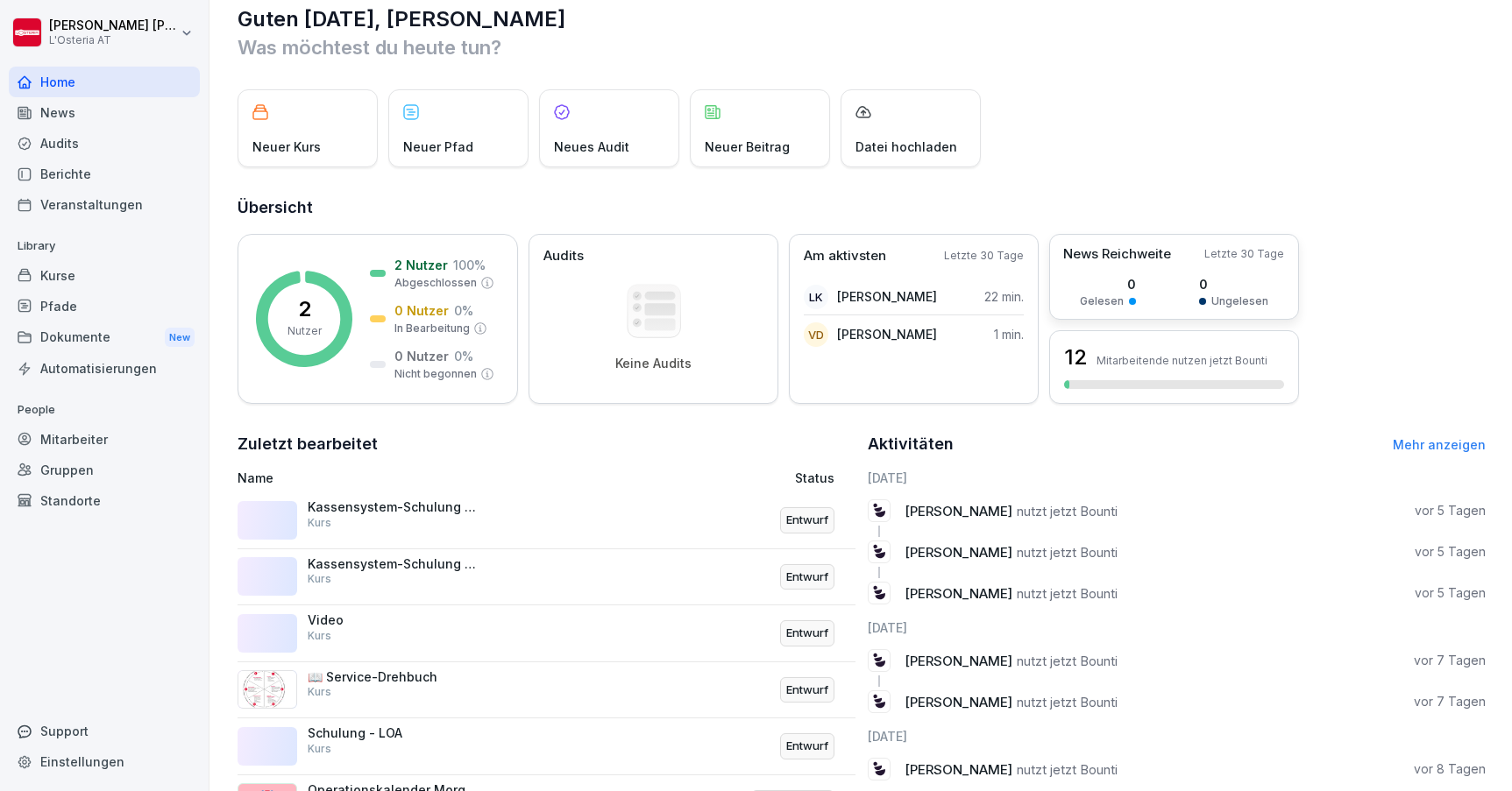
scroll to position [13, 0]
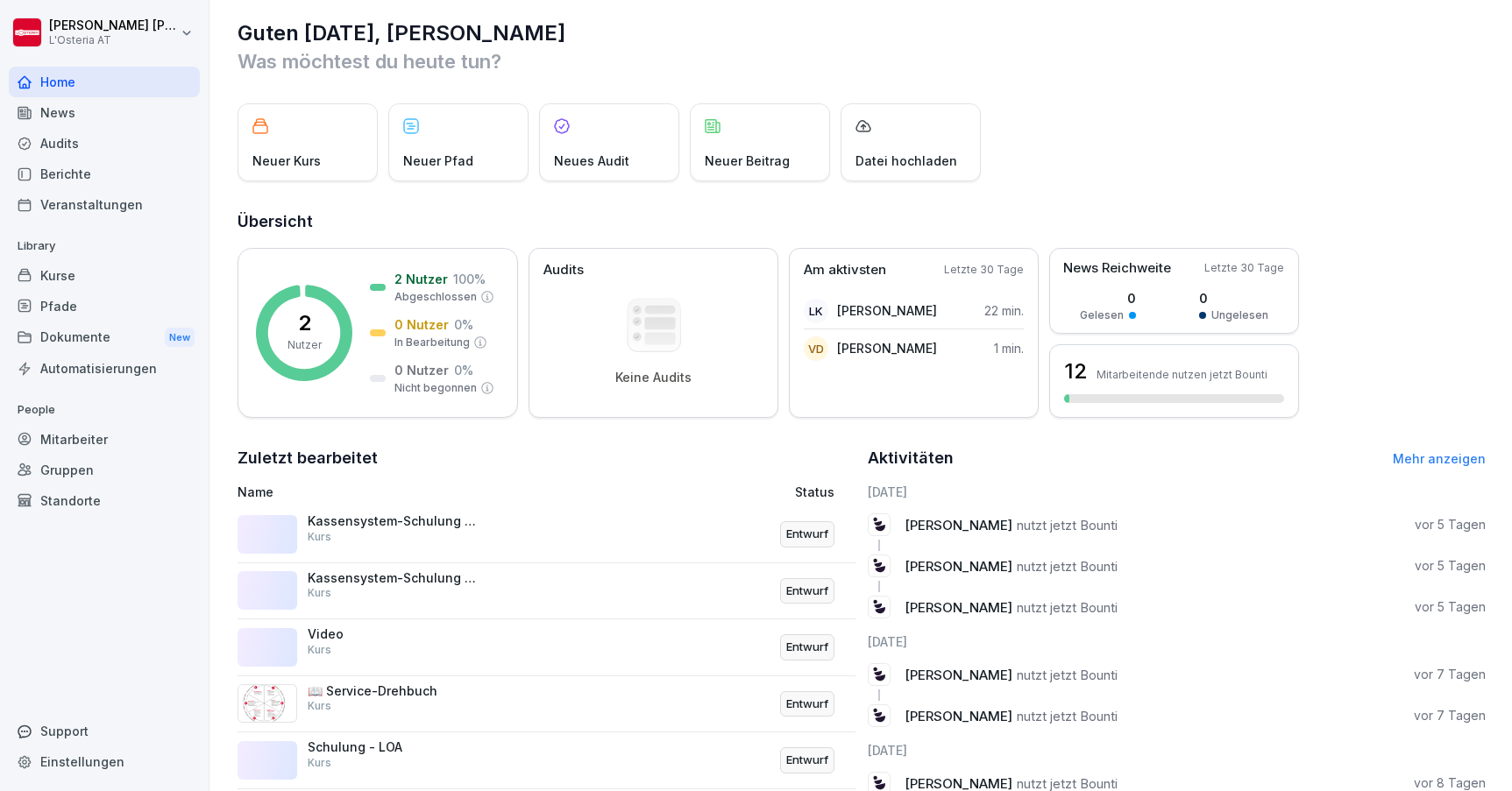
click at [105, 273] on div "Kurse" at bounding box center [104, 276] width 192 height 31
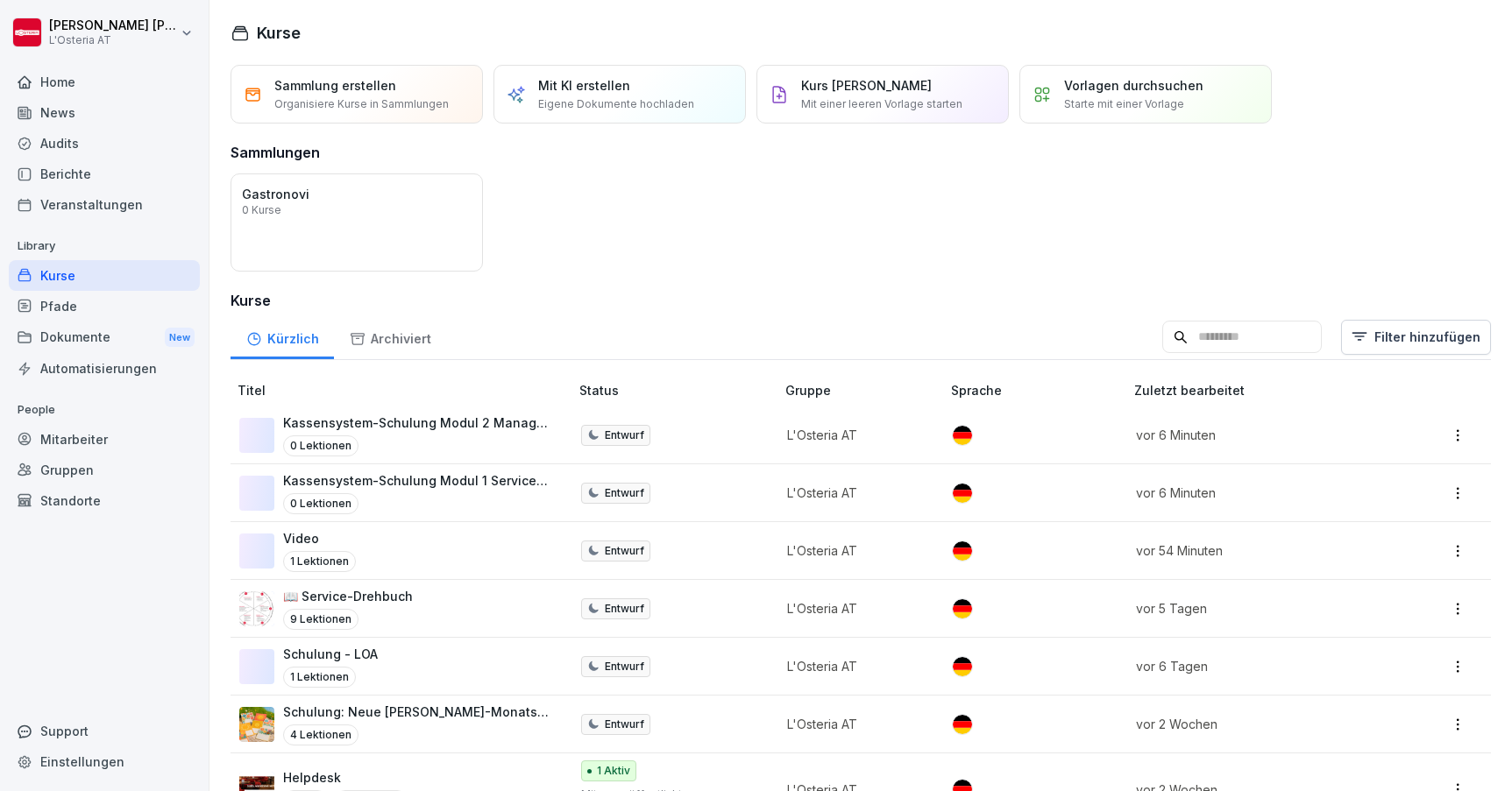
click at [52, 118] on div "News" at bounding box center [104, 113] width 192 height 31
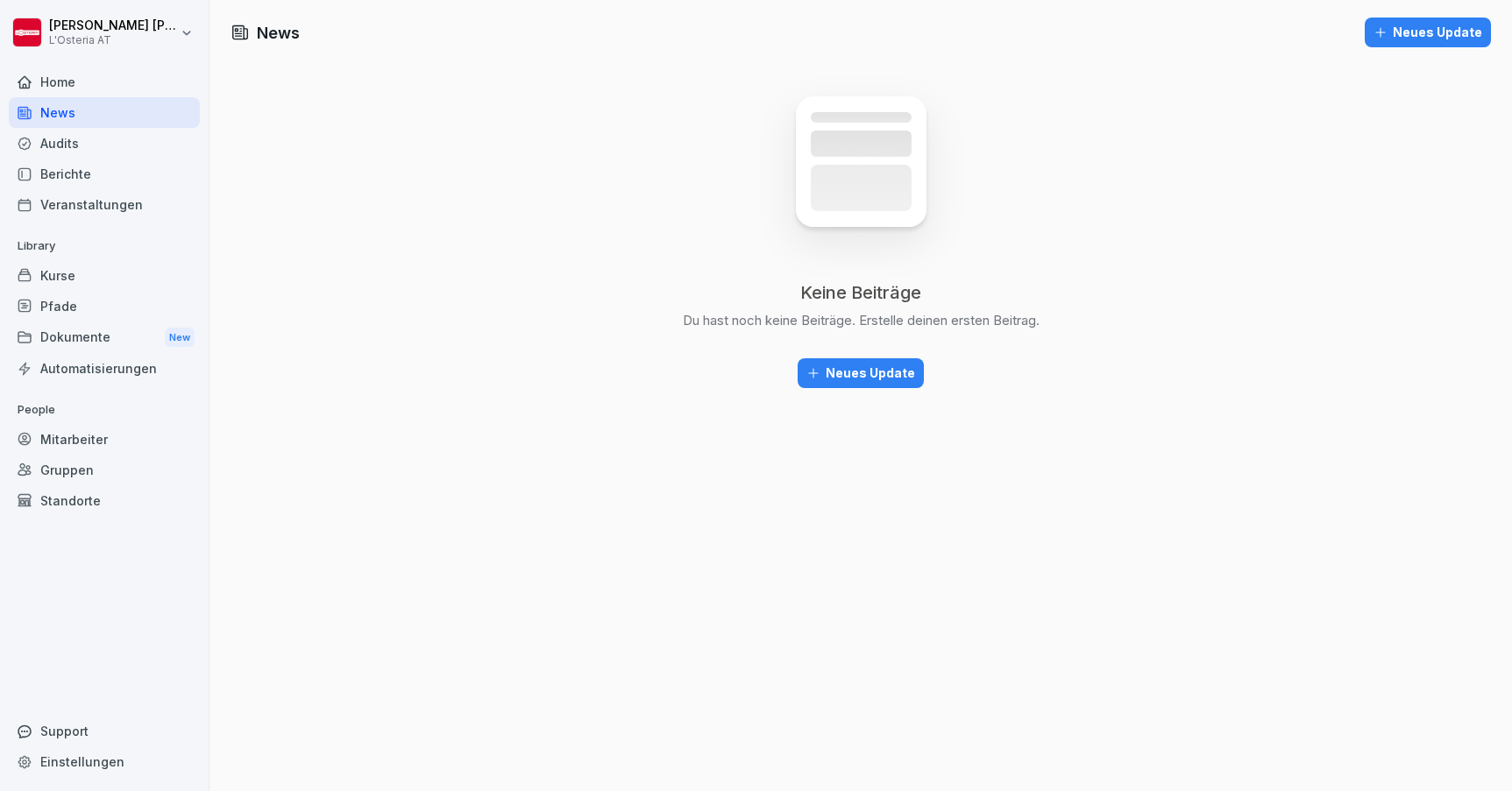
click at [878, 375] on div "Neues Update" at bounding box center [861, 373] width 108 height 19
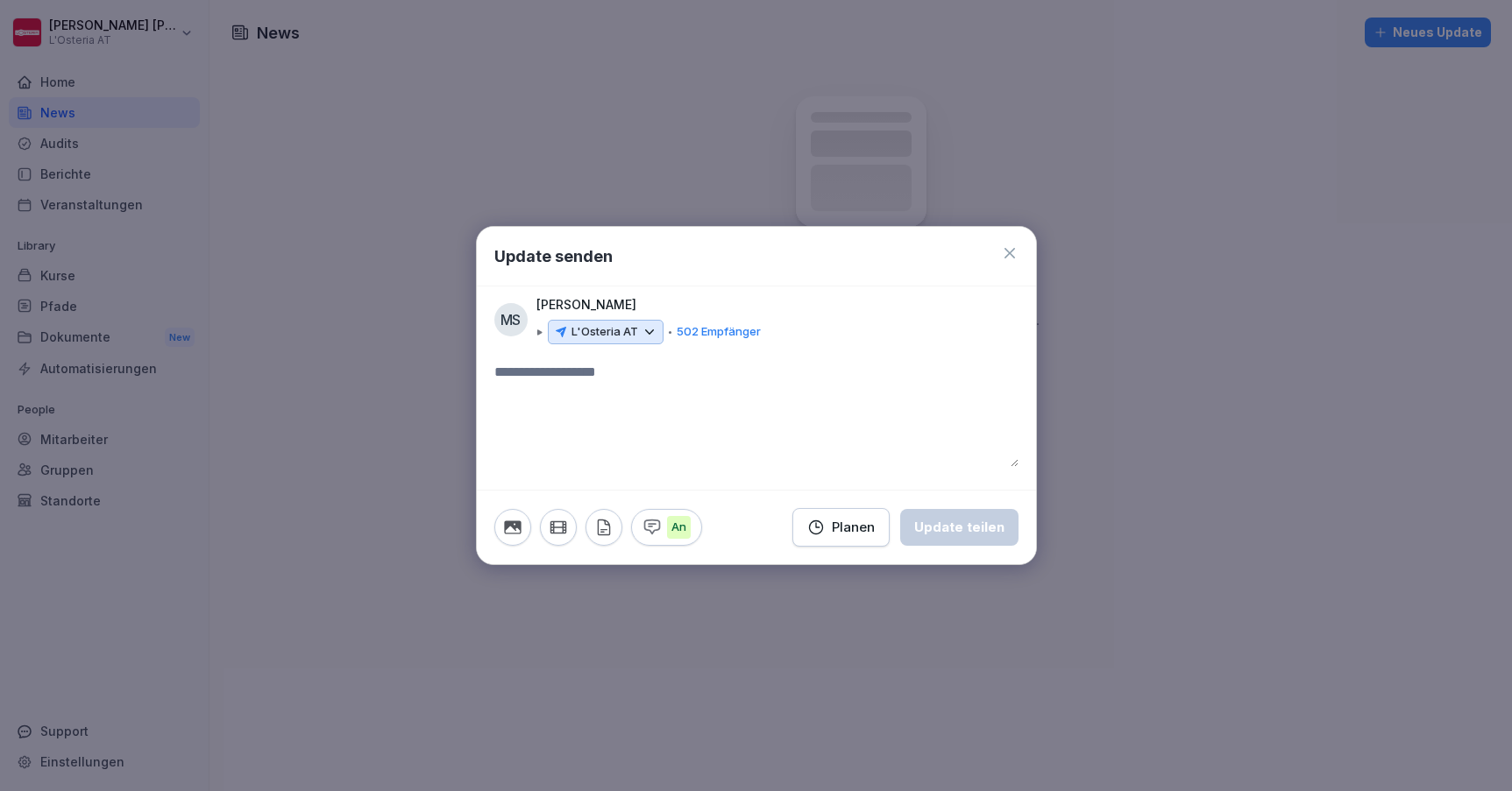
click at [649, 332] on icon at bounding box center [649, 332] width 15 height 15
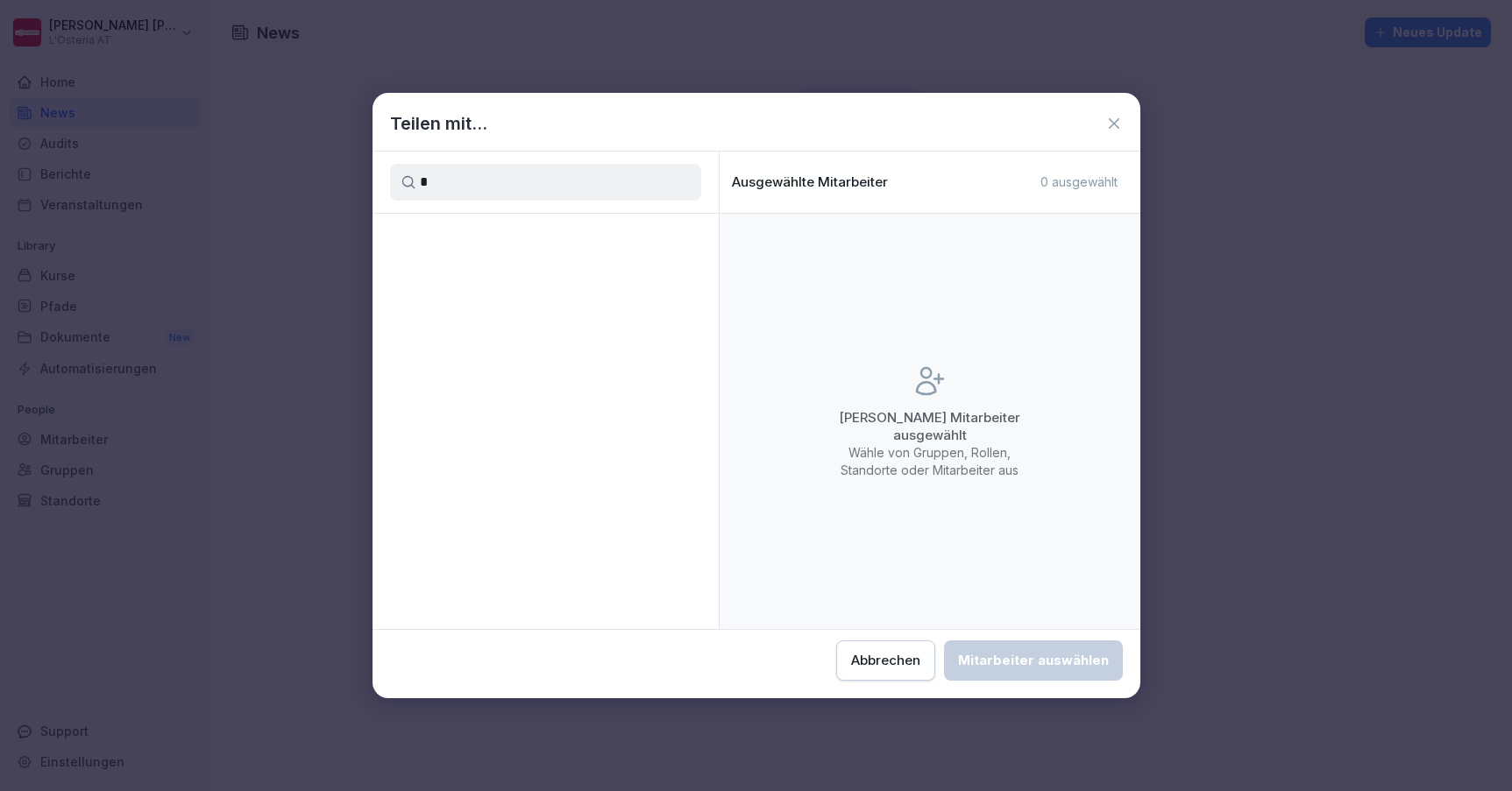
type input "**"
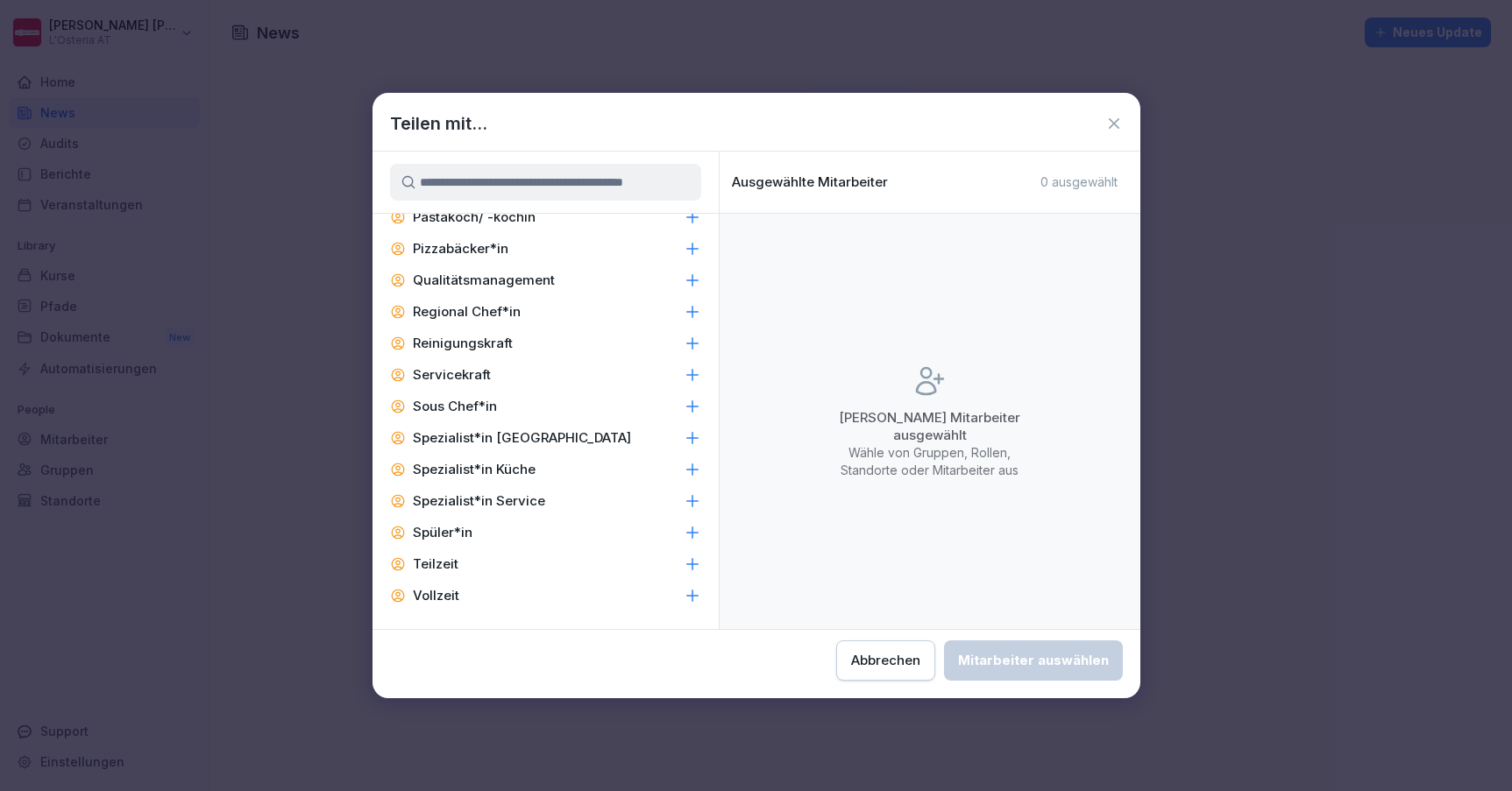
scroll to position [1469, 0]
click at [1114, 126] on icon at bounding box center [1114, 124] width 17 height 17
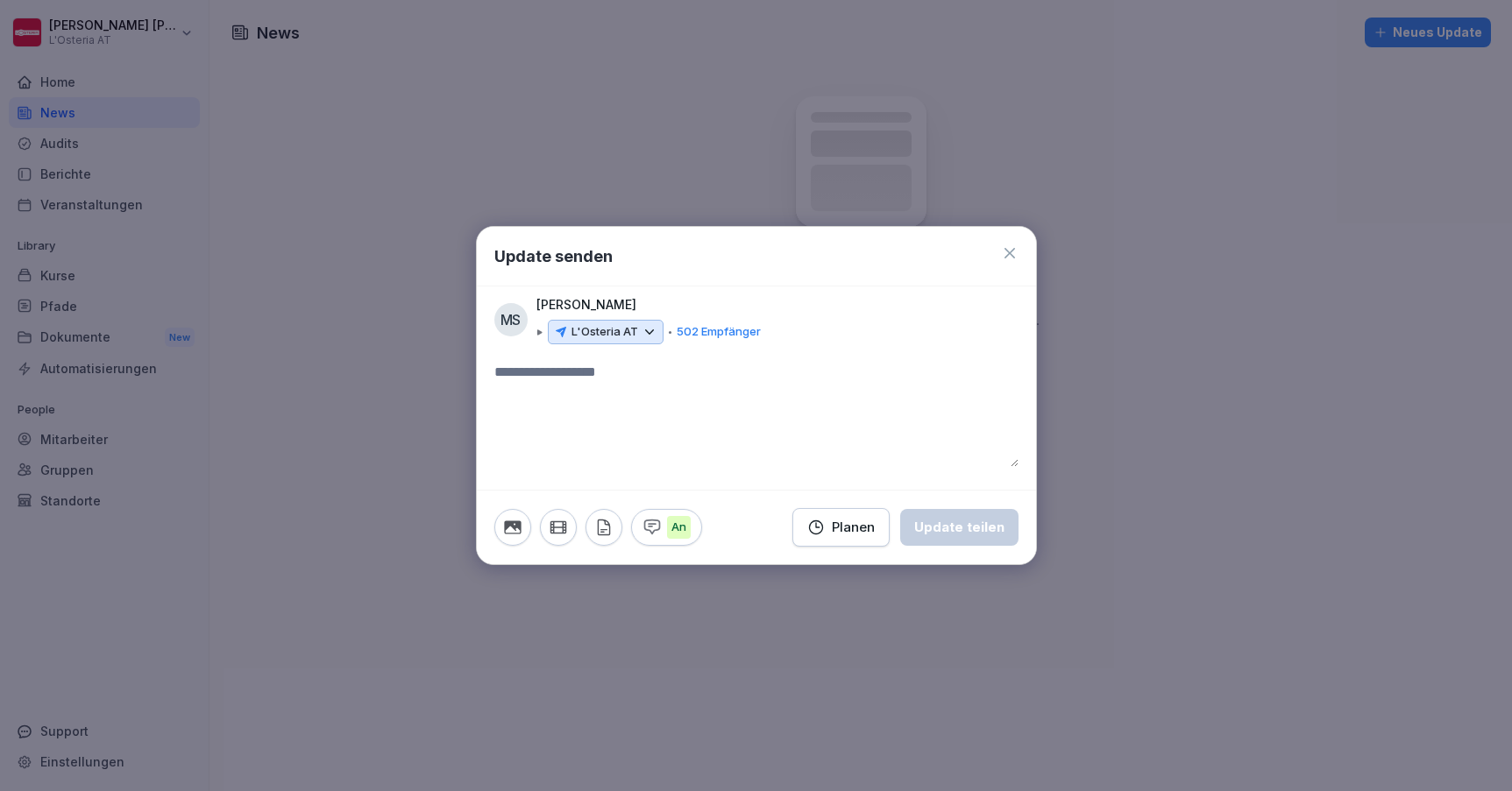
click at [999, 246] on div "Update senden" at bounding box center [756, 257] width 559 height 60
click at [1010, 255] on icon at bounding box center [1009, 252] width 11 height 11
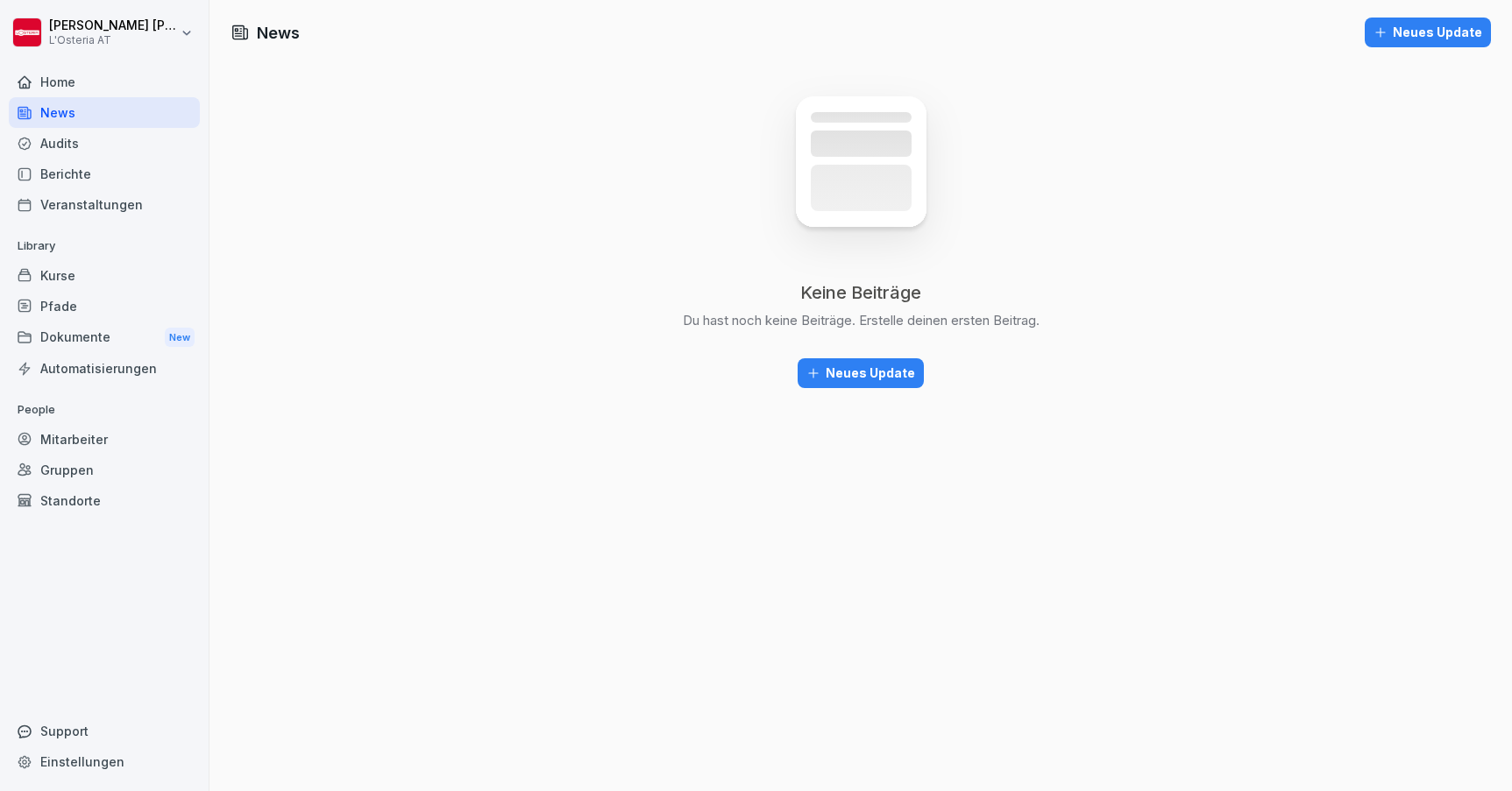
click at [825, 344] on div "Keine Beiträge Du hast noch keine Beiträge. Erstelle deinen ersten Beitrag. Neu…" at bounding box center [861, 229] width 357 height 316
click at [838, 369] on div "Neues Update" at bounding box center [861, 373] width 108 height 19
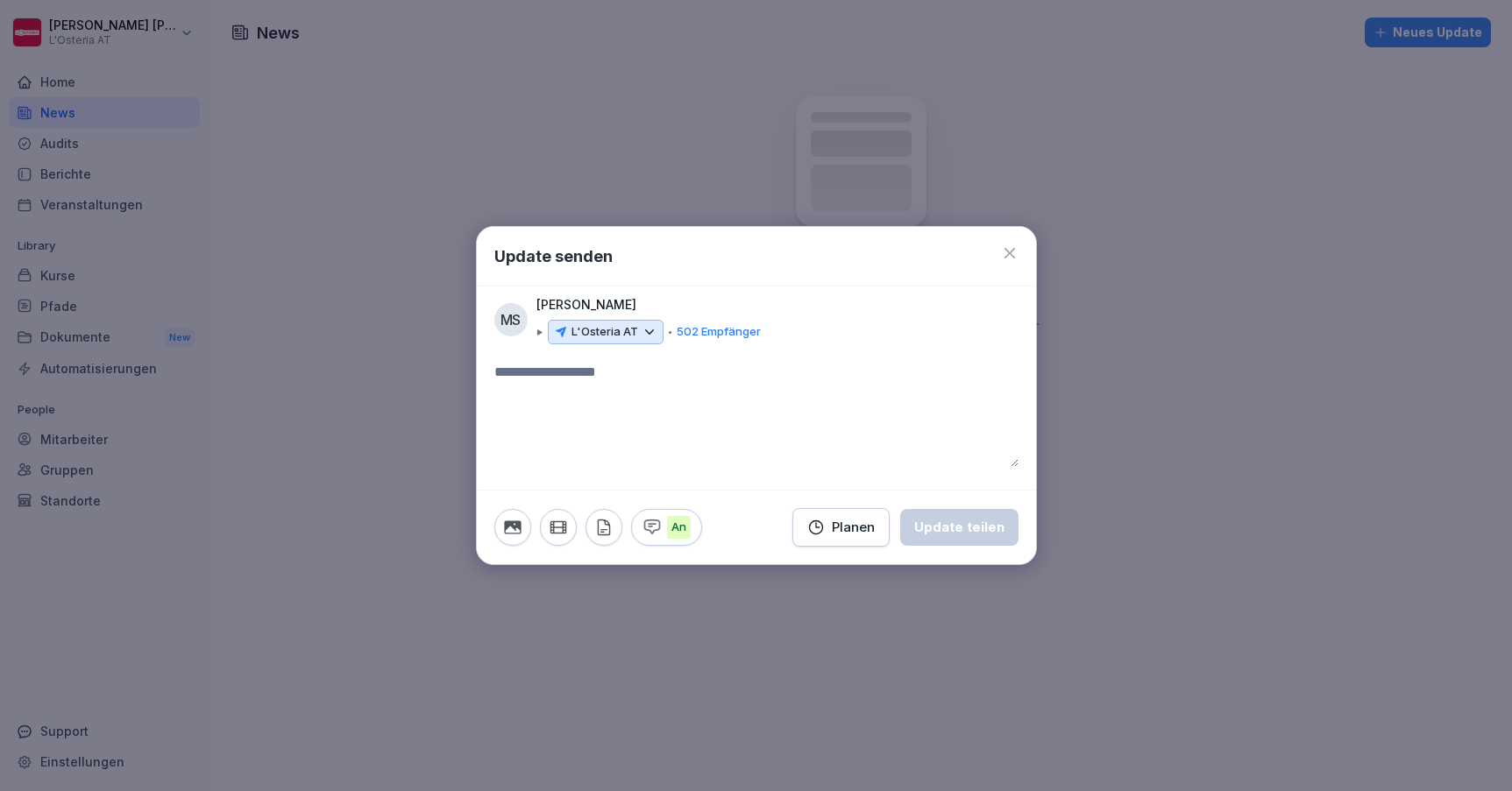
click at [632, 335] on p "L'Osteria AT" at bounding box center [605, 332] width 67 height 17
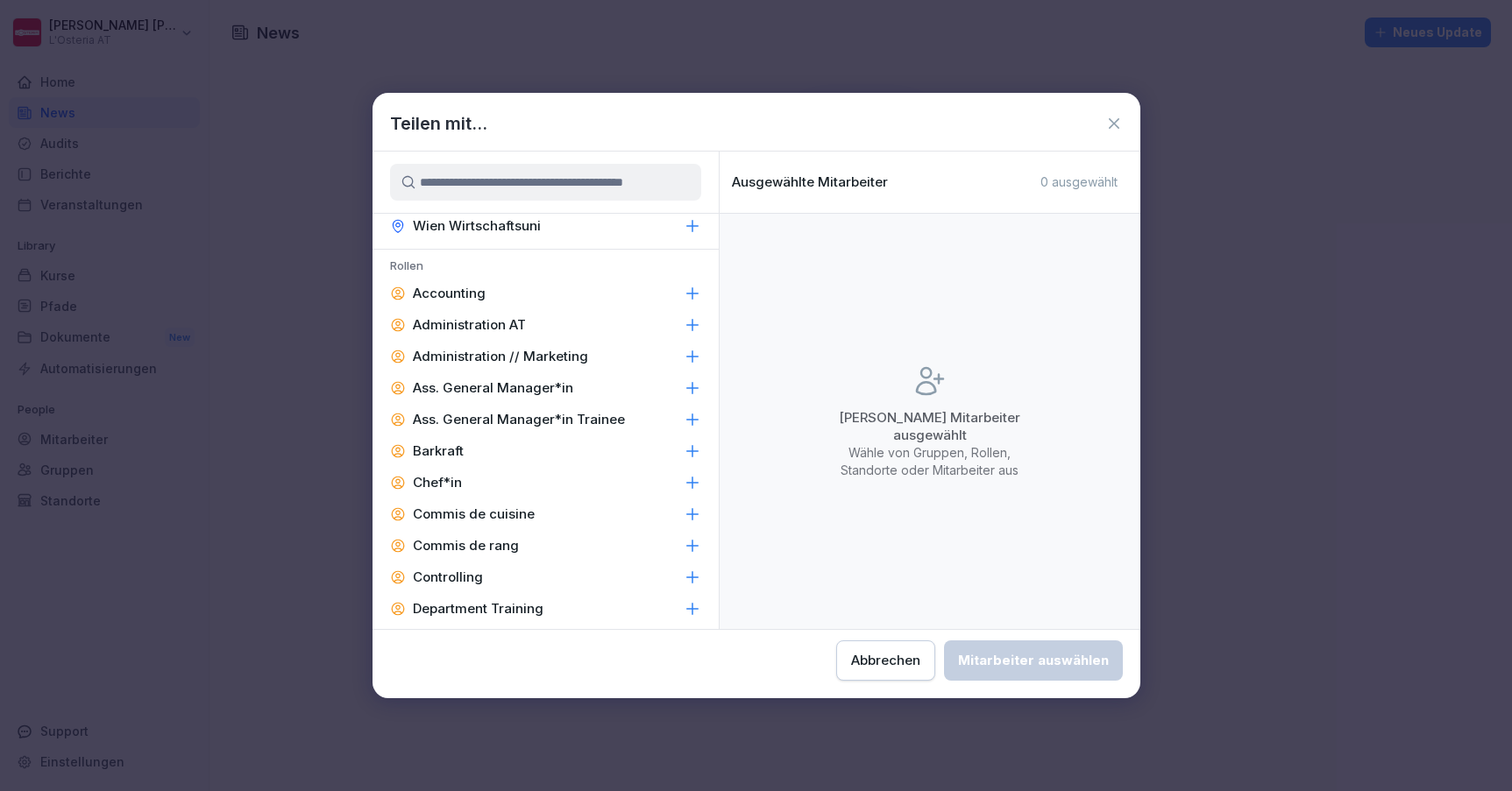
scroll to position [590, 0]
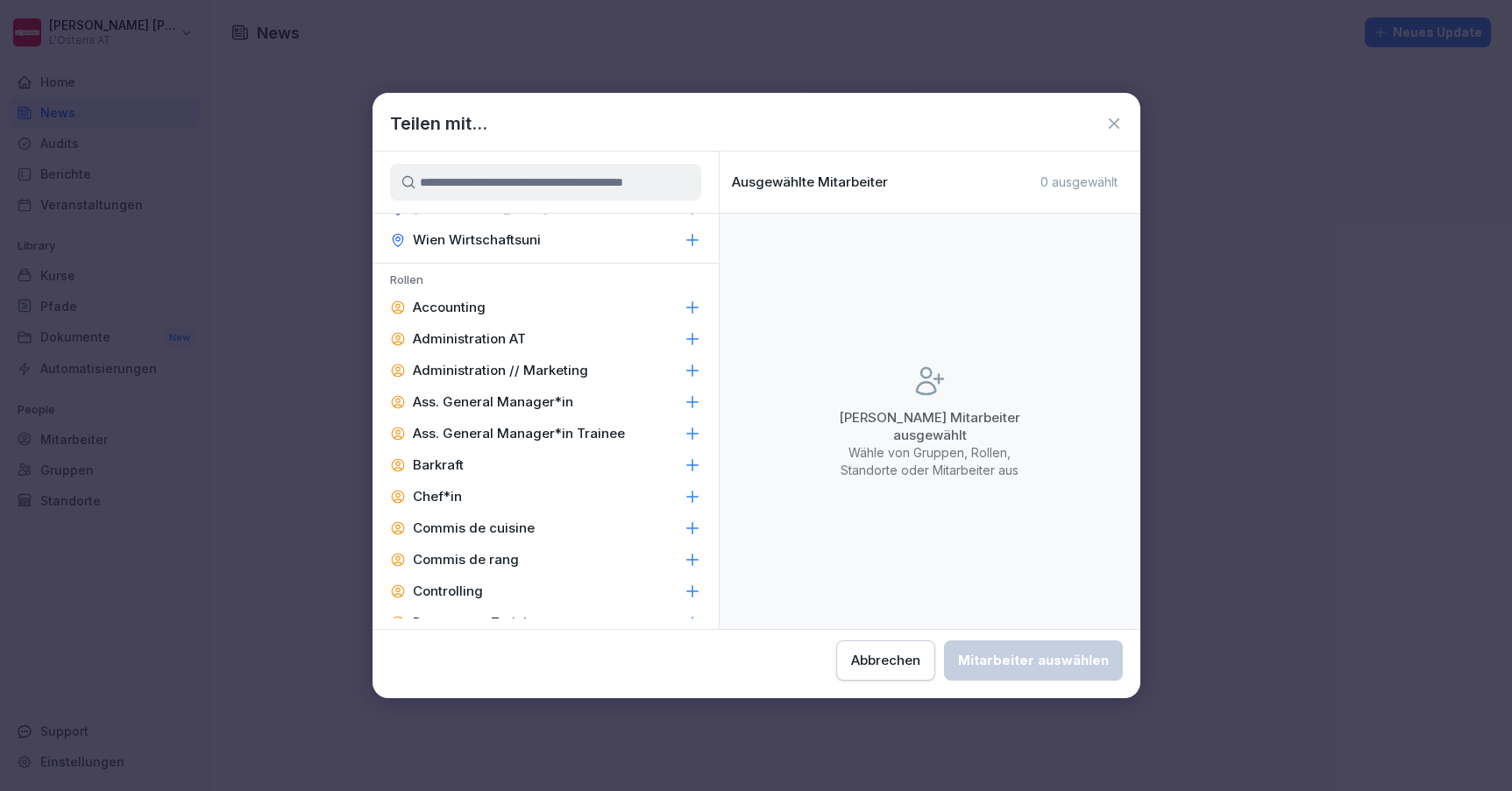
click at [1107, 129] on icon at bounding box center [1114, 124] width 17 height 17
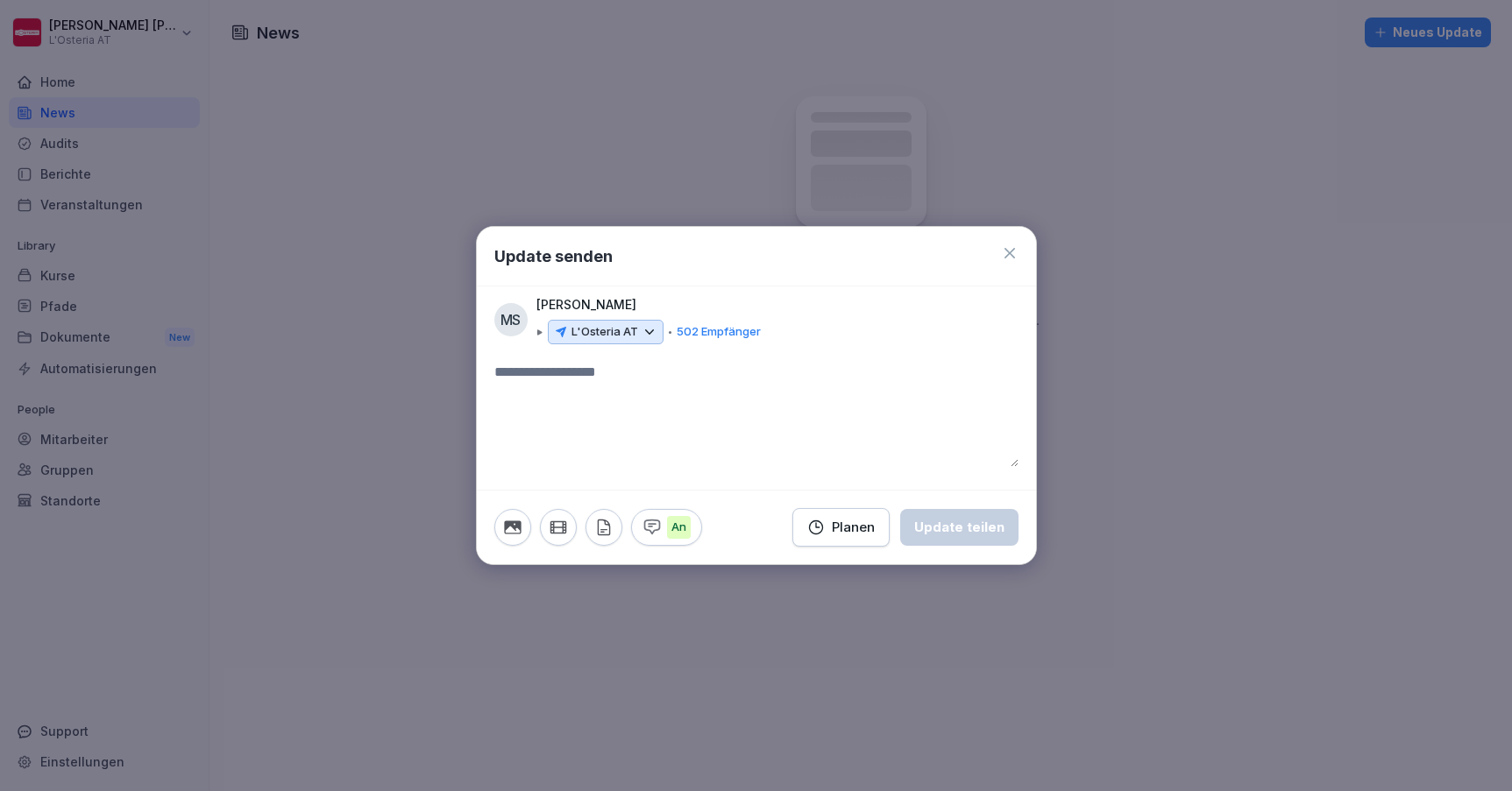
click at [1015, 250] on icon at bounding box center [1010, 253] width 17 height 17
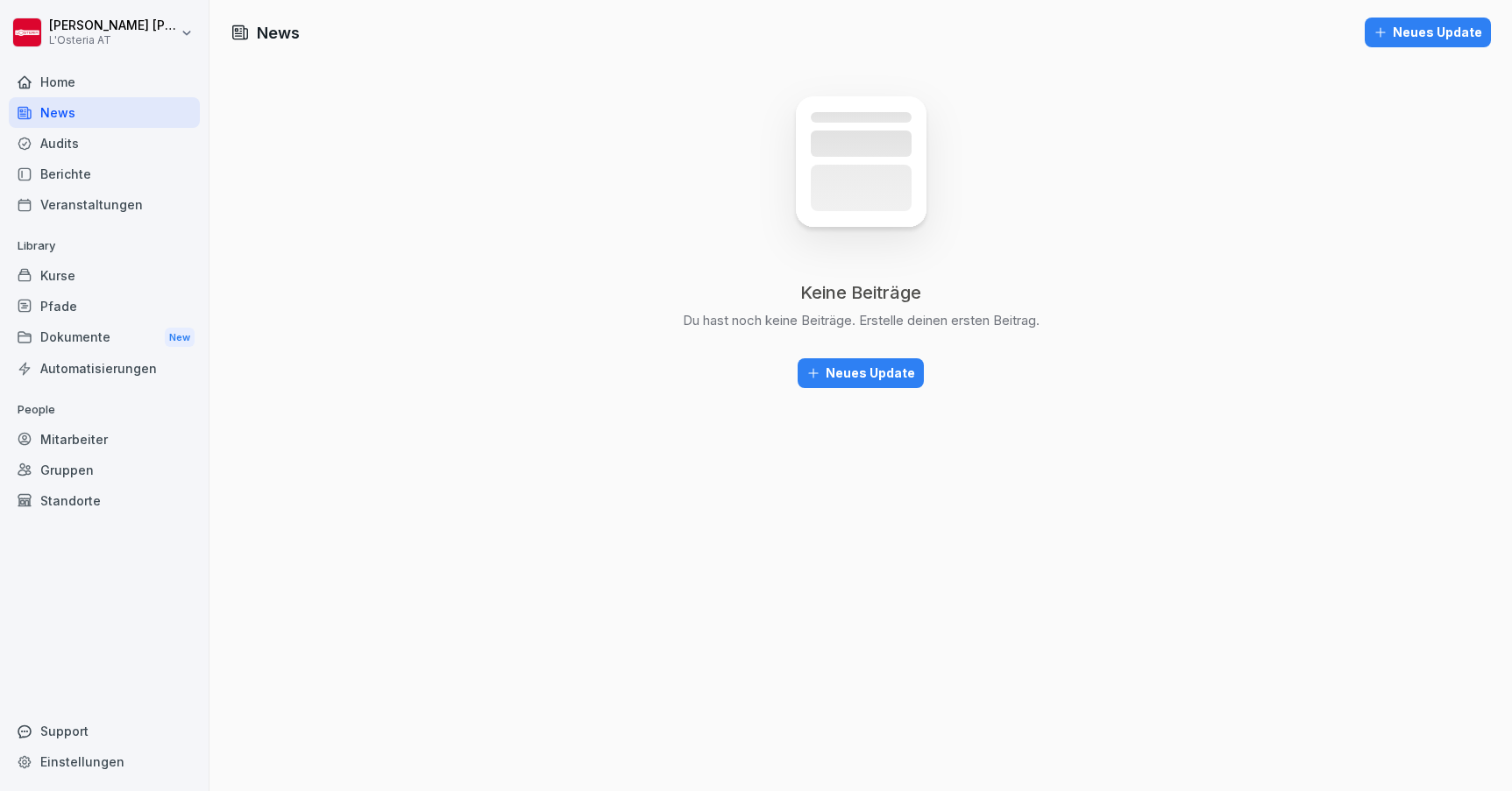
click at [103, 275] on div "Kurse" at bounding box center [104, 276] width 192 height 31
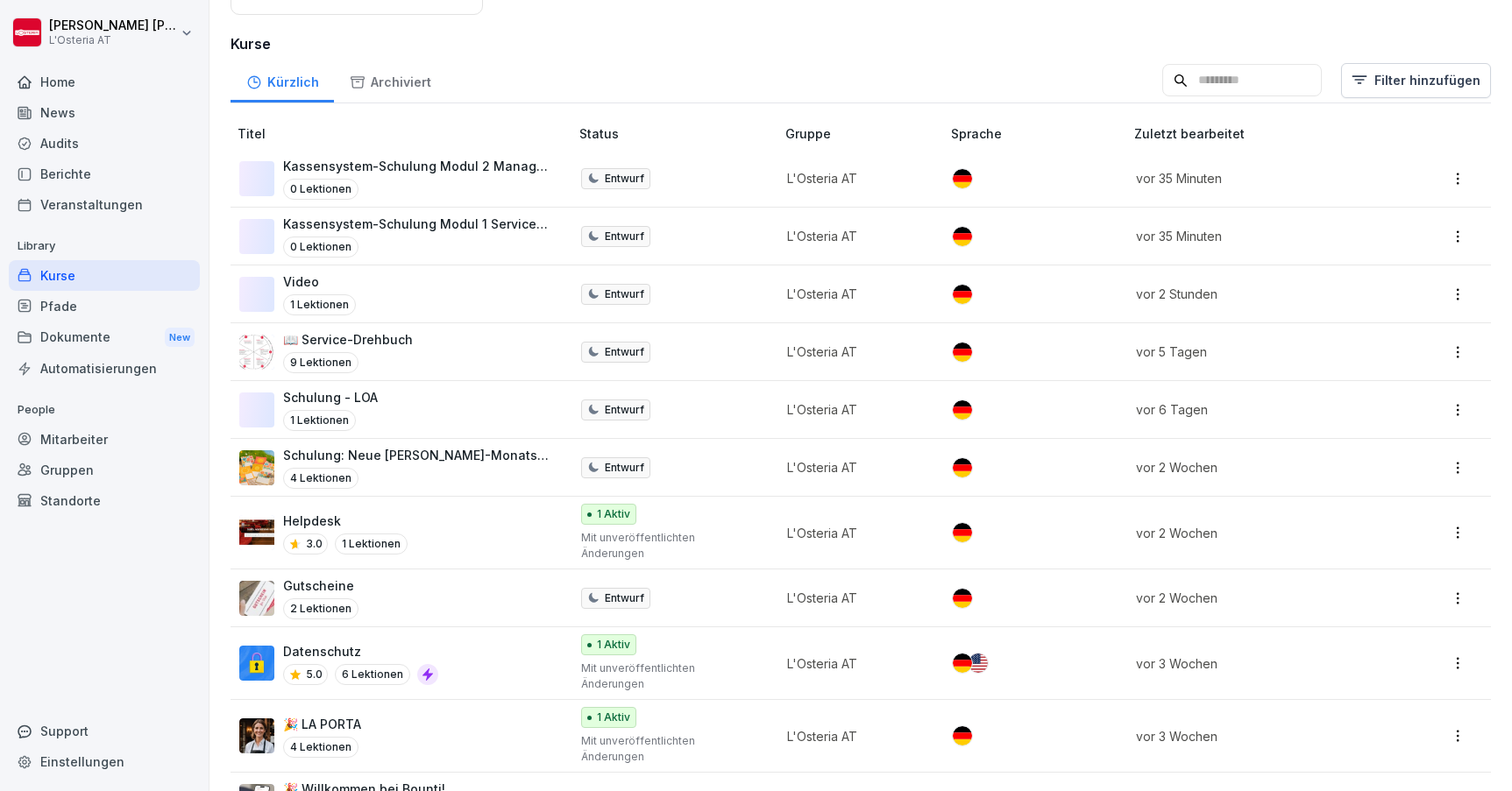
scroll to position [256, 0]
